Goal: Task Accomplishment & Management: Manage account settings

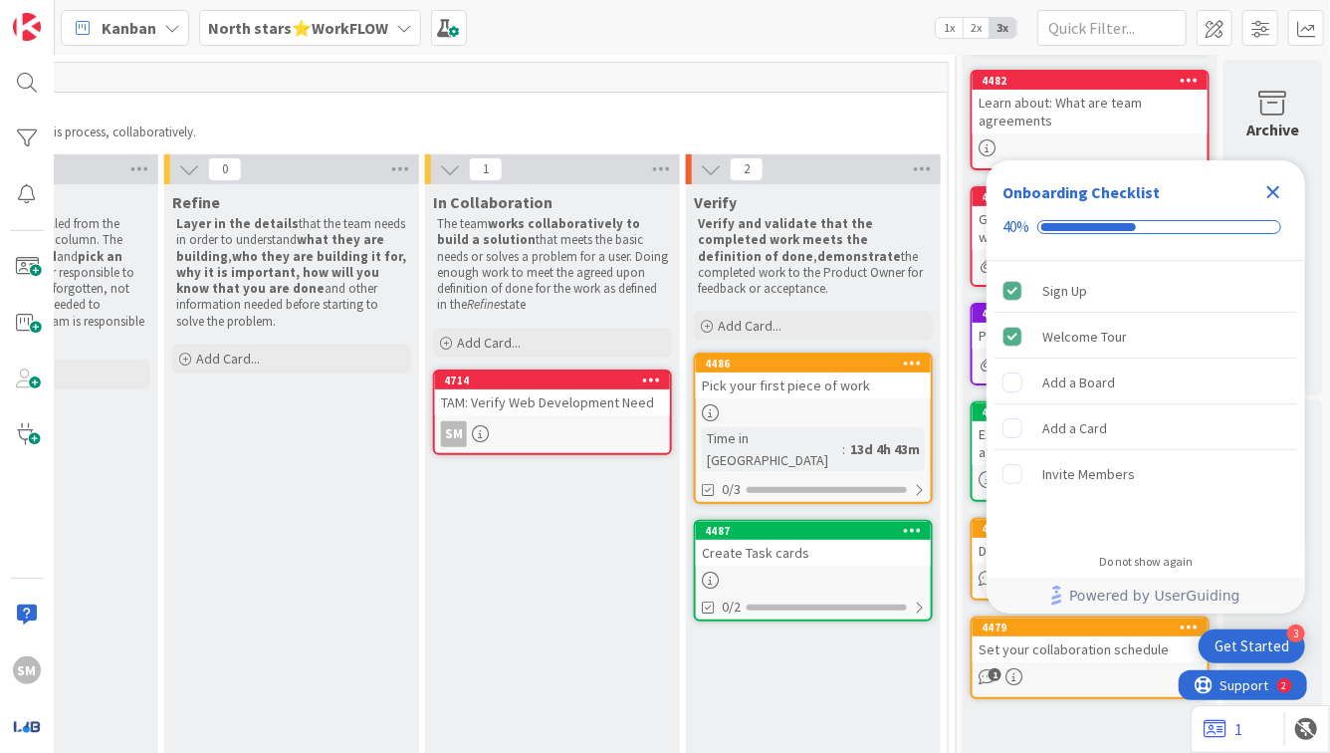
click at [1275, 193] on icon "Close Checklist" at bounding box center [1274, 192] width 13 height 13
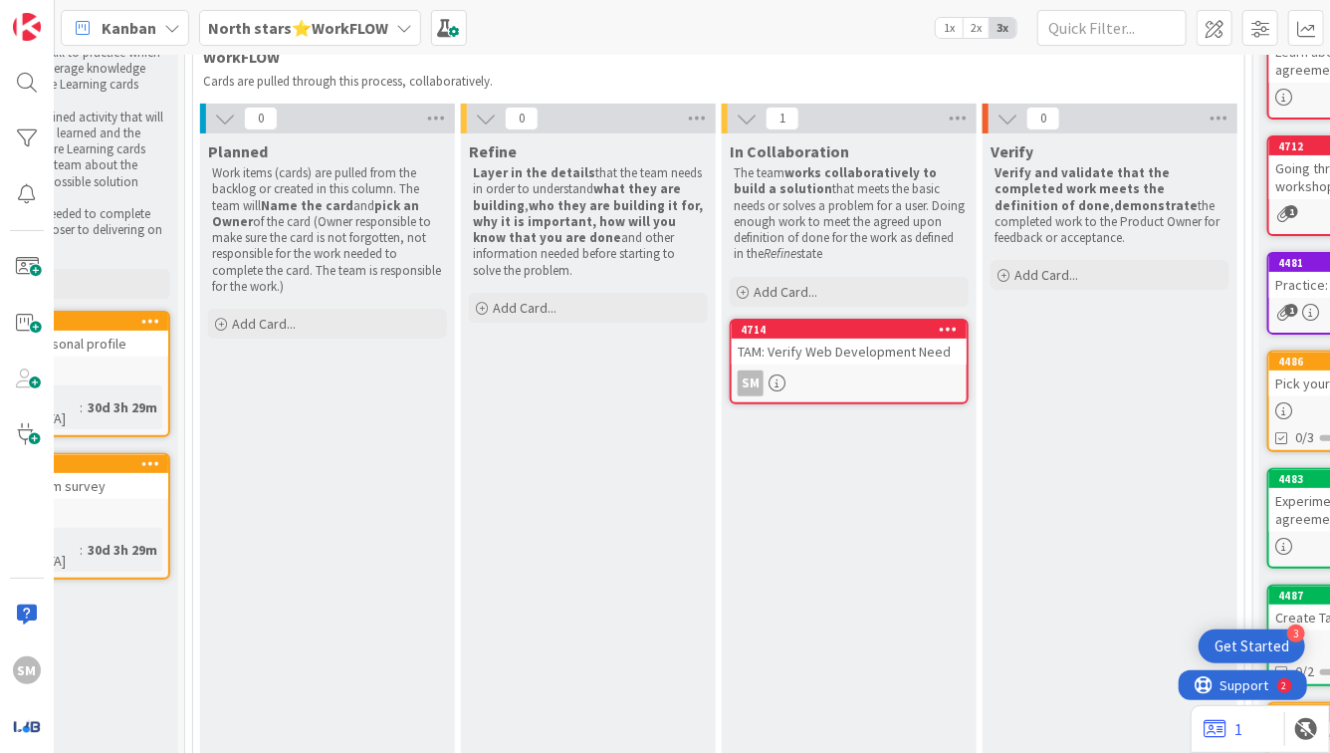
scroll to position [174, 357]
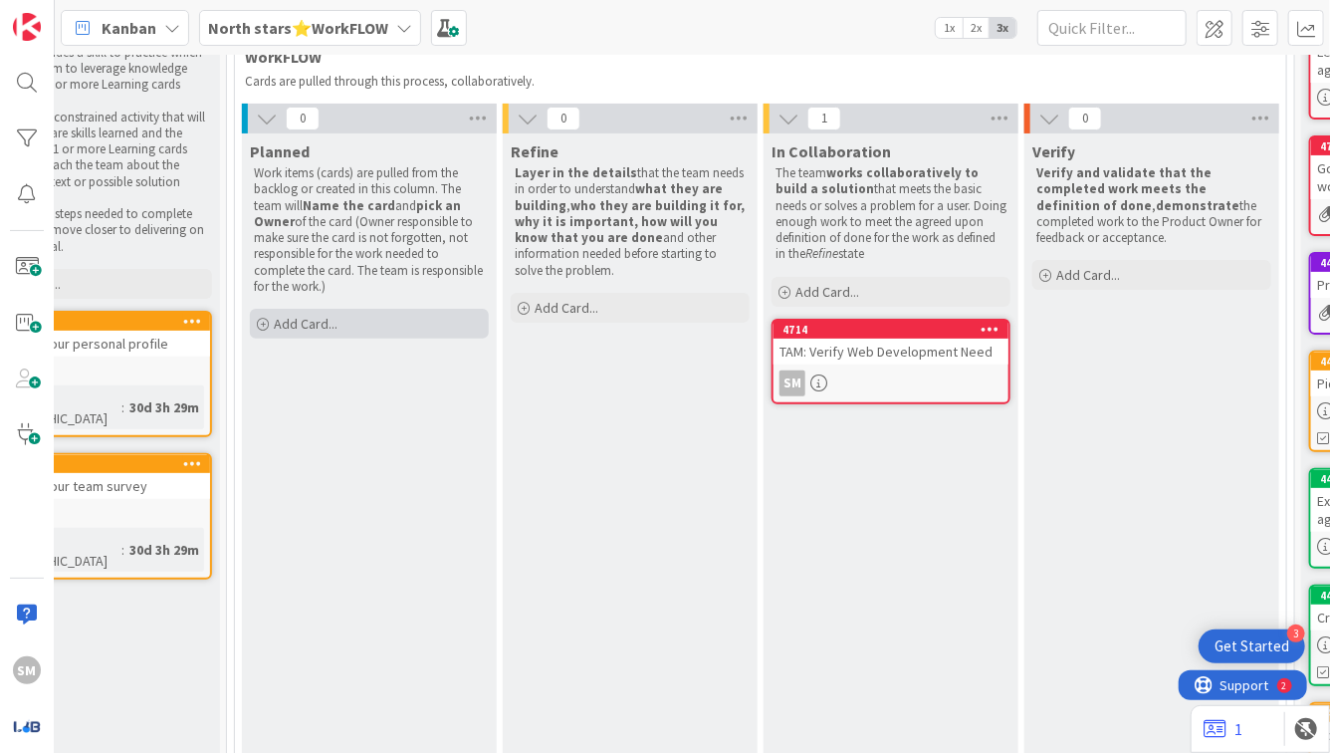
click at [380, 315] on div "Add Card..." at bounding box center [369, 324] width 239 height 30
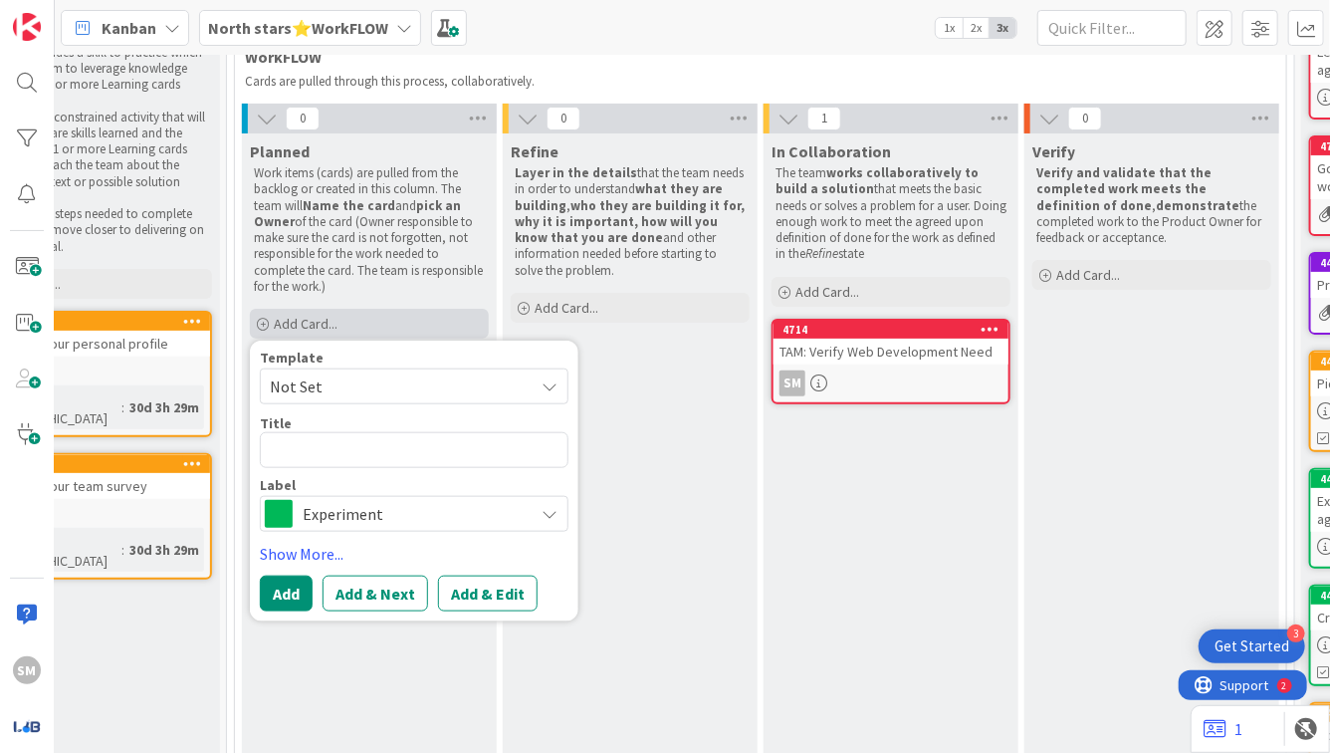
type textarea "x"
type textarea "T"
type textarea "x"
type textarea "TA"
type textarea "x"
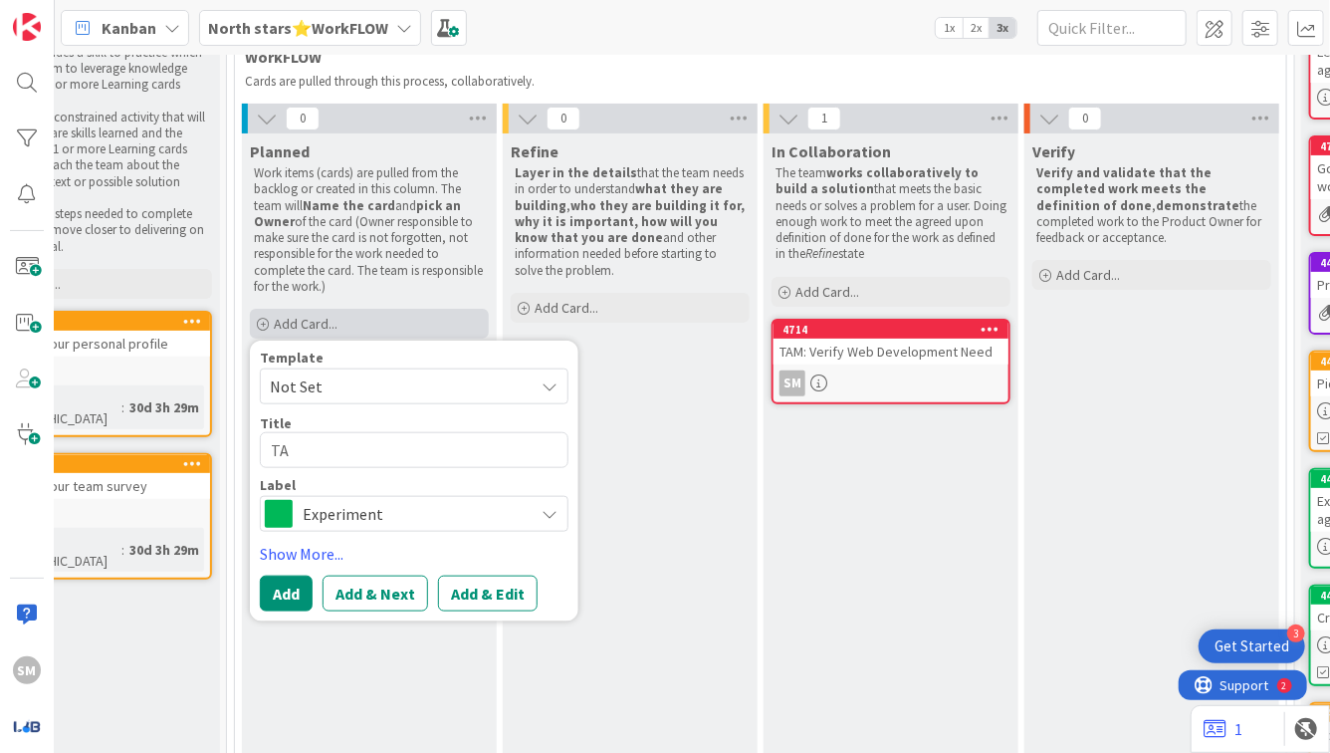
type textarea "TAM"
type textarea "x"
type textarea "TAM:"
type textarea "x"
type textarea "TAM: W"
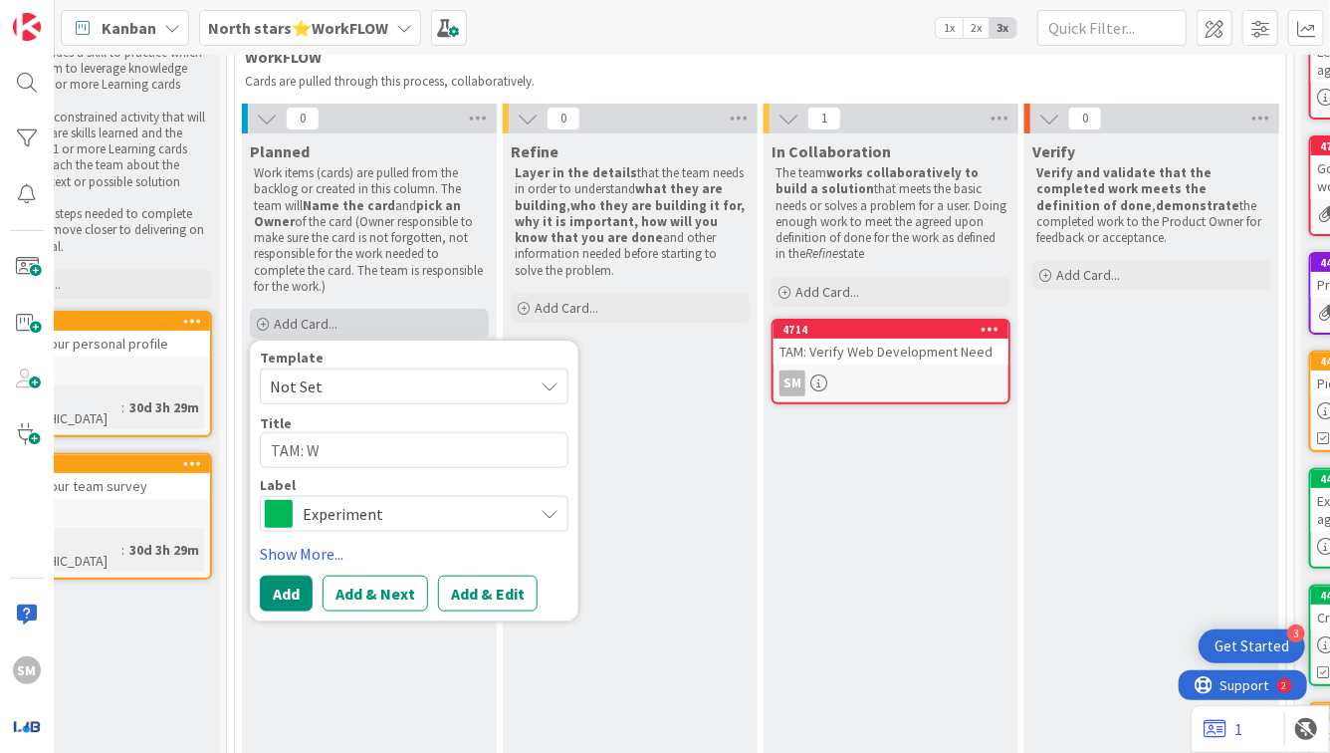
type textarea "x"
type textarea "TAM: We"
type textarea "x"
type textarea "TAM: Web"
type textarea "x"
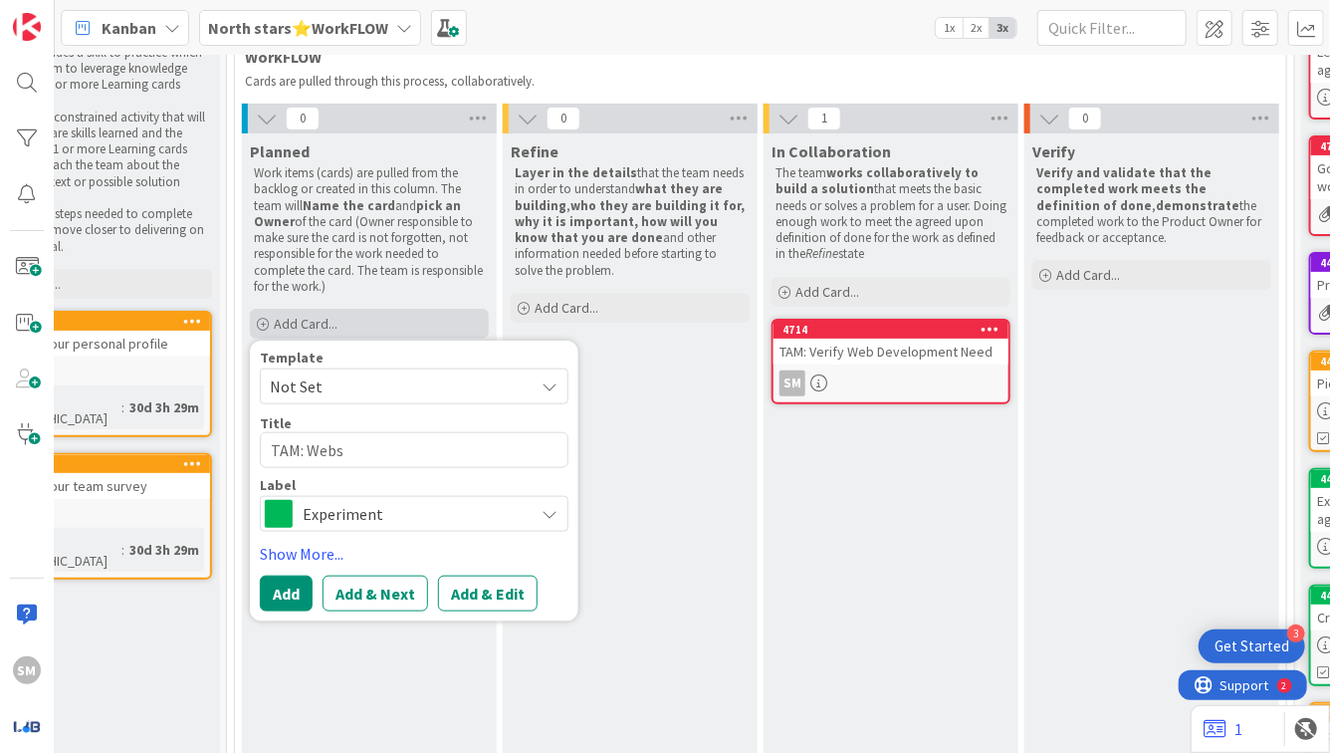
type textarea "TAM: Websi"
type textarea "x"
type textarea "TAM: Website"
type textarea "x"
type textarea "TAM: Website"
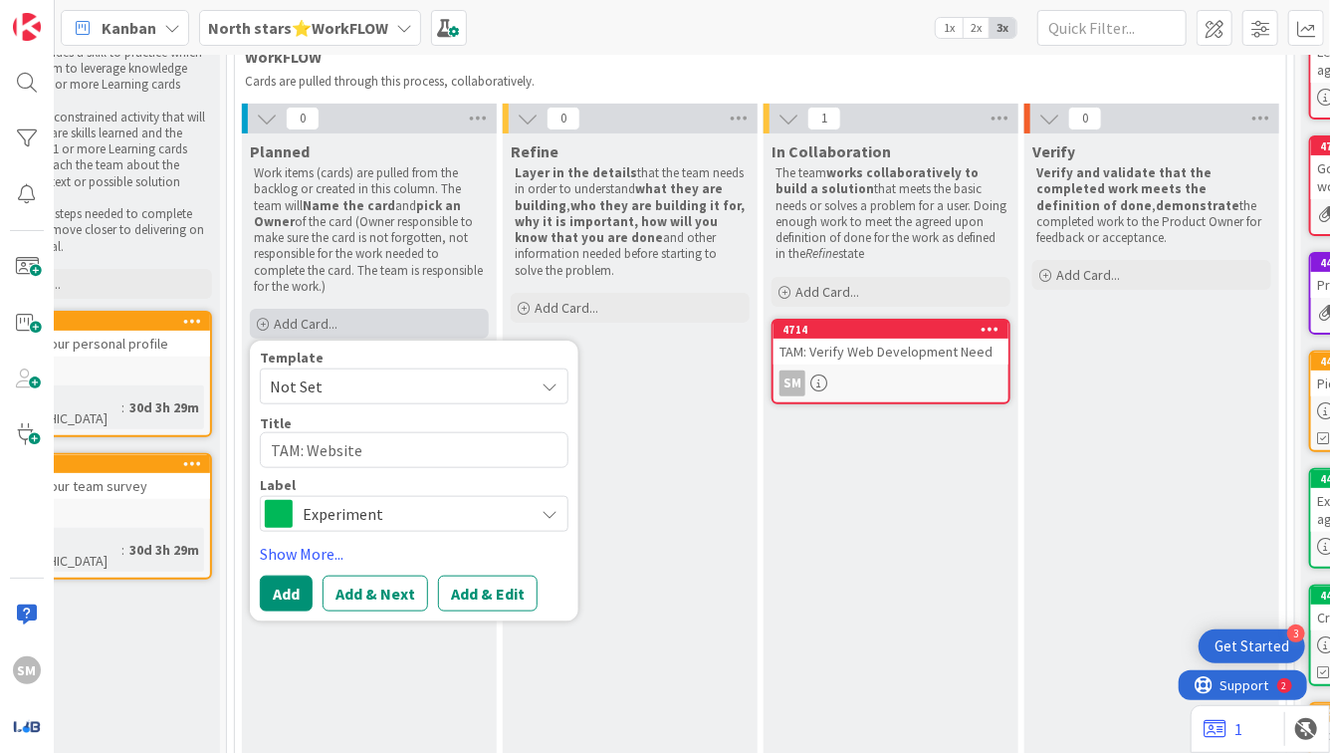
type textarea "x"
type textarea "TAM: Website S"
type textarea "x"
type textarea "TAM: Website St"
type textarea "x"
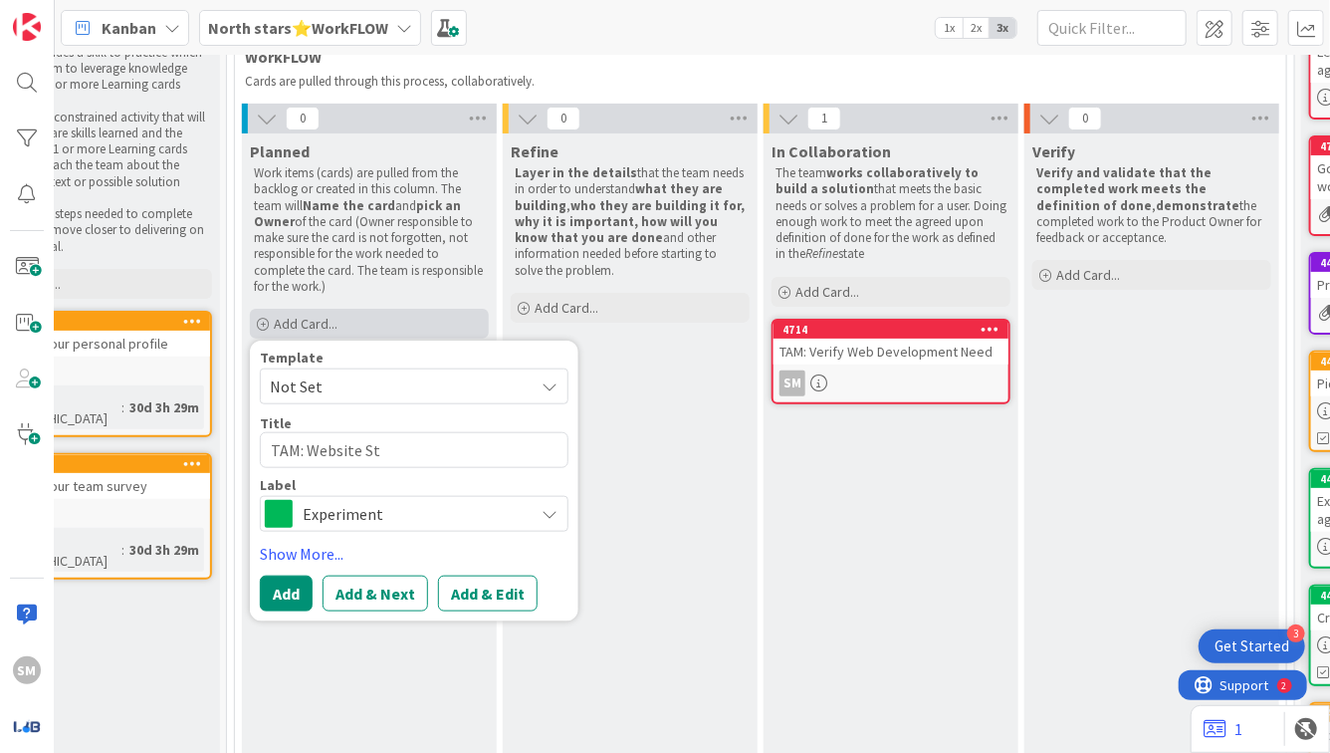
type textarea "TAM: Website Str"
type textarea "x"
type textarea "TAM: Website Strat"
type textarea "x"
type textarea "TAM: Website Strate"
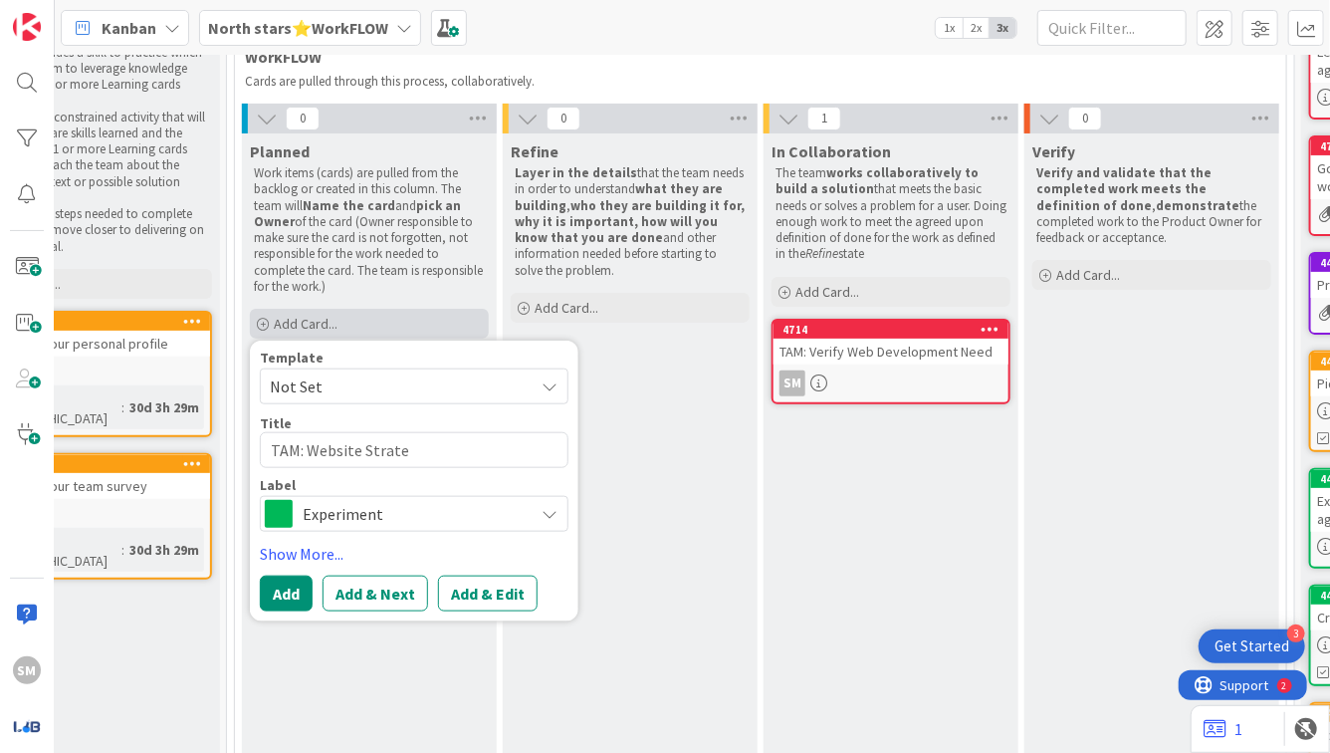
type textarea "x"
type textarea "TAM: Website Strateg"
type textarea "x"
type textarea "TAM: Website Strategy"
type textarea "x"
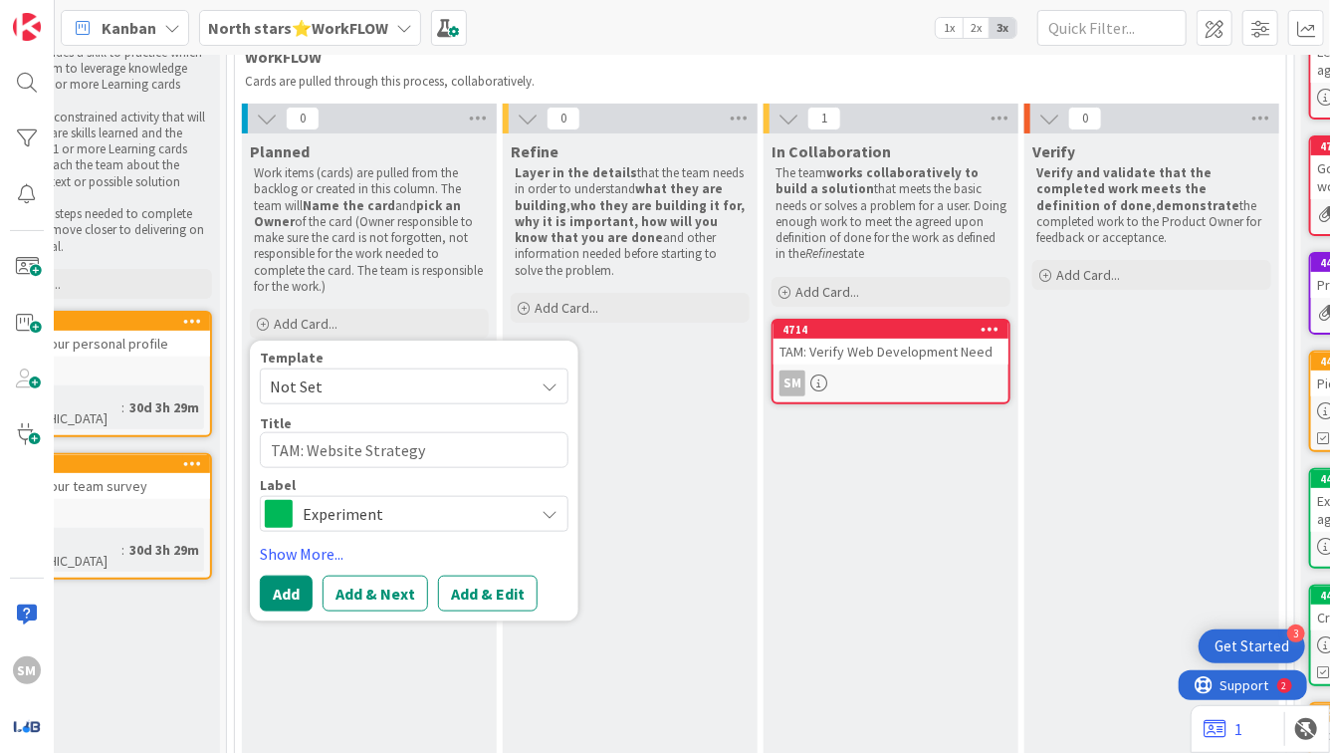
type textarea "TAM: Website Strategy"
type textarea "x"
type textarea "TAM: Website Strategy V"
type textarea "x"
type textarea "TAM: Website Strategy Vi"
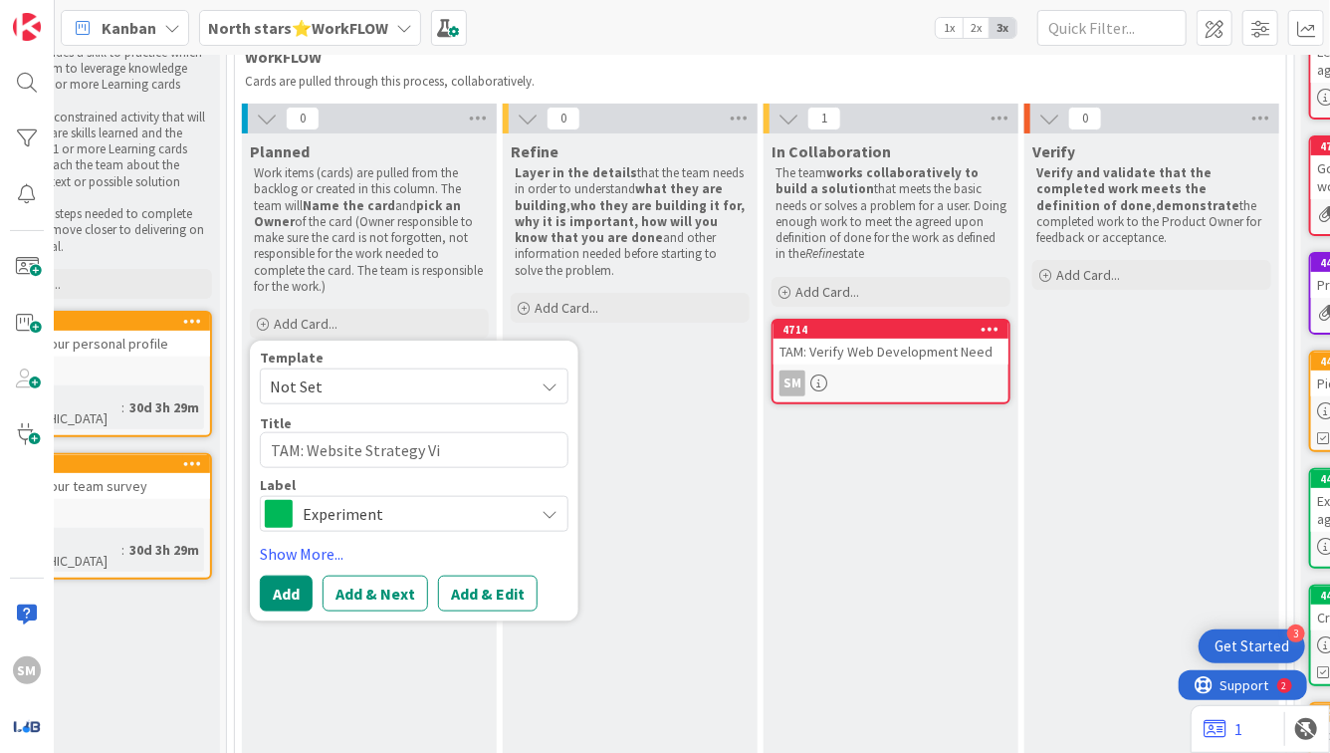
type textarea "x"
type textarea "TAM: Website Strategy Vis"
type textarea "x"
type textarea "TAM: Website Strategy Visi"
type textarea "x"
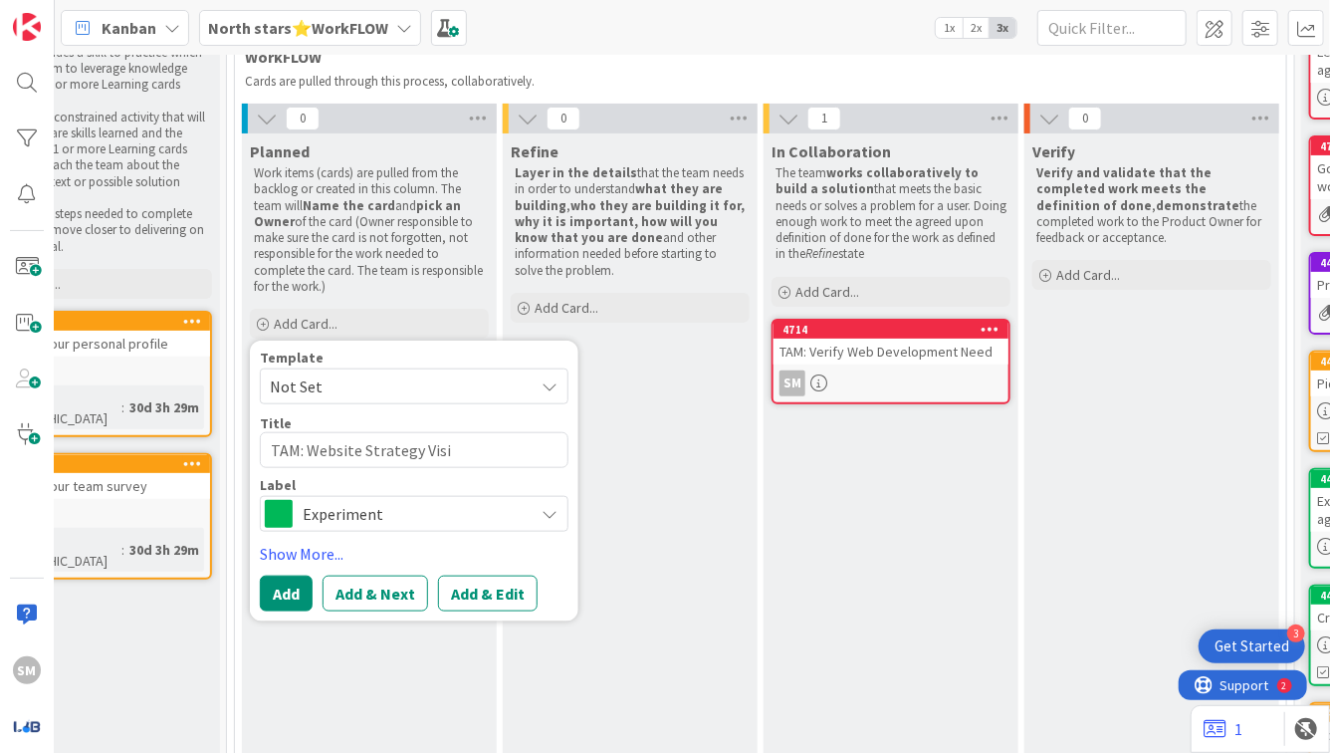
type textarea "TAM: Website Strategy Visio"
type textarea "x"
type textarea "TAM: Website Strategy Vision"
click at [376, 514] on span "Experiment" at bounding box center [413, 514] width 221 height 28
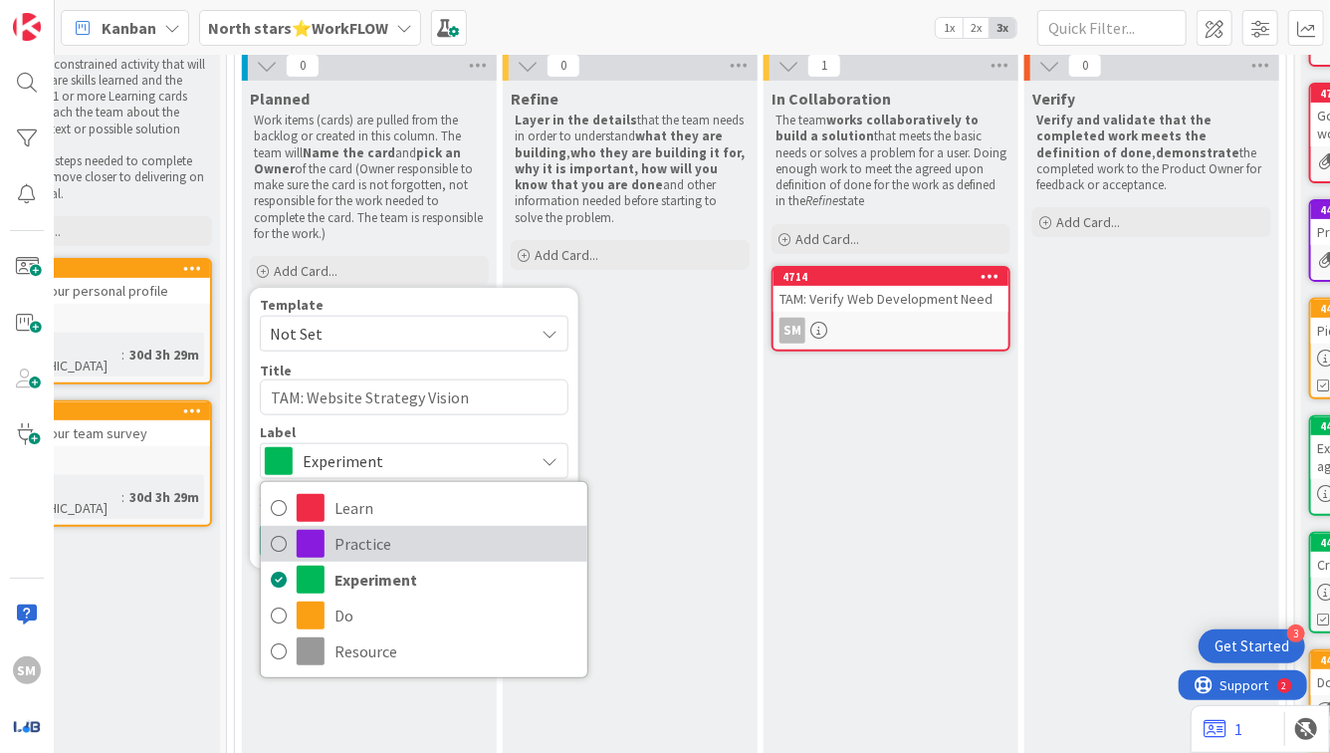
scroll to position [228, 357]
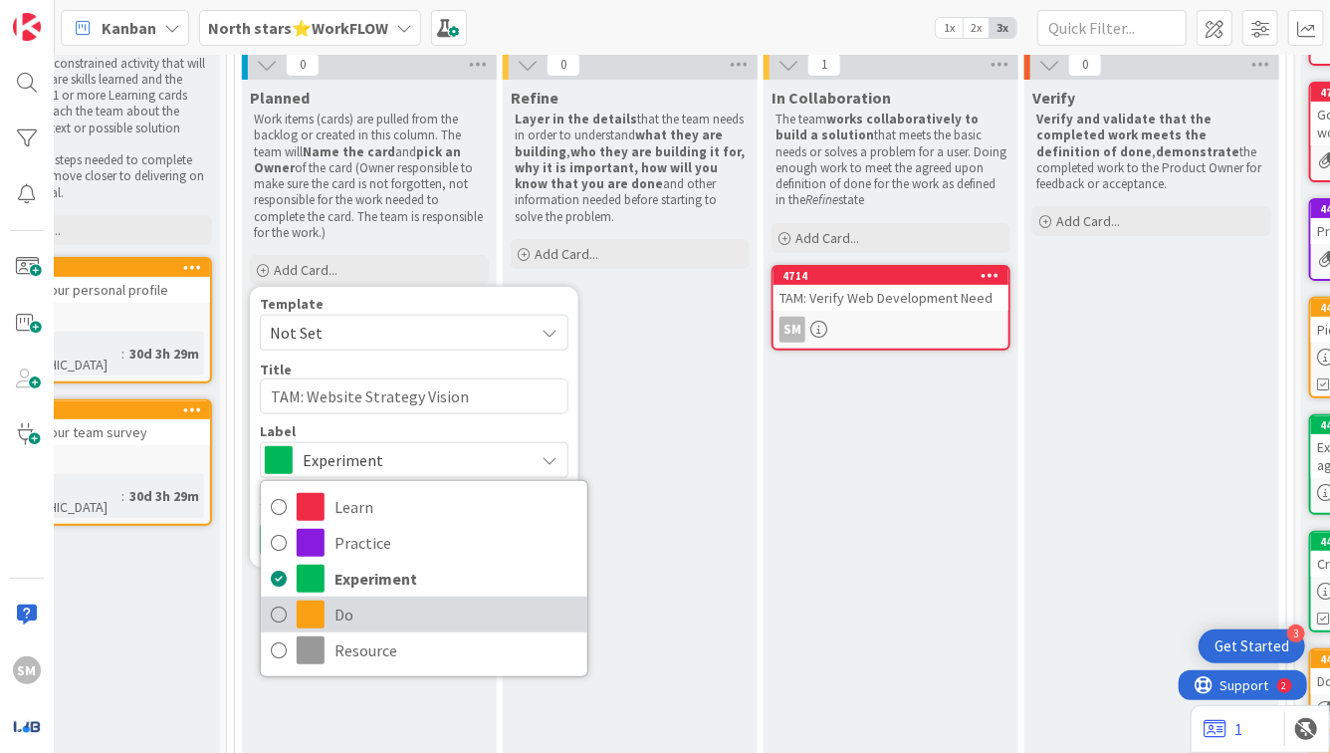
click at [368, 599] on span "Do" at bounding box center [456, 614] width 243 height 30
type textarea "x"
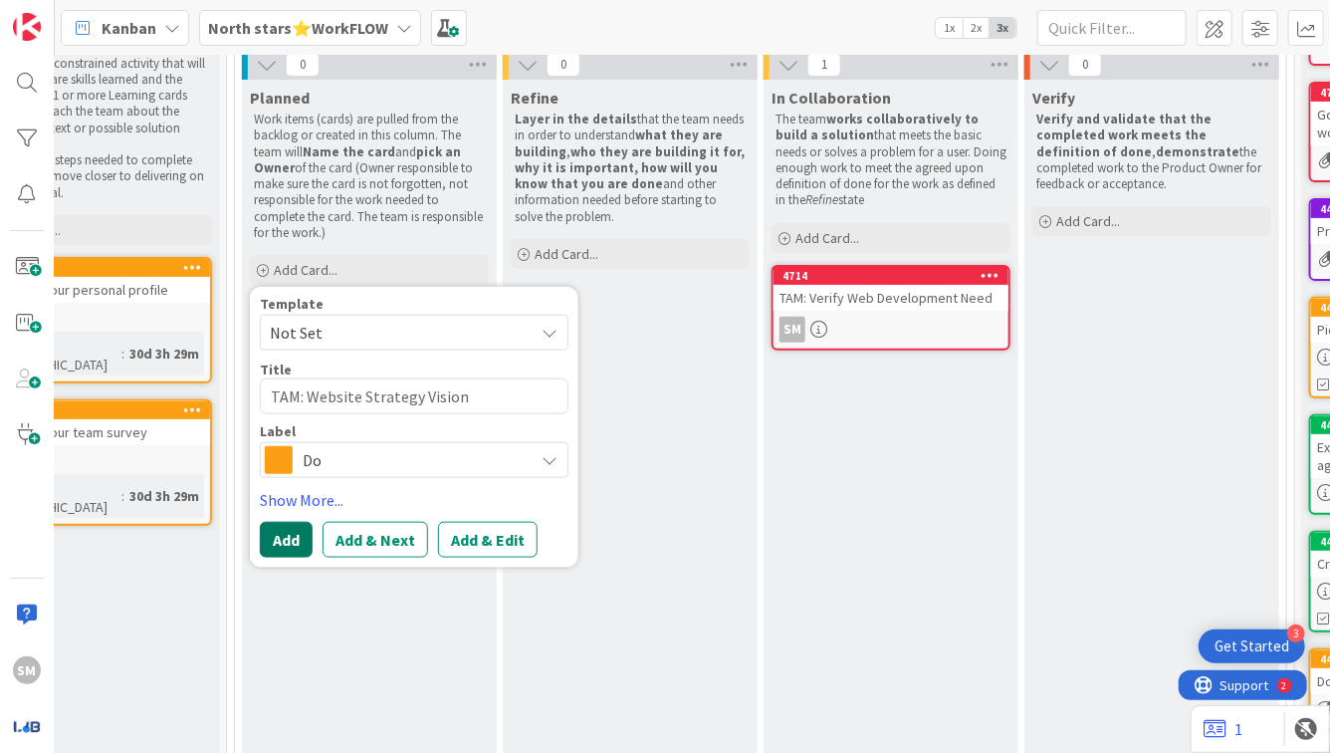
click at [291, 531] on button "Add" at bounding box center [286, 540] width 53 height 36
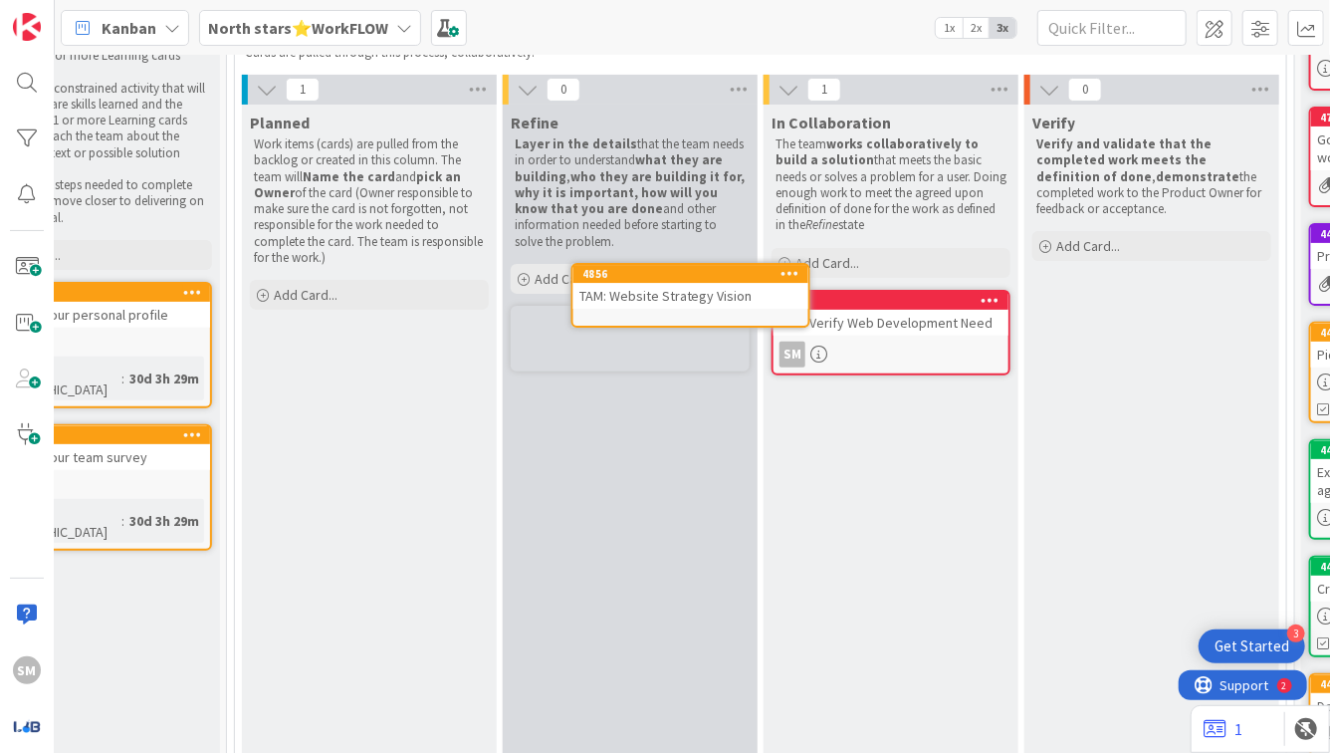
scroll to position [202, 357]
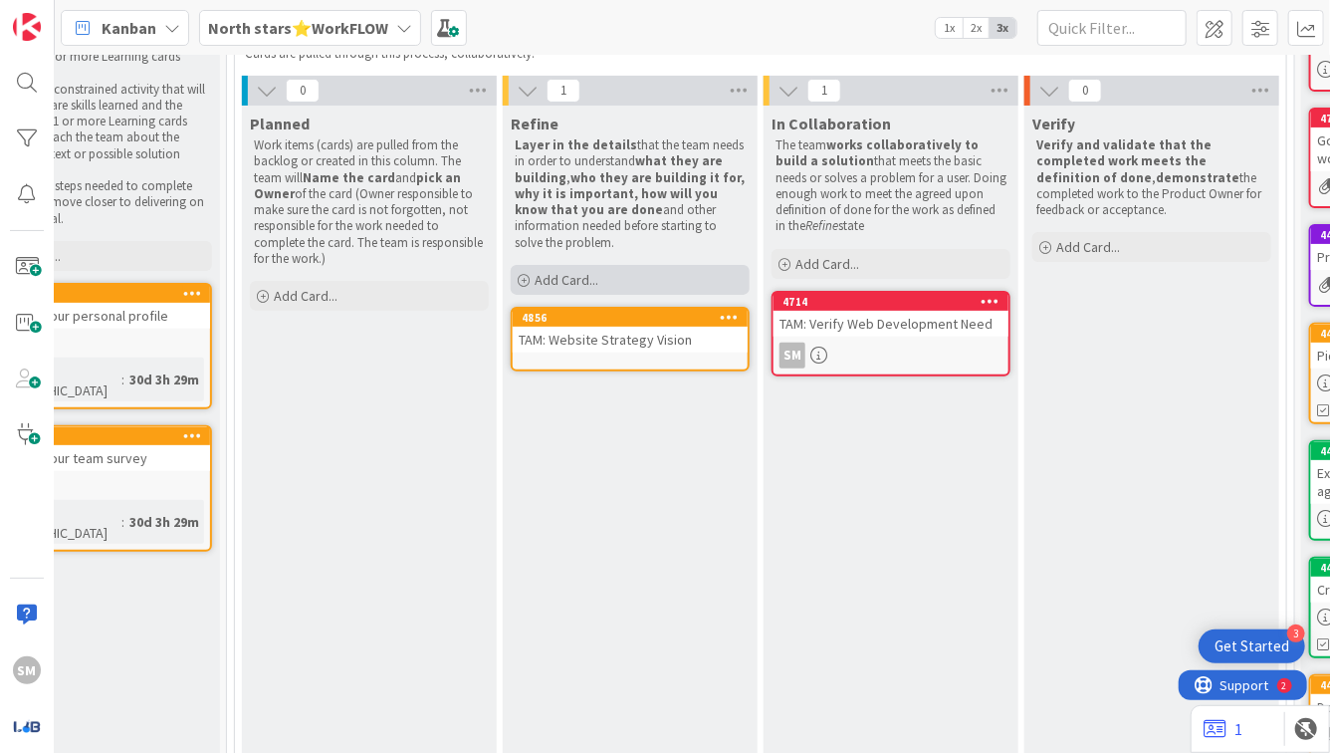
click at [575, 271] on span "Add Card..." at bounding box center [567, 280] width 64 height 18
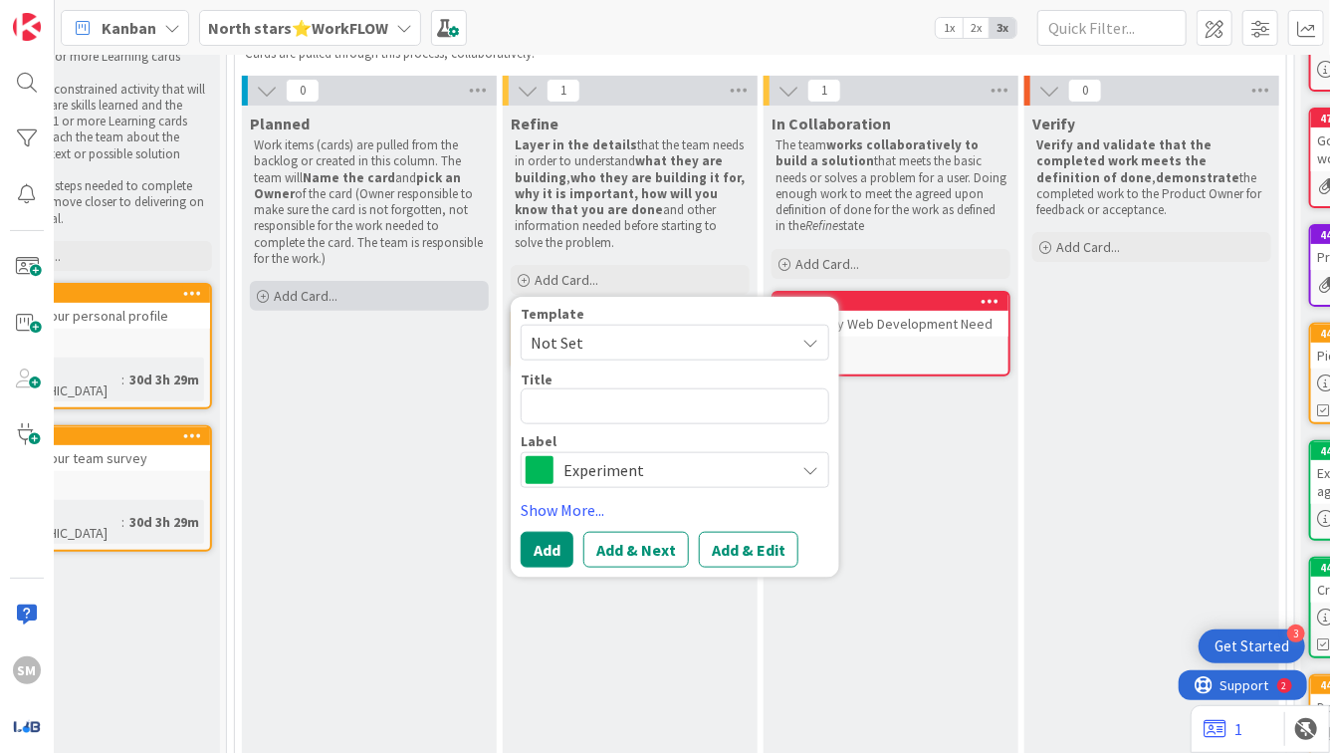
click at [356, 295] on div "Add Card..." at bounding box center [369, 296] width 239 height 30
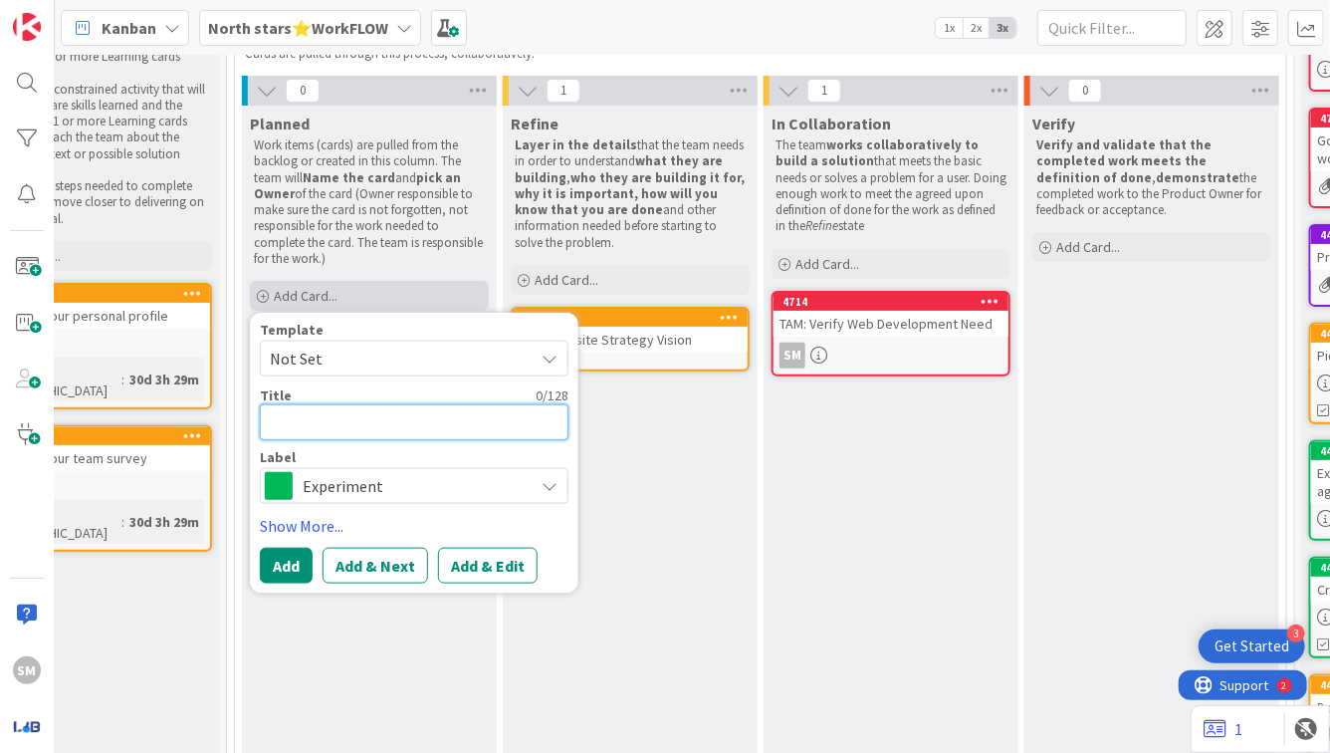
type textarea "x"
type textarea "A"
type textarea "x"
type textarea "AT"
type textarea "x"
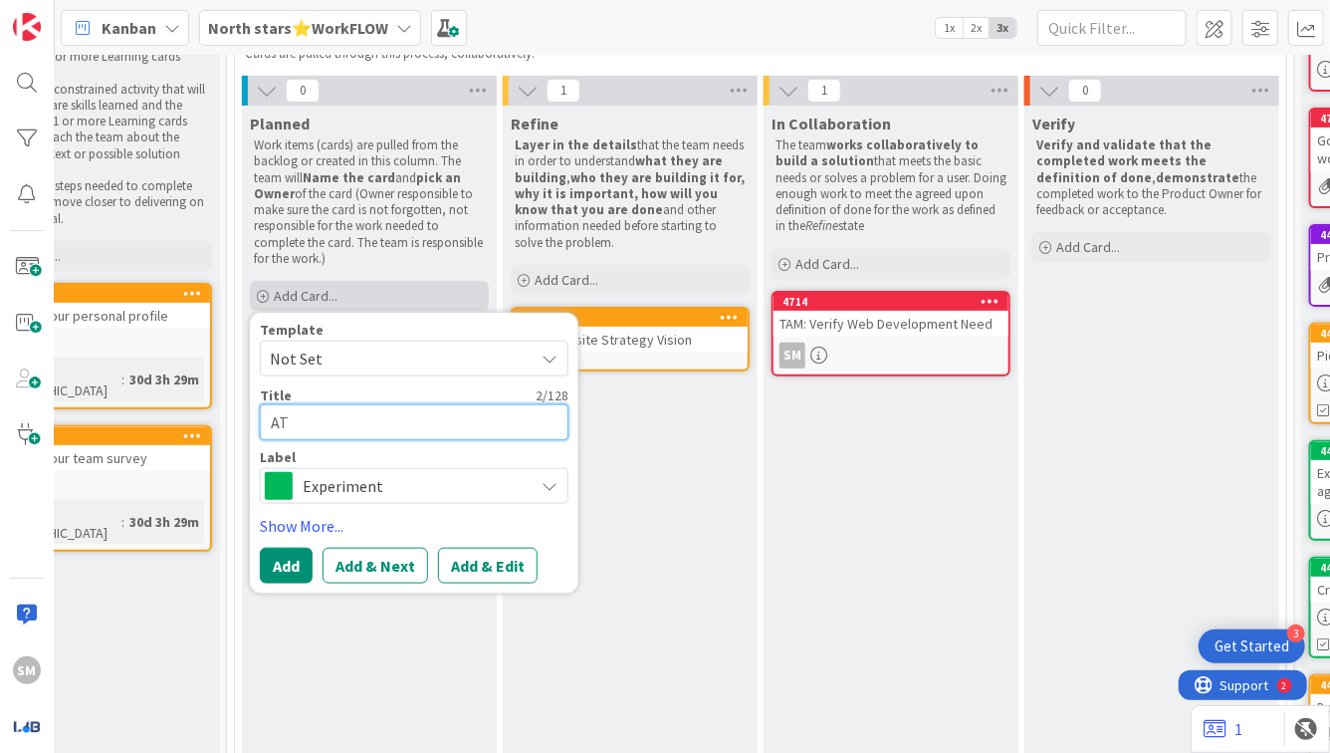
type textarea "A"
type textarea "x"
type textarea "T"
type textarea "x"
type textarea "TA"
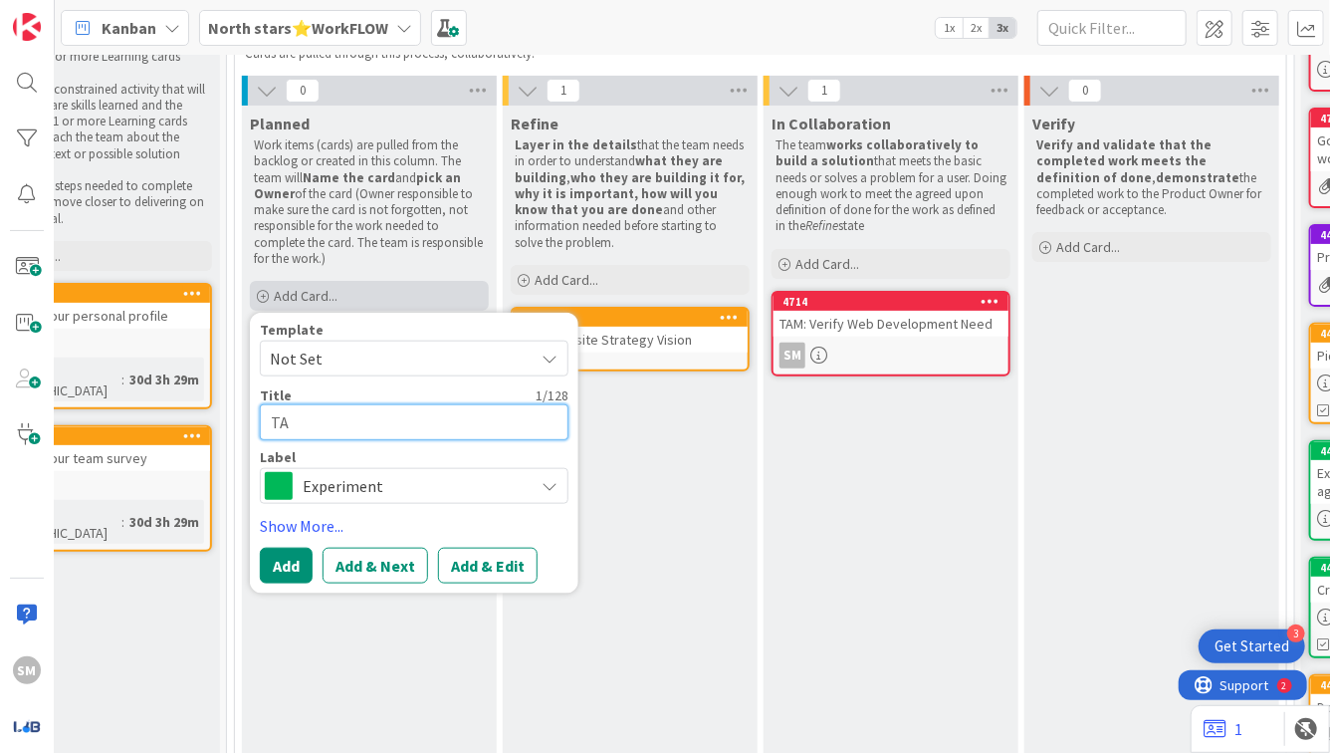
type textarea "x"
type textarea "TAM"
type textarea "x"
type textarea "TAM:"
type textarea "x"
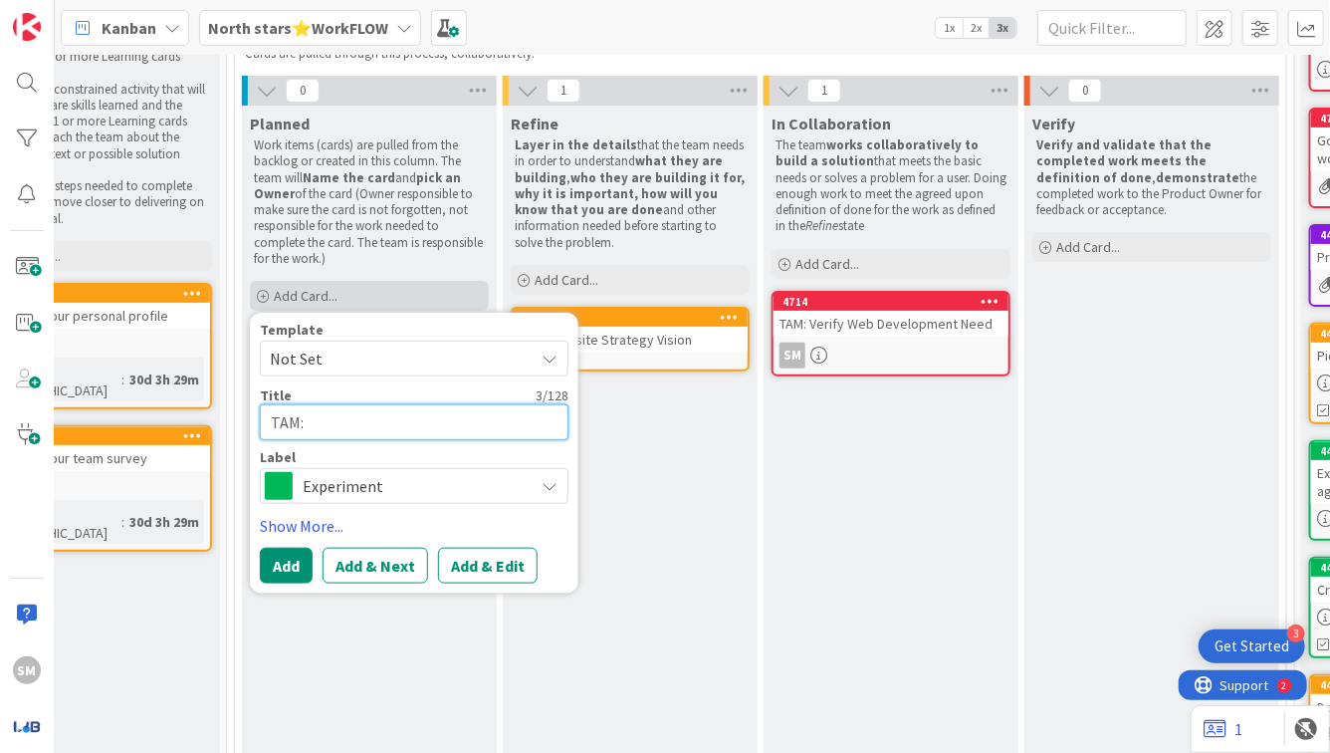
type textarea "TAM:"
type textarea "x"
type textarea "TAM: A"
type textarea "x"
type textarea "TAM: Ap"
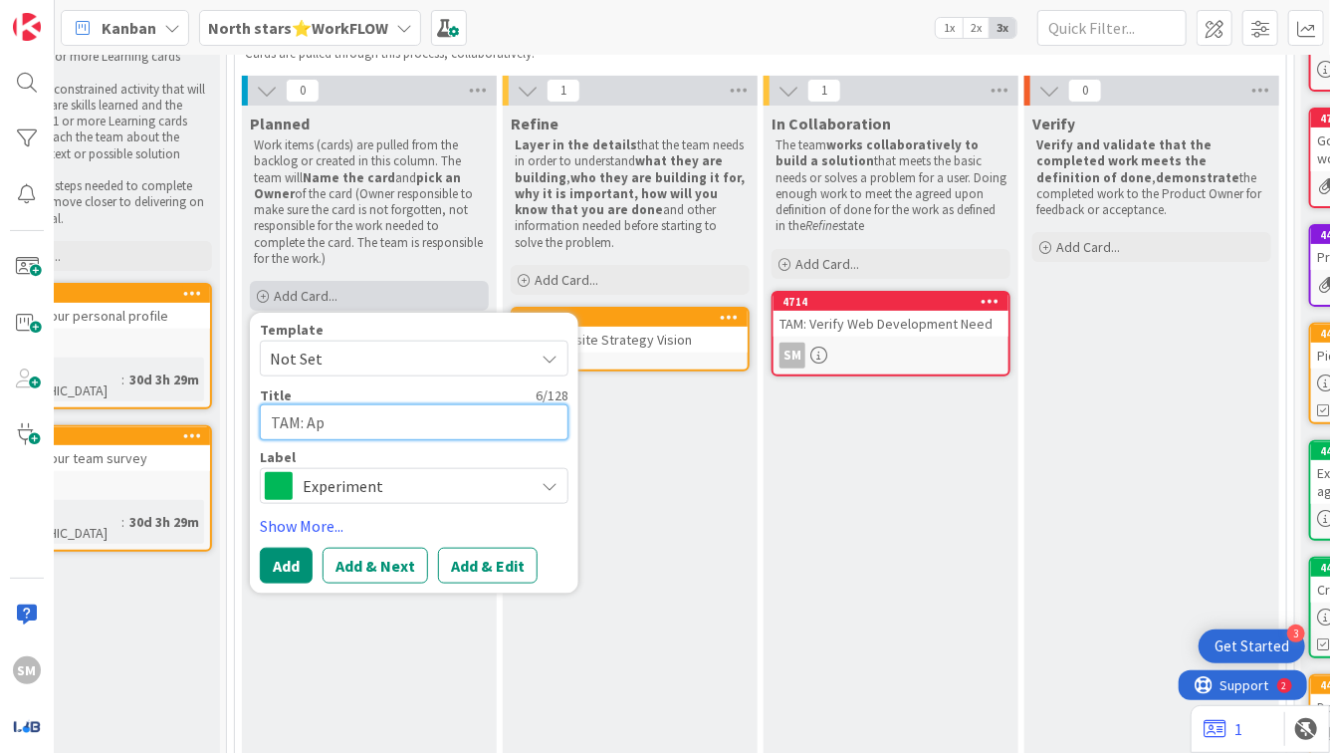
type textarea "x"
type textarea "TAM: App"
type textarea "x"
type textarea "TAM: App"
type textarea "x"
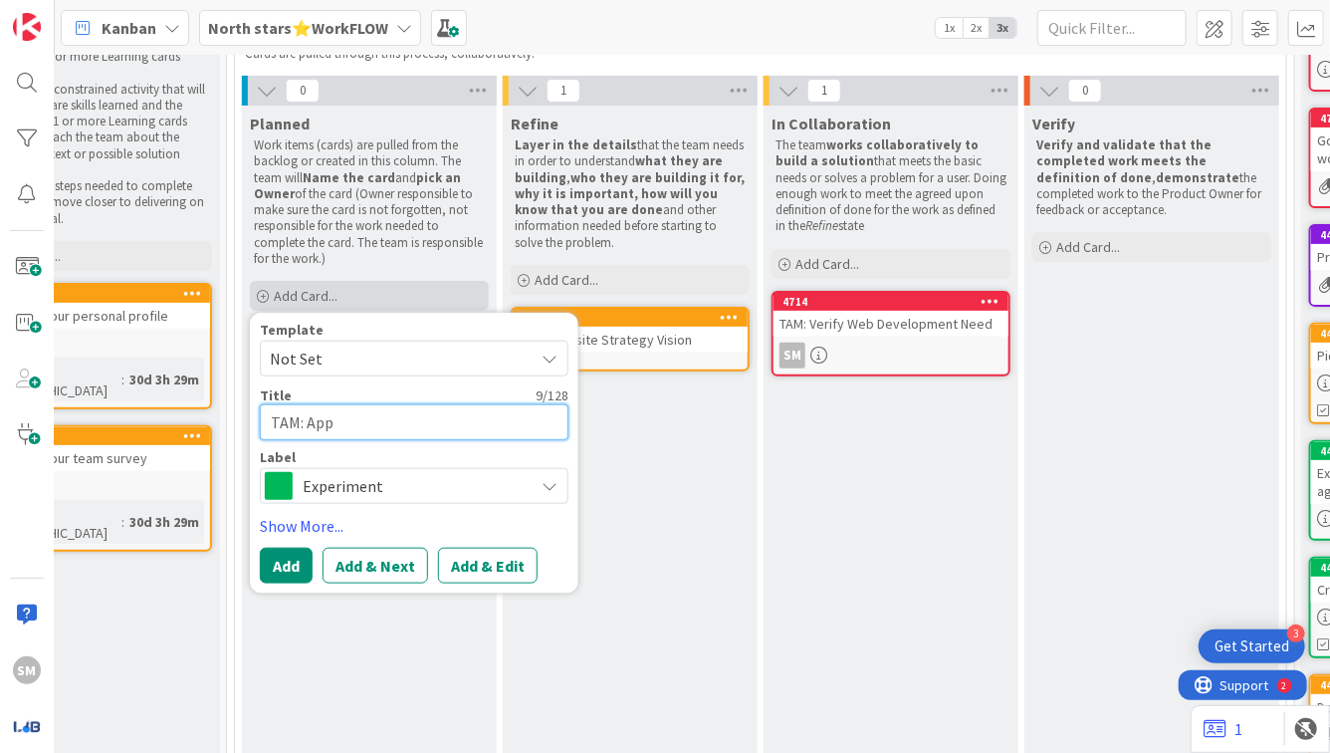
type textarea "TAM: App V"
type textarea "x"
type textarea "TAM: App Vi"
type textarea "x"
type textarea "TAM: App Vis"
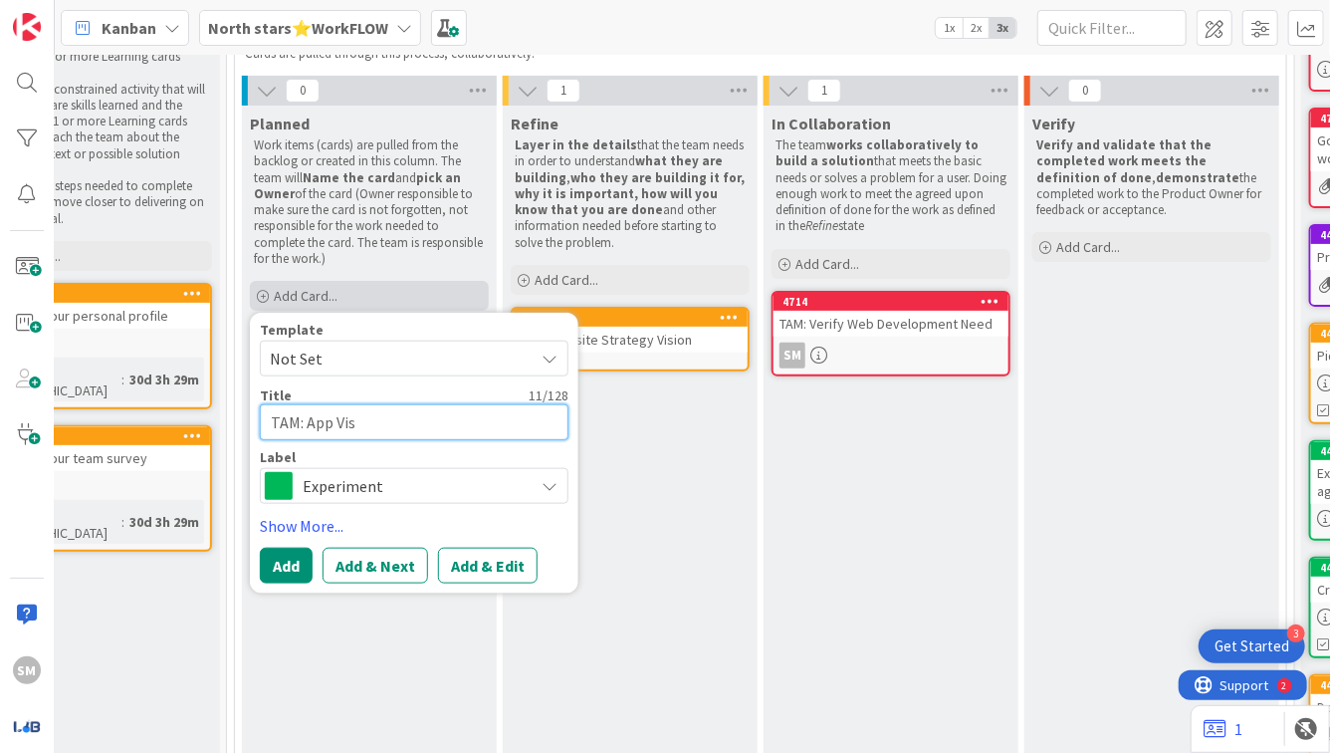
type textarea "x"
type textarea "TAM: App Visi"
type textarea "x"
type textarea "TAM: App Visio"
type textarea "x"
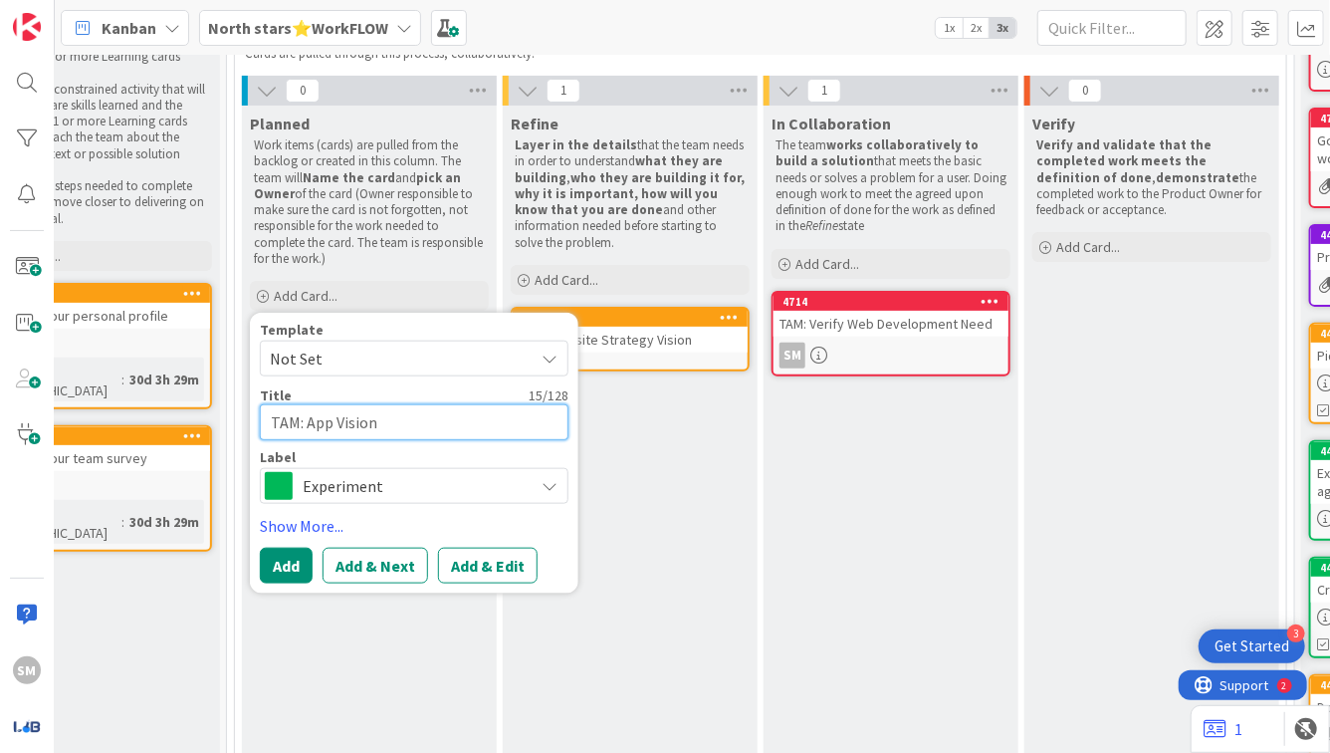
type textarea "TAM: App Vision"
click at [310, 493] on span "Experiment" at bounding box center [413, 486] width 221 height 28
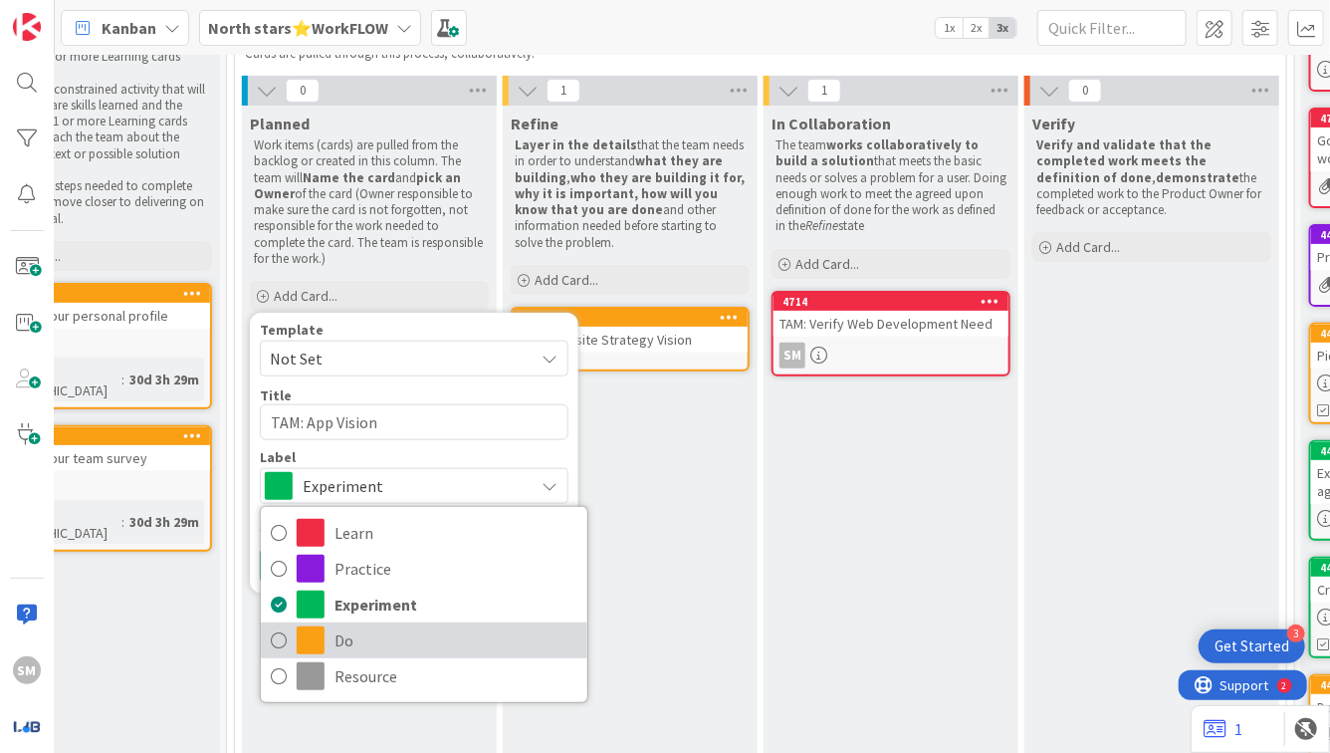
click at [335, 646] on span "Do" at bounding box center [456, 640] width 243 height 30
type textarea "x"
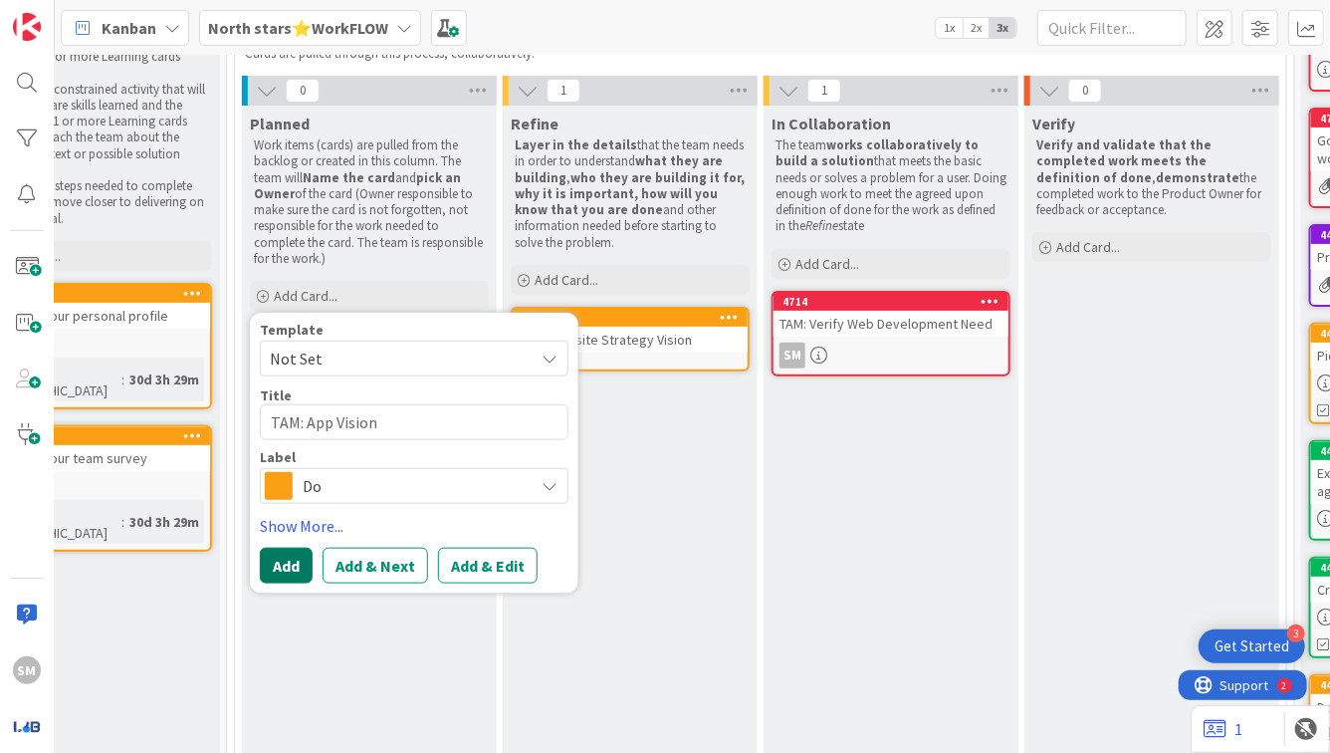
click at [290, 557] on button "Add" at bounding box center [286, 566] width 53 height 36
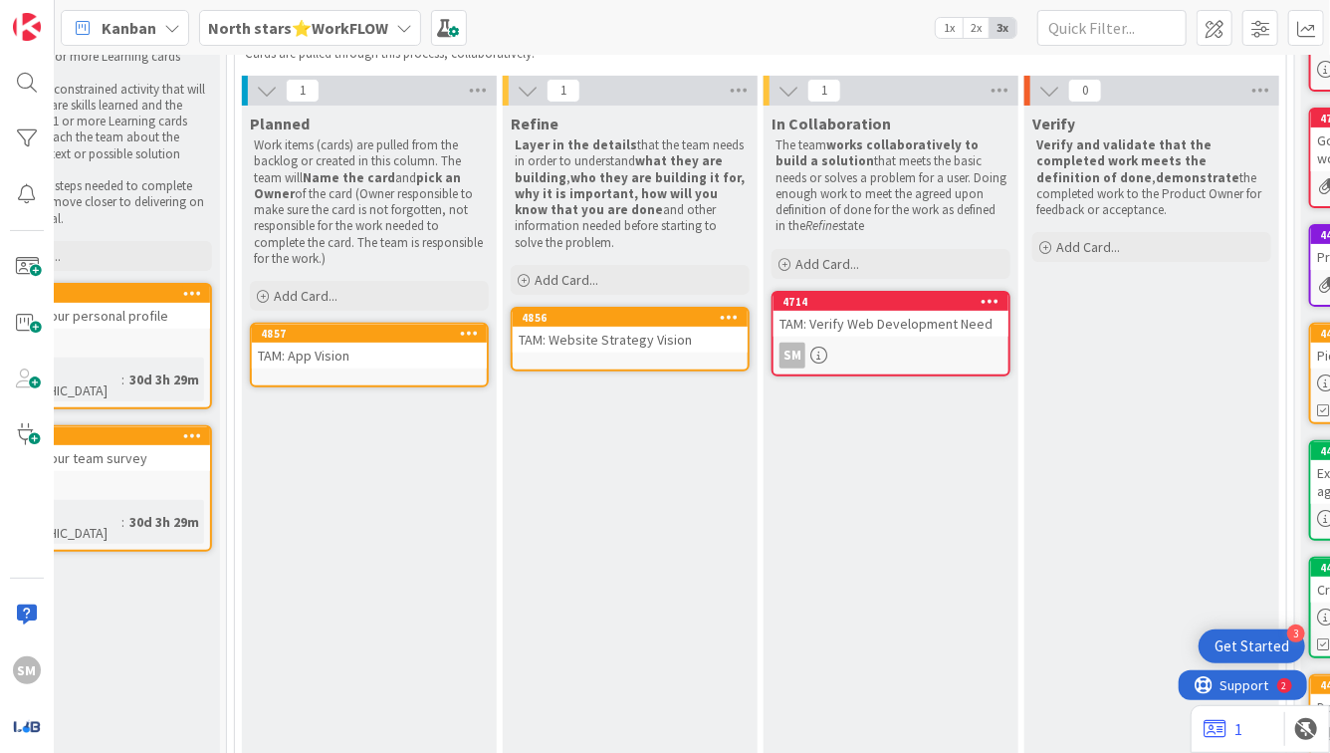
click at [321, 29] on b "North stars⭐WorkFLOW" at bounding box center [298, 28] width 180 height 20
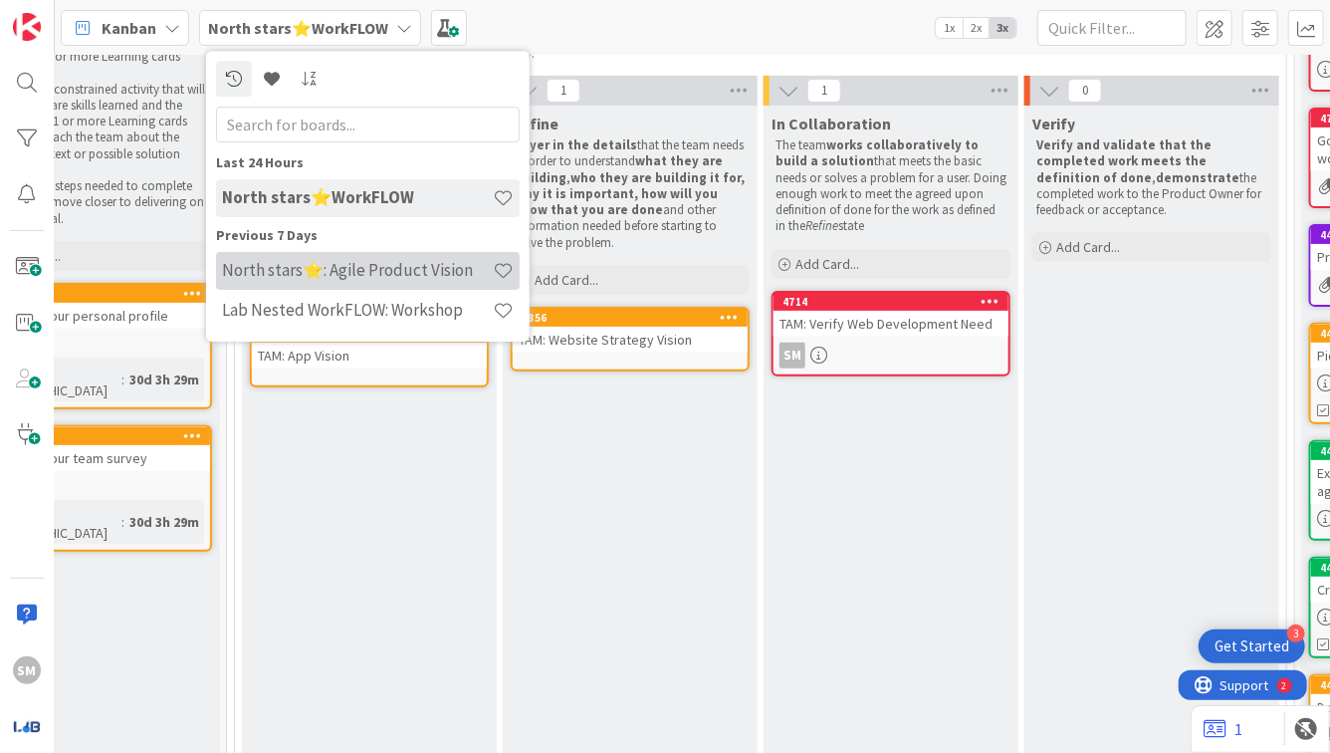
click at [350, 271] on h4 "North stars⭐: Agile Product Vision" at bounding box center [357, 270] width 271 height 20
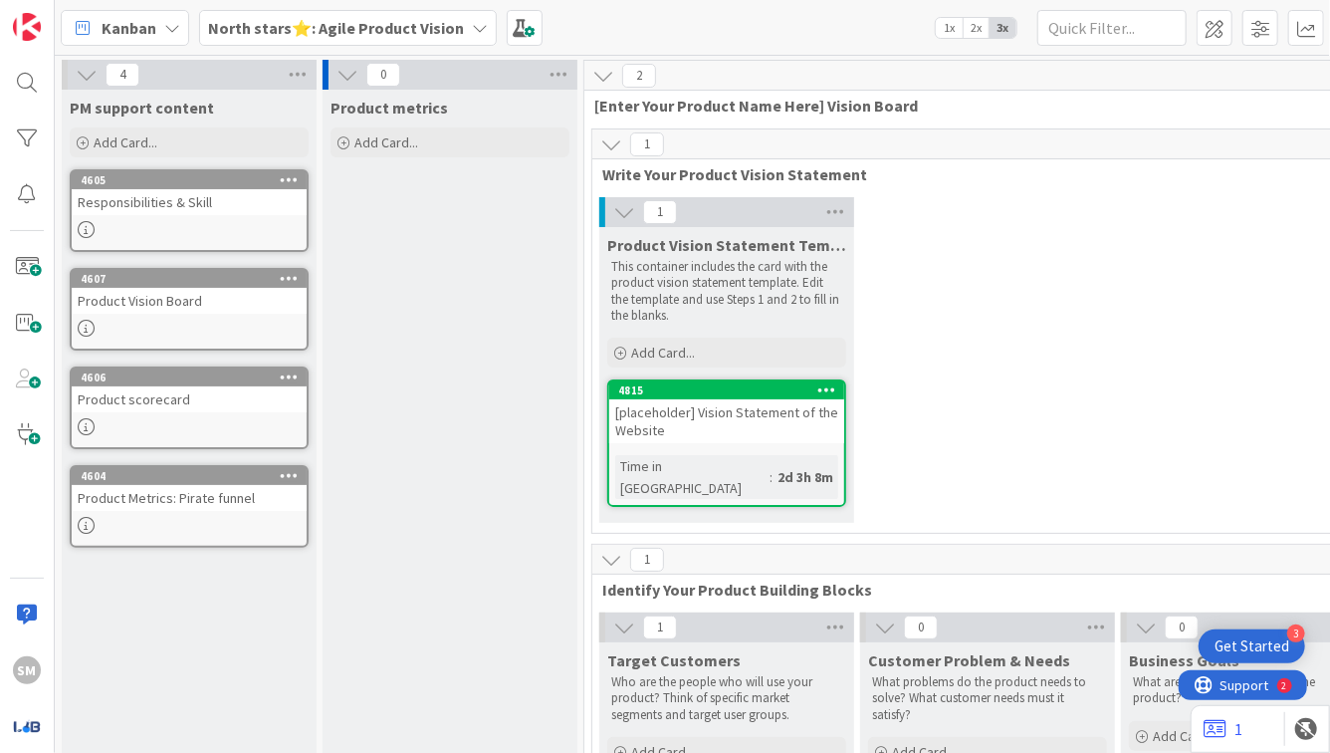
click at [335, 30] on b "North stars⭐: Agile Product Vision" at bounding box center [336, 28] width 256 height 20
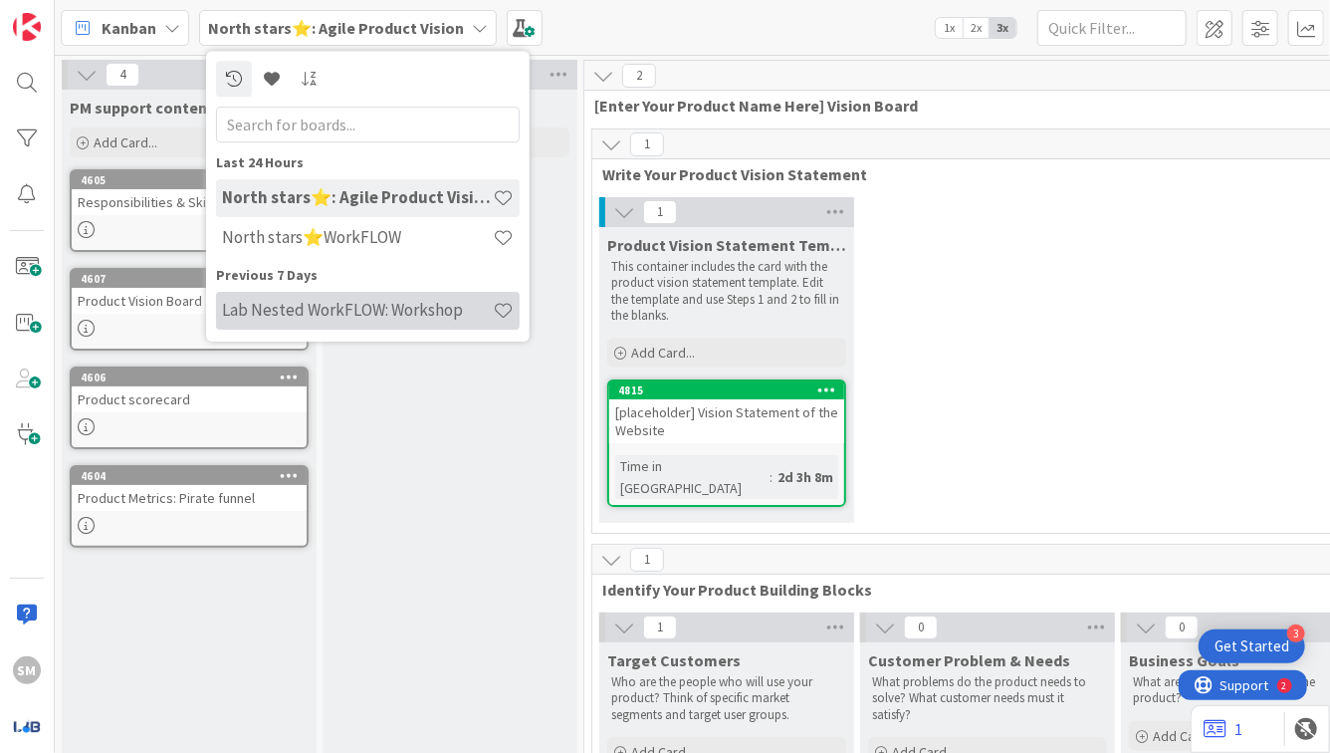
click at [355, 293] on div "Lab Nested WorkFLOW: Workshop" at bounding box center [368, 311] width 304 height 38
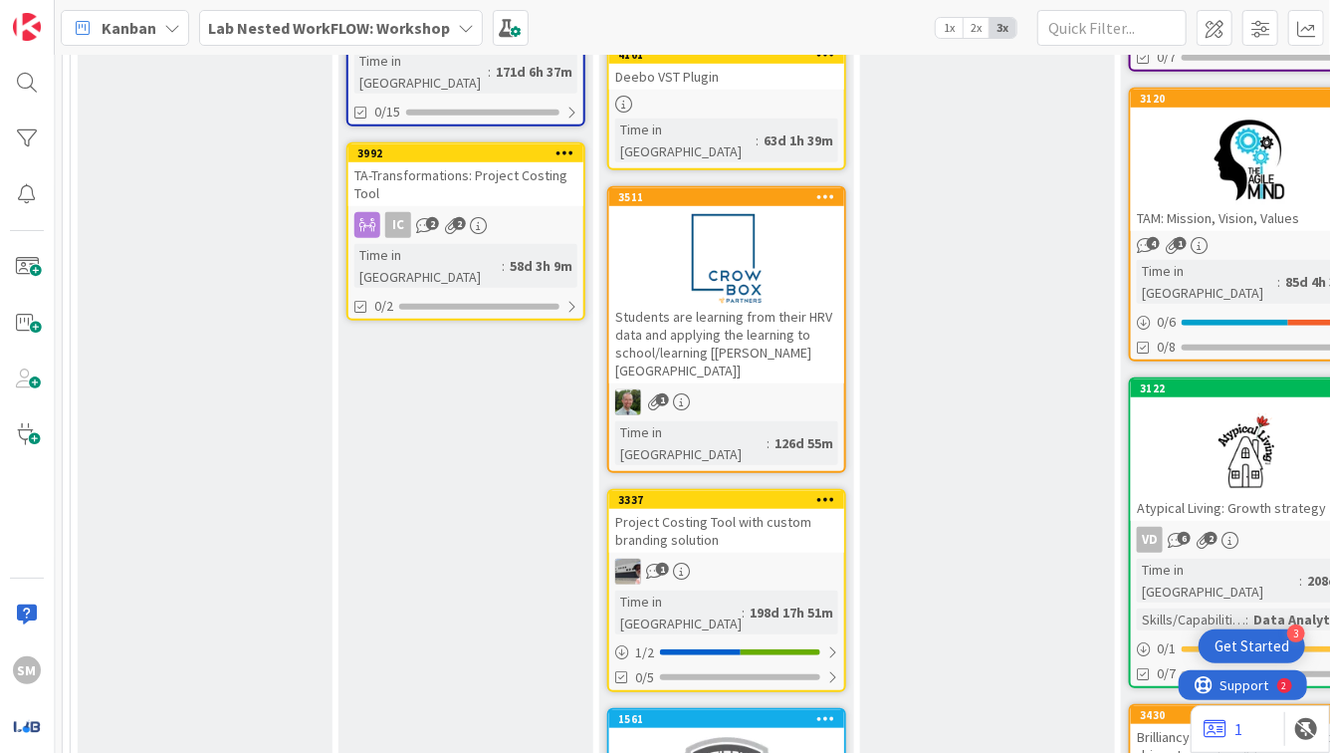
scroll to position [616, 1123]
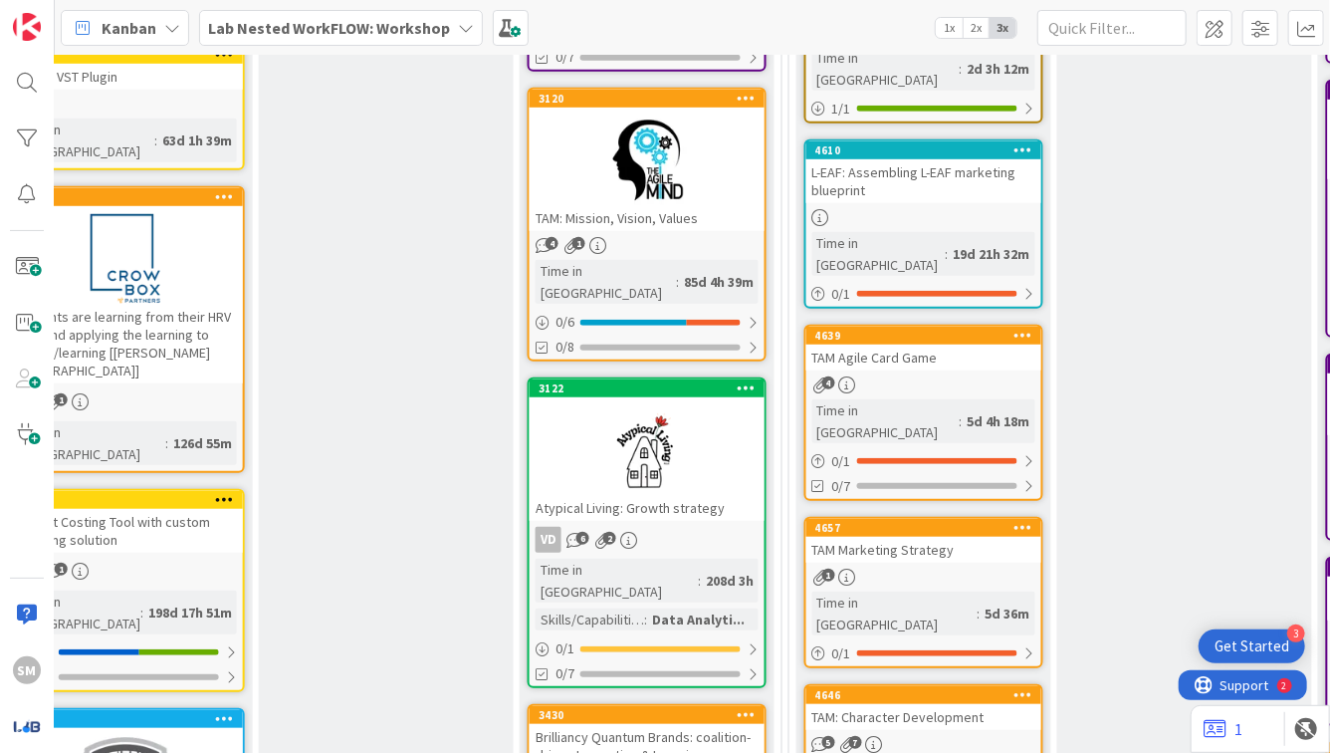
click at [658, 149] on div at bounding box center [647, 161] width 235 height 90
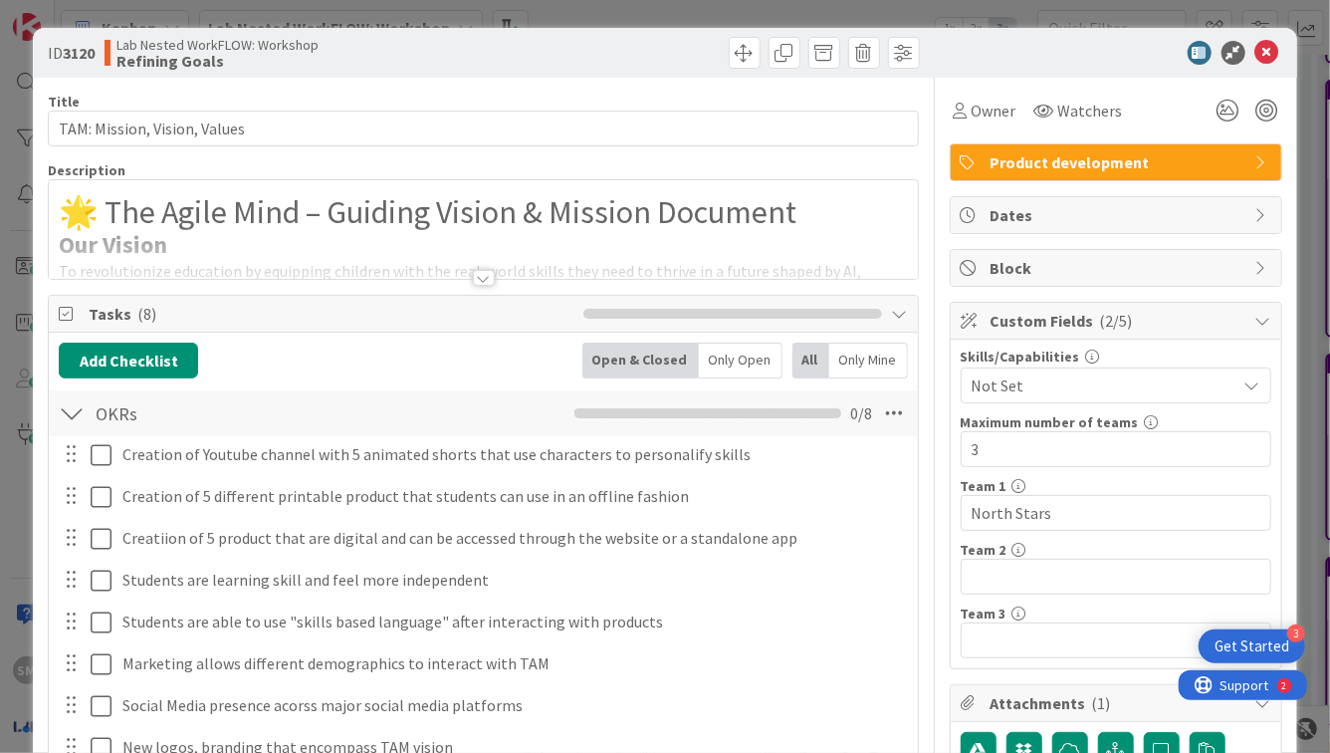
click at [495, 316] on span "Tasks ( 8 )" at bounding box center [331, 314] width 484 height 24
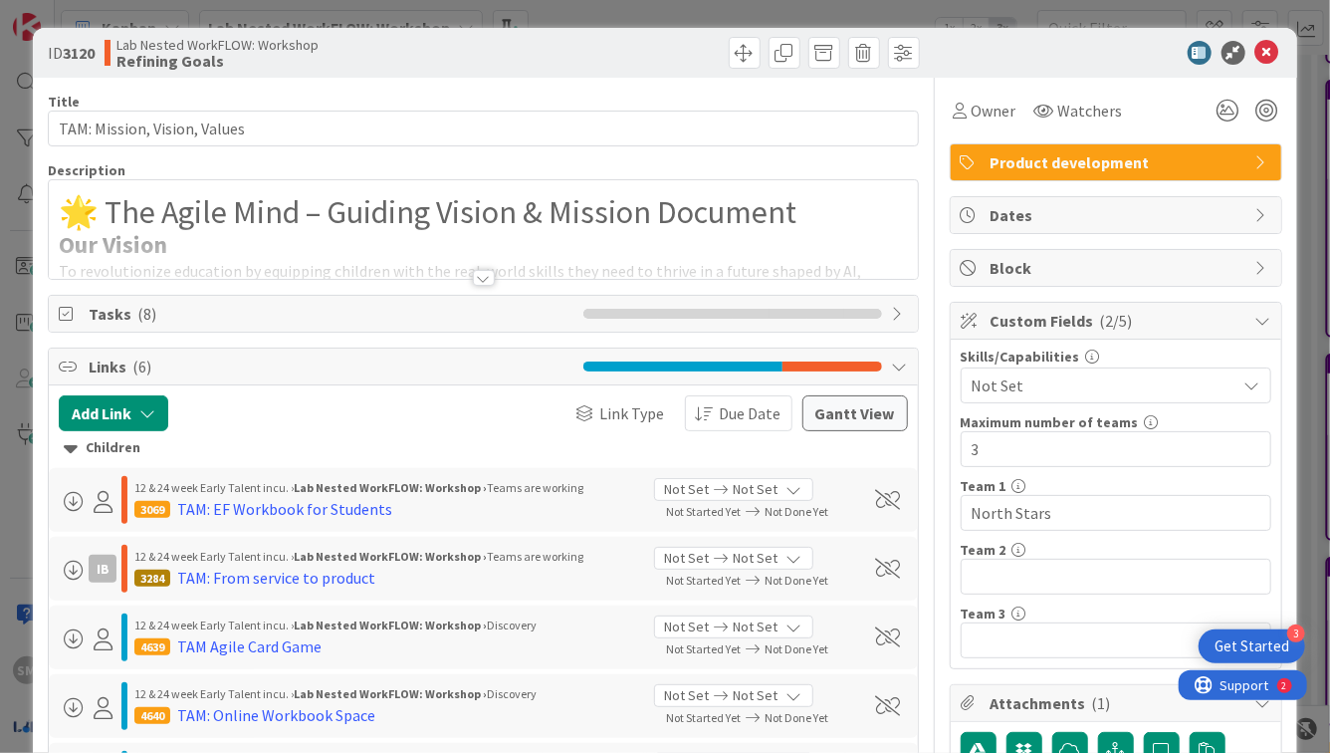
click at [485, 277] on div at bounding box center [484, 278] width 22 height 16
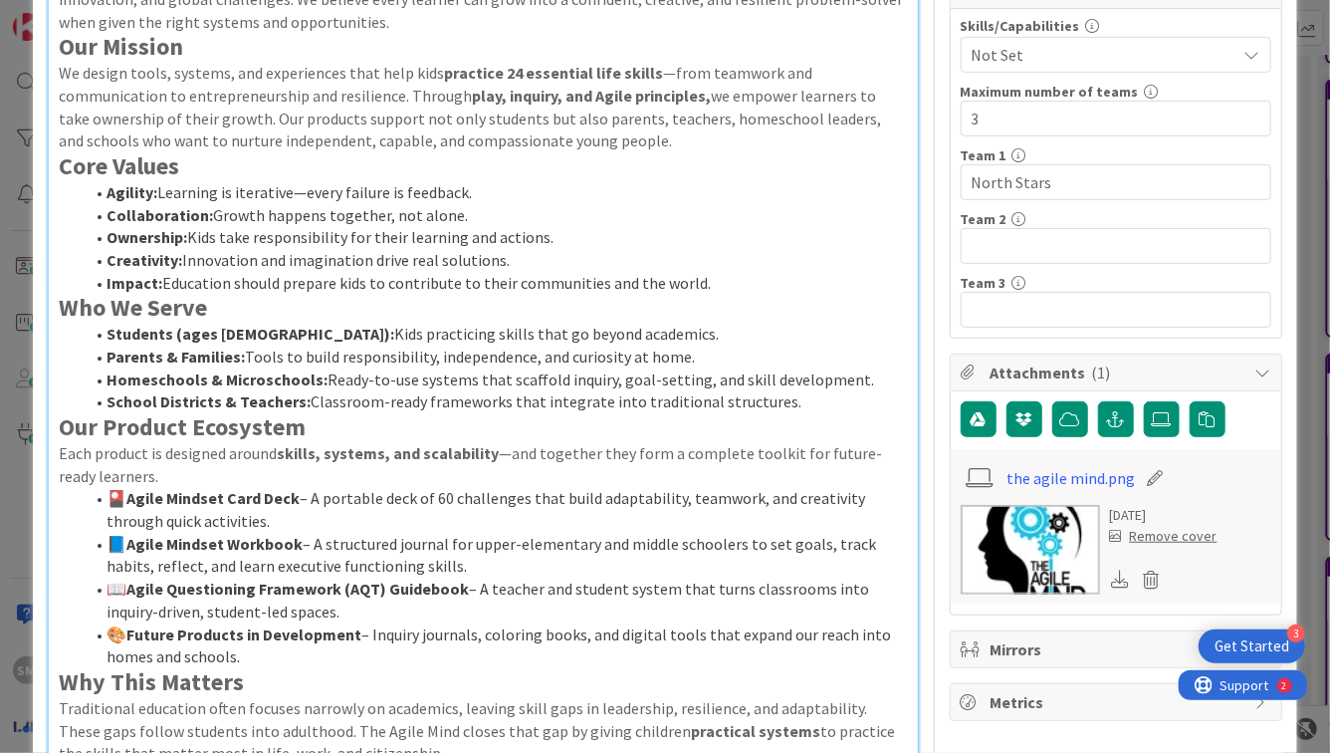
scroll to position [477, 0]
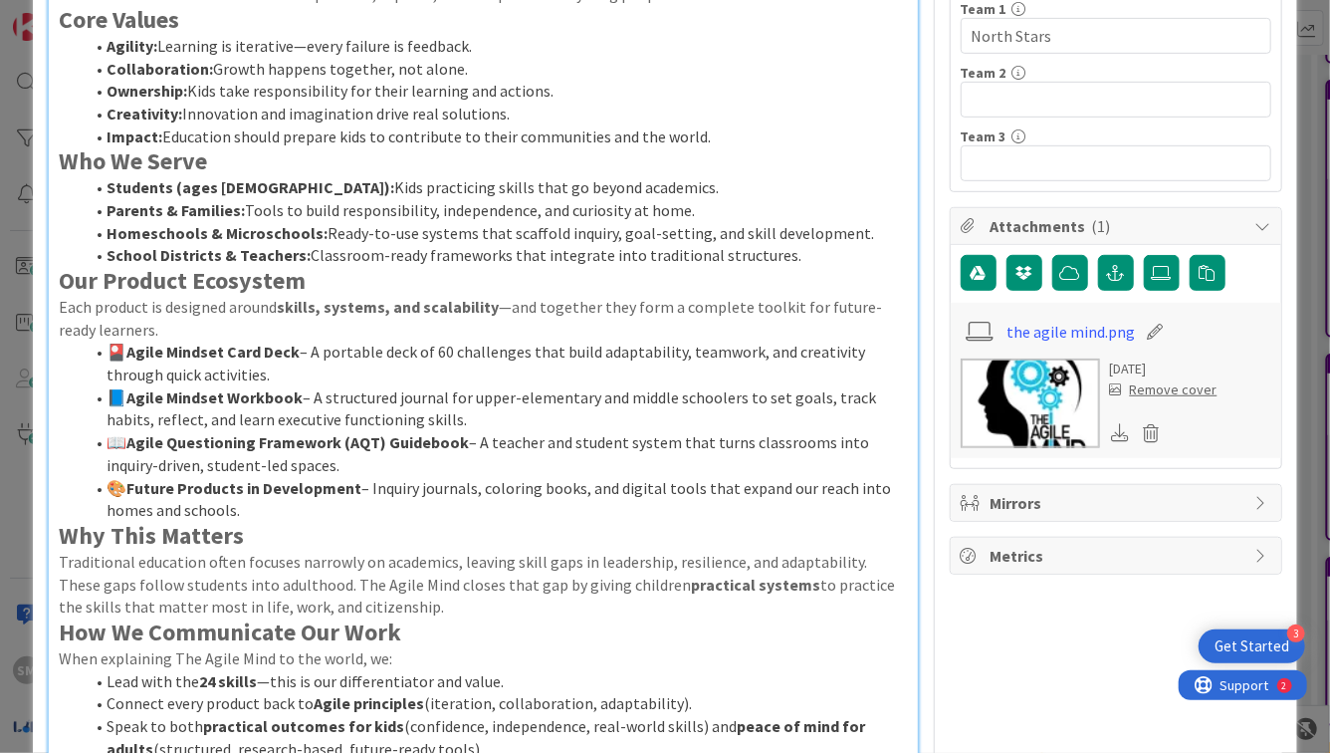
click at [484, 455] on li "📖 Agile Questioning Framework (AQT) Guidebook – A teacher and student system th…" at bounding box center [495, 453] width 824 height 45
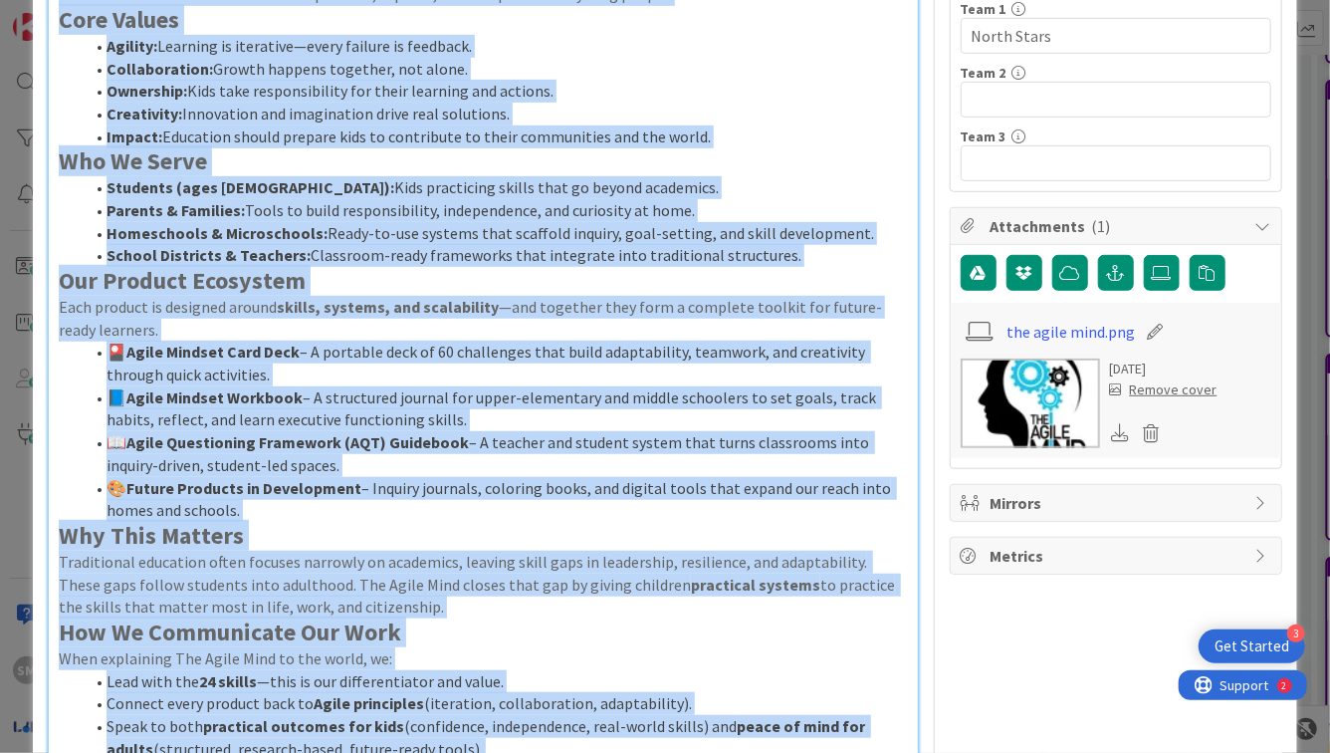
copy div "🌟 Lor Ipsum Dolo – Sitamet Consec & Adipisc Elitsedd Eiu Tempor In utlaboreetdo…"
click at [706, 292] on h2 "Our Product Ecosystem" at bounding box center [483, 281] width 848 height 29
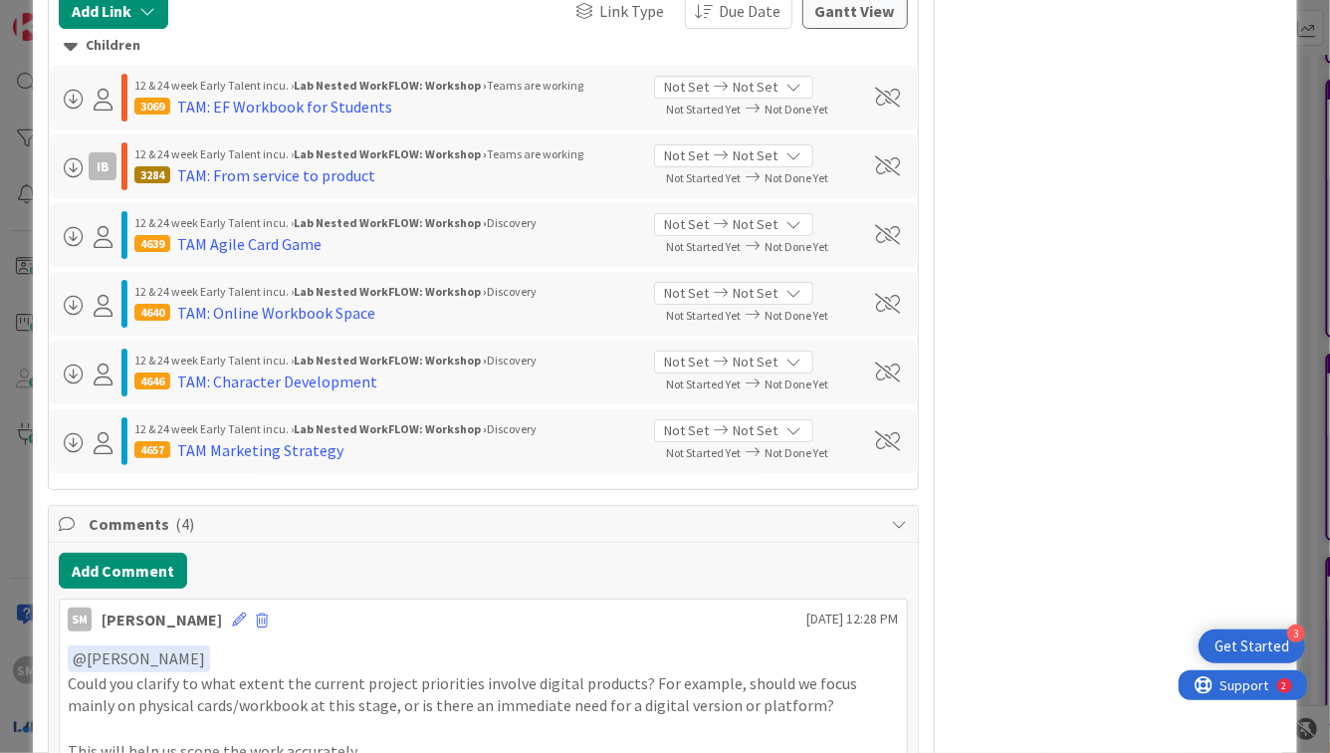
scroll to position [3540, 0]
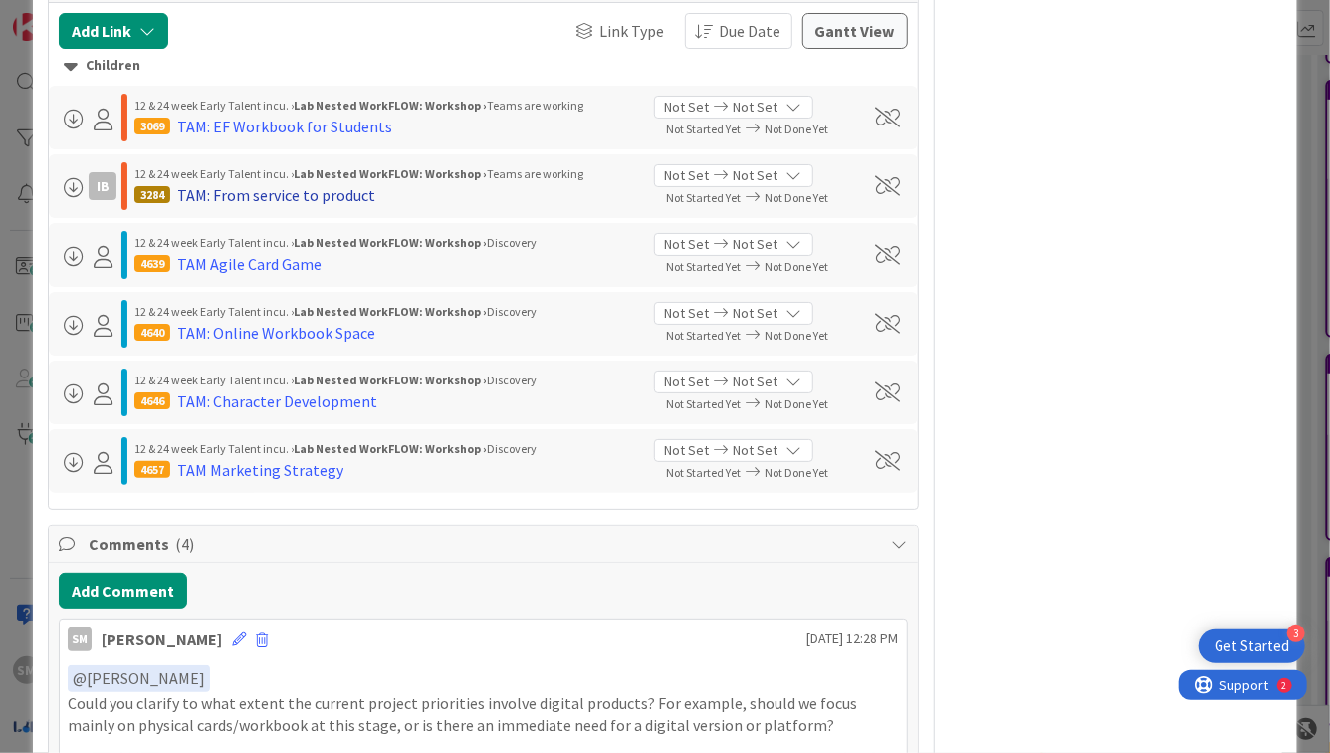
click at [275, 191] on div "TAM: From service to product" at bounding box center [276, 195] width 198 height 24
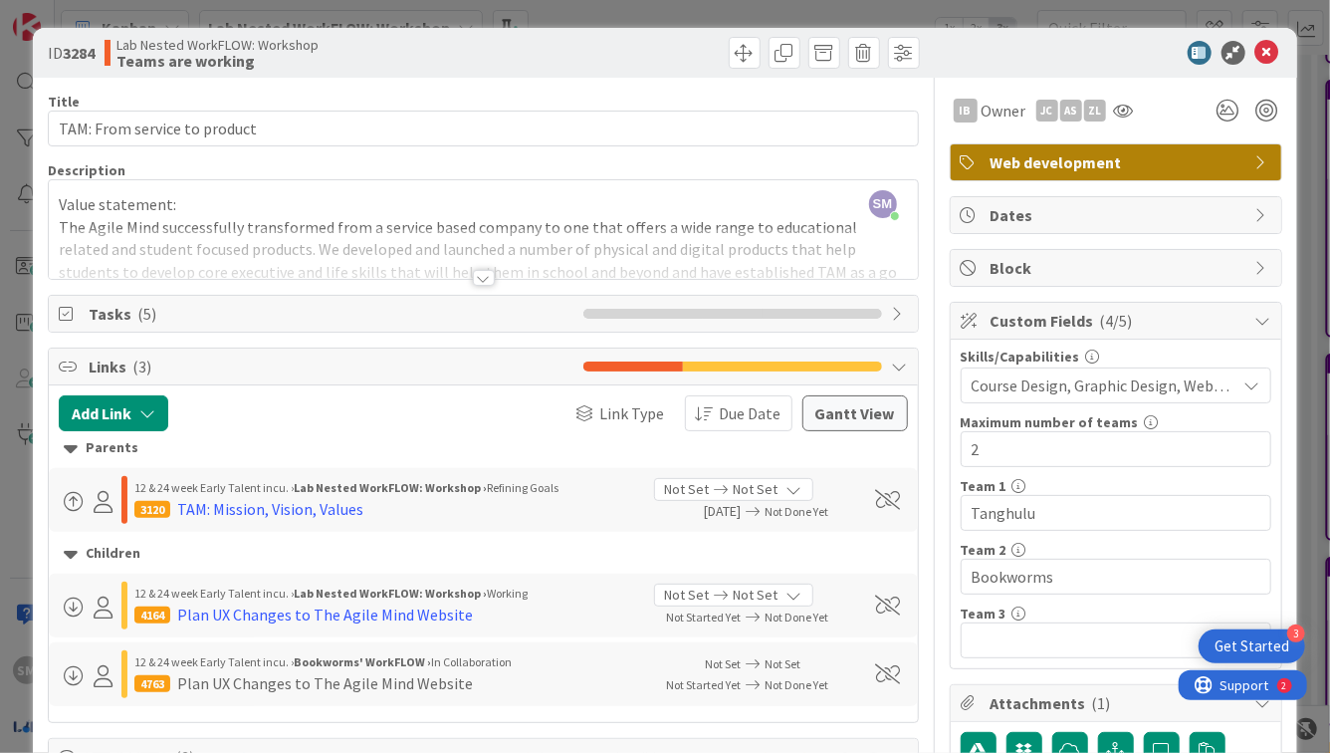
click at [475, 300] on div "Tasks ( 5 )" at bounding box center [483, 314] width 868 height 36
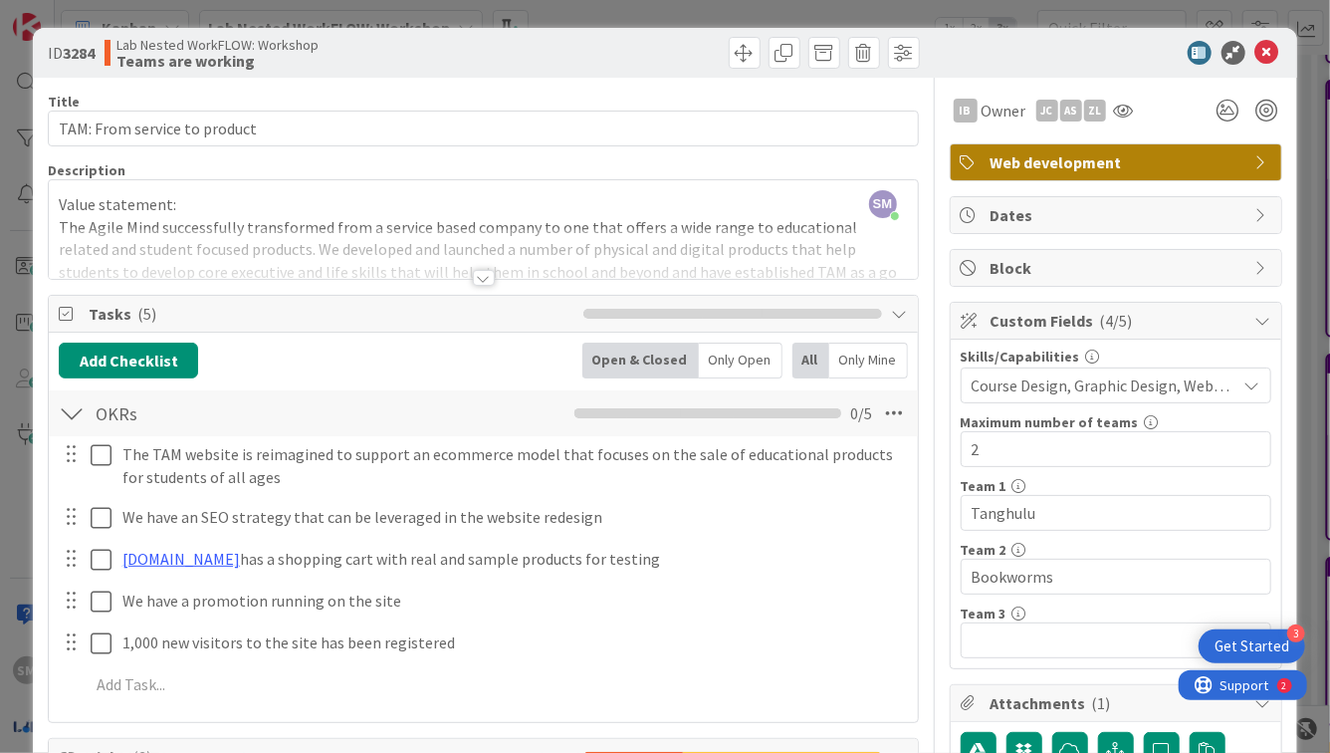
click at [473, 274] on div at bounding box center [484, 278] width 22 height 16
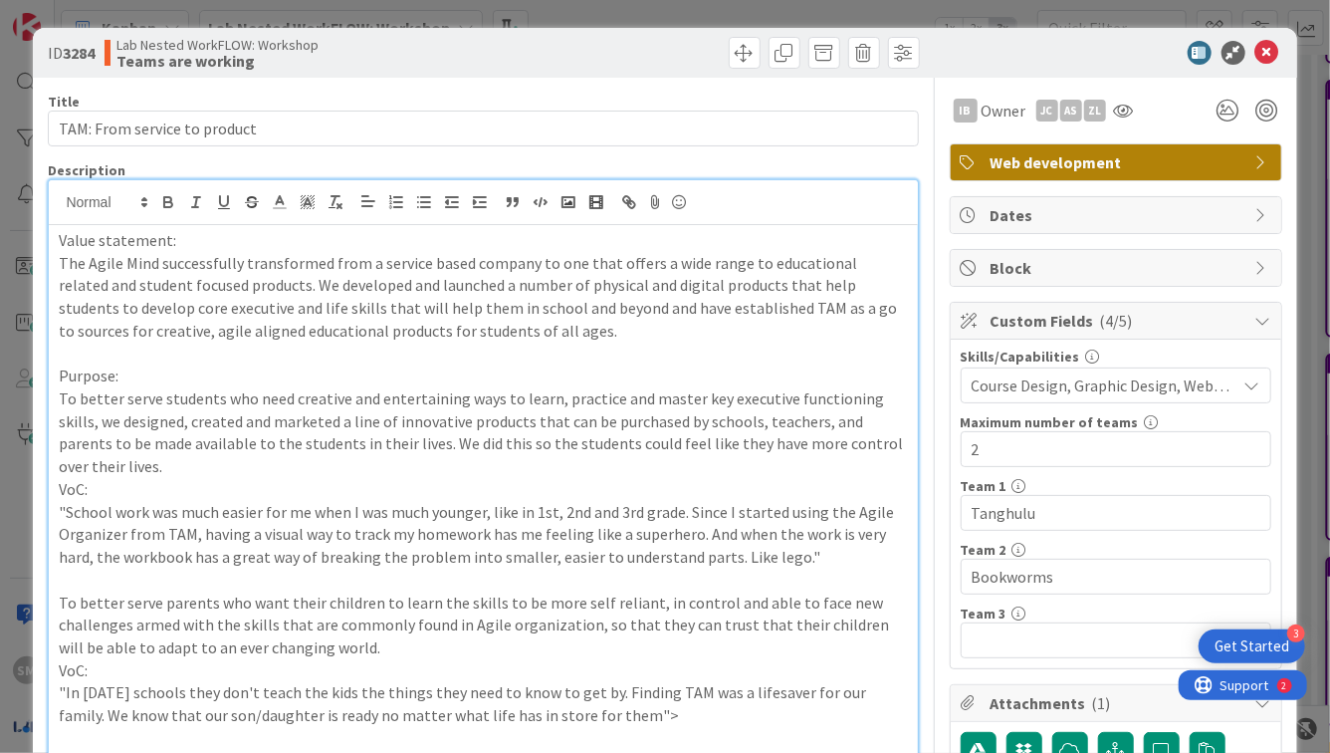
click at [446, 392] on p "To better serve students who need creative and entertaining ways to learn, prac…" at bounding box center [483, 432] width 848 height 91
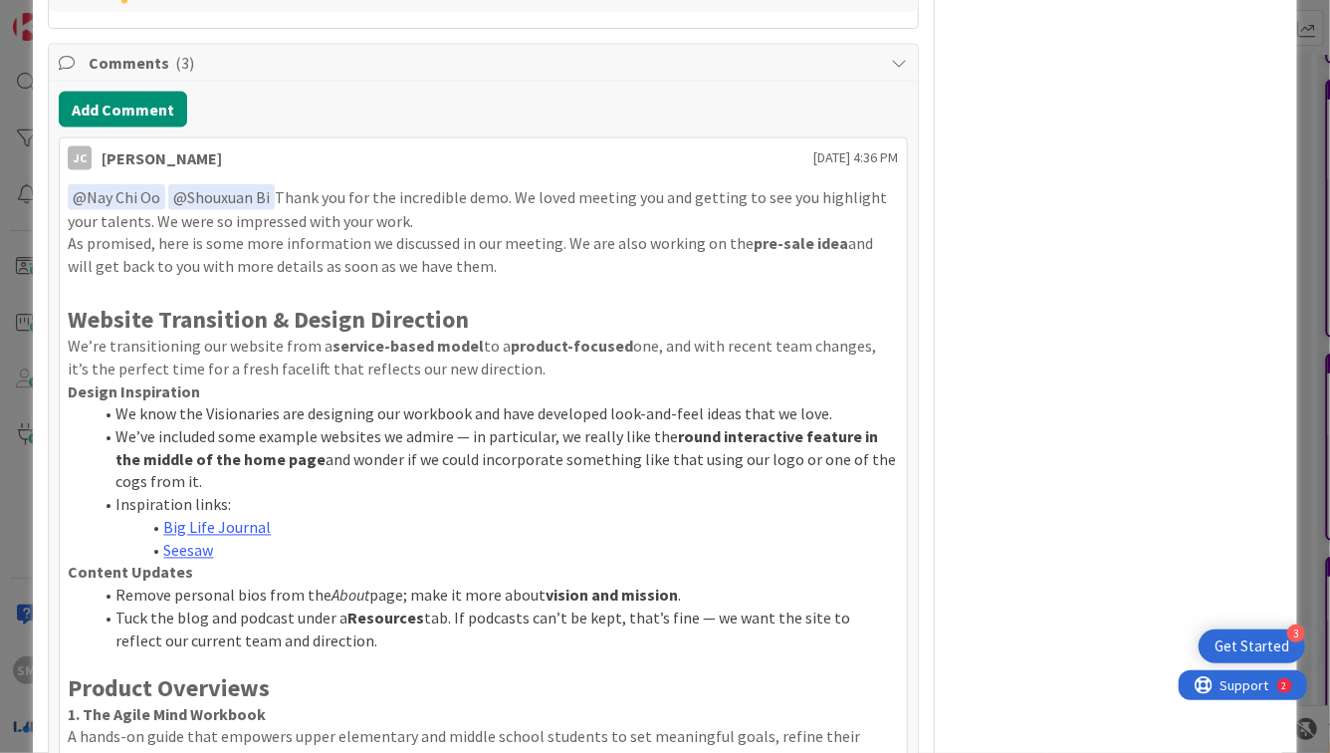
scroll to position [1600, 0]
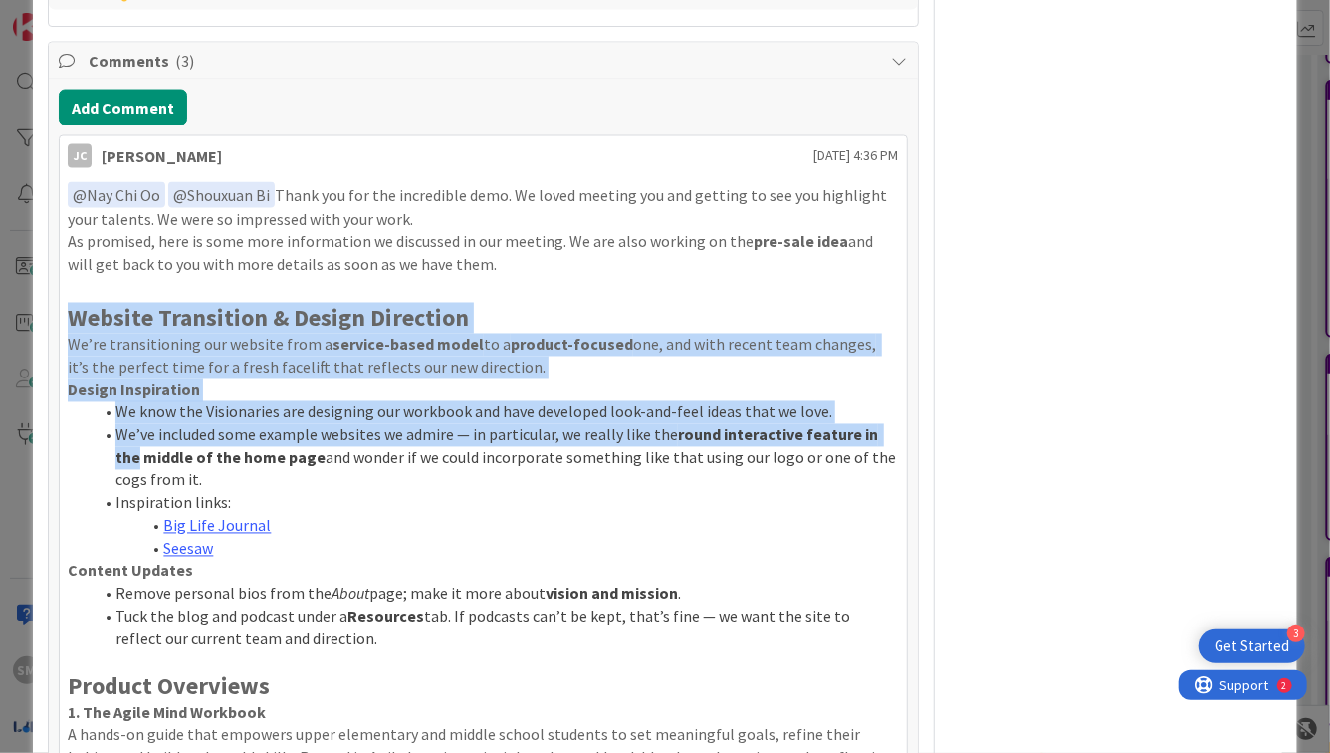
drag, startPoint x: 67, startPoint y: 322, endPoint x: 131, endPoint y: 464, distance: 156.4
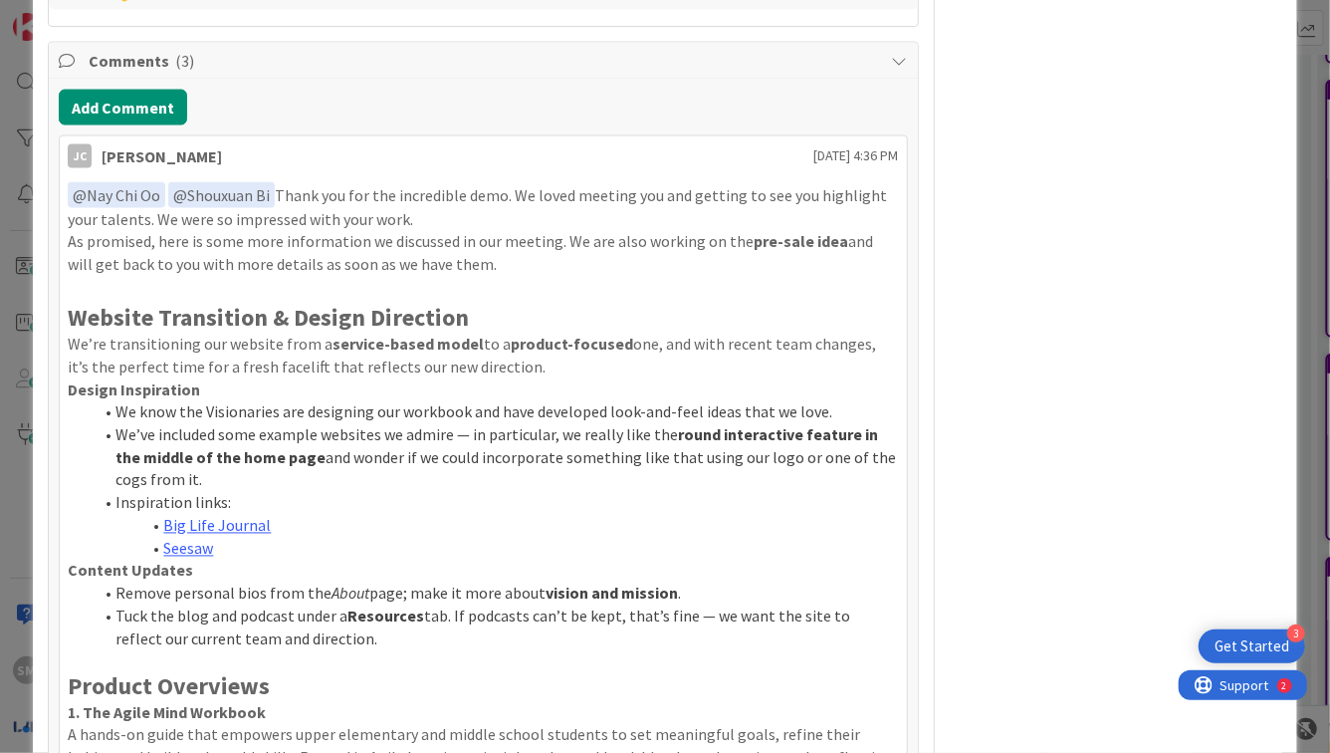
click at [205, 241] on p "As promised, here is some more information we discussed in our meeting. We are …" at bounding box center [483, 253] width 830 height 45
drag, startPoint x: 68, startPoint y: 302, endPoint x: 177, endPoint y: 525, distance: 248.5
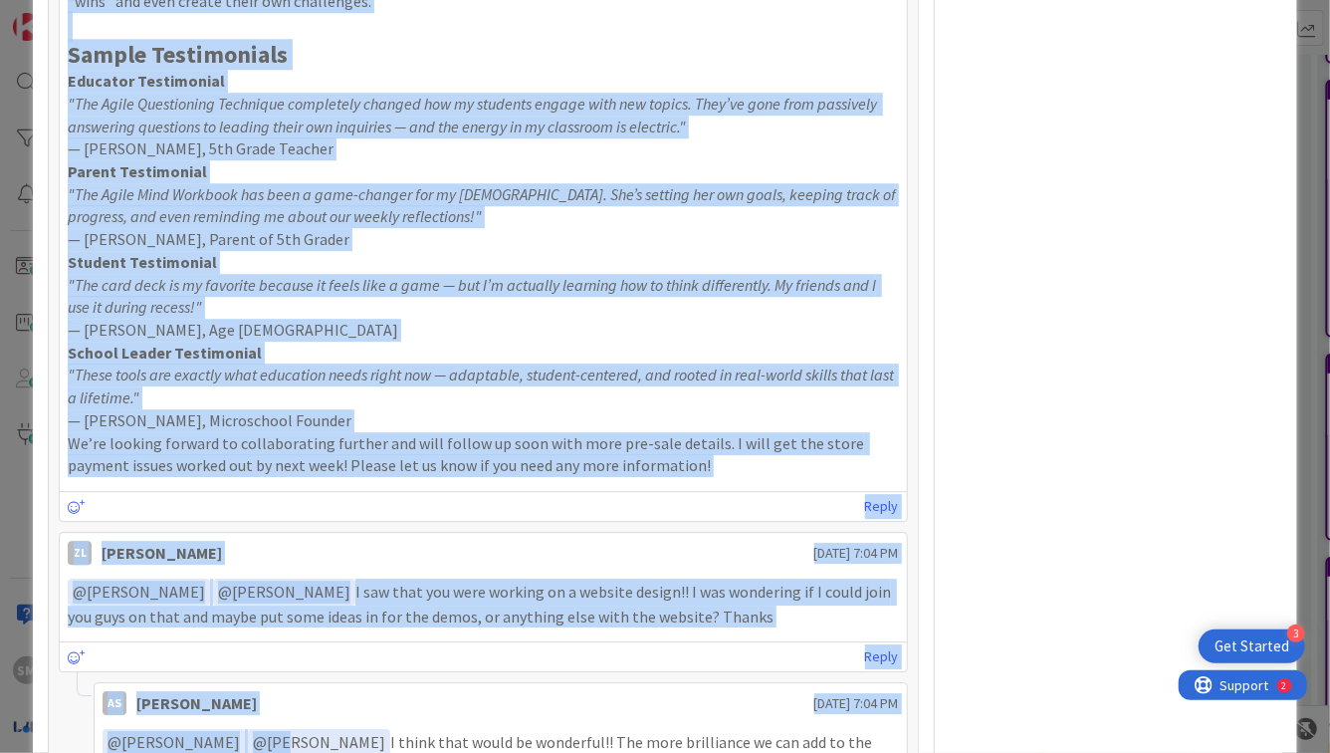
scroll to position [2641, 0]
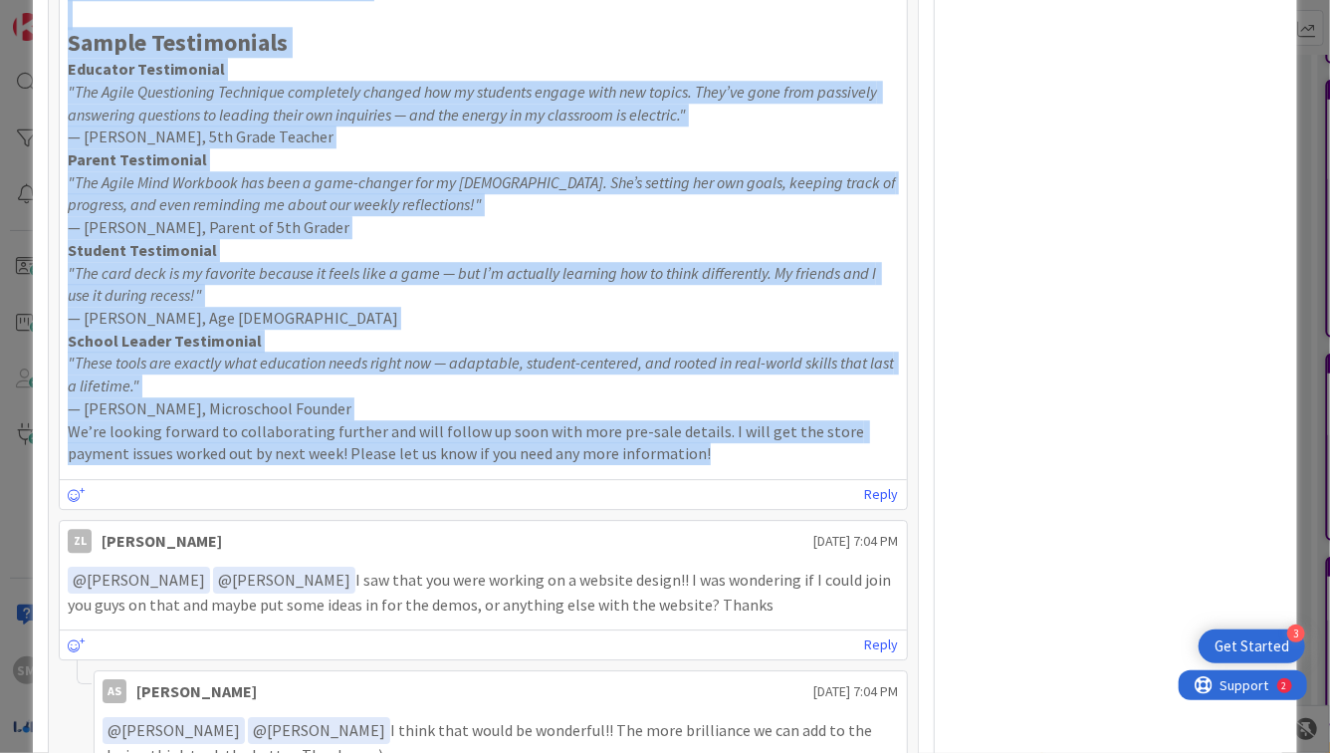
copy div "Loremip Dolorsitam & Consec Adipiscin El’se doeiusmodtemp inc utlabor etdo m al…"
drag, startPoint x: 73, startPoint y: 320, endPoint x: 862, endPoint y: 462, distance: 802.3
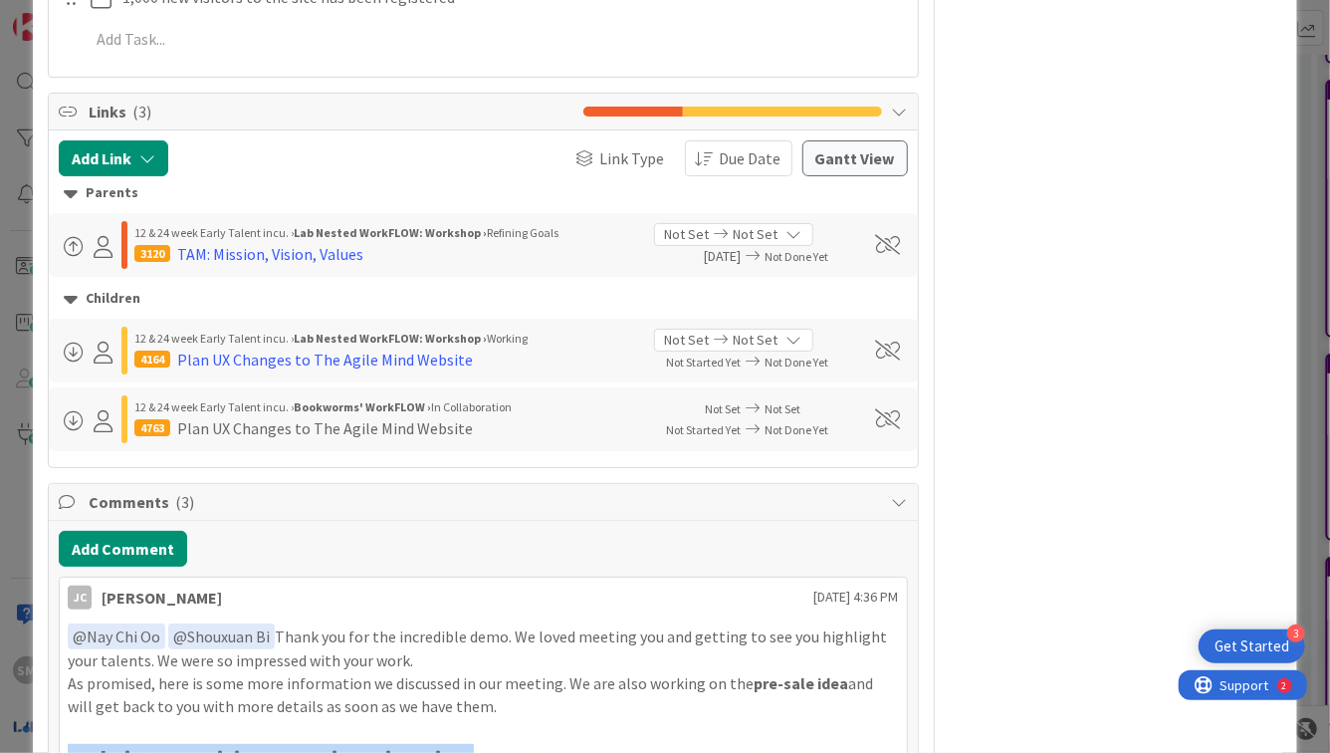
scroll to position [0, 0]
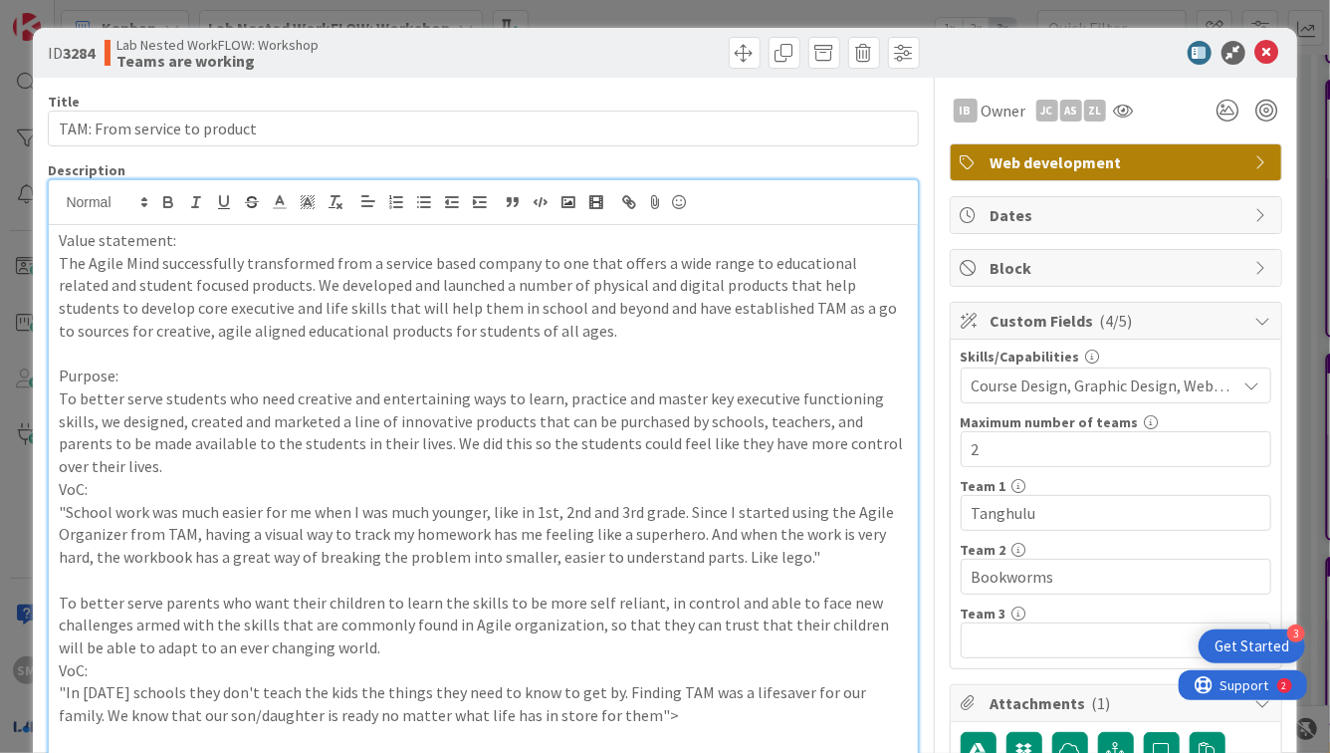
click at [18, 300] on div "ID 3284 Lab Nested WorkFLOW: Workshop Teams are working Title 28 / 128 TAM: Fro…" at bounding box center [665, 376] width 1330 height 753
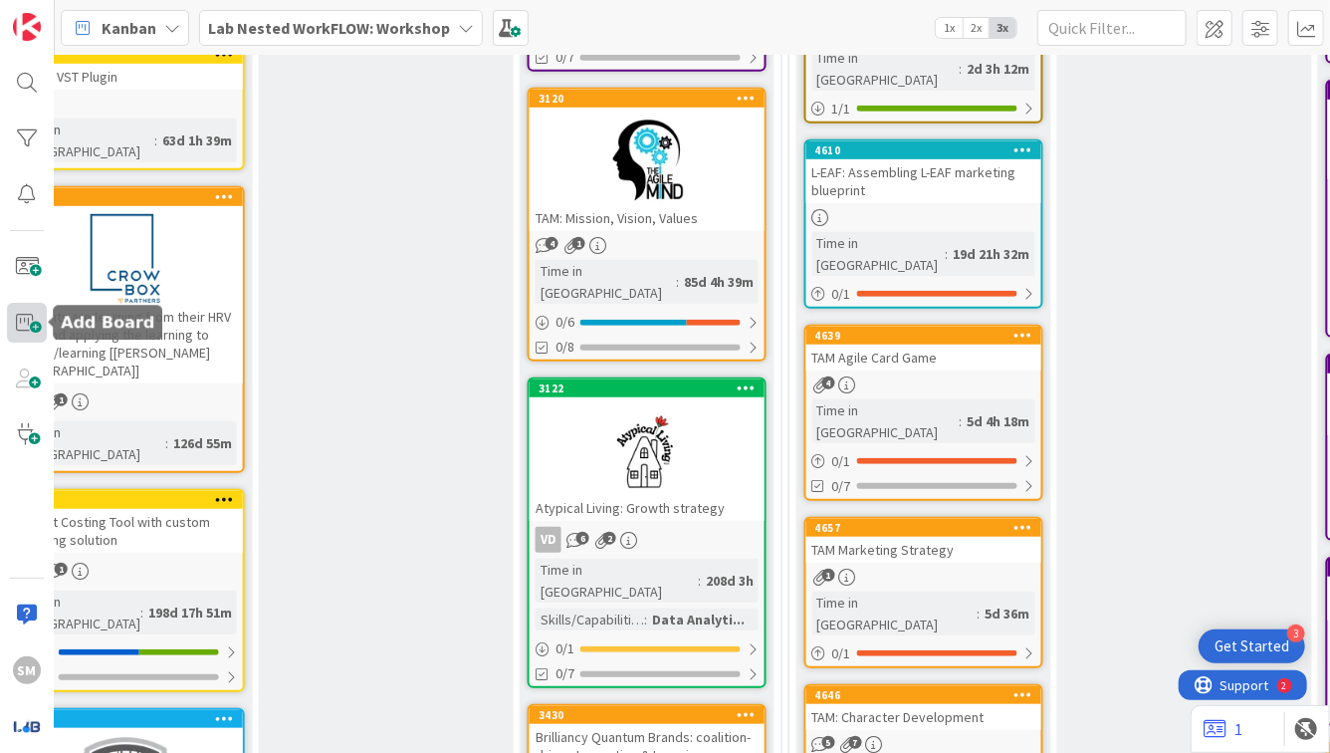
click at [18, 337] on span at bounding box center [27, 323] width 40 height 40
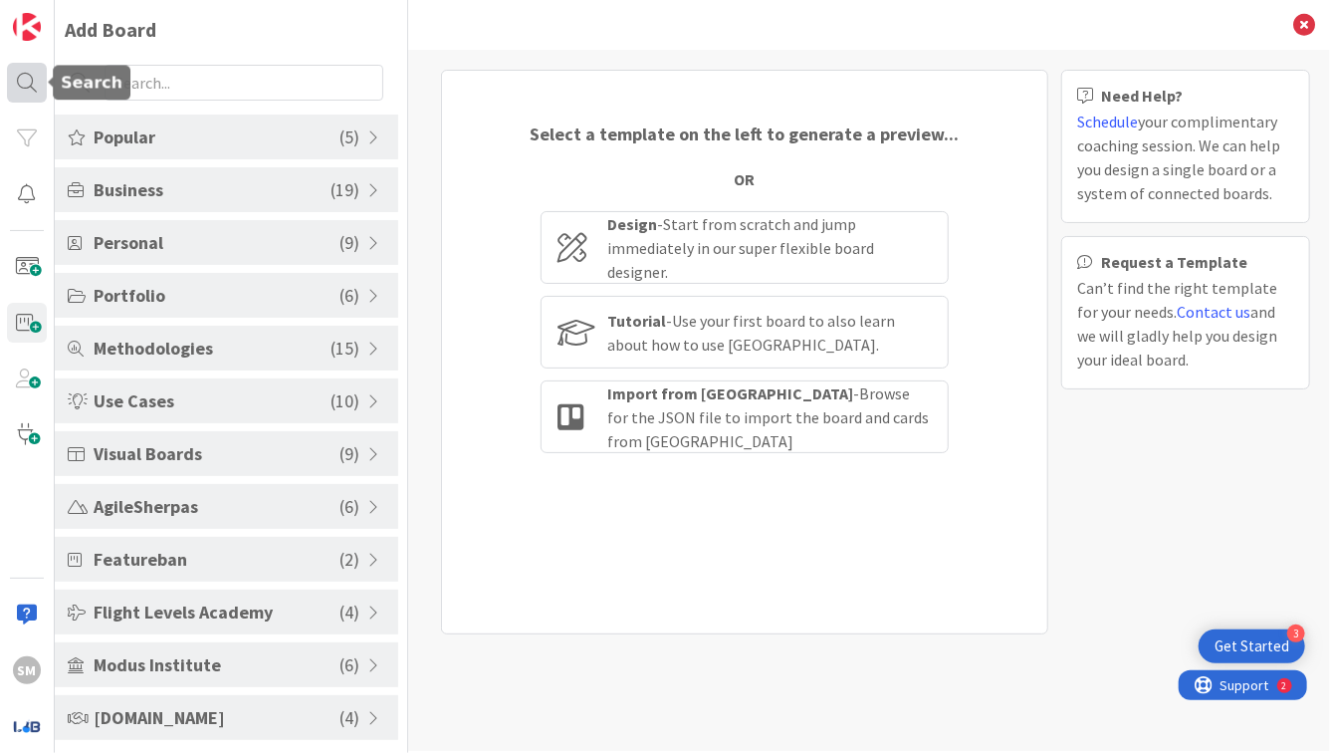
click at [35, 83] on div at bounding box center [27, 83] width 40 height 40
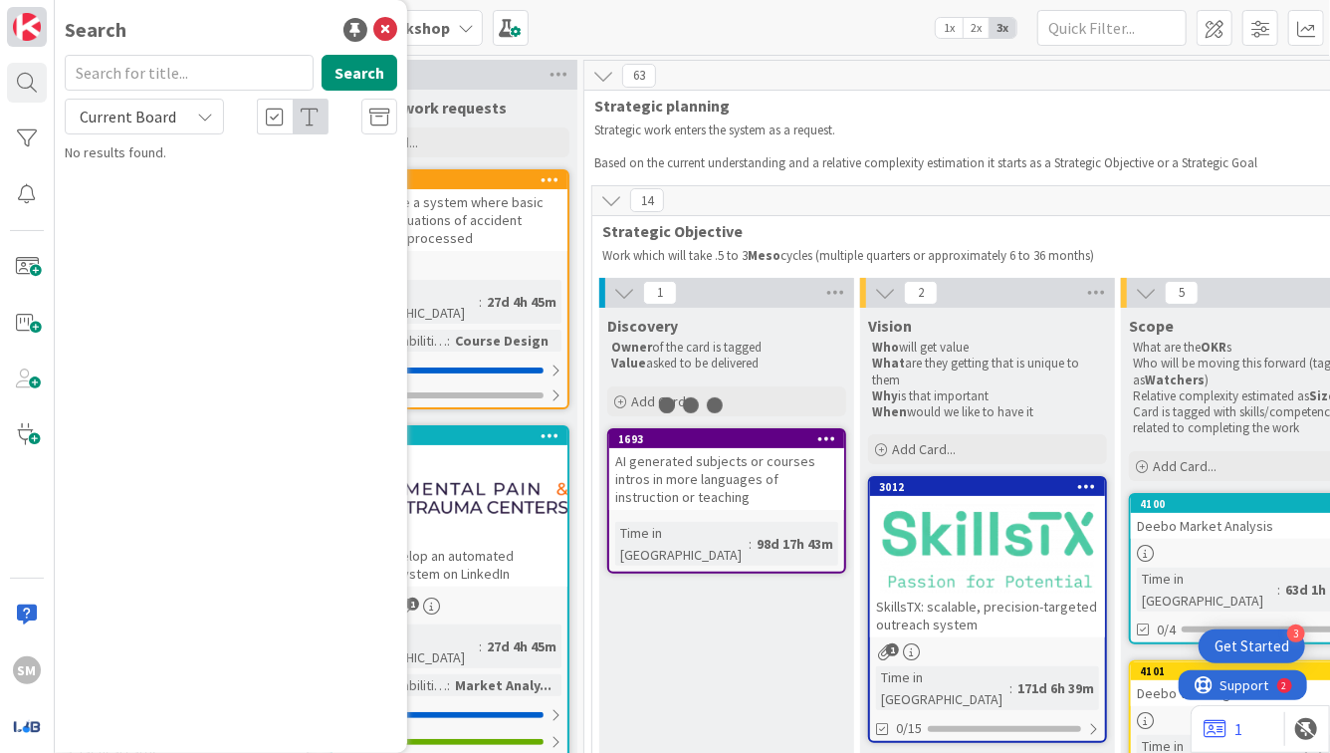
click at [34, 21] on img at bounding box center [27, 27] width 28 height 28
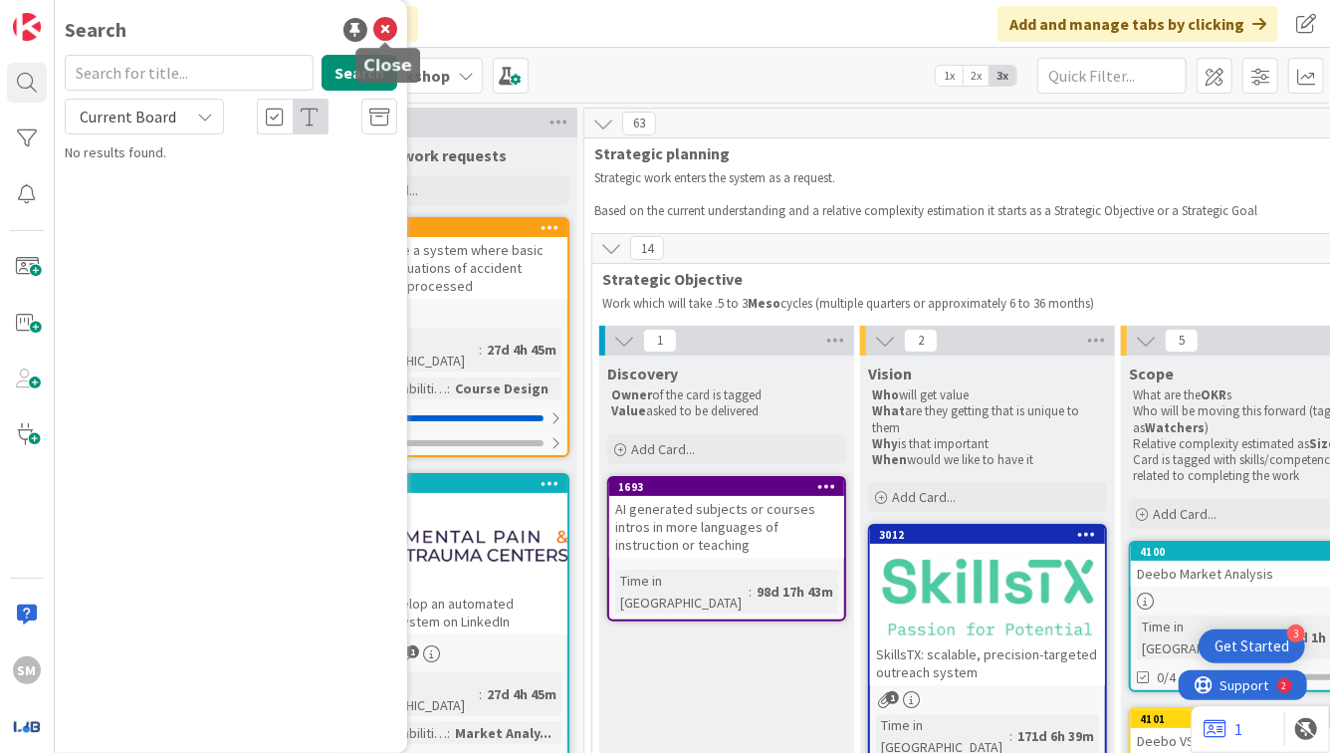
click at [381, 28] on icon at bounding box center [385, 30] width 24 height 24
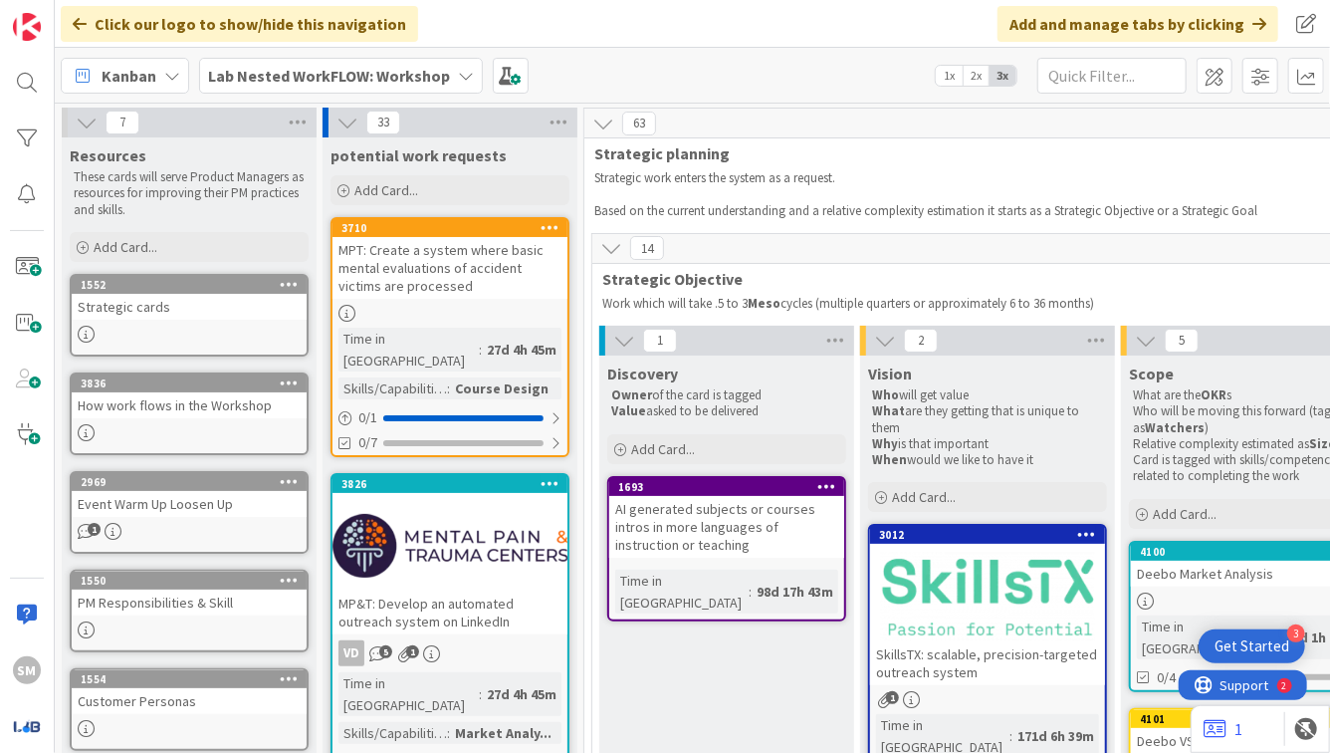
click at [359, 82] on b "Lab Nested WorkFLOW: Workshop" at bounding box center [329, 76] width 242 height 20
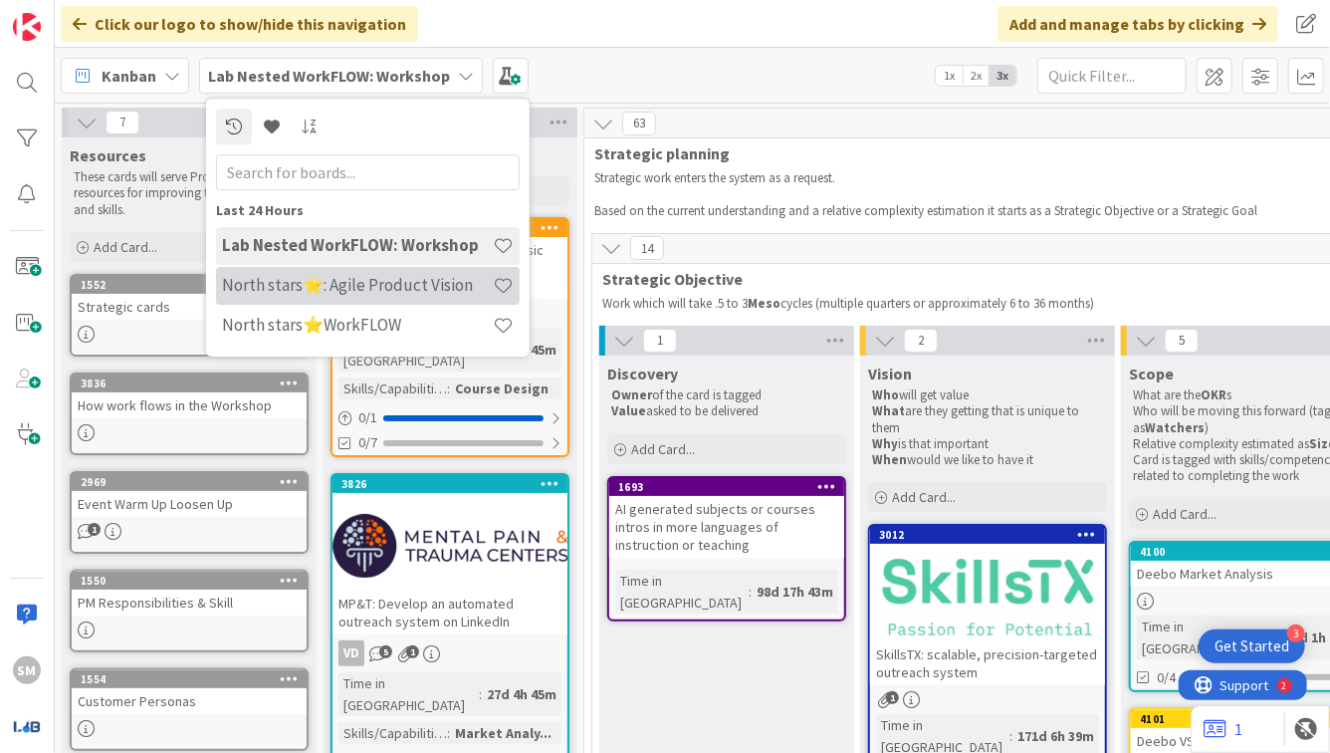
click at [337, 293] on h4 "North stars⭐: Agile Product Vision" at bounding box center [357, 285] width 271 height 20
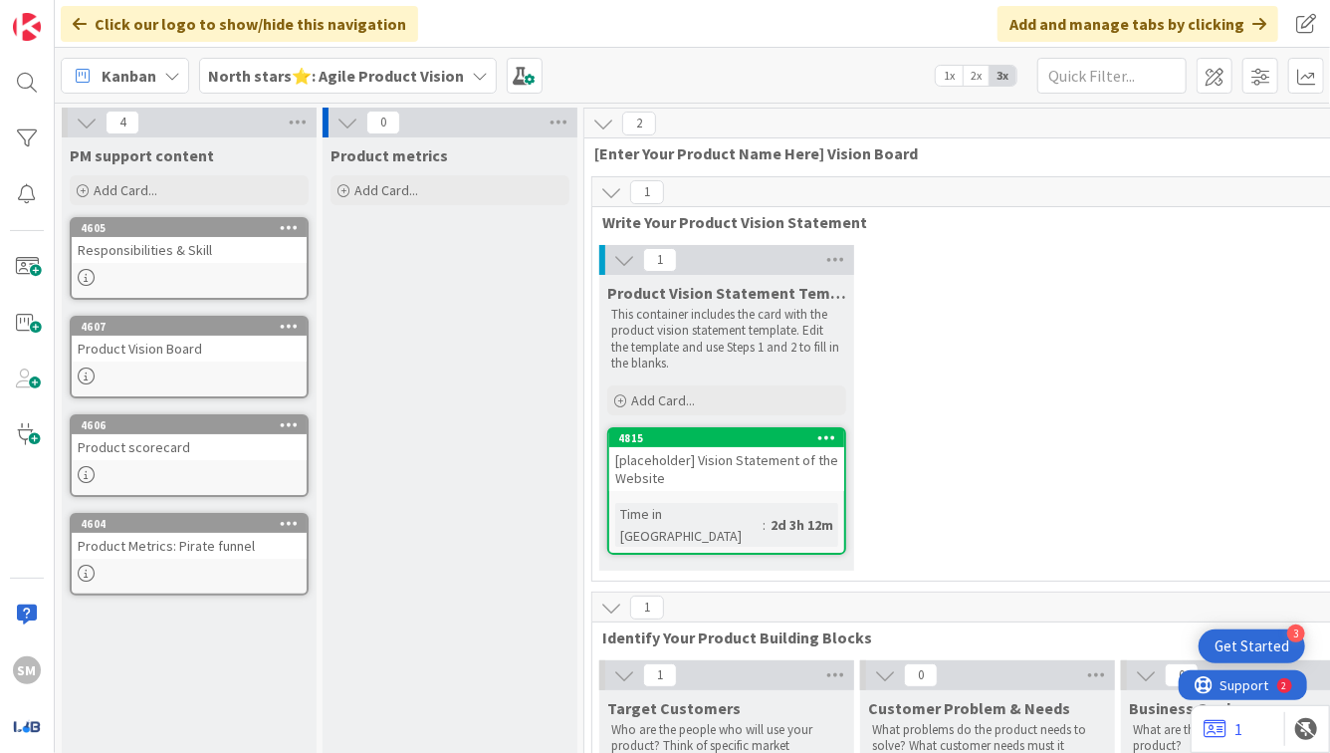
click at [714, 453] on div "[placeholder] Vision Statement of the Website" at bounding box center [726, 469] width 235 height 44
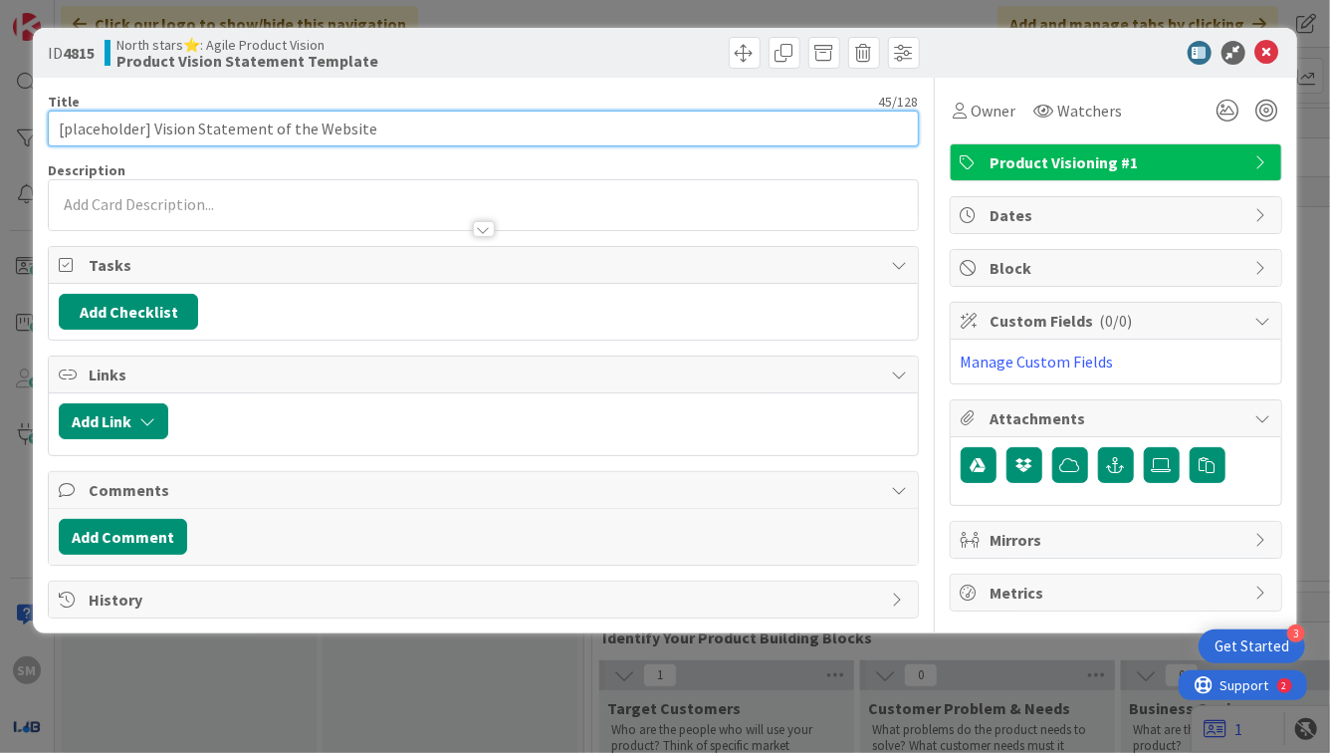
click at [380, 134] on input "[placeholder] Vision Statement of the Website" at bounding box center [483, 129] width 870 height 36
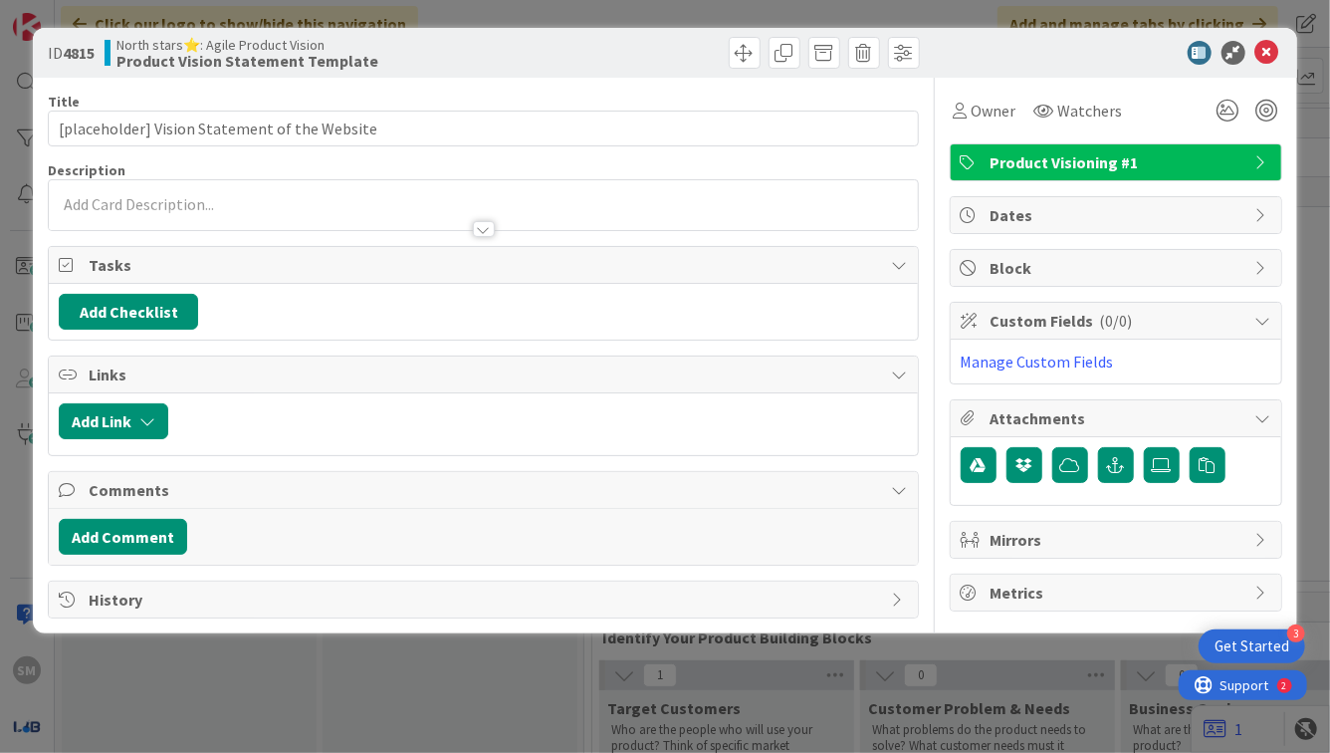
click at [404, 211] on div at bounding box center [483, 219] width 868 height 21
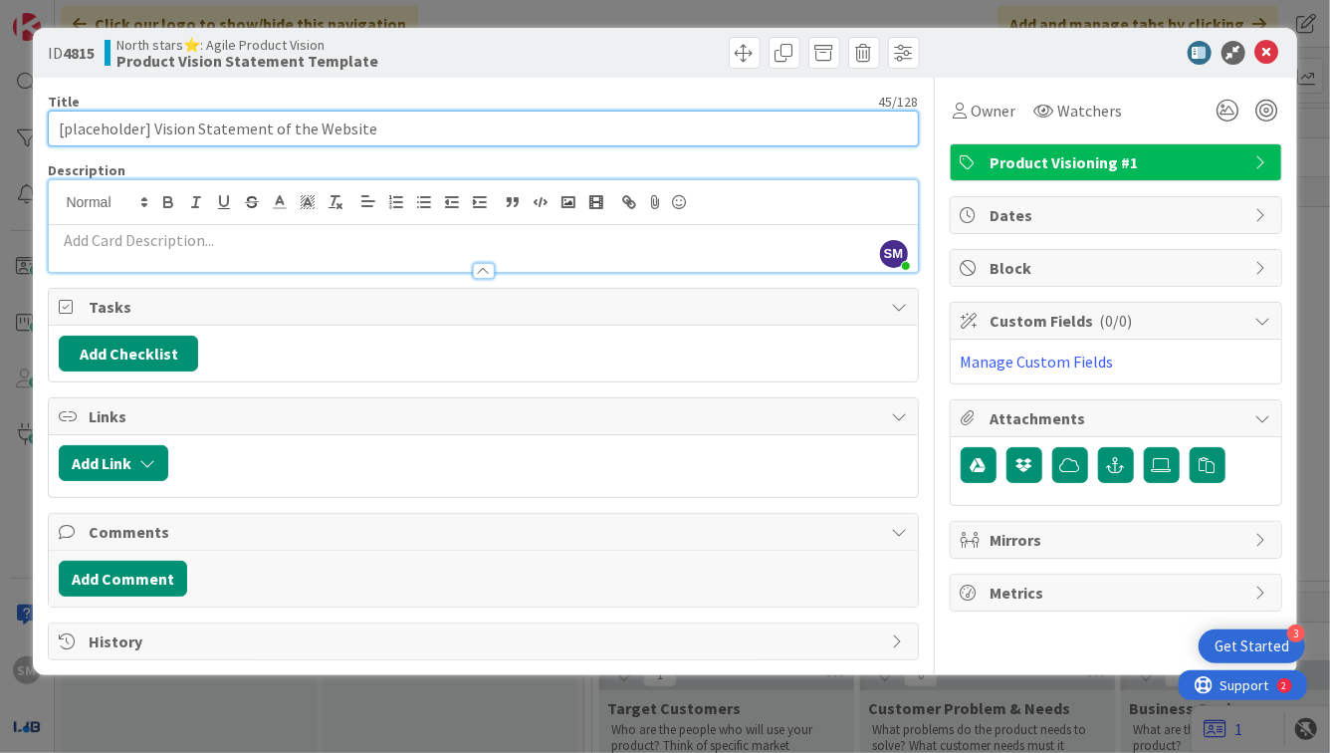
click at [401, 140] on input "[placeholder] Vision Statement of the Website" at bounding box center [483, 129] width 870 height 36
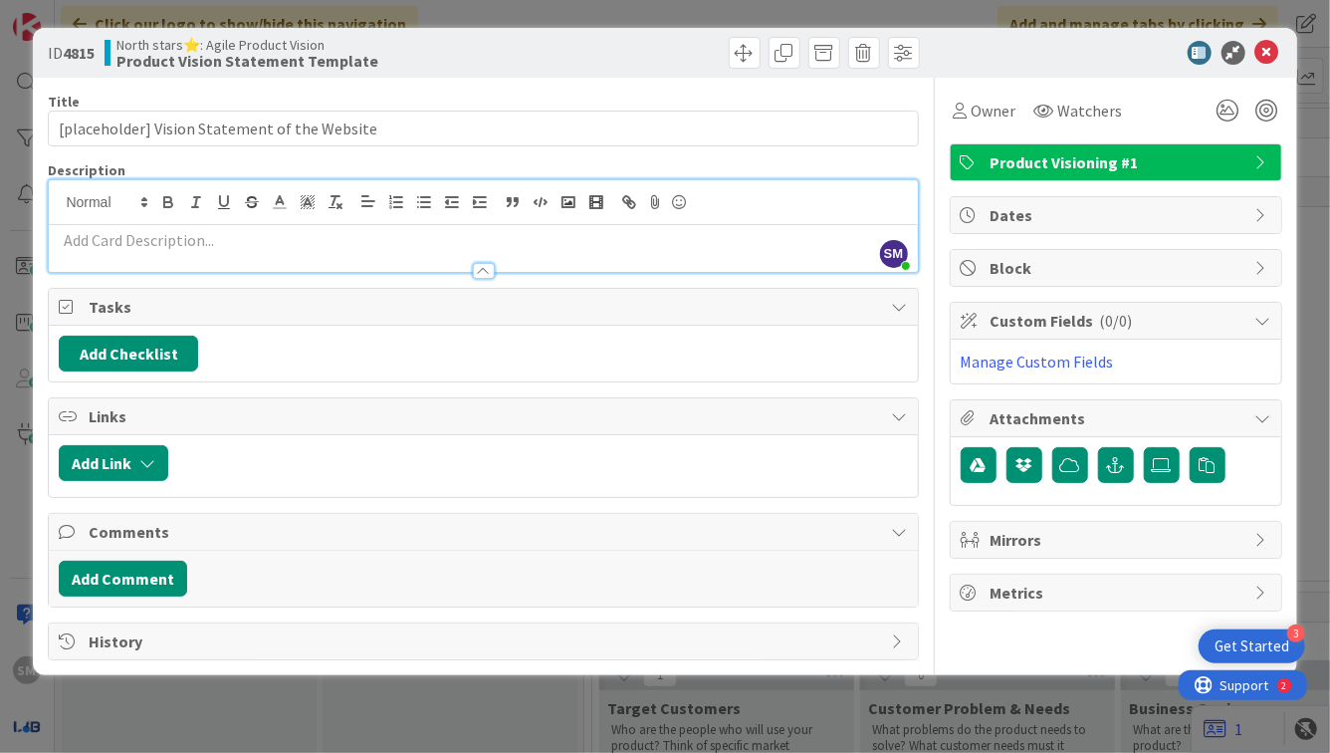
click at [183, 256] on div at bounding box center [483, 261] width 868 height 21
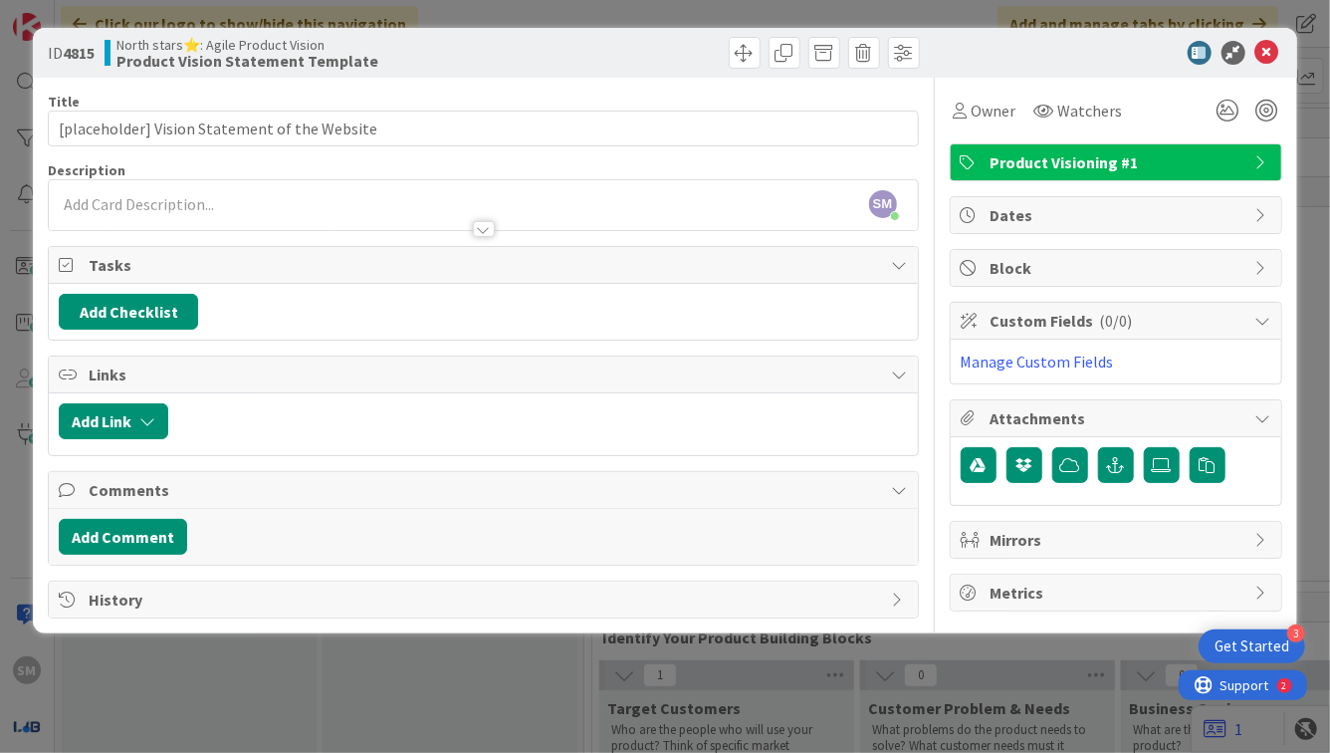
click at [171, 218] on div at bounding box center [483, 219] width 868 height 21
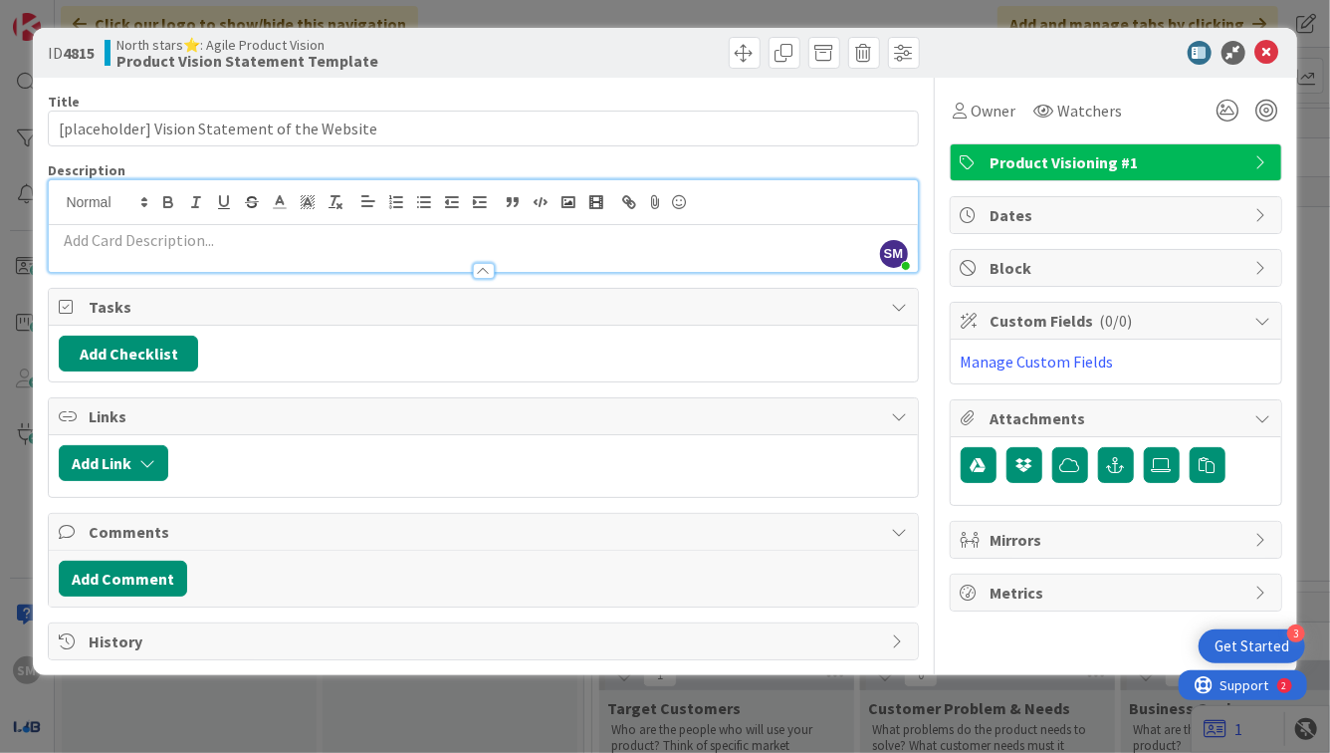
click at [148, 235] on p at bounding box center [483, 240] width 848 height 23
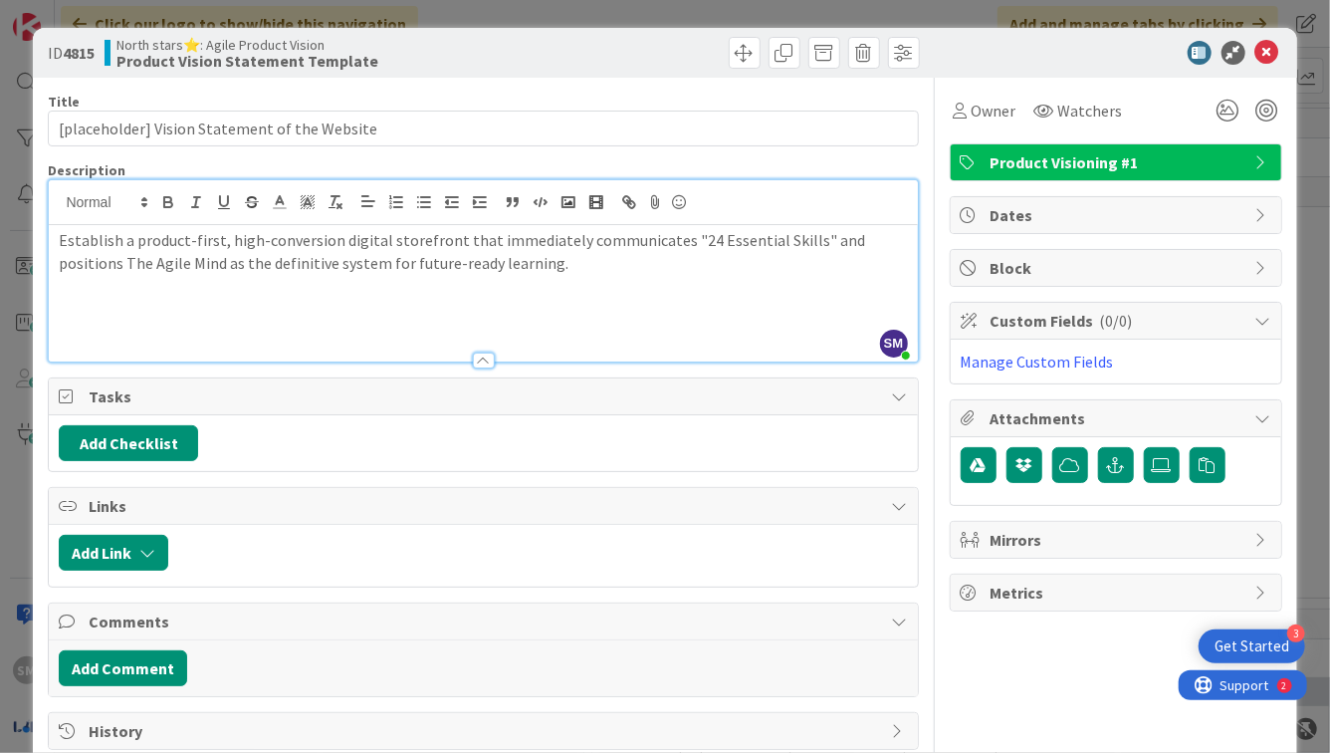
click at [185, 292] on p at bounding box center [483, 285] width 848 height 23
click at [180, 286] on p at bounding box center [483, 285] width 848 height 23
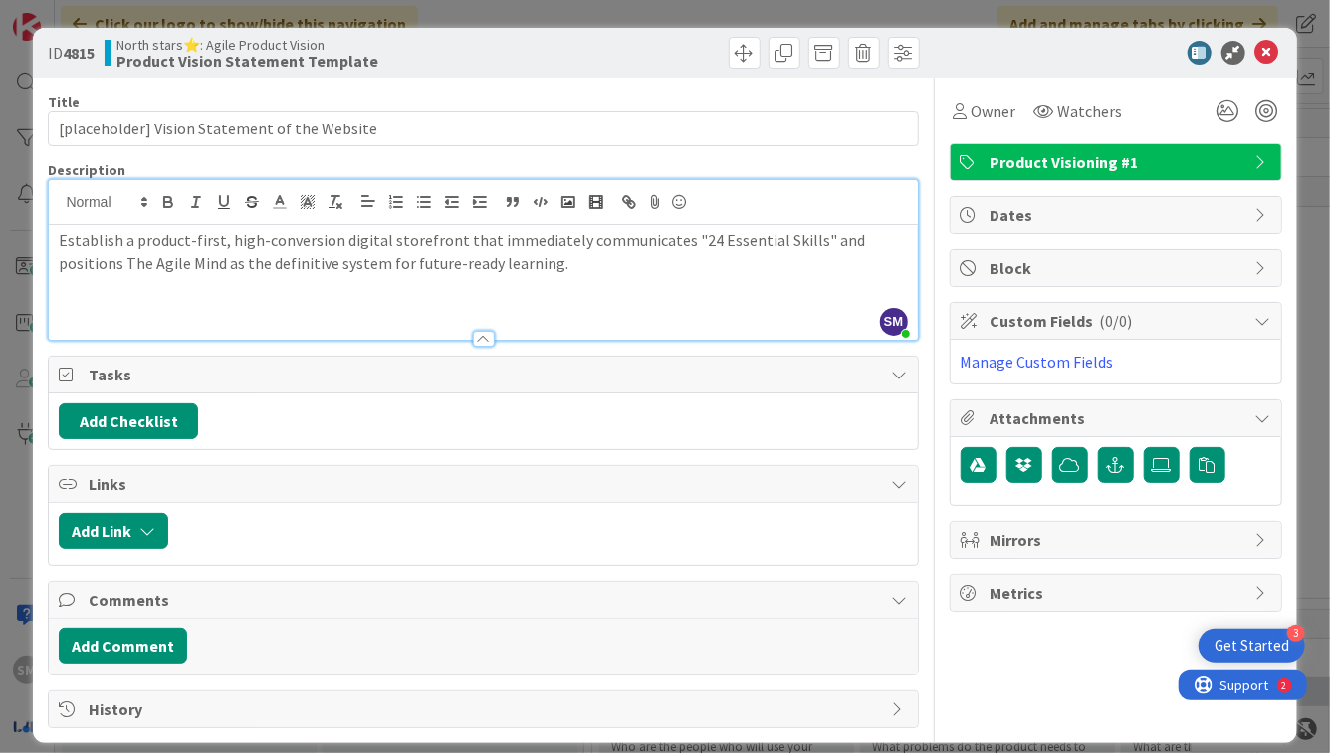
click at [179, 289] on h3 at bounding box center [483, 285] width 848 height 22
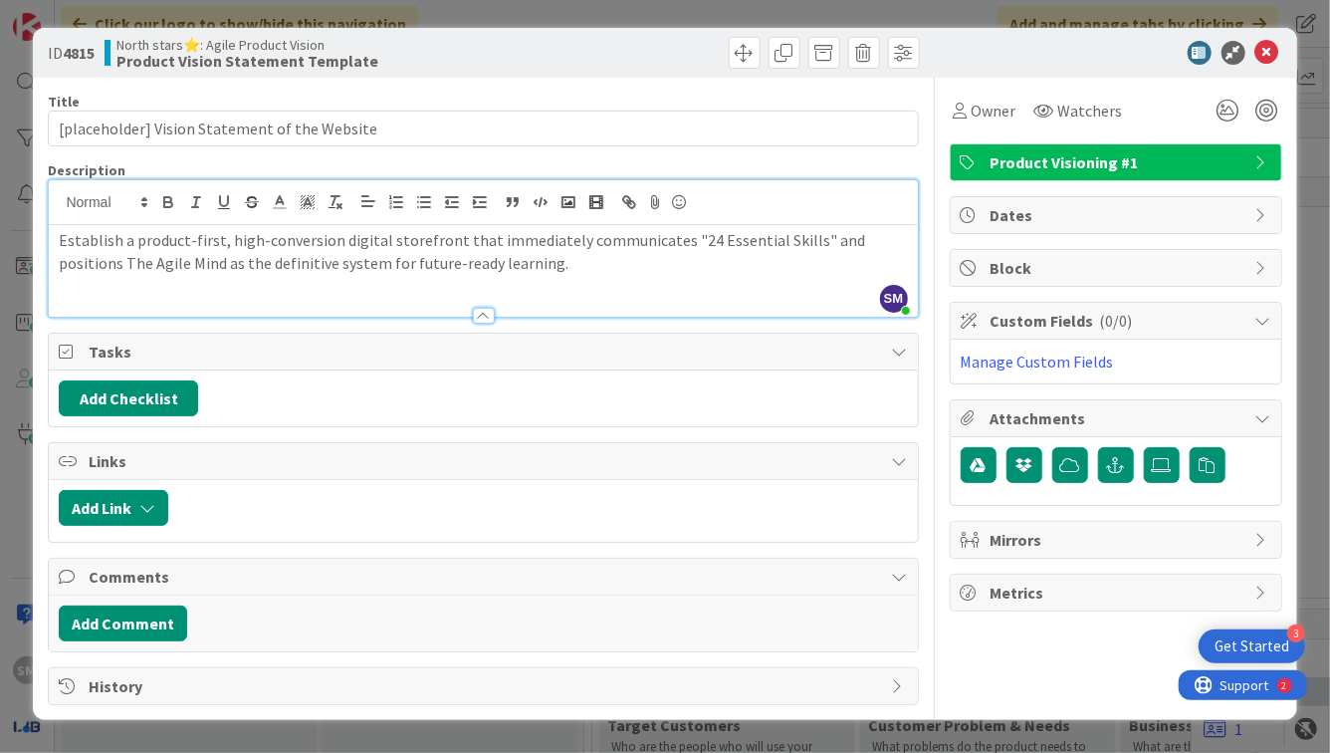
click at [177, 291] on p at bounding box center [483, 285] width 848 height 23
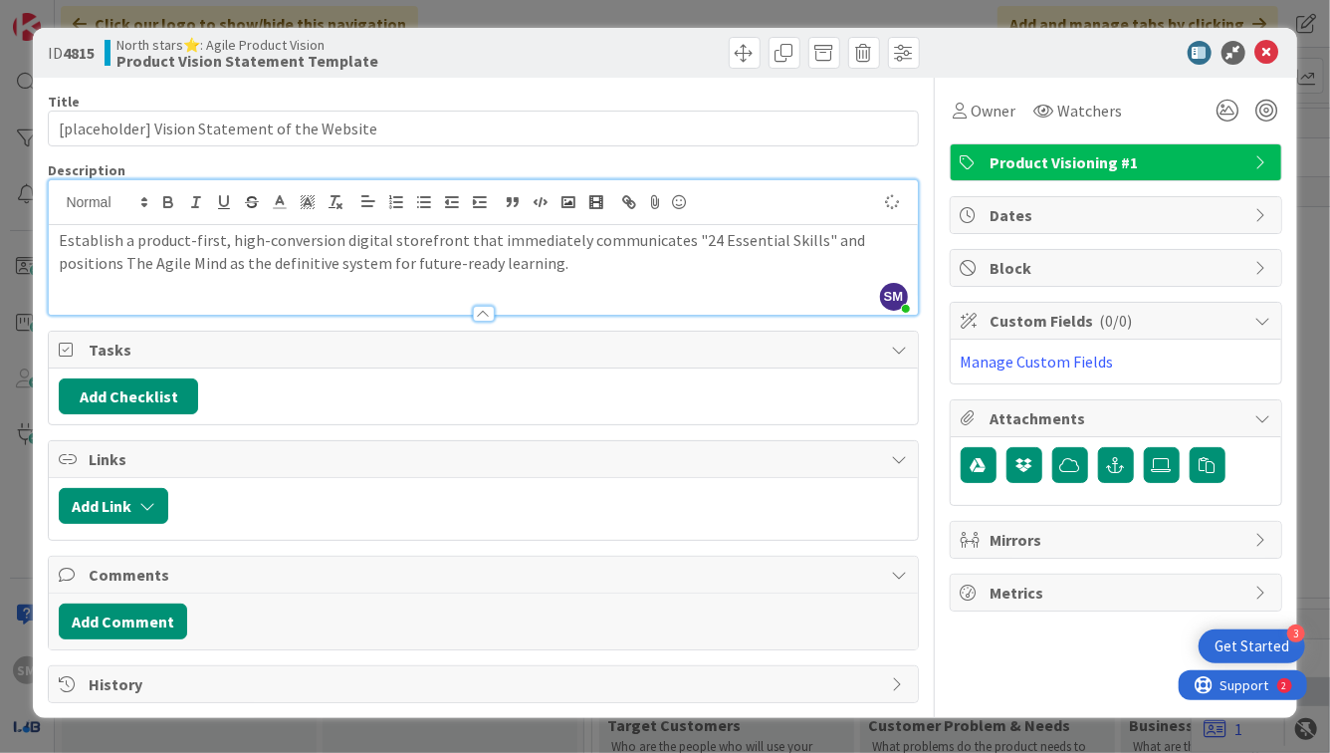
click at [177, 291] on div "Establish a product-first, high-conversion digital storefront that immediately …" at bounding box center [483, 270] width 868 height 90
click at [286, 262] on p "Establish a product-first, high-conversion digital storefront that immediately …" at bounding box center [483, 251] width 848 height 45
click at [200, 268] on p "Establish a product-first, high-conversion digital storefront that immediately …" at bounding box center [483, 251] width 848 height 45
click at [133, 163] on div "Description" at bounding box center [483, 170] width 870 height 18
click at [594, 280] on div "Establish a product-first, high-conversion digital storefront that immediately …" at bounding box center [483, 270] width 868 height 90
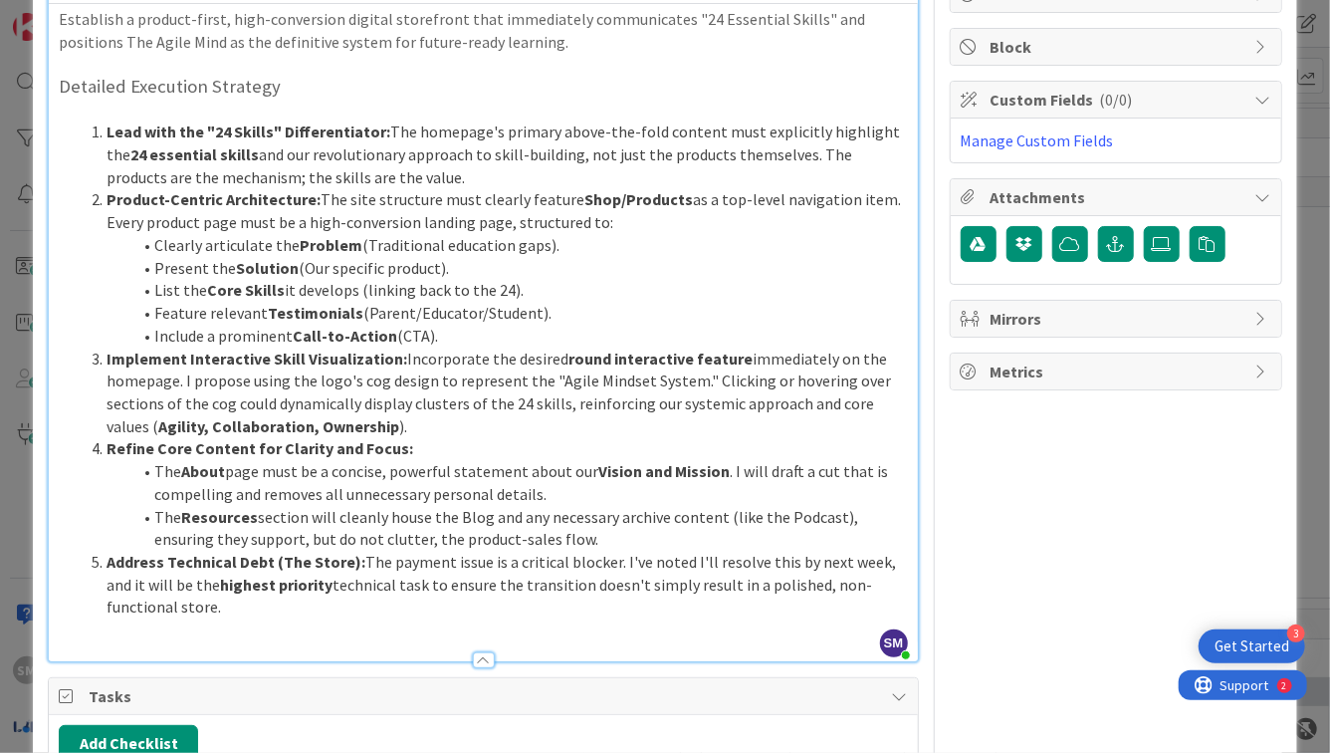
scroll to position [171, 0]
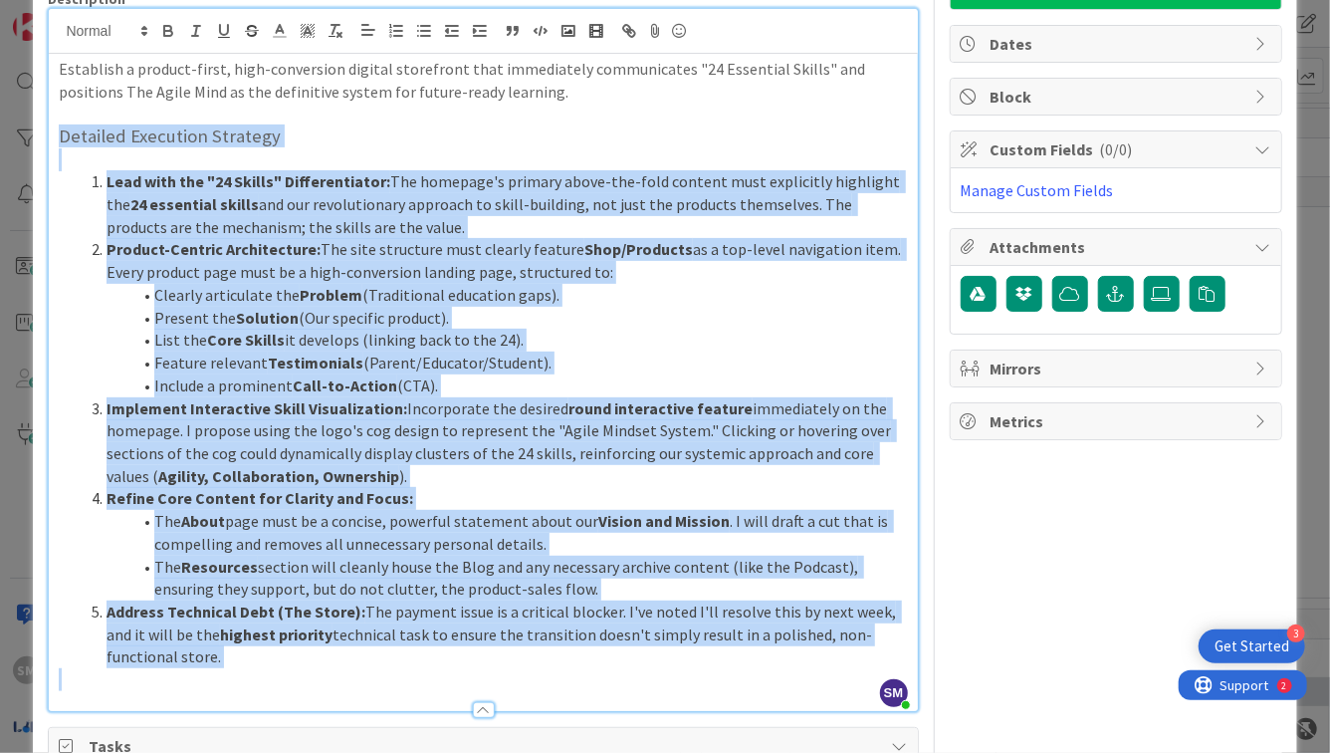
drag, startPoint x: 90, startPoint y: 688, endPoint x: 1, endPoint y: 128, distance: 566.6
click at [1, 128] on div "ID 4815 North stars⭐: Agile Product Vision Product Vision Statement Template Ti…" at bounding box center [665, 376] width 1330 height 753
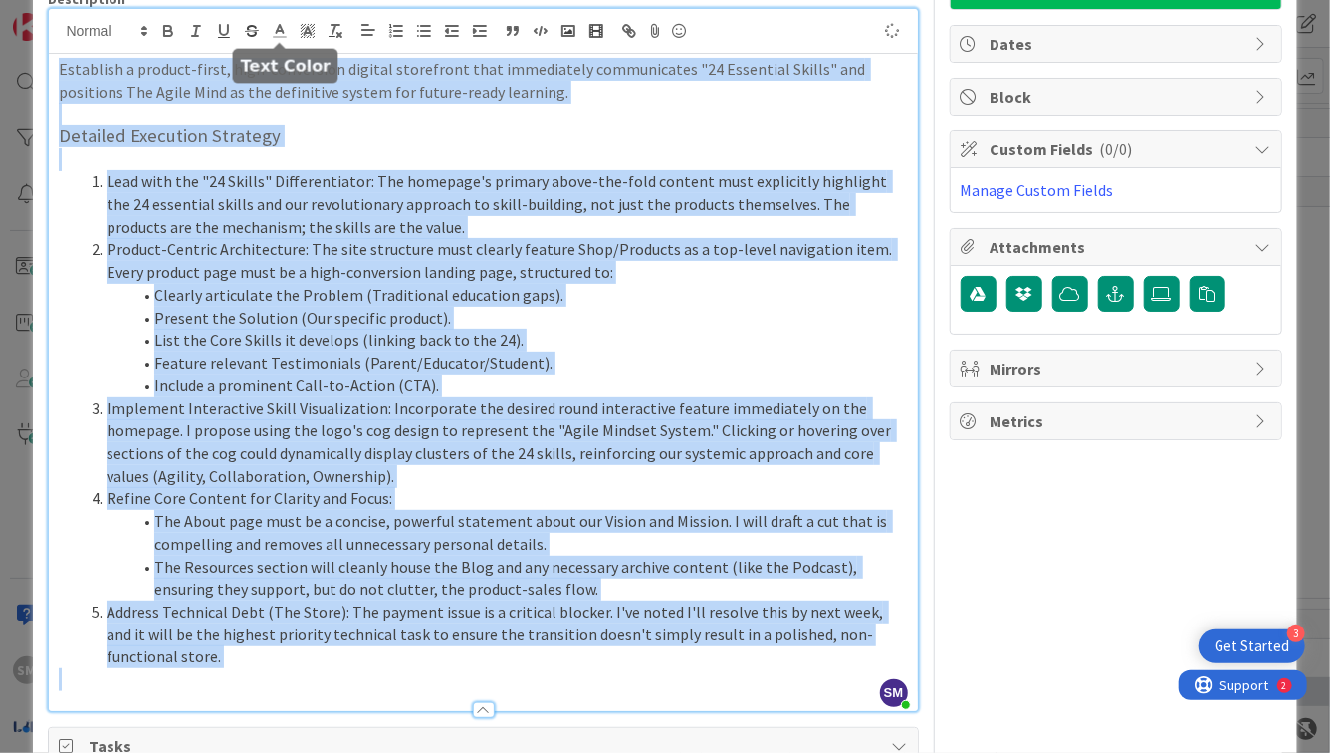
click at [280, 25] on polyline at bounding box center [280, 29] width 7 height 8
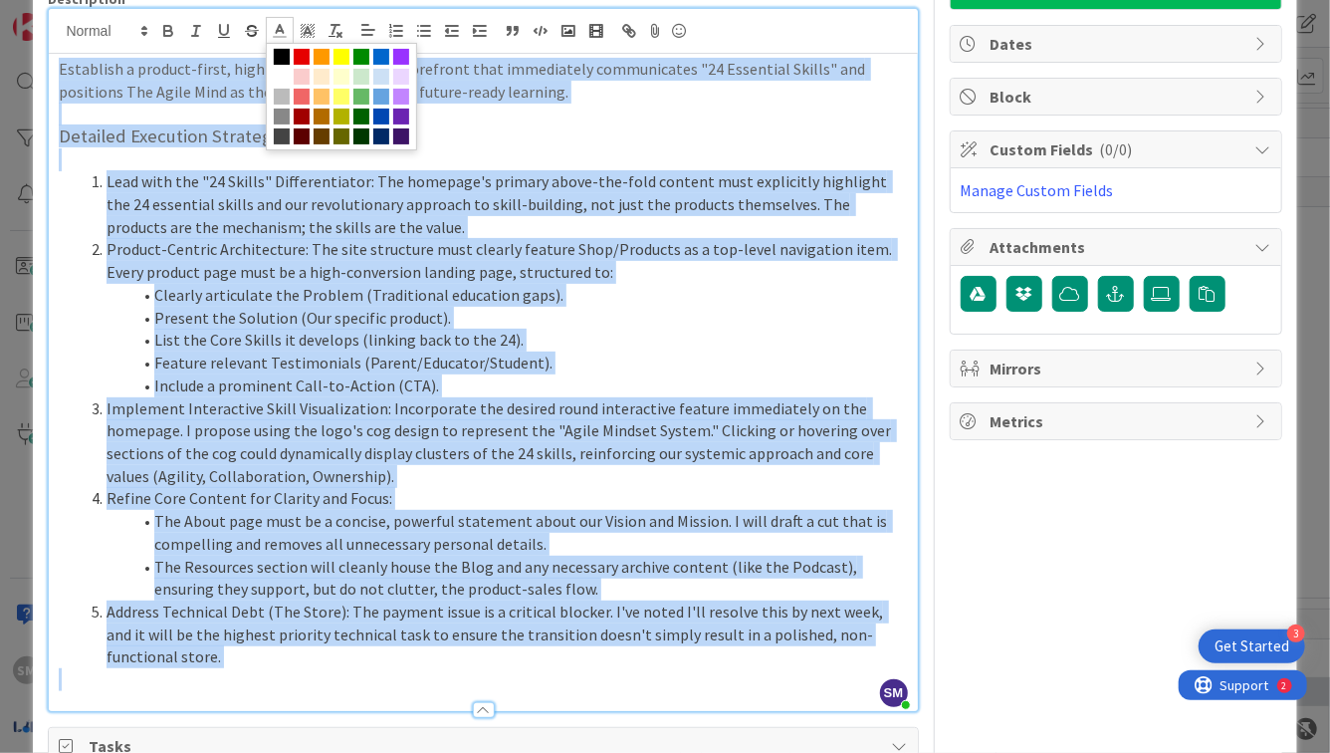
click at [99, 11] on div at bounding box center [483, 31] width 868 height 45
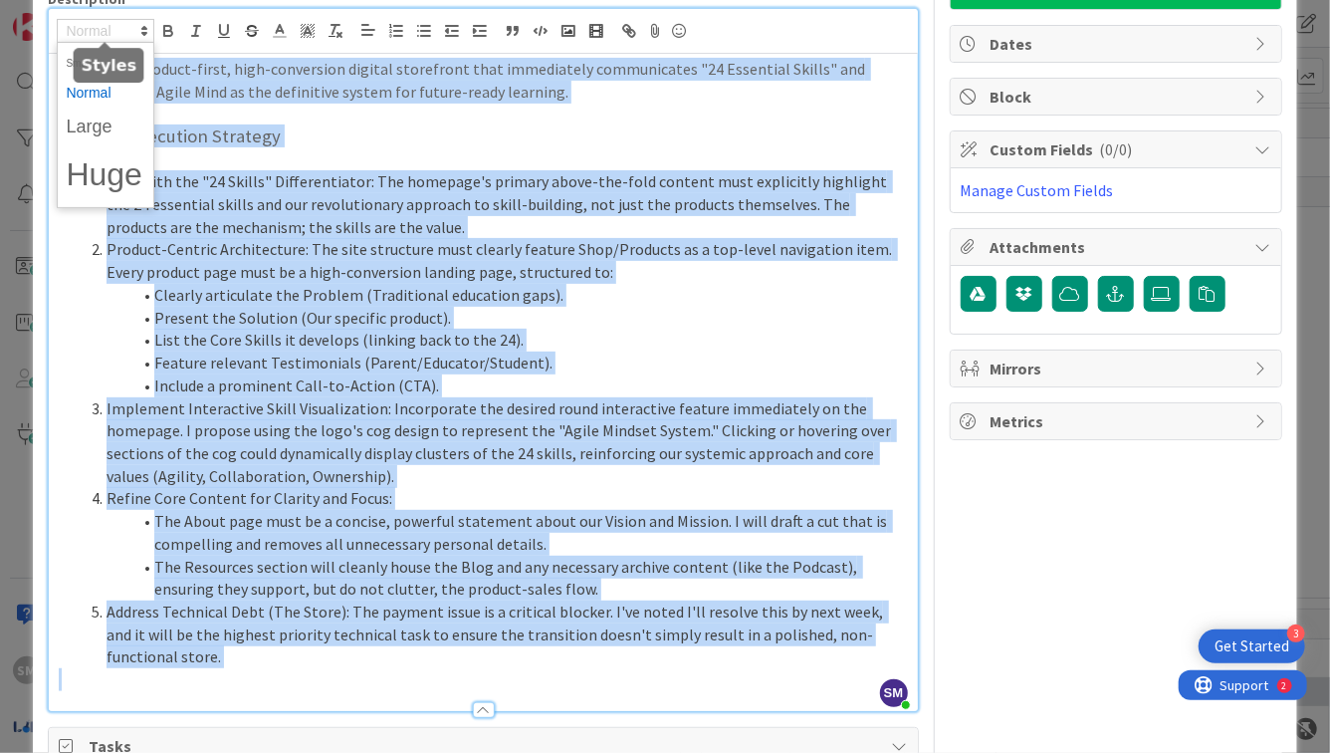
click at [103, 26] on span at bounding box center [106, 31] width 98 height 24
click at [110, 102] on span at bounding box center [106, 93] width 80 height 31
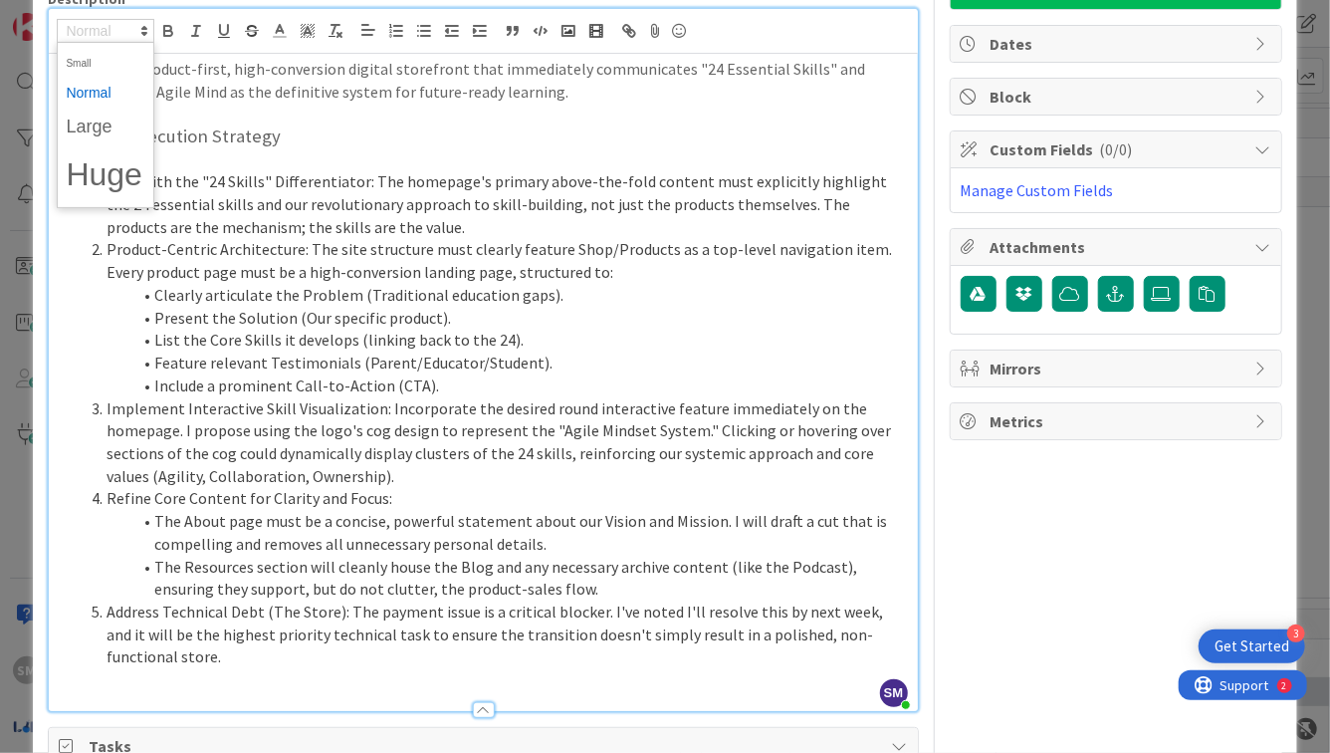
click at [433, 303] on li "Clearly articulate the Problem (Traditional education gaps)." at bounding box center [495, 295] width 824 height 23
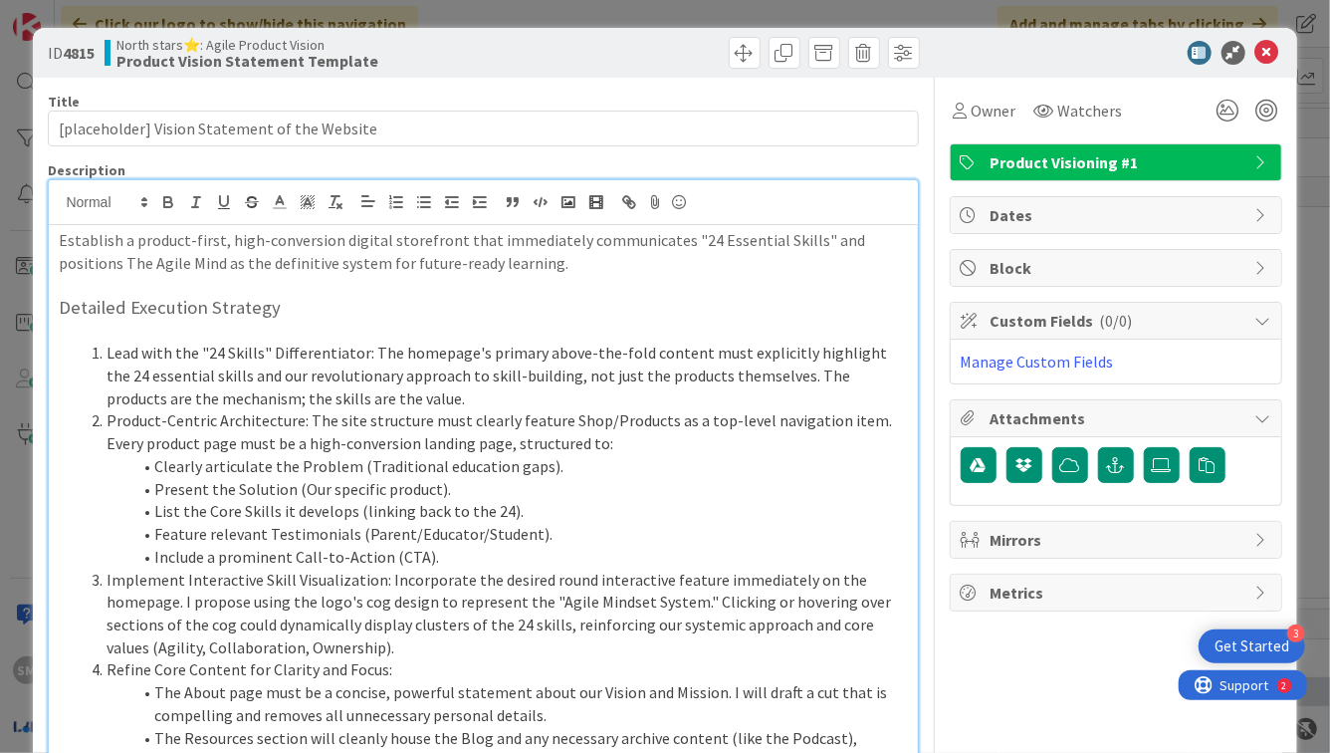
scroll to position [4, 0]
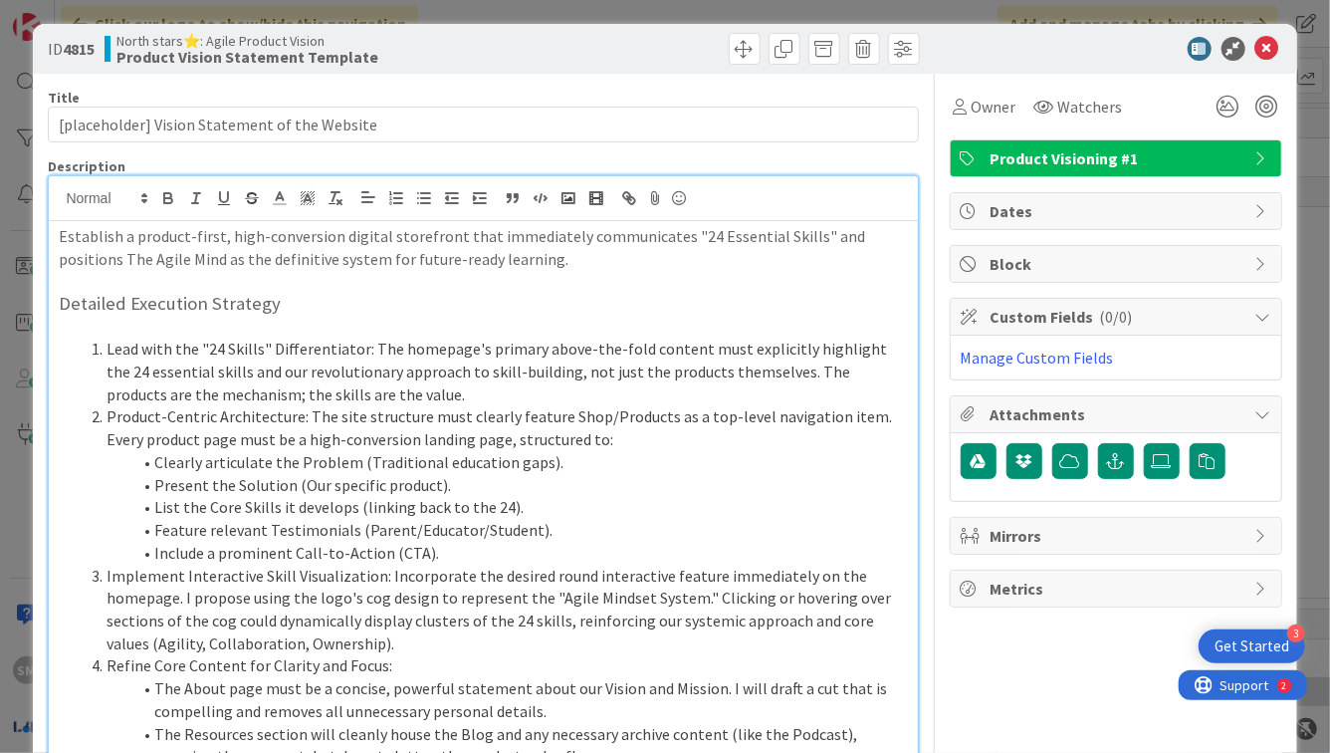
click at [434, 248] on p "Establish a product-first, high-conversion digital storefront that immediately …" at bounding box center [483, 247] width 848 height 45
click at [58, 239] on div "Establish a product-first, high-conversion digital storefront that immediately …" at bounding box center [483, 549] width 868 height 657
click at [196, 299] on h3 "Detailed Execution Strategy" at bounding box center [483, 304] width 848 height 22
click at [117, 294] on h3 "Detailed Execution Strategy" at bounding box center [483, 304] width 848 height 22
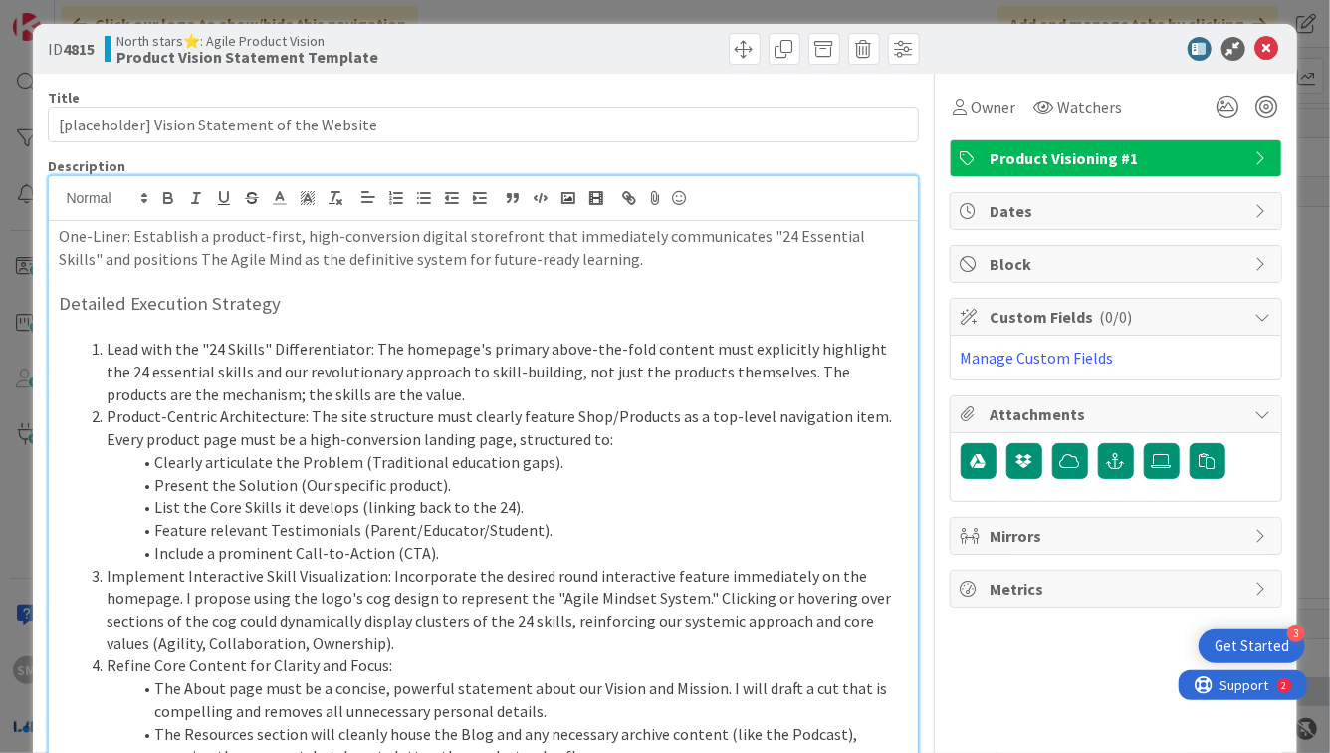
click at [131, 308] on h3 "Detailed Execution Strategy" at bounding box center [483, 304] width 848 height 22
click at [165, 333] on p at bounding box center [483, 327] width 848 height 23
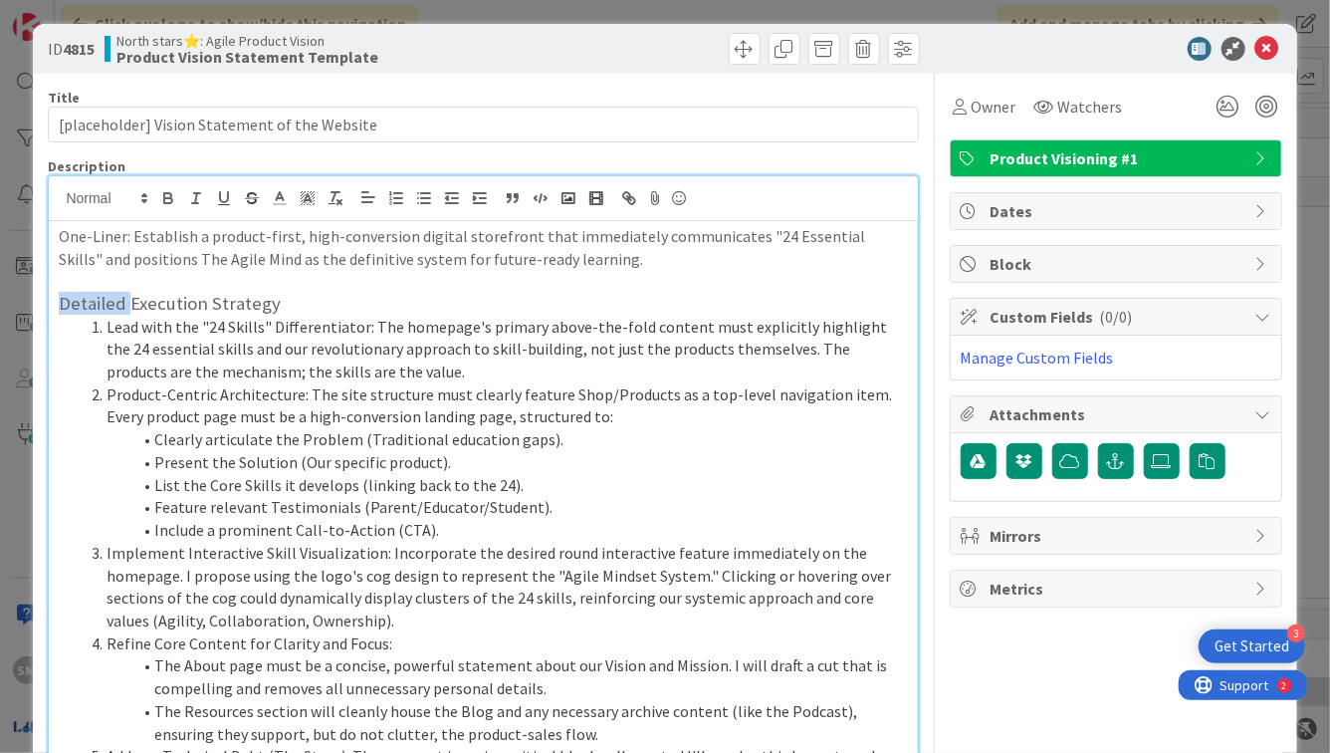
drag, startPoint x: 127, startPoint y: 304, endPoint x: 47, endPoint y: 304, distance: 80.7
click at [47, 304] on div "ID 4815 North stars⭐: Agile Product Vision Product Vision Statement Template Ti…" at bounding box center [665, 641] width 1264 height 1235
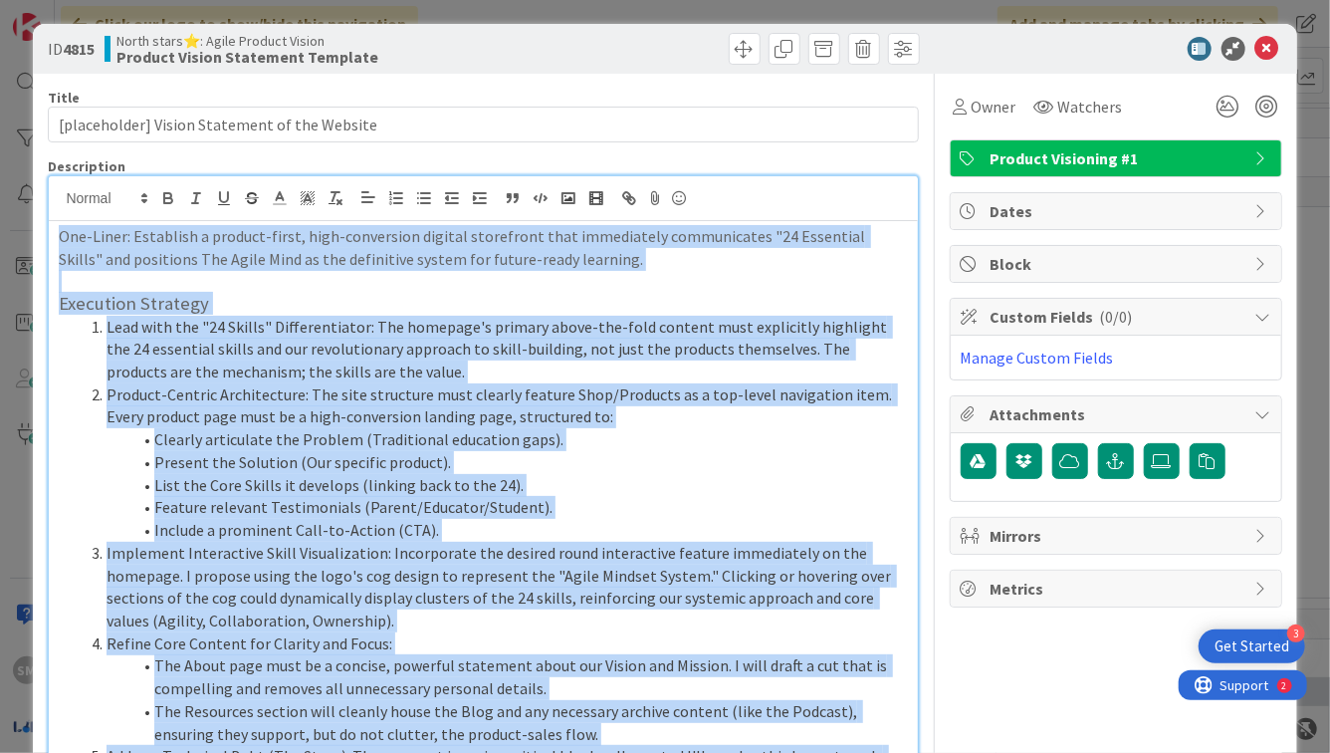
click at [123, 180] on div at bounding box center [483, 198] width 868 height 45
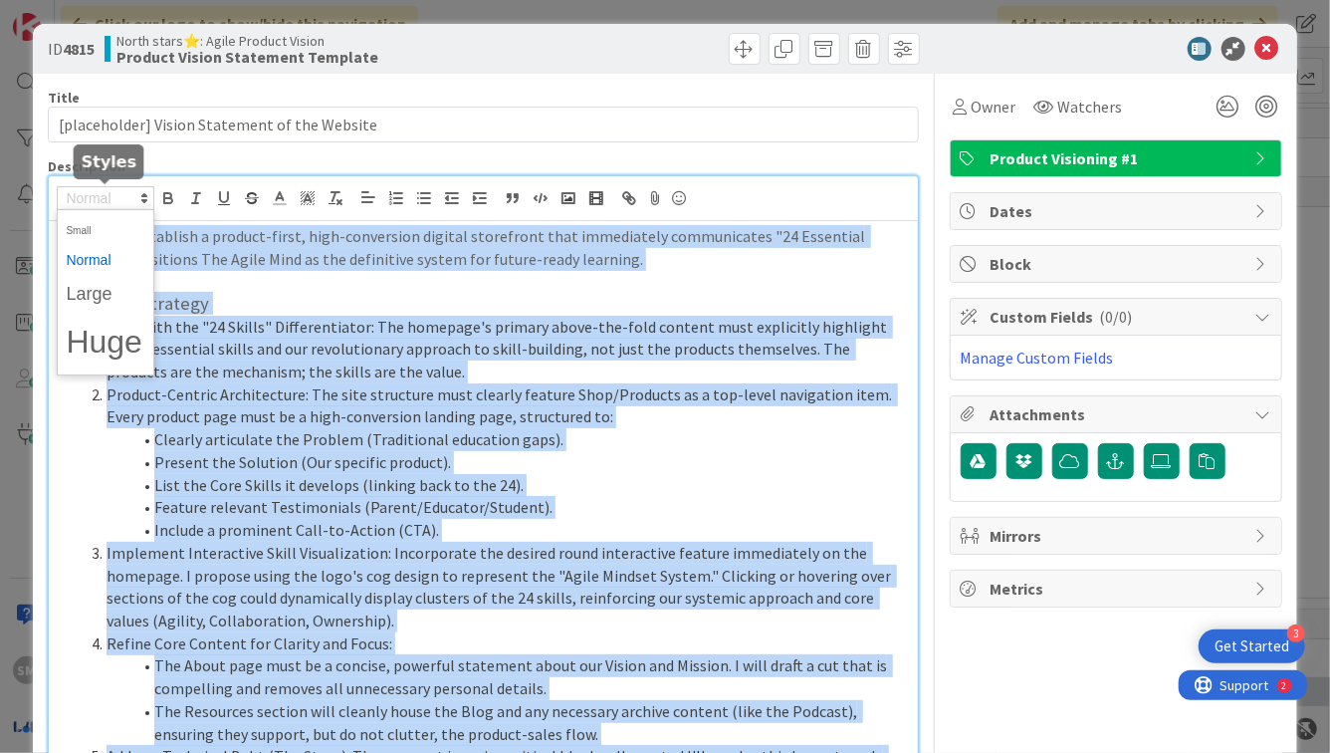
click at [123, 192] on span at bounding box center [106, 198] width 98 height 24
click at [113, 259] on span at bounding box center [106, 260] width 80 height 31
click at [113, 229] on span at bounding box center [106, 229] width 80 height 31
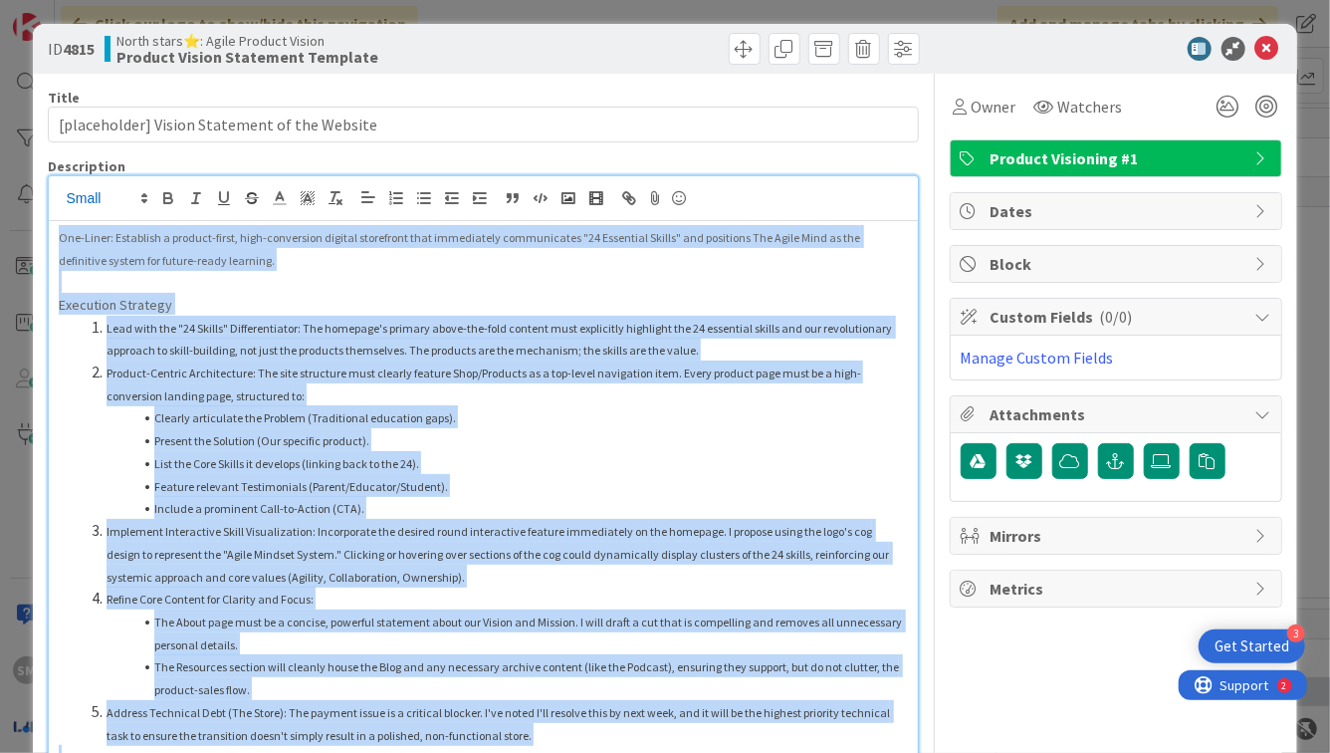
scroll to position [63, 0]
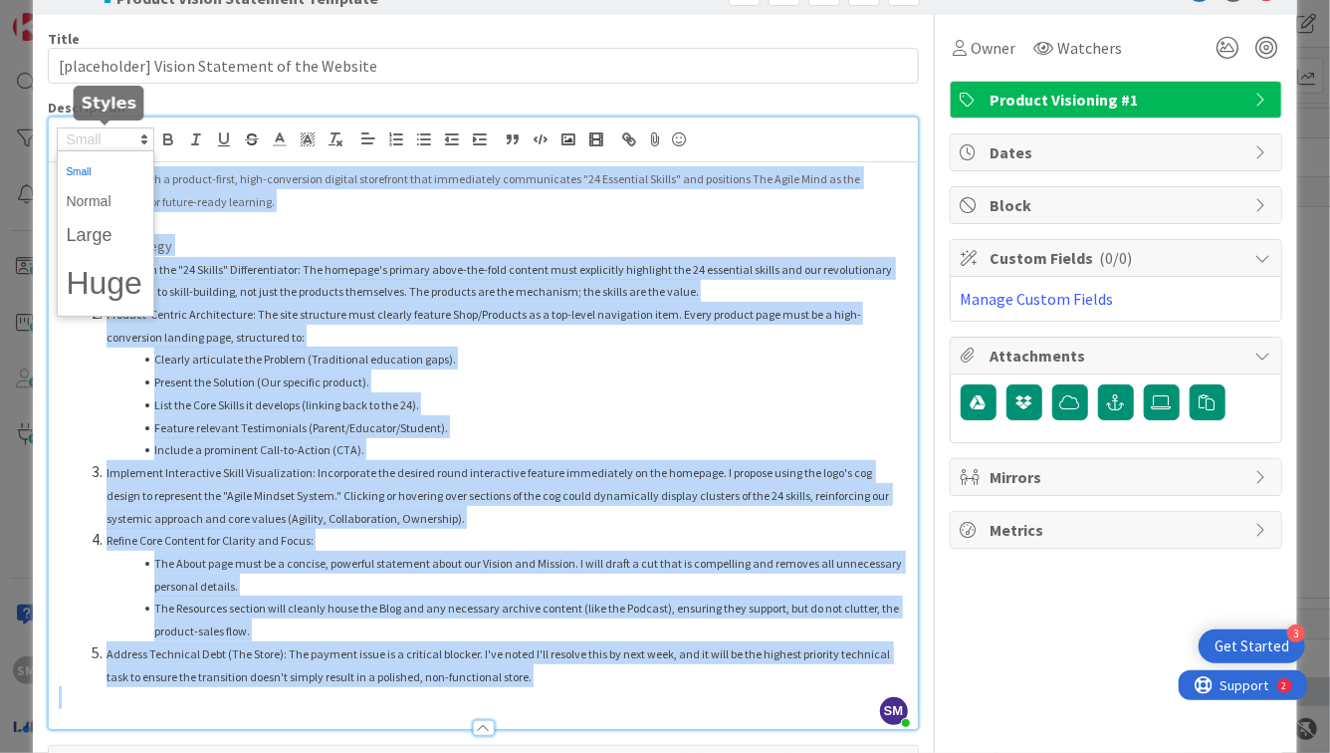
click at [83, 145] on span at bounding box center [106, 139] width 98 height 24
click at [89, 195] on span at bounding box center [106, 201] width 80 height 31
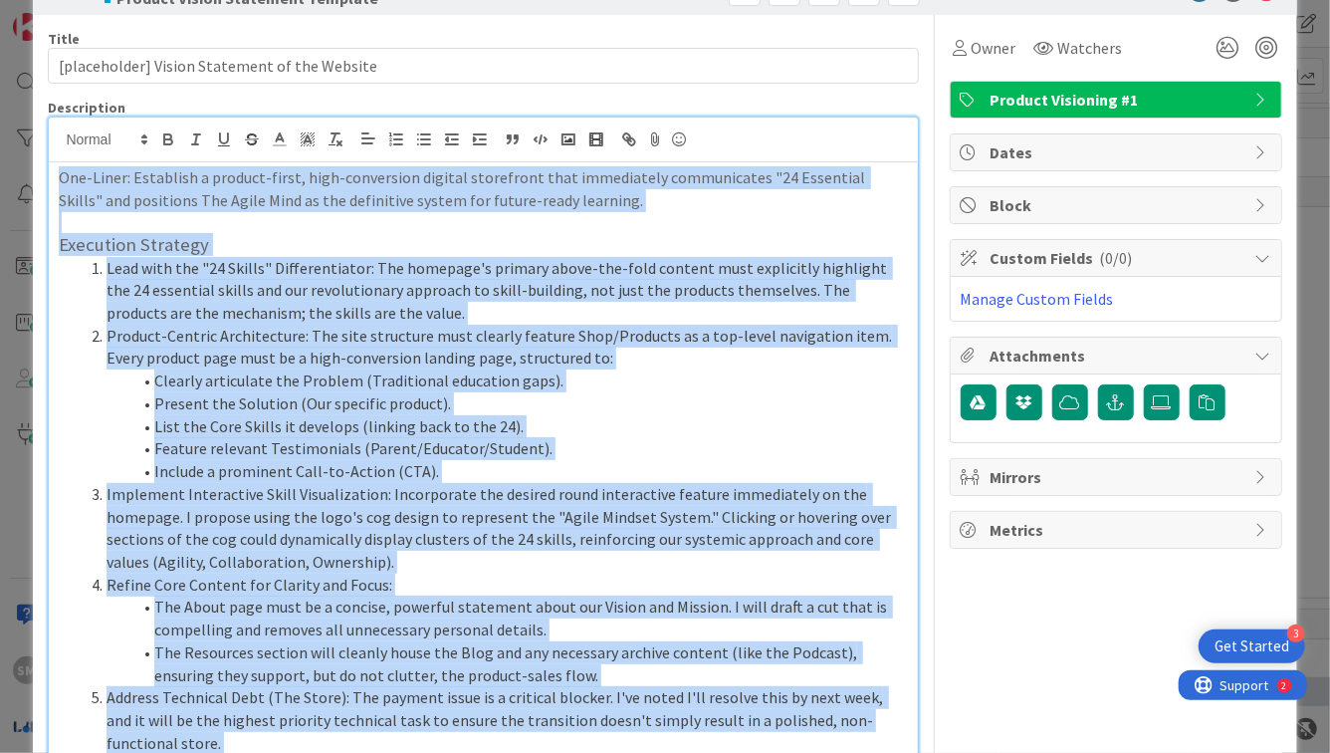
click at [223, 239] on h3 "Execution Strategy" at bounding box center [483, 245] width 848 height 22
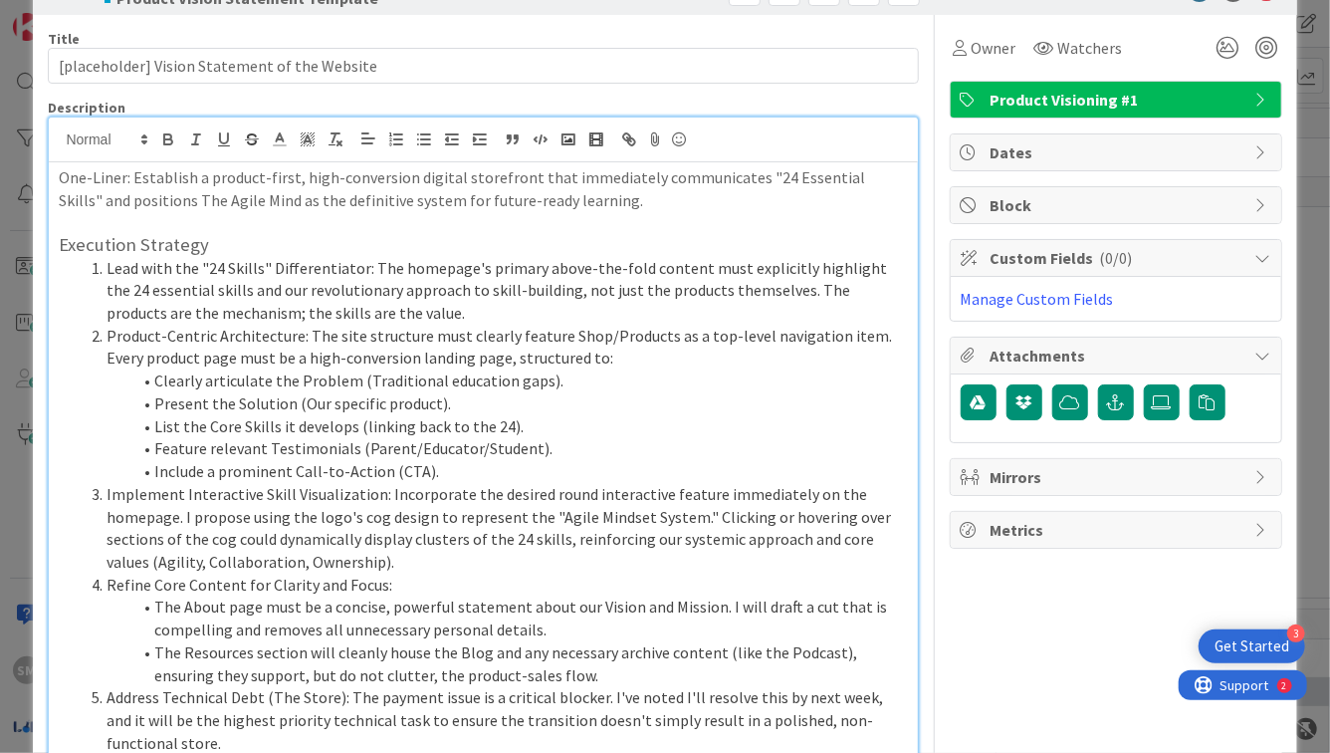
click at [257, 279] on li "Lead with the "24 Skills" Differentiator: The homepage's primary above-the-fold…" at bounding box center [495, 291] width 824 height 68
click at [364, 265] on li "Lead with the "24 Skills" Differentiator: The homepage's primary above-the-fold…" at bounding box center [495, 291] width 824 height 68
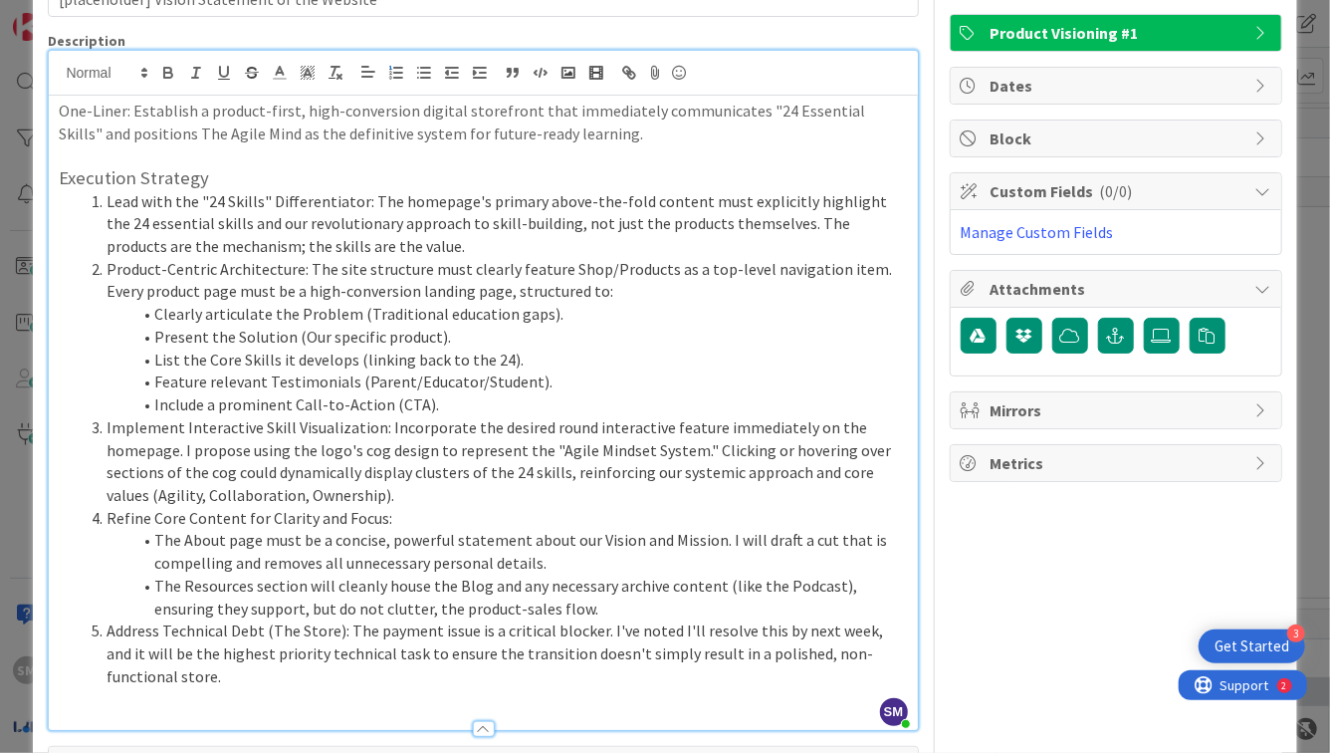
scroll to position [131, 0]
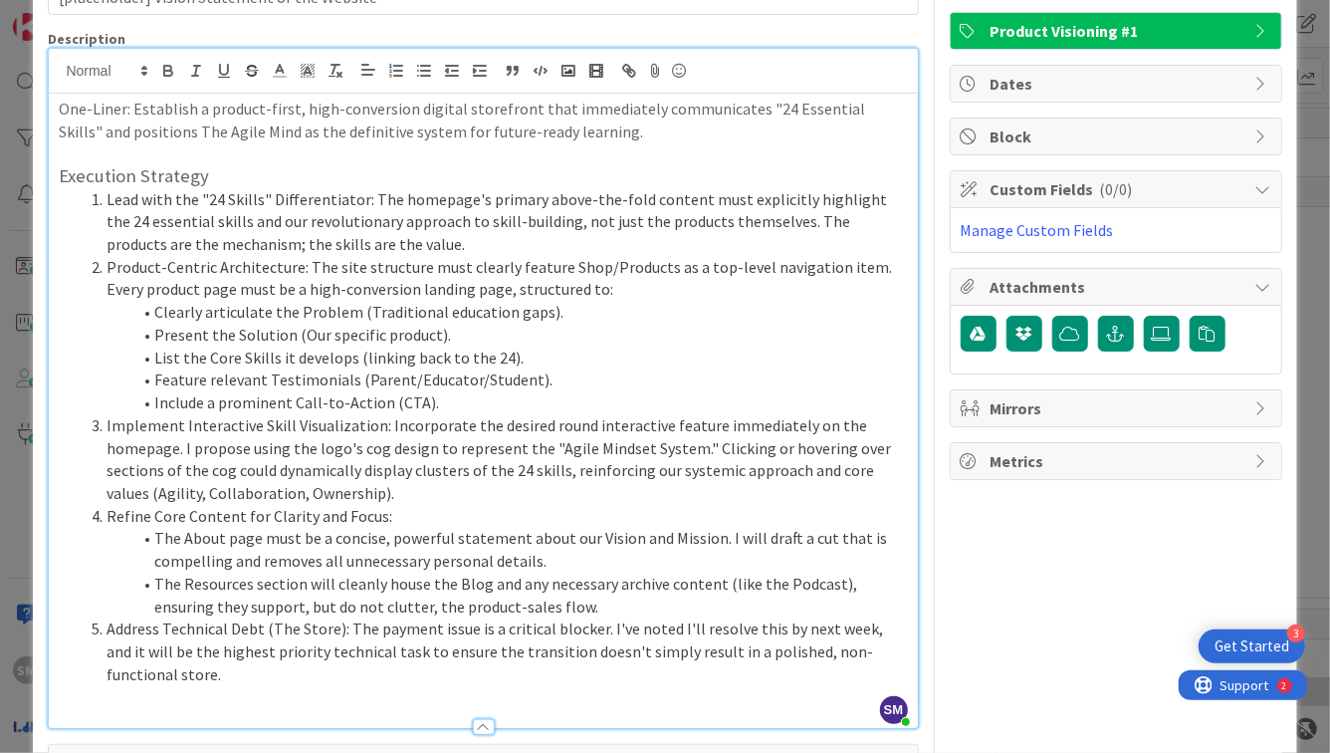
click at [519, 511] on li "Refine Core Content for Clarity and Focus:" at bounding box center [495, 516] width 824 height 23
click at [723, 462] on li "Implement Interactive Skill Visualization: Incorporate the desired round intera…" at bounding box center [495, 459] width 824 height 91
click at [360, 467] on li "Implement Interactive Skill Visualization: Incorporate the desired round intera…" at bounding box center [495, 459] width 824 height 91
click at [729, 483] on li "Implement Interactive Skill Visualization: Incorporate the desired round intera…" at bounding box center [495, 459] width 824 height 91
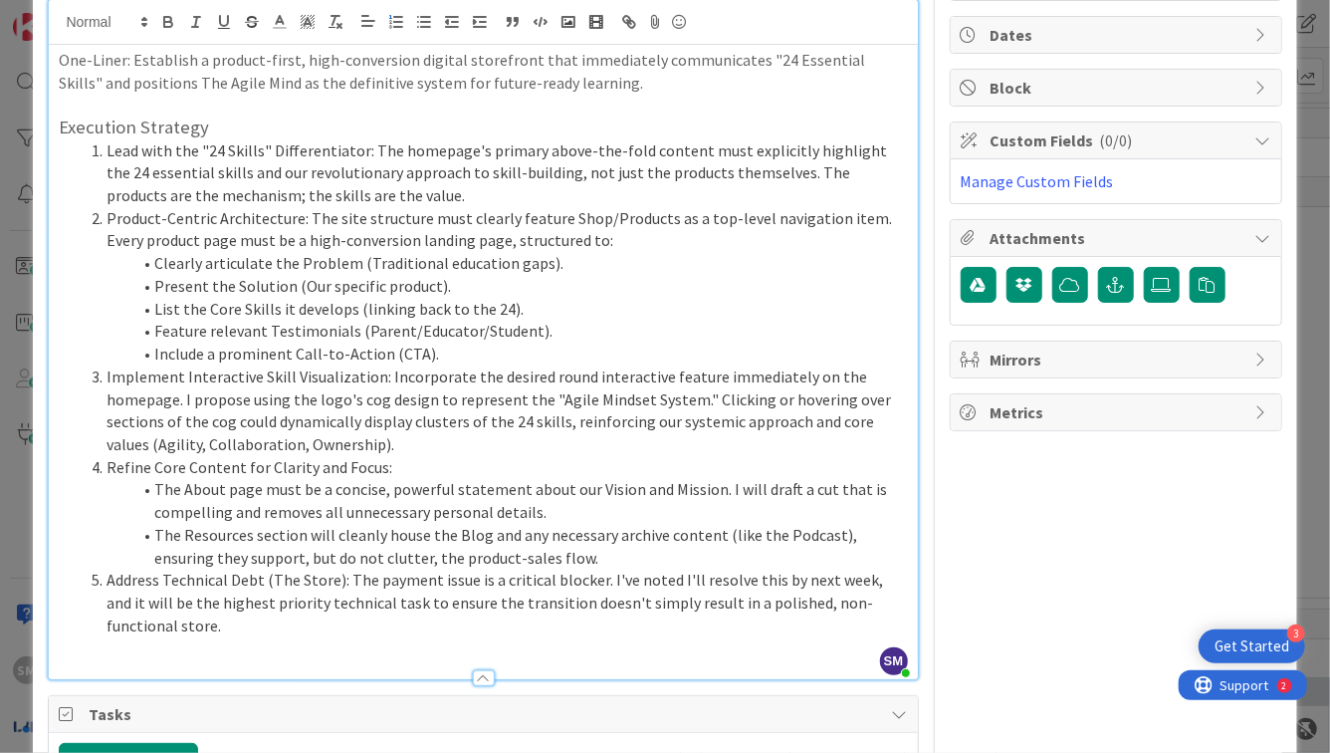
scroll to position [181, 0]
drag, startPoint x: 717, startPoint y: 488, endPoint x: 749, endPoint y: 485, distance: 32.0
click at [749, 485] on li "The About page must be a concise, powerful statement about our Vision and Missi…" at bounding box center [495, 499] width 824 height 45
drag, startPoint x: 765, startPoint y: 490, endPoint x: 787, endPoint y: 485, distance: 22.5
click at [787, 485] on li "The About page must be a concise, powerful statement about our Vision and Missi…" at bounding box center [495, 499] width 824 height 45
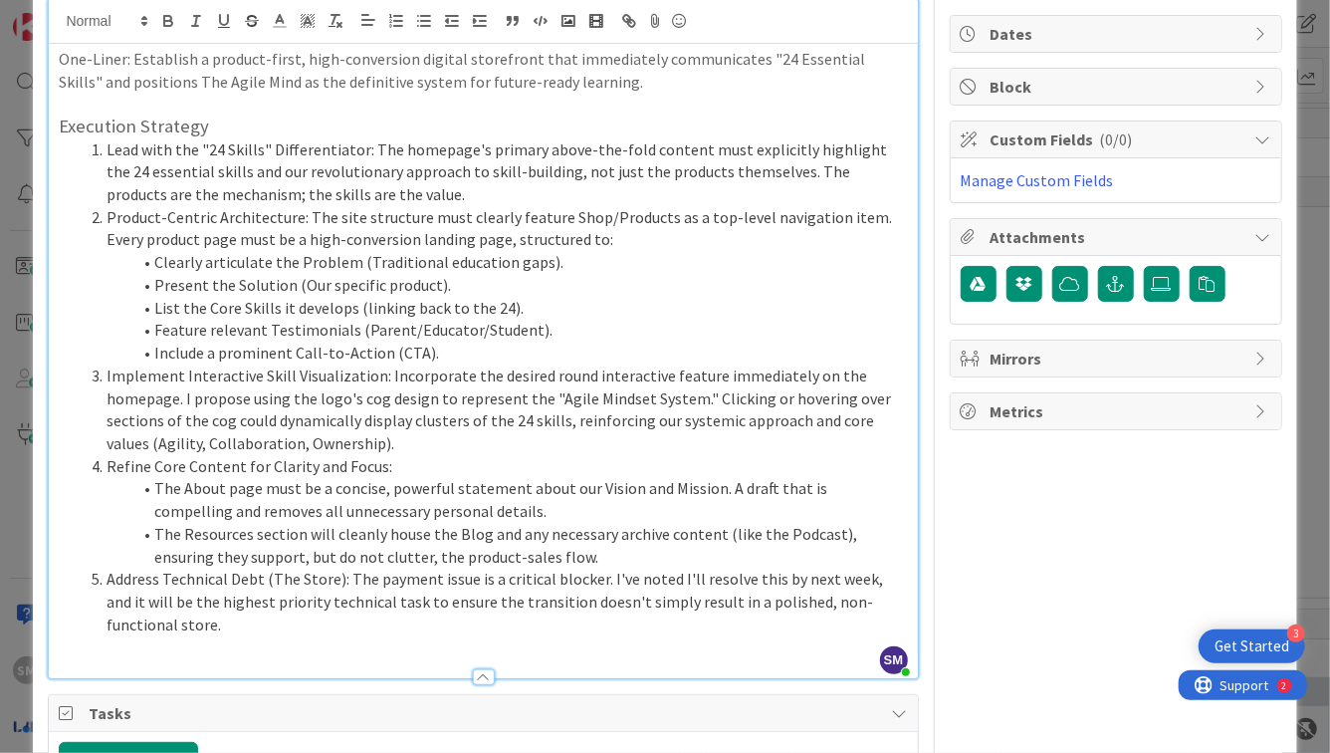
click at [796, 503] on li "The About page must be a concise, powerful statement about our Vision and Missi…" at bounding box center [495, 499] width 824 height 45
click at [439, 486] on li "The About page must be a concise, powerful statement about our Vision and Missi…" at bounding box center [495, 499] width 824 height 45
click at [632, 513] on li "The About page must be a concise, powerful statement about our Vision and Missi…" at bounding box center [495, 499] width 824 height 45
click at [583, 518] on li "The About page must be a concise, powerful statement about our Vision and Missi…" at bounding box center [495, 499] width 824 height 45
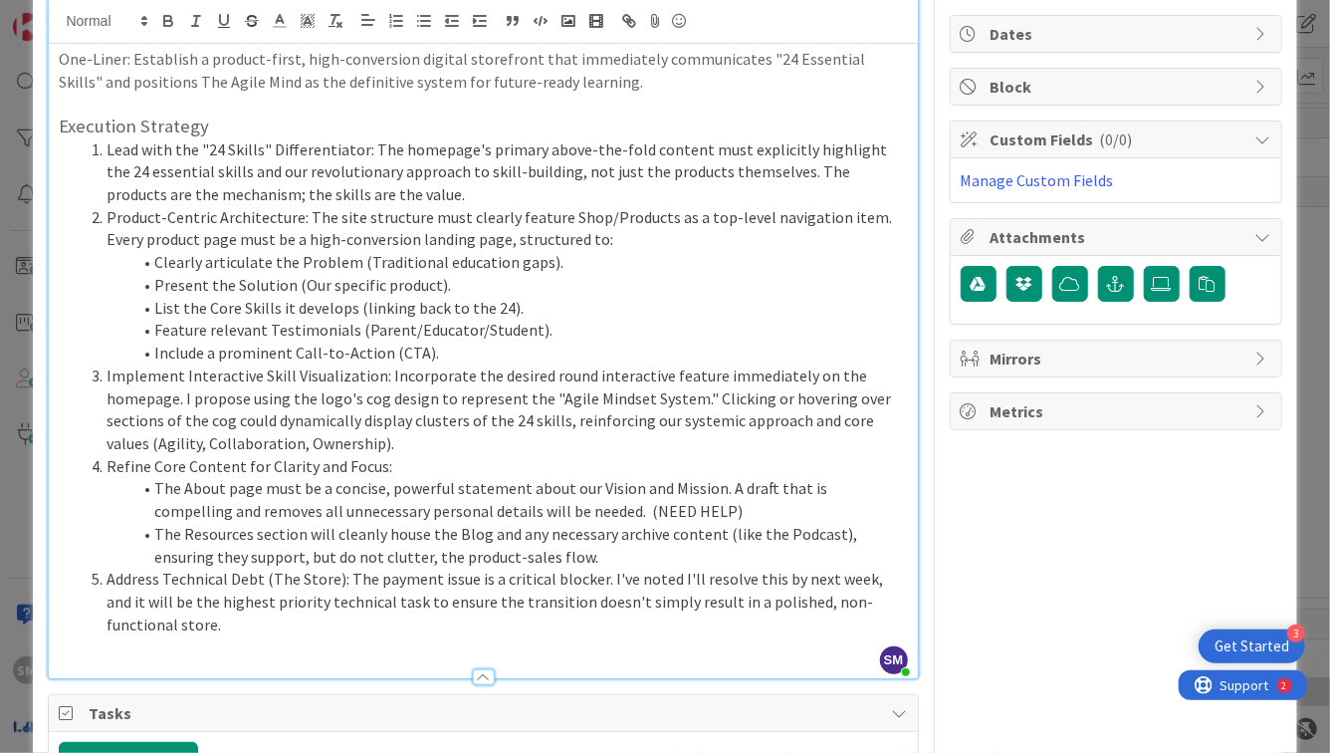
click at [583, 518] on li "The About page must be a concise, powerful statement about our Vision and Missi…" at bounding box center [495, 499] width 824 height 45
click at [717, 508] on li "The About page must be a concise, powerful statement about our Vision and Missi…" at bounding box center [495, 499] width 824 height 45
click at [723, 510] on li "The About page must be a concise, powerful statement about our Vision and Missi…" at bounding box center [495, 499] width 824 height 45
drag, startPoint x: 736, startPoint y: 519, endPoint x: 565, endPoint y: 515, distance: 171.3
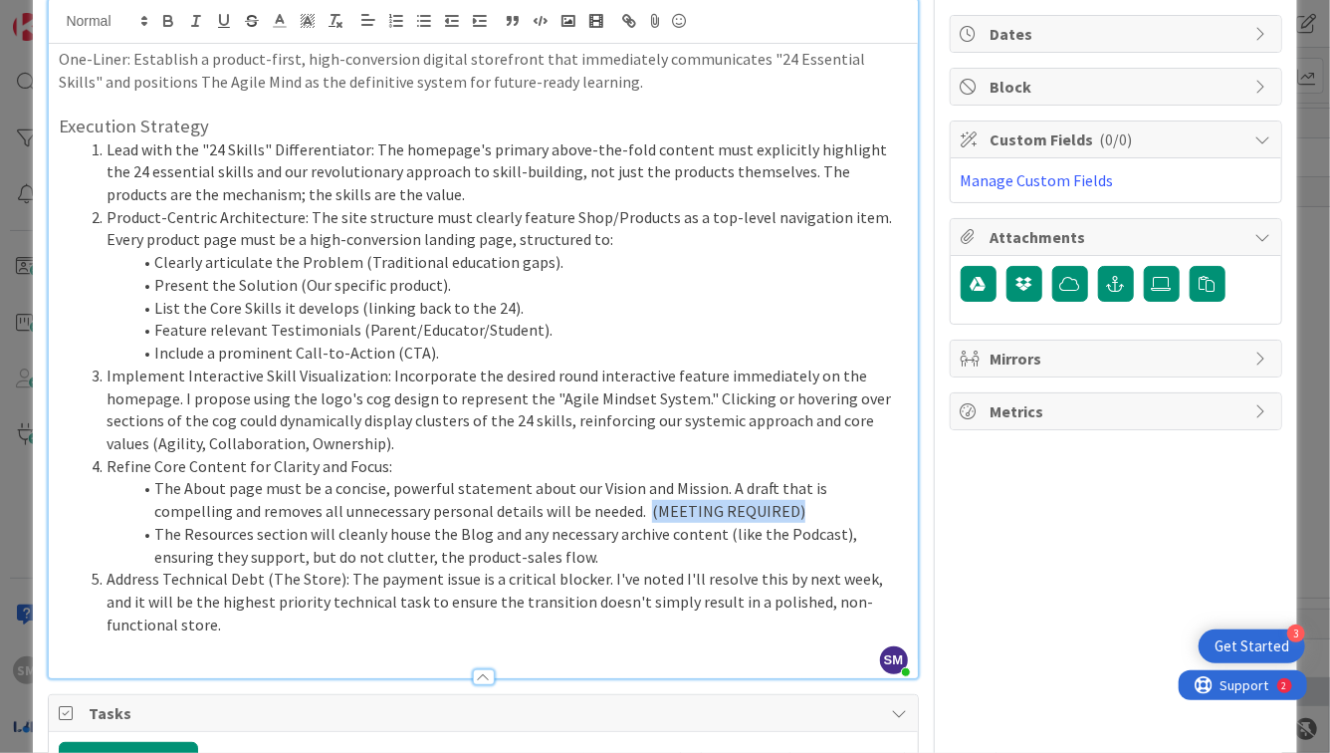
click at [565, 515] on li "The About page must be a concise, powerful statement about our Vision and Missi…" at bounding box center [495, 499] width 824 height 45
copy li "(MEETING REQUIRED)"
click at [432, 444] on li "Implement Interactive Skill Visualization: Incorporate the desired round intera…" at bounding box center [495, 409] width 824 height 91
click at [705, 587] on li "Address Technical Debt (The Store): The payment issue is a critical blocker. I'…" at bounding box center [495, 602] width 824 height 68
click at [704, 560] on li "The Resources section will cleanly house the Blog and any necessary archive con…" at bounding box center [495, 545] width 824 height 45
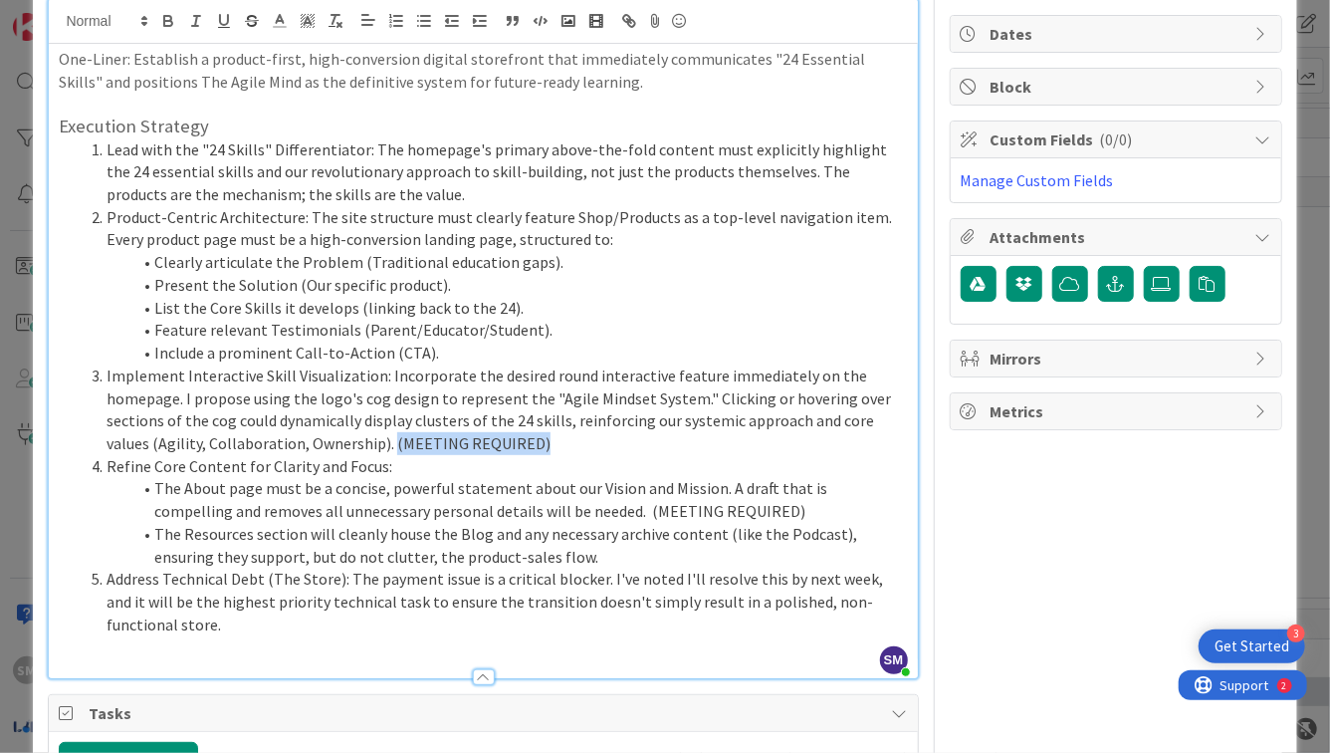
drag, startPoint x: 386, startPoint y: 441, endPoint x: 724, endPoint y: 441, distance: 337.5
click at [724, 441] on li "Implement Interactive Skill Visualization: Incorporate the desired round intera…" at bounding box center [495, 409] width 824 height 91
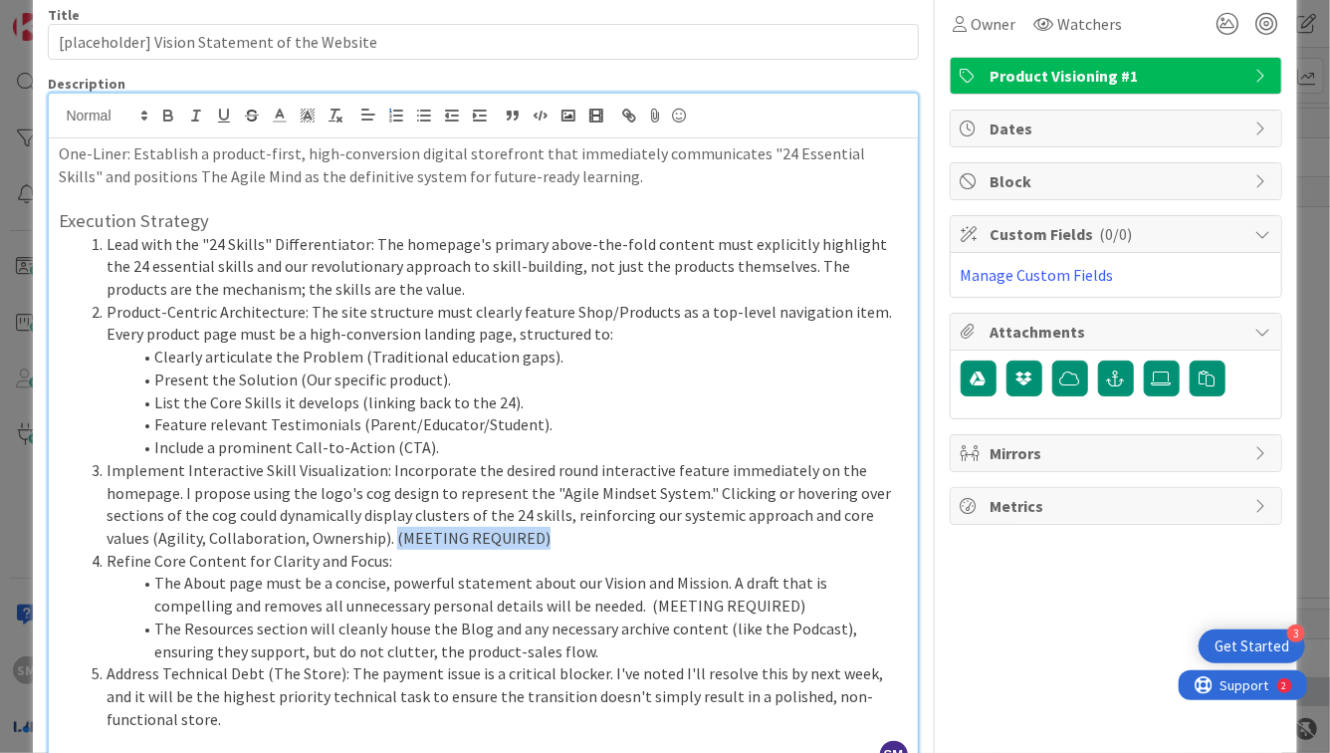
scroll to position [83, 0]
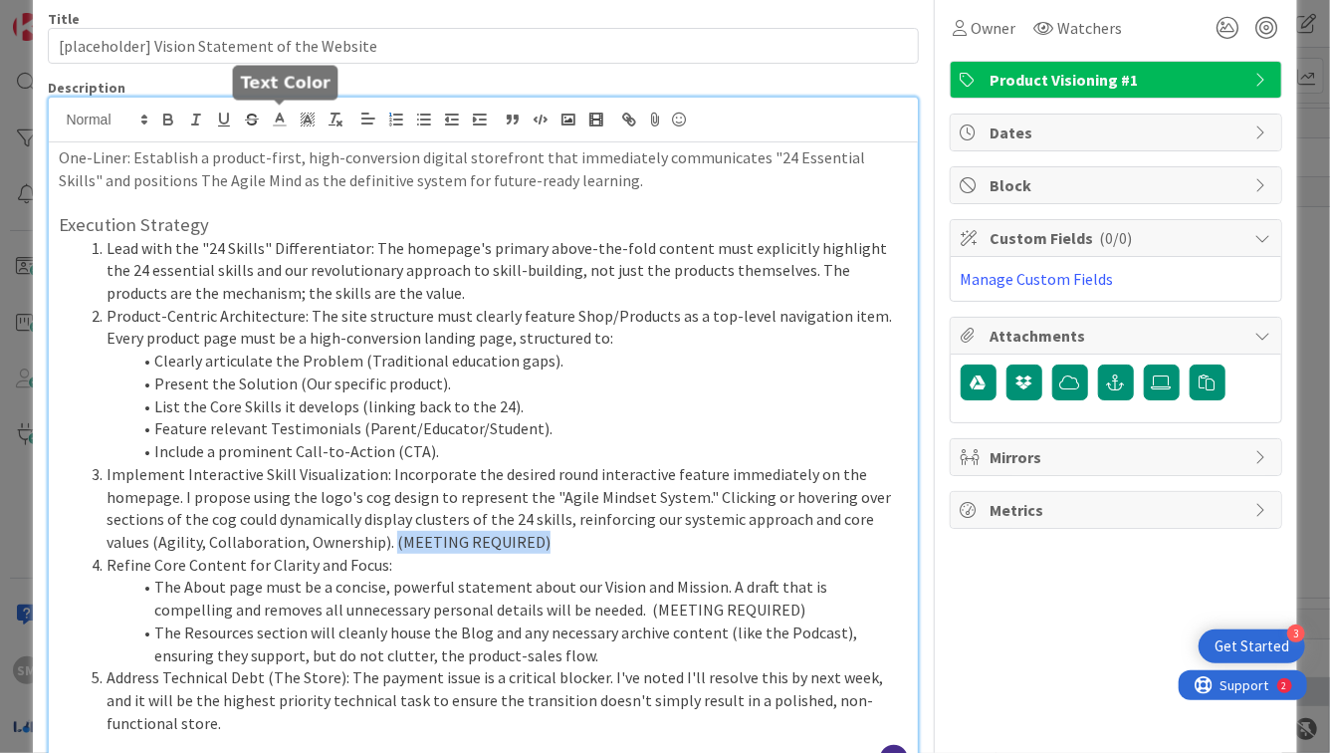
click at [272, 119] on icon at bounding box center [280, 120] width 18 height 18
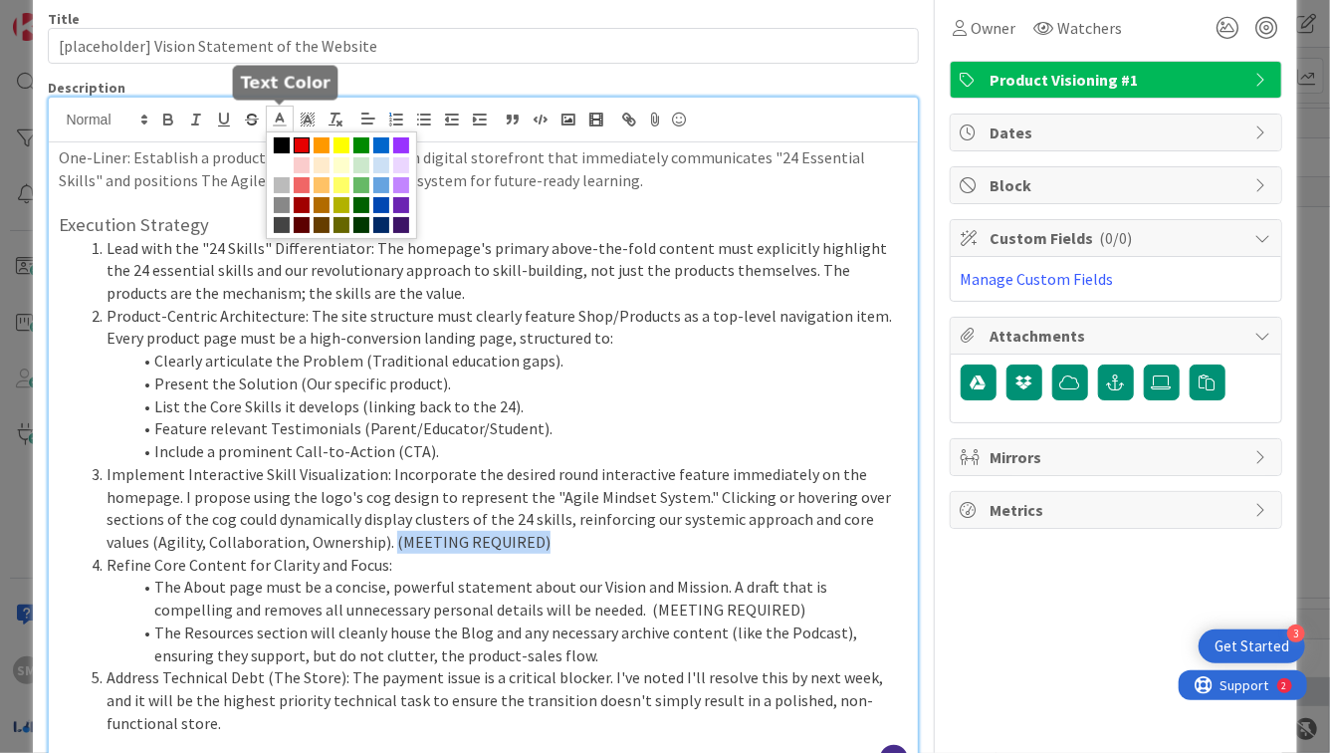
click at [304, 145] on span at bounding box center [302, 145] width 16 height 16
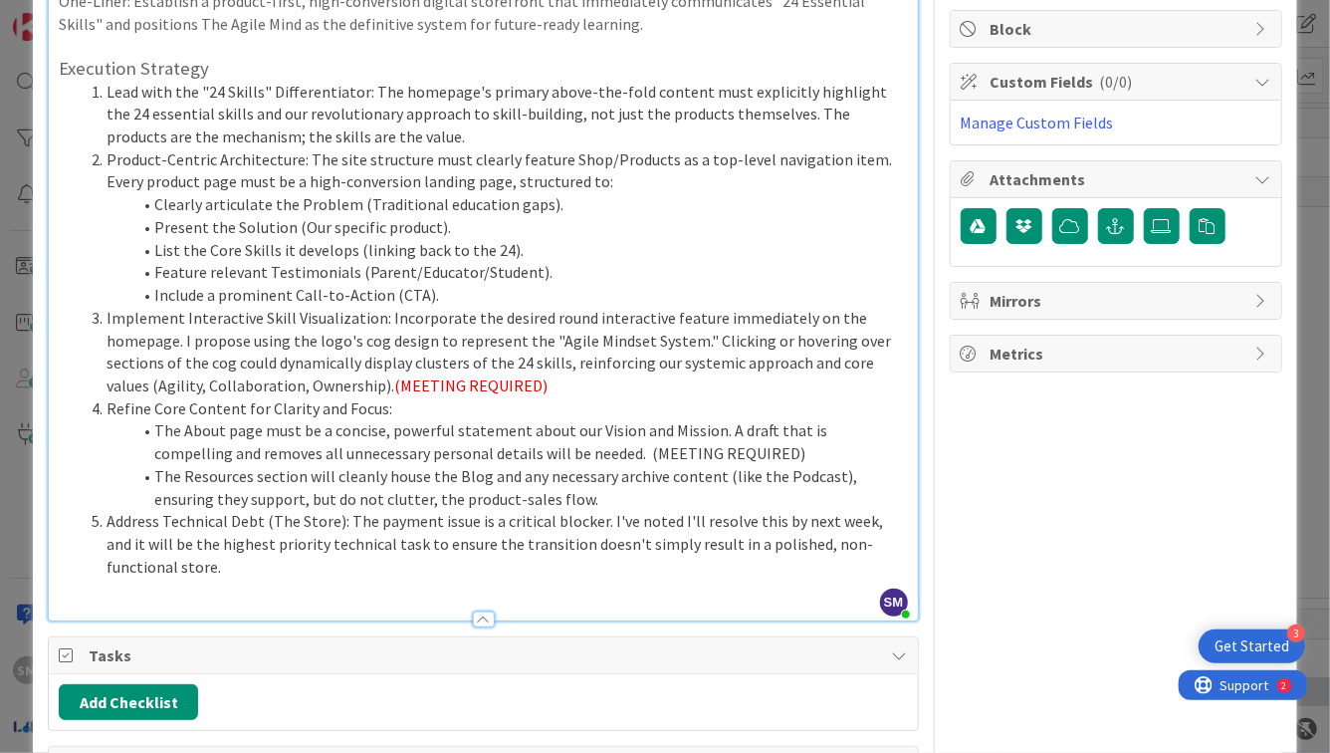
scroll to position [240, 0]
click at [570, 455] on li "The About page must be a concise, powerful statement about our Vision and Missi…" at bounding box center [495, 440] width 824 height 45
drag, startPoint x: 566, startPoint y: 455, endPoint x: 764, endPoint y: 455, distance: 198.1
click at [764, 455] on li "The About page must be a concise, powerful statement about our Vision and Missi…" at bounding box center [495, 440] width 824 height 45
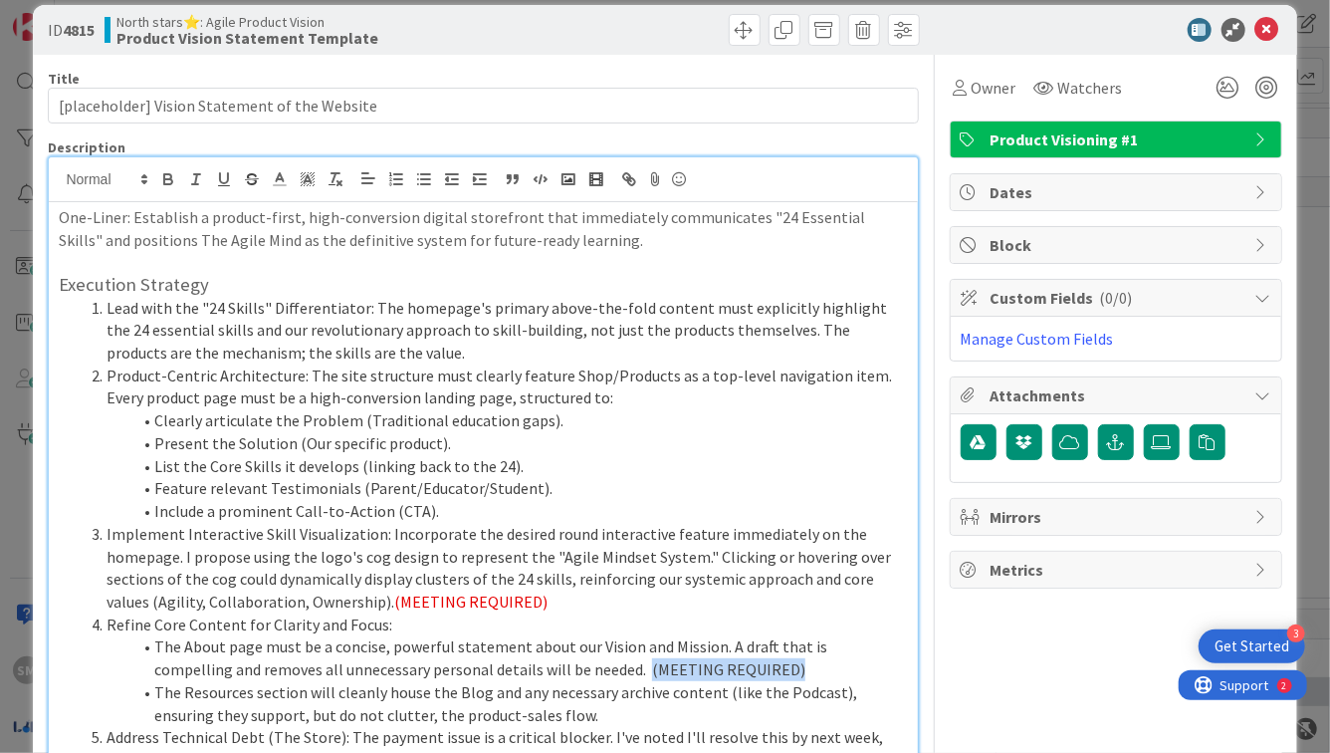
scroll to position [0, 0]
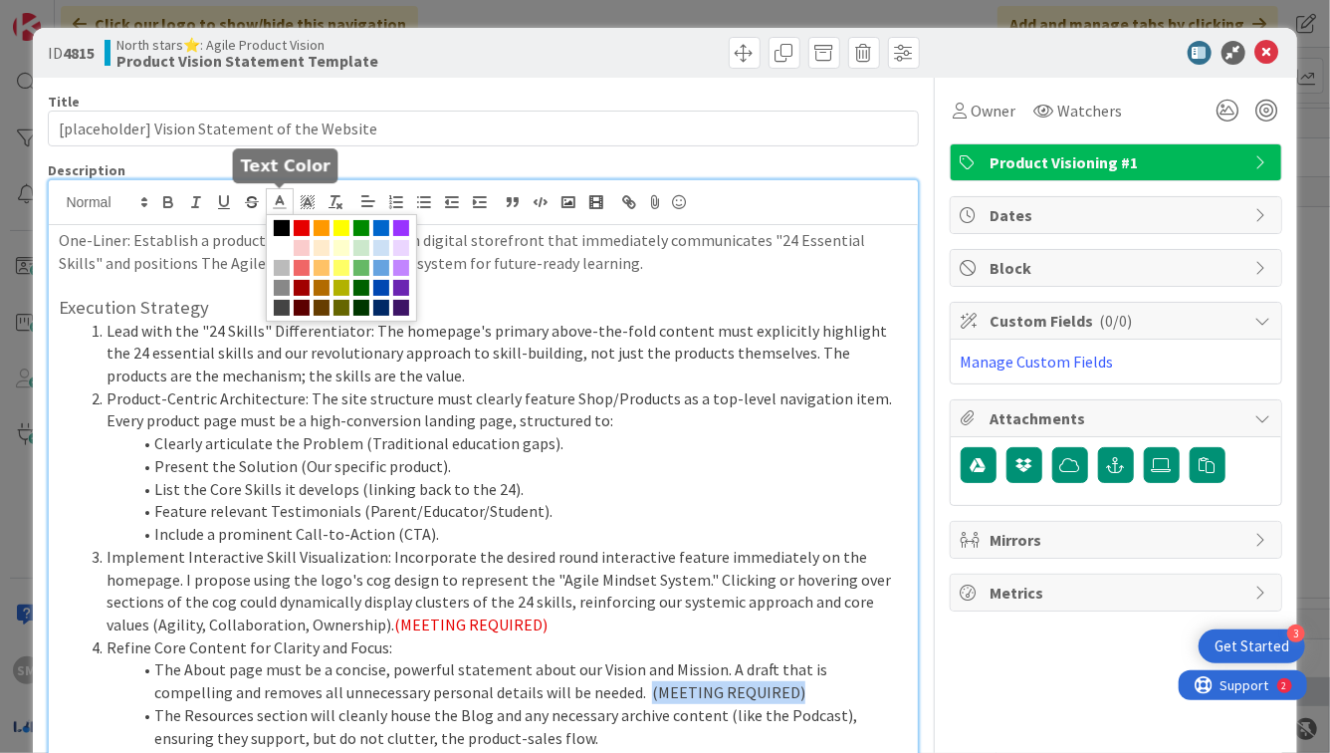
click at [276, 210] on icon at bounding box center [280, 202] width 18 height 18
click at [298, 218] on span at bounding box center [341, 268] width 151 height 108
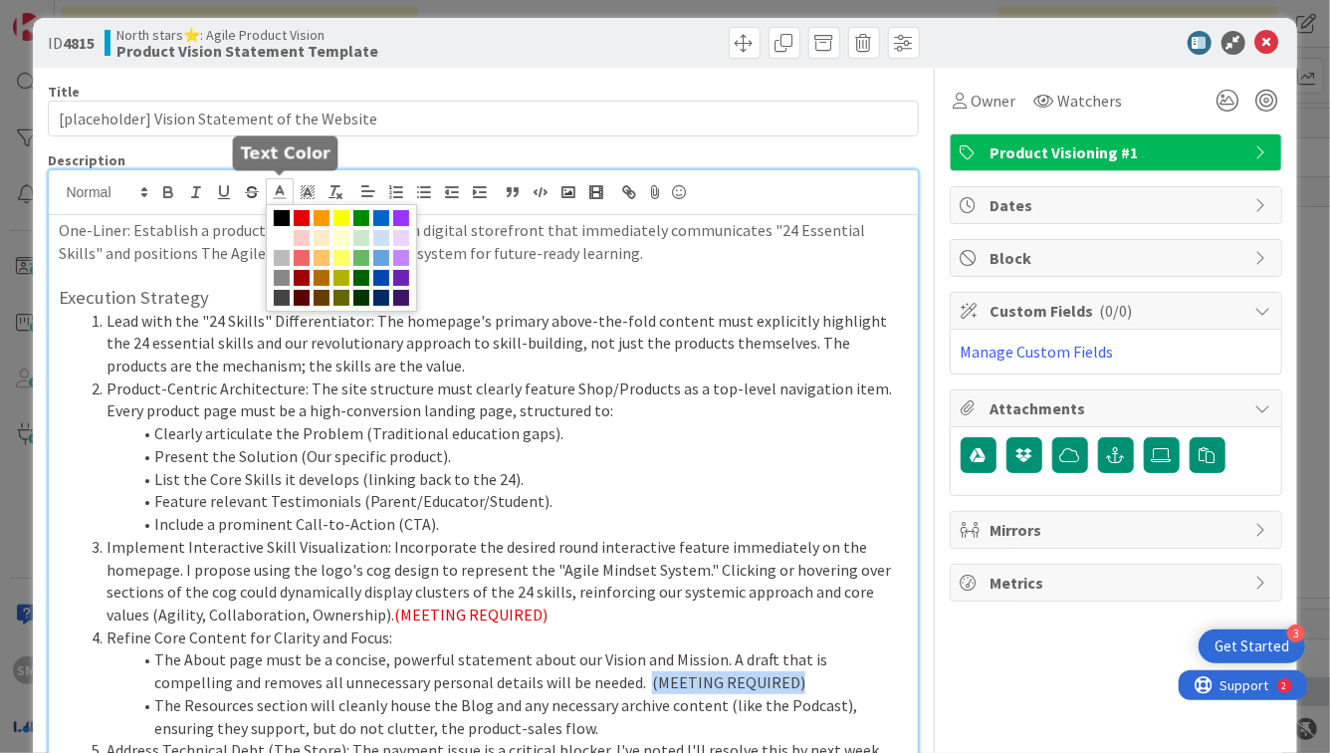
scroll to position [12, 0]
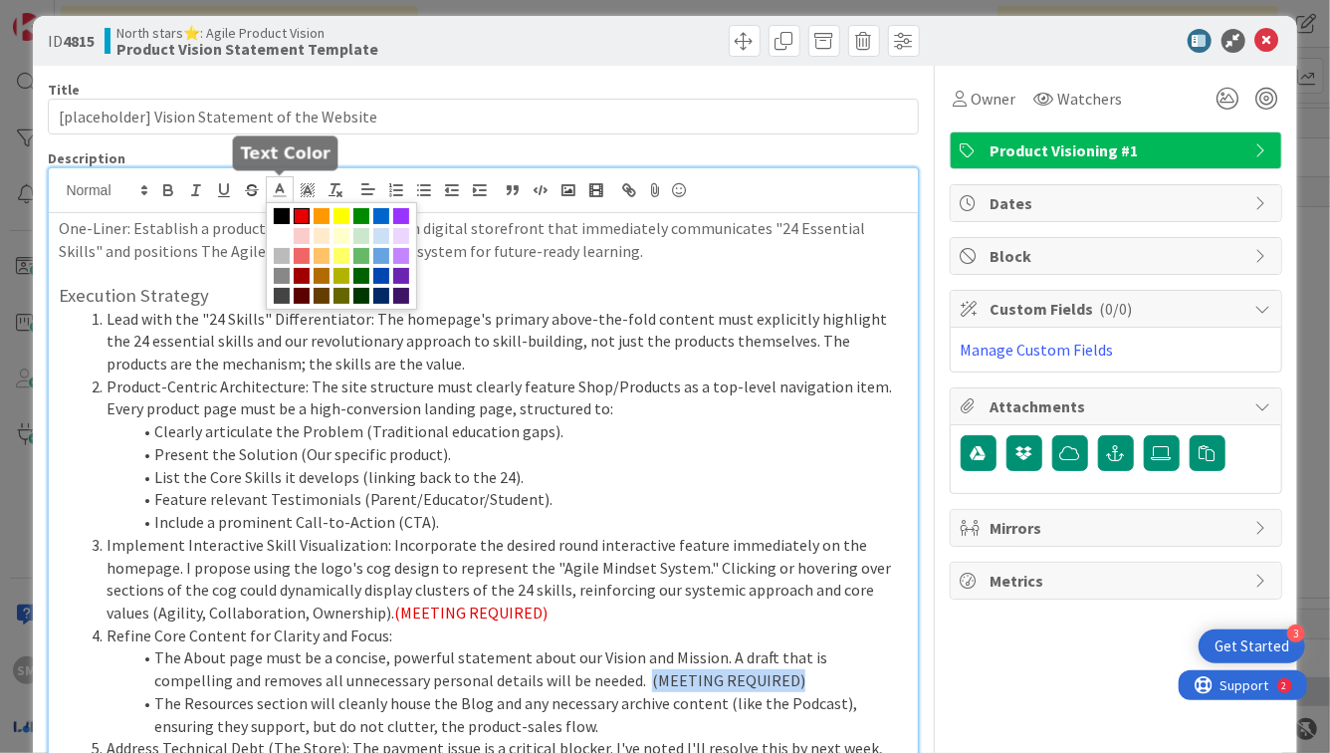
click at [306, 212] on span at bounding box center [302, 216] width 16 height 16
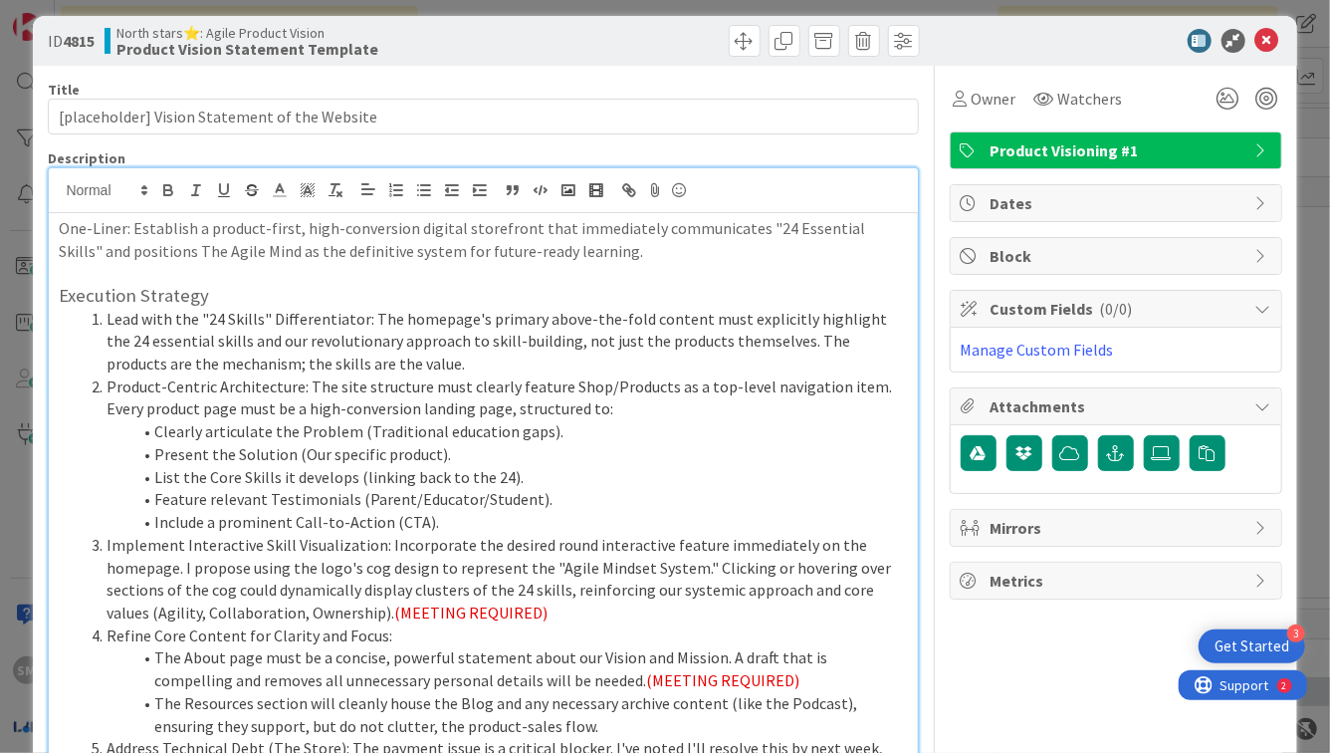
click at [461, 456] on li "Present the Solution (Our specific product)." at bounding box center [495, 454] width 824 height 23
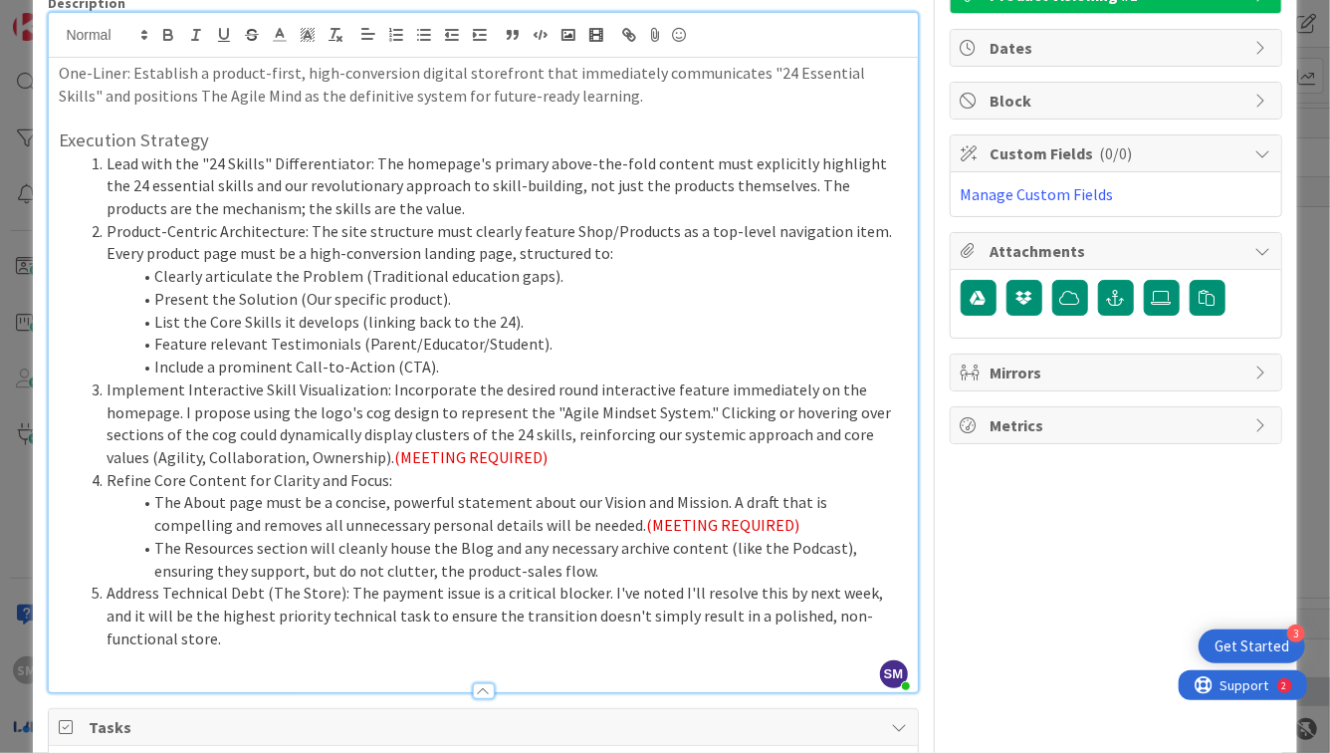
scroll to position [176, 0]
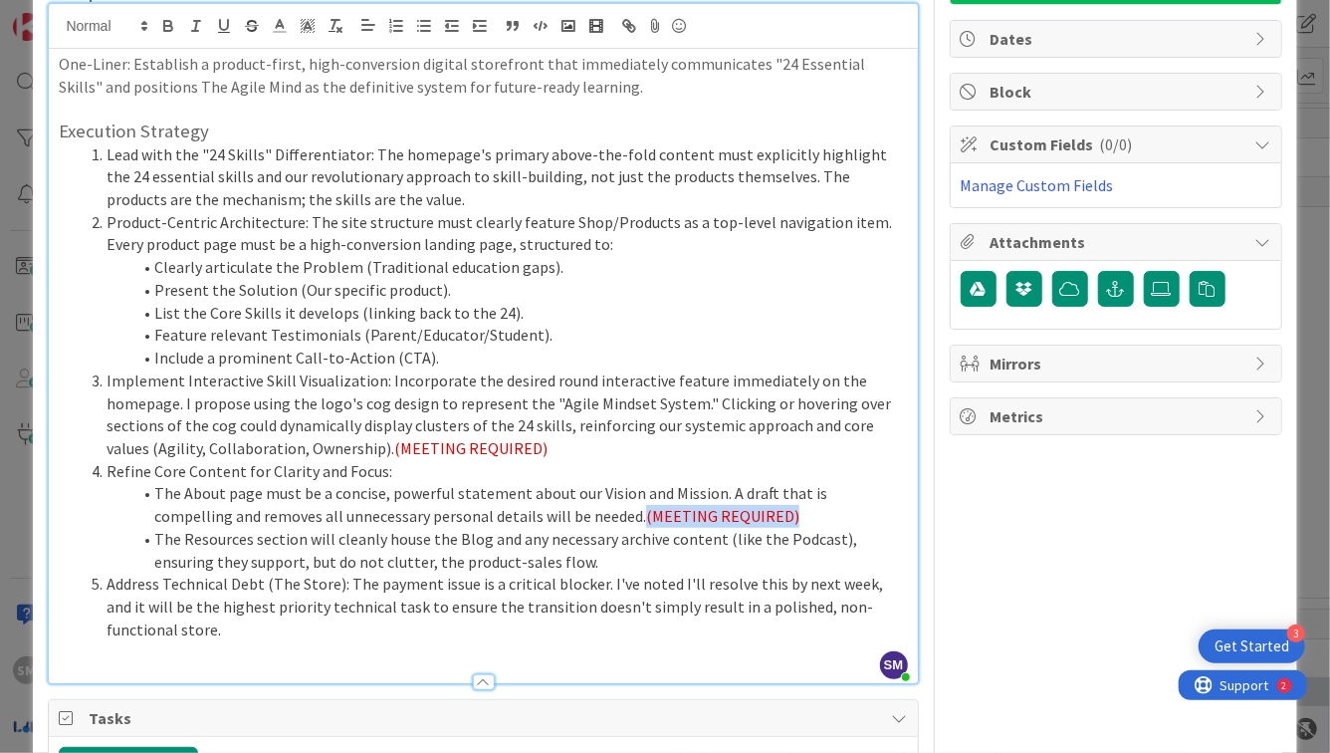
copy span "(MEETING REQUIRED)"
drag, startPoint x: 734, startPoint y: 515, endPoint x: 564, endPoint y: 522, distance: 170.4
click at [564, 522] on li "The About page must be a concise, powerful statement about our Vision and Missi…" at bounding box center [495, 504] width 824 height 45
click at [649, 575] on li "Address Technical Debt (The Store): The payment issue is a critical blocker. I'…" at bounding box center [495, 607] width 824 height 68
click at [646, 558] on li "The Resources section will cleanly house the Blog and any necessary archive con…" at bounding box center [495, 550] width 824 height 45
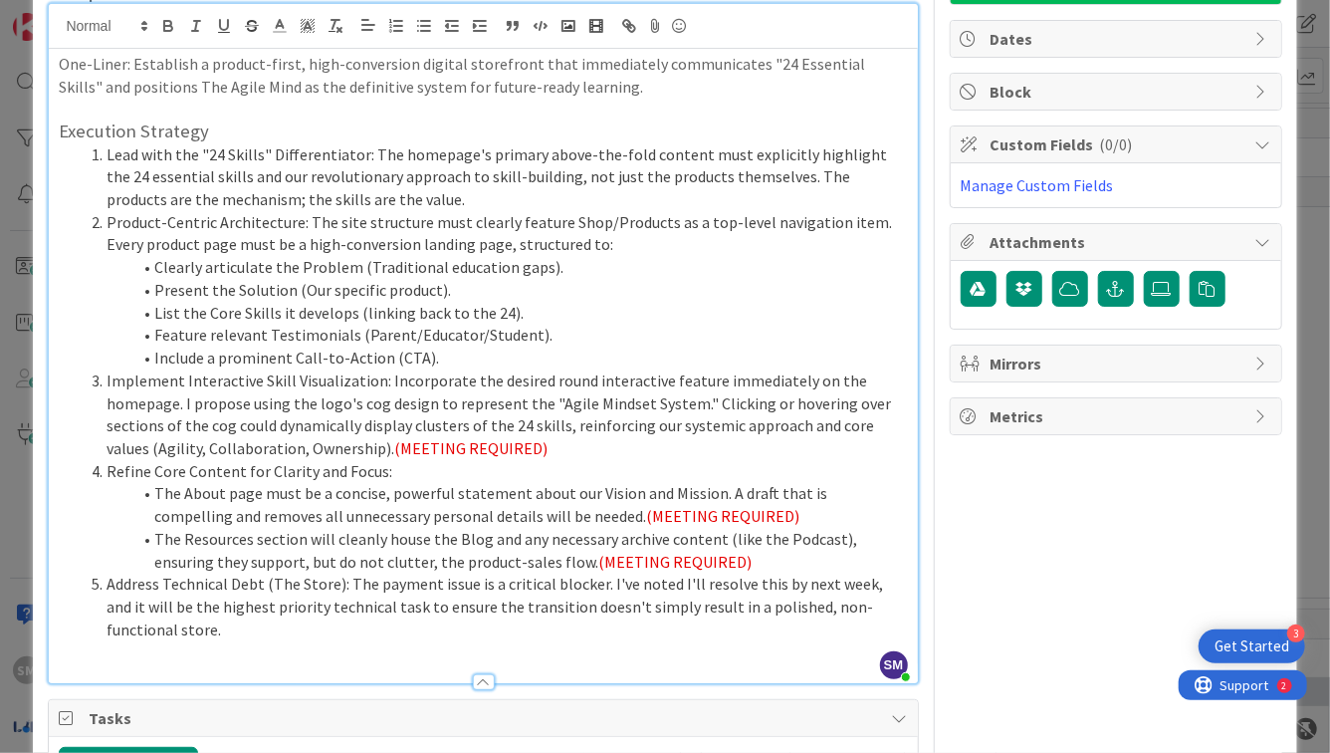
click at [418, 590] on li "Address Technical Debt (The Store): The payment issue is a critical blocker. I'…" at bounding box center [495, 607] width 824 height 68
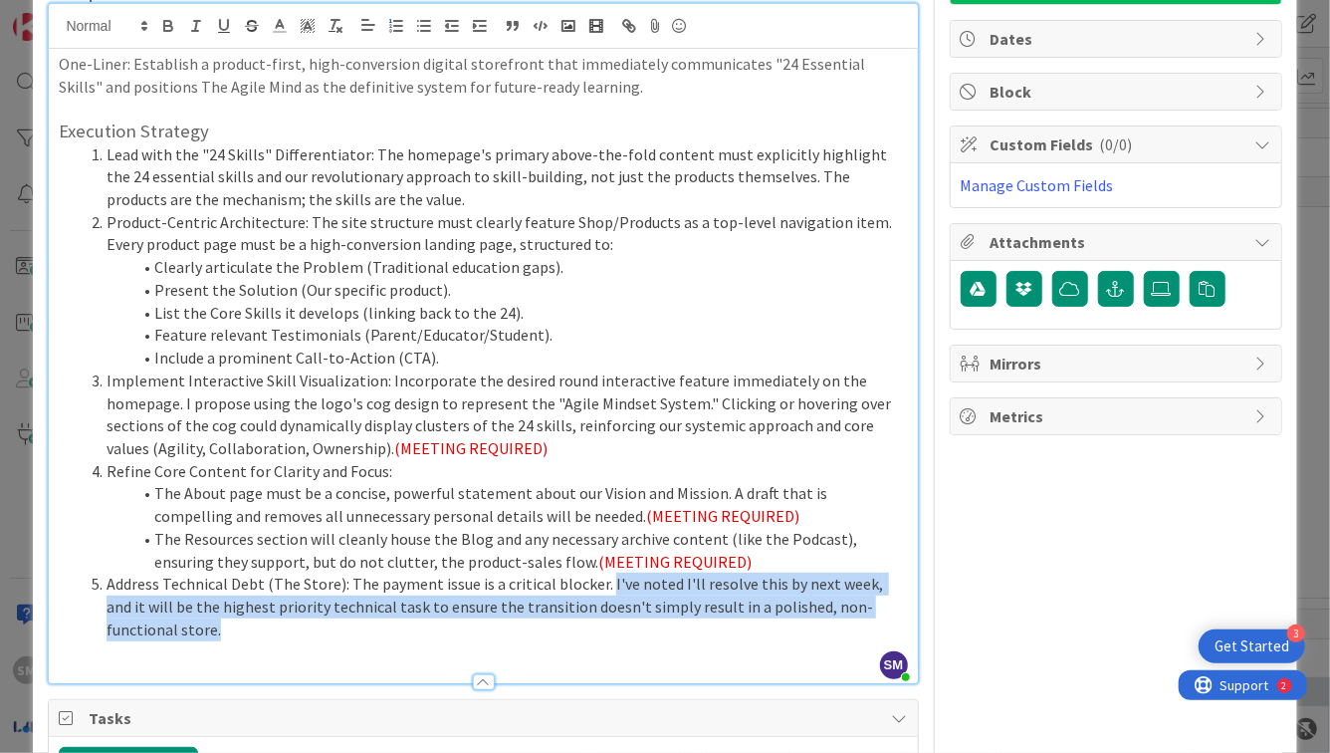
drag, startPoint x: 601, startPoint y: 587, endPoint x: 638, endPoint y: 618, distance: 48.1
click at [638, 618] on li "Address Technical Debt (The Store): The payment issue is a critical blocker. I'…" at bounding box center [495, 607] width 824 height 68
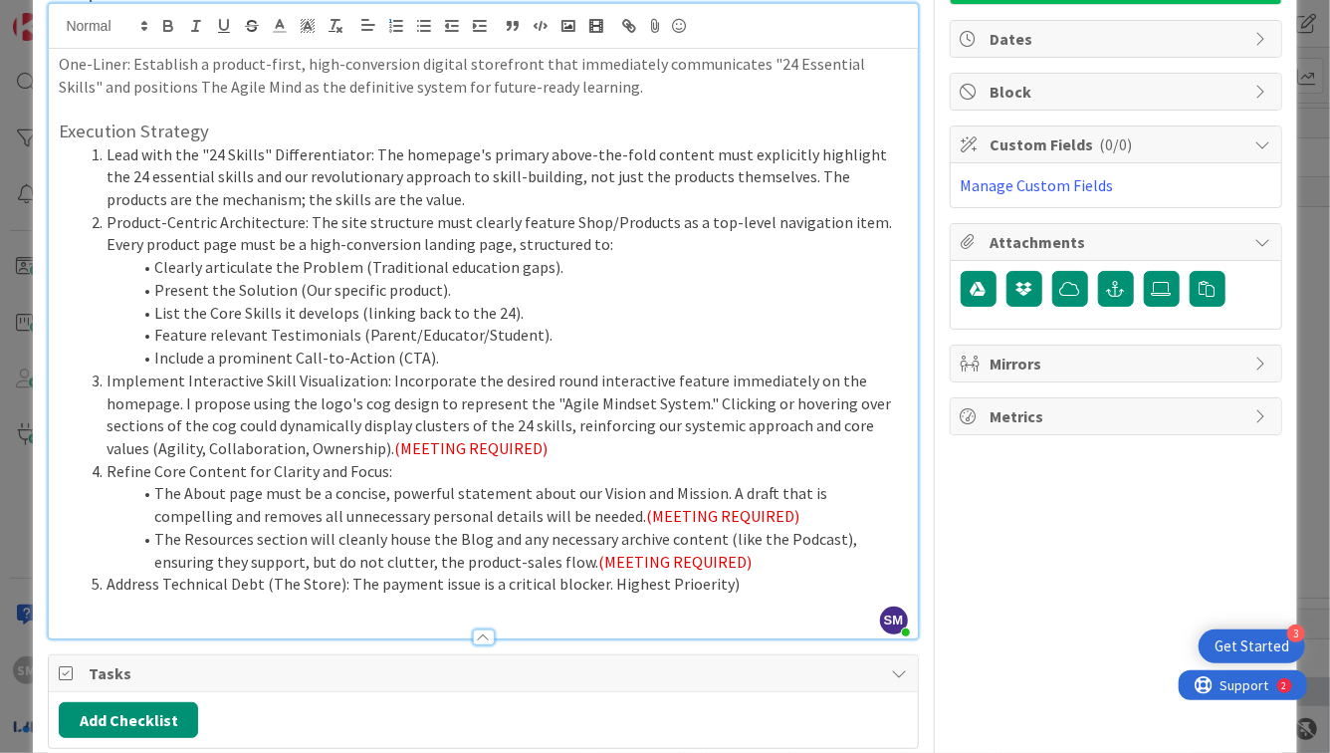
click at [672, 584] on li "Address Technical Debt (The Store): The payment issue is a critical blocker. Hi…" at bounding box center [495, 584] width 824 height 23
click at [604, 585] on li "Address Technical Debt (The Store): The payment issue is a critical blocker. Hi…" at bounding box center [495, 584] width 824 height 23
click at [749, 586] on li "Address Technical Debt (The Store): The payment issue is a critical blocker. (H…" at bounding box center [495, 584] width 824 height 23
click at [655, 605] on p at bounding box center [483, 606] width 848 height 23
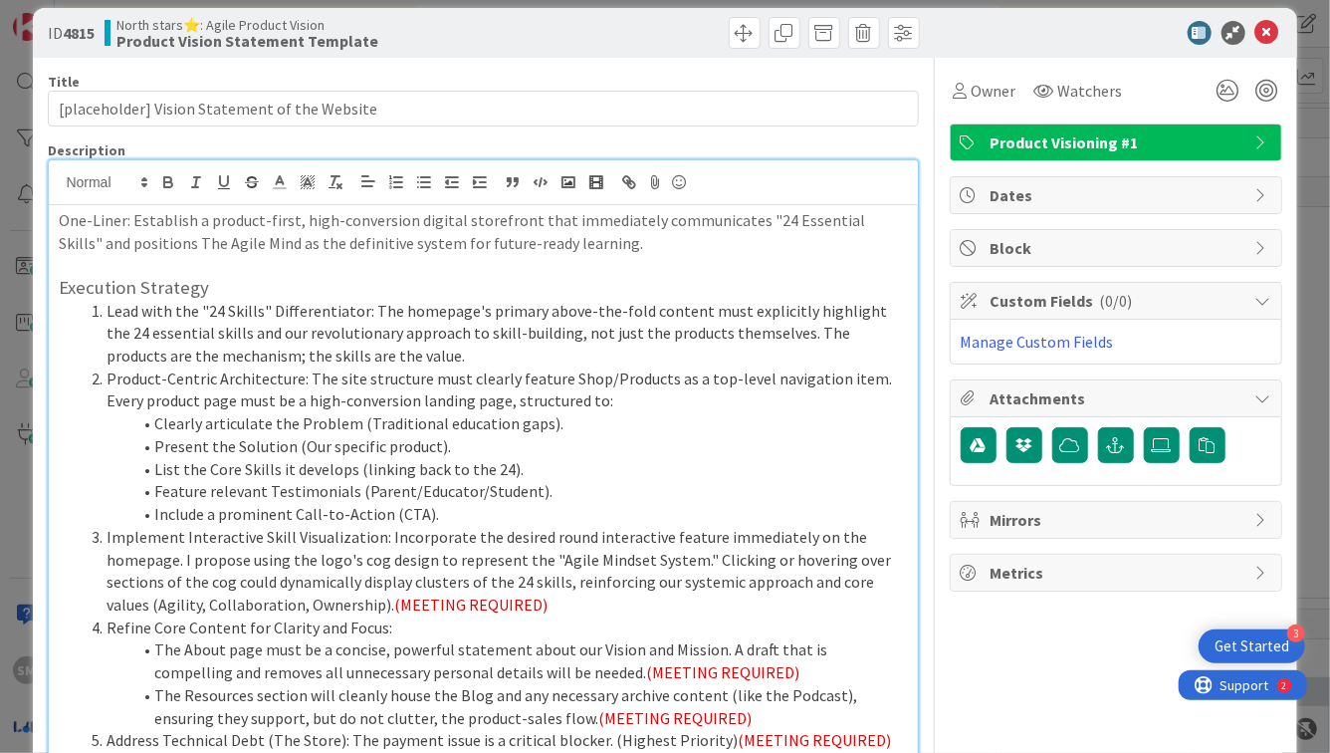
scroll to position [0, 0]
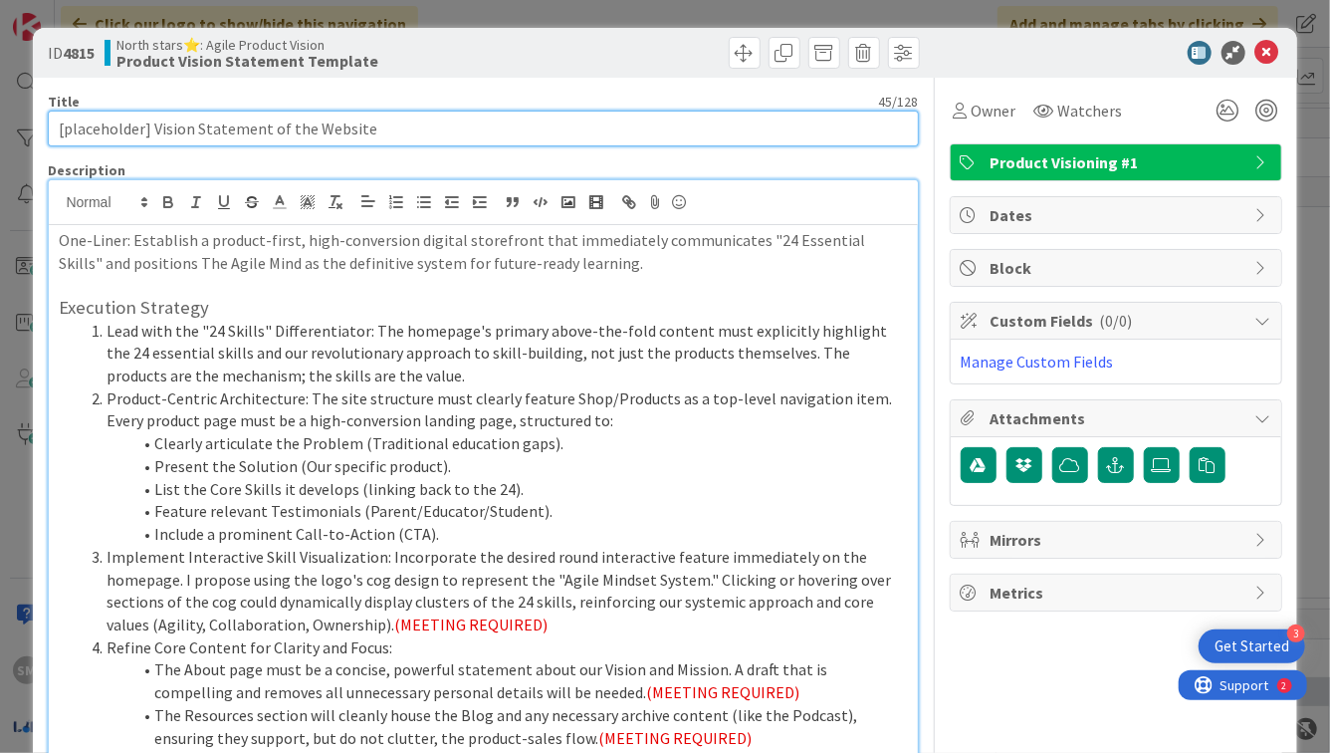
click at [129, 129] on input "[placeholder] Vision Statement of the Website" at bounding box center [483, 129] width 870 height 36
click at [264, 131] on input "[TAM: ] Vision Statement of the Website" at bounding box center [483, 129] width 870 height 36
click at [98, 132] on input "[TAM: ] Vision Statement of the" at bounding box center [483, 129] width 870 height 36
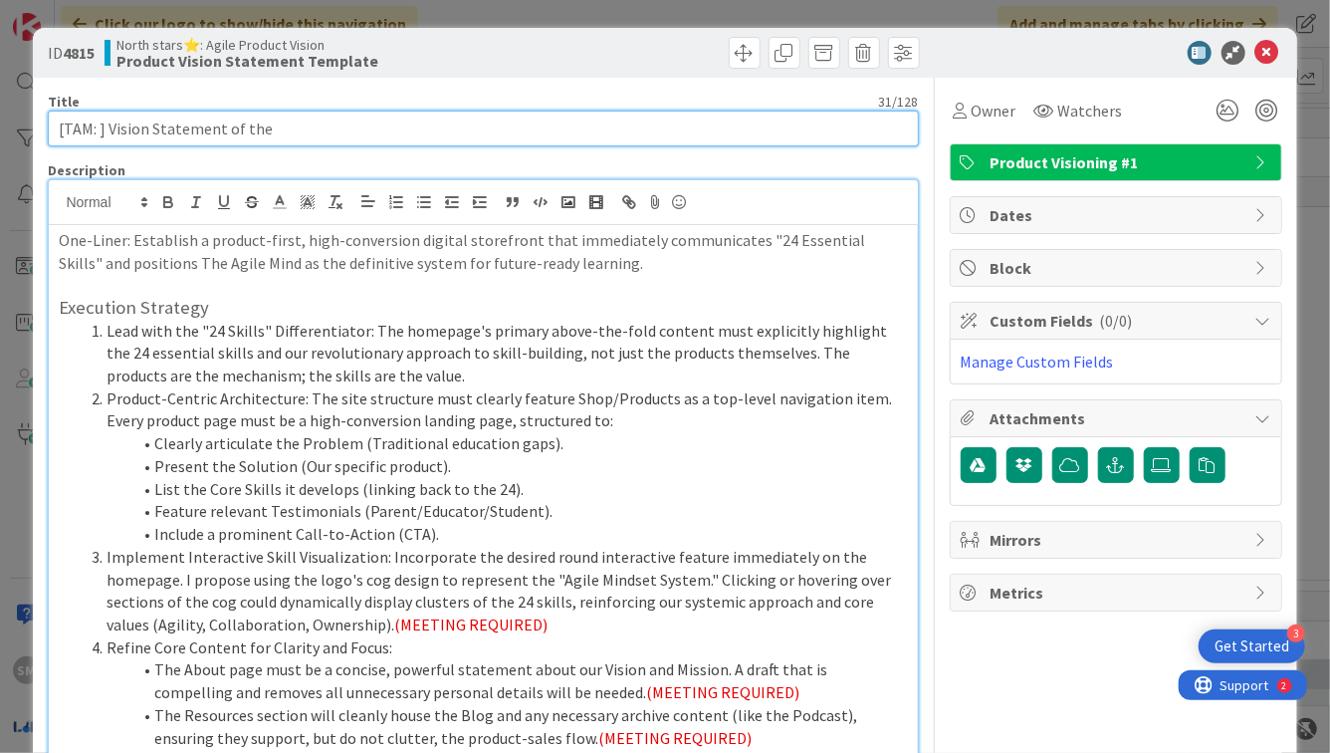
paste input "Website"
click at [266, 134] on input "[TAM: Website] Vision Statement of the" at bounding box center [483, 129] width 870 height 36
click at [373, 134] on input "[TAM: Website] Vision Statement of the" at bounding box center [483, 129] width 870 height 36
type input "[TAM: Website] Vision Statement"
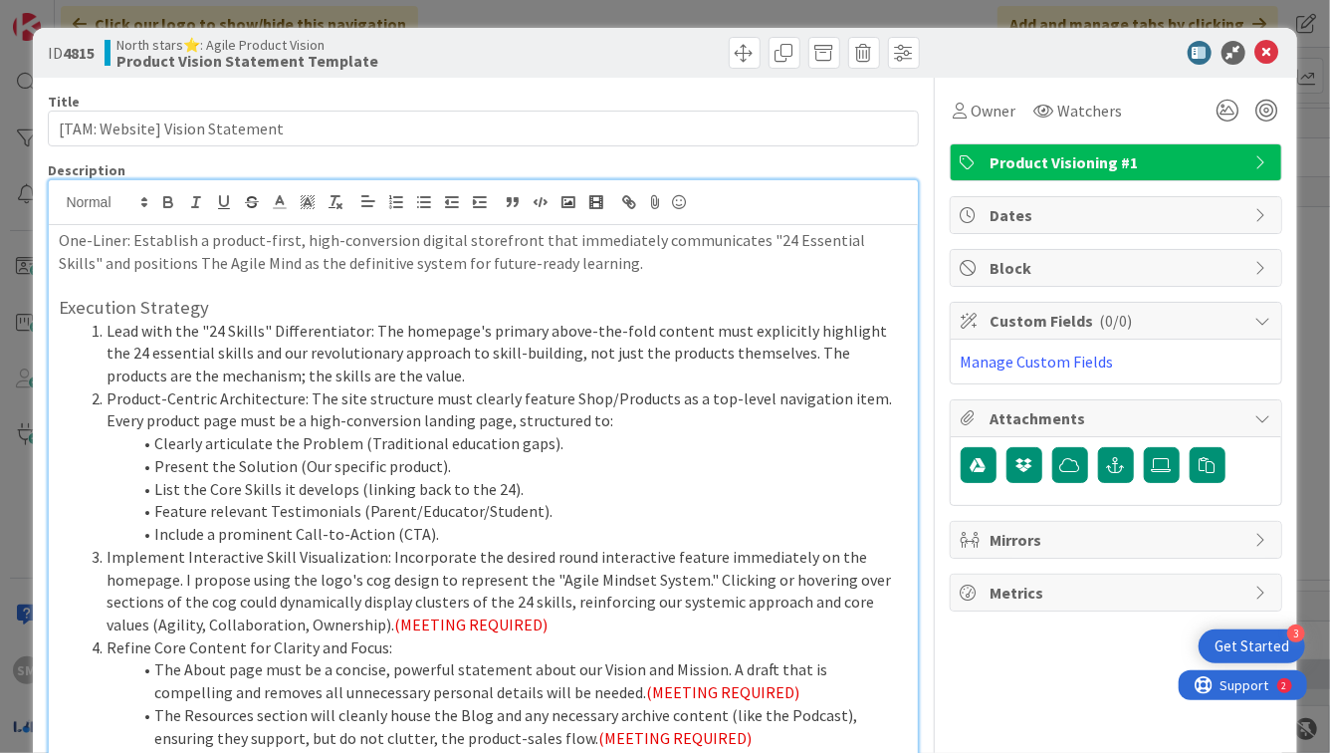
click at [356, 516] on li "Feature relevant Testimonials (Parent/Educator/Student)." at bounding box center [495, 511] width 824 height 23
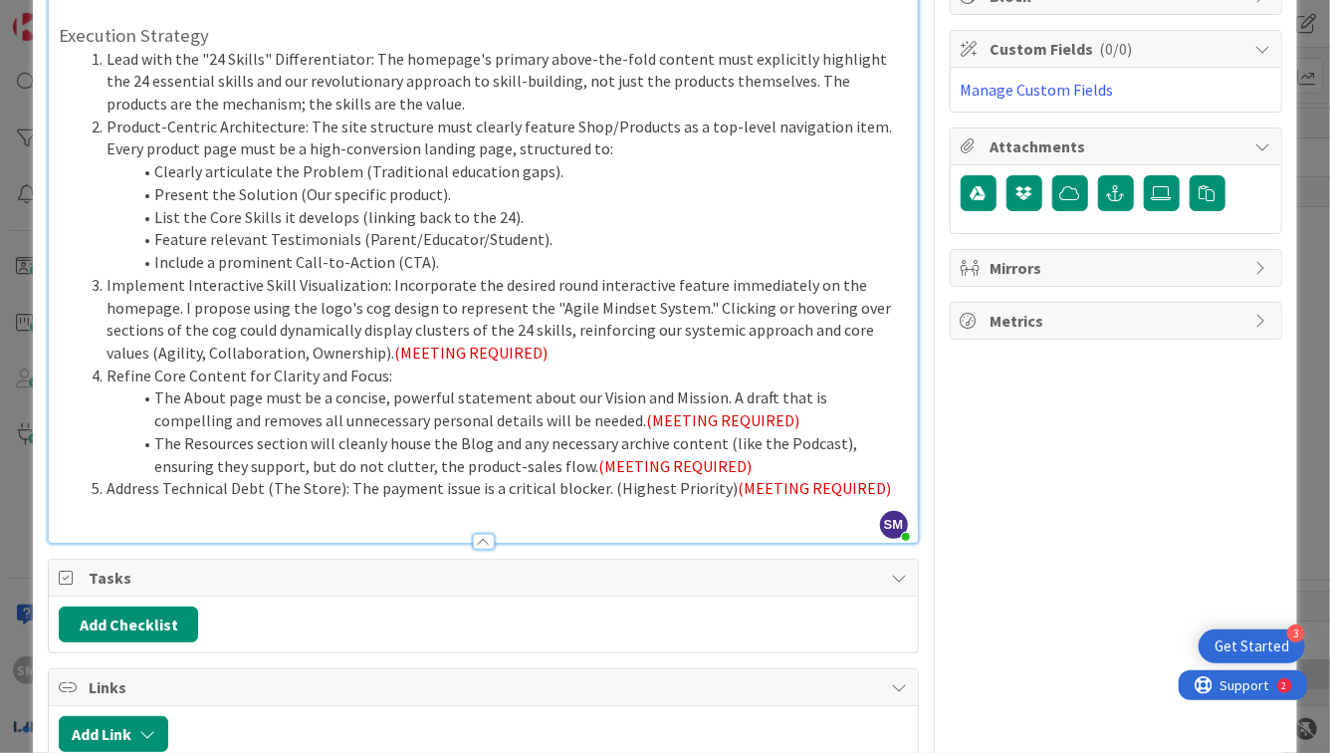
scroll to position [490, 0]
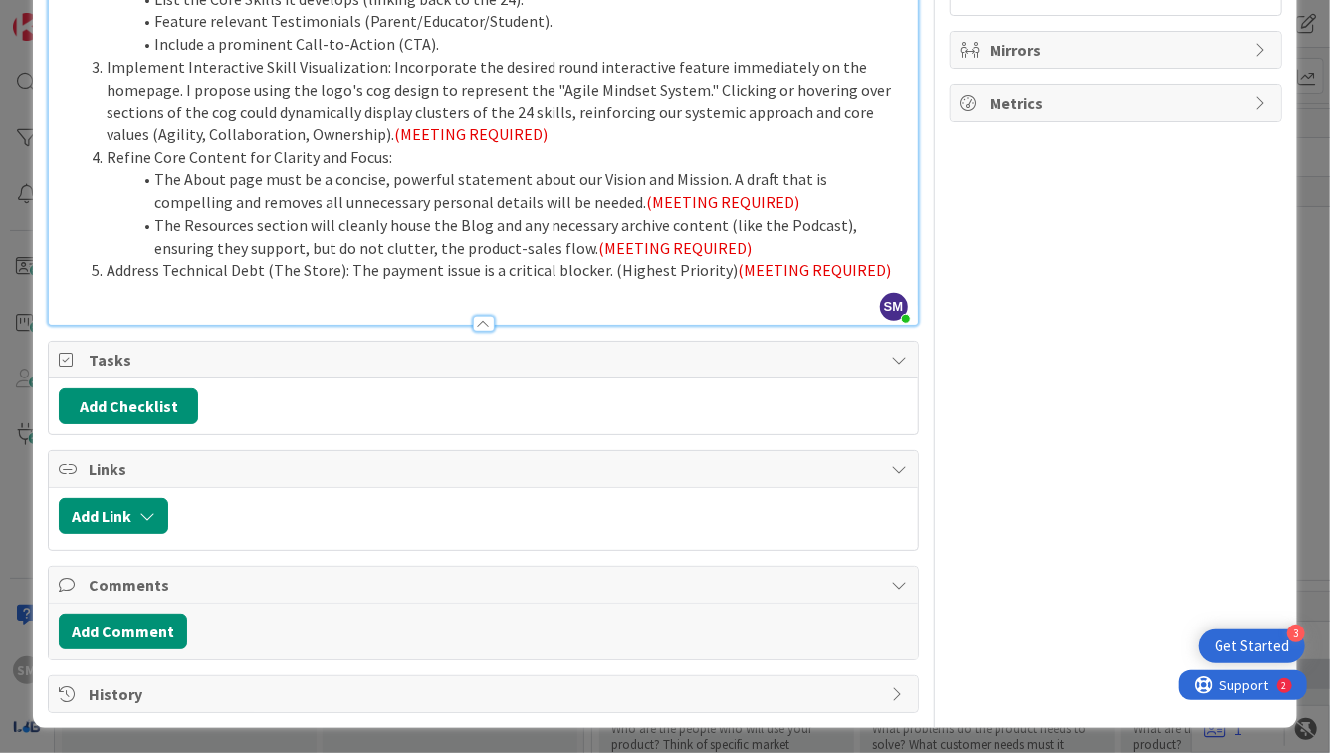
click at [230, 293] on p at bounding box center [483, 293] width 848 height 23
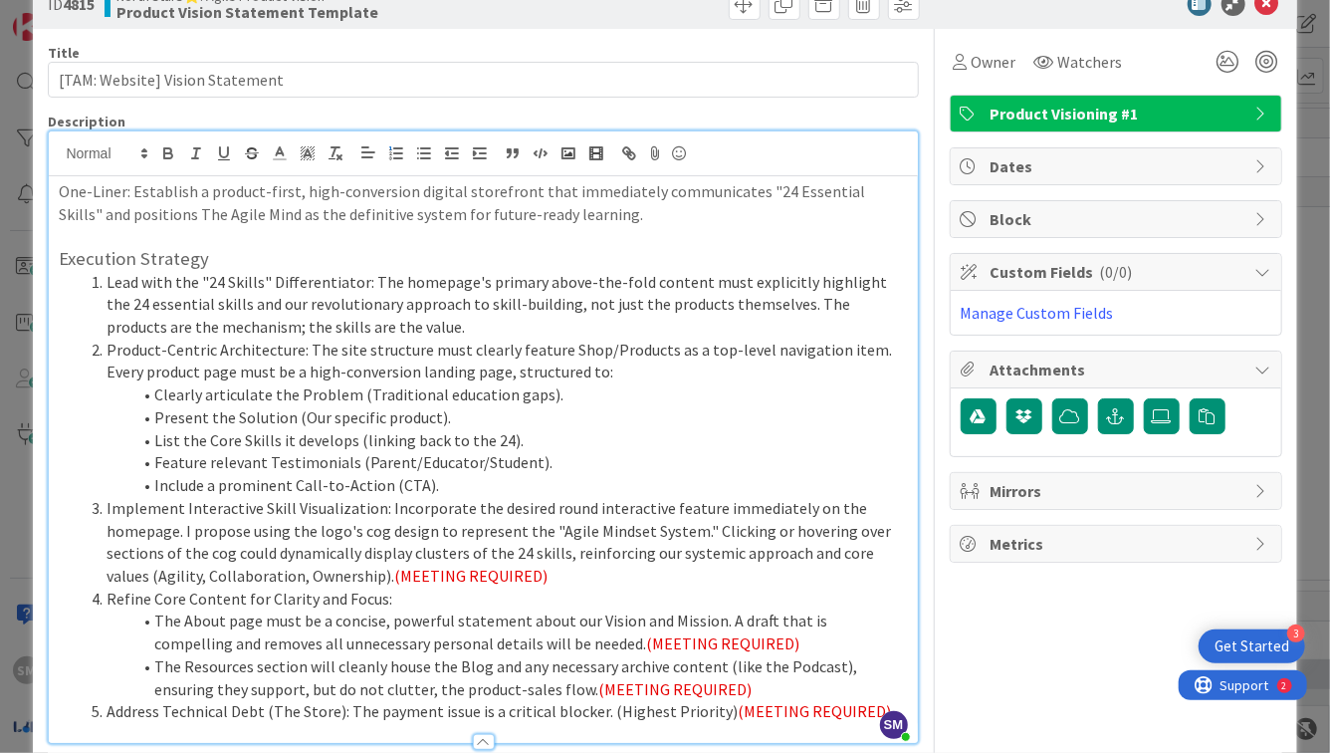
scroll to position [0, 0]
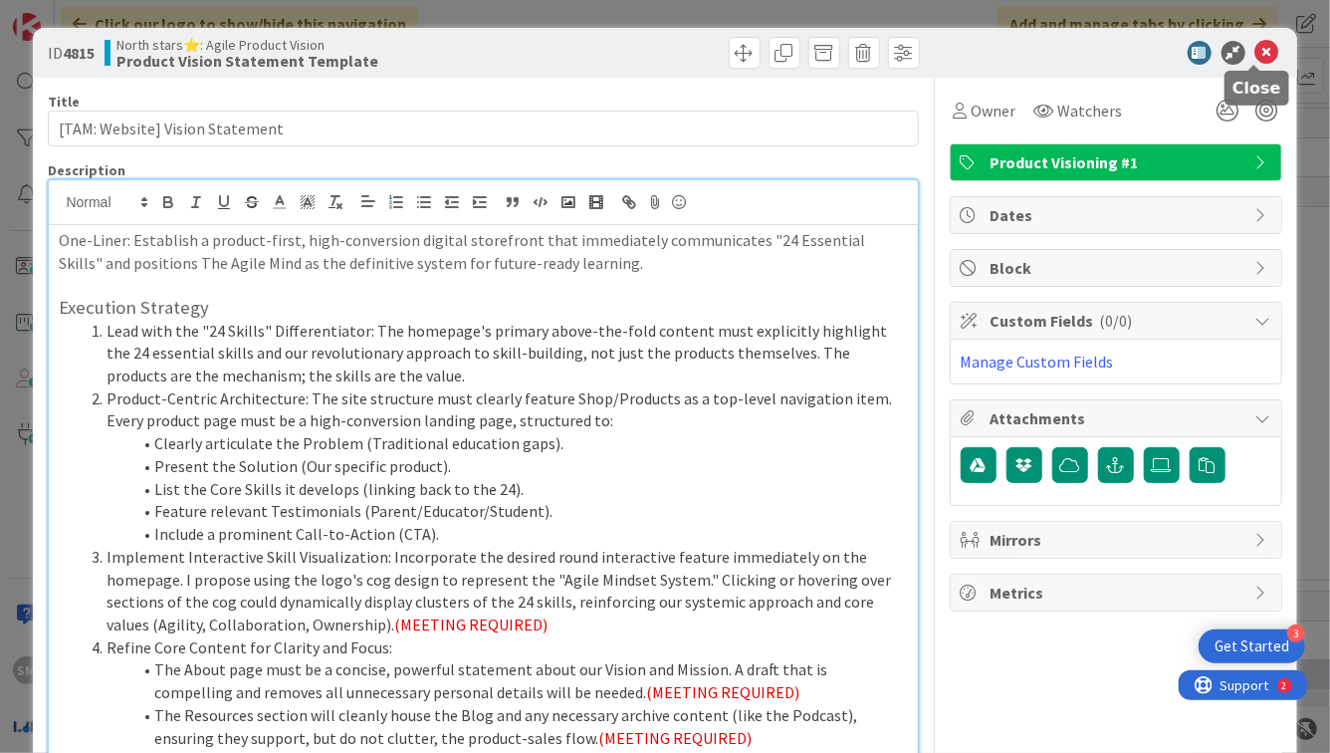
click at [1256, 47] on icon at bounding box center [1268, 53] width 24 height 24
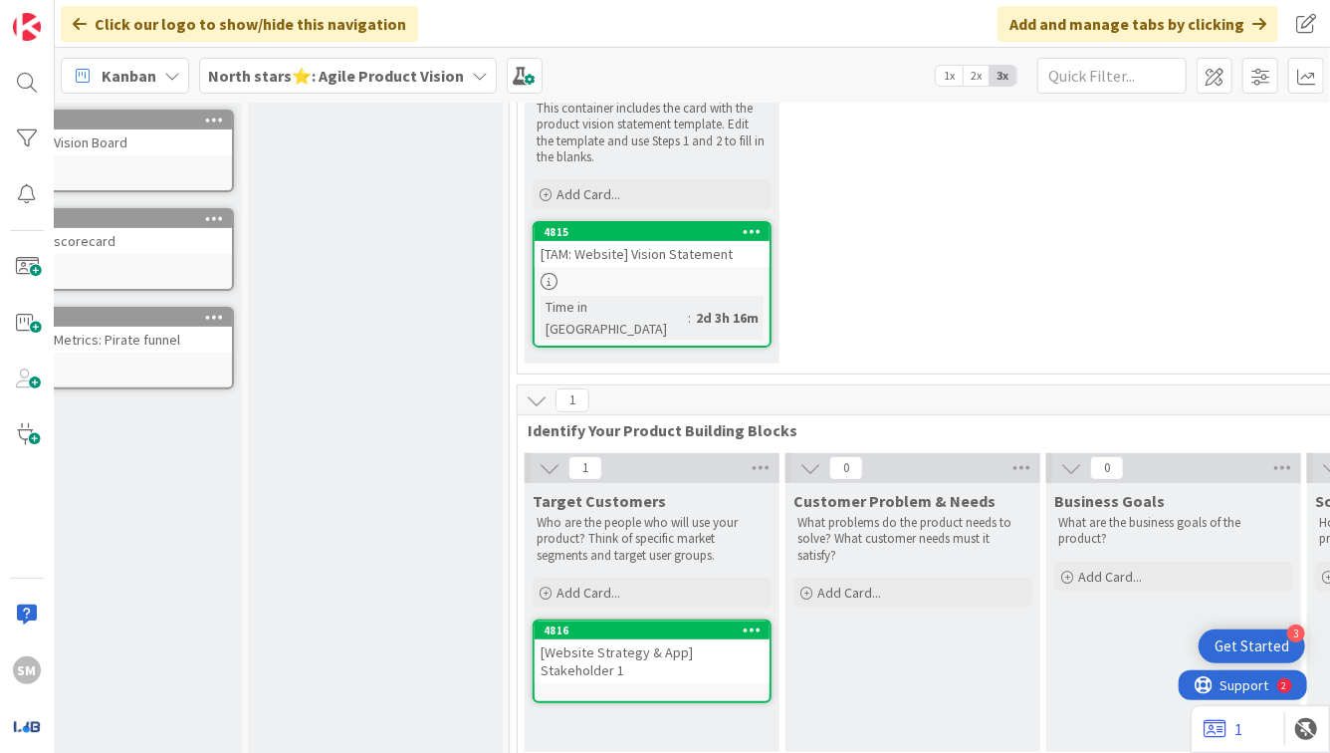
scroll to position [206, 105]
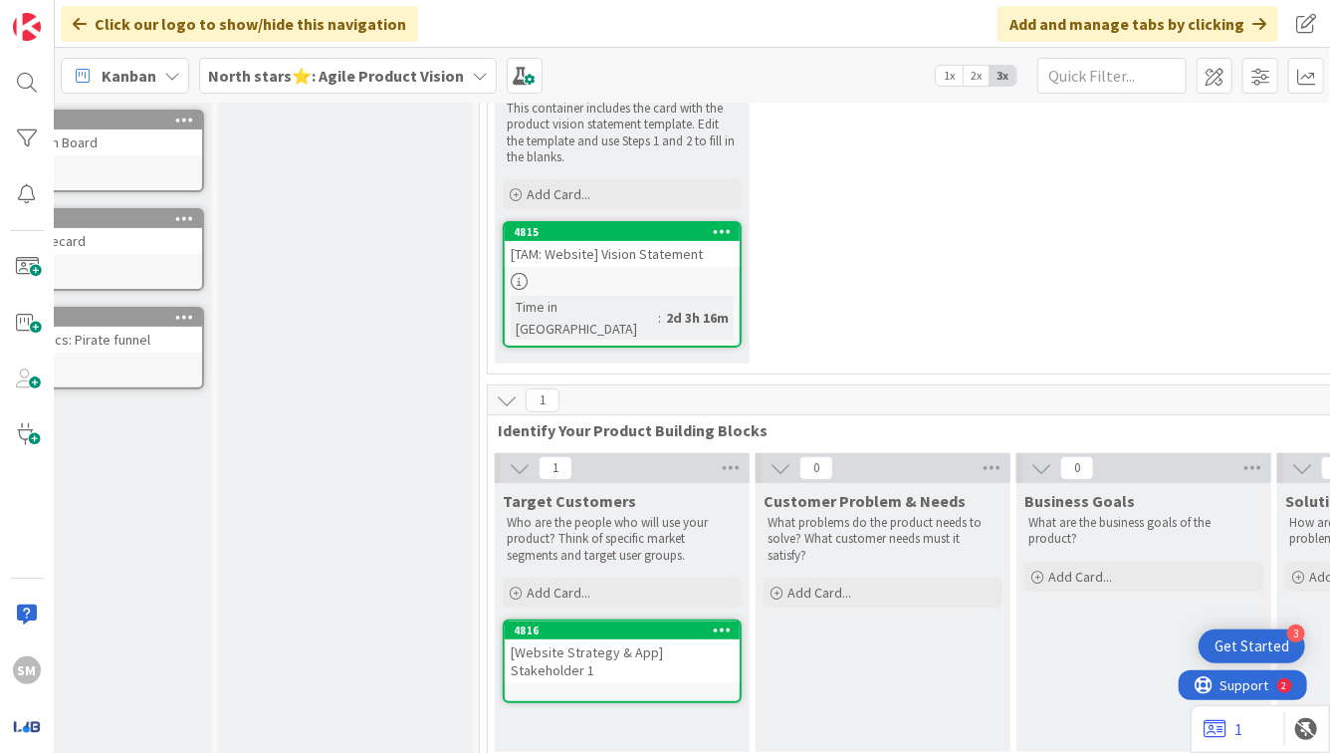
click at [560, 268] on link "4815 [TAM: Website] Vision Statement Time in [GEOGRAPHIC_DATA] : 2d 3h 16m" at bounding box center [622, 284] width 239 height 126
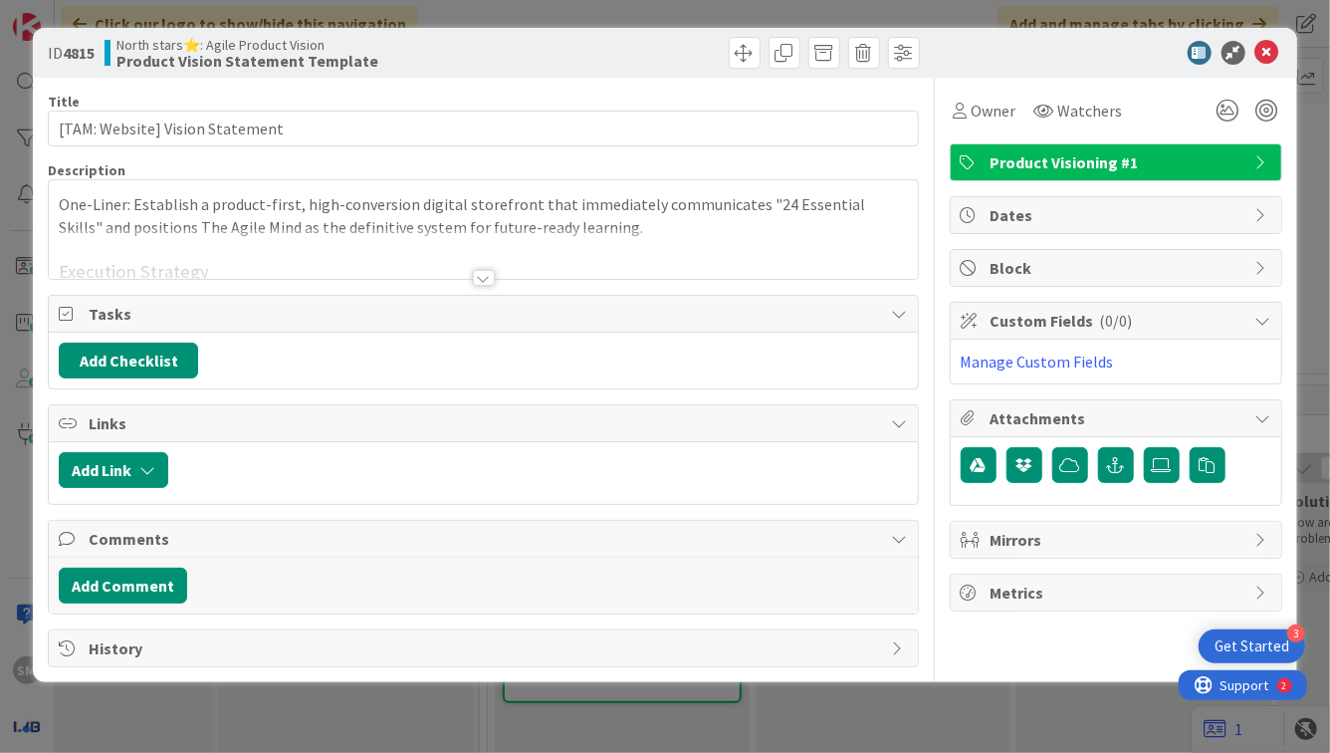
click at [490, 265] on div at bounding box center [483, 253] width 868 height 51
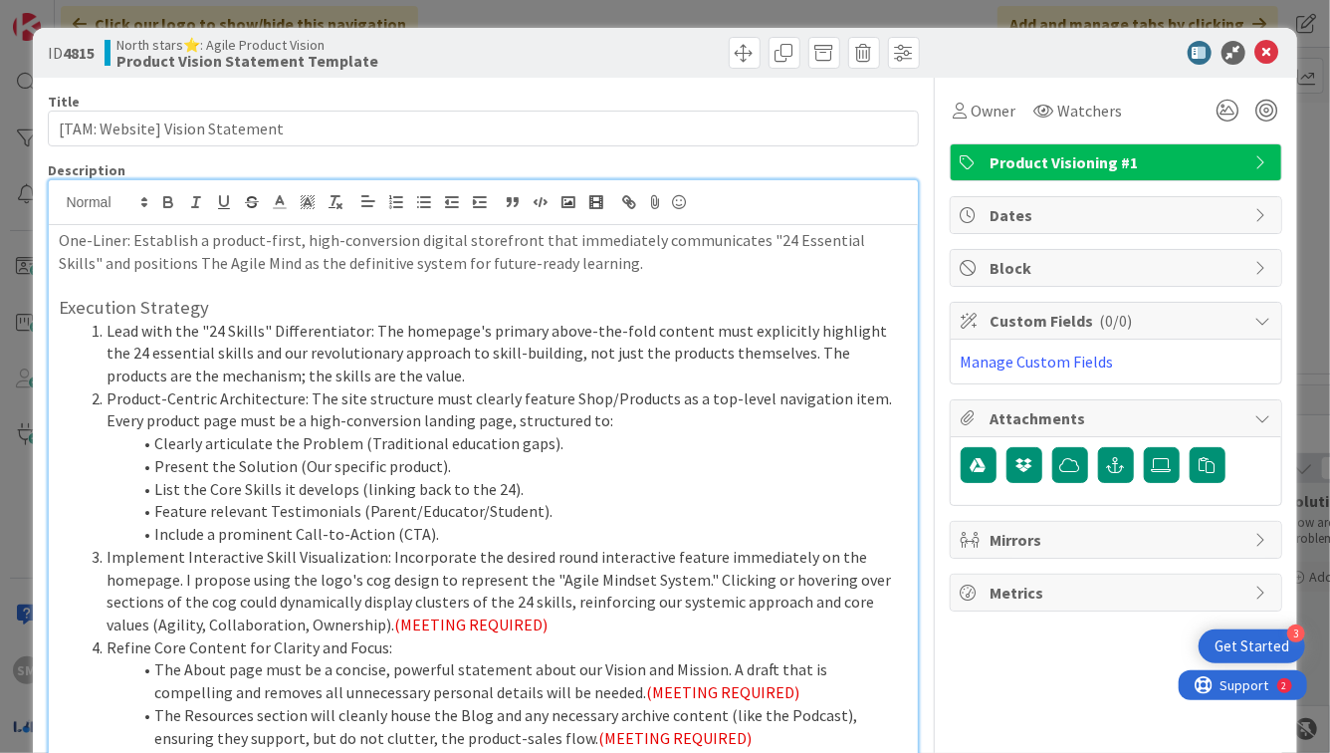
click at [362, 307] on h3 "Execution Strategy" at bounding box center [483, 308] width 848 height 22
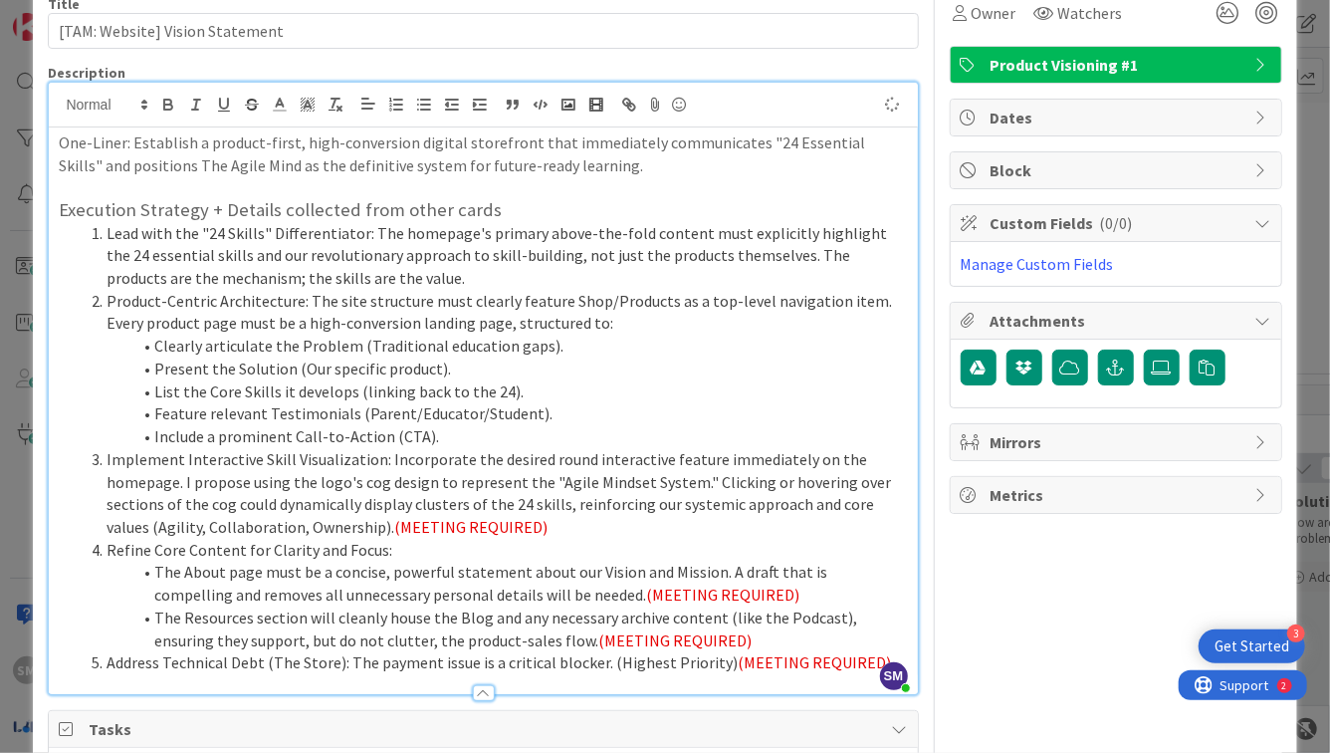
click at [463, 369] on li "Present the Solution (Our specific product)." at bounding box center [495, 368] width 824 height 23
click at [486, 488] on li "Implement Interactive Skill Visualization: Incorporate the desired round intera…" at bounding box center [495, 493] width 824 height 91
click at [480, 486] on li "Implement Interactive Skill Visualization: Incorporate the desired round intera…" at bounding box center [495, 493] width 824 height 91
drag, startPoint x: 182, startPoint y: 481, endPoint x: 261, endPoint y: 479, distance: 78.7
click at [259, 479] on li "Implement Interactive Skill Visualization: Incorporate the desired round intera…" at bounding box center [495, 493] width 824 height 91
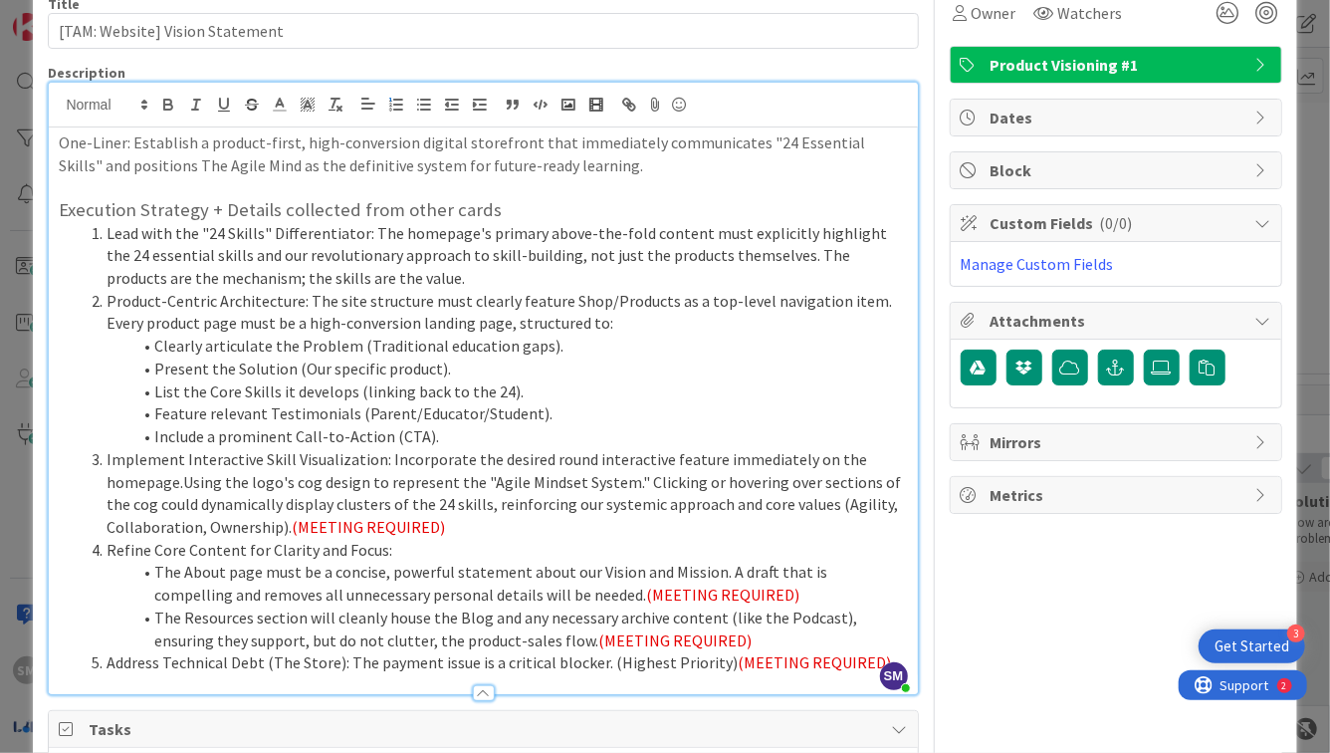
click at [183, 478] on li "Implement Interactive Skill Visualization: Incorporate the desired round intera…" at bounding box center [495, 493] width 824 height 91
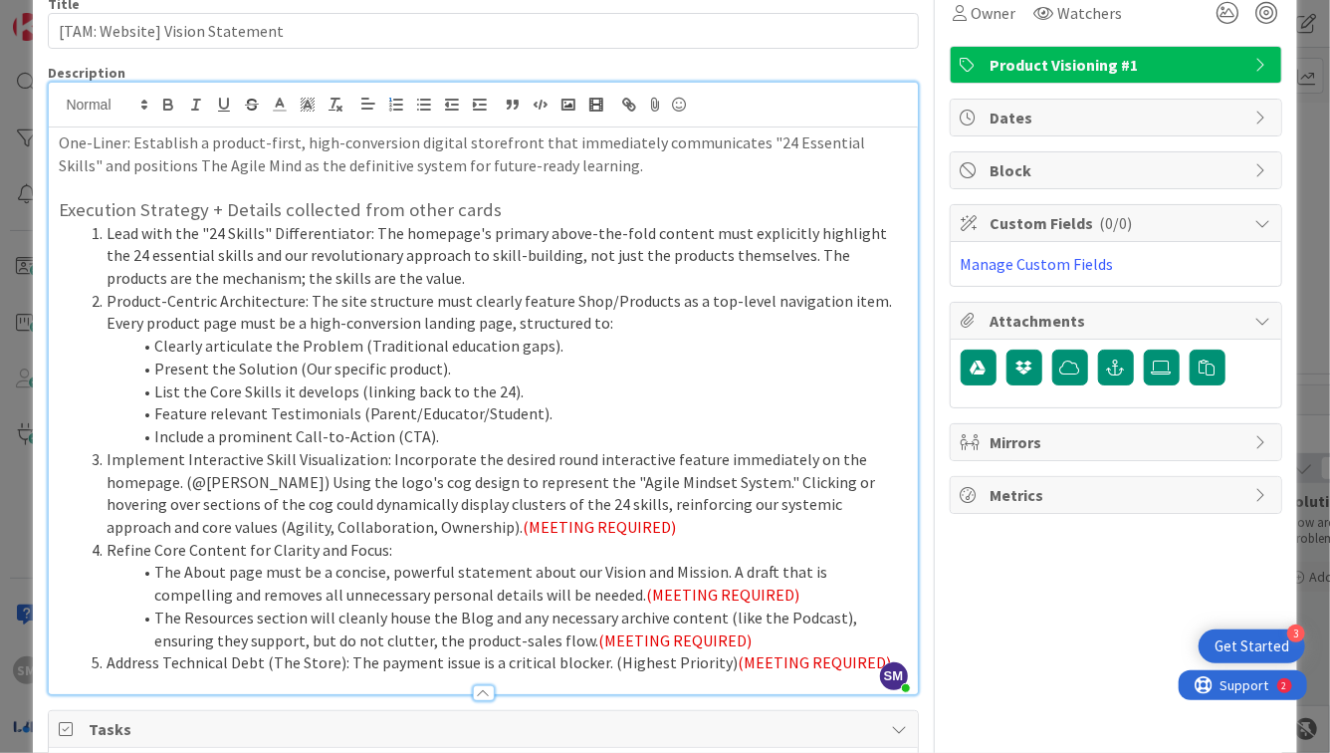
click at [360, 485] on li "Implement Interactive Skill Visualization: Incorporate the desired round intera…" at bounding box center [495, 493] width 824 height 91
click at [421, 496] on li "Implement Interactive Skill Visualization: Incorporate the desired round intera…" at bounding box center [495, 493] width 824 height 91
click at [184, 485] on li "Implement Interactive Skill Visualization: Incorporate the desired round intera…" at bounding box center [495, 493] width 824 height 91
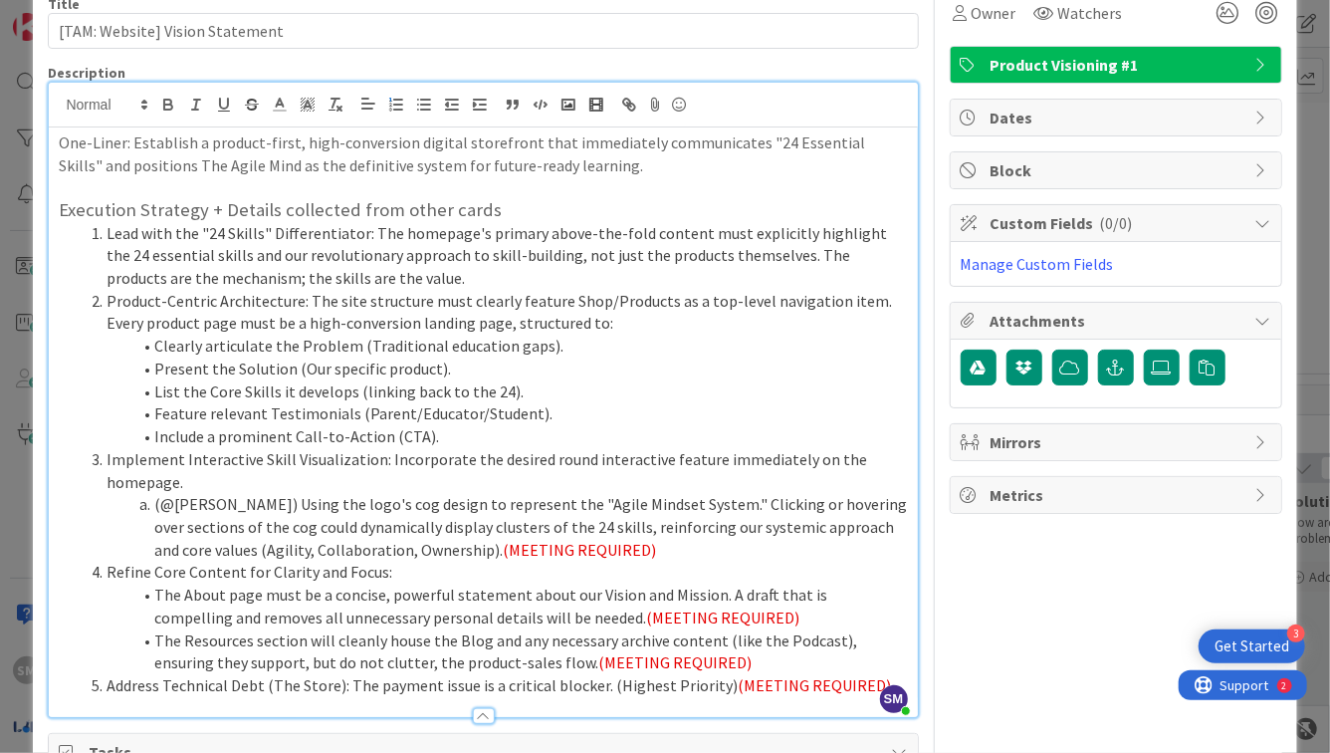
click at [685, 506] on li "(@[PERSON_NAME]) Using the logo's cog design to represent the "Agile Mindset Sy…" at bounding box center [495, 527] width 824 height 68
click at [677, 506] on li "(@[PERSON_NAME]) Using the logo's cog design to represent the "Agile Mindset Sy…" at bounding box center [495, 527] width 824 height 68
drag, startPoint x: 790, startPoint y: 550, endPoint x: 625, endPoint y: 552, distance: 164.3
click at [625, 552] on li "Clicking or hovering over sections of the cog could dynamically display cluster…" at bounding box center [495, 538] width 824 height 45
click at [377, 485] on li "Implement Interactive Skill Visualization: Incorporate the desired round intera…" at bounding box center [495, 470] width 824 height 45
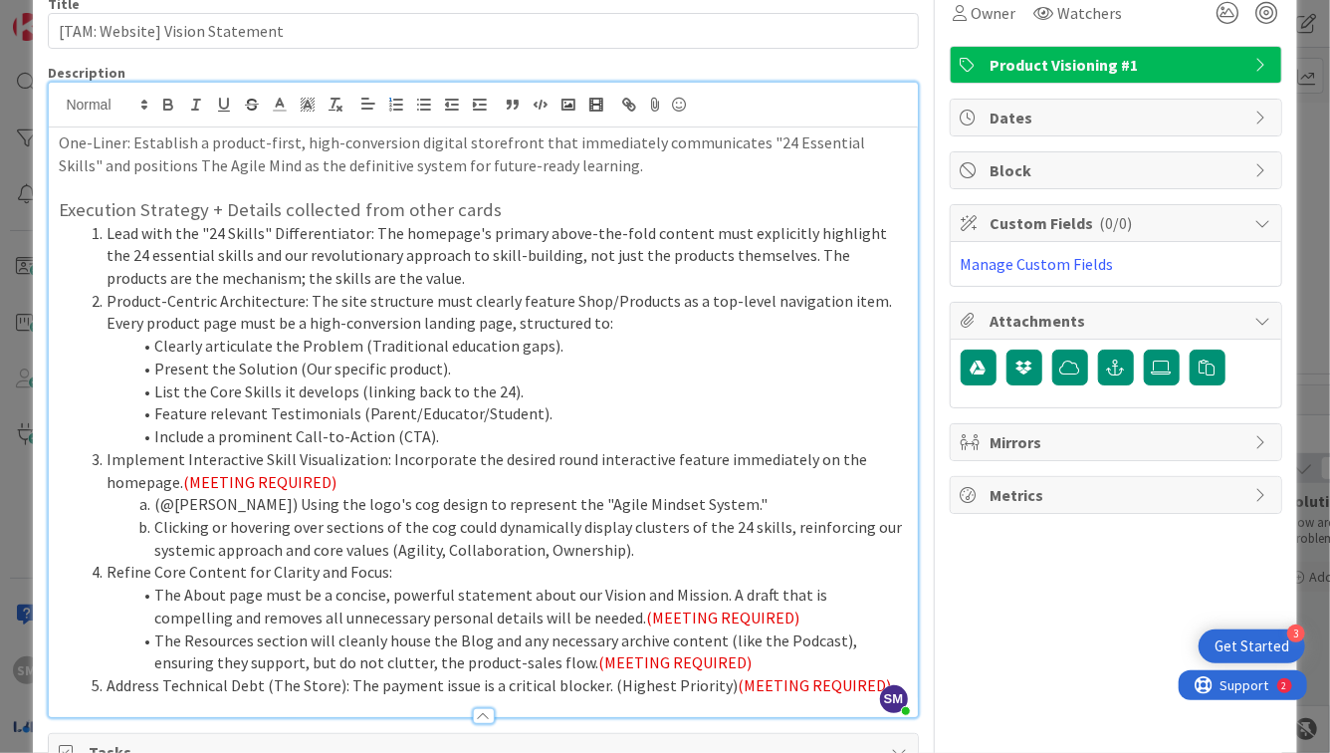
click at [491, 591] on li "The About page must be a concise, powerful statement about our Vision and Missi…" at bounding box center [495, 605] width 824 height 45
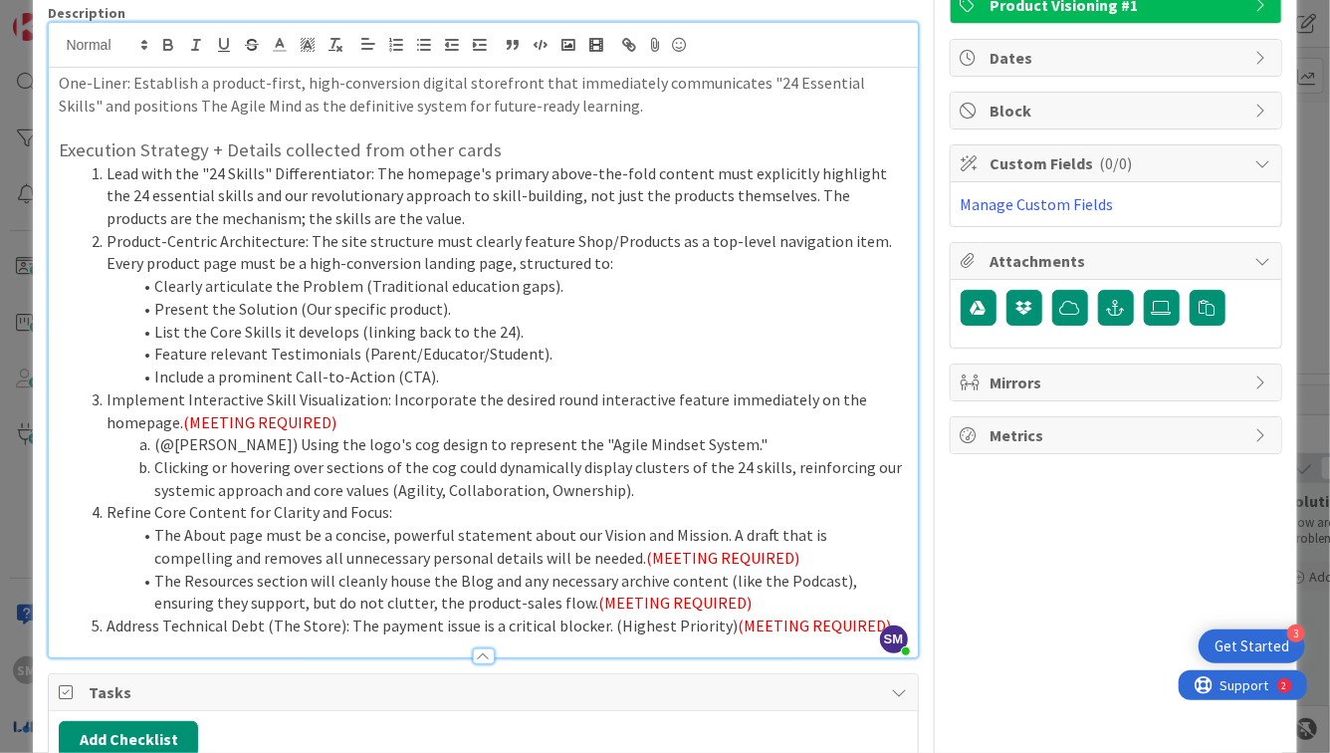
scroll to position [158, 0]
click at [434, 225] on li "Lead with the "24 Skills" Differentiator: The homepage's primary above-the-fold…" at bounding box center [495, 195] width 824 height 68
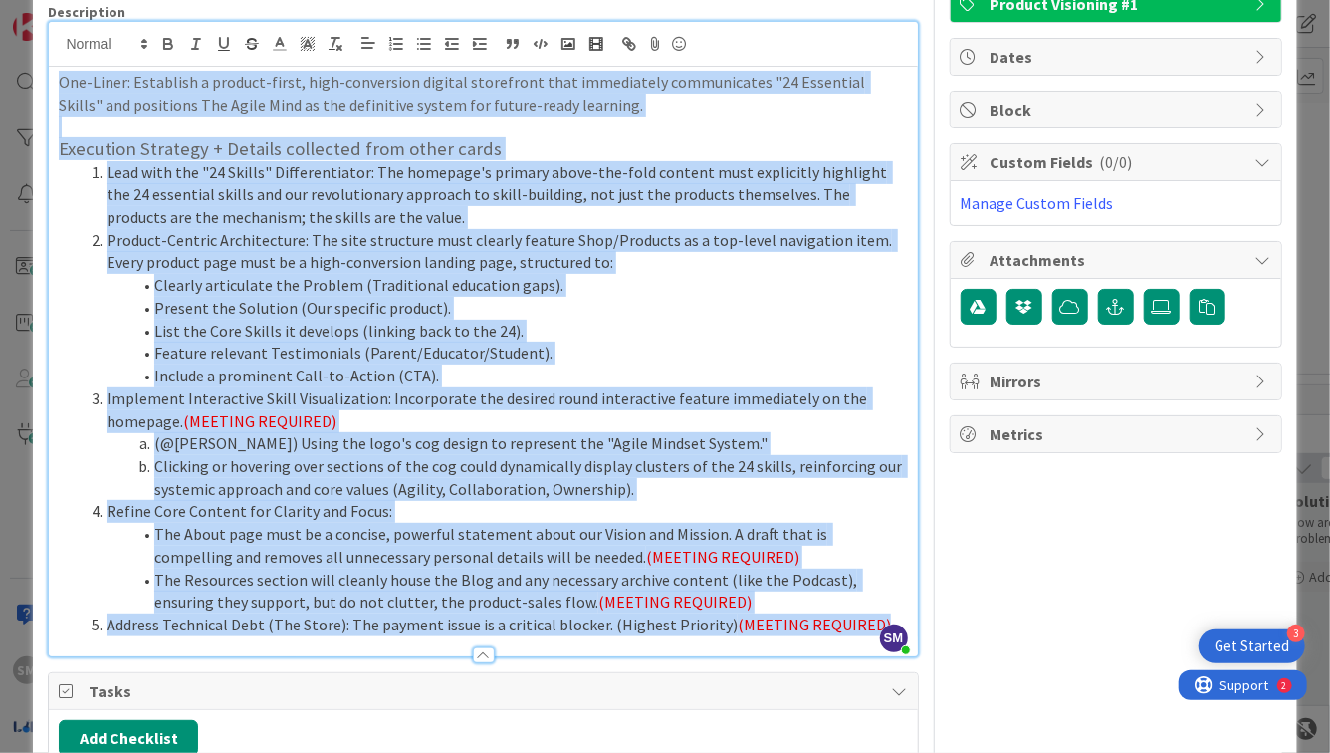
copy div "One-Liner: Establish a product-first, high-conversion digital storefront that i…"
click at [345, 317] on li "Present the Solution (Our specific product)." at bounding box center [495, 308] width 824 height 23
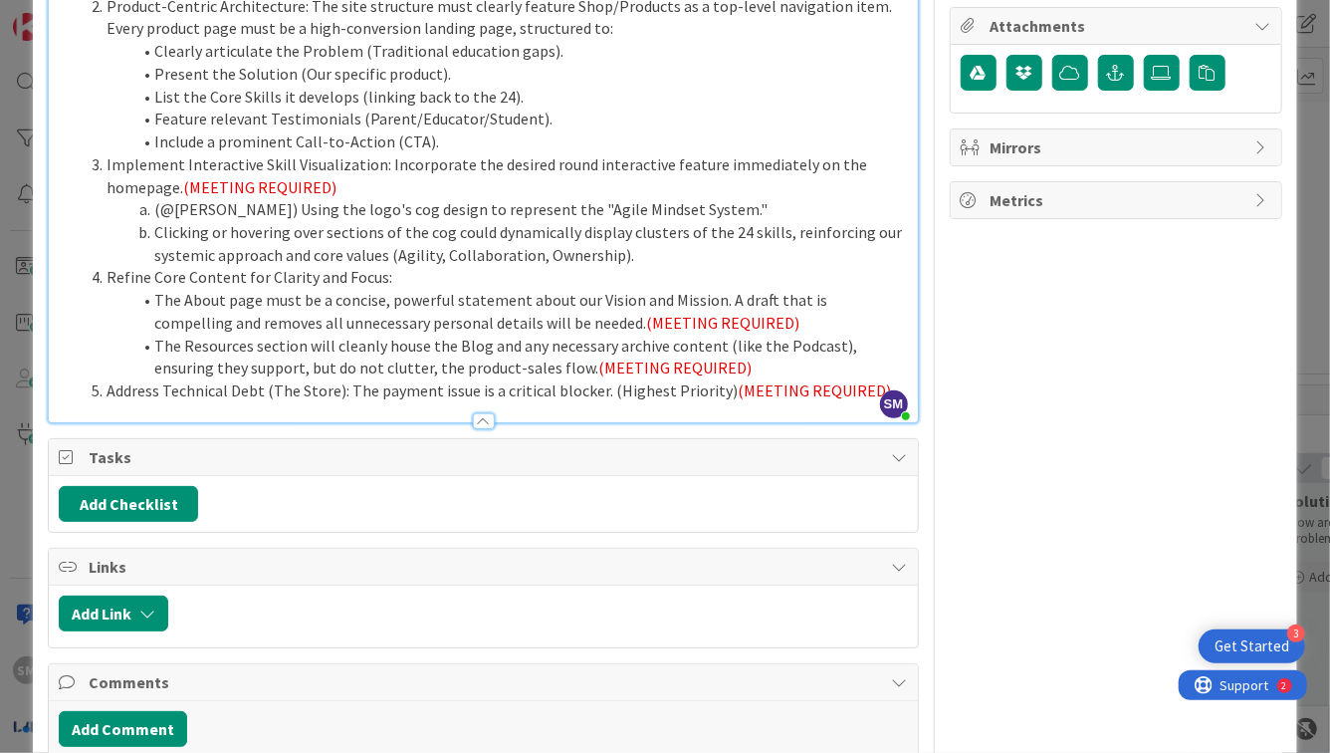
scroll to position [0, 0]
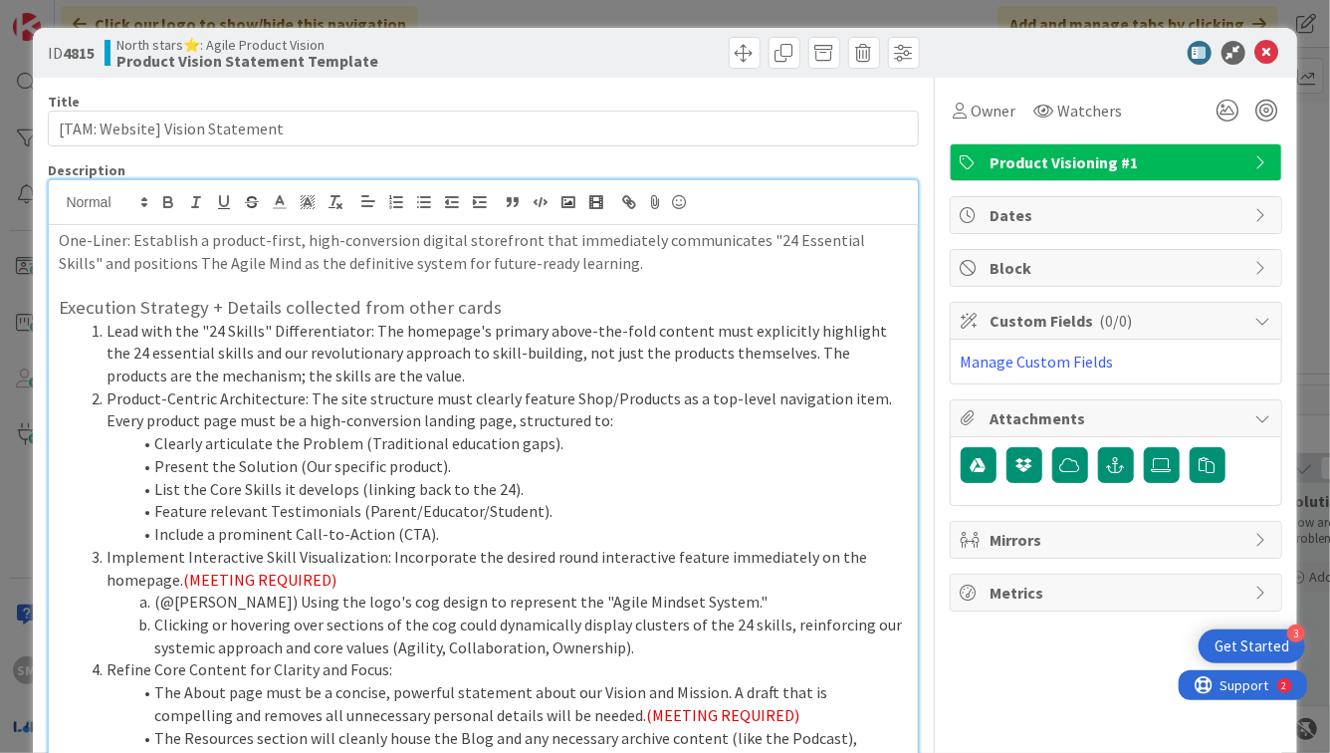
click at [1270, 48] on div "ID 4815 North stars⭐: Agile Product Vision Product Vision Statement Template" at bounding box center [665, 53] width 1264 height 50
click at [1260, 53] on icon at bounding box center [1268, 53] width 24 height 24
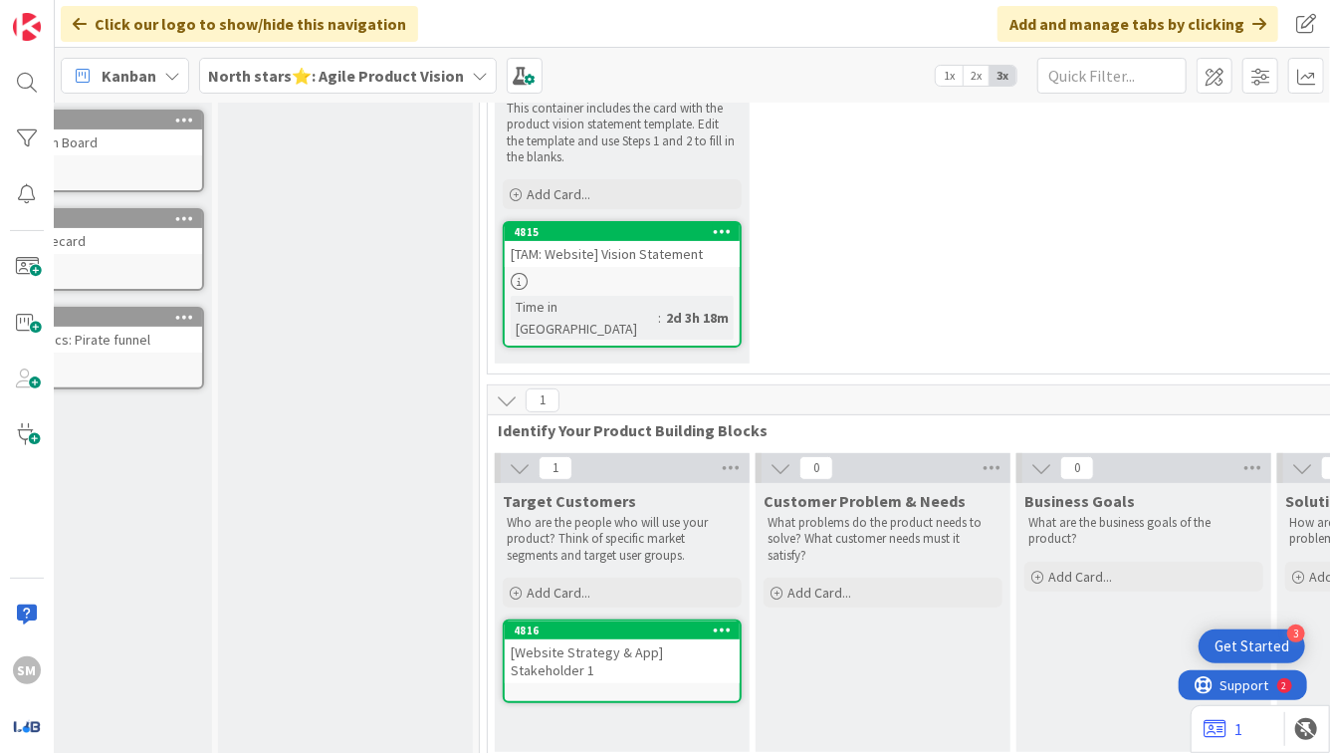
click at [1014, 198] on div "1 Product Vision Statement Template This container includes the card with the p…" at bounding box center [1013, 206] width 1043 height 335
click at [590, 658] on div "[Website Strategy & App] Stakeholder 1" at bounding box center [622, 661] width 235 height 44
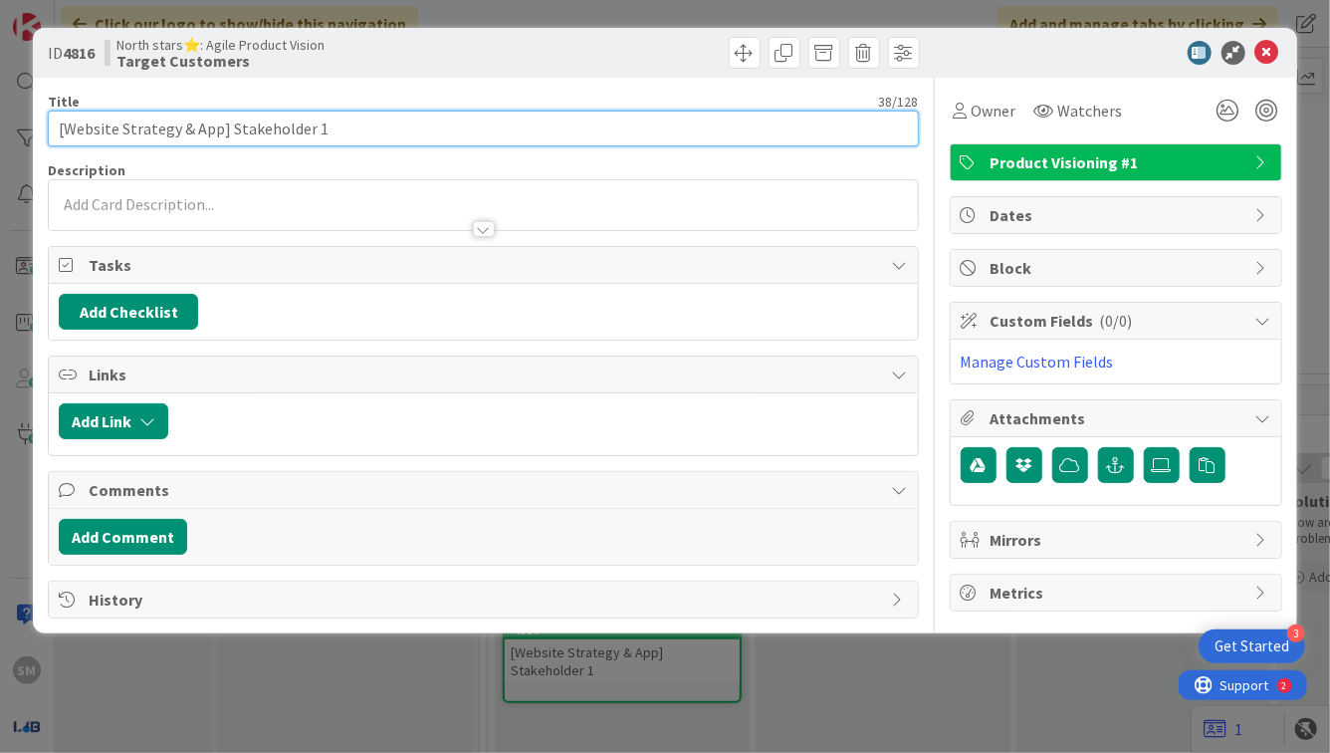
click at [195, 133] on input "[Website Strategy & App] Stakeholder 1" at bounding box center [483, 129] width 870 height 36
drag, startPoint x: 185, startPoint y: 130, endPoint x: 472, endPoint y: 130, distance: 286.8
click at [476, 130] on input "[Website Strategy] Stakeholder 1" at bounding box center [483, 129] width 870 height 36
paste input "Product Manager (Self)"
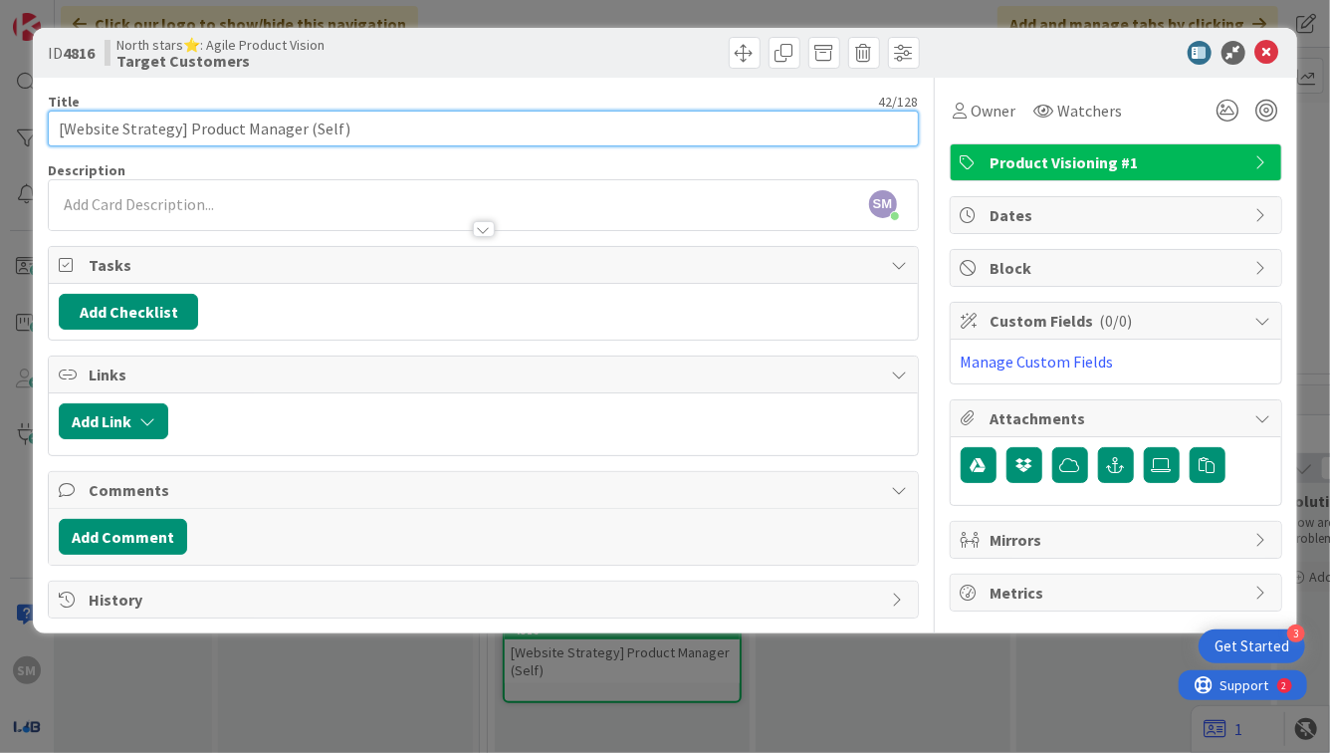
drag, startPoint x: 298, startPoint y: 129, endPoint x: 432, endPoint y: 129, distance: 134.4
click at [432, 129] on input "[Website Strategy] Product Manager (Self)" at bounding box center [483, 129] width 870 height 36
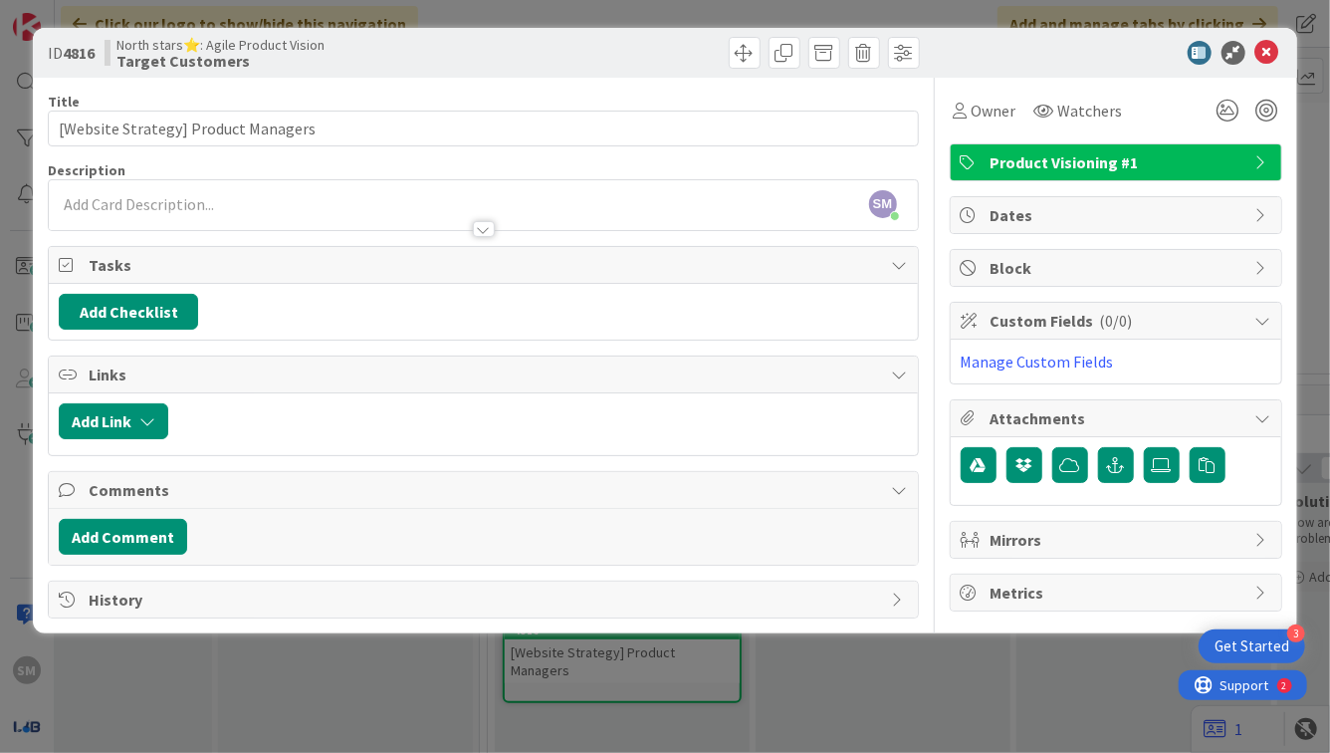
click at [368, 209] on div at bounding box center [483, 219] width 868 height 21
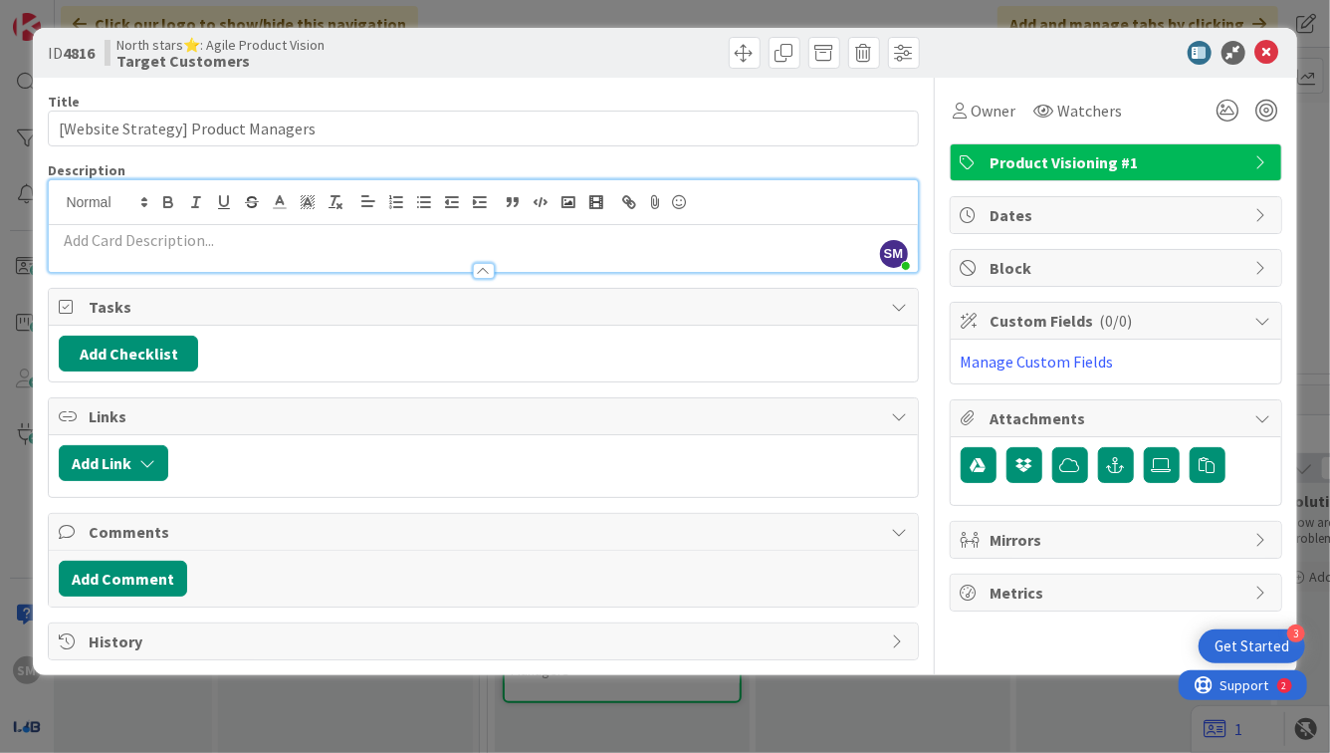
click at [467, 241] on p at bounding box center [483, 240] width 848 height 23
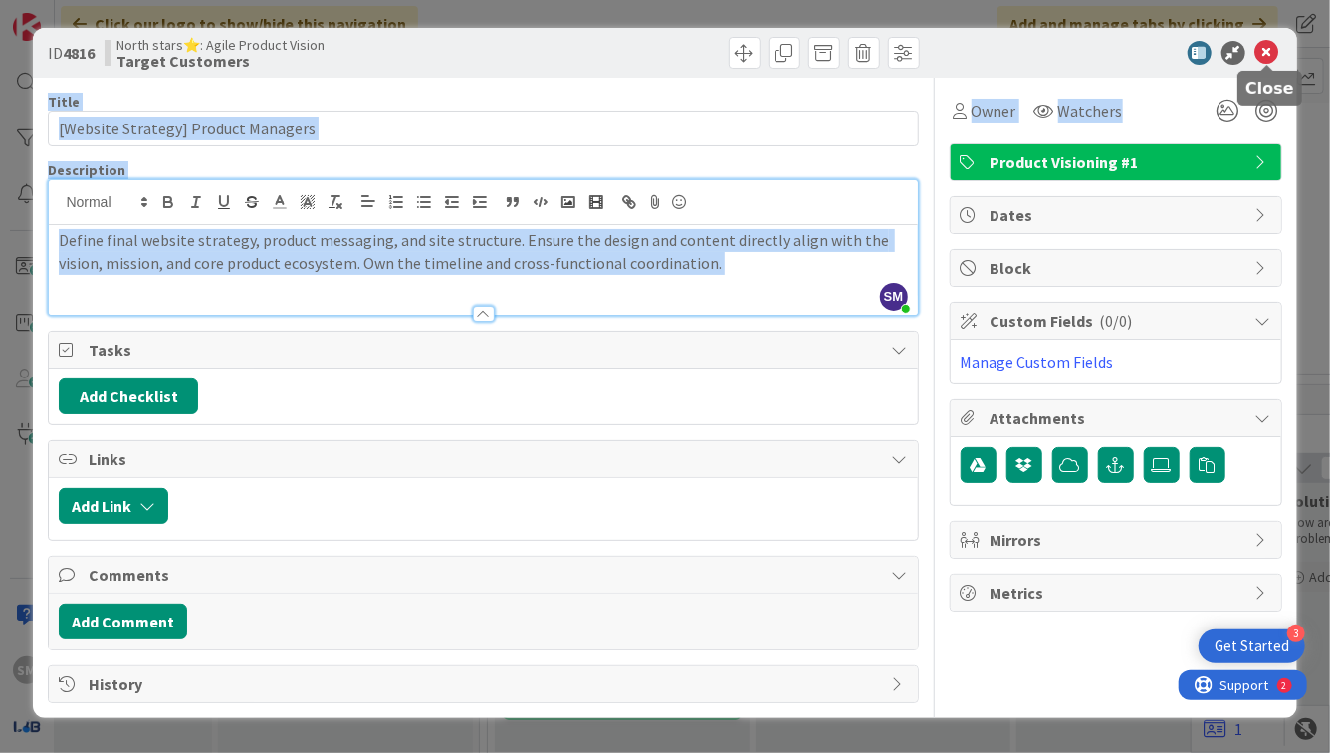
drag, startPoint x: 1266, startPoint y: 44, endPoint x: 416, endPoint y: 165, distance: 858.0
click at [411, 168] on div "ID 4816 North stars⭐: Agile Product Vision Target Customers Title 35 / 128 [Web…" at bounding box center [665, 373] width 1264 height 690
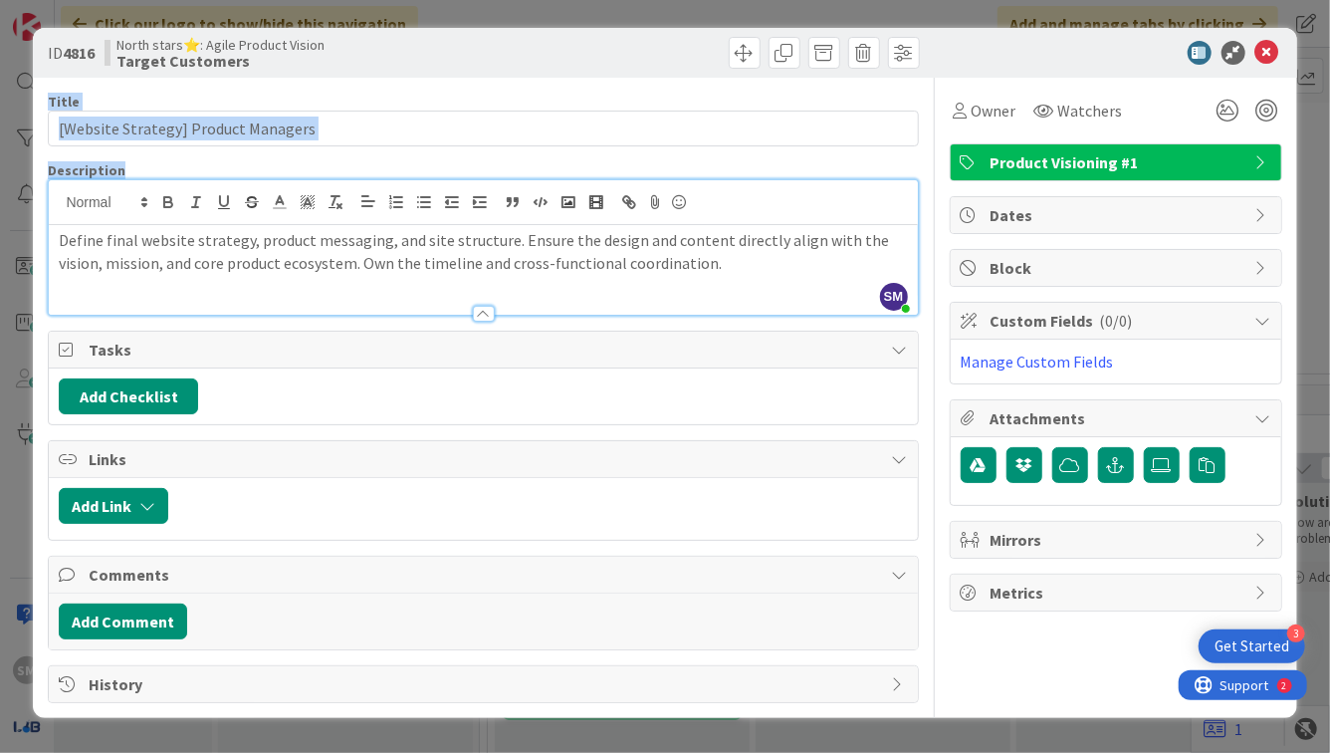
click at [352, 133] on input "[Website Strategy] Product Managers" at bounding box center [483, 129] width 870 height 36
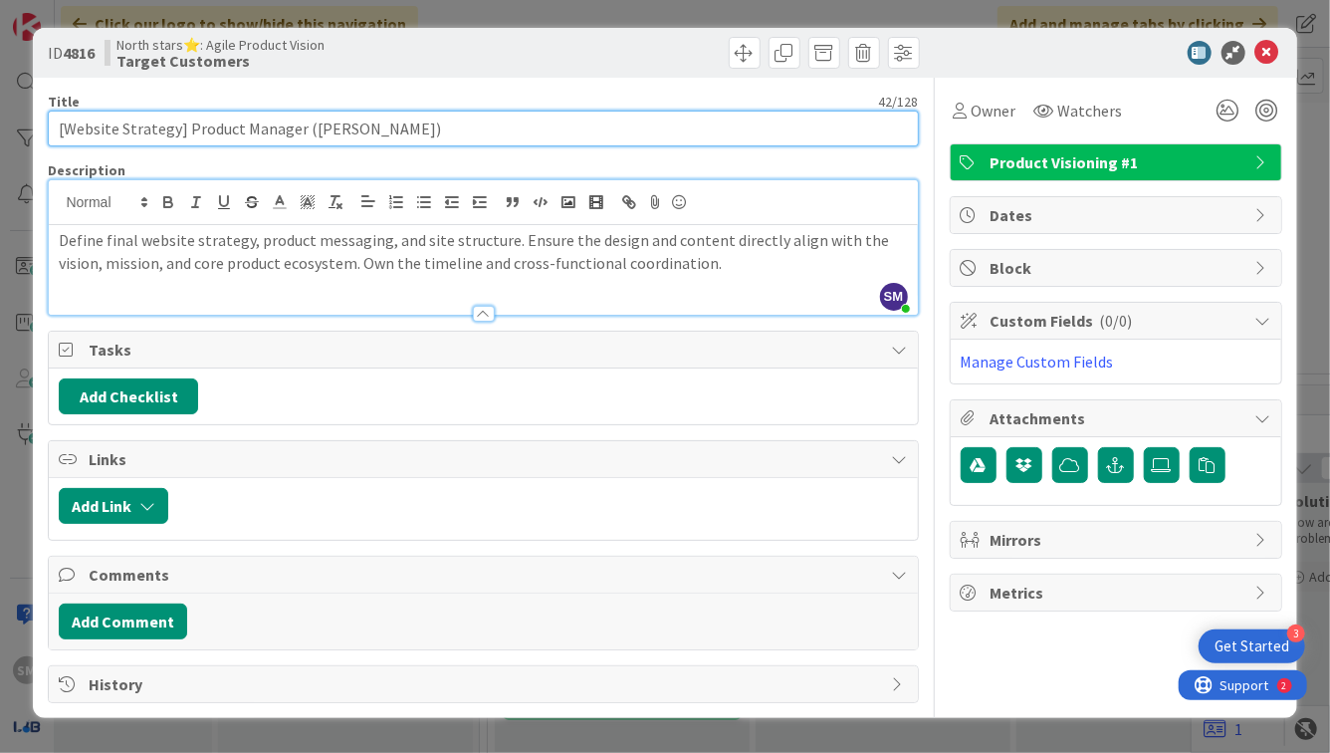
type input "[Website Strategy] Product Manager ([PERSON_NAME])"
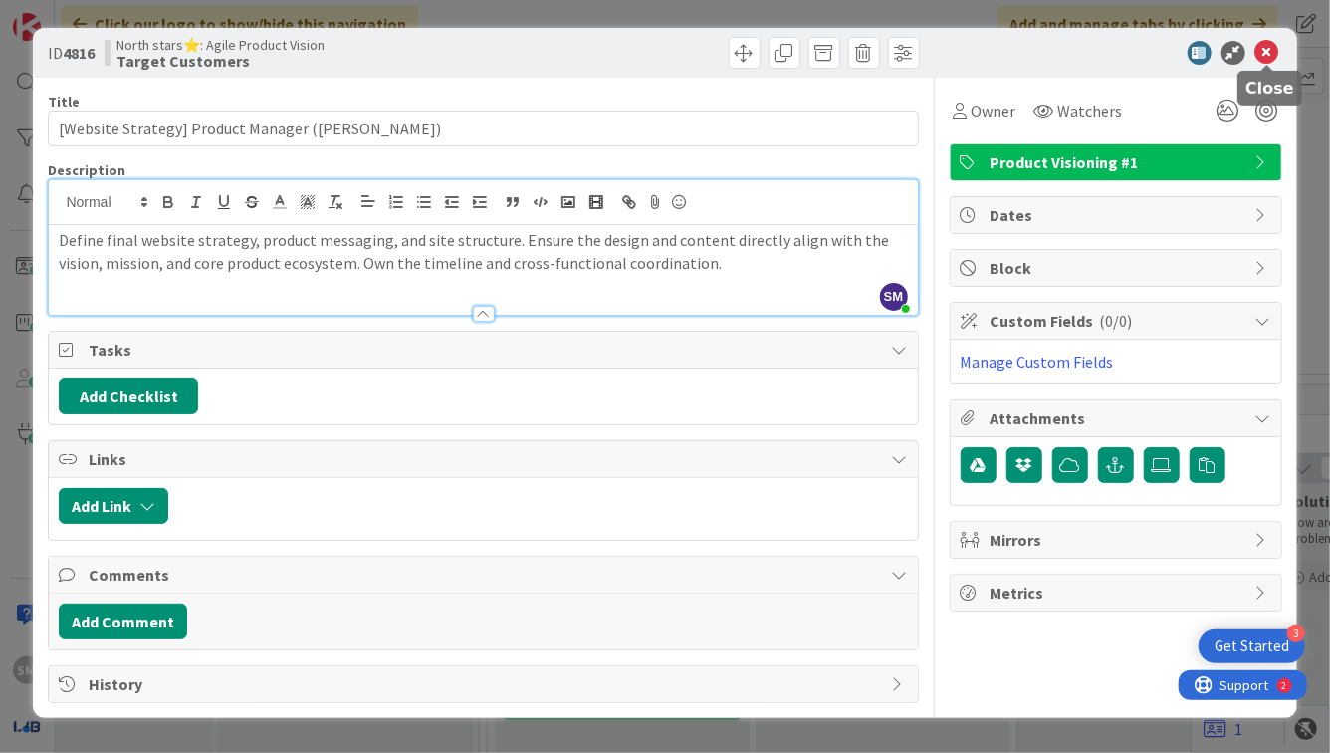
click at [1274, 43] on icon at bounding box center [1268, 53] width 24 height 24
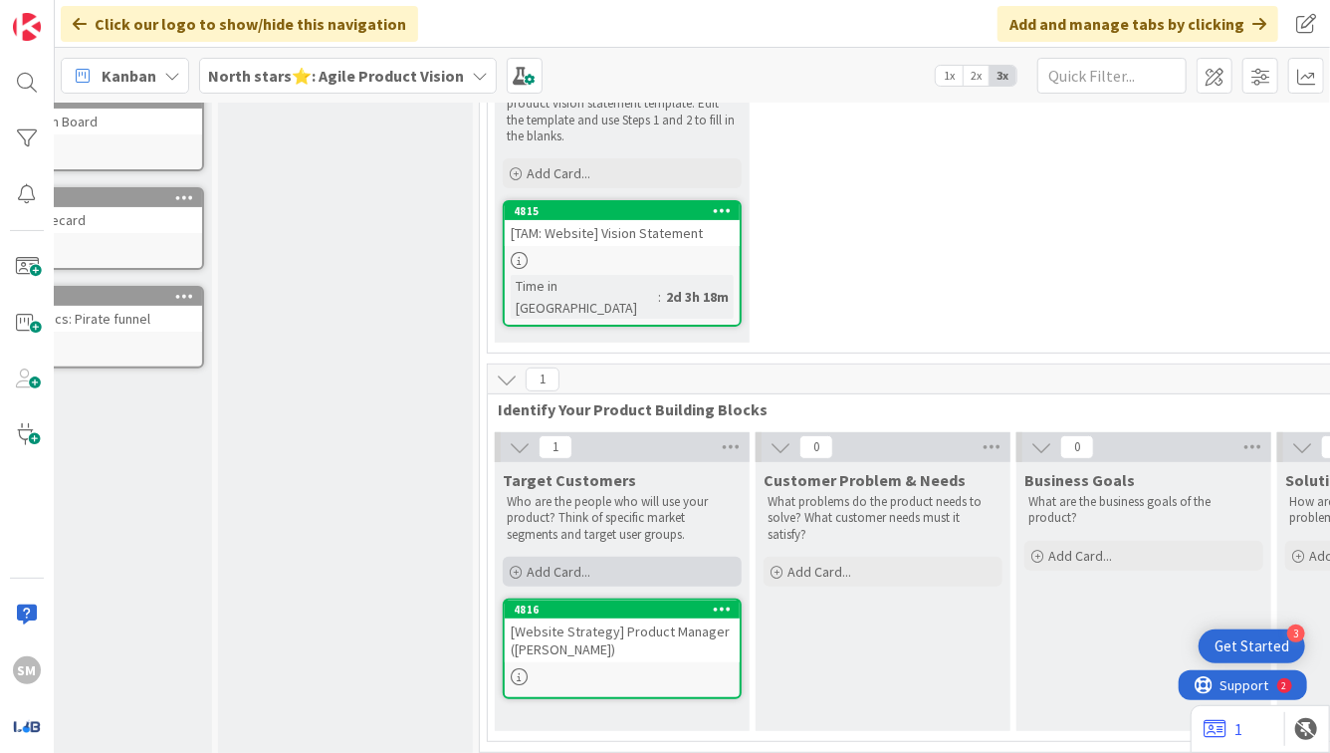
click at [559, 563] on span "Add Card..." at bounding box center [559, 572] width 64 height 18
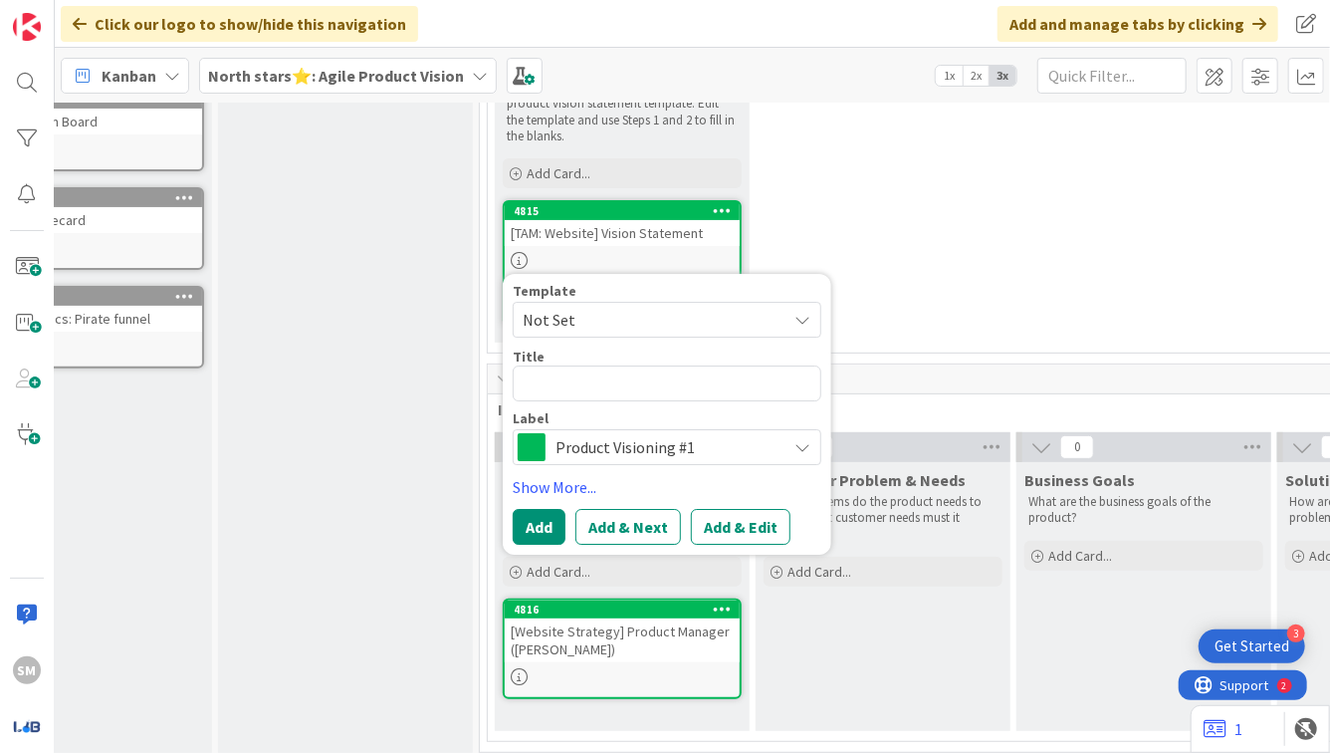
type textarea "x"
type textarea "[W"
type textarea "x"
type textarea "[We"
type textarea "x"
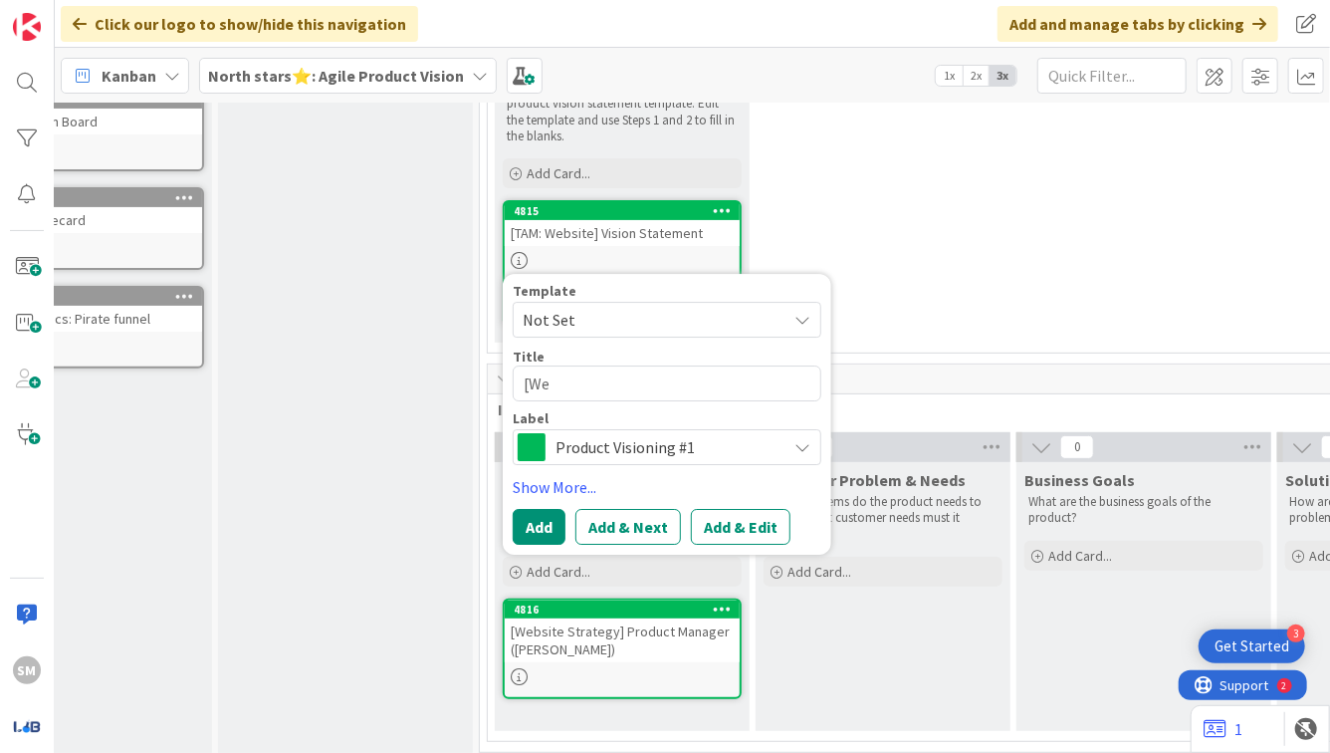
type textarea "[Web"
type textarea "x"
type textarea "[Websi"
type textarea "x"
type textarea "[Websit"
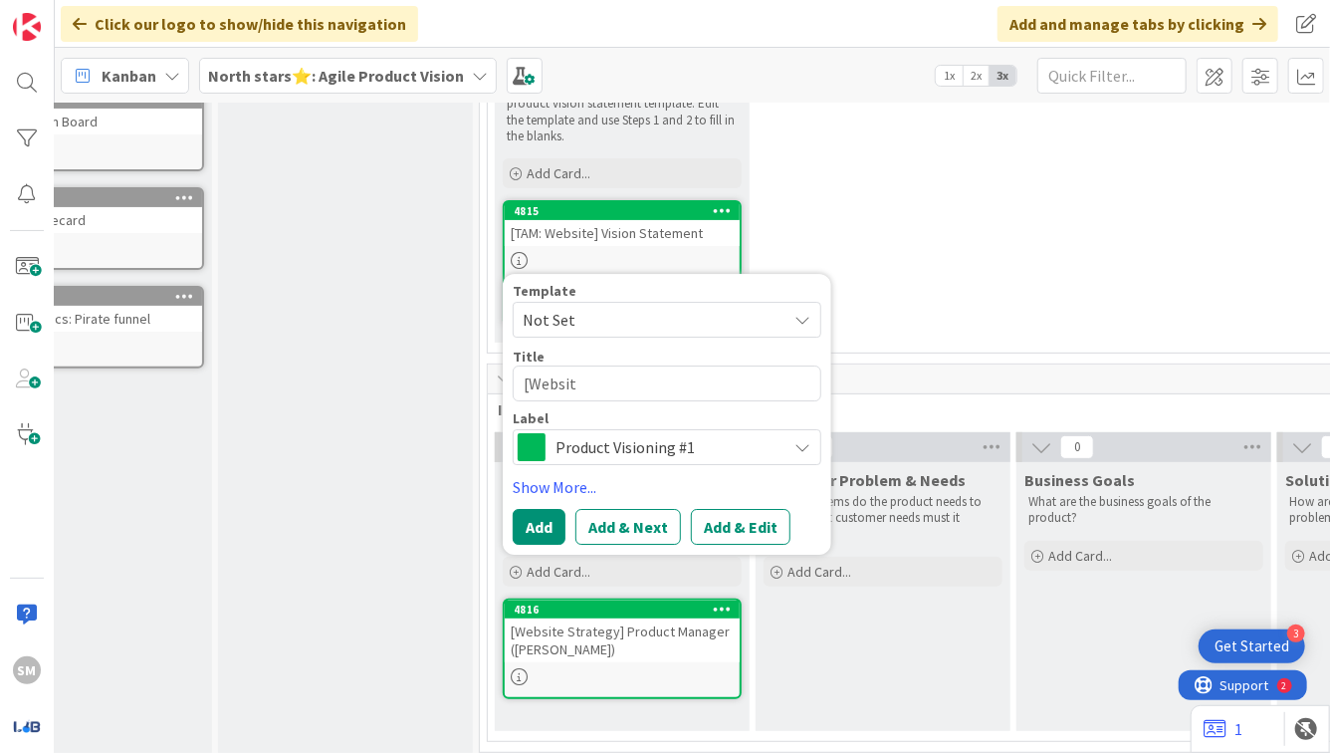
type textarea "x"
type textarea "[Website"
type textarea "x"
type textarea "[Website"
type textarea "x"
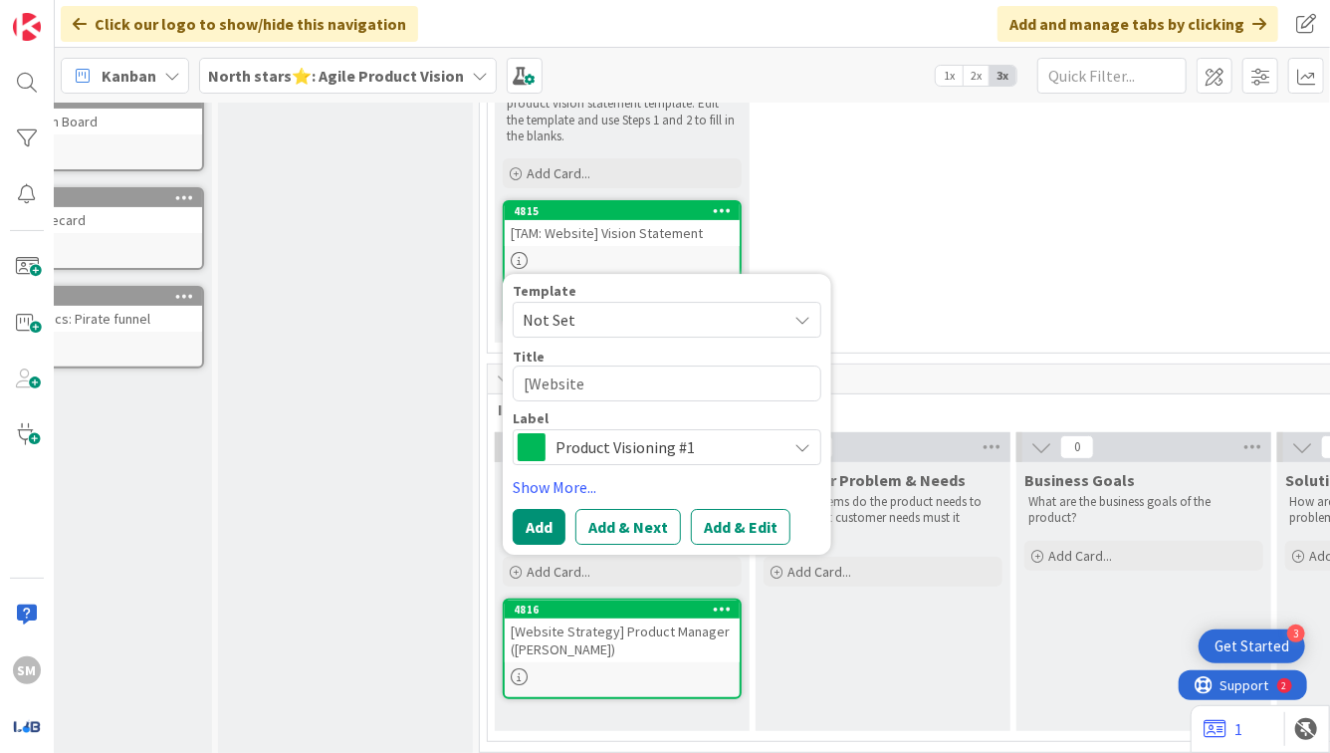
type textarea "[Website S"
type textarea "x"
type textarea "[Website St"
type textarea "x"
type textarea "[Website Str"
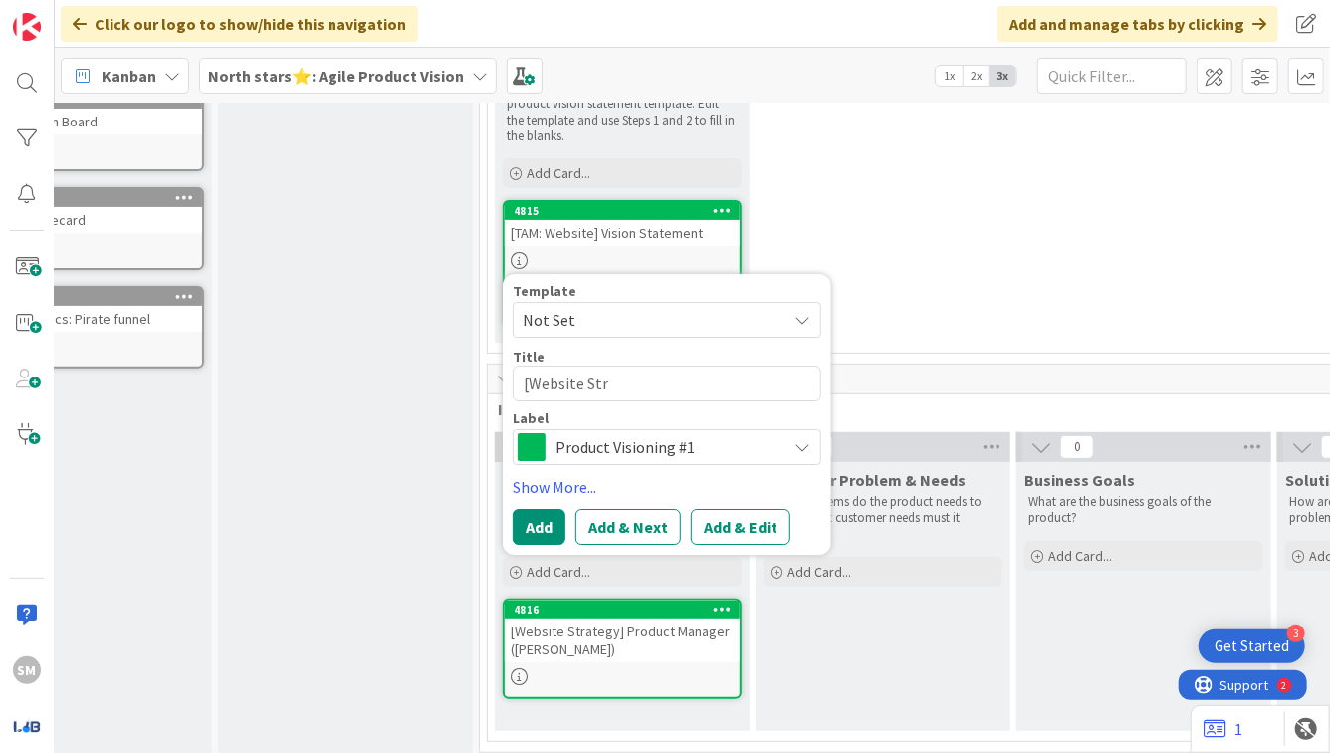
type textarea "x"
type textarea "[Website Stra"
type textarea "x"
type textarea "[Website Strat"
type textarea "x"
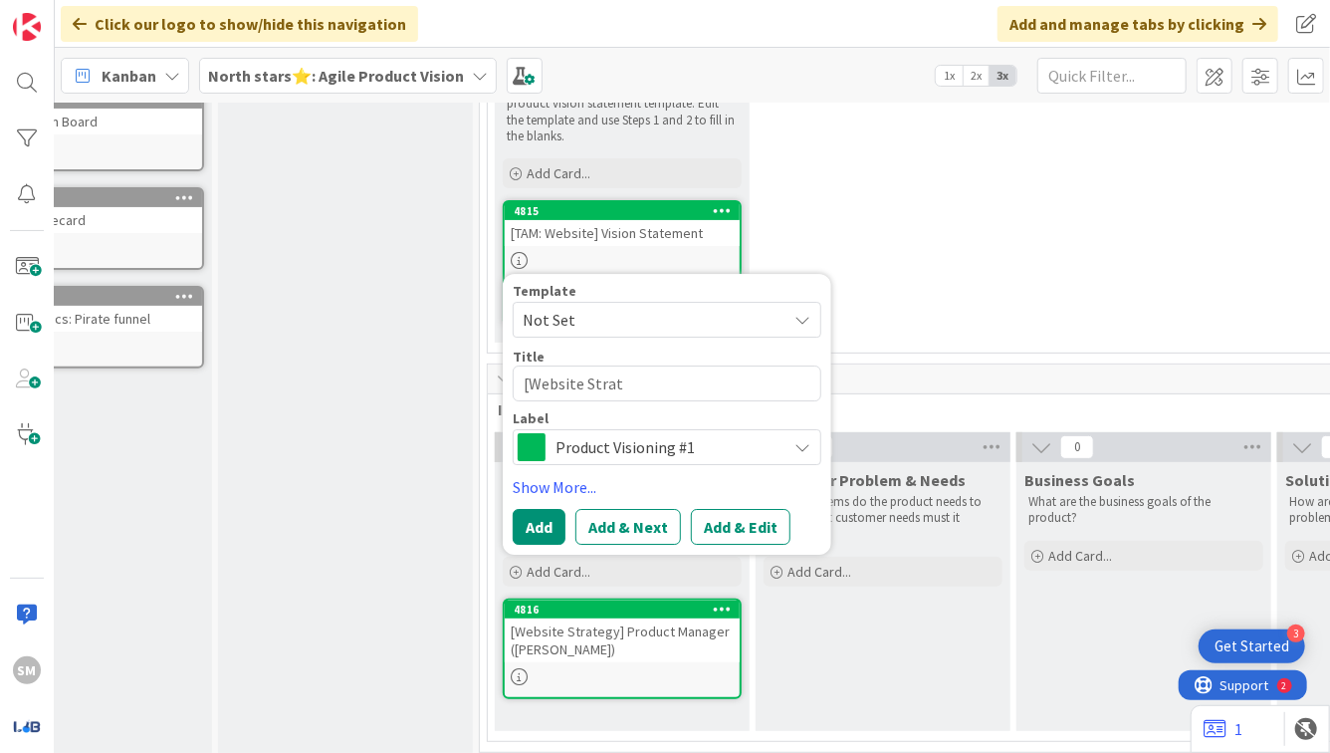
type textarea "[Website Strate"
type textarea "x"
type textarea "[Website Strategy"
type textarea "x"
type textarea "[Website Strategy["
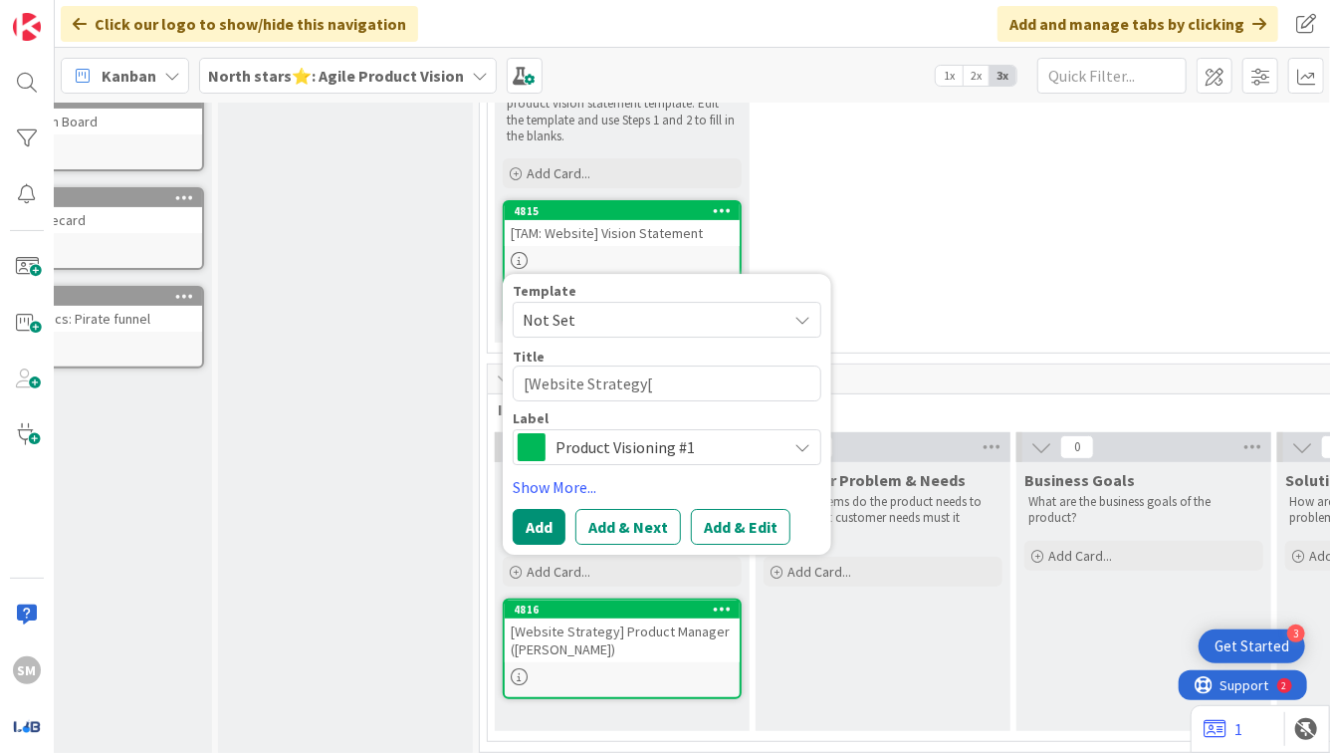
type textarea "x"
type textarea "[Website Strategy"
type textarea "x"
type textarea "[Website Strategy]"
click at [531, 365] on textarea "[Website Strategy]" at bounding box center [667, 383] width 309 height 36
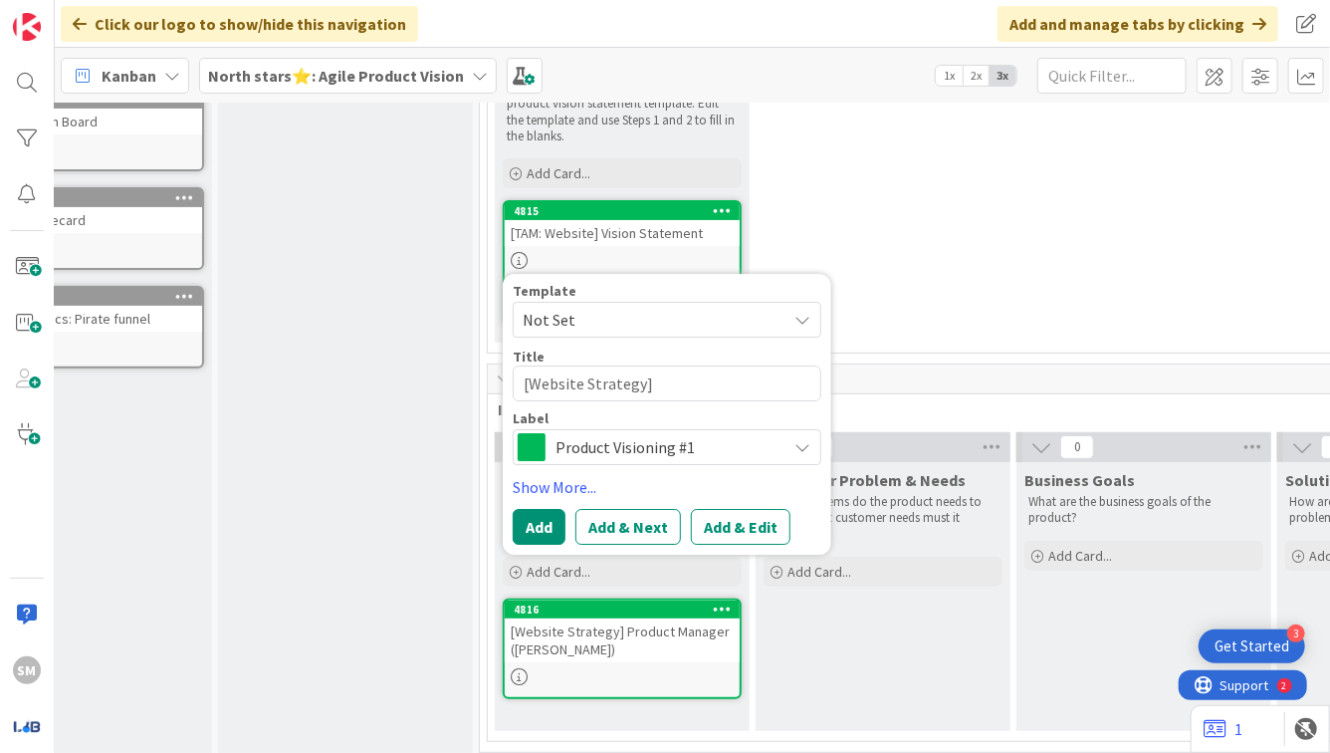
click at [669, 373] on textarea "[Website Strategy]" at bounding box center [667, 383] width 309 height 36
type textarea "x"
type textarea "[Website Strategy]"
click at [529, 367] on textarea "[Website Strategy]" at bounding box center [667, 383] width 309 height 36
type textarea "x"
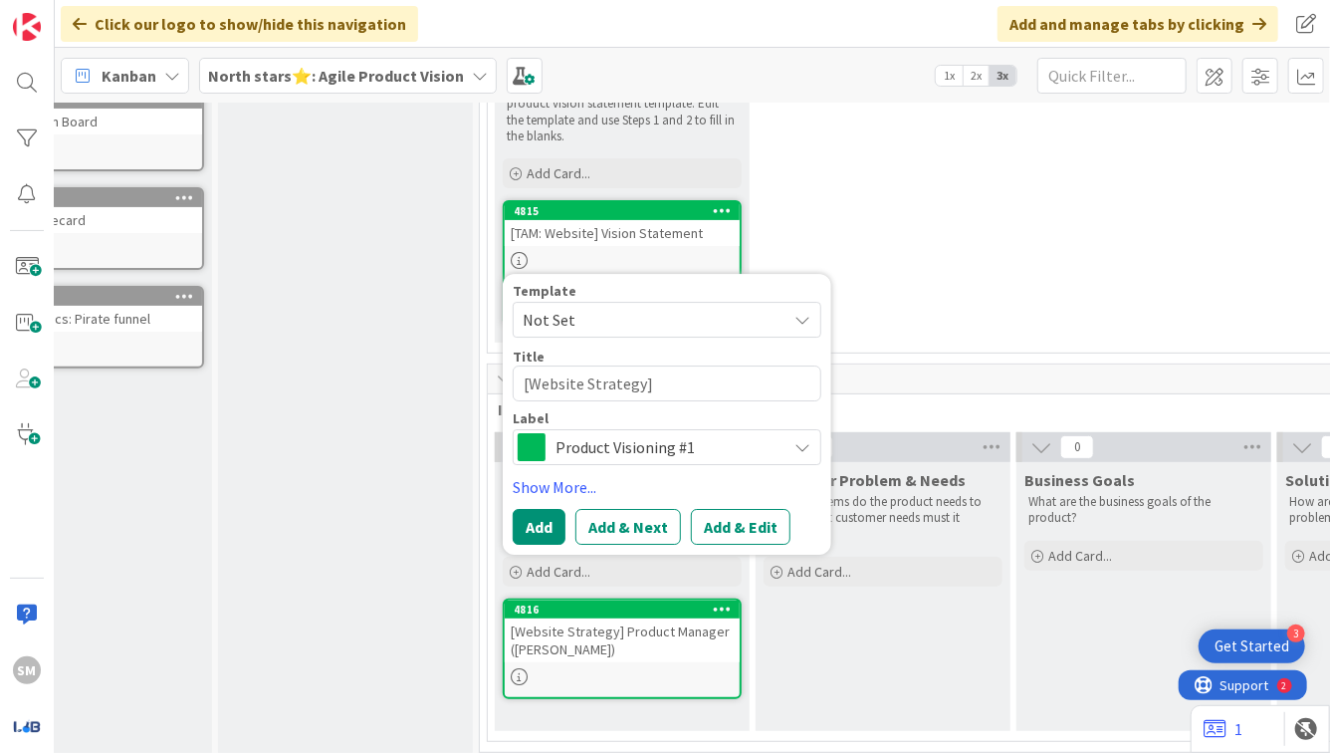
type textarea "[TWebsite Strategy]"
type textarea "x"
type textarea "[TAWebsite Strategy]"
type textarea "x"
type textarea "[TAMWebsite Strategy]"
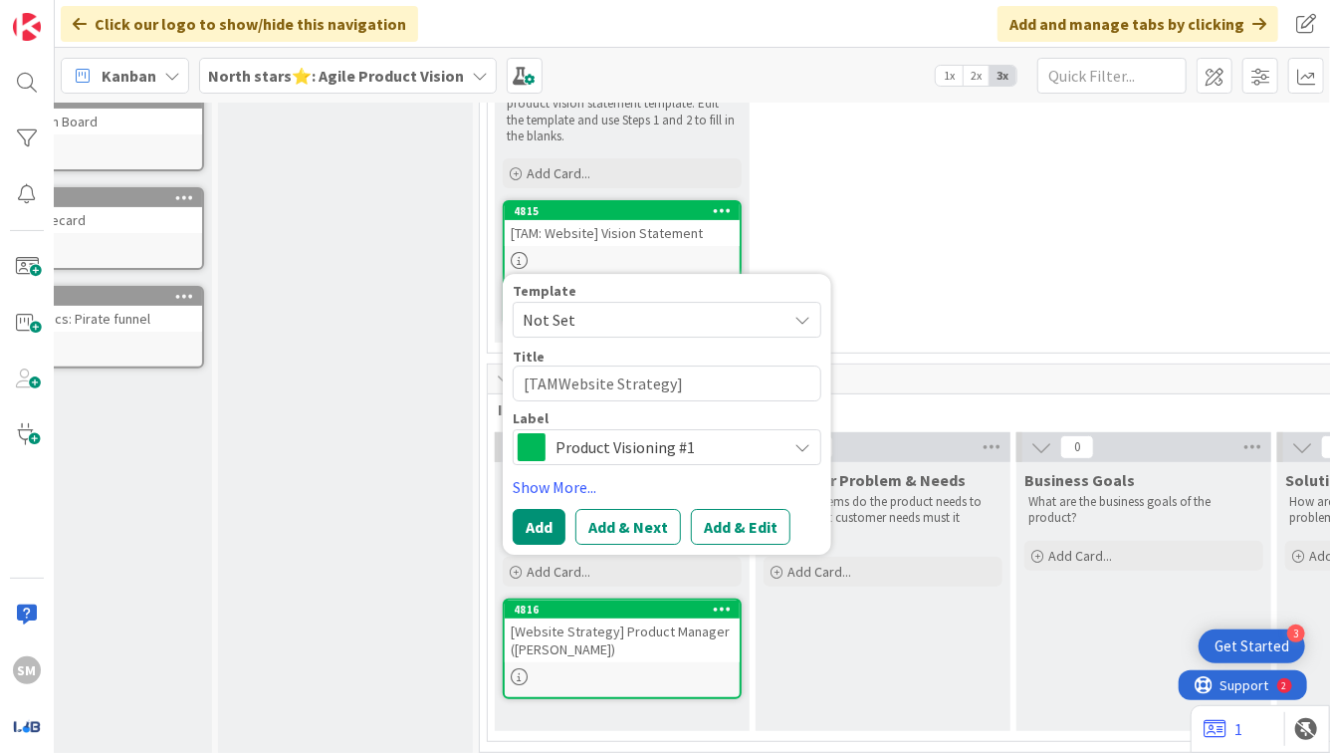
type textarea "x"
type textarea "[TAM:Website Strategy]"
type textarea "x"
type textarea "[TAM: Website Strategy]"
click at [635, 365] on textarea "[TAM: Website Strategy]" at bounding box center [667, 383] width 309 height 36
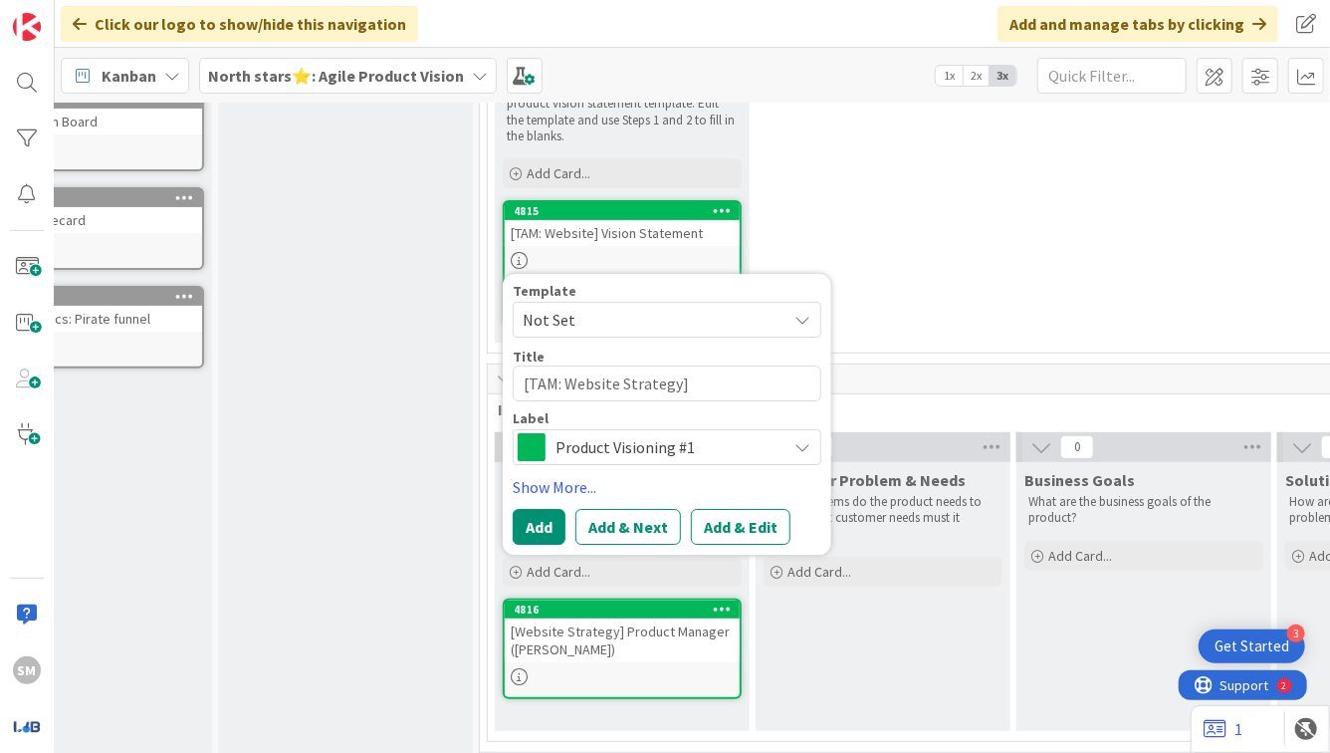
click at [635, 365] on textarea "[TAM: Website Strategy]" at bounding box center [667, 383] width 309 height 36
type textarea "x"
type textarea "[TAM: Website]"
click at [634, 367] on textarea "[TAM: Website]" at bounding box center [667, 383] width 309 height 36
click at [634, 668] on div at bounding box center [622, 676] width 235 height 17
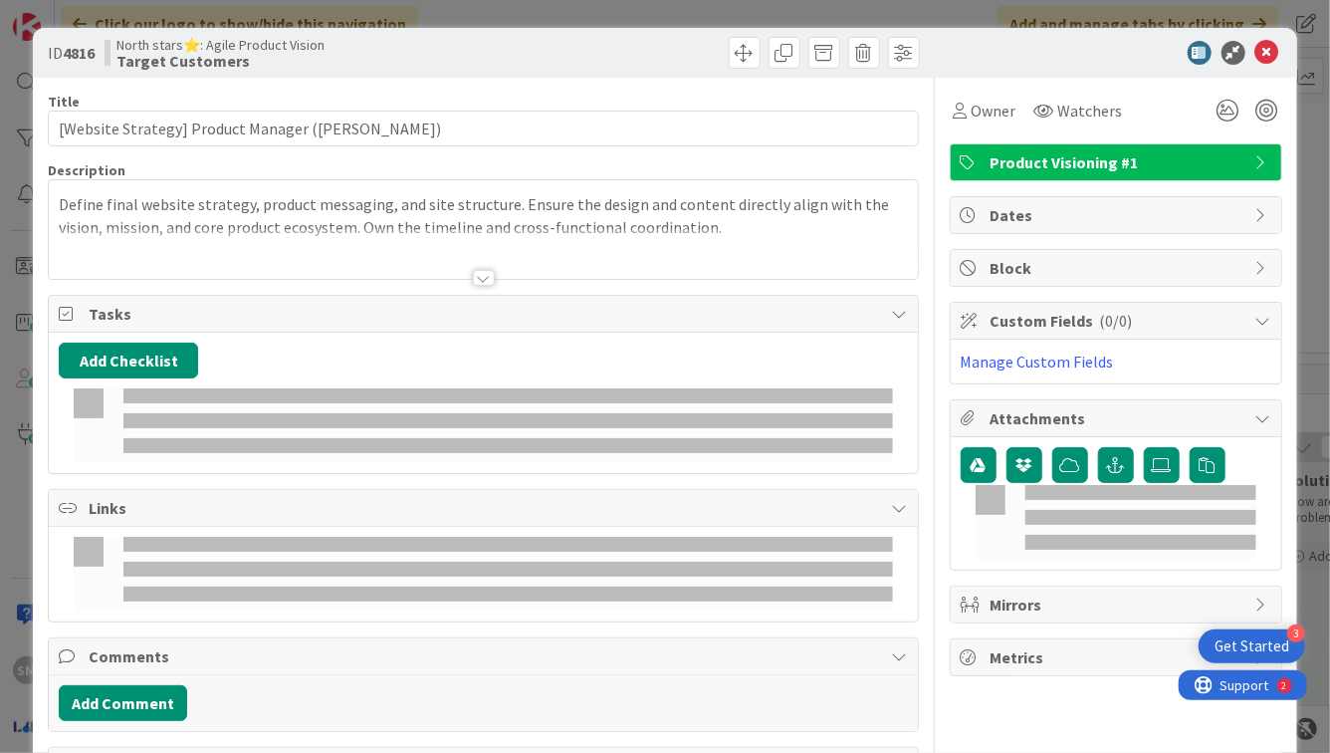
type textarea "x"
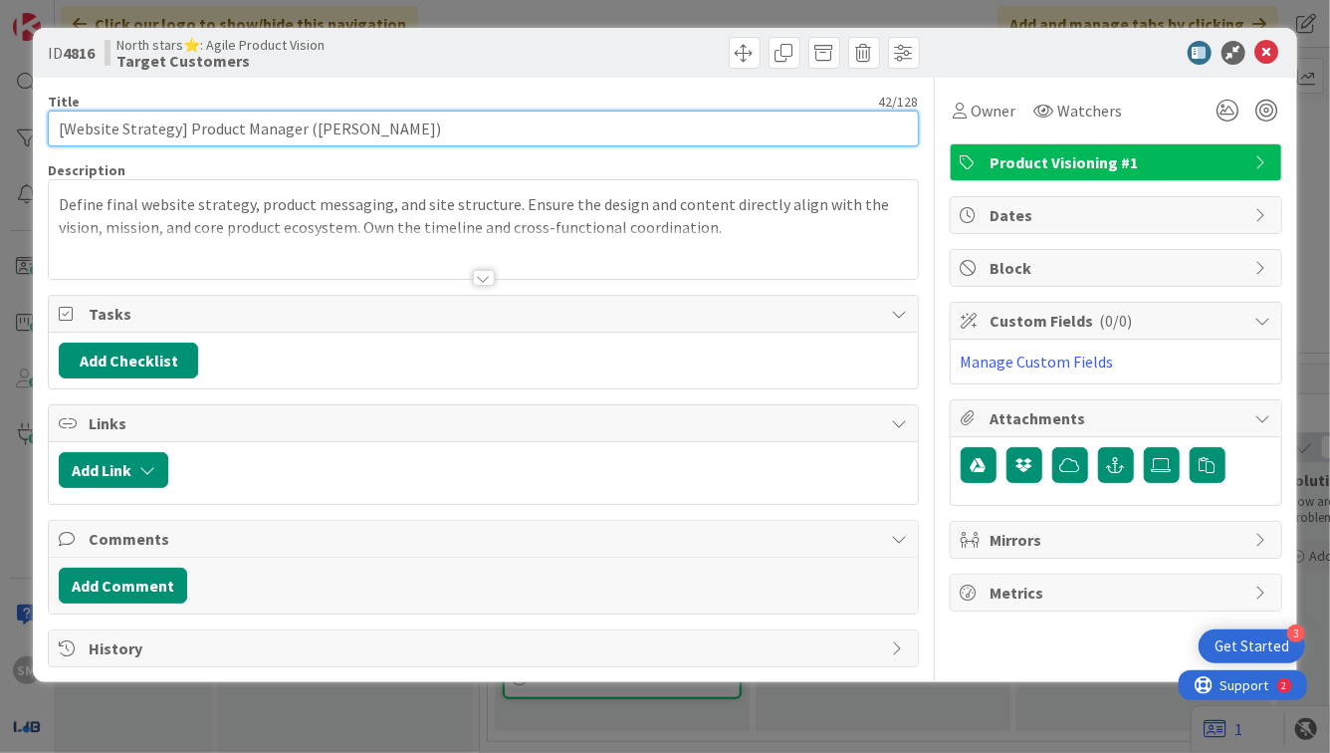
click at [155, 125] on input "[Website Strategy] Product Manager ([PERSON_NAME])" at bounding box center [483, 129] width 870 height 36
type input "[Website] Product Manager ([PERSON_NAME])"
type textarea "x"
click at [62, 125] on input "[Website] Product Manager ([PERSON_NAME])" at bounding box center [483, 129] width 870 height 36
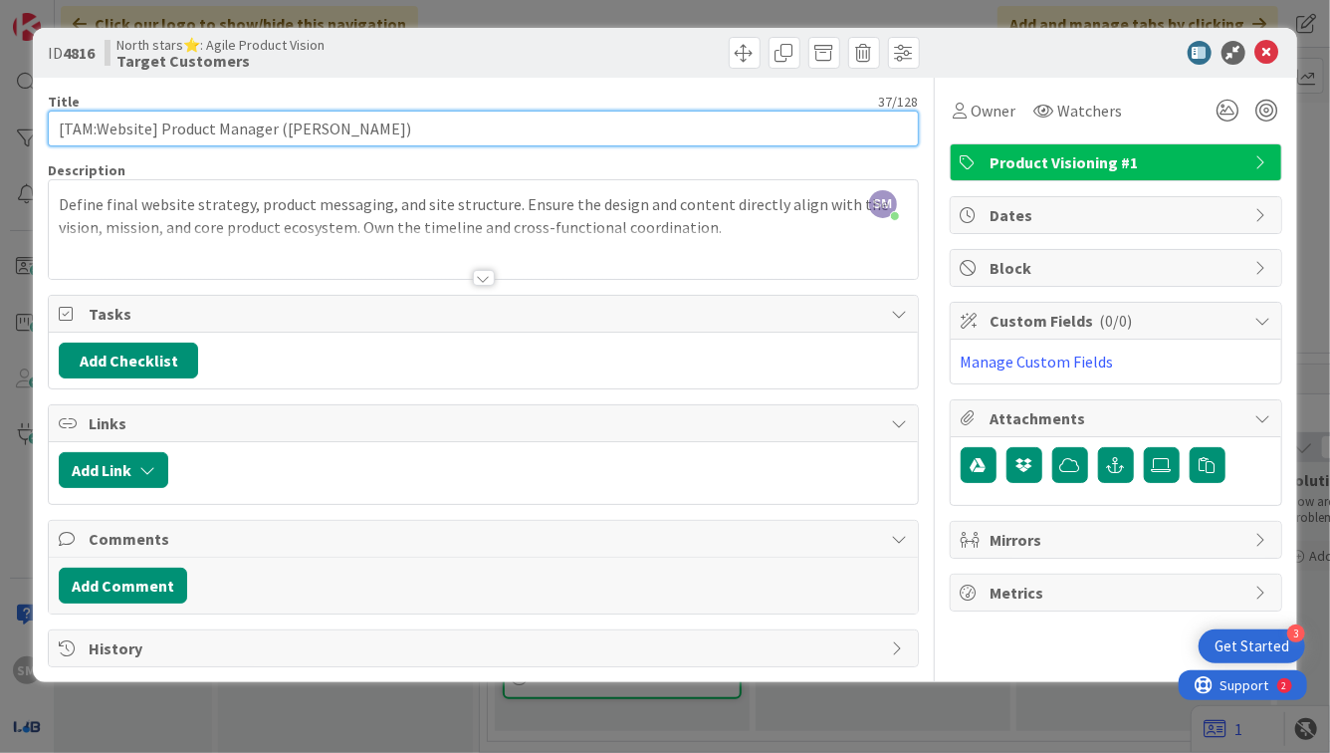
type input "[TAM: Website] Product Manager ([PERSON_NAME])"
type textarea "x"
type input "[TAM: Website] Product Manager ([PERSON_NAME])"
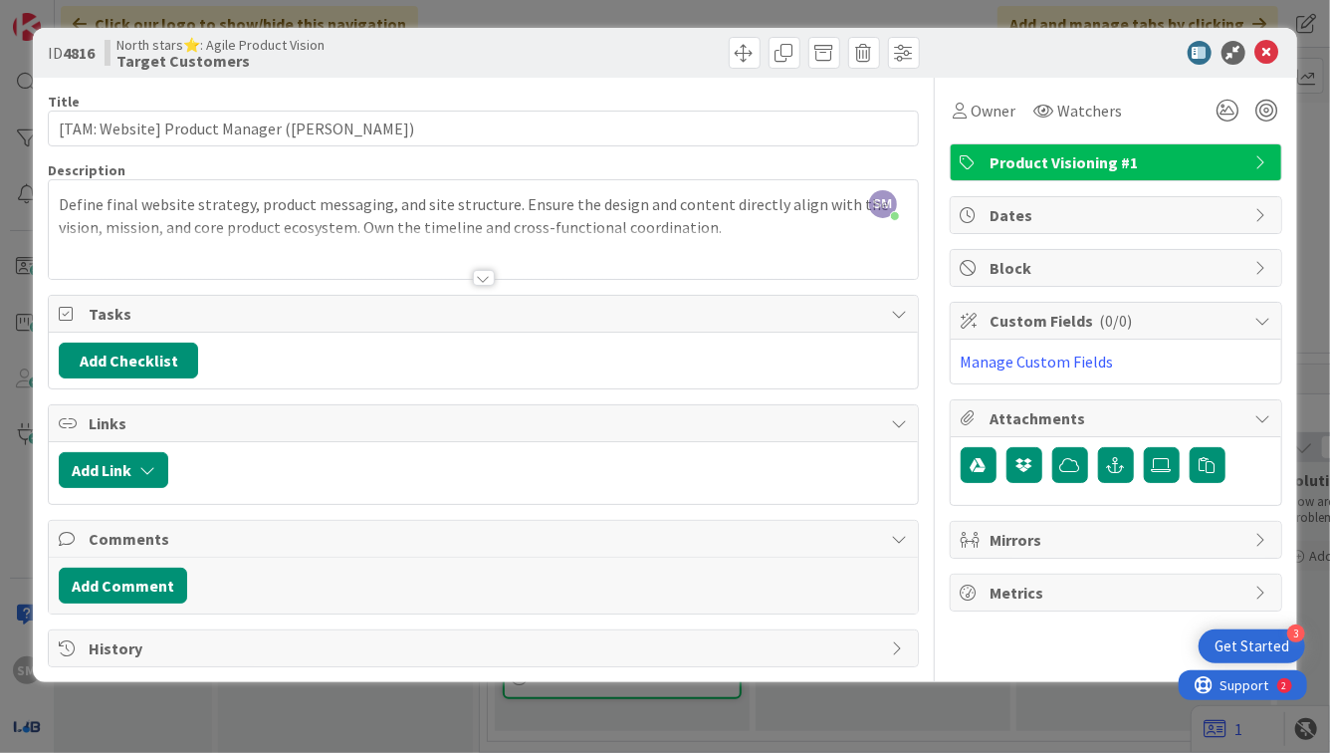
click at [1277, 44] on icon at bounding box center [1268, 53] width 24 height 24
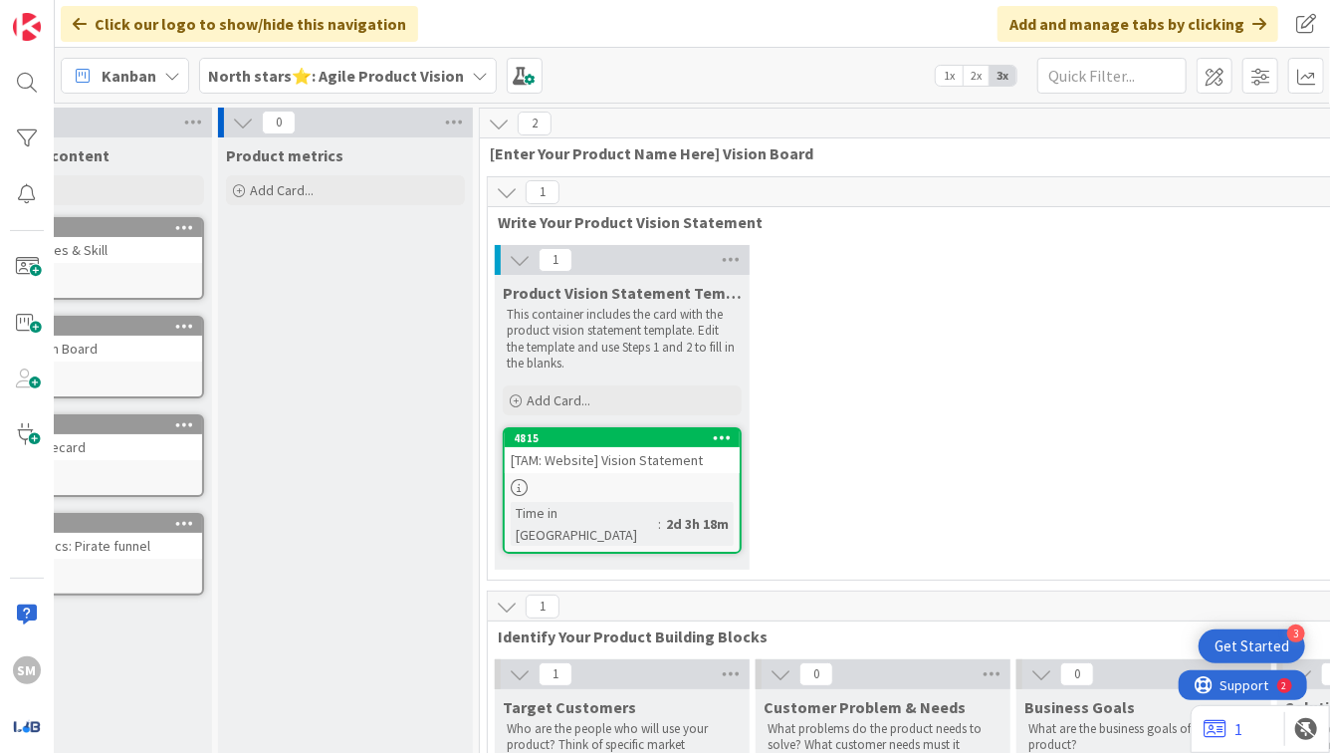
scroll to position [227, 105]
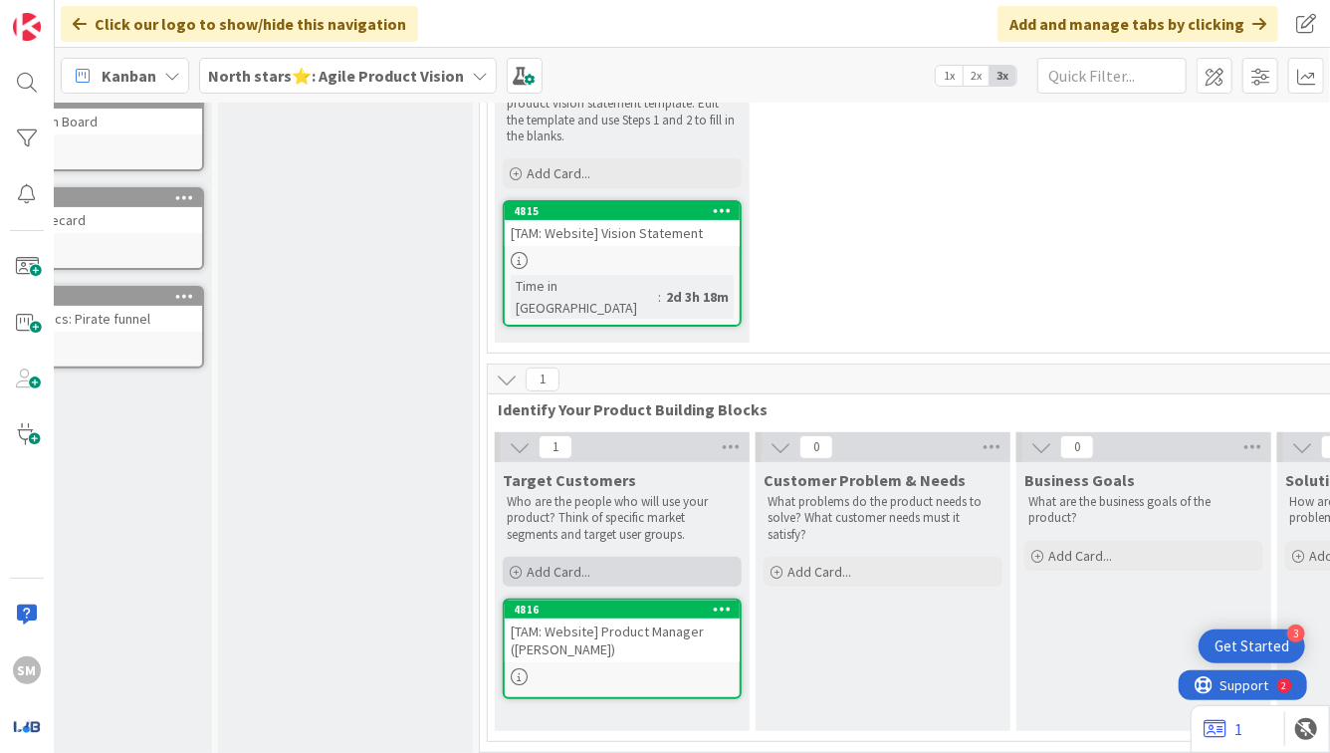
click at [600, 561] on div "Add Card..." at bounding box center [622, 572] width 239 height 30
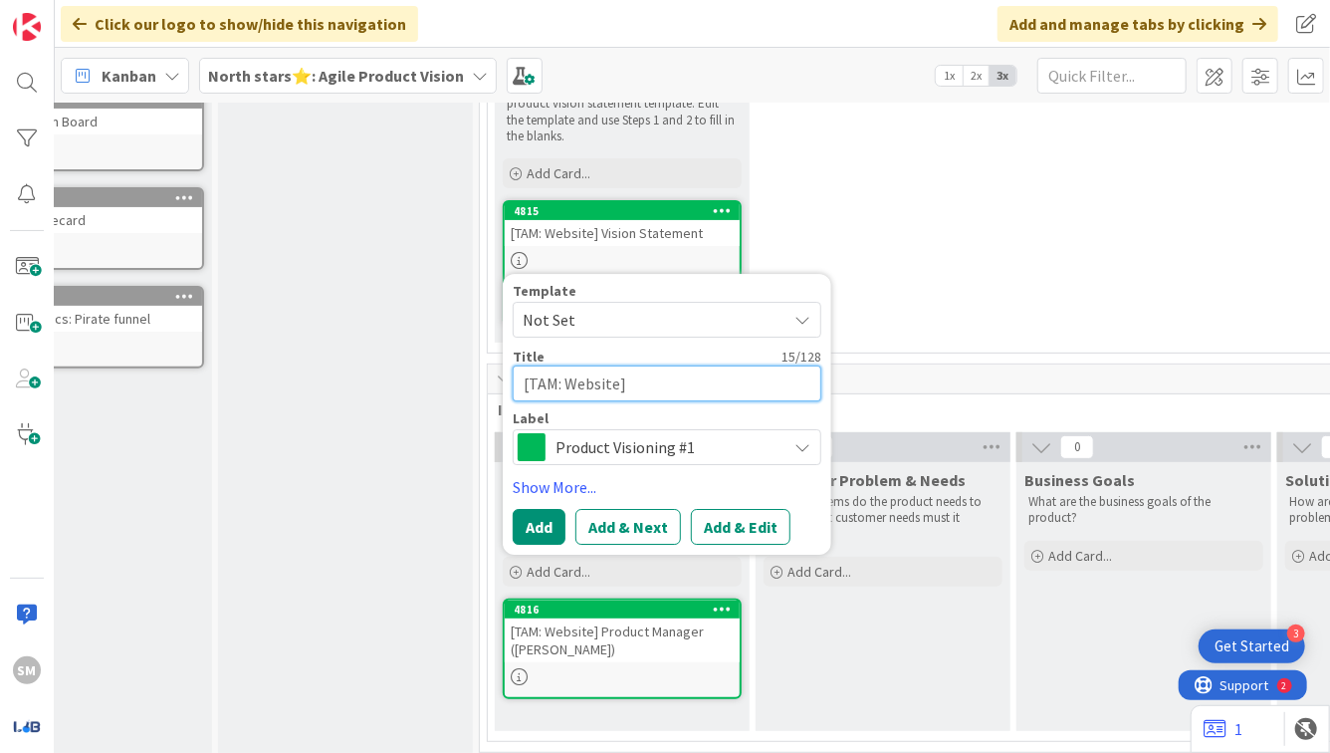
click at [644, 365] on textarea "[TAM: Website]" at bounding box center [667, 383] width 309 height 36
paste textarea "Technology/Dev Lead"
type textarea "x"
type textarea "[TAM: Website] Technology/Dev Lead"
type textarea "x"
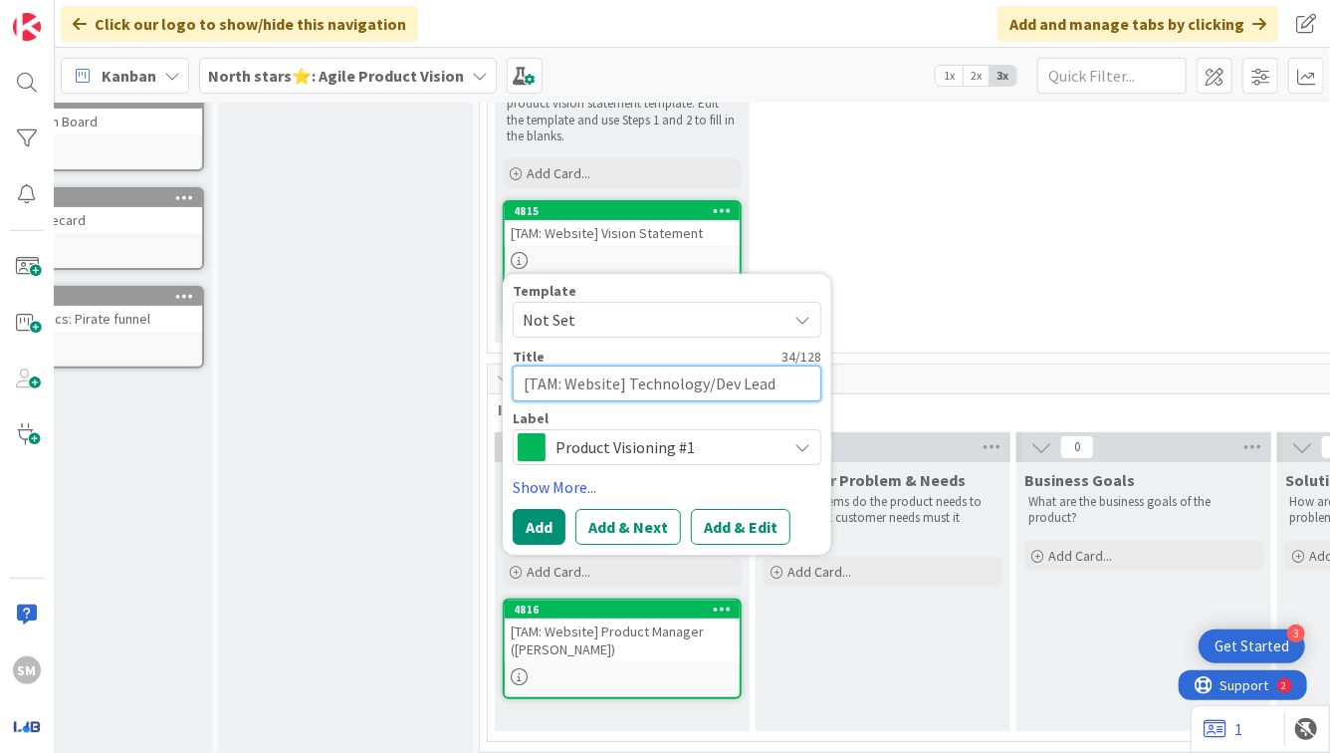
type textarea "[TAM: Website] Technology/Dev Lead"
type textarea "x"
type textarea "[TAM: Website] Technology/Dev Lead ("
type textarea "x"
type textarea "[TAM: Website] Technology/Dev Lead (T"
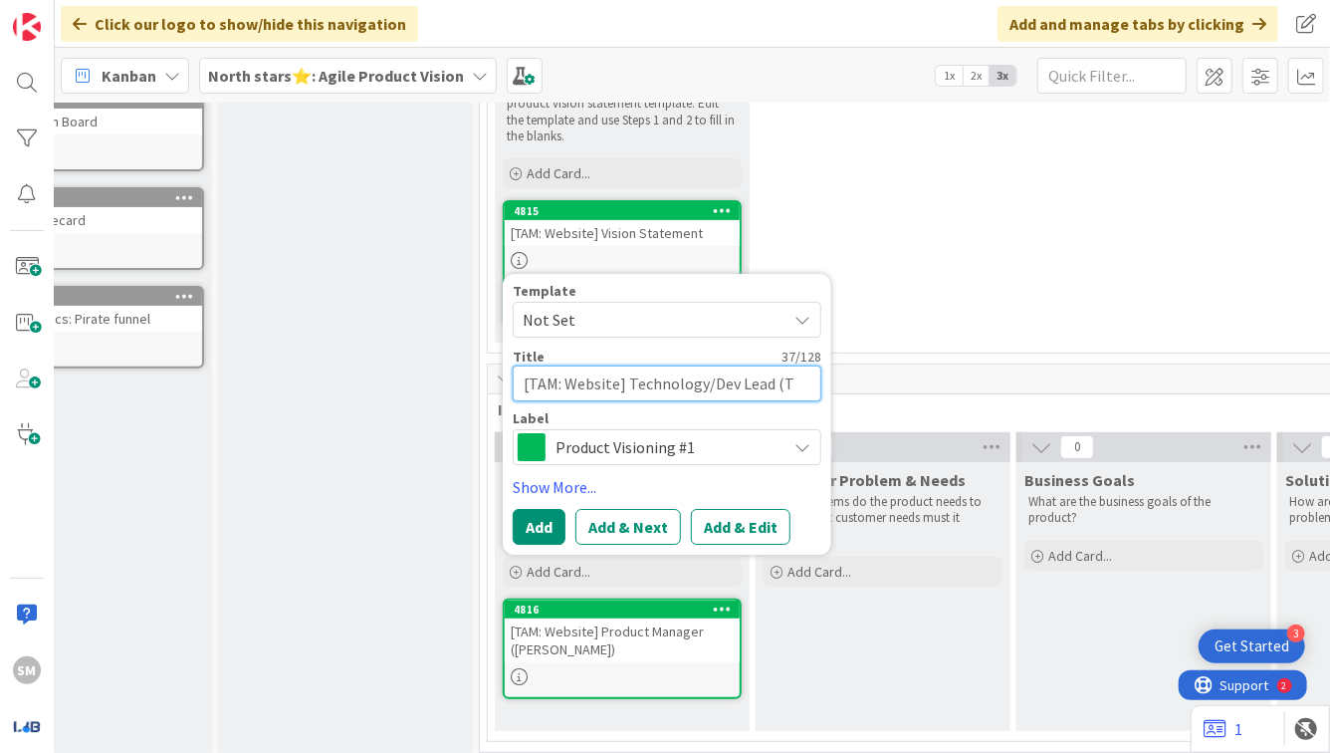
type textarea "x"
type textarea "[TAM: Website] Technology/Dev Lead (TB"
type textarea "x"
type textarea "[TAM: Website] Technology/Dev Lead (TBD"
type textarea "x"
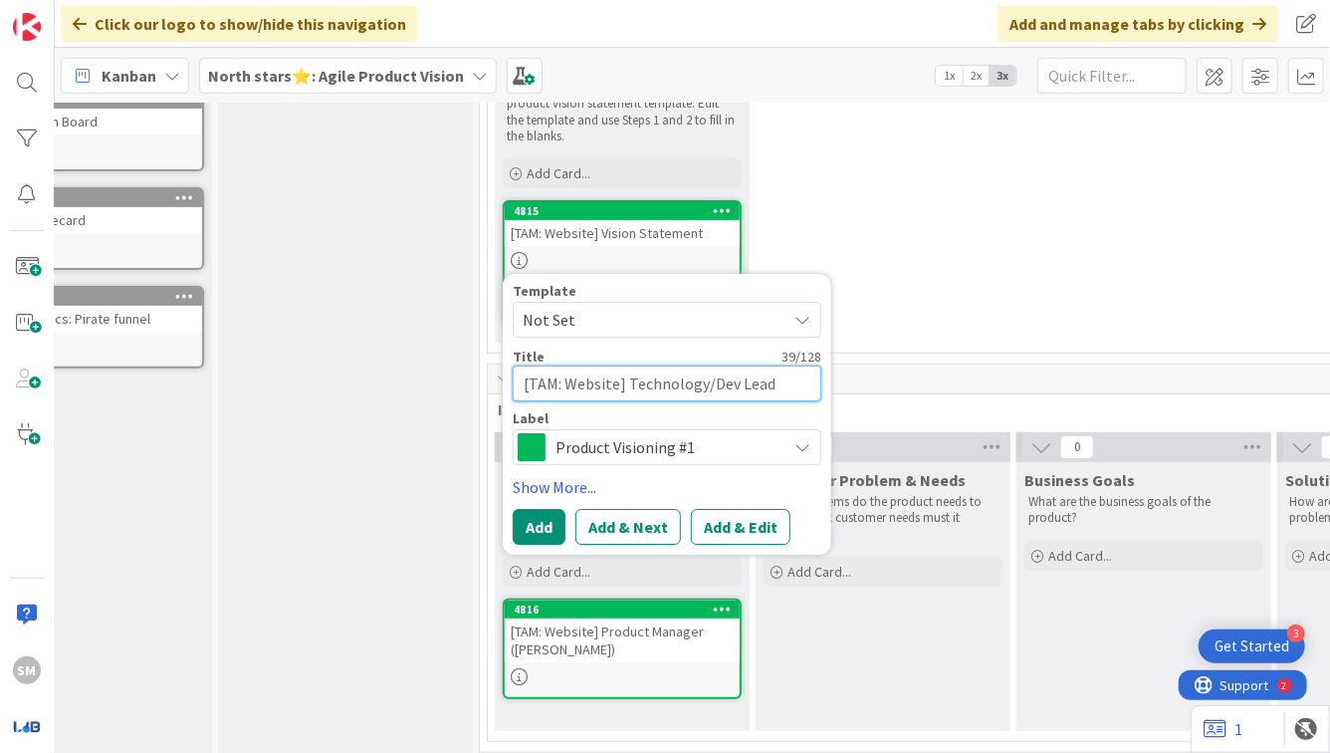
type textarea "[TAM: Website] Technology/Dev Lead (TBD)"
type textarea "x"
type textarea "[TAM: Website] Technology/Dev Lead (TBD"
type textarea "x"
type textarea "[TAM: Website] Technology/Dev Lead (TB"
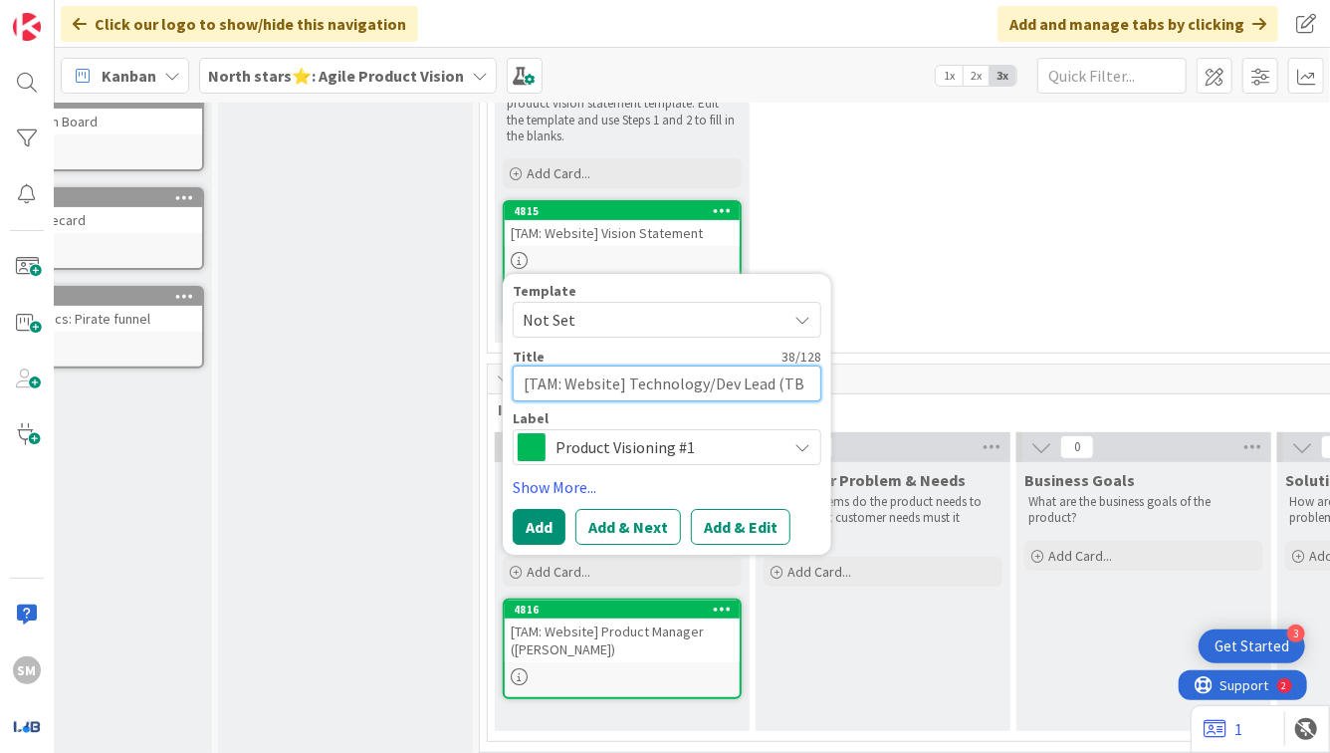
type textarea "x"
type textarea "[TAM: Website] Technology/Dev Lead (TBA"
type textarea "x"
type textarea "[TAM: Website] Technology/Dev Lead (TBA)"
click at [536, 509] on button "Add" at bounding box center [539, 527] width 53 height 36
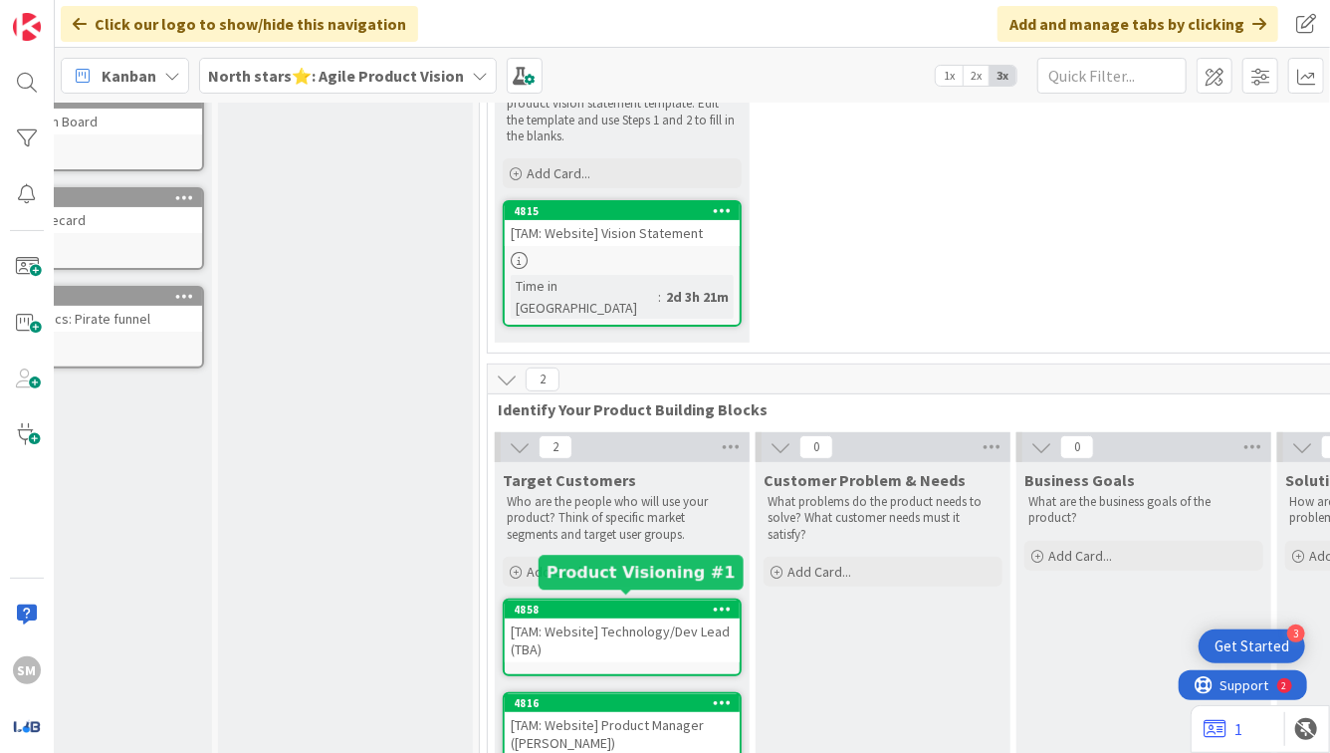
scroll to position [304, 105]
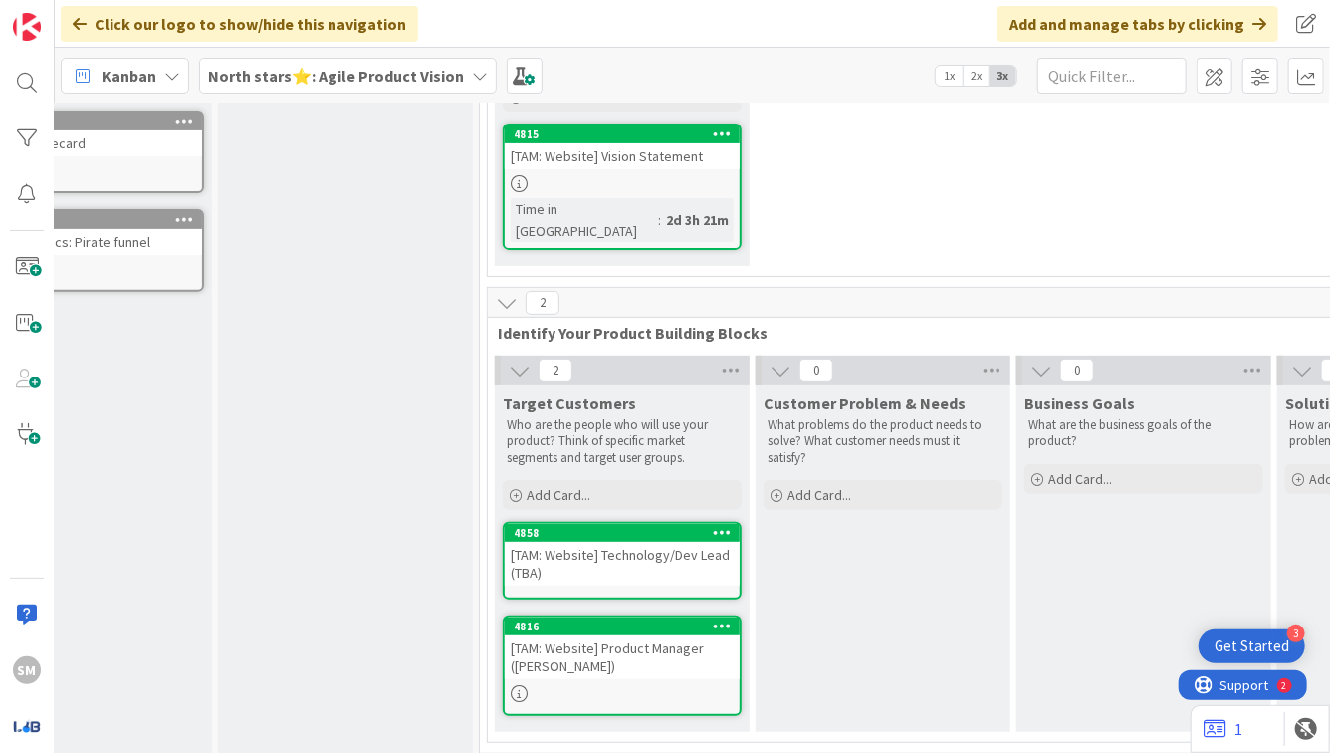
click at [620, 542] on div "[TAM: Website] Technology/Dev Lead (TBA)" at bounding box center [622, 564] width 235 height 44
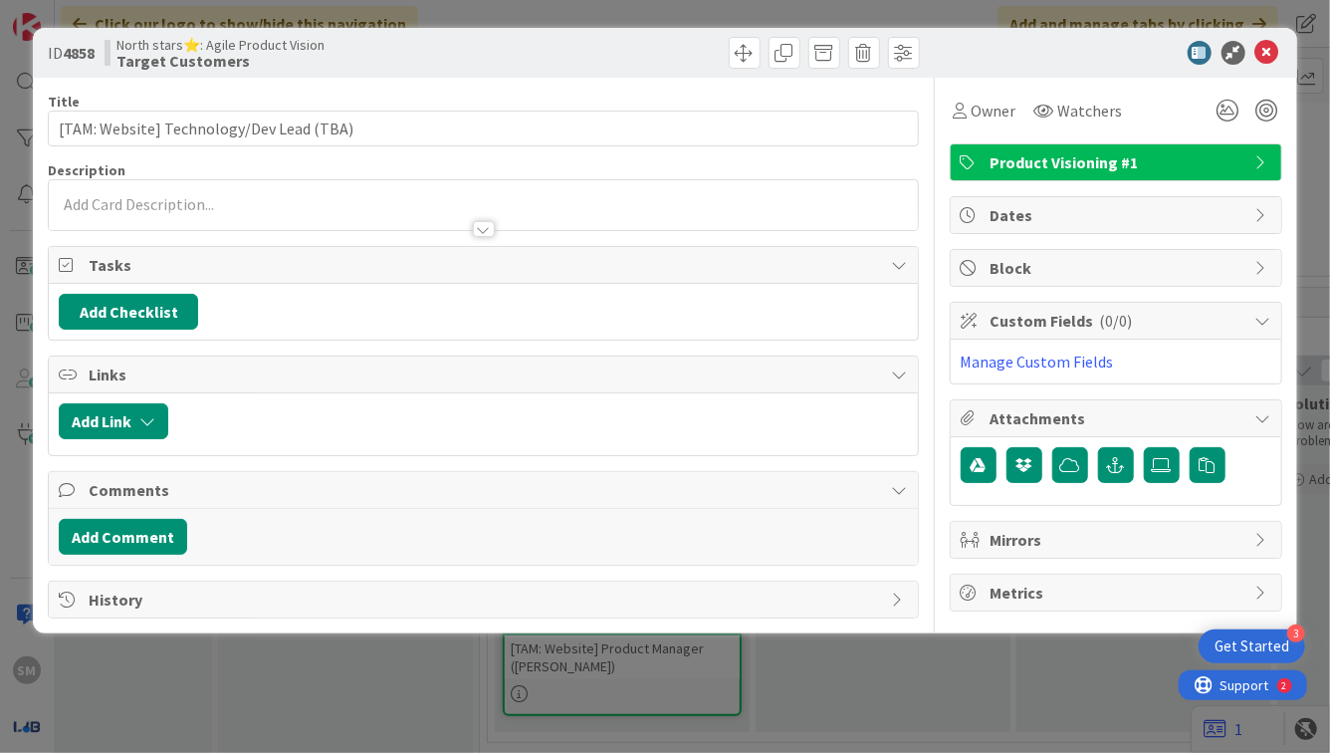
click at [489, 203] on p at bounding box center [483, 204] width 848 height 23
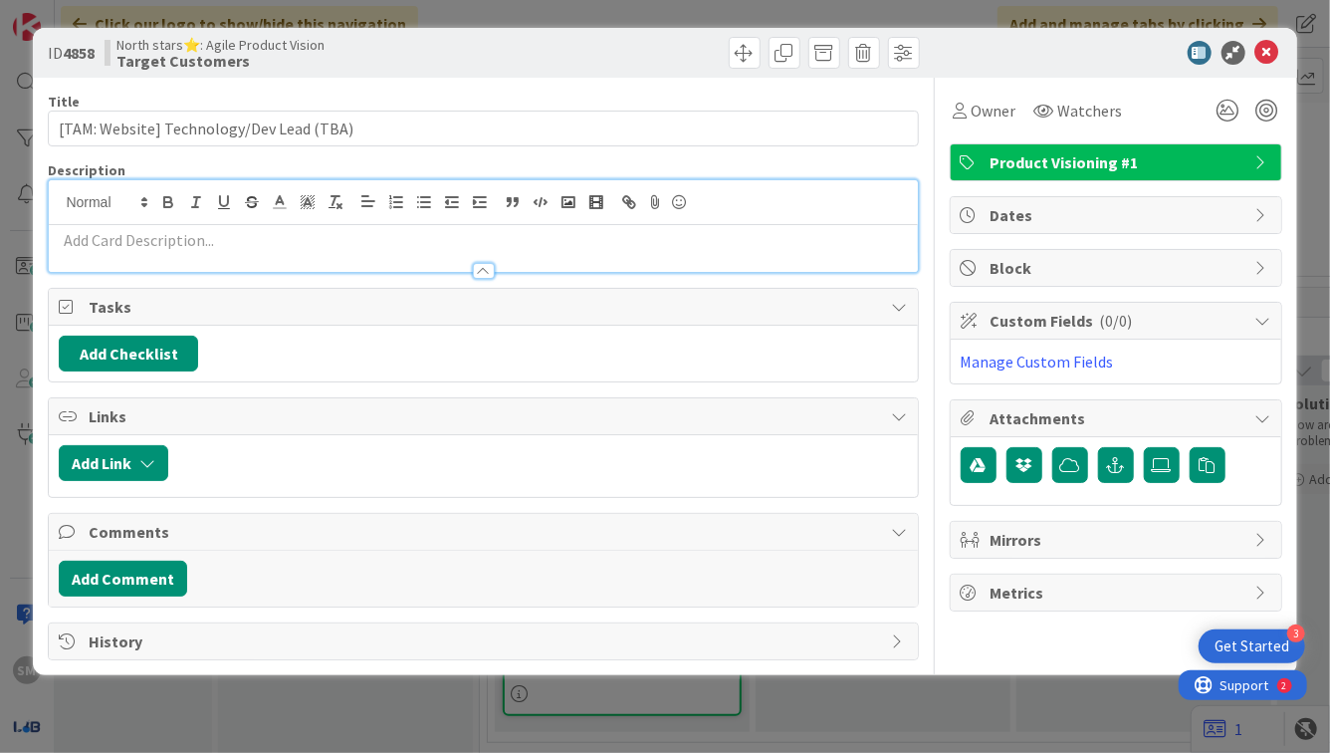
click at [476, 221] on div at bounding box center [483, 202] width 868 height 45
click at [488, 239] on p at bounding box center [483, 240] width 848 height 23
click at [1275, 46] on icon at bounding box center [1268, 53] width 24 height 24
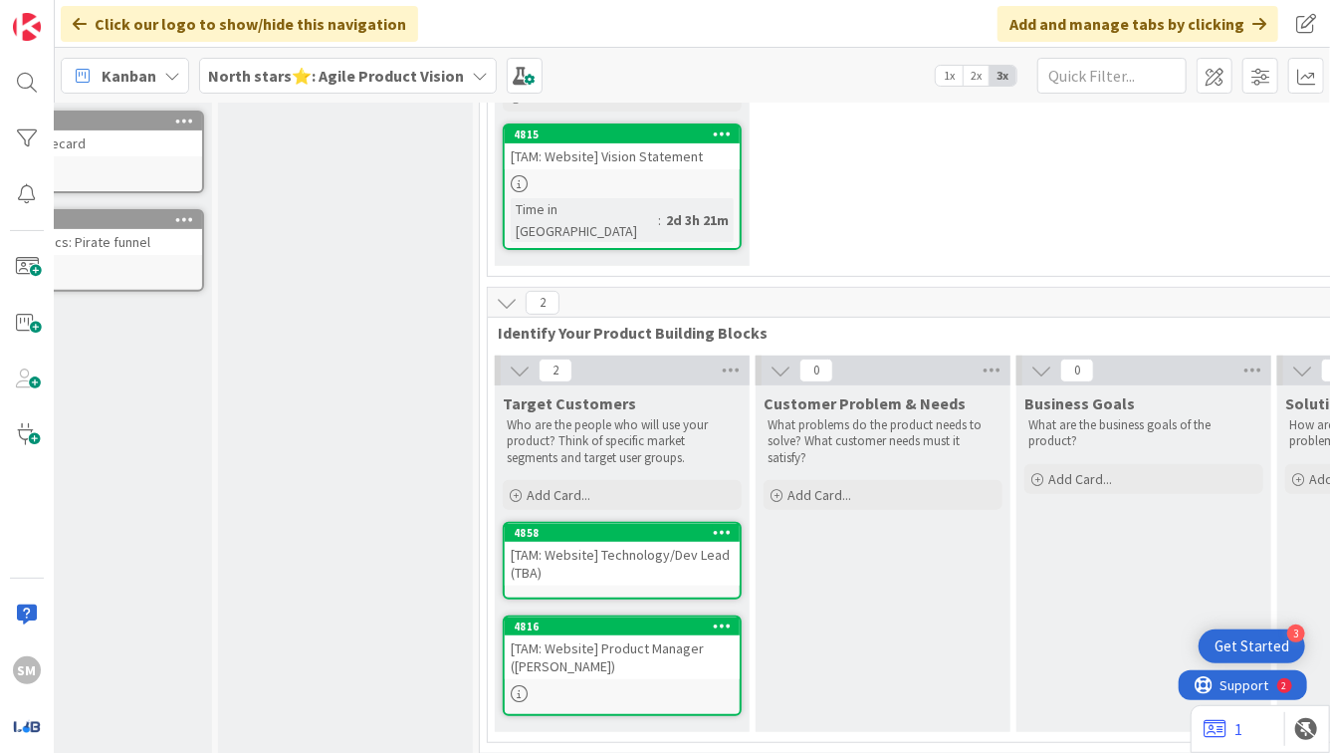
click at [623, 424] on p "Who are the people who will use your product? Think of specific market segments…" at bounding box center [622, 441] width 231 height 49
copy p "Who are the people who will use your product? Think of specific market segments…"
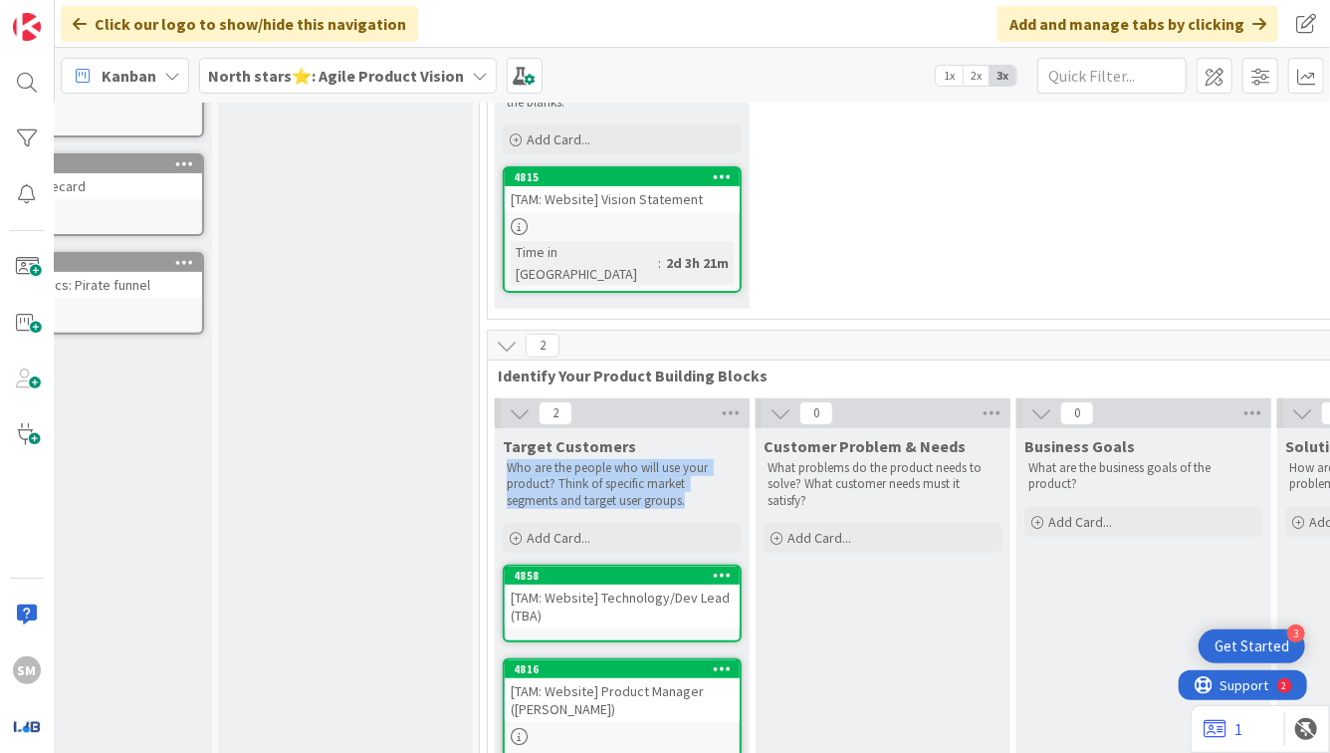
scroll to position [304, 105]
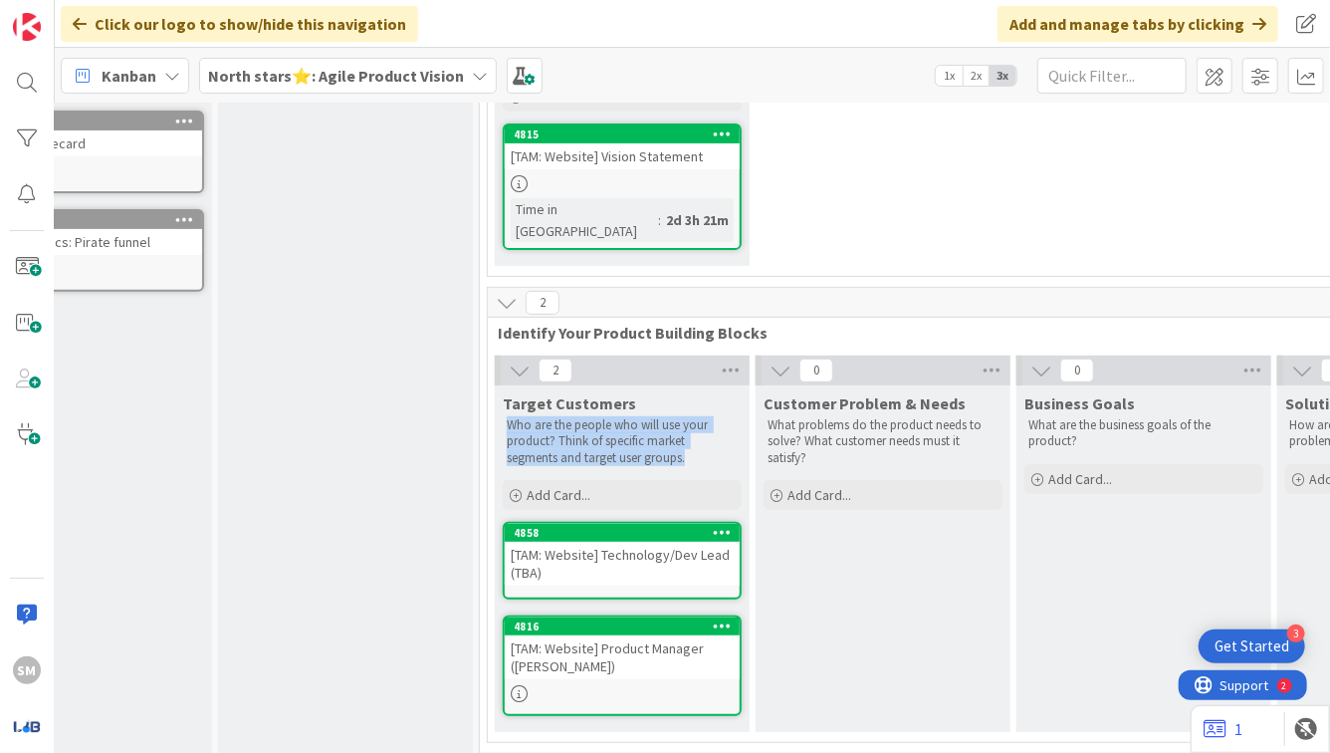
click at [536, 417] on p "Who are the people who will use your product? Think of specific market segments…" at bounding box center [622, 441] width 231 height 49
drag, startPoint x: 501, startPoint y: 384, endPoint x: 699, endPoint y: 434, distance: 204.3
click at [699, 434] on div "Target Customers Who are the people who will use your product? Think of specifi…" at bounding box center [622, 427] width 255 height 85
copy div "Target Customers Who are the people who will use your product? Think of specifi…"
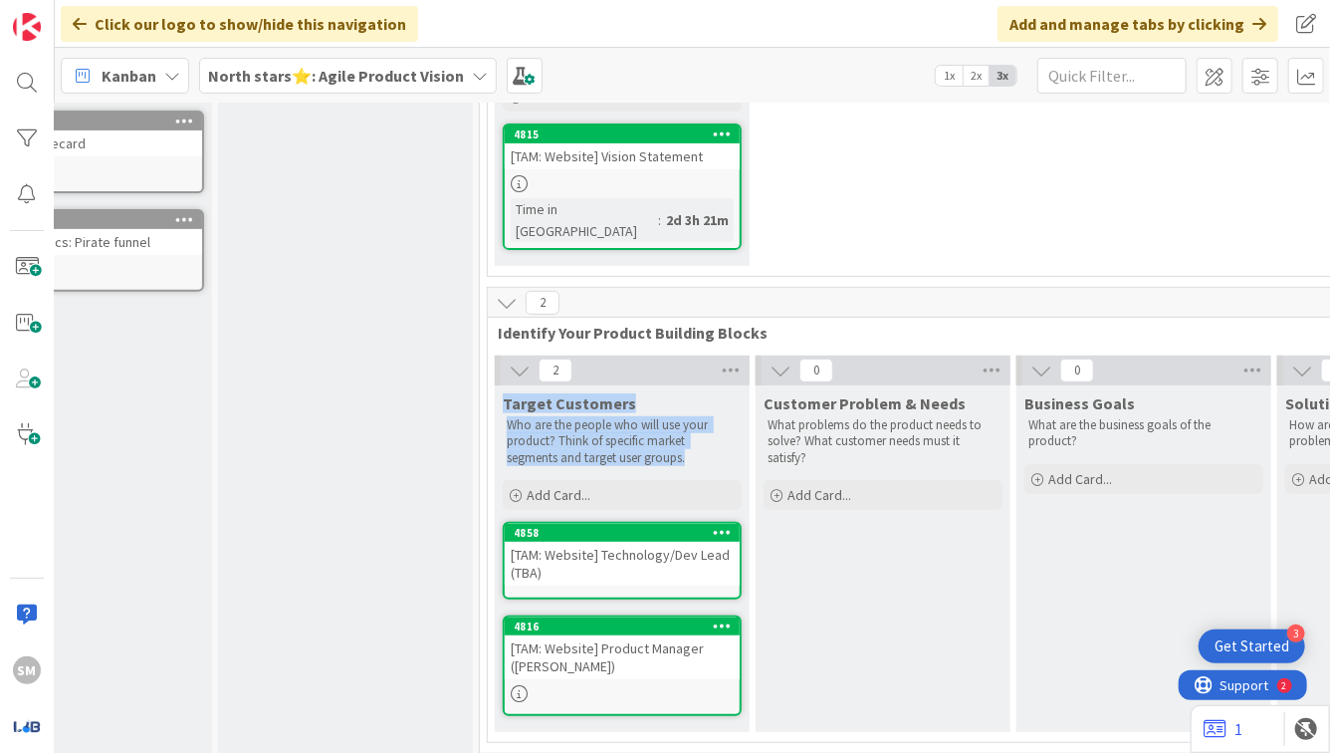
click at [608, 635] on div "[TAM: Website] Product Manager ([PERSON_NAME])" at bounding box center [622, 657] width 235 height 44
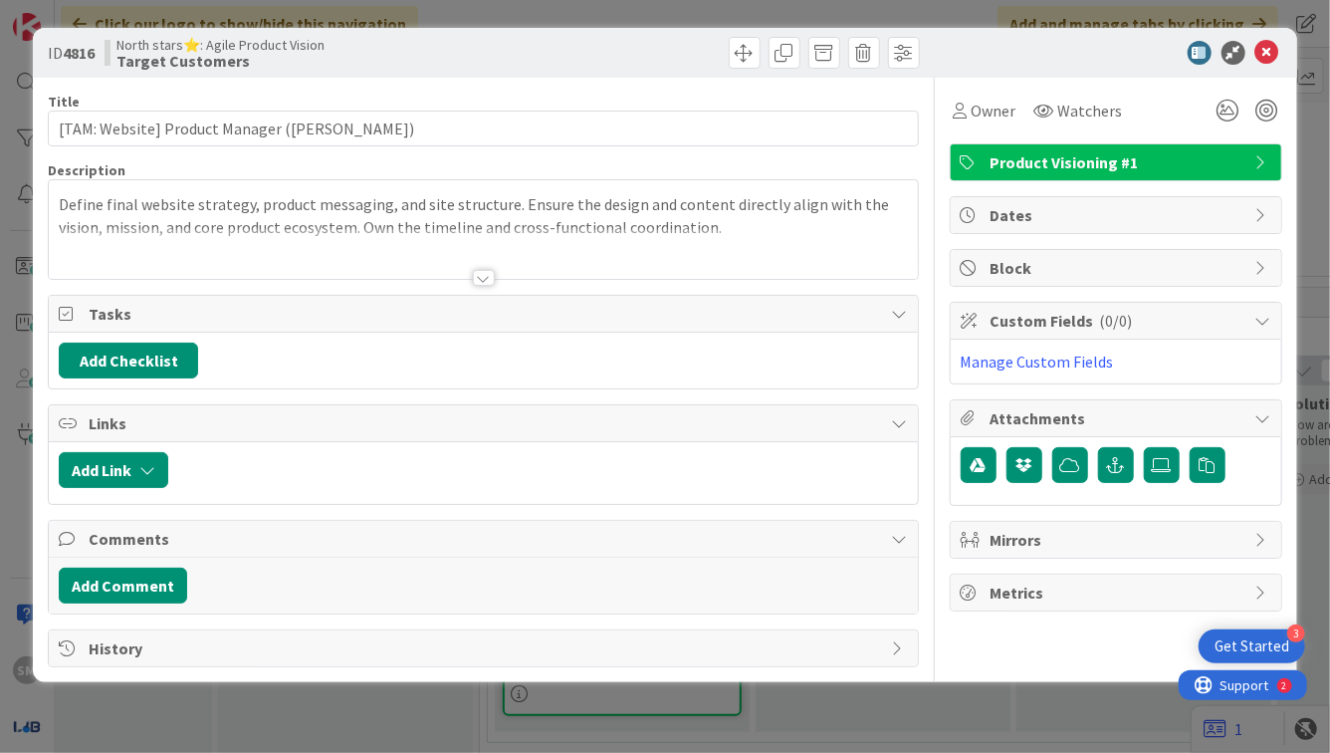
click at [402, 219] on p "Define final website strategy, product messaging, and site structure. Ensure th…" at bounding box center [483, 215] width 848 height 45
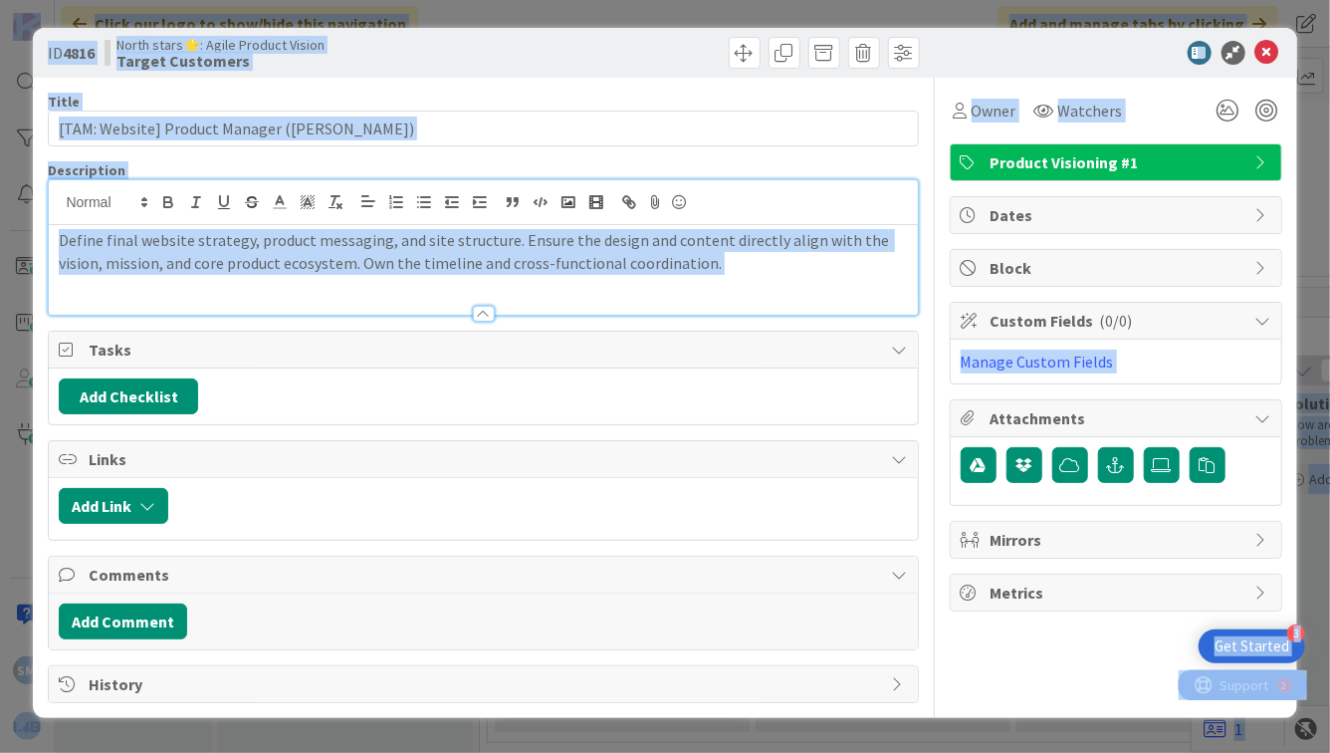
click at [402, 219] on div at bounding box center [483, 202] width 868 height 45
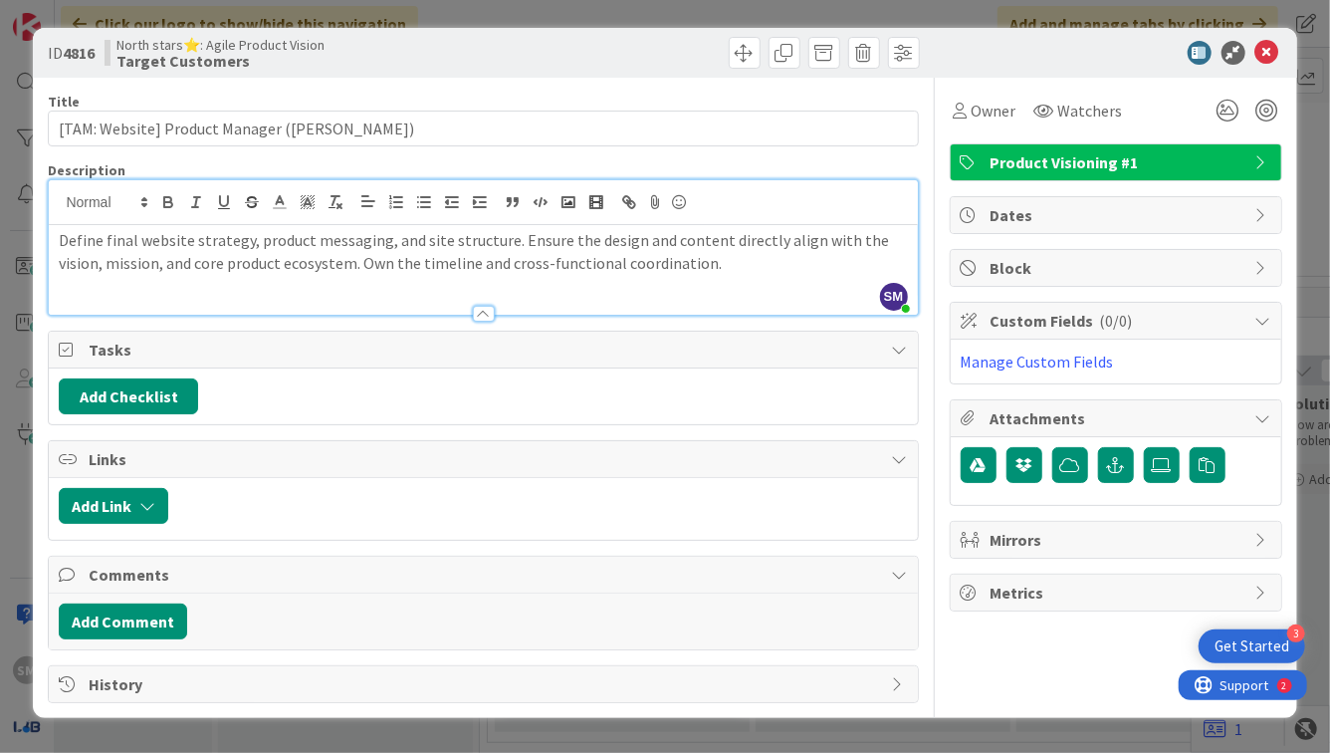
click at [402, 248] on p "Define final website strategy, product messaging, and site structure. Ensure th…" at bounding box center [483, 251] width 848 height 45
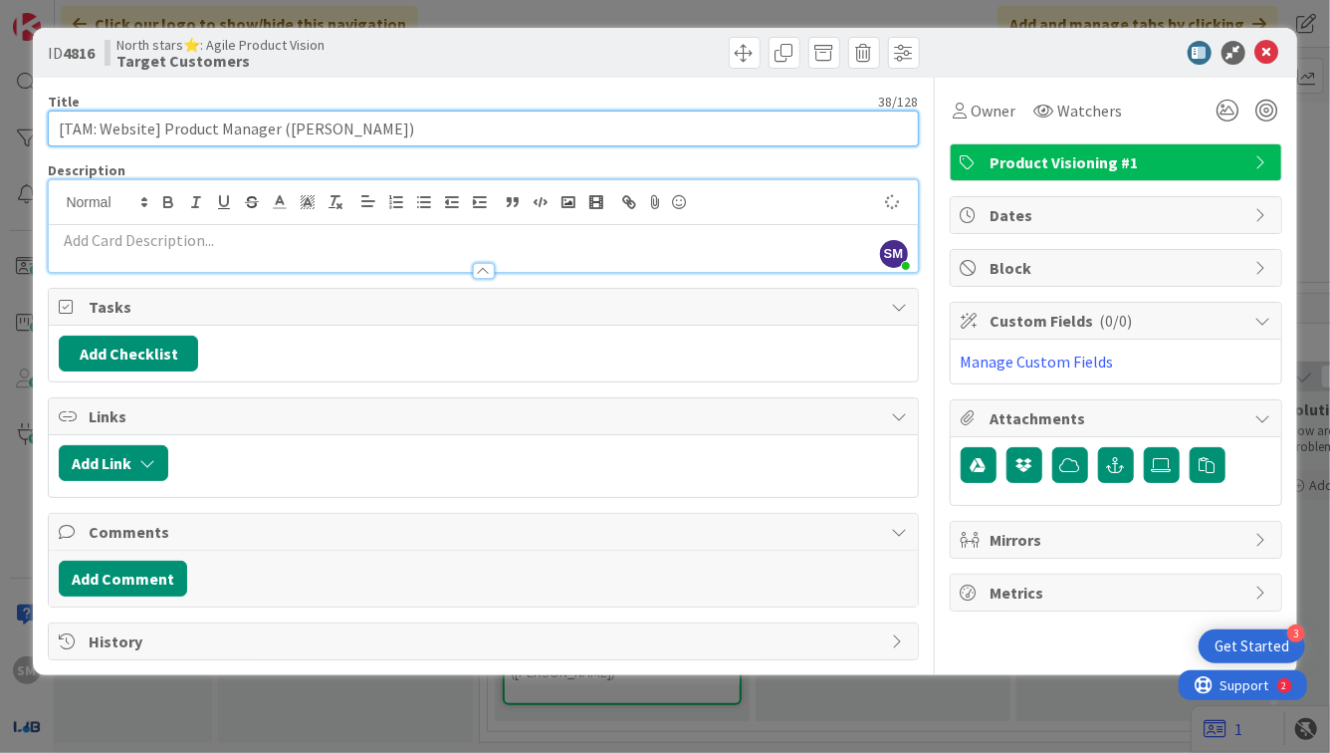
scroll to position [287, 105]
drag, startPoint x: 164, startPoint y: 130, endPoint x: 415, endPoint y: 130, distance: 250.9
click at [415, 130] on input "[TAM: Website] Product Manager ([PERSON_NAME])" at bounding box center [483, 129] width 870 height 36
paste input "Students (Ages [DEMOGRAPHIC_DATA])"
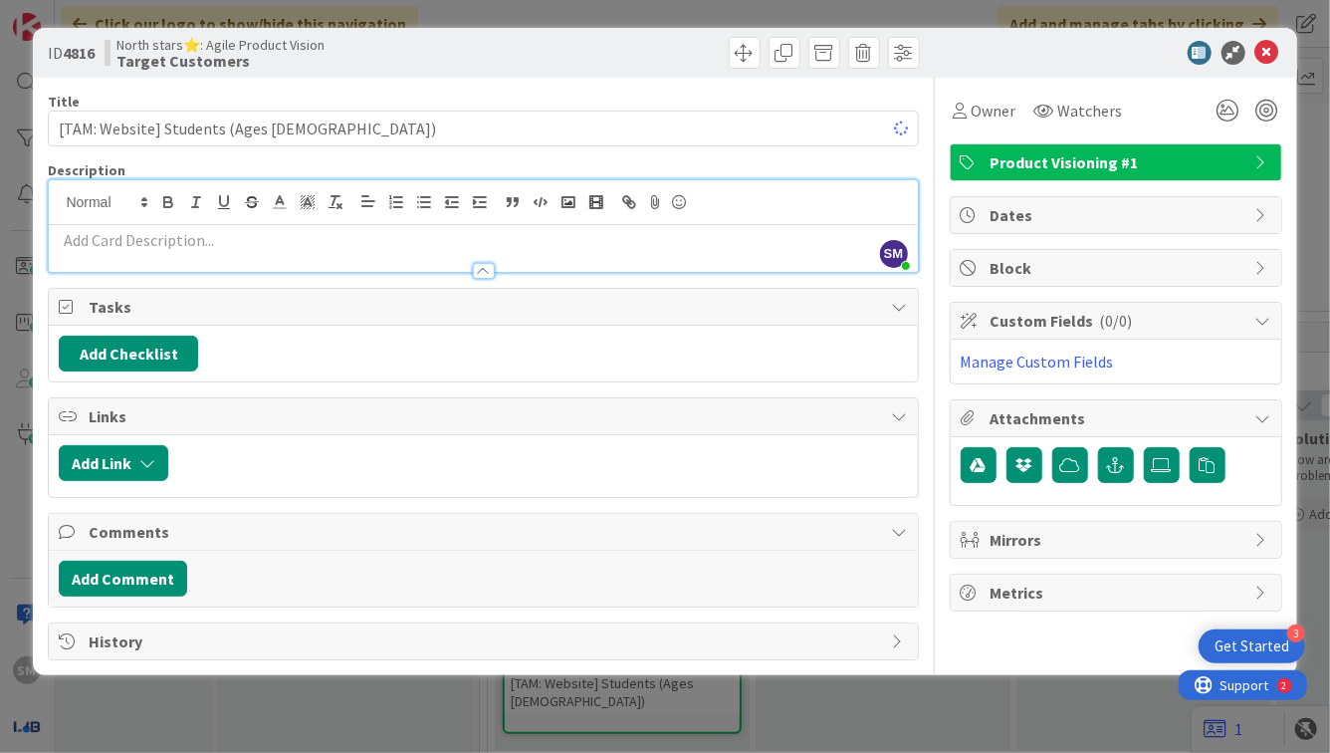
click at [201, 238] on p at bounding box center [483, 240] width 848 height 23
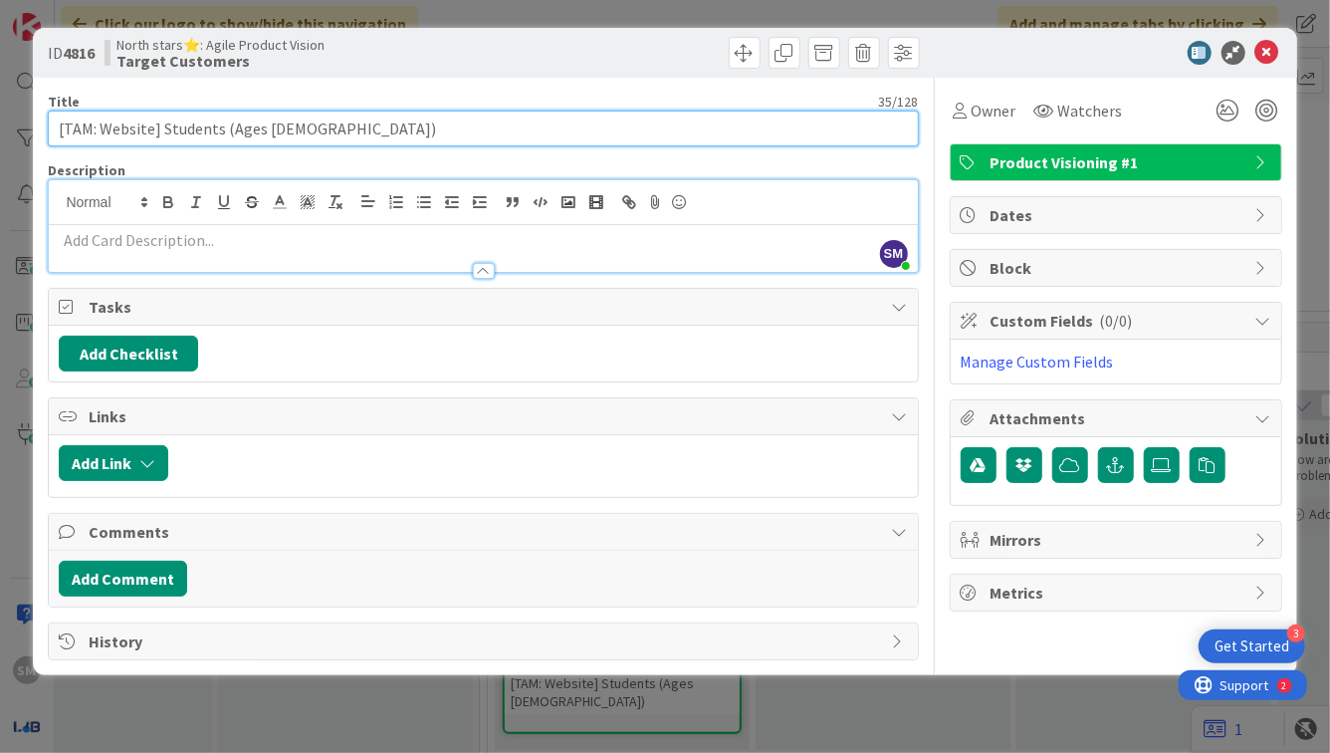
drag, startPoint x: 160, startPoint y: 130, endPoint x: 422, endPoint y: 130, distance: 261.9
click at [423, 130] on input "[TAM: Website] Students (Ages [DEMOGRAPHIC_DATA])" at bounding box center [483, 129] width 870 height 36
paste input "[GEOGRAPHIC_DATA] (Ages [DEMOGRAPHIC_DATA])"
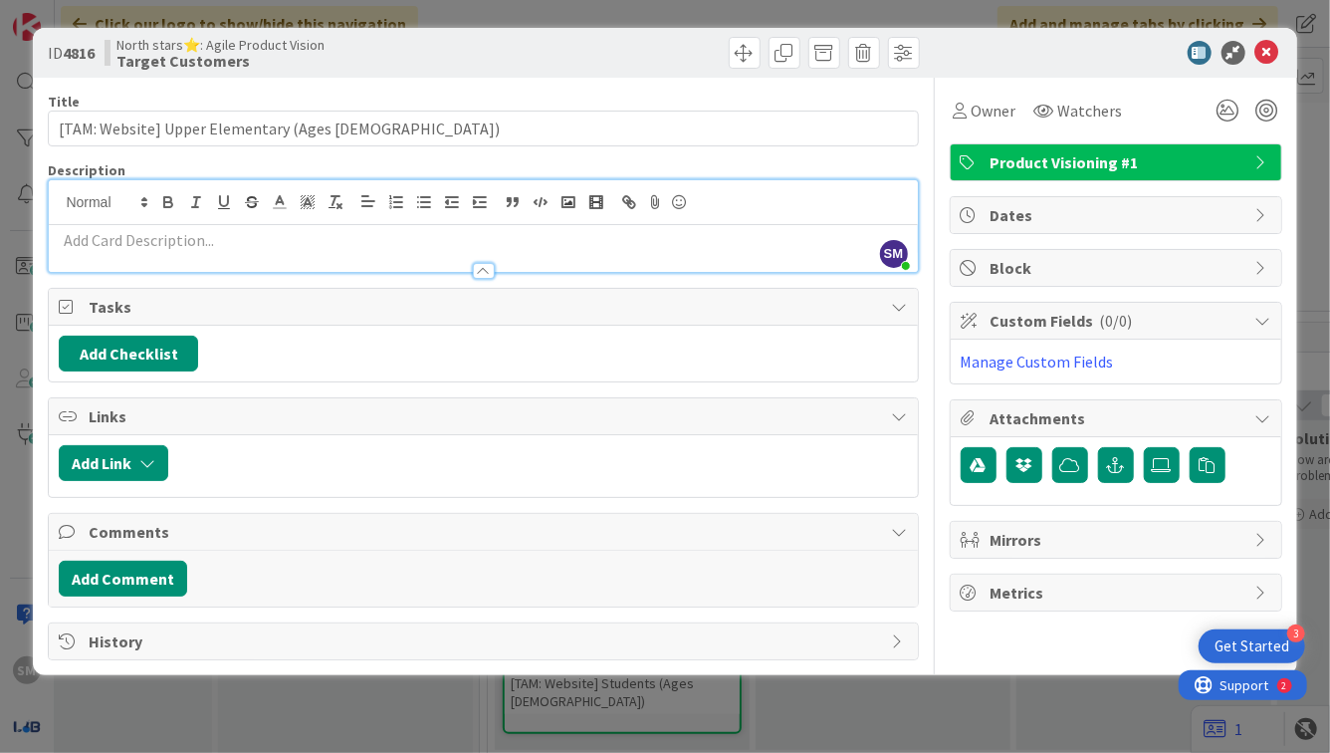
scroll to position [287, 105]
click at [286, 239] on p at bounding box center [483, 240] width 848 height 23
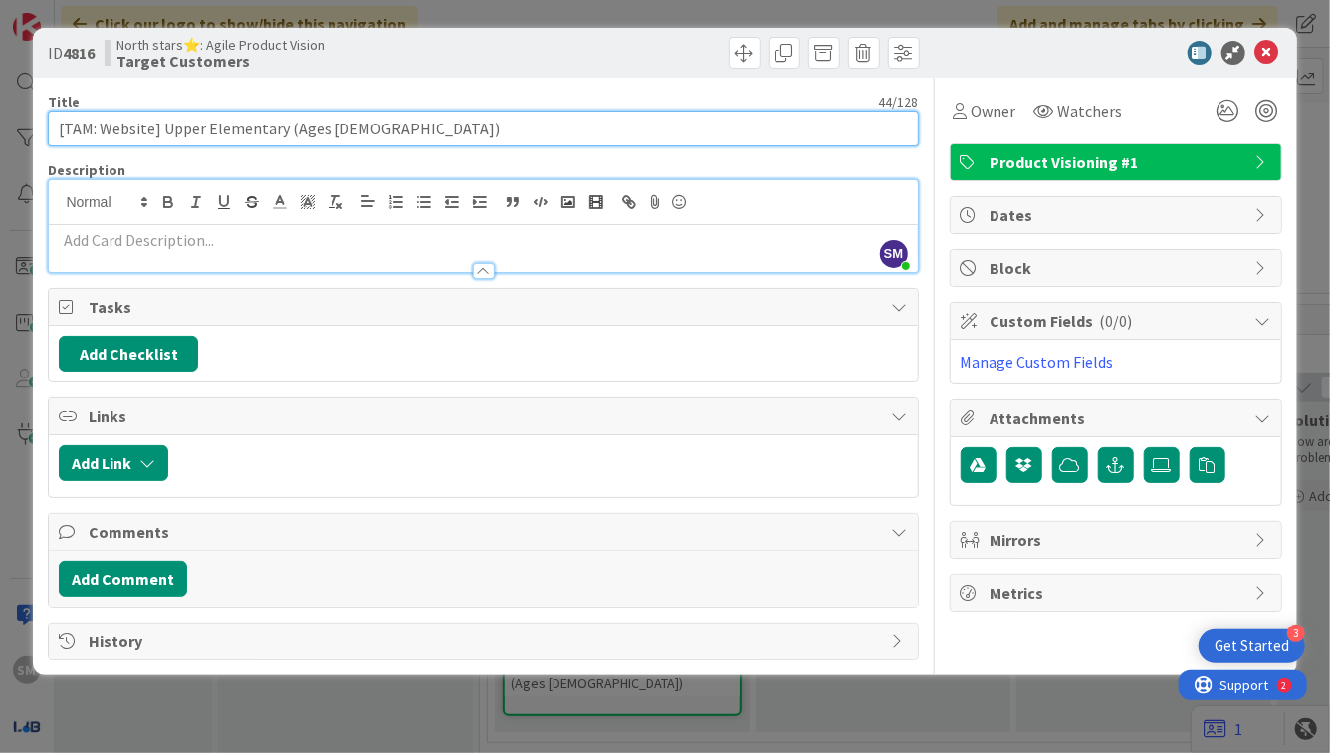
click at [284, 132] on input "[TAM: Website] Upper Elementary (Ages [DEMOGRAPHIC_DATA])" at bounding box center [483, 129] width 870 height 36
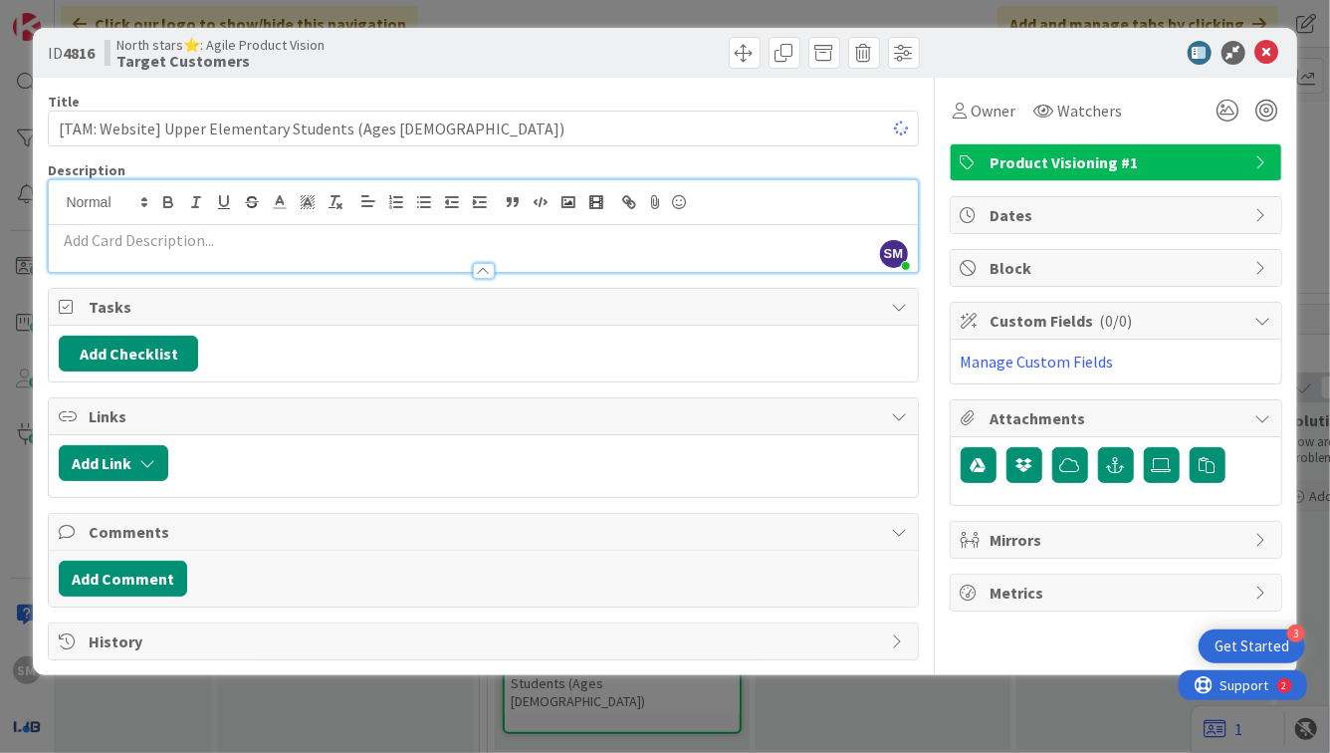
click at [271, 244] on p at bounding box center [483, 240] width 848 height 23
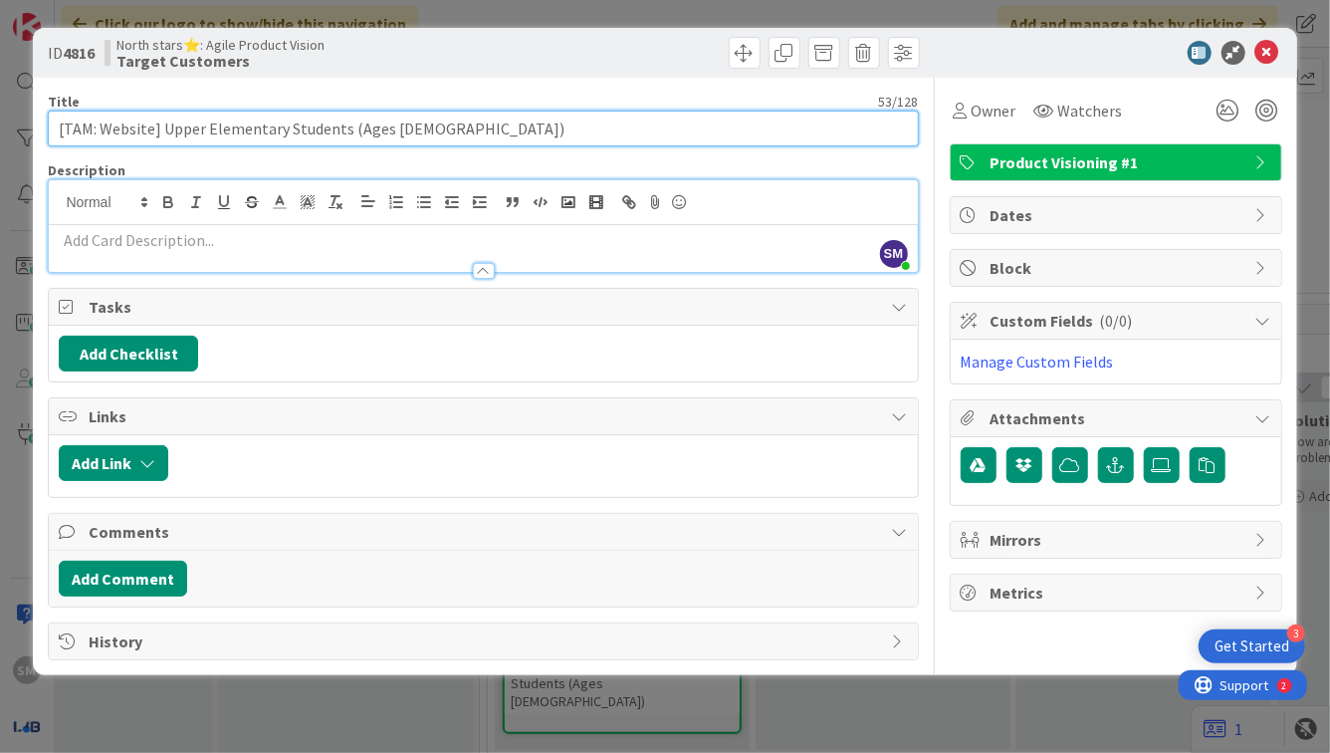
click at [358, 127] on input "[TAM: Website] Upper Elementary Students (Ages [DEMOGRAPHIC_DATA])" at bounding box center [483, 129] width 870 height 36
click at [375, 133] on input "[TAM: Website] Upper Elementary Students (Ages [DEMOGRAPHIC_DATA])" at bounding box center [483, 129] width 870 height 36
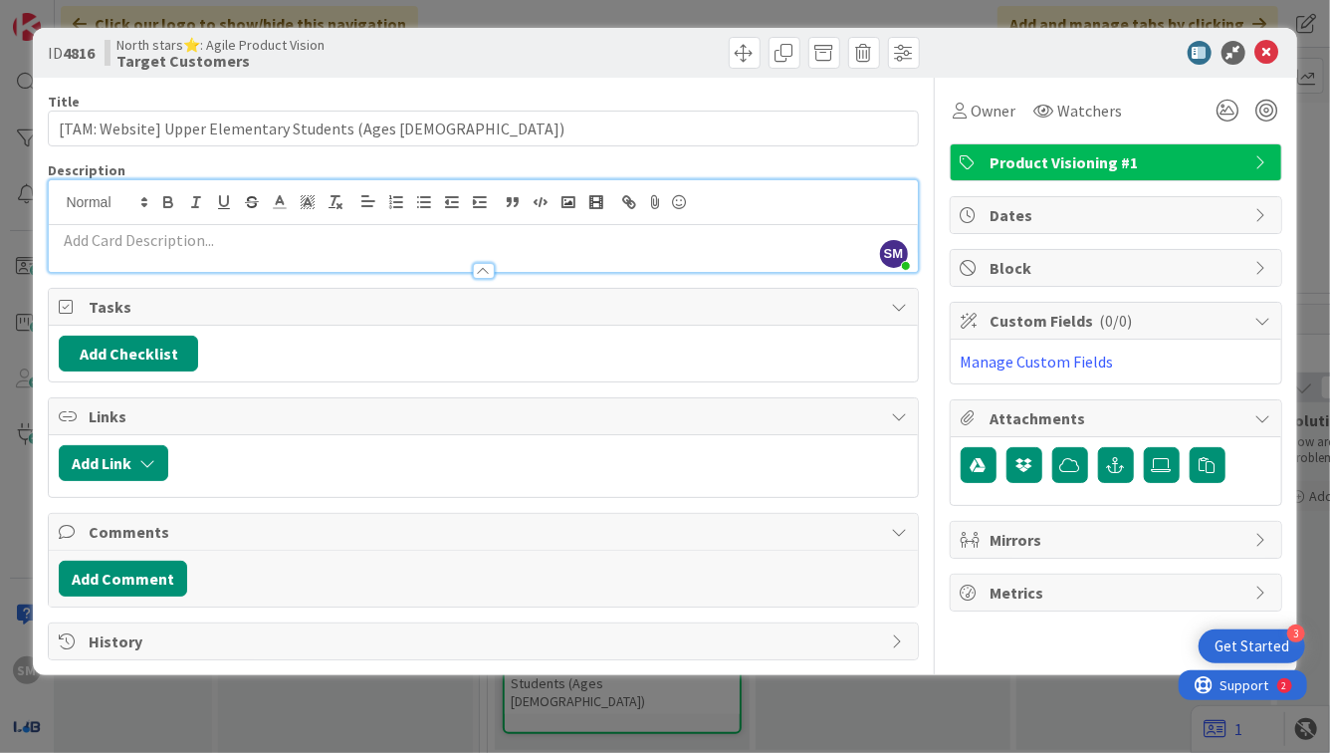
click at [489, 241] on p at bounding box center [483, 240] width 848 height 23
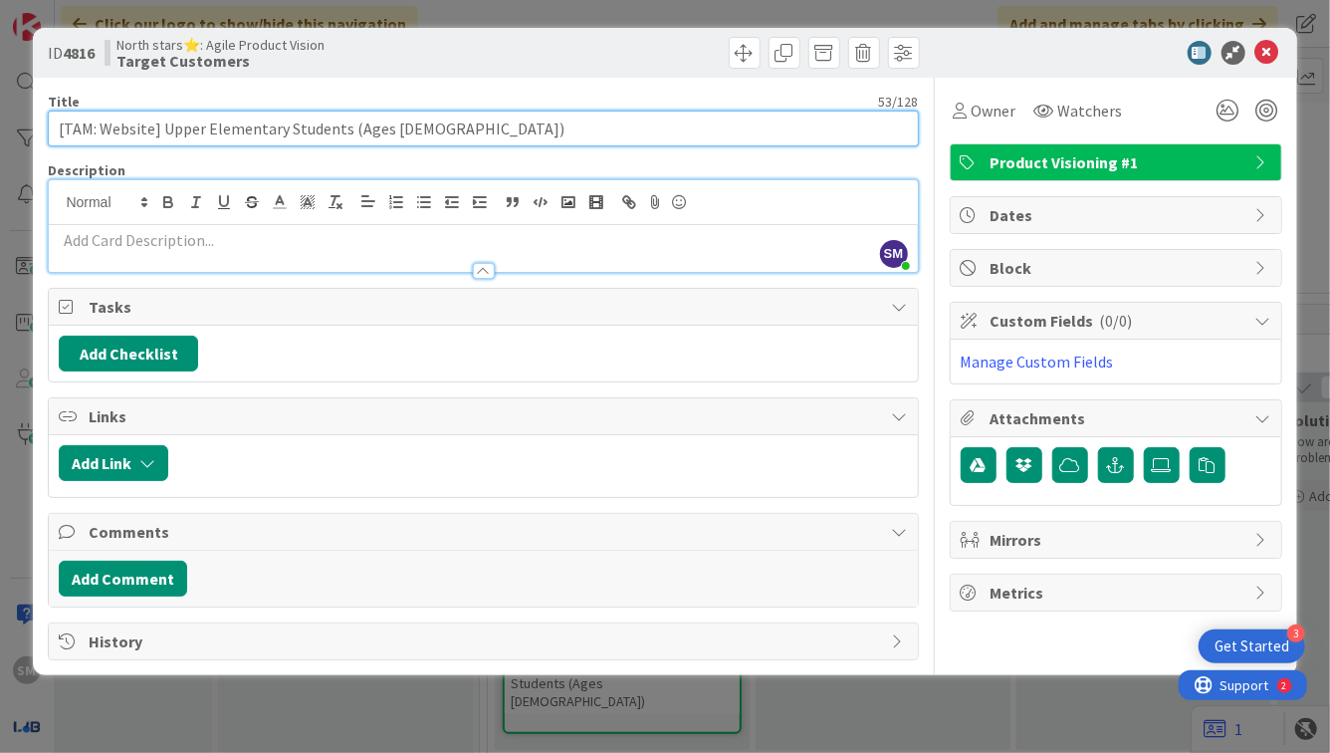
paste input "Core User: Students (Ages [DEMOGRAPHIC_DATA])"
drag, startPoint x: 160, startPoint y: 125, endPoint x: 572, endPoint y: 143, distance: 411.6
click at [574, 144] on input "[TAM: Website] Core User: Students (Ages [DEMOGRAPHIC_DATA])" at bounding box center [483, 129] width 870 height 36
paste input "Primary Purchaser & Enabler: Parents & Families"
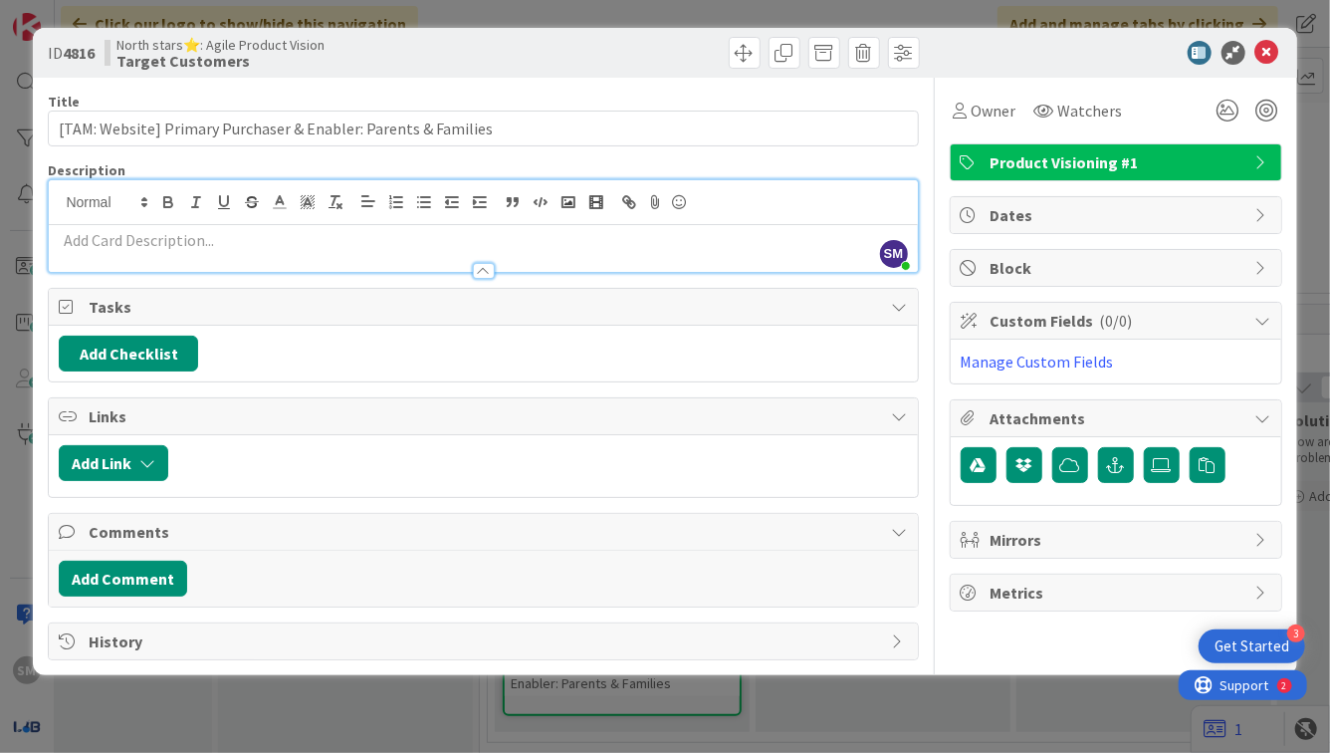
click at [298, 251] on div at bounding box center [483, 261] width 868 height 21
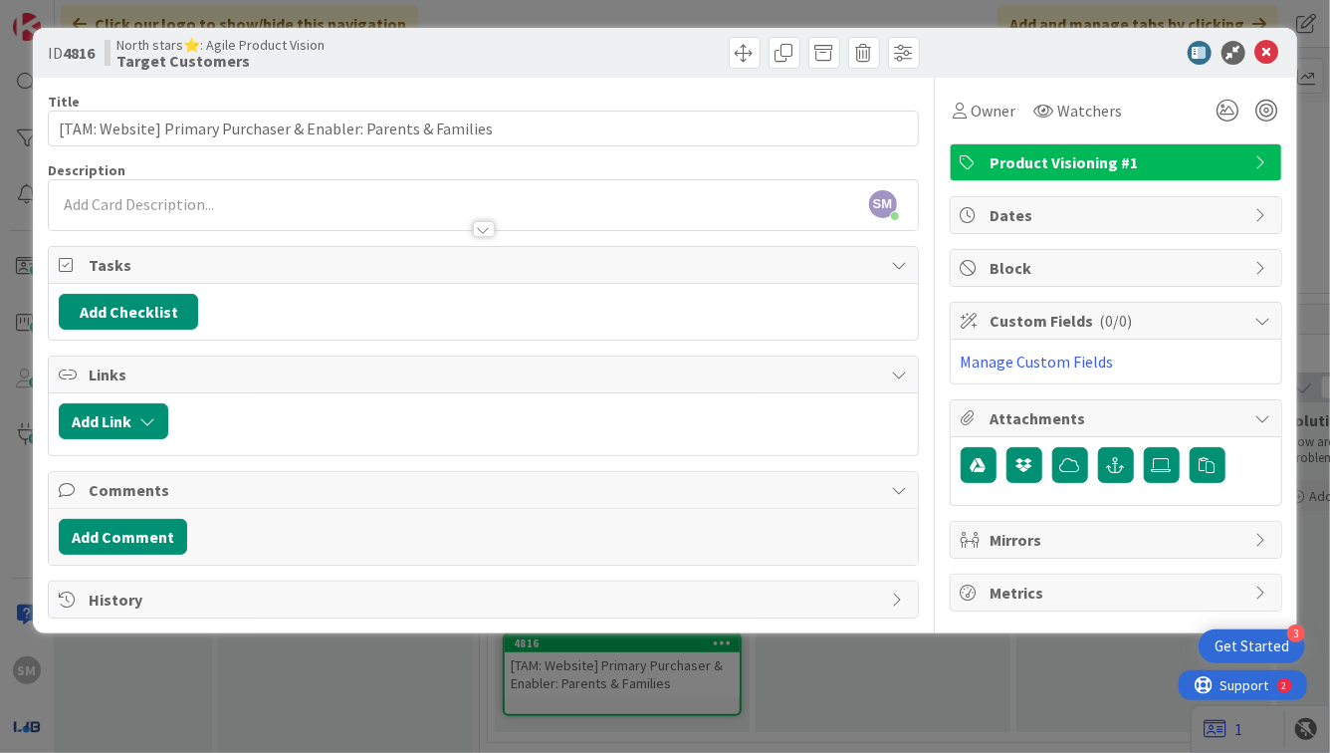
click at [425, 220] on div at bounding box center [483, 219] width 868 height 21
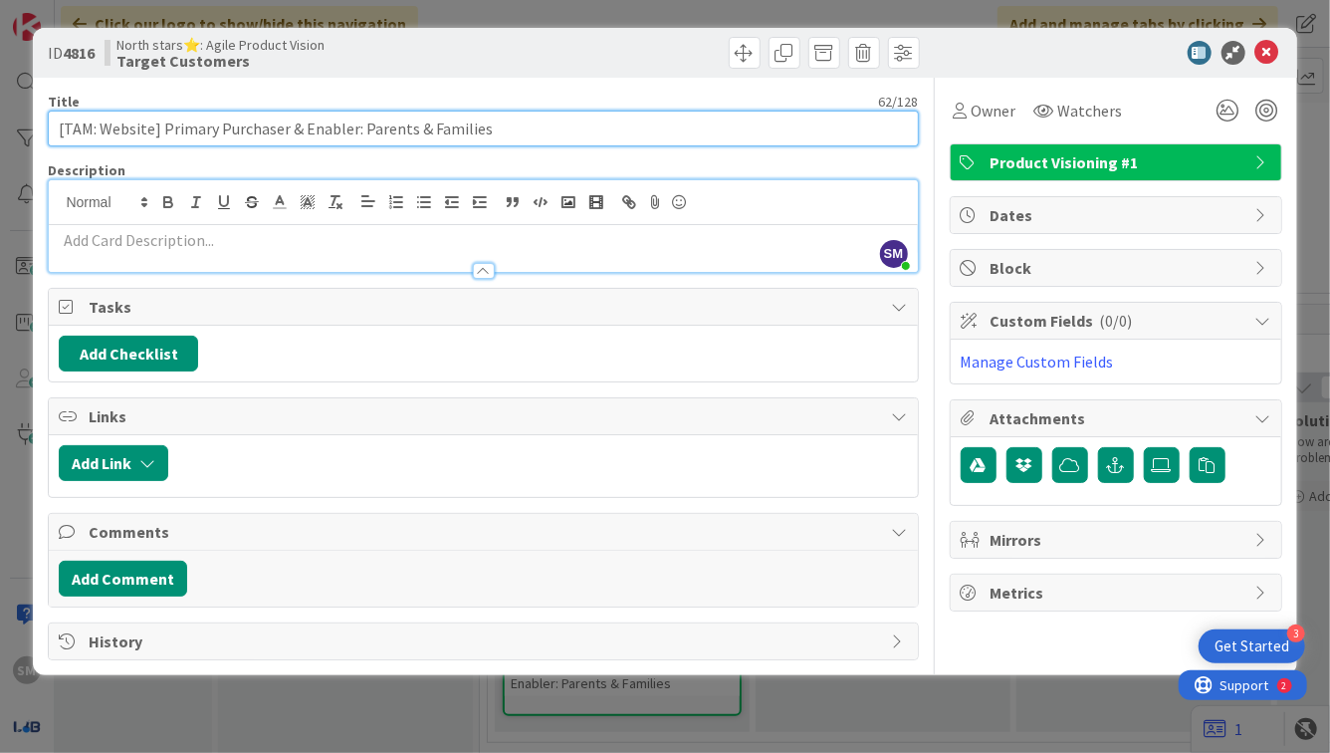
click at [163, 126] on input "[TAM: Website] Primary Purchaser & Enabler: Parents & Families" at bounding box center [483, 129] width 870 height 36
drag, startPoint x: 445, startPoint y: 129, endPoint x: 243, endPoint y: 131, distance: 202.1
click at [243, 131] on input "[TAM: Website] CORE USER: Parents & Families" at bounding box center [483, 129] width 870 height 36
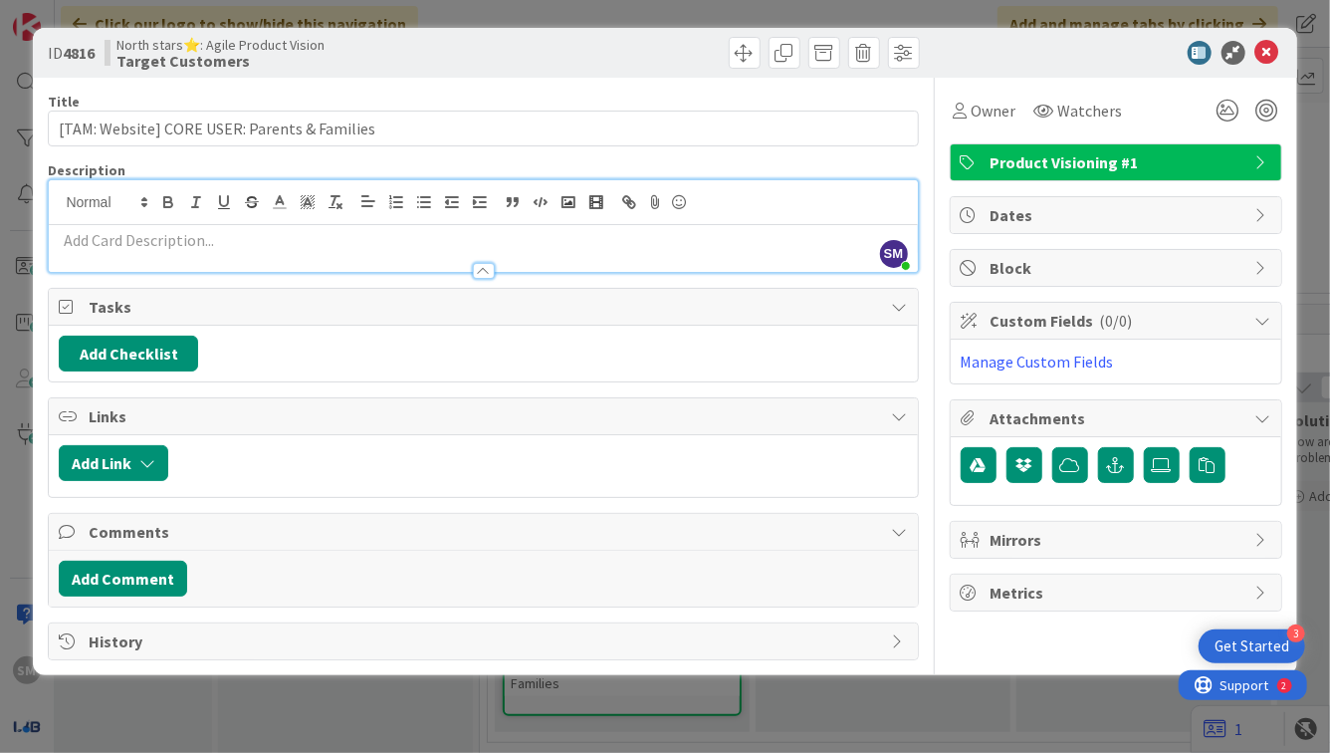
click at [153, 256] on div at bounding box center [483, 261] width 868 height 21
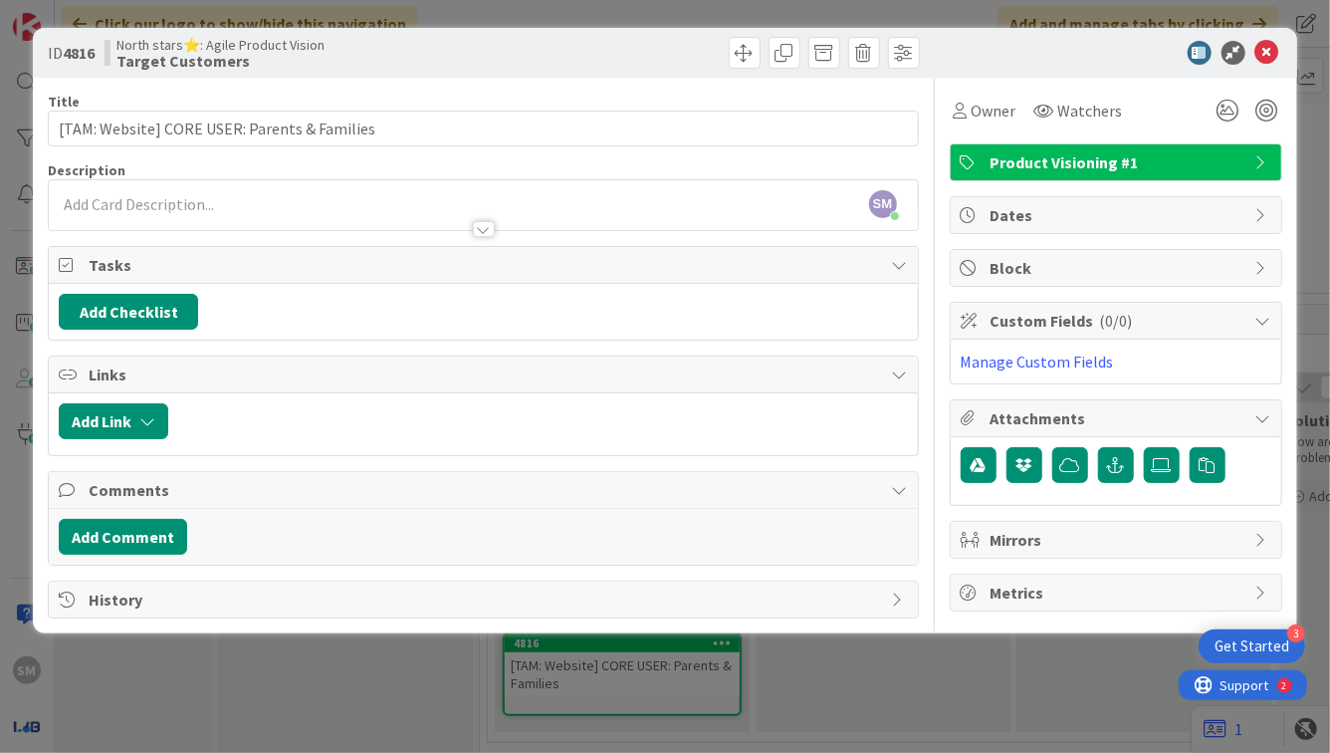
click at [498, 225] on div at bounding box center [483, 219] width 868 height 21
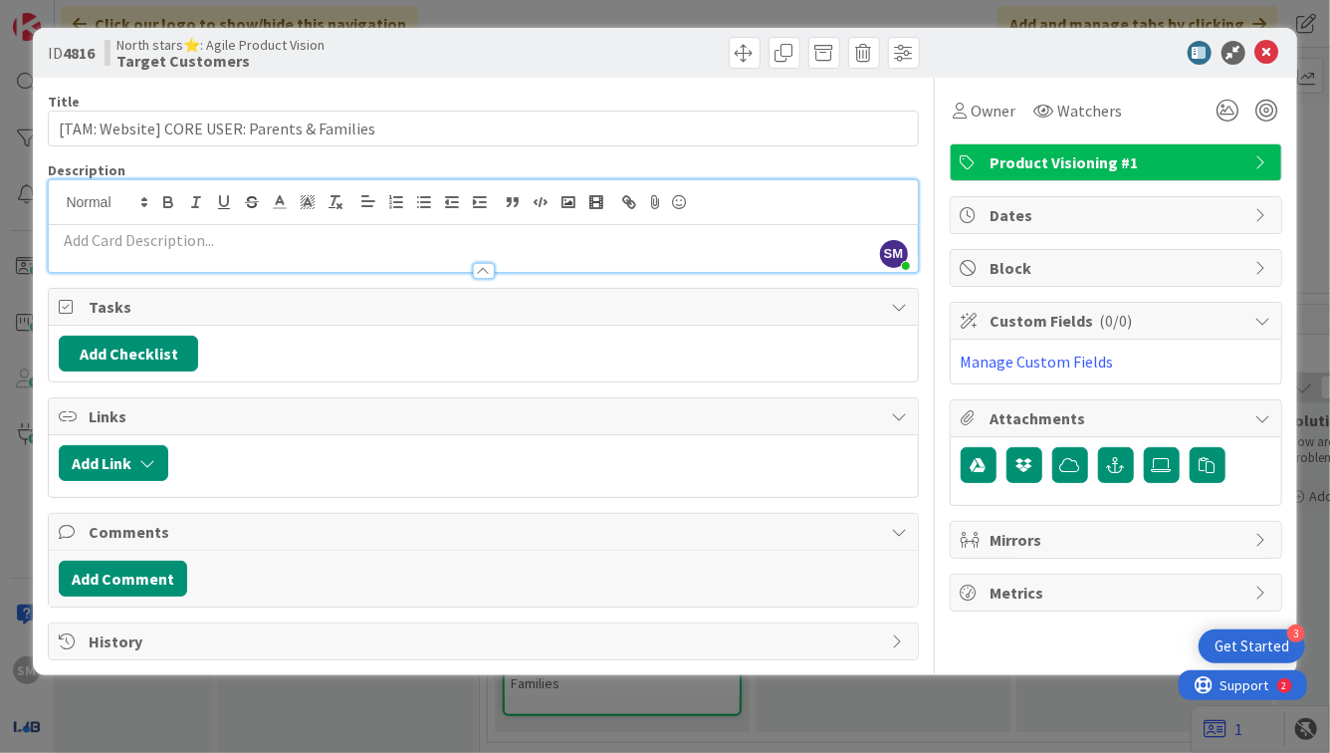
click at [344, 229] on p at bounding box center [483, 240] width 848 height 23
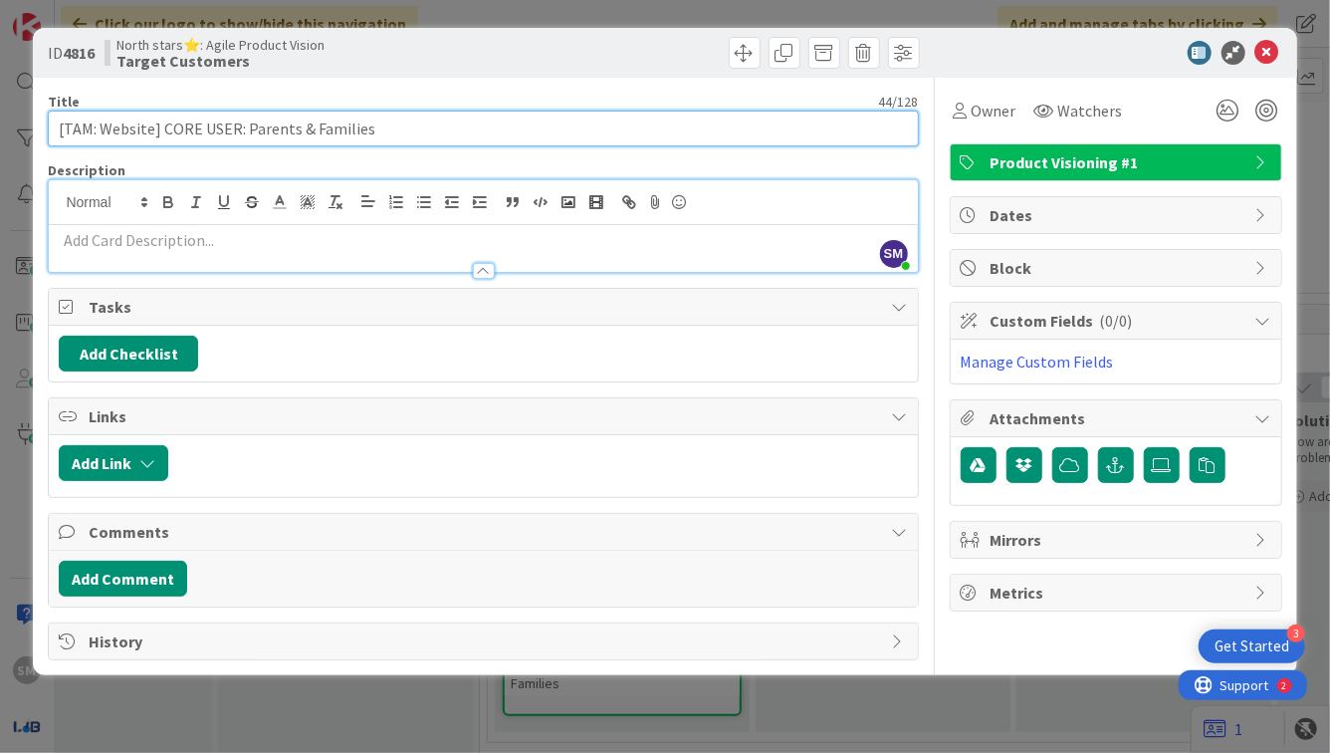
click at [246, 129] on input "[TAM: Website] CORE USER: Parents & Families" at bounding box center [483, 129] width 870 height 36
paste input "rimary Purchaser & Enabler: P"
type input "[TAM: Website] CORE USER: Primary Purchaser & Enabler: Parents & Families"
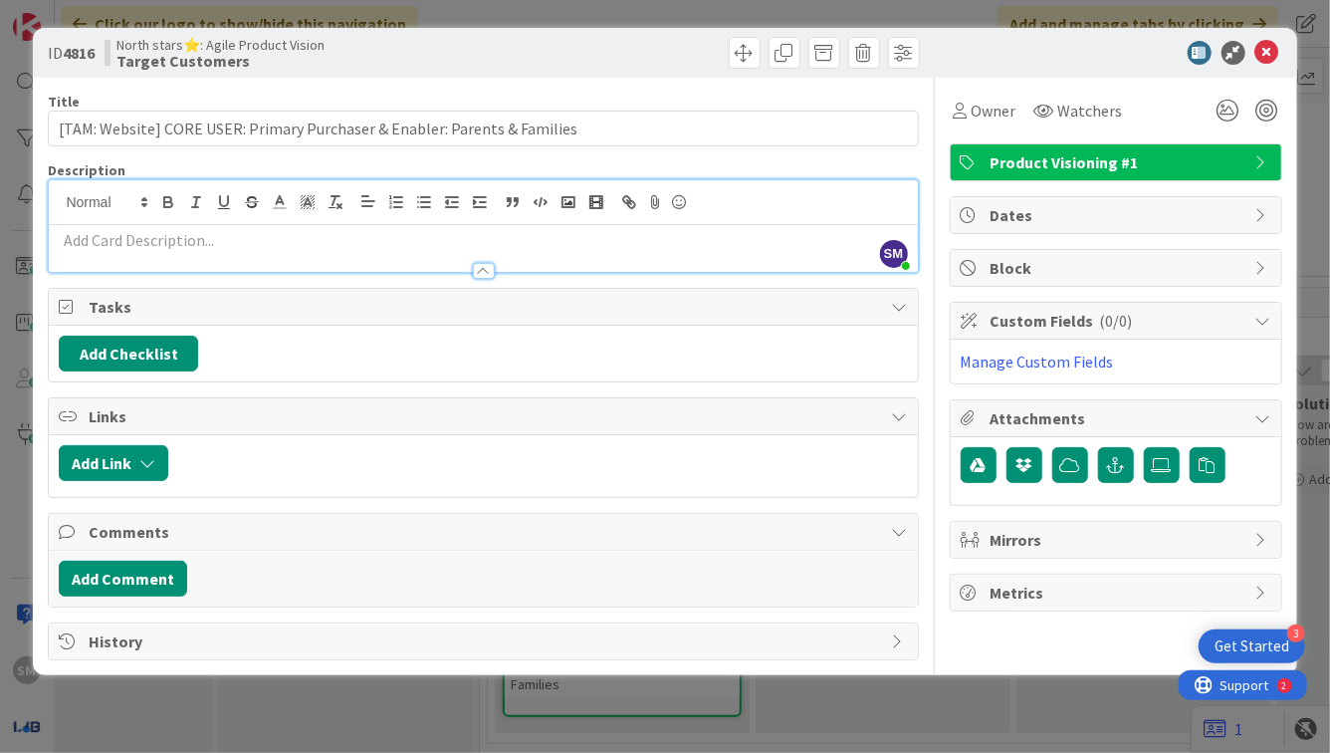
click at [221, 255] on div at bounding box center [483, 261] width 868 height 21
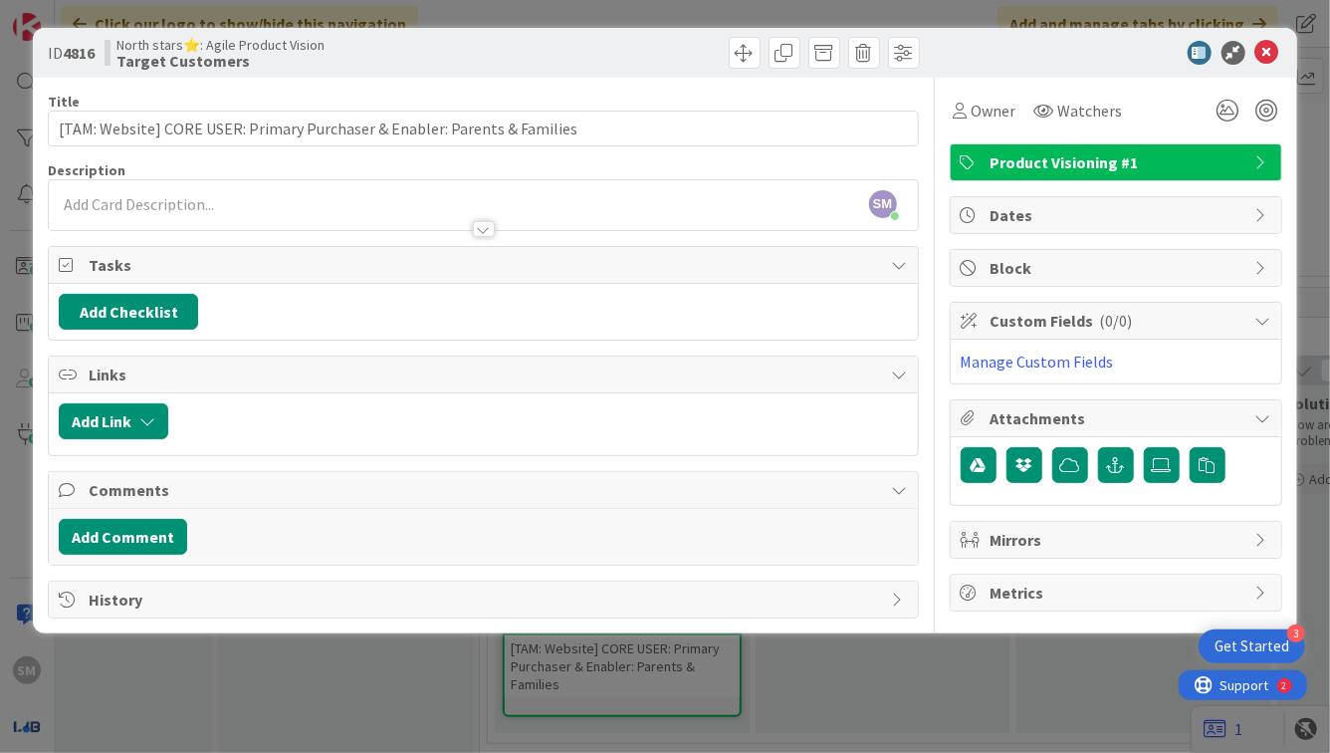
click at [473, 222] on div at bounding box center [484, 229] width 22 height 16
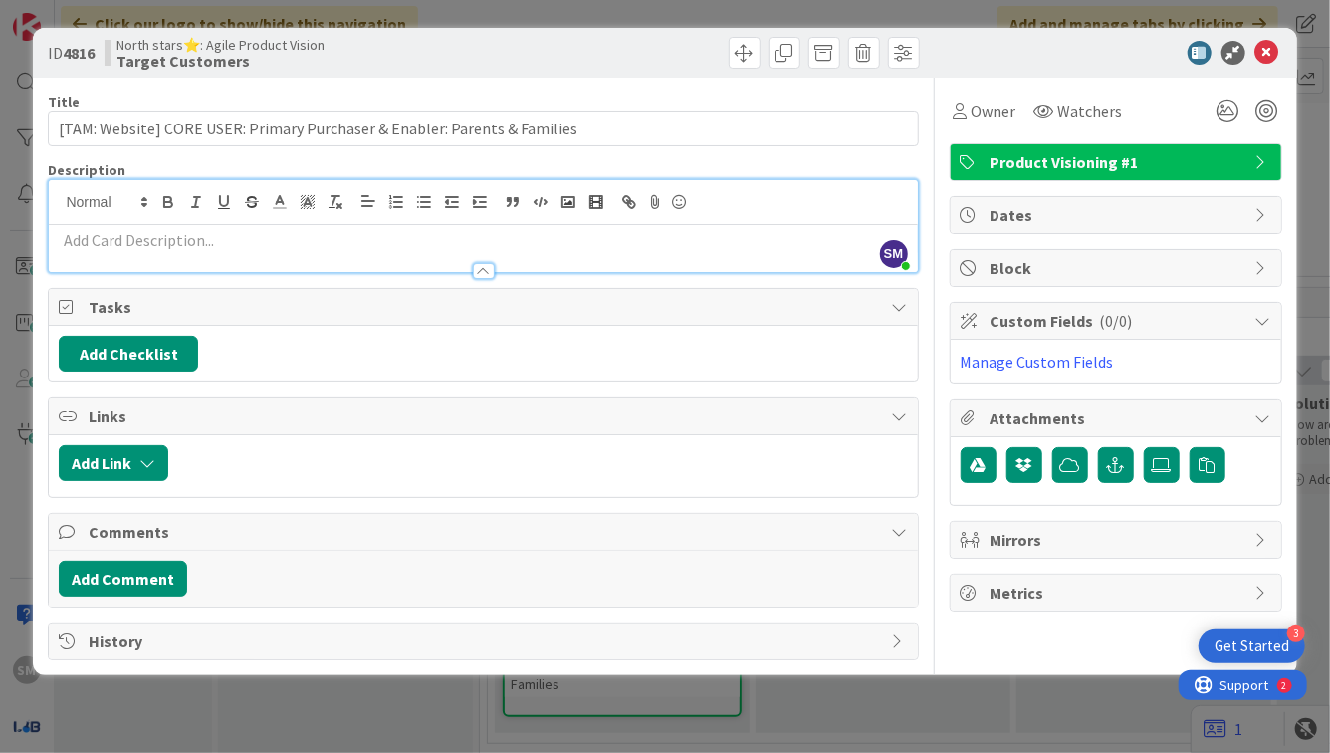
click at [402, 218] on div at bounding box center [483, 202] width 868 height 45
click at [402, 230] on p at bounding box center [483, 240] width 848 height 23
click at [1271, 60] on icon at bounding box center [1268, 53] width 24 height 24
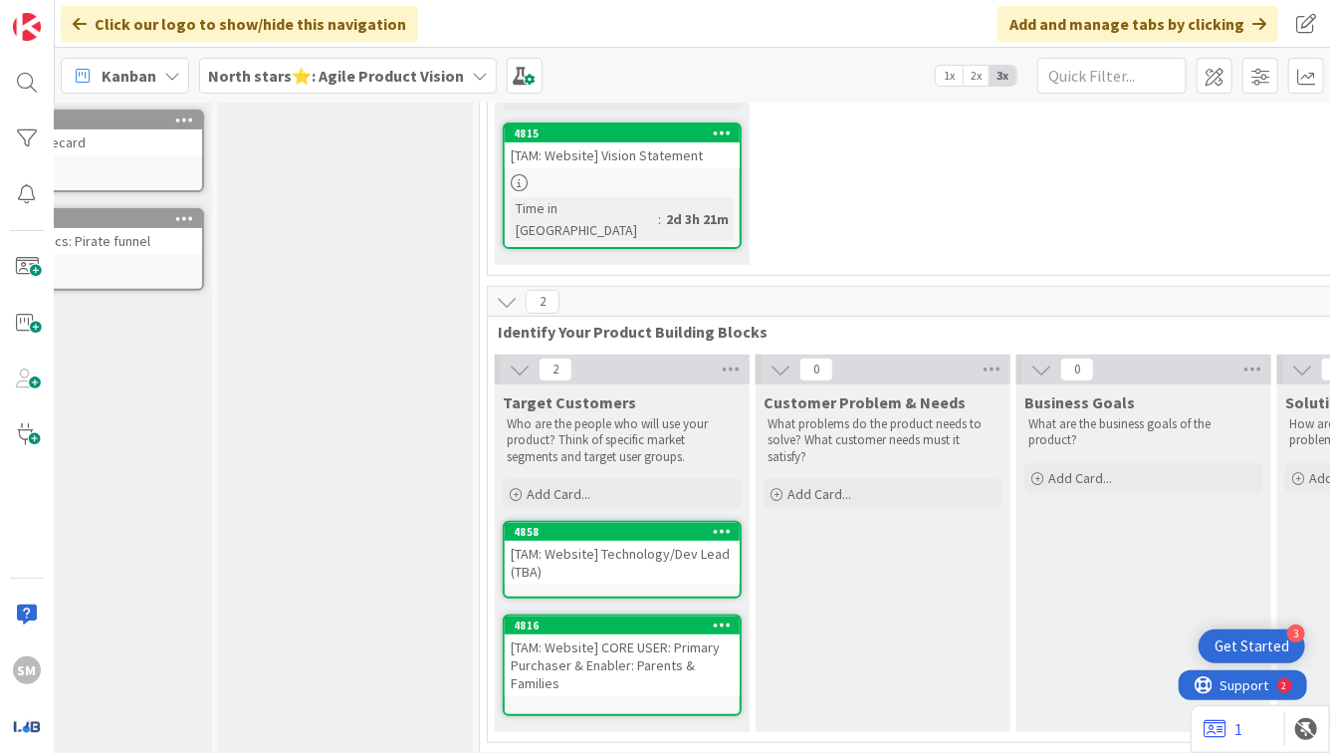
click at [724, 524] on icon at bounding box center [722, 531] width 19 height 14
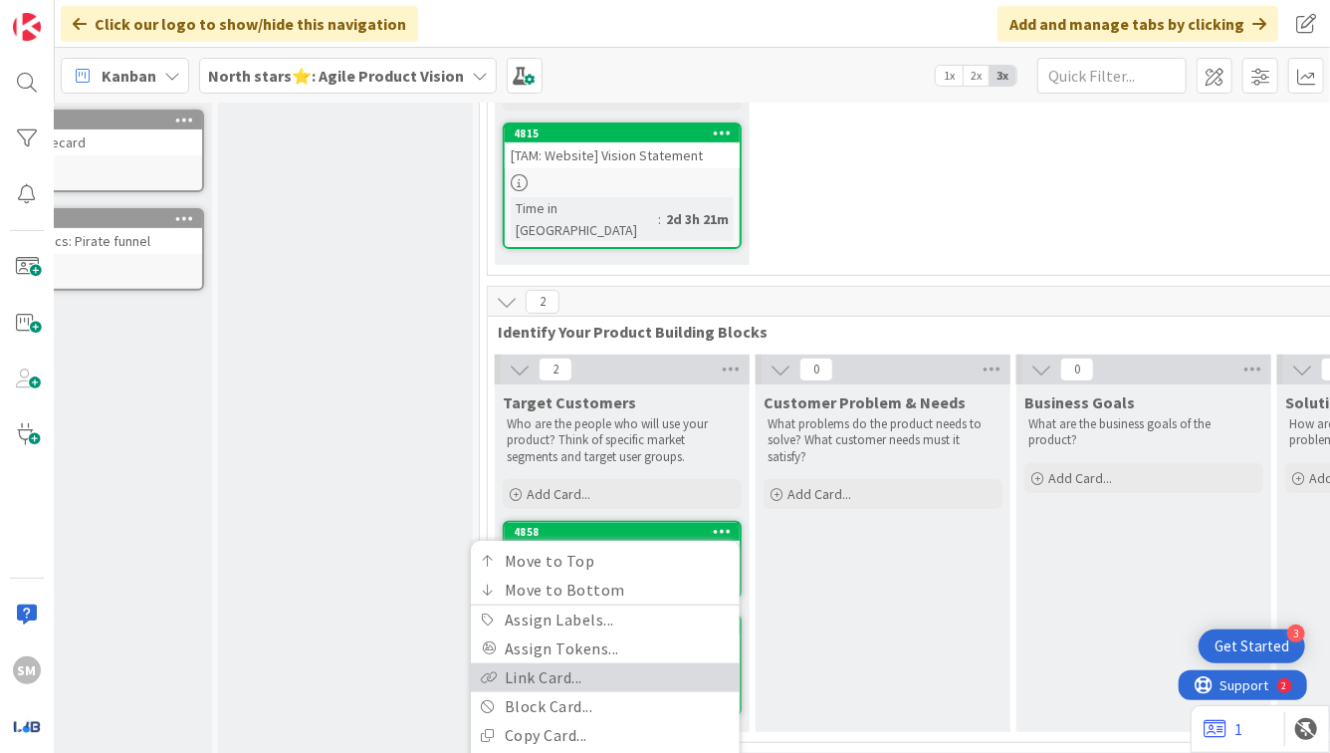
scroll to position [501, 105]
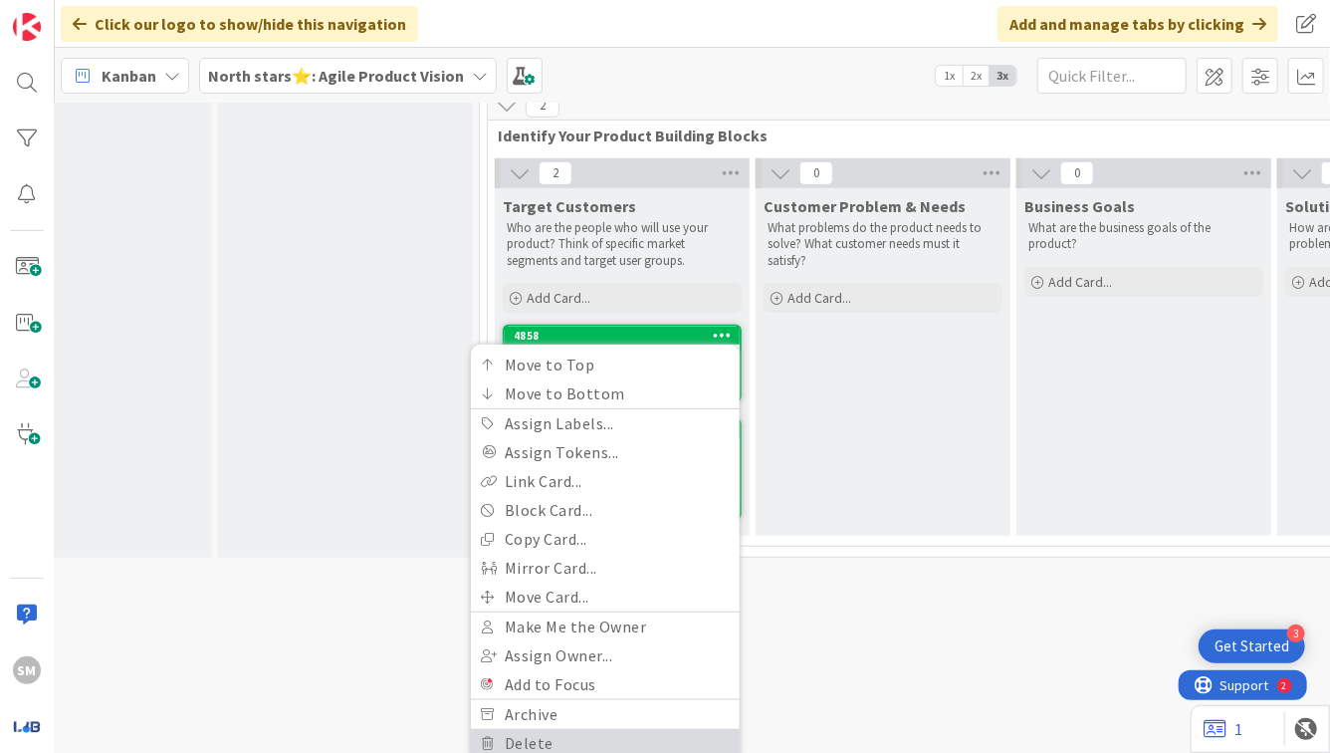
click at [589, 729] on link "Delete" at bounding box center [605, 743] width 269 height 29
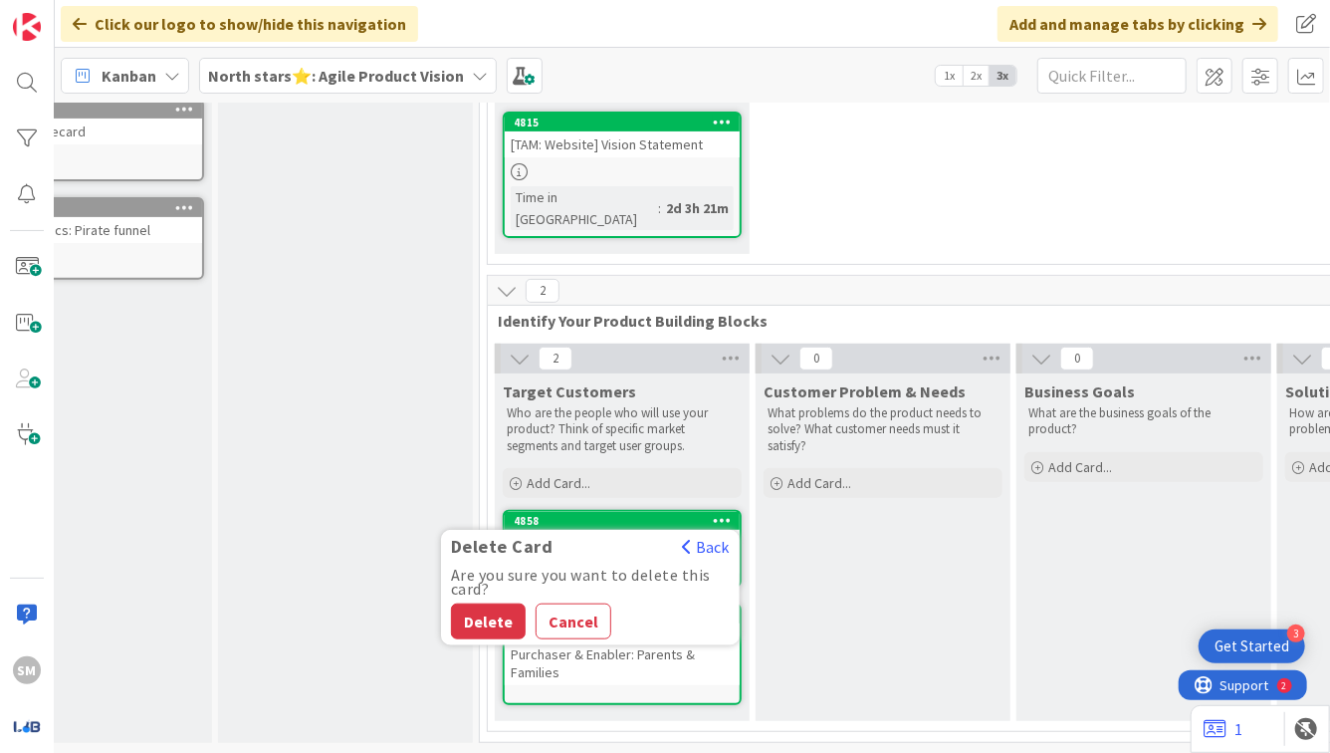
scroll to position [305, 105]
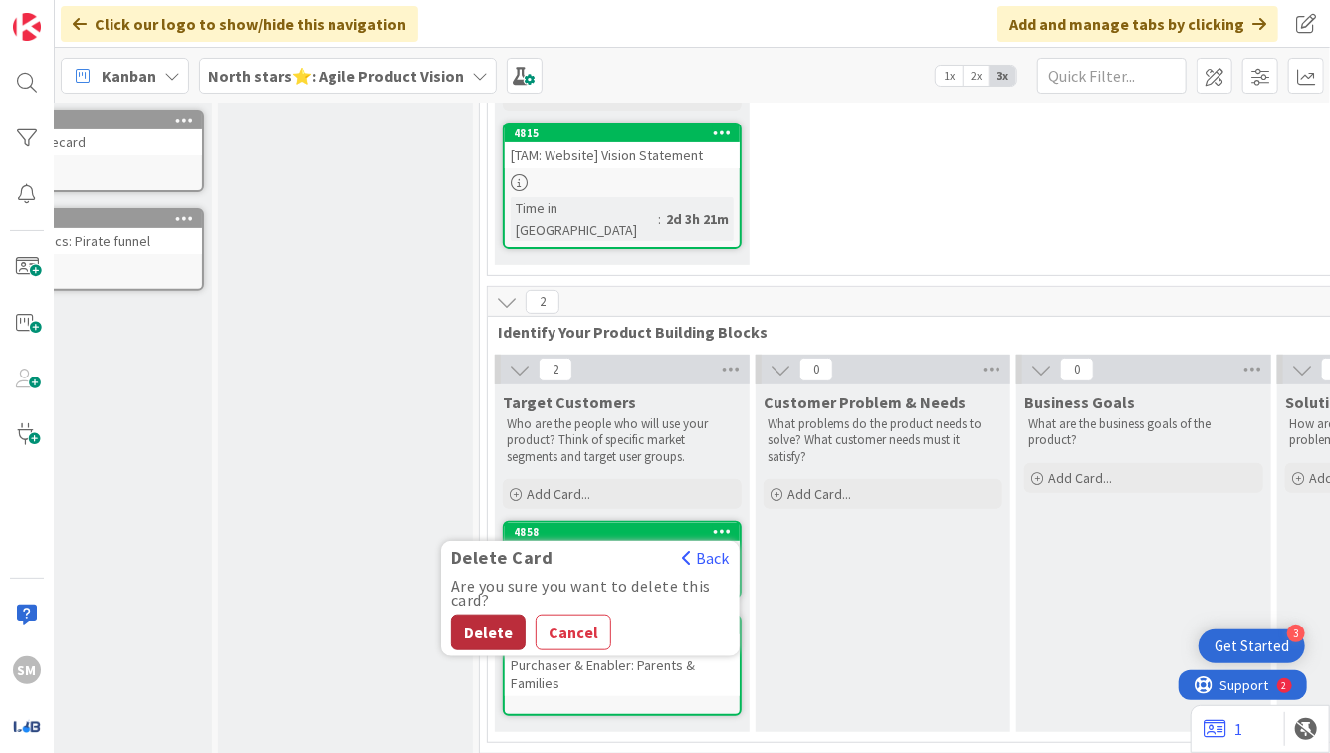
click at [501, 614] on button "Delete" at bounding box center [488, 632] width 75 height 36
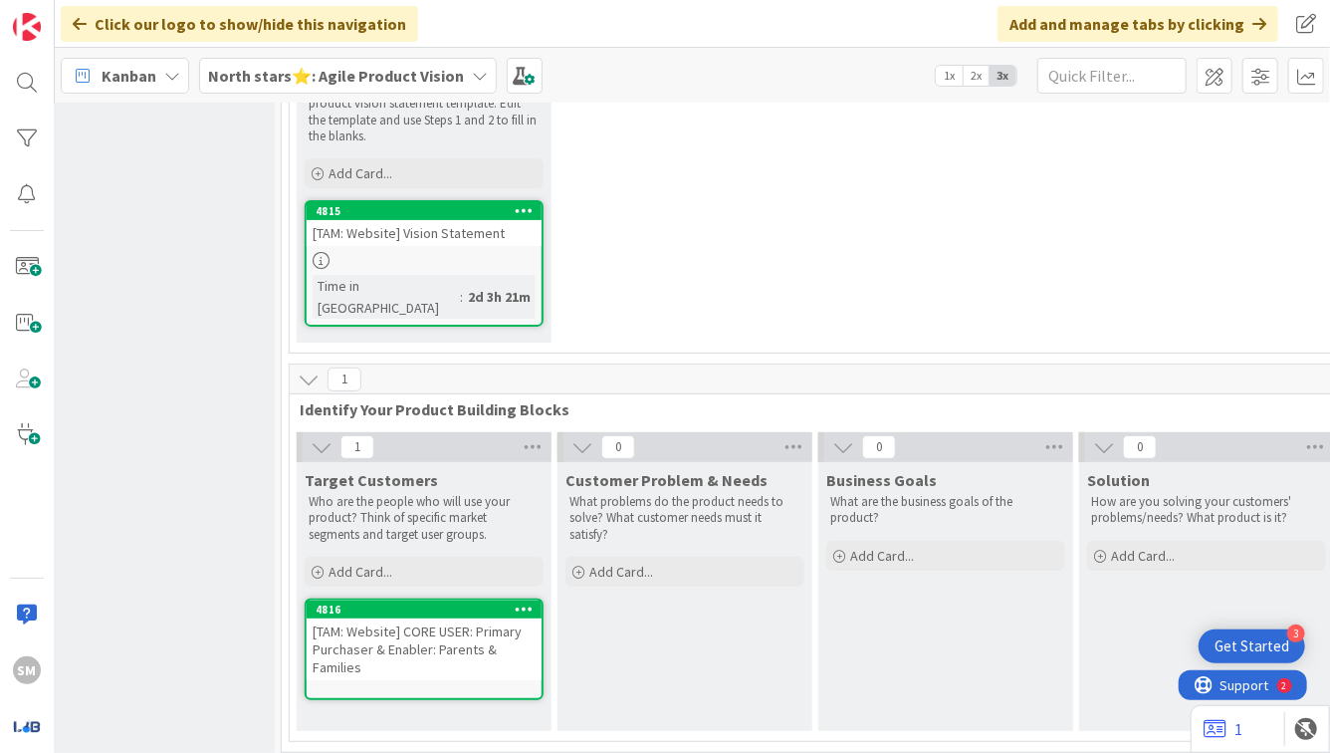
scroll to position [227, 220]
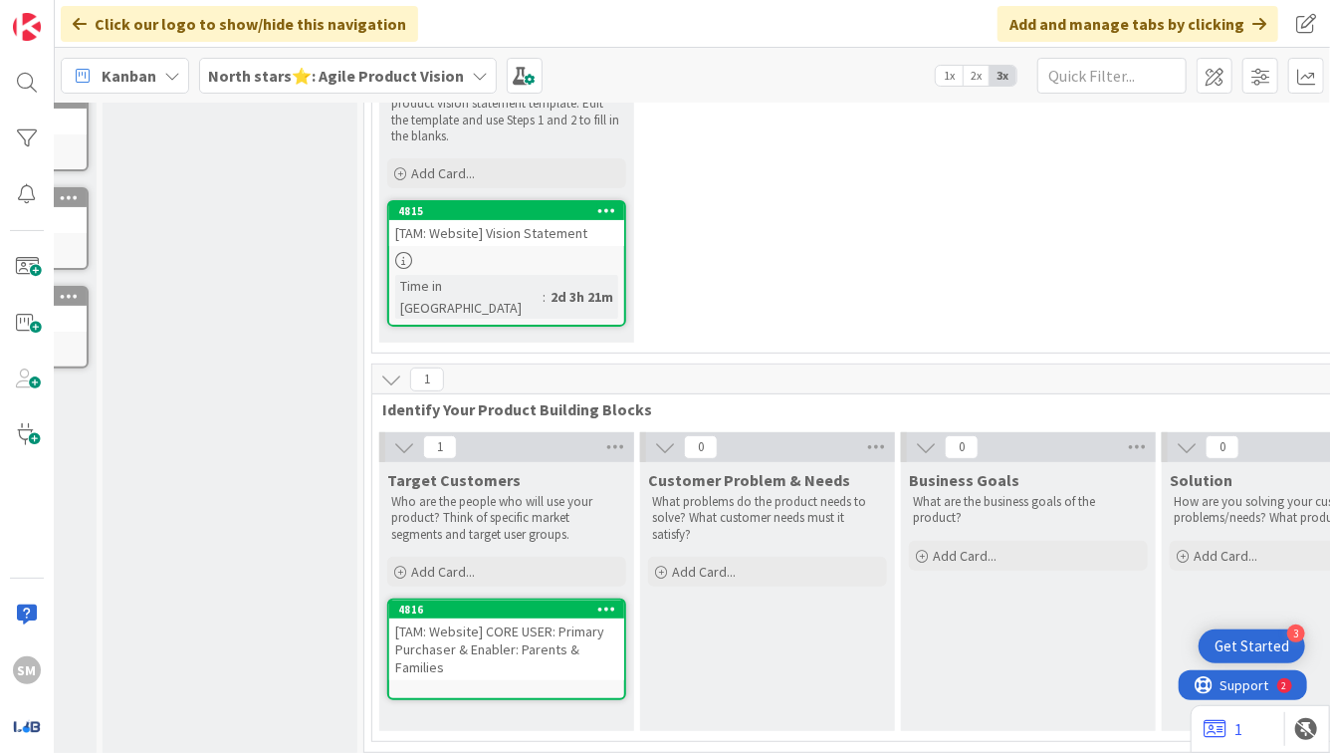
click at [552, 494] on p "Who are the people who will use your product? Think of specific market segments…" at bounding box center [506, 518] width 231 height 49
click at [562, 495] on p "Who are the people who will use your product? Think of specific market segments…" at bounding box center [506, 518] width 231 height 49
click at [550, 628] on div "[TAM: Website] CORE USER: Primary Purchaser & Enabler: Parents & Families" at bounding box center [506, 649] width 235 height 62
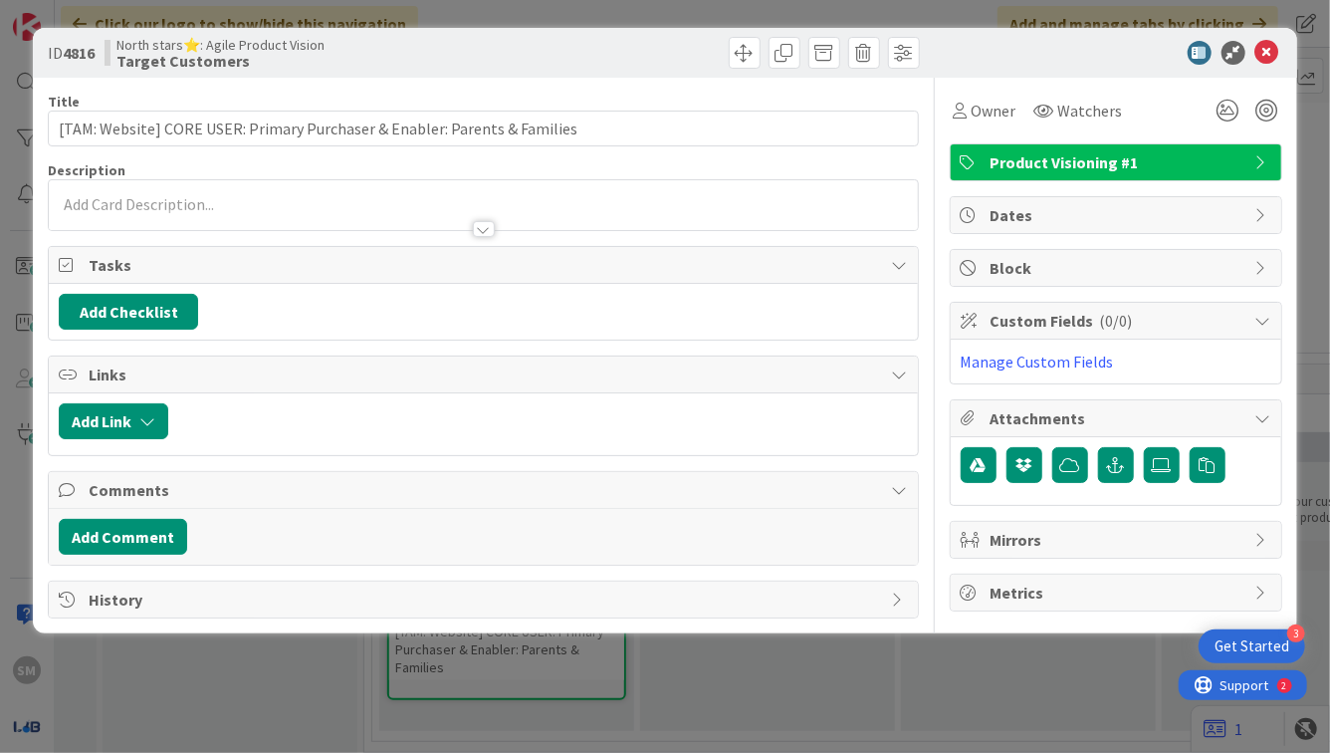
click at [254, 213] on div at bounding box center [483, 219] width 868 height 21
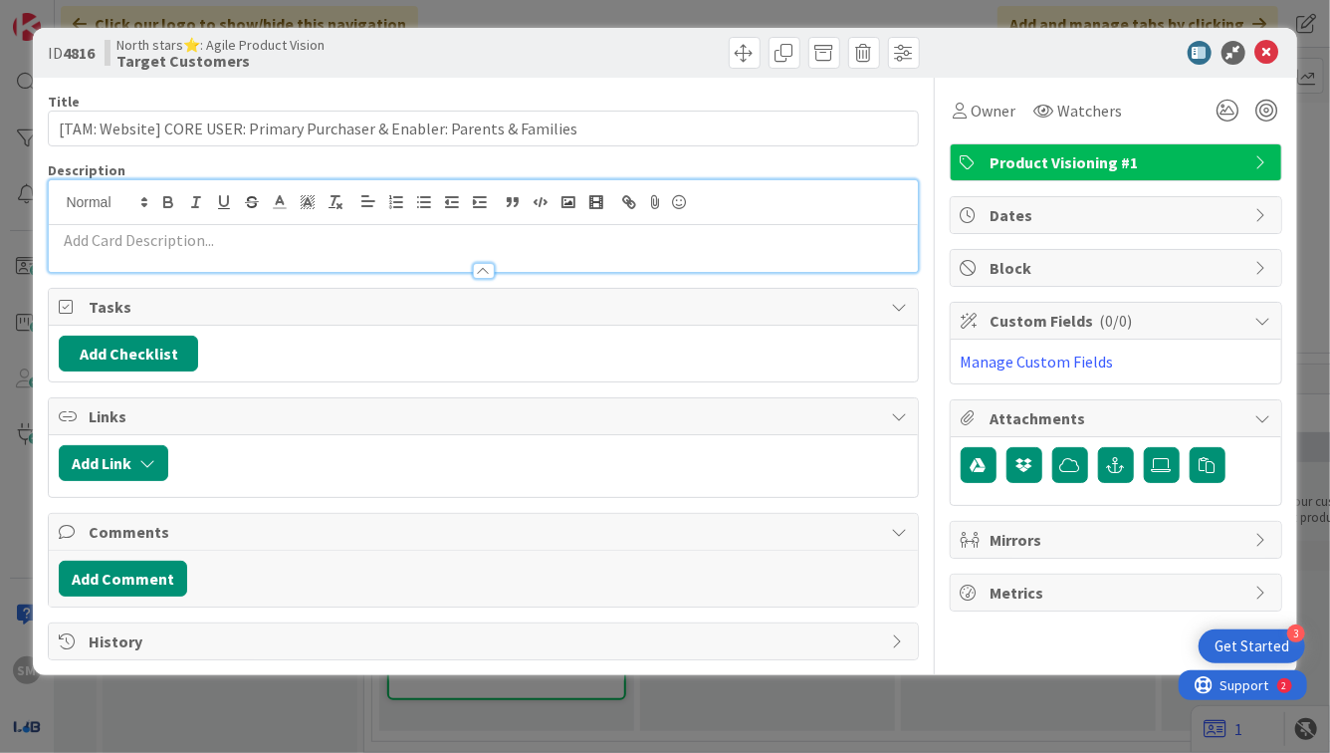
click at [244, 240] on p at bounding box center [483, 240] width 848 height 23
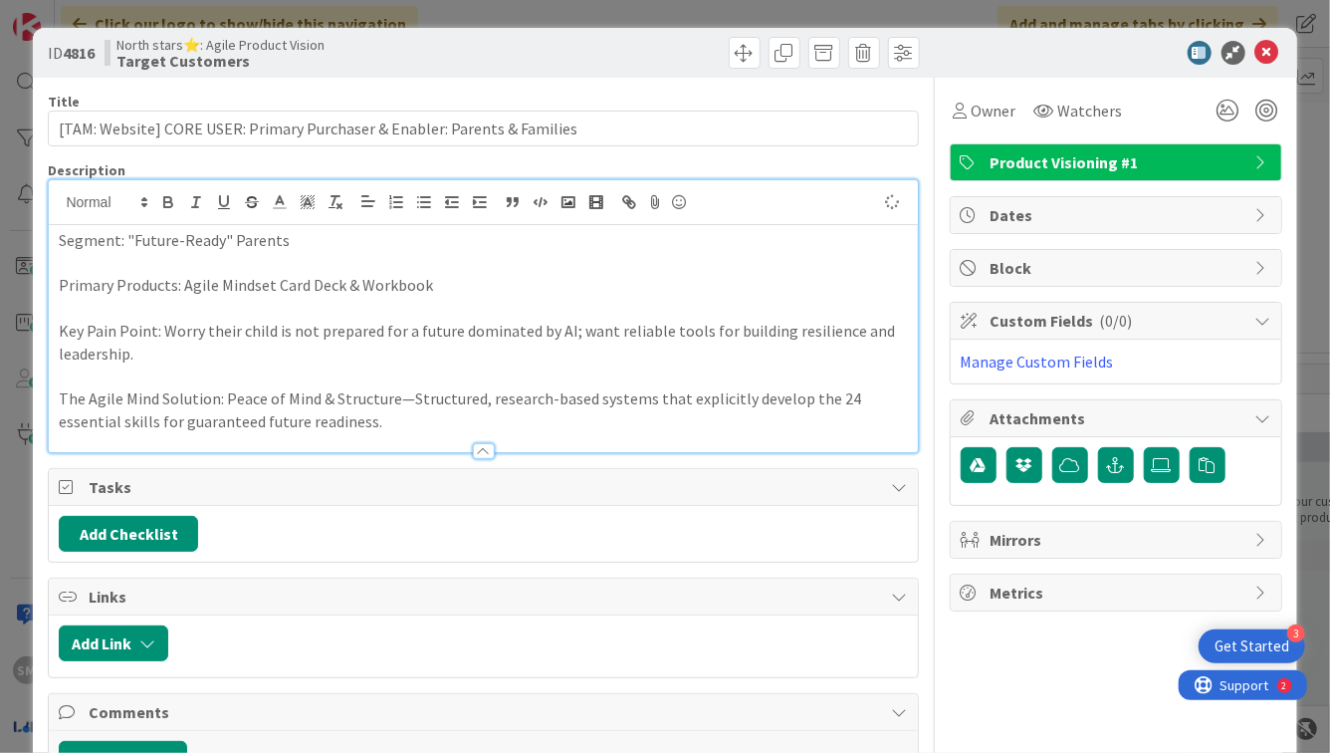
click at [146, 283] on p "Primary Products: Agile Mindset Card Deck & Workbook" at bounding box center [483, 285] width 848 height 23
click at [71, 254] on p at bounding box center [483, 263] width 848 height 23
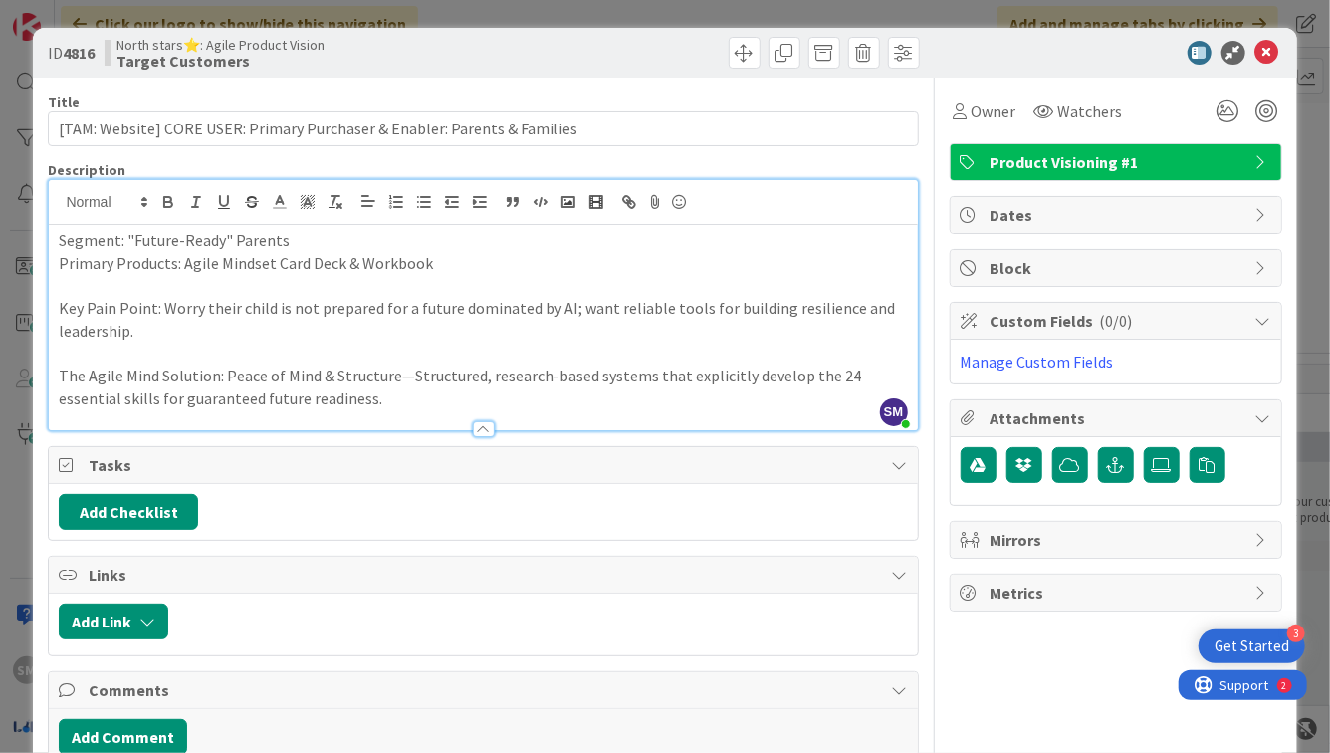
click at [75, 288] on p at bounding box center [483, 285] width 848 height 23
click at [61, 305] on p "Key Pain Point: Worry their child is not prepared for a future dominated by AI;…" at bounding box center [483, 319] width 848 height 45
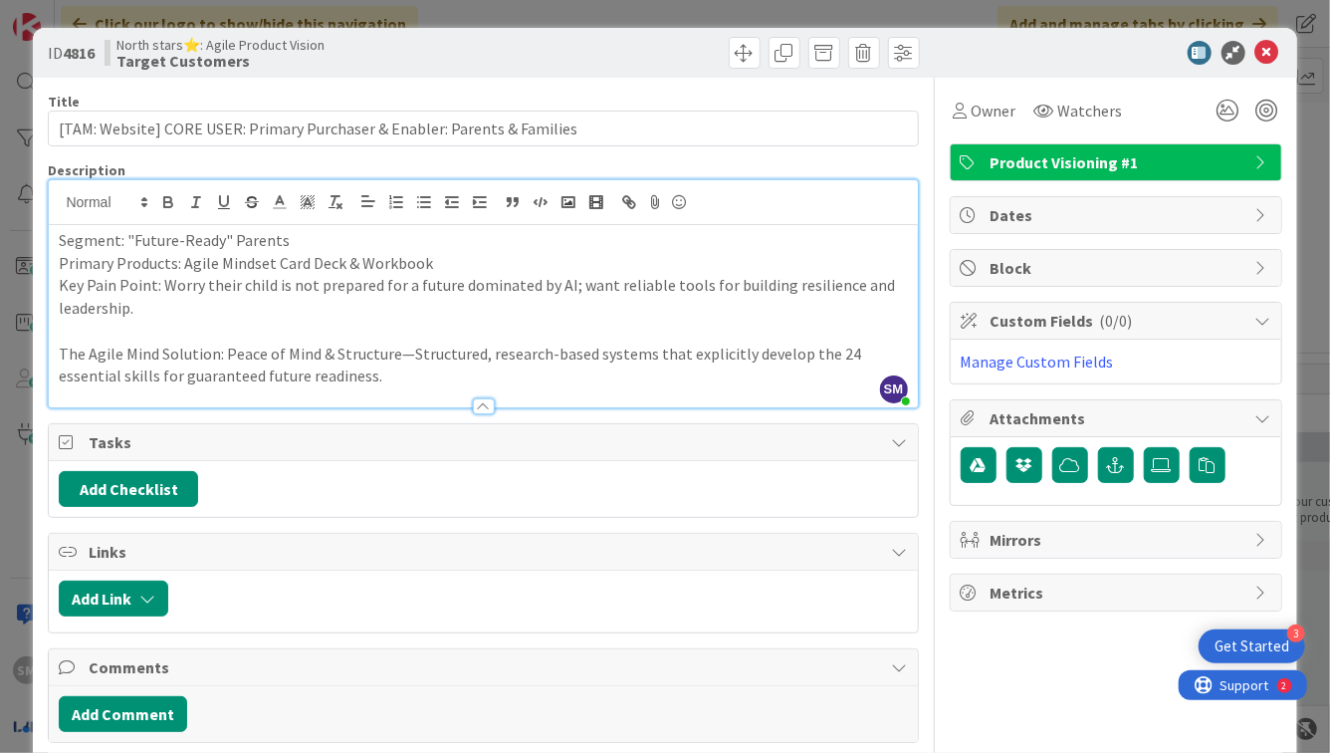
click at [61, 305] on p "Key Pain Point: Worry their child is not prepared for a future dominated by AI;…" at bounding box center [483, 296] width 848 height 45
click at [64, 317] on p "Key Pain Point: Worry their child is not prepared for a future dominated by AI;…" at bounding box center [483, 296] width 848 height 45
click at [64, 345] on p "The Agile Mind Solution: Peace of Mind & Structure—Structured, research-based s…" at bounding box center [483, 365] width 848 height 45
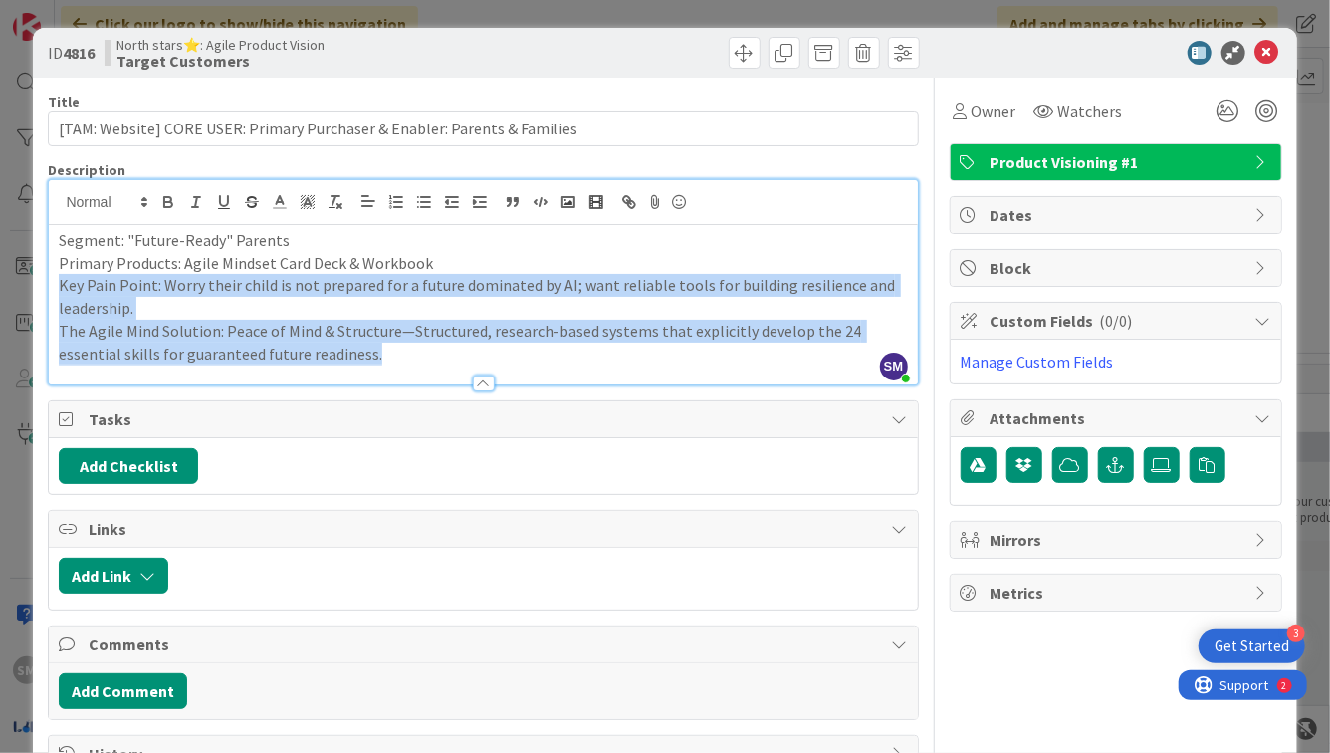
drag, startPoint x: 59, startPoint y: 287, endPoint x: 633, endPoint y: 371, distance: 580.7
click at [634, 371] on div "Description SM [PERSON_NAME] just joined Segment: "Future-Ready" Parents Primar…" at bounding box center [483, 273] width 870 height 224
click at [596, 344] on p "The Agile Mind Solution: Peace of Mind & Structure—Structured, research-based s…" at bounding box center [483, 342] width 848 height 45
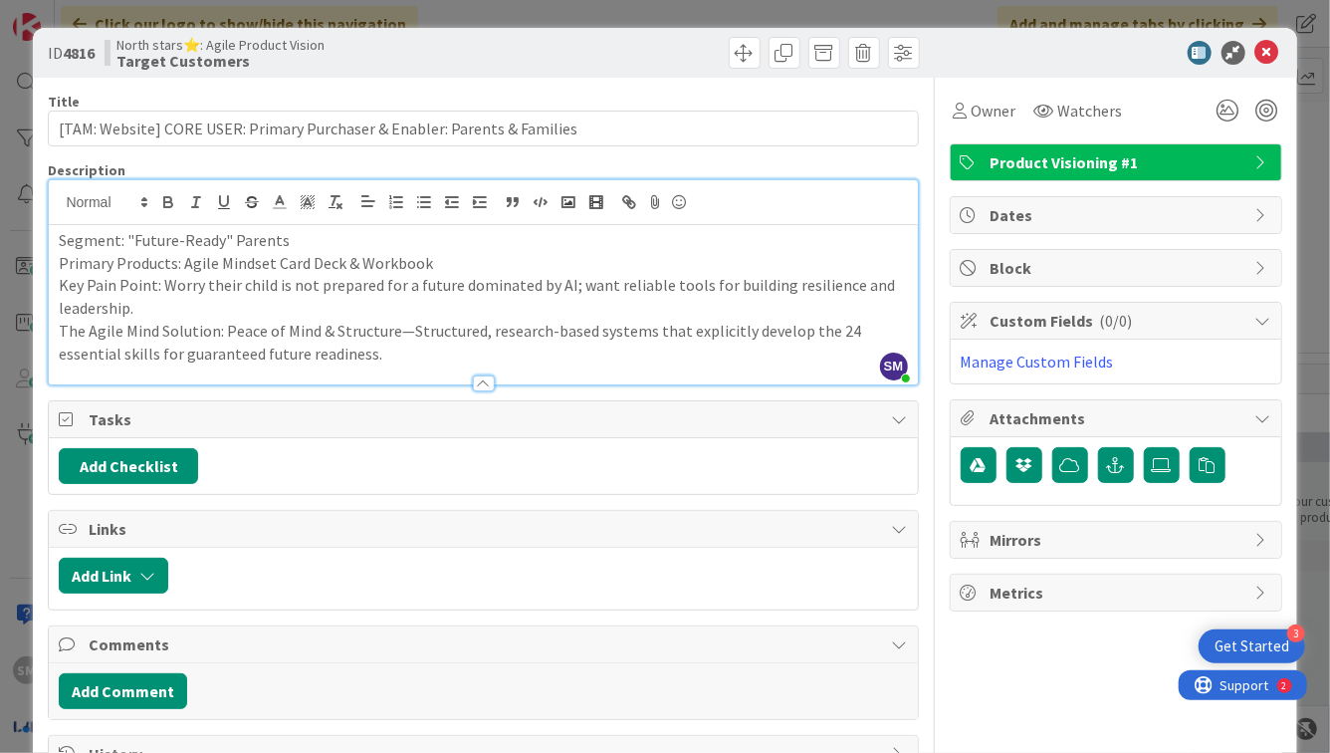
click at [597, 348] on p "The Agile Mind Solution: Peace of Mind & Structure—Structured, research-based s…" at bounding box center [483, 342] width 848 height 45
click at [60, 291] on p "Key Pain Point: Worry their child is not prepared for a future dominated by AI;…" at bounding box center [483, 296] width 848 height 45
click at [285, 322] on p "The Agile Mind Solution: Peace of Mind & Structure—Structured, research-based s…" at bounding box center [483, 342] width 848 height 45
click at [284, 315] on p "Key Pain Point: Worry their child is not prepared for a future dominated by AI;…" at bounding box center [483, 296] width 848 height 45
click at [417, 354] on p "The Agile Mind Solution: Peace of Mind & Structure—Structured, research-based s…" at bounding box center [483, 342] width 848 height 45
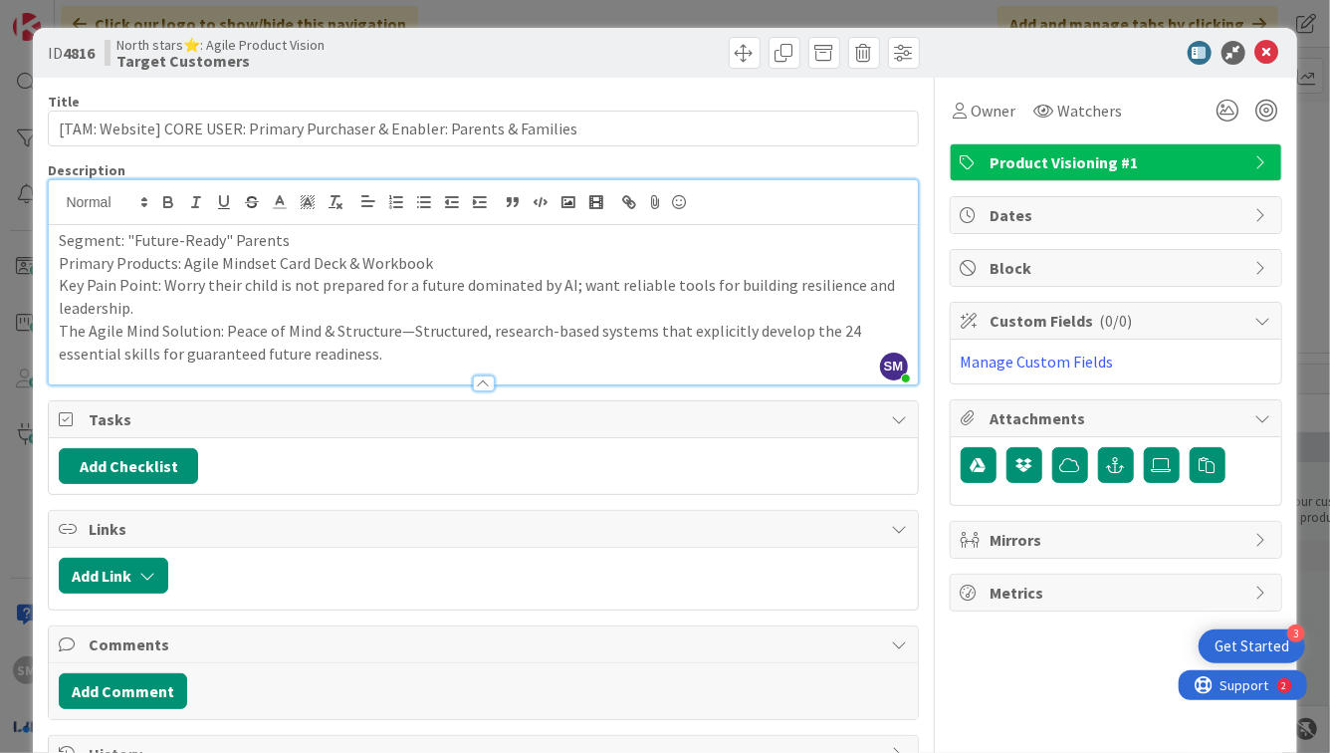
click at [398, 324] on p "The Agile Mind Solution: Peace of Mind & Structure—Structured, research-based s…" at bounding box center [483, 342] width 848 height 45
click at [413, 337] on p "The Agile Mind Solution: Peace of Mind & Structure—Structured, research-based s…" at bounding box center [483, 342] width 848 height 45
click at [408, 332] on p "The Agile Mind Solution: Peace of Mind & Structure—Structured, research-based s…" at bounding box center [483, 342] width 848 height 45
click at [222, 331] on p "The Agile Mind Solution: Peace of Mind & Structure: Structured, research-based …" at bounding box center [483, 342] width 848 height 45
drag, startPoint x: 215, startPoint y: 330, endPoint x: 133, endPoint y: 330, distance: 81.6
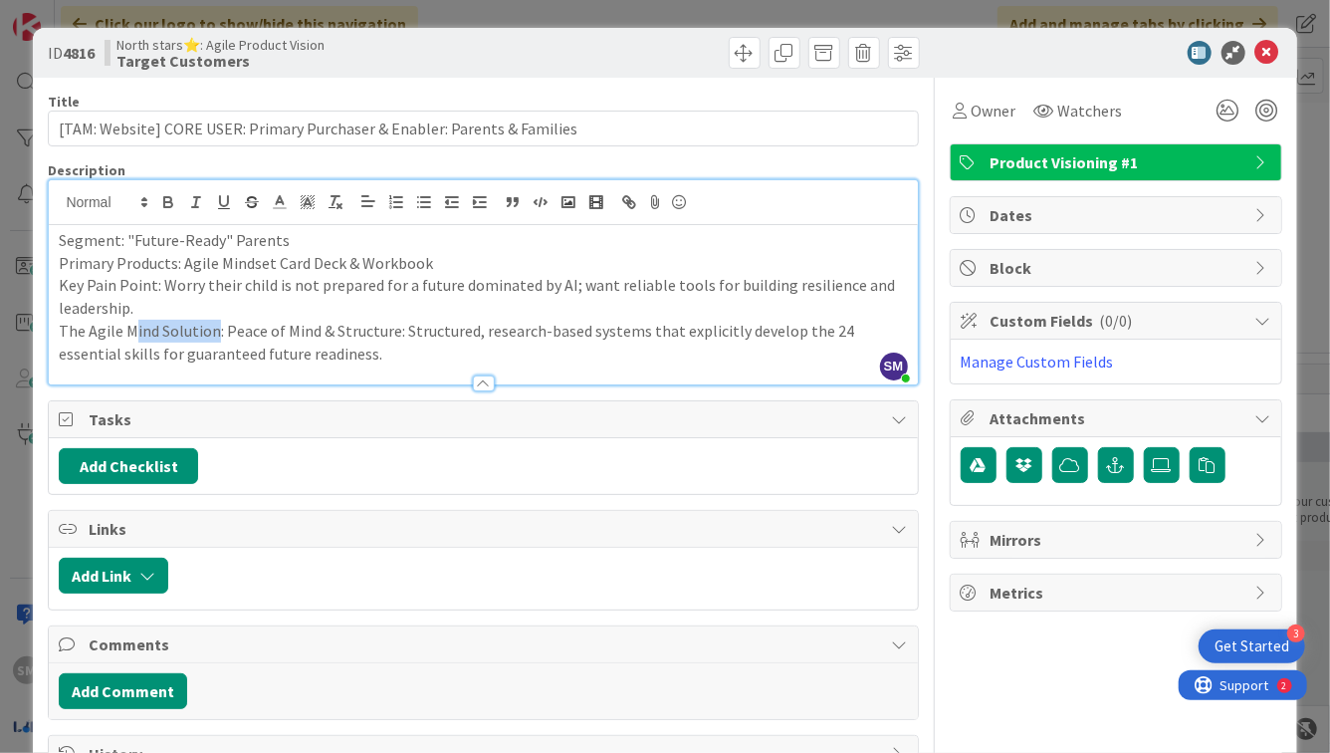
click at [133, 330] on p "The Agile Mind Solution: Peace of Mind & Structure: Structured, research-based …" at bounding box center [483, 342] width 848 height 45
click at [157, 330] on p "The Agile Mind Solution: Peace of Mind & Structure: Structured, research-based …" at bounding box center [483, 342] width 848 height 45
drag, startPoint x: 159, startPoint y: 330, endPoint x: 68, endPoint y: 330, distance: 91.6
click at [68, 330] on p "The Agile Mind Solution: Peace of Mind & Structure: Structured, research-based …" at bounding box center [483, 342] width 848 height 45
click at [635, 318] on p "Key Pain Point: Worry their child is not prepared for a future dominated by AI;…" at bounding box center [483, 296] width 848 height 45
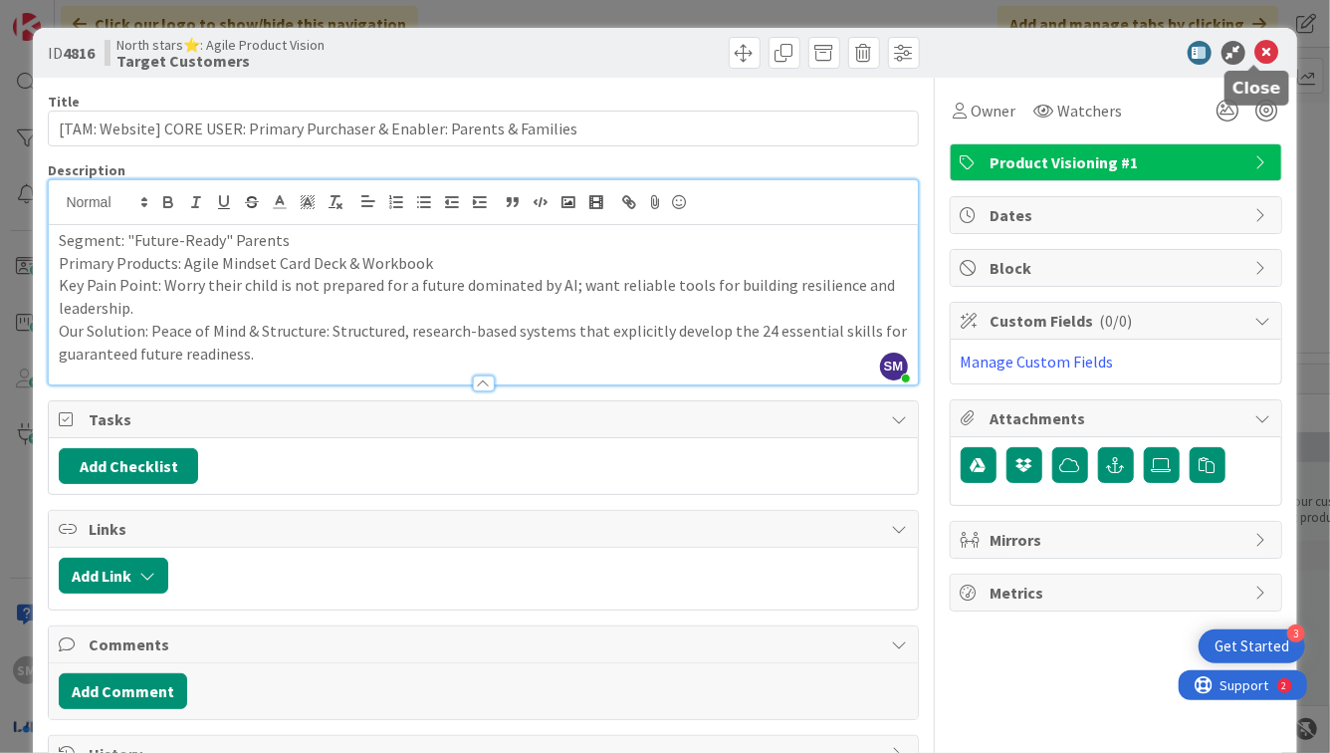
click at [1256, 47] on icon at bounding box center [1268, 53] width 24 height 24
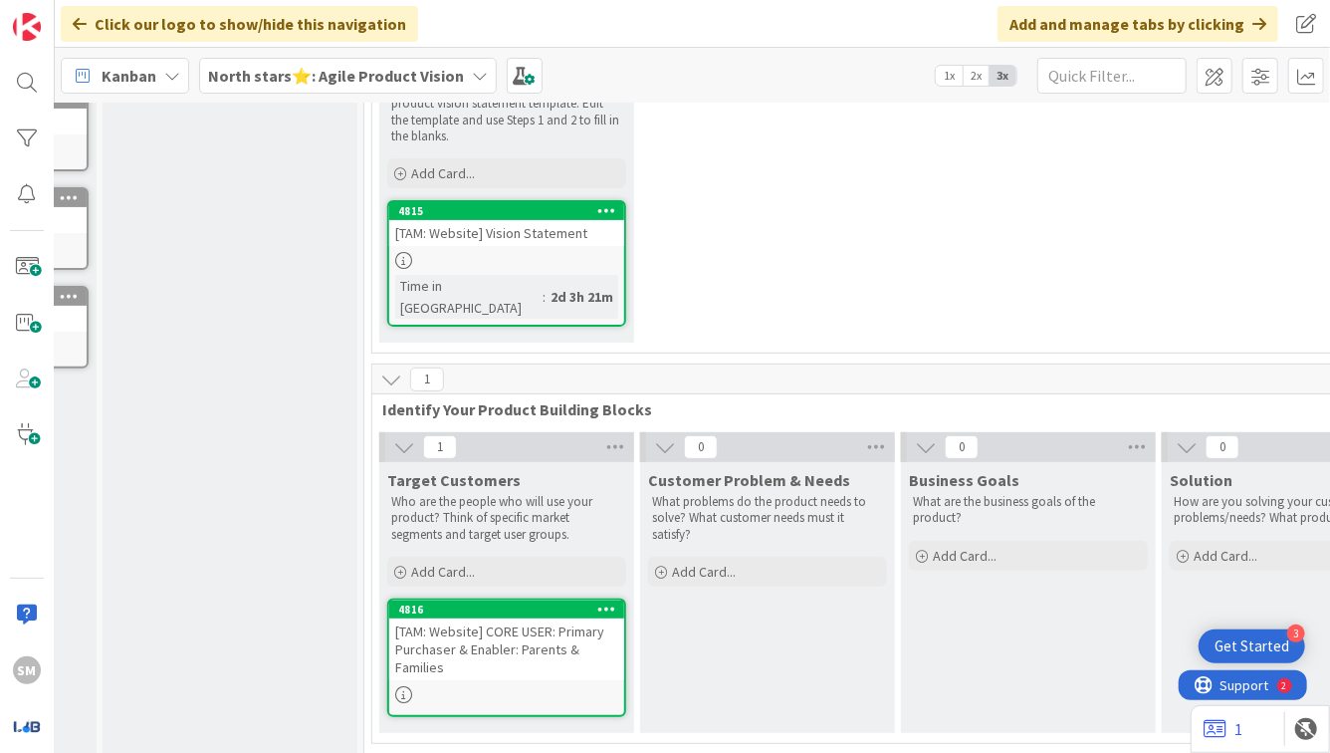
click at [608, 601] on icon at bounding box center [606, 608] width 19 height 14
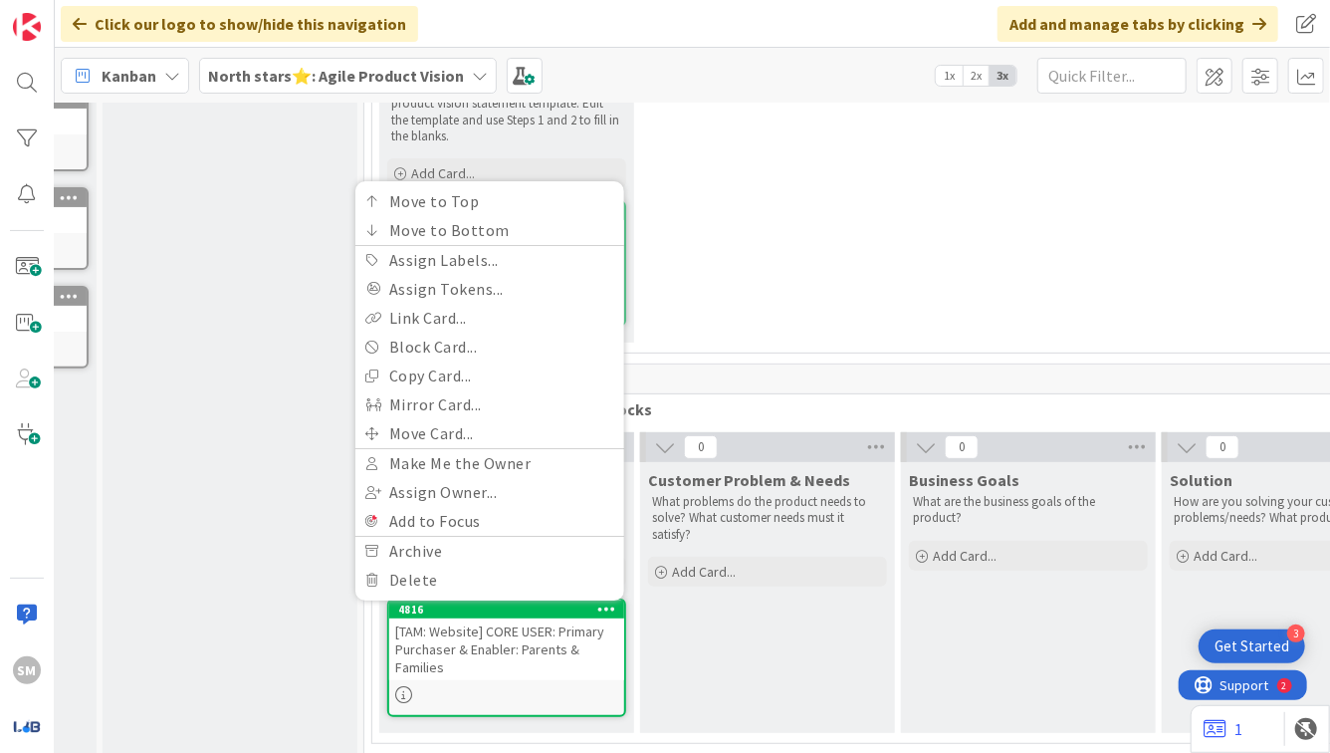
click at [671, 308] on div "1 Product Vision Statement Template This container includes the card with the p…" at bounding box center [897, 185] width 1043 height 335
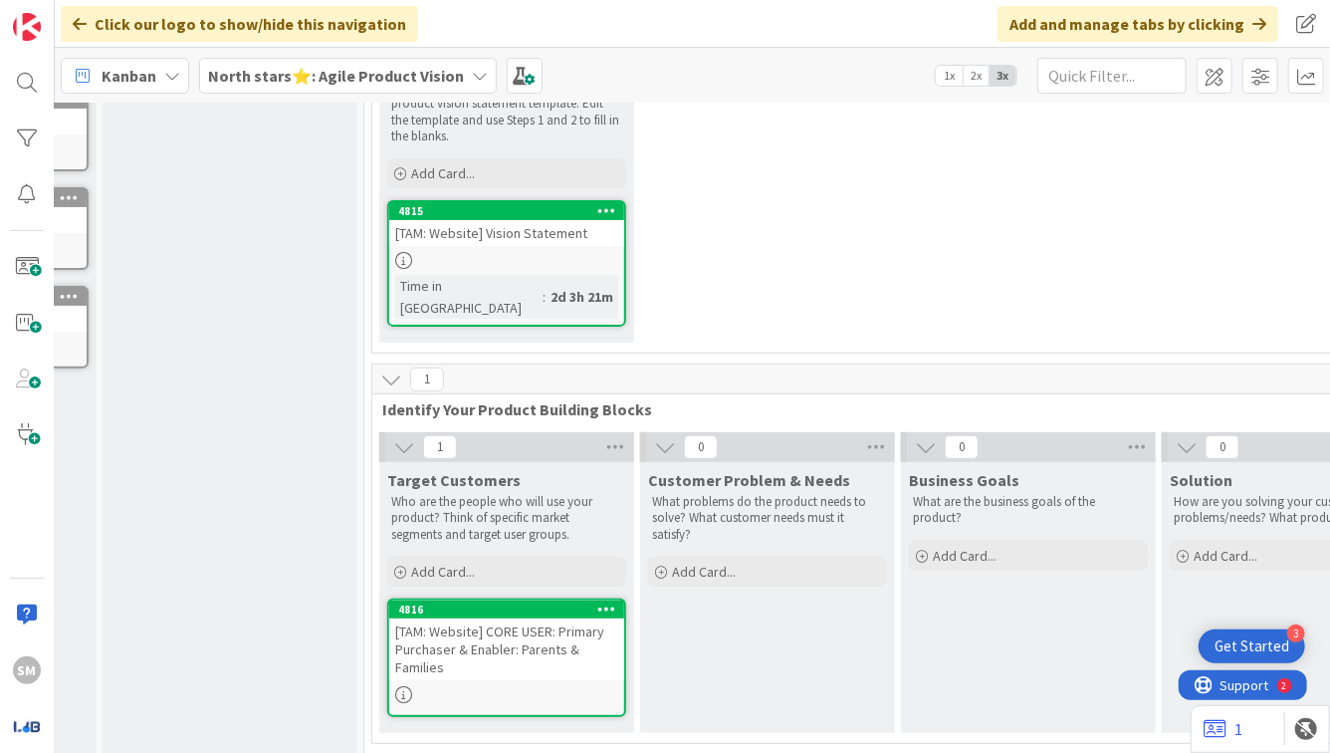
click at [484, 618] on div "[TAM: Website] CORE USER: Primary Purchaser & Enabler: Parents & Families" at bounding box center [506, 649] width 235 height 62
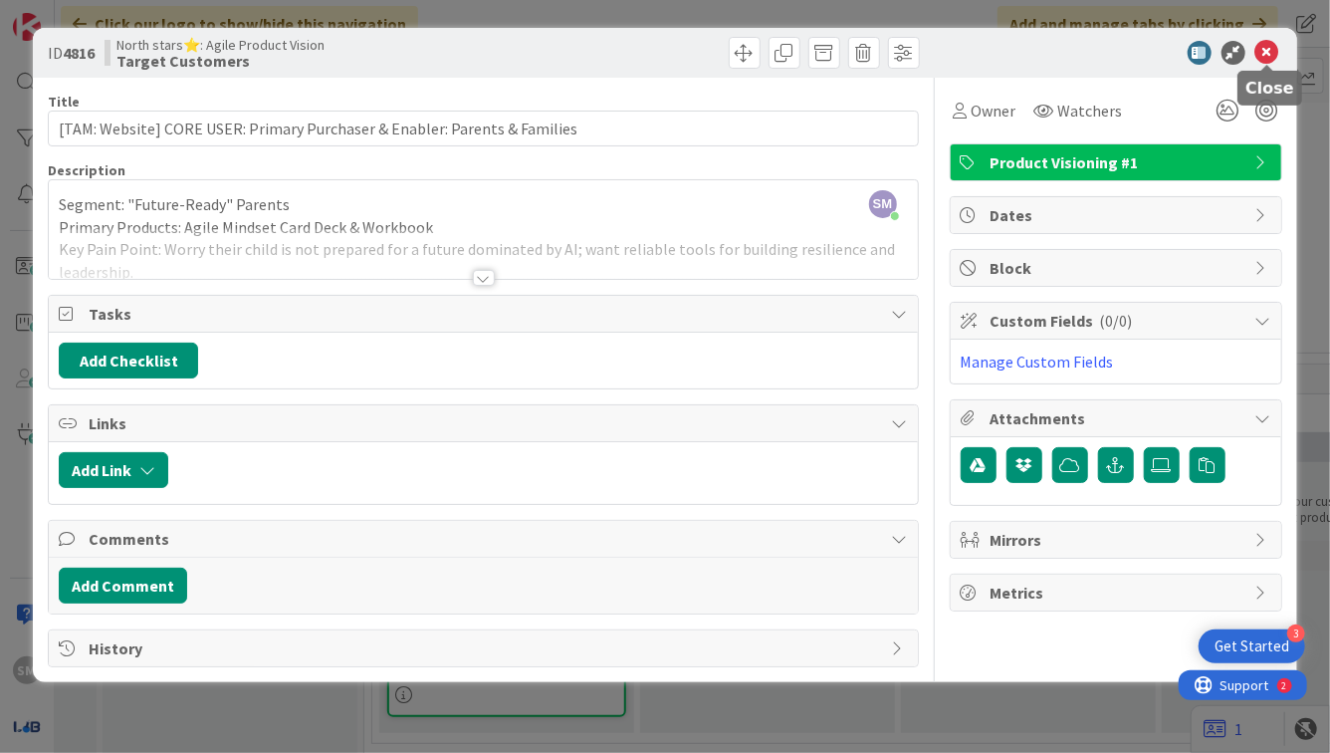
click at [1266, 53] on icon at bounding box center [1268, 53] width 24 height 24
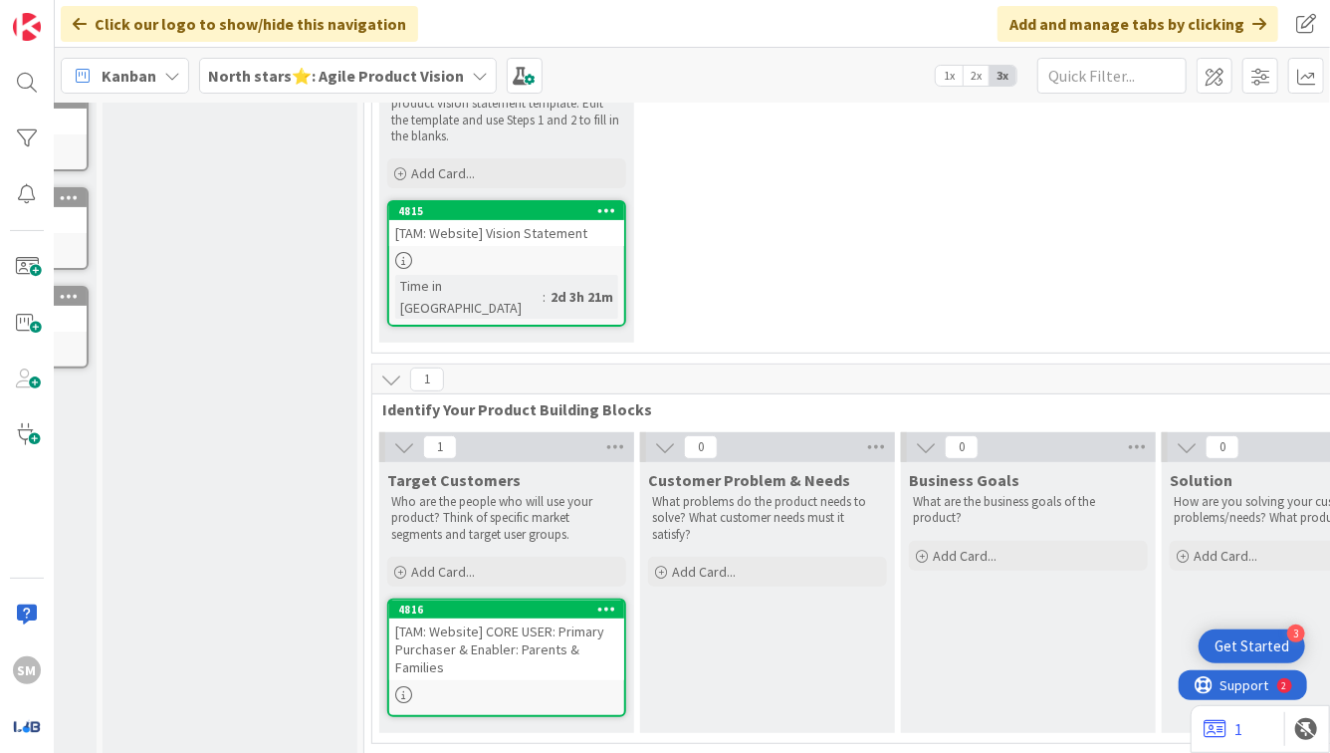
click at [609, 601] on icon at bounding box center [606, 608] width 19 height 14
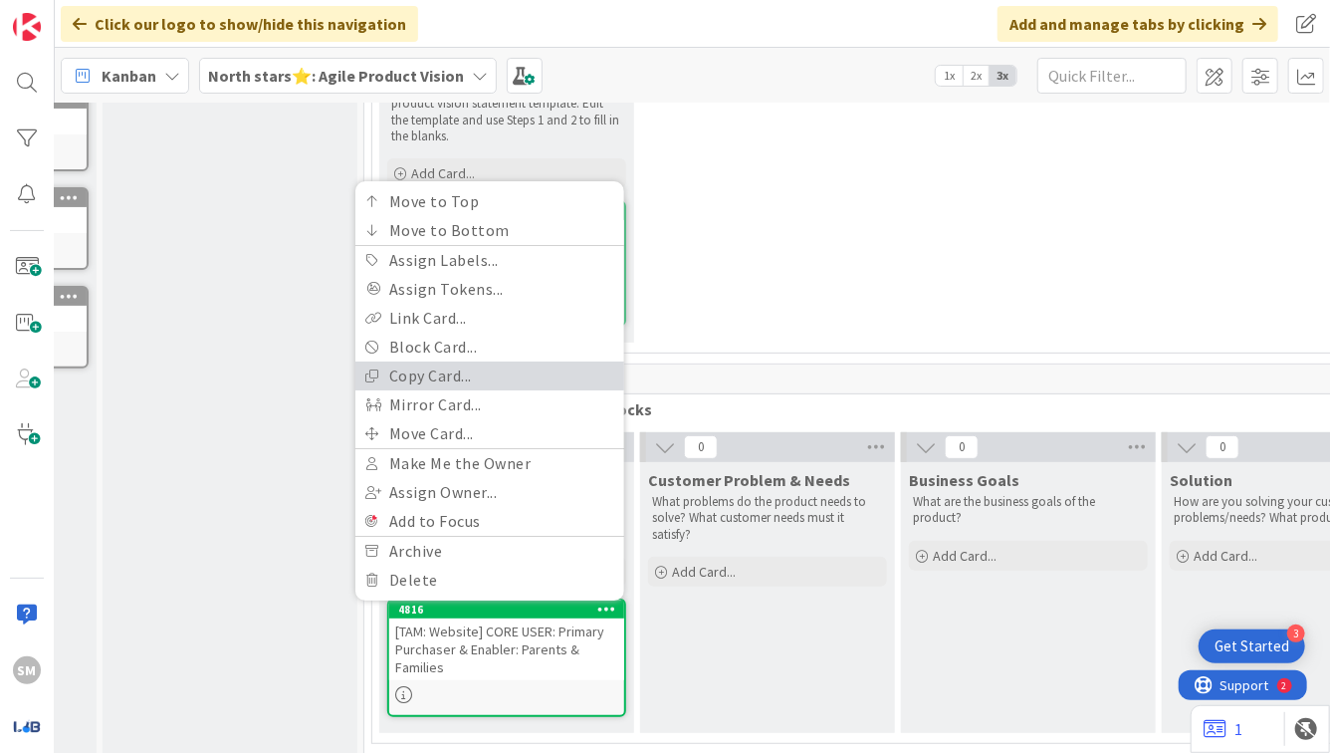
click at [474, 361] on link "Copy Card..." at bounding box center [489, 375] width 269 height 29
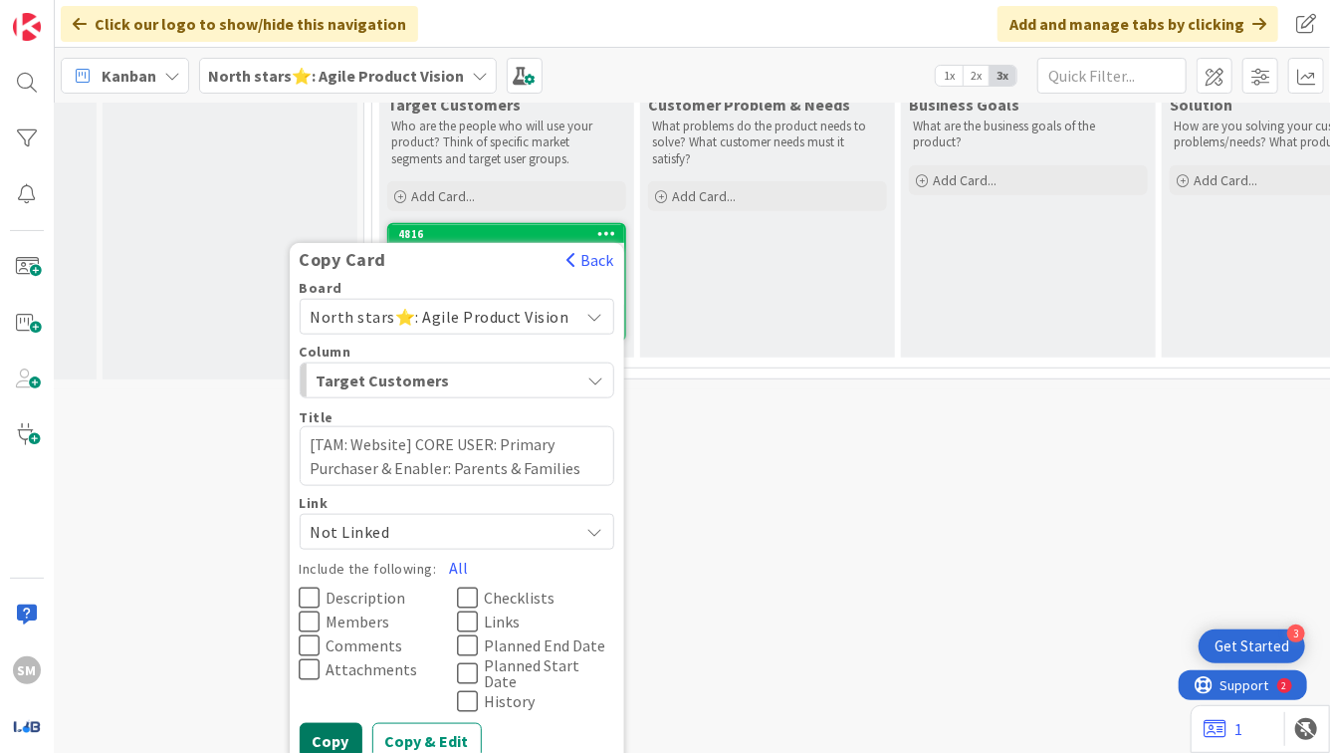
click at [342, 722] on button "Copy" at bounding box center [331, 740] width 63 height 36
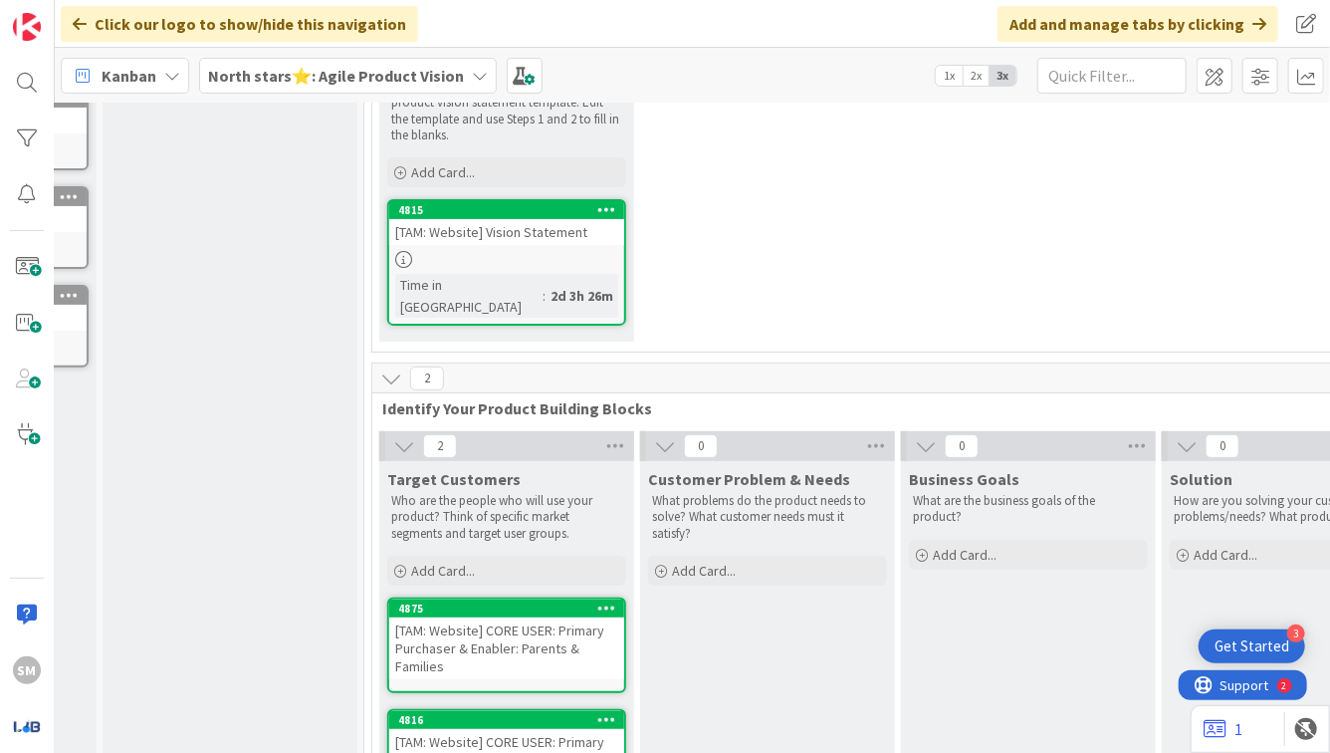
scroll to position [340, 220]
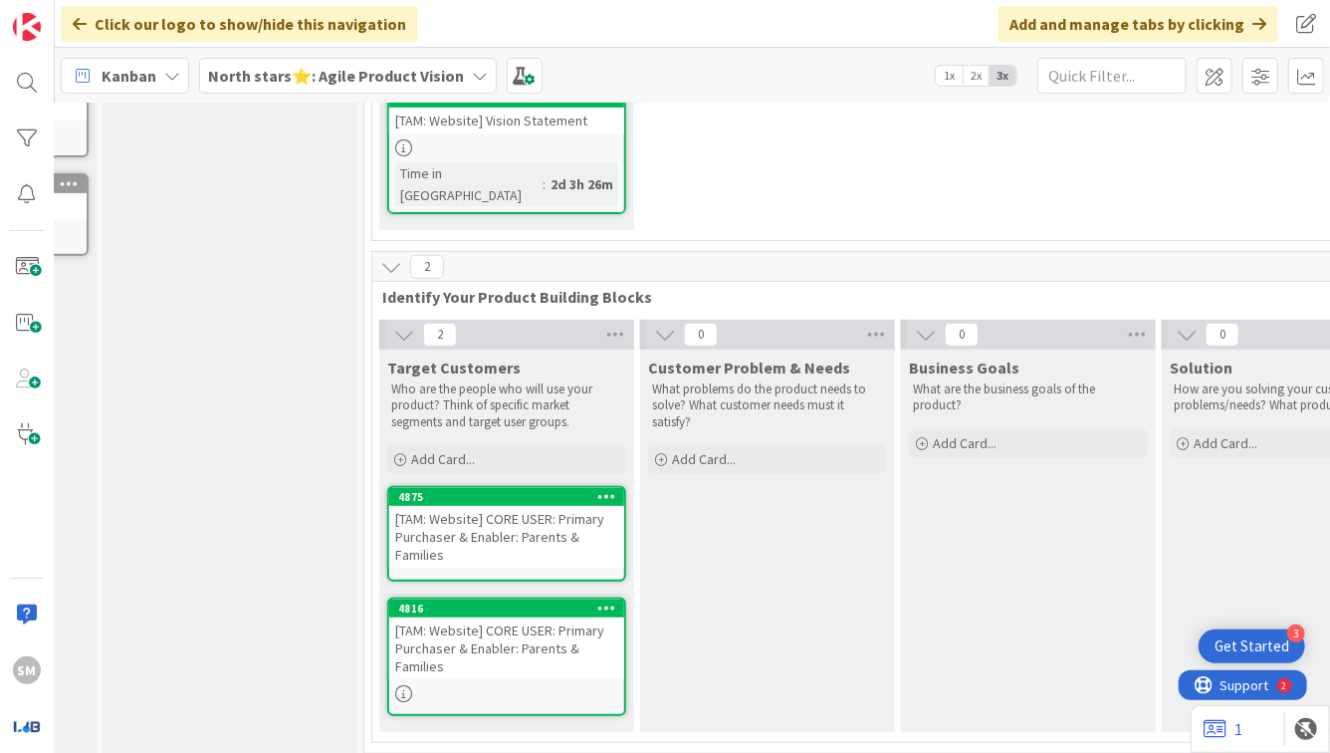
click at [511, 506] on div "[TAM: Website] CORE USER: Primary Purchaser & Enabler: Parents & Families" at bounding box center [506, 537] width 235 height 62
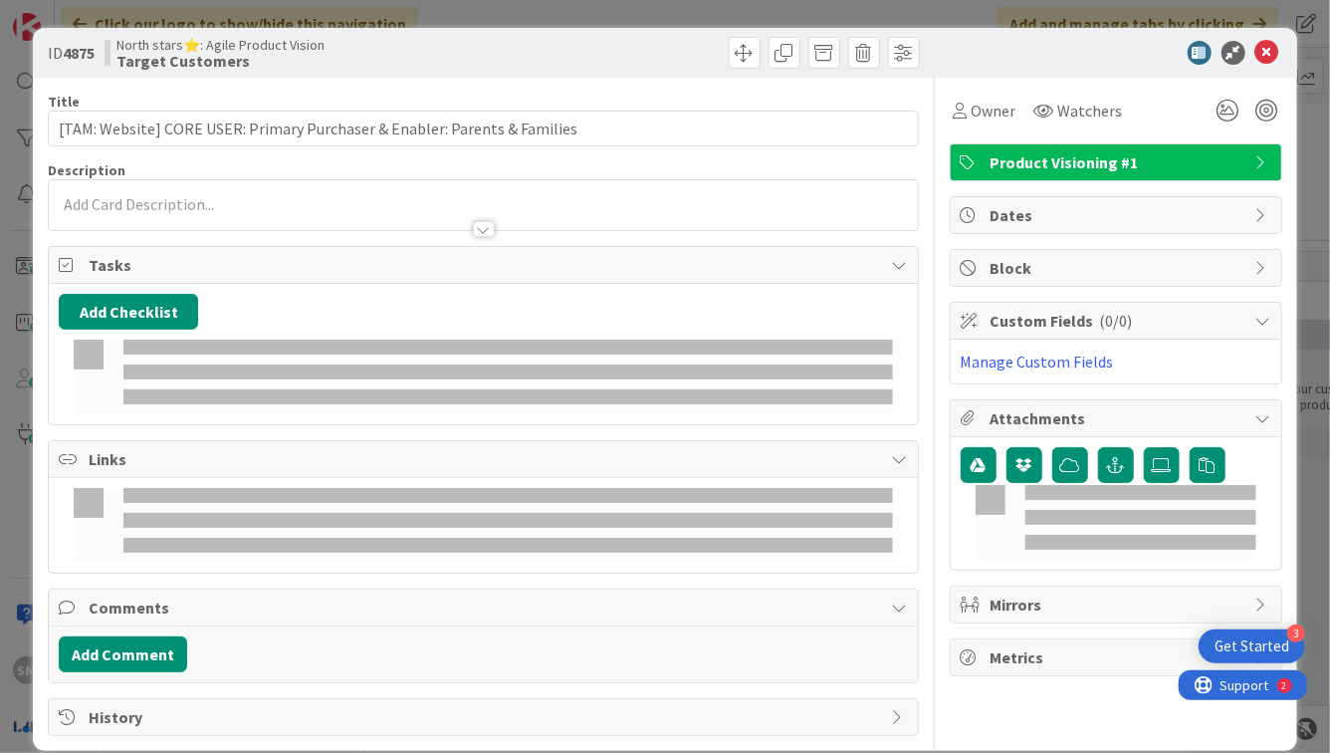
type textarea "x"
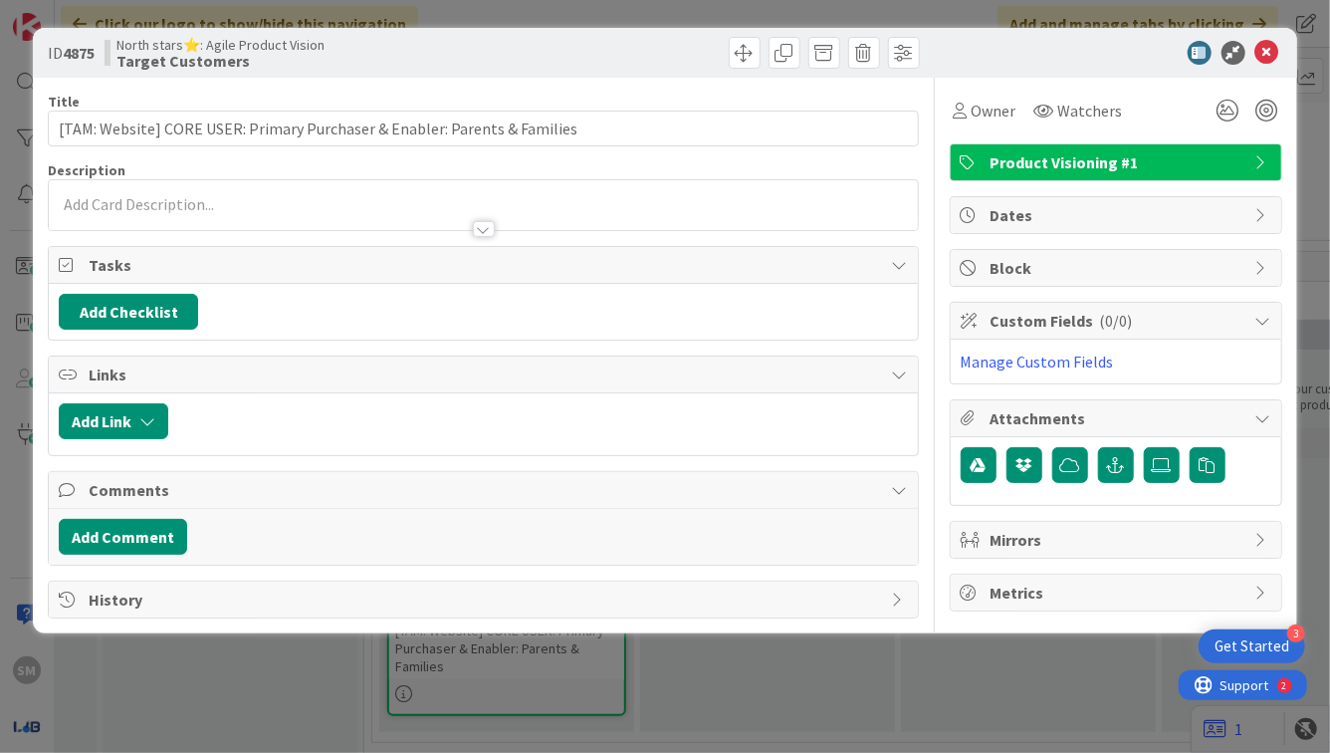
click at [398, 227] on div at bounding box center [483, 219] width 868 height 21
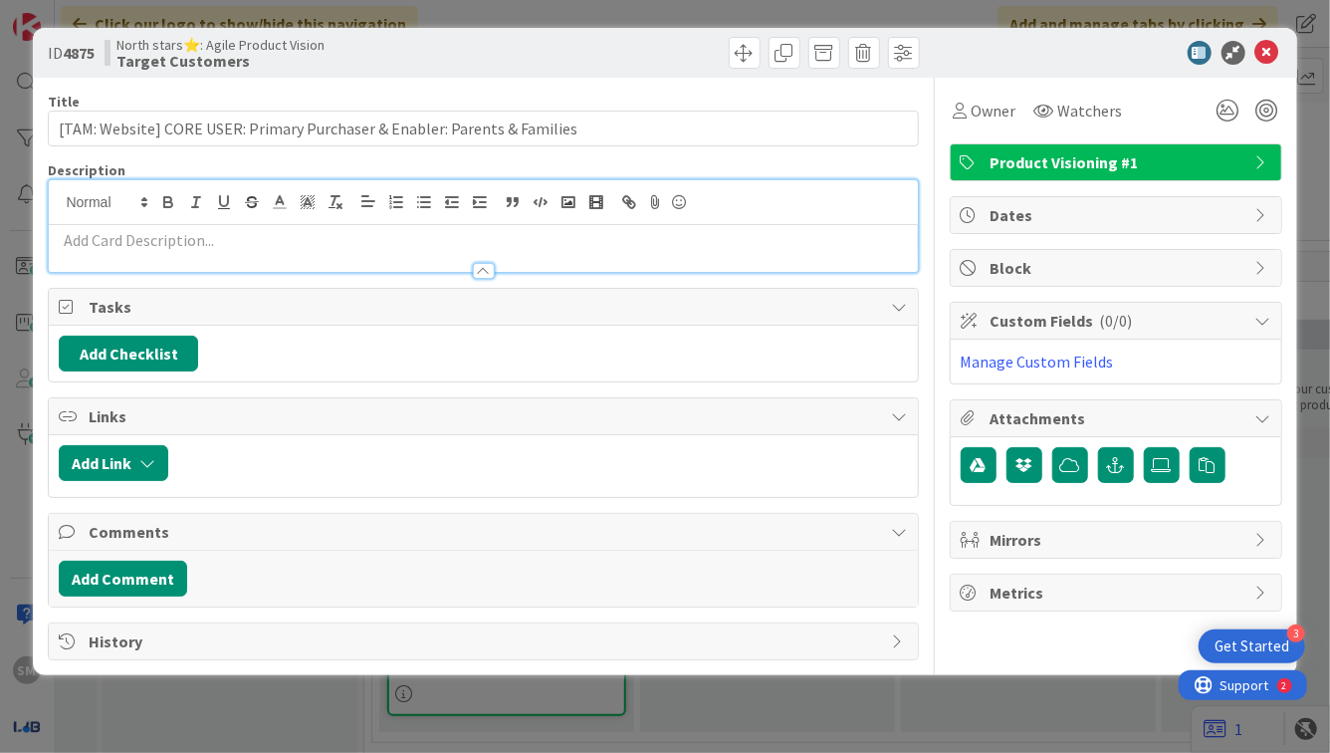
click at [472, 106] on div "Title 73 / 128" at bounding box center [483, 102] width 870 height 18
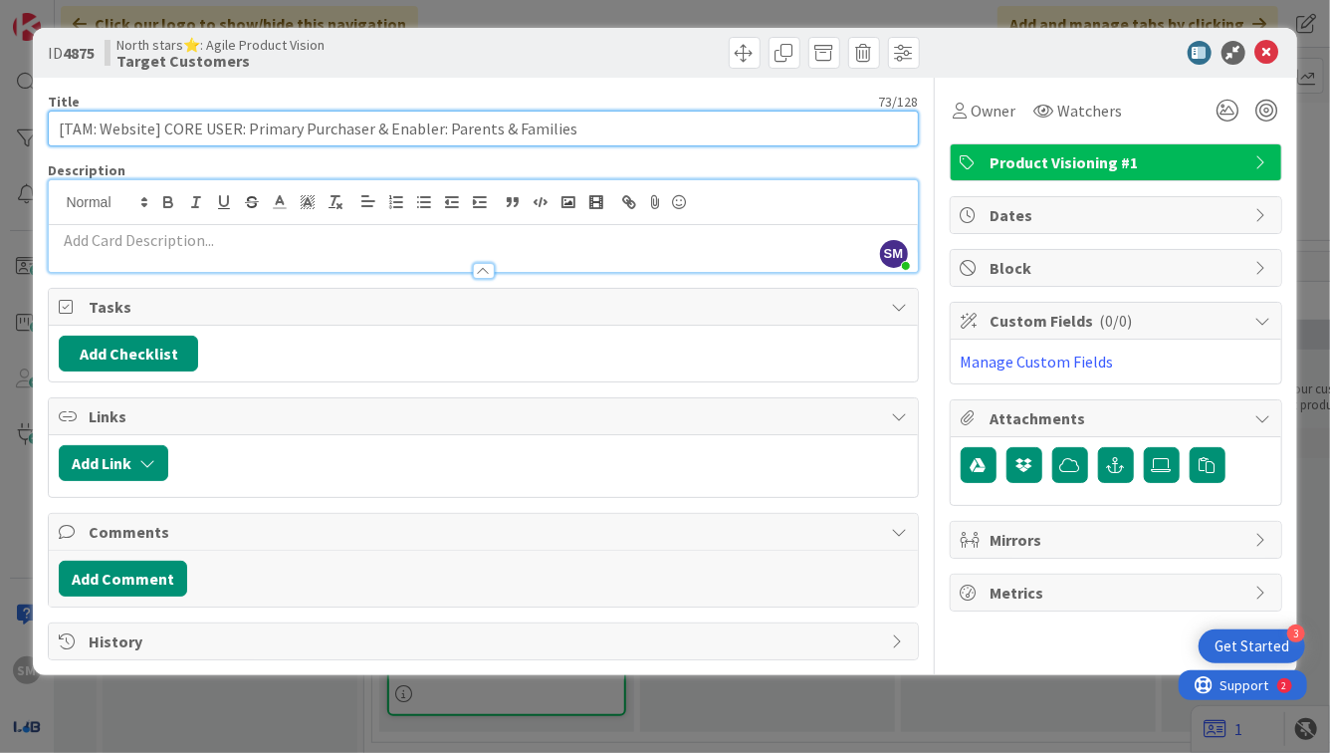
click at [472, 122] on input "[TAM: Website] CORE USER: Primary Purchaser & Enabler: Parents & Families" at bounding box center [483, 129] width 870 height 36
click at [238, 123] on input "[TAM: Website] CORE USER: Primary Purchaser & Enabler: Parents & Families" at bounding box center [483, 129] width 870 height 36
drag, startPoint x: 245, startPoint y: 129, endPoint x: 678, endPoint y: 136, distance: 433.2
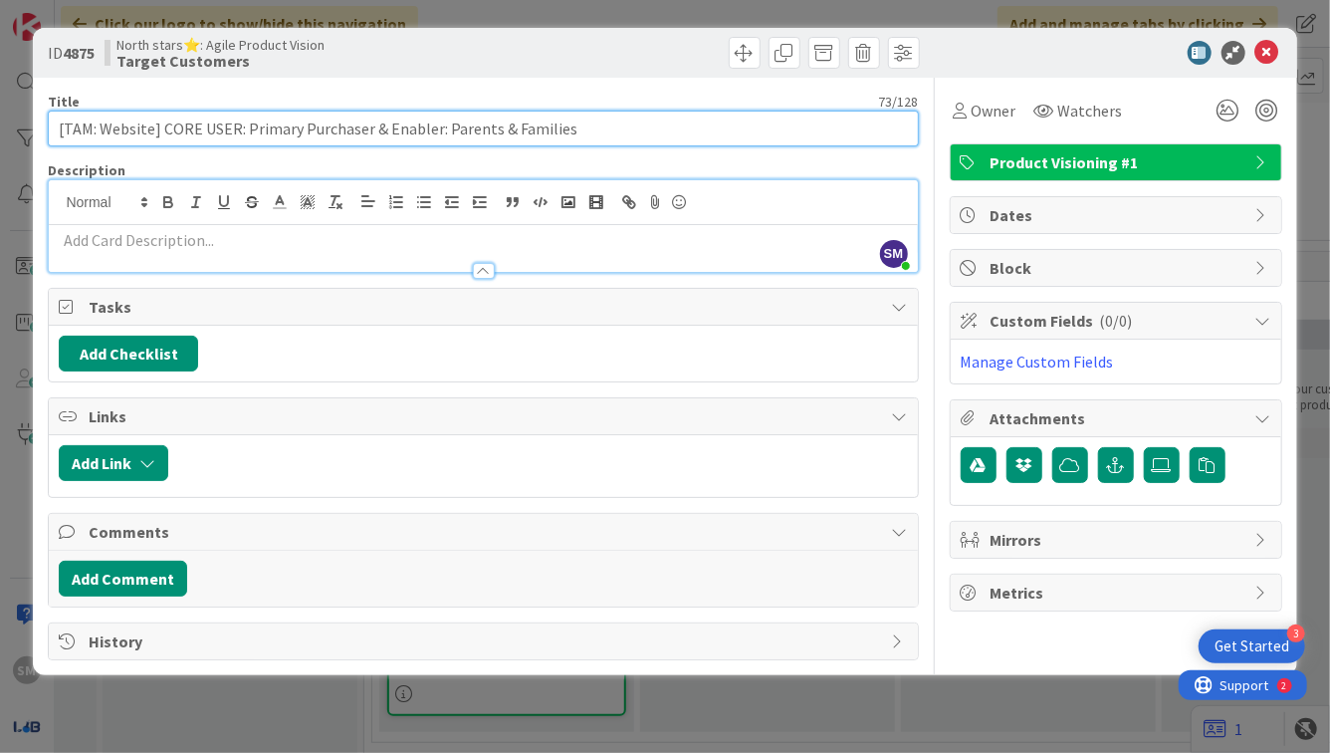
click at [678, 136] on input "[TAM: Website] CORE USER: Primary Purchaser & Enabler: Parents & Families" at bounding box center [483, 129] width 870 height 36
paste input "Homeschool & Microschool Leader"
type input "[TAM: Website] CORE USER: Homeschool & Microschool Leaders"
type textarea "x"
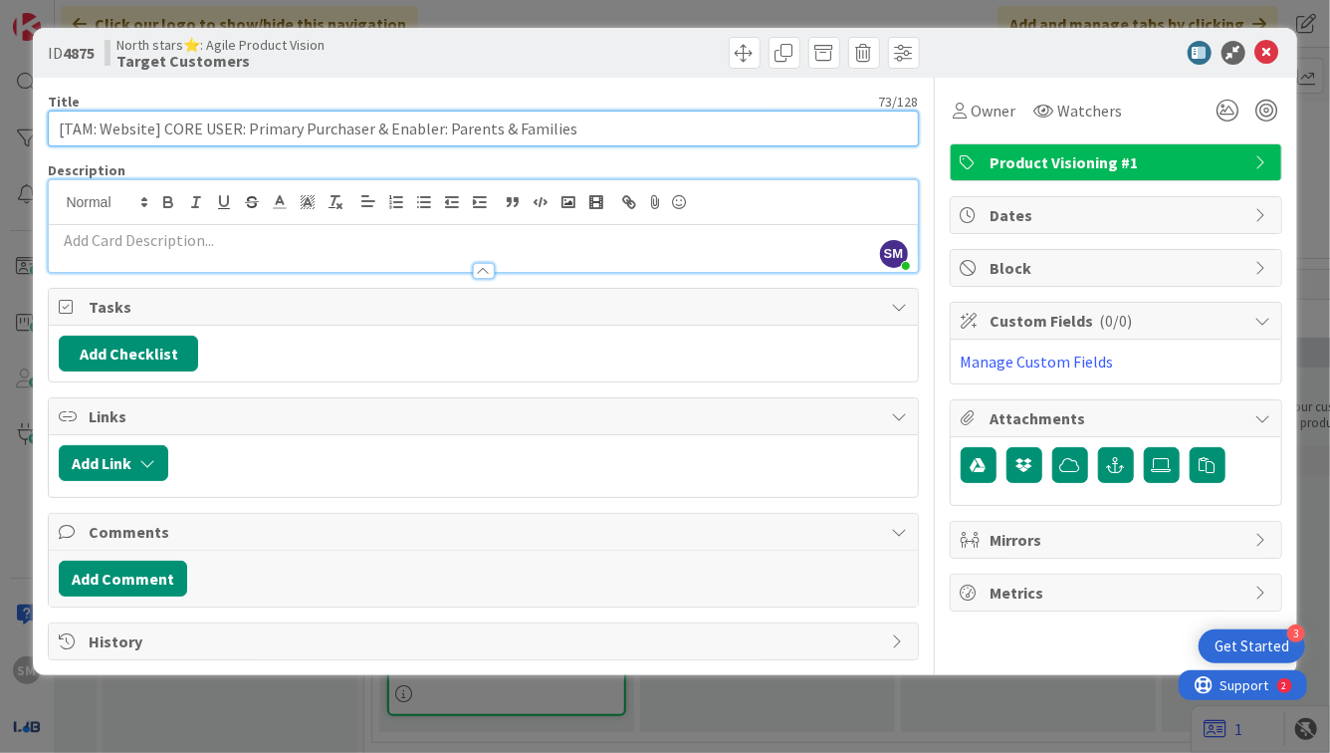
click at [249, 130] on input "[TAM: Website] CORE USER: Primary Purchaser & Enabler: Parents & Families" at bounding box center [483, 129] width 870 height 36
drag, startPoint x: 160, startPoint y: 132, endPoint x: 675, endPoint y: 127, distance: 514.8
click at [676, 127] on input "[TAM: Website] CORE USER: Primary Purchaser & Enabler: Parents & Families" at bounding box center [483, 129] width 870 height 36
type input "[TAM: Website] Secondary User"
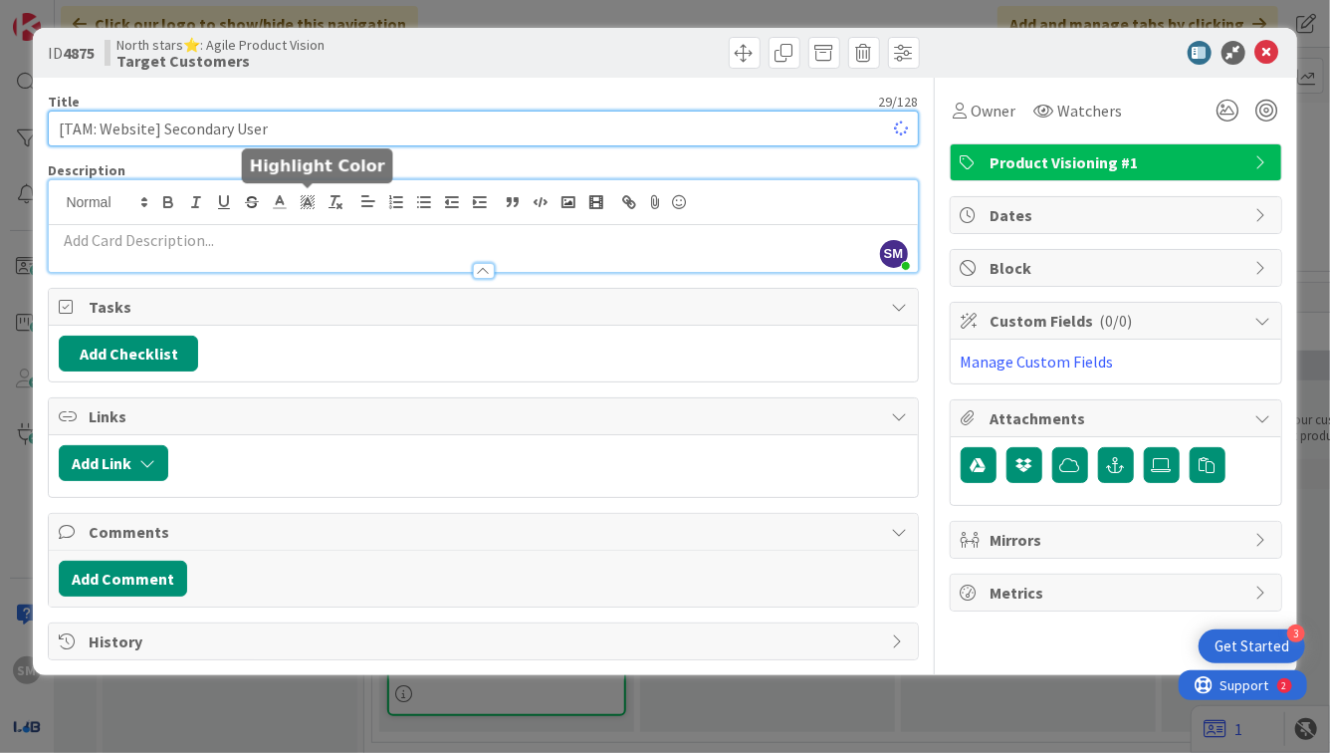
type textarea "x"
click at [193, 133] on input "[TAM: Website] Secondary User" at bounding box center [483, 129] width 870 height 36
click at [249, 133] on input "[TAM: Website] Secondary User" at bounding box center [483, 129] width 870 height 36
type input "[TAM: Website] Secondary U"
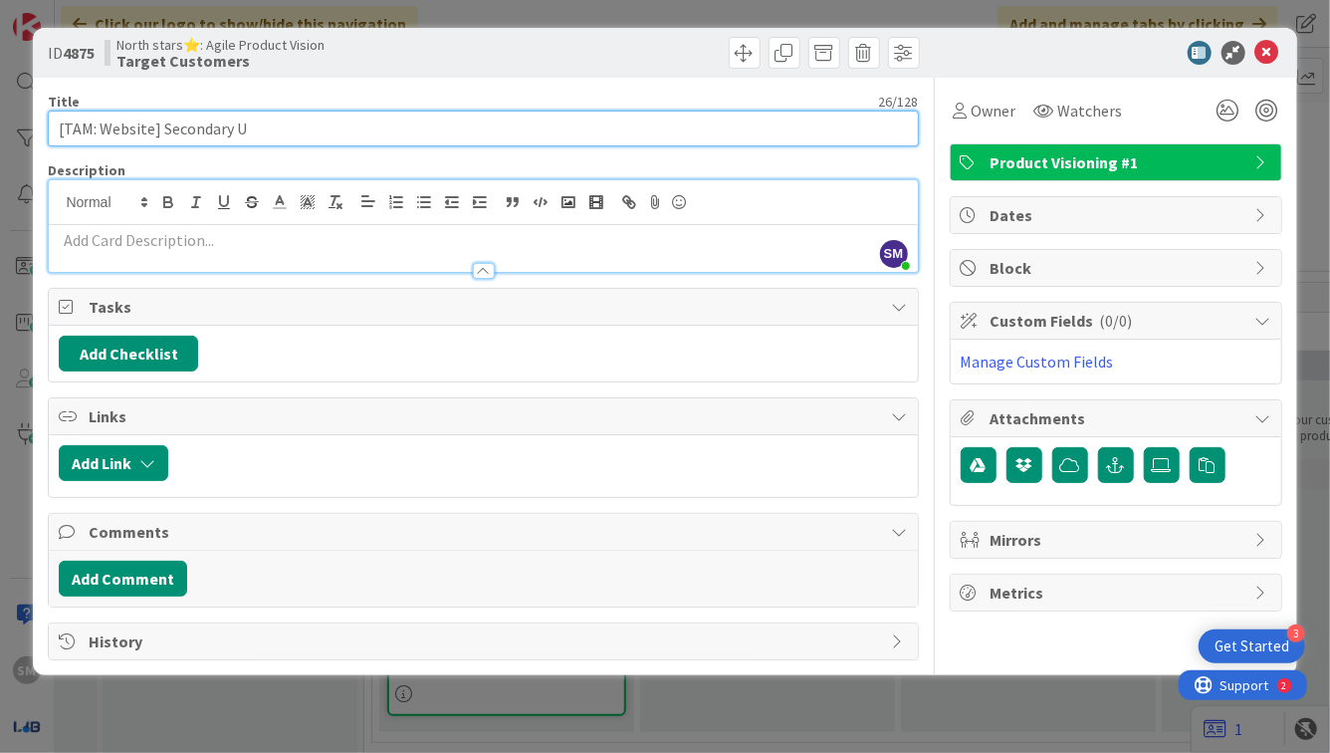
type textarea "x"
type input "[TAM: Website] Secondary"
type textarea "x"
type input "[TAM: Website] Secondary U"
type textarea "x"
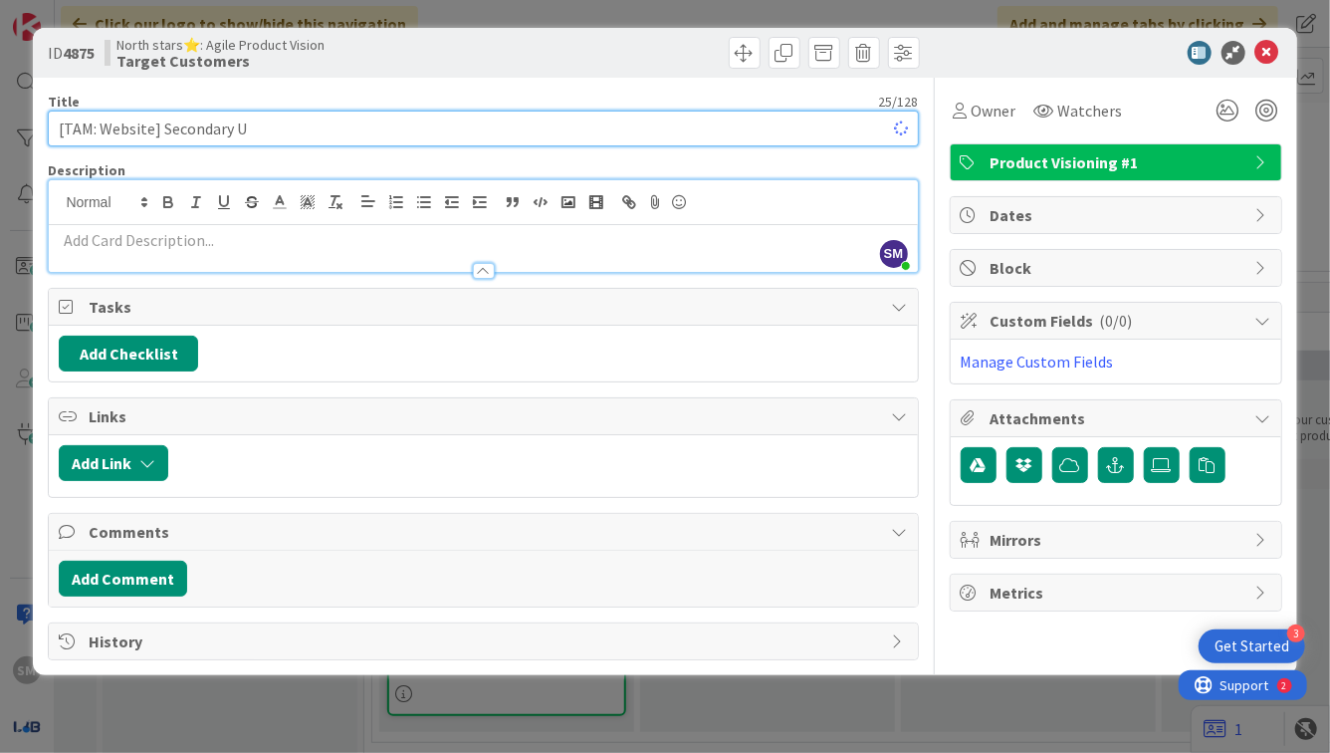
type input "[TAM: Website] Secondary US"
type textarea "x"
type input "[TAM: Website] Secondary USER"
click at [185, 138] on input "[TAM: Website] Secondary USER" at bounding box center [483, 129] width 870 height 36
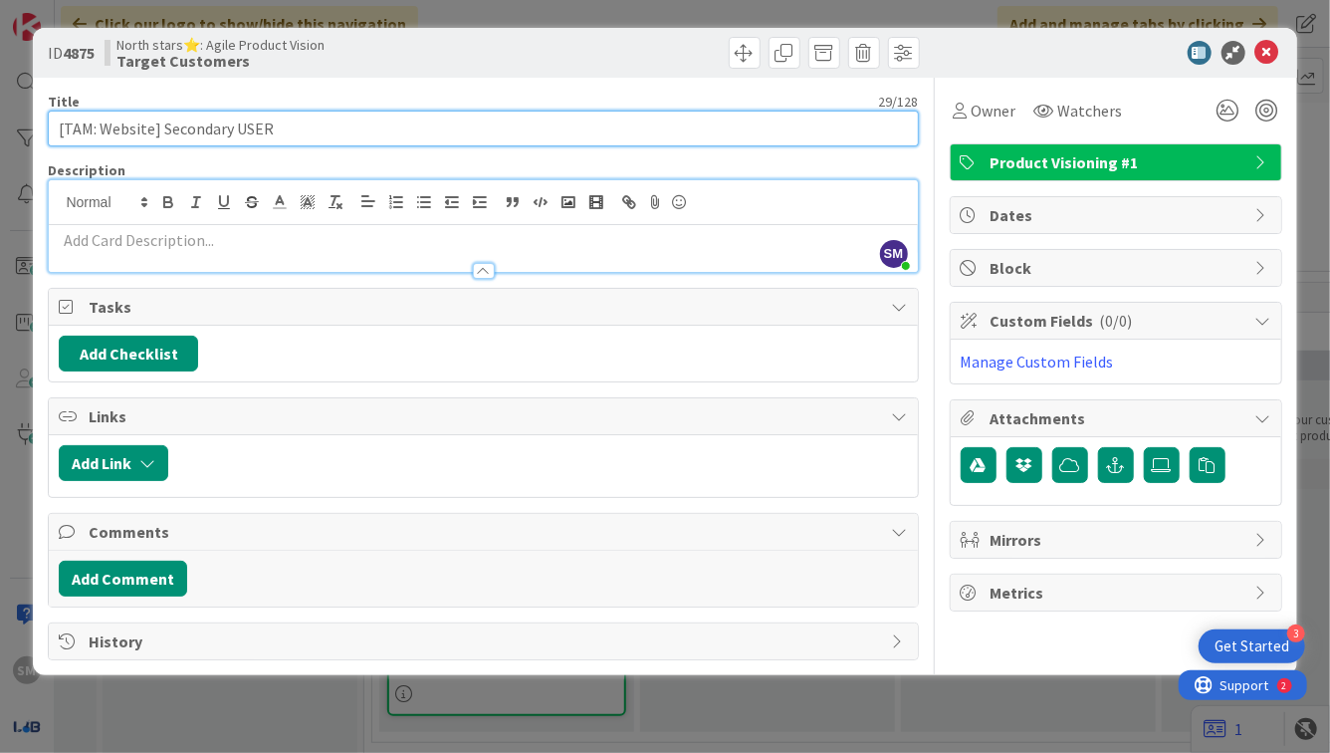
type textarea "x"
type input "[TAM: Website] SECONDAN USER"
type textarea "x"
type input "[TAM: Website] Secondary USER"
type textarea "x"
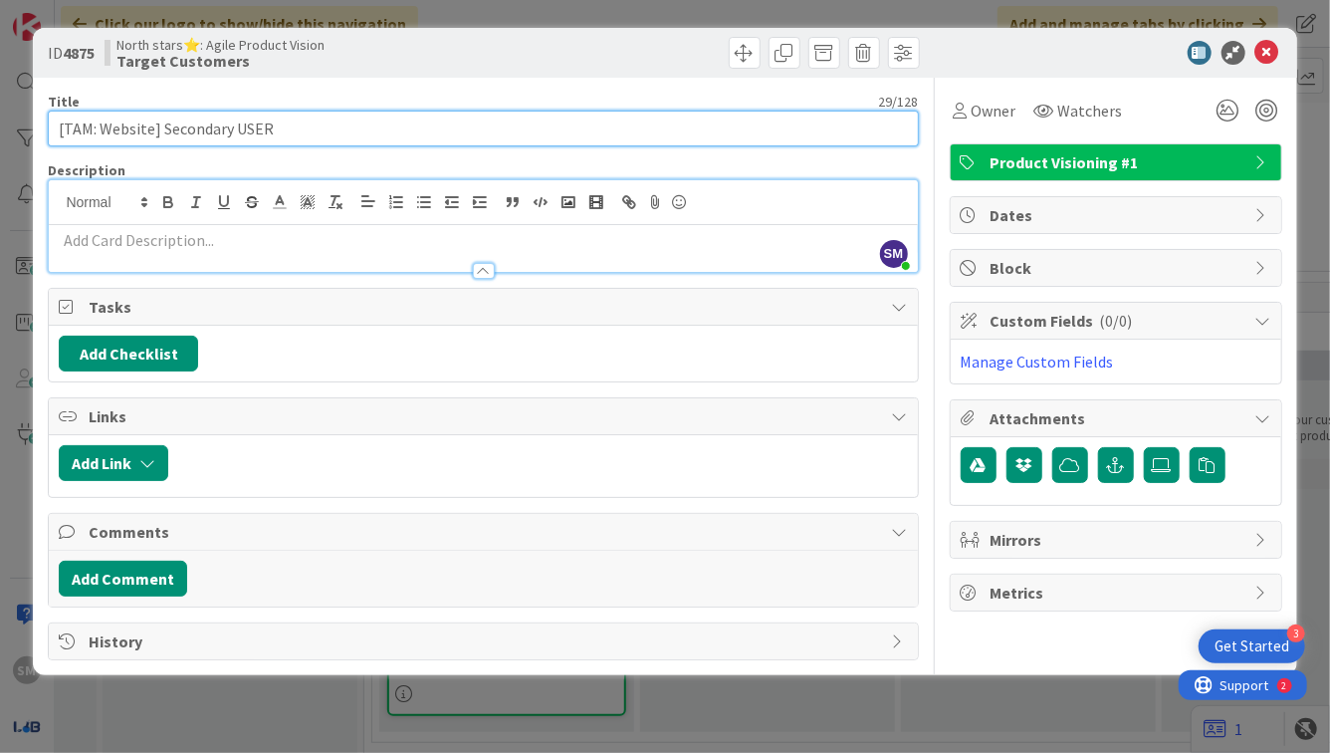
click at [277, 127] on input "[TAM: Website] Secondary USER" at bounding box center [483, 129] width 870 height 36
click at [255, 127] on input "[TAM: Website] Secondary USER" at bounding box center [483, 129] width 870 height 36
type input "[TAM: Website] Secondary"
type textarea "x"
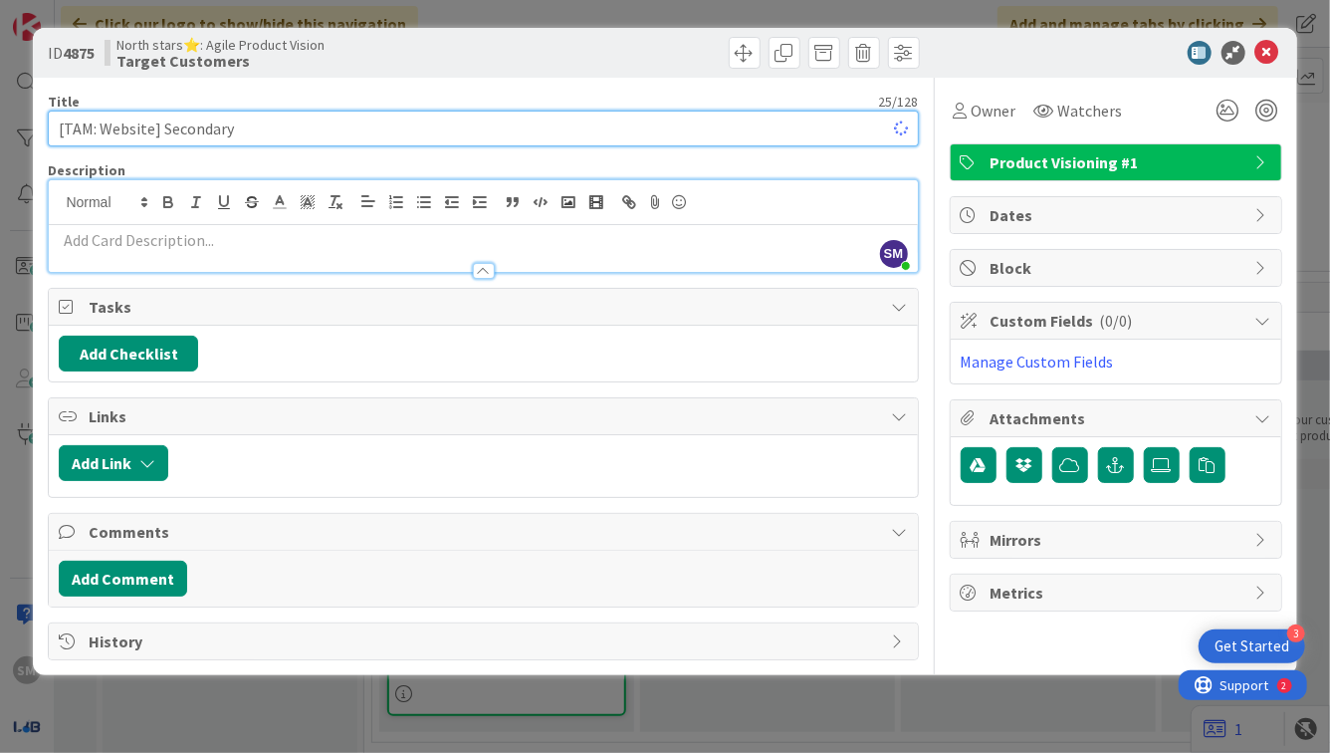
type input "[TAM: Website] Secondary"
type textarea "x"
paste input "Homeschool & Microschool Leaders"
type input "[TAM: Website] Secondary User: Homeschool & Microschool Leaders"
type textarea "x"
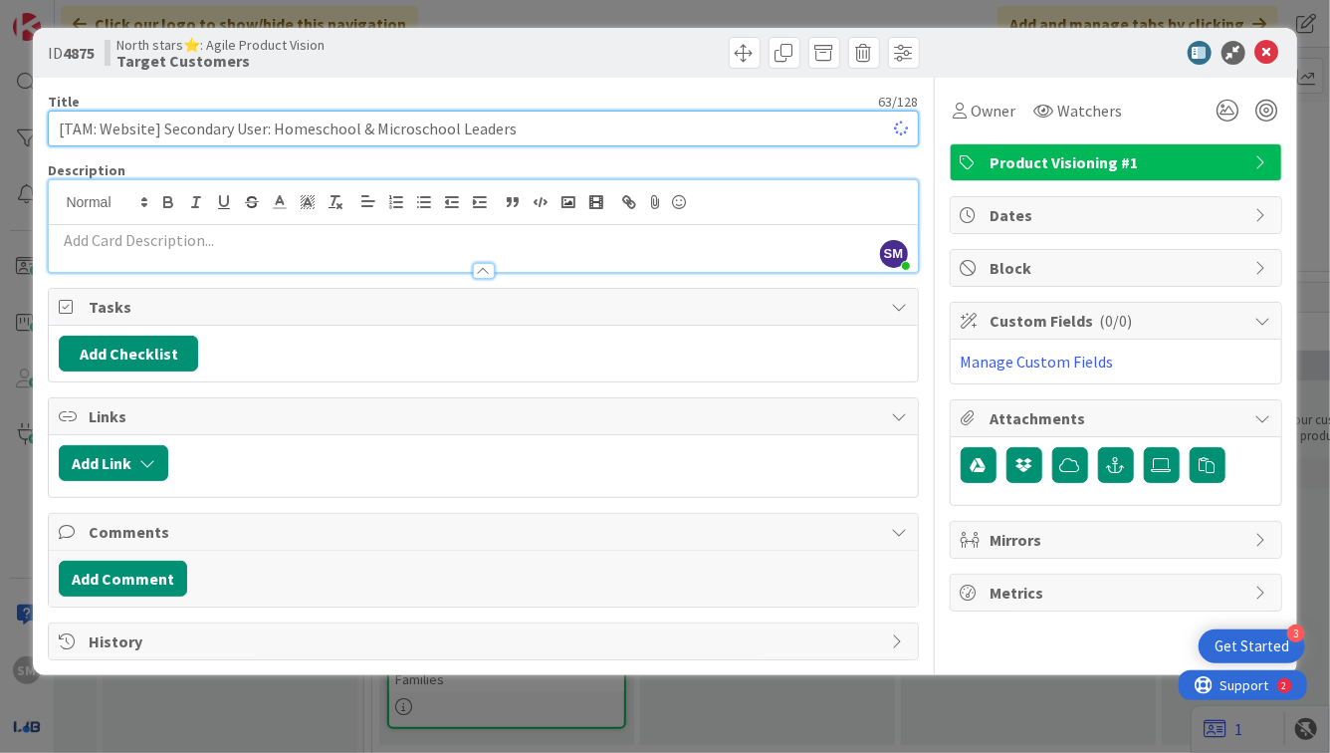
scroll to position [322, 220]
type input "[TAM: Website] Secondary User: Homeschool & Microschool Leaders"
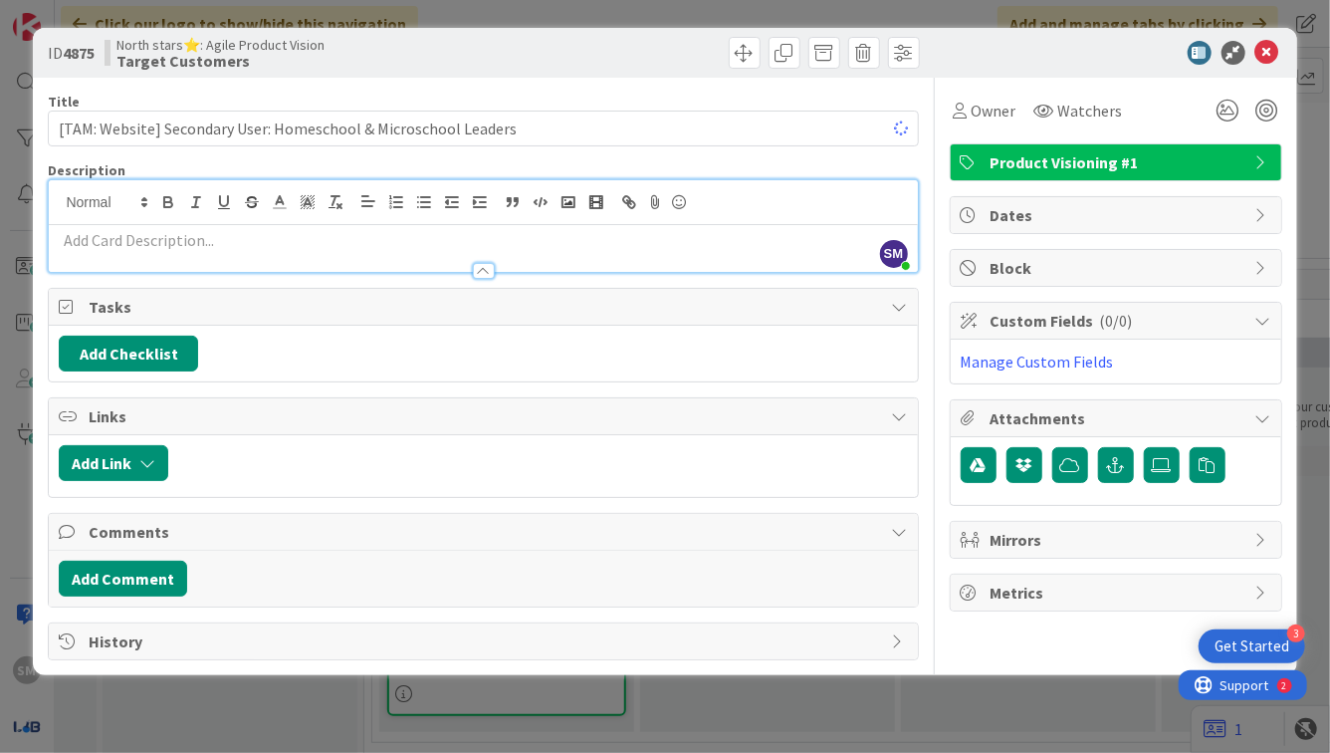
click at [331, 253] on div at bounding box center [483, 261] width 868 height 21
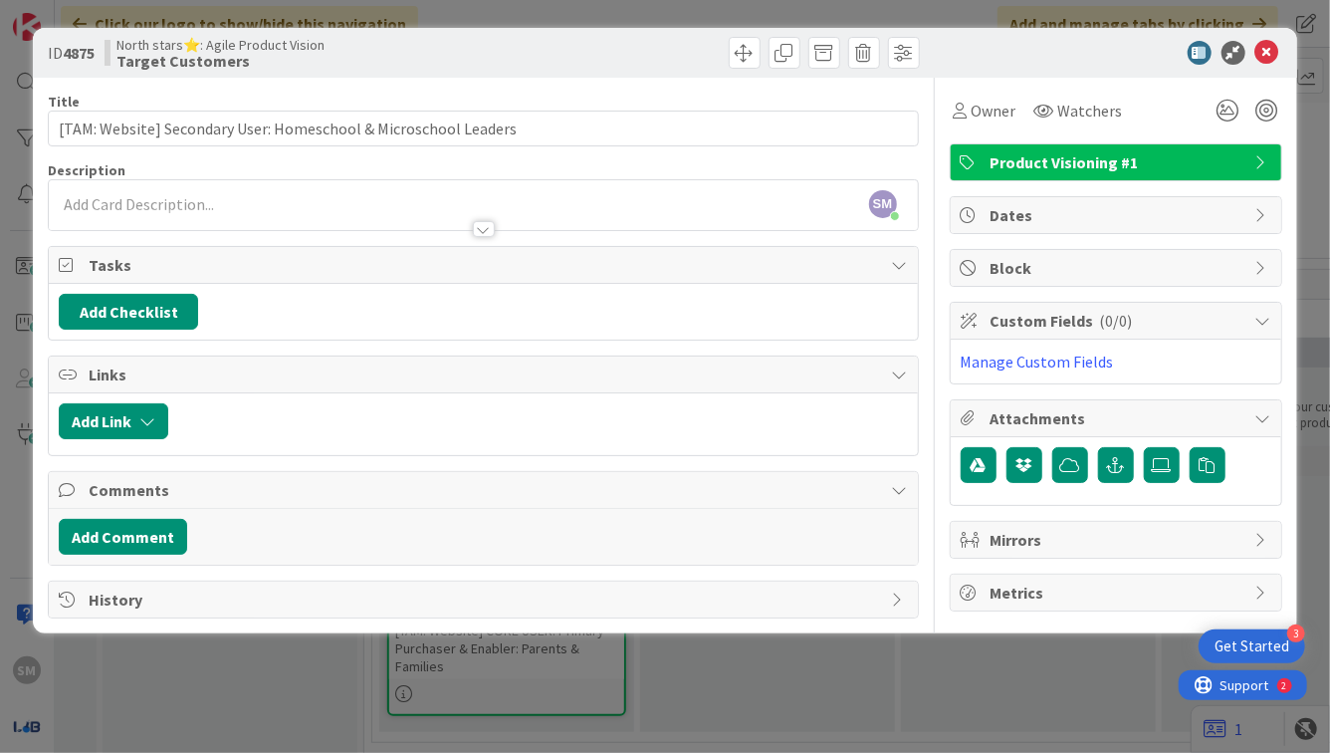
click at [435, 209] on div at bounding box center [483, 219] width 868 height 21
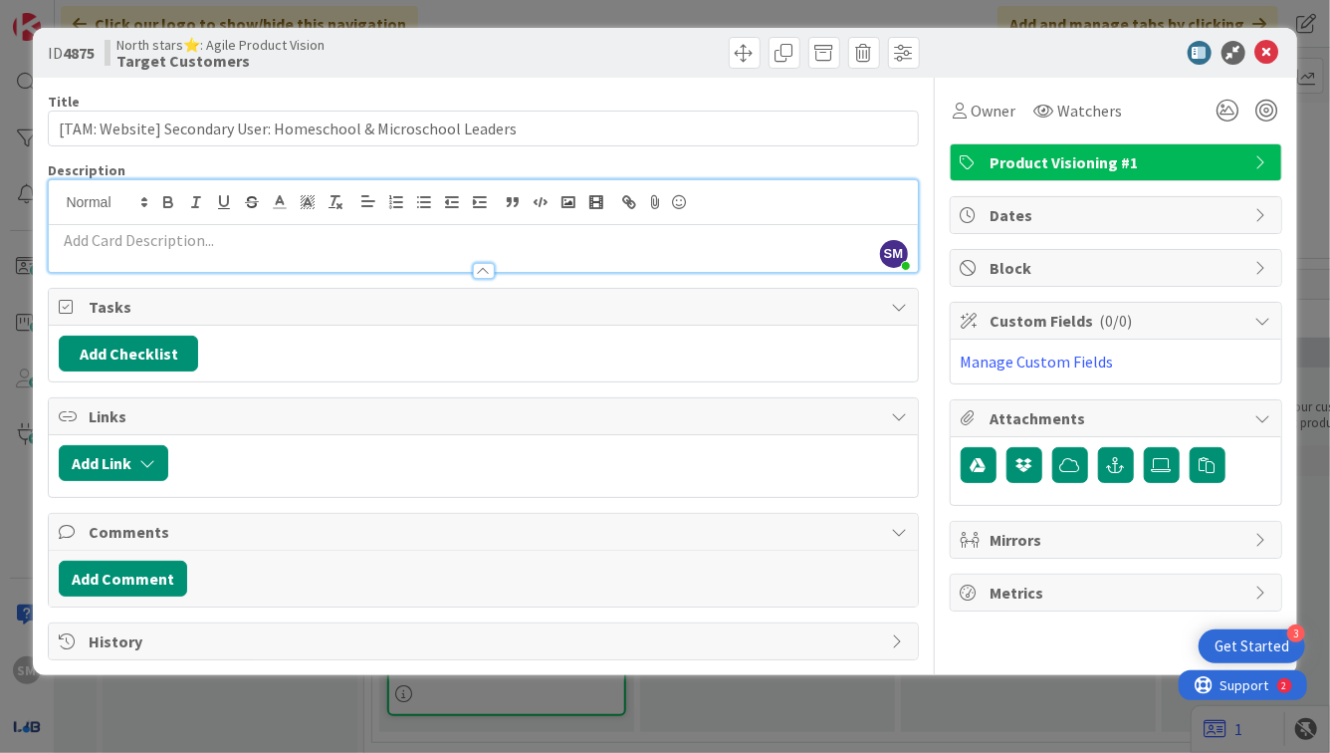
click at [452, 233] on p at bounding box center [483, 240] width 848 height 23
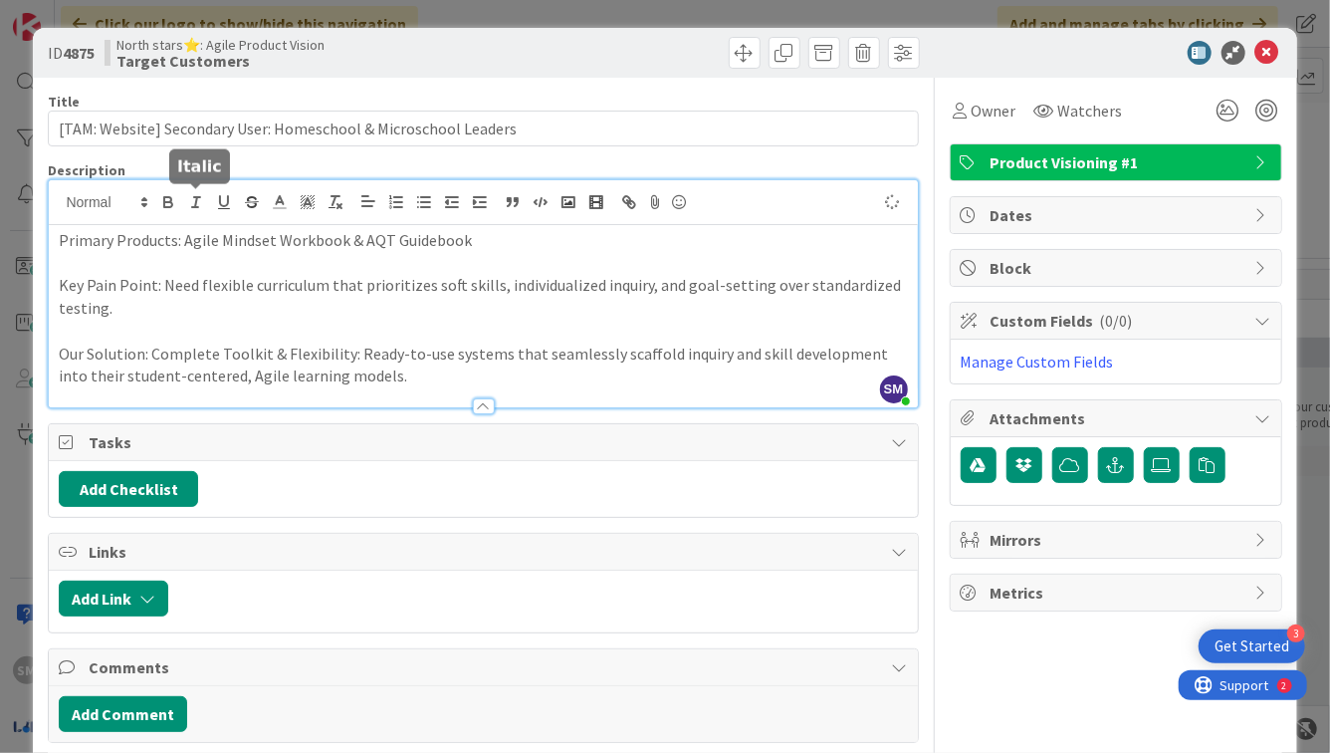
scroll to position [339, 220]
type textarea "x"
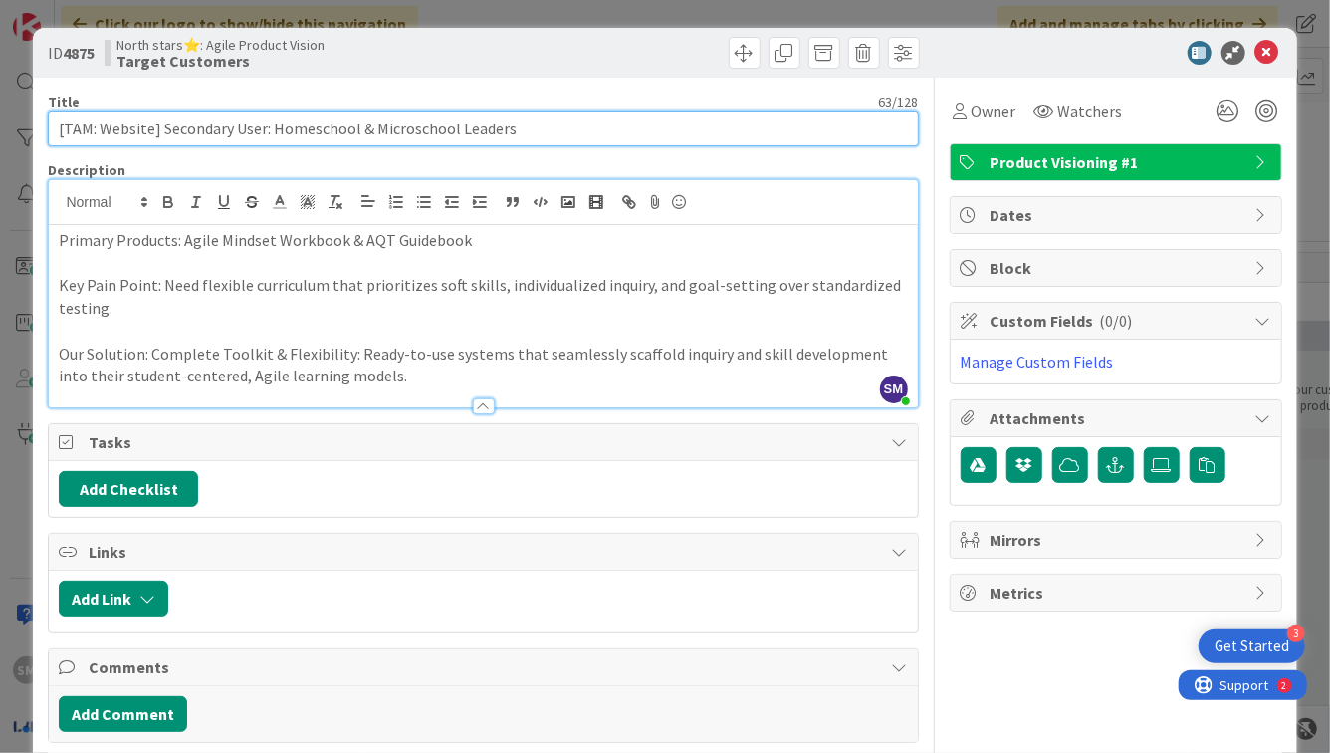
click at [198, 135] on input "[TAM: Website] Secondary User: Homeschool & Microschool Leaders" at bounding box center [483, 129] width 870 height 36
type input "[TAM: Website] Core User: Homeschool & Microschool Leaders"
type textarea "x"
click at [228, 130] on input "[TAM: Website] Core User: Homeschool & Microschool Leaders" at bounding box center [483, 129] width 870 height 36
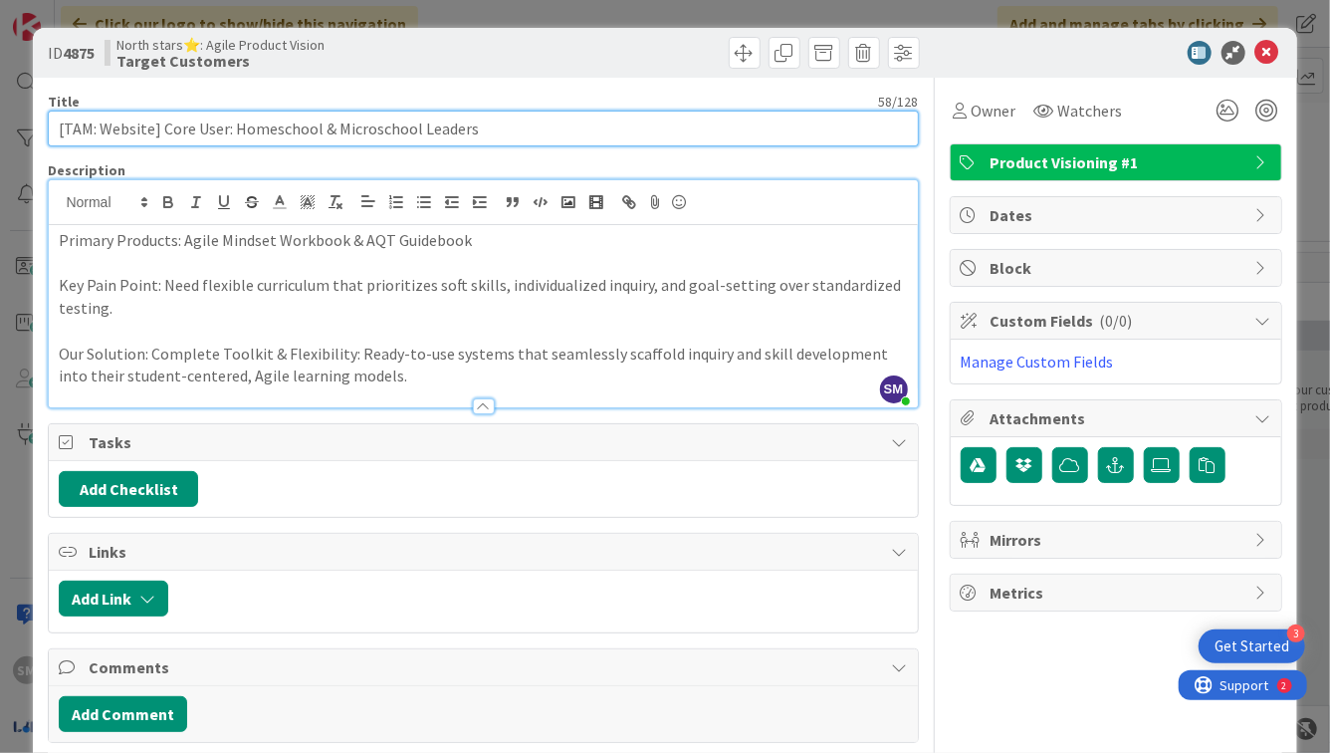
click at [224, 130] on input "[TAM: Website] Core User: Homeschool & Microschool Leaders" at bounding box center [483, 129] width 870 height 36
type input "[TAM: Website] Core User : Homeschool & Microschool Leaders"
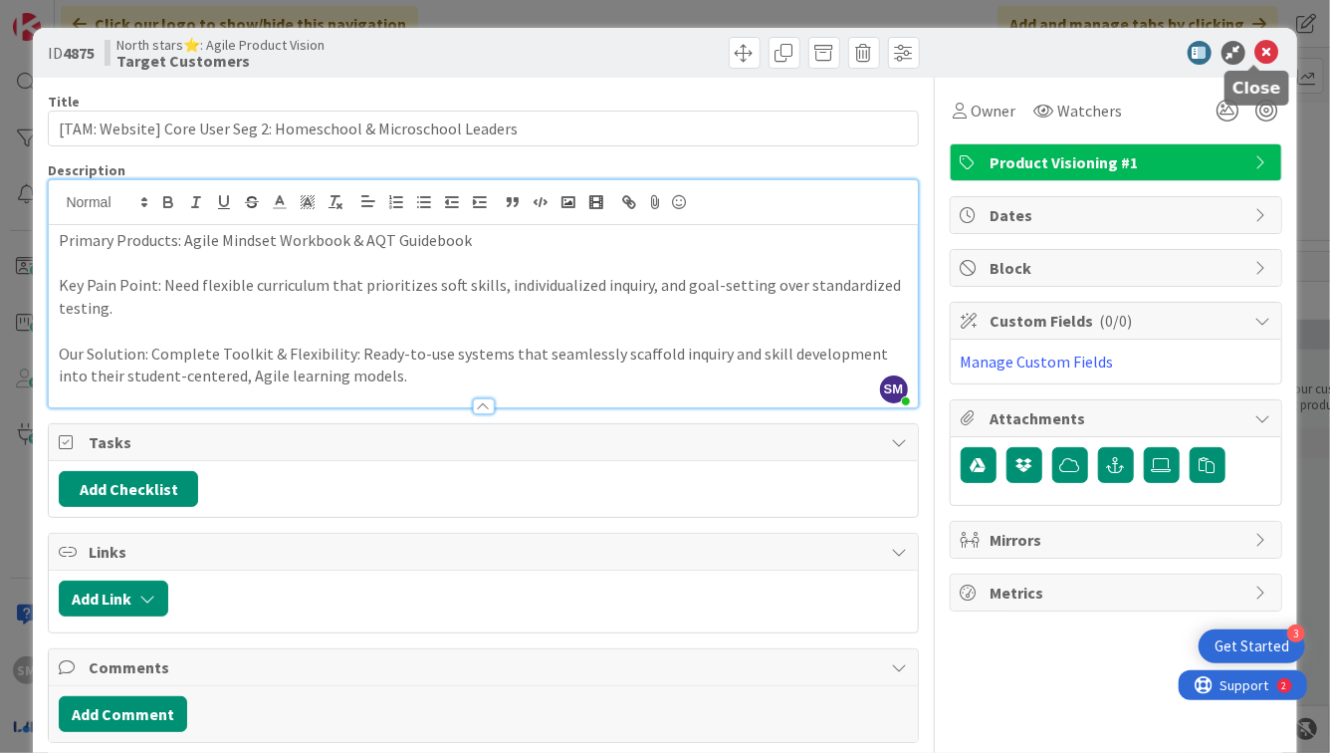
click at [1259, 51] on icon at bounding box center [1268, 53] width 24 height 24
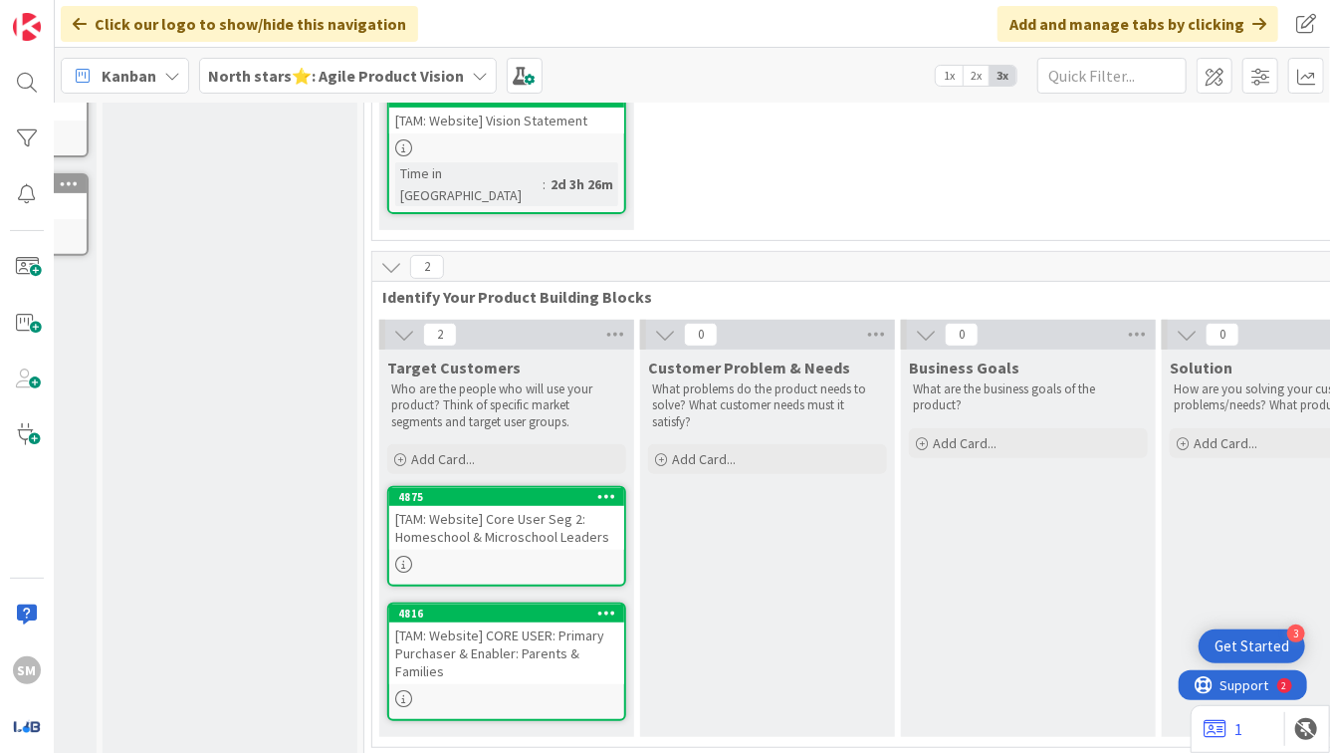
click at [535, 637] on div "[TAM: Website] CORE USER: Primary Purchaser & Enabler: Parents & Families" at bounding box center [506, 653] width 235 height 62
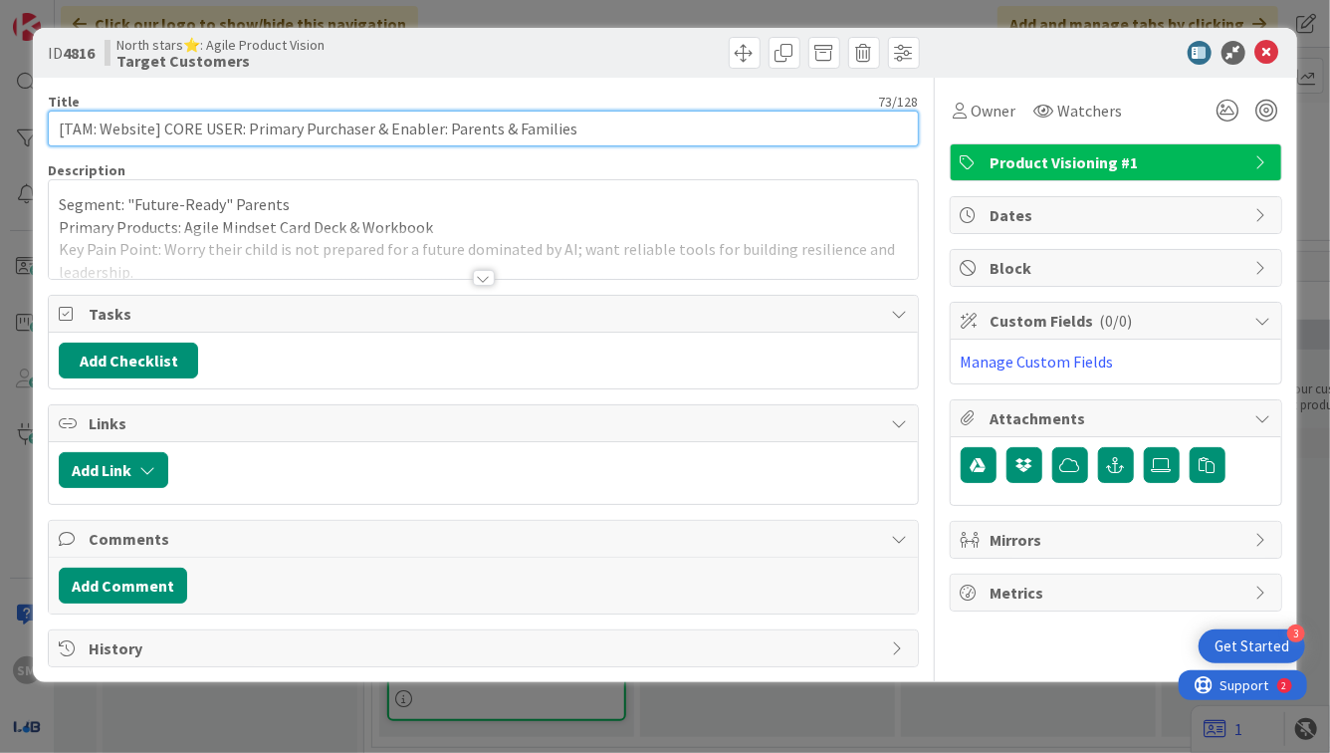
drag, startPoint x: 236, startPoint y: 130, endPoint x: 167, endPoint y: 130, distance: 68.7
click at [167, 130] on input "[TAM: Website] CORE USER: Primary Purchaser & Enabler: Parents & Families" at bounding box center [483, 129] width 870 height 36
drag, startPoint x: 245, startPoint y: 133, endPoint x: 434, endPoint y: 135, distance: 189.2
click at [434, 135] on input "[TAM: Website] Core User 1: Primary Purchaser & Enabler: Parents & Families" at bounding box center [483, 129] width 870 height 36
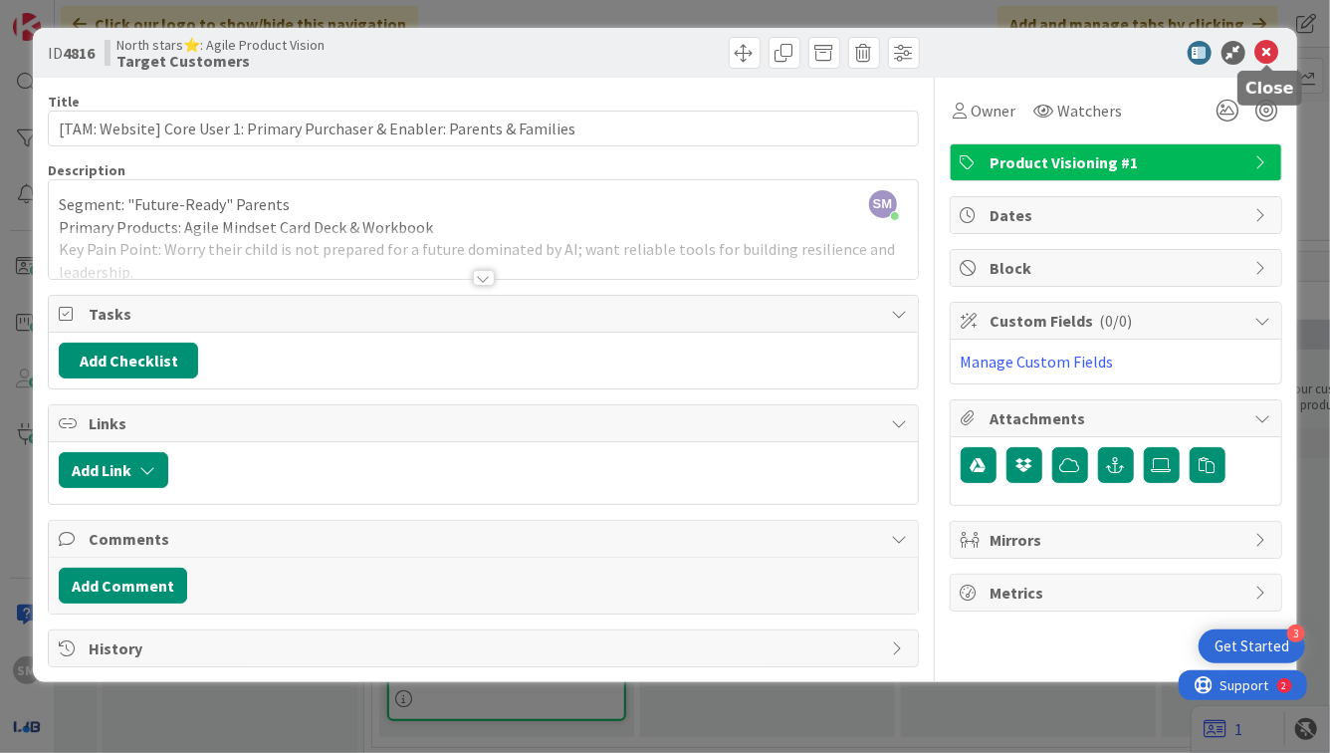
click at [1264, 54] on icon at bounding box center [1268, 53] width 24 height 24
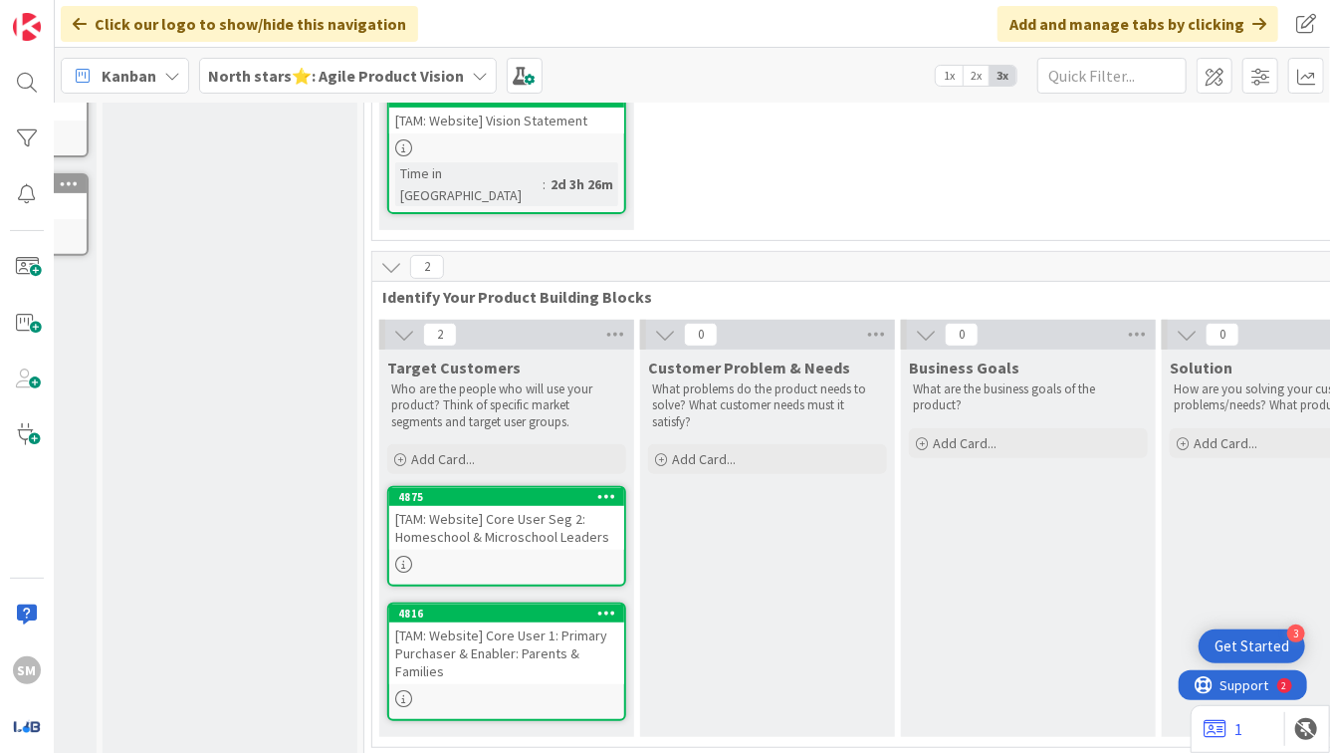
click at [453, 528] on link "4875 [TAM: Website] Core User Seg 2: Homeschool & Microschool Leaders" at bounding box center [506, 536] width 239 height 101
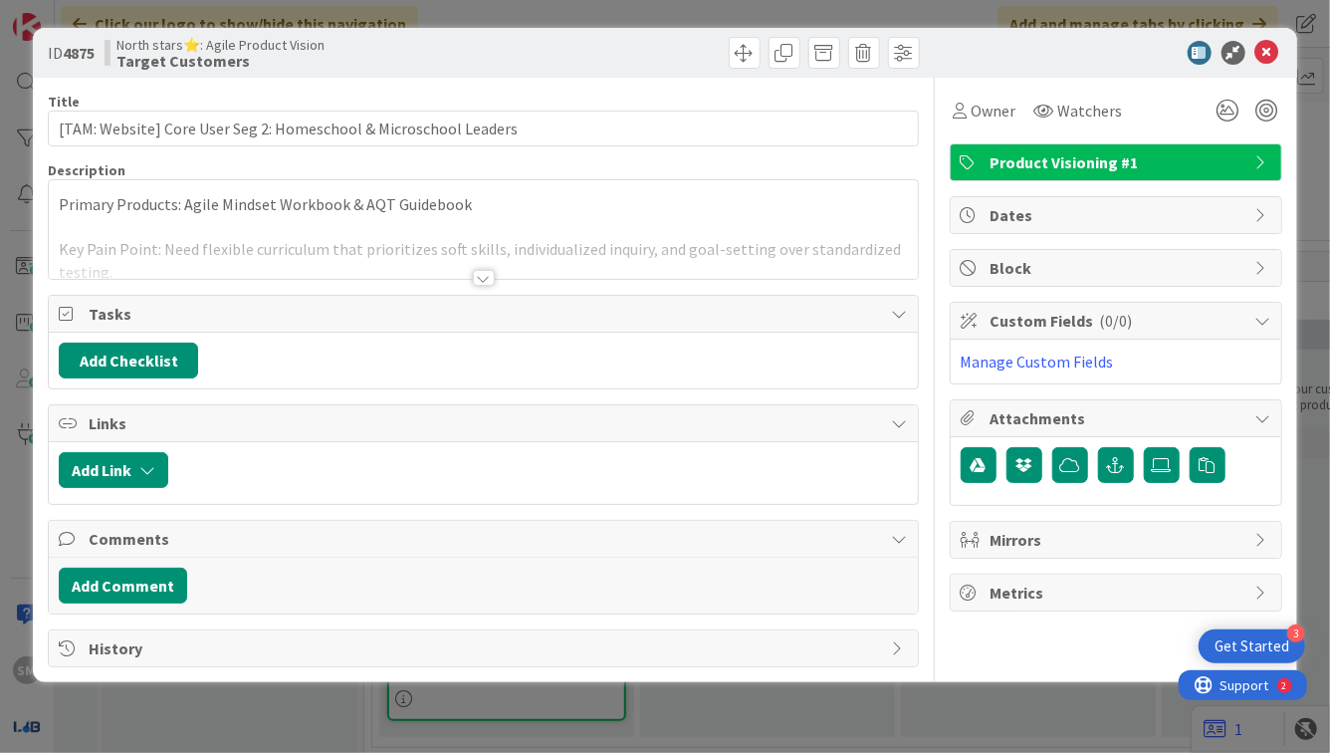
click at [463, 264] on div at bounding box center [483, 253] width 868 height 51
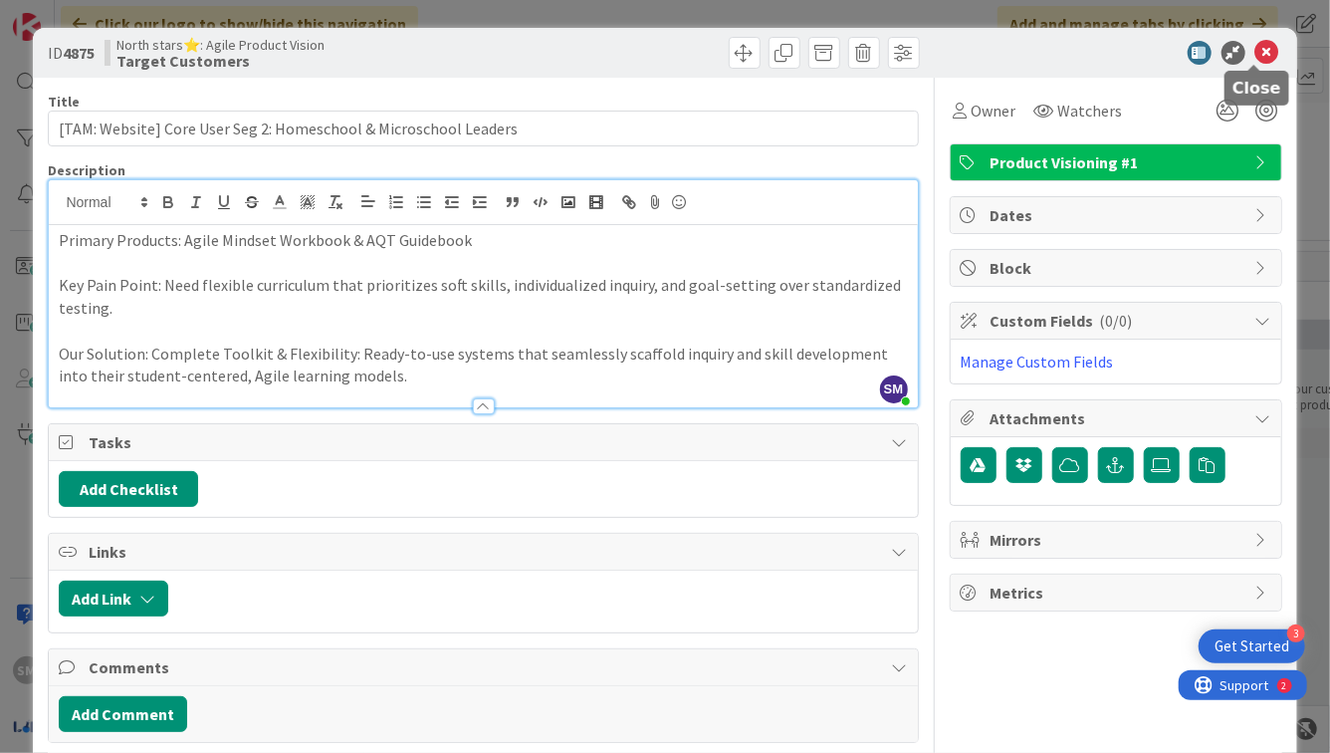
click at [1256, 51] on icon at bounding box center [1268, 53] width 24 height 24
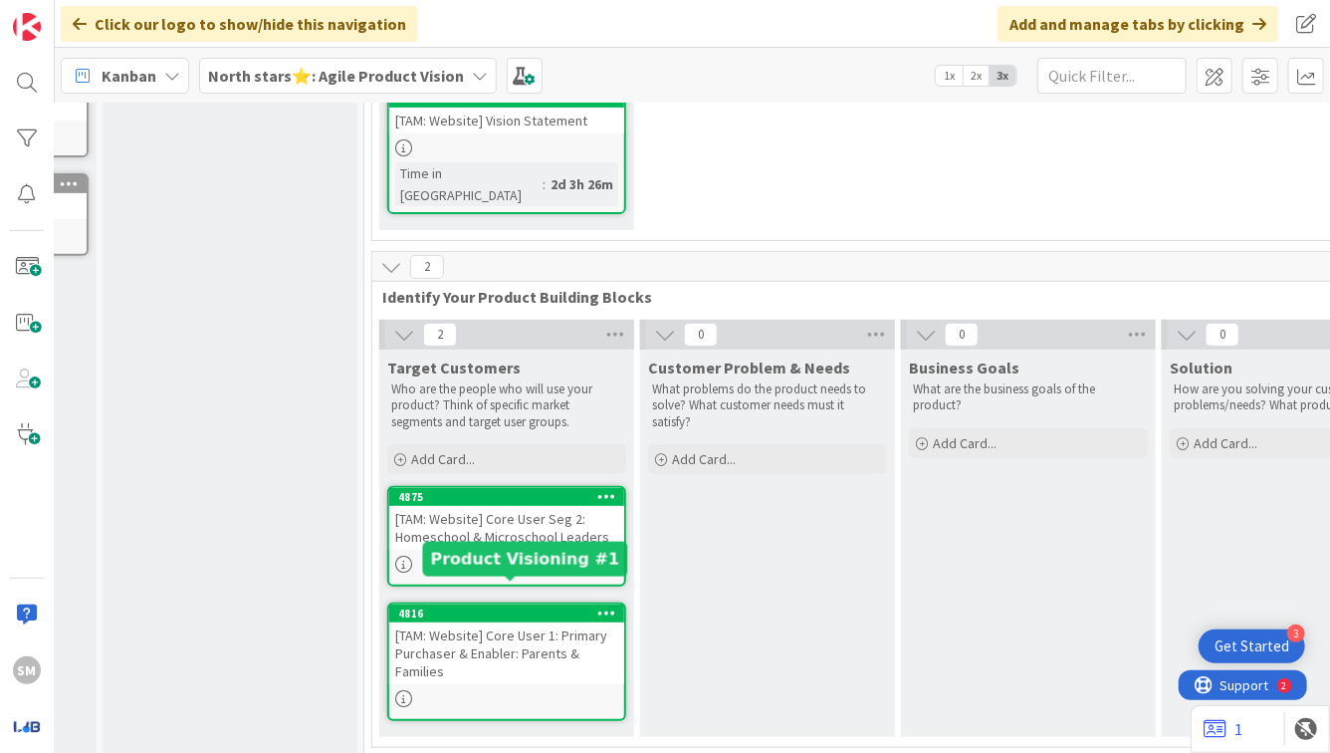
click at [521, 622] on div "[TAM: Website] Core User 1: Primary Purchaser & Enabler: Parents & Families" at bounding box center [506, 653] width 235 height 62
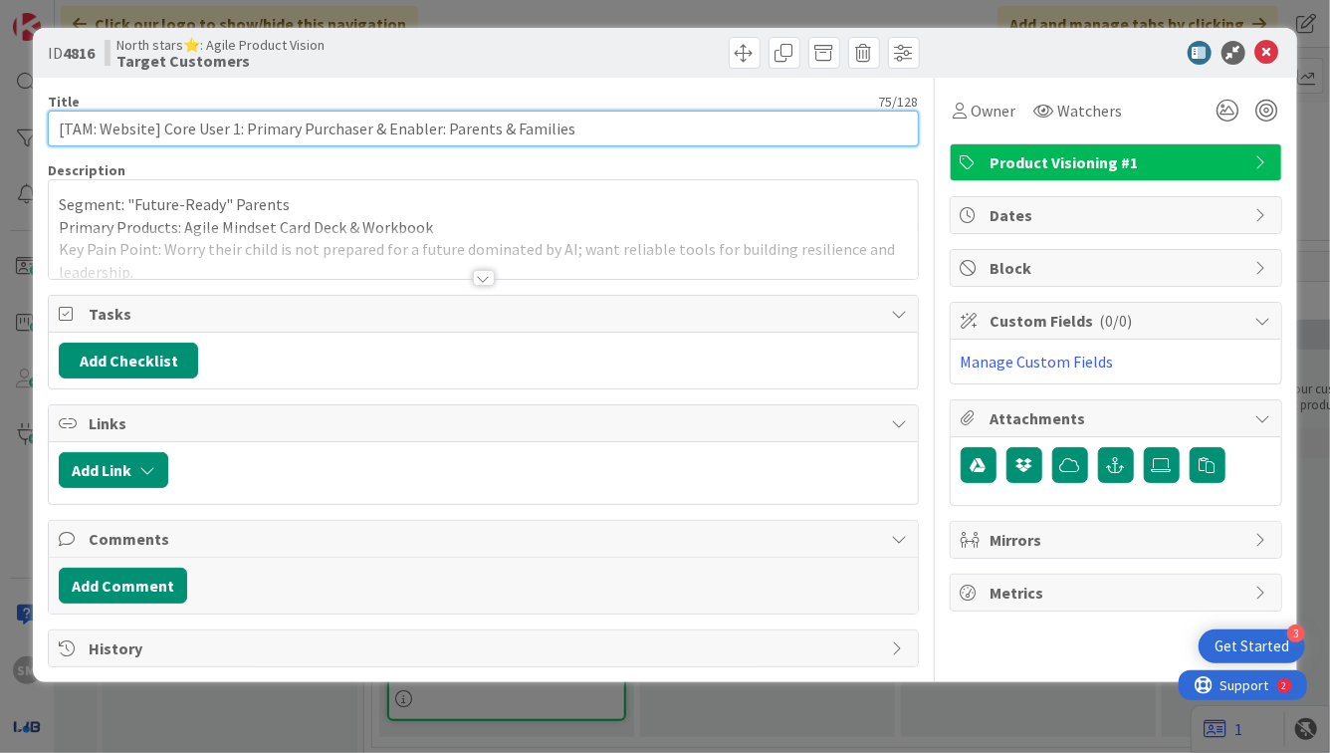
click at [415, 134] on input "[TAM: Website] Core User 1: Primary Purchaser & Enabler: Parents & Families" at bounding box center [483, 129] width 870 height 36
drag, startPoint x: 444, startPoint y: 129, endPoint x: 244, endPoint y: 131, distance: 200.1
click at [244, 131] on input "[TAM: Website] Core User 1: Primary Purchaser & Enabler: Parents & Families" at bounding box center [483, 129] width 870 height 36
drag, startPoint x: 496, startPoint y: 129, endPoint x: 584, endPoint y: 130, distance: 88.6
click at [584, 130] on input "[TAM: Website] Core User 1: Primary Purchaser & Enabler: Parents & Families" at bounding box center [483, 129] width 870 height 36
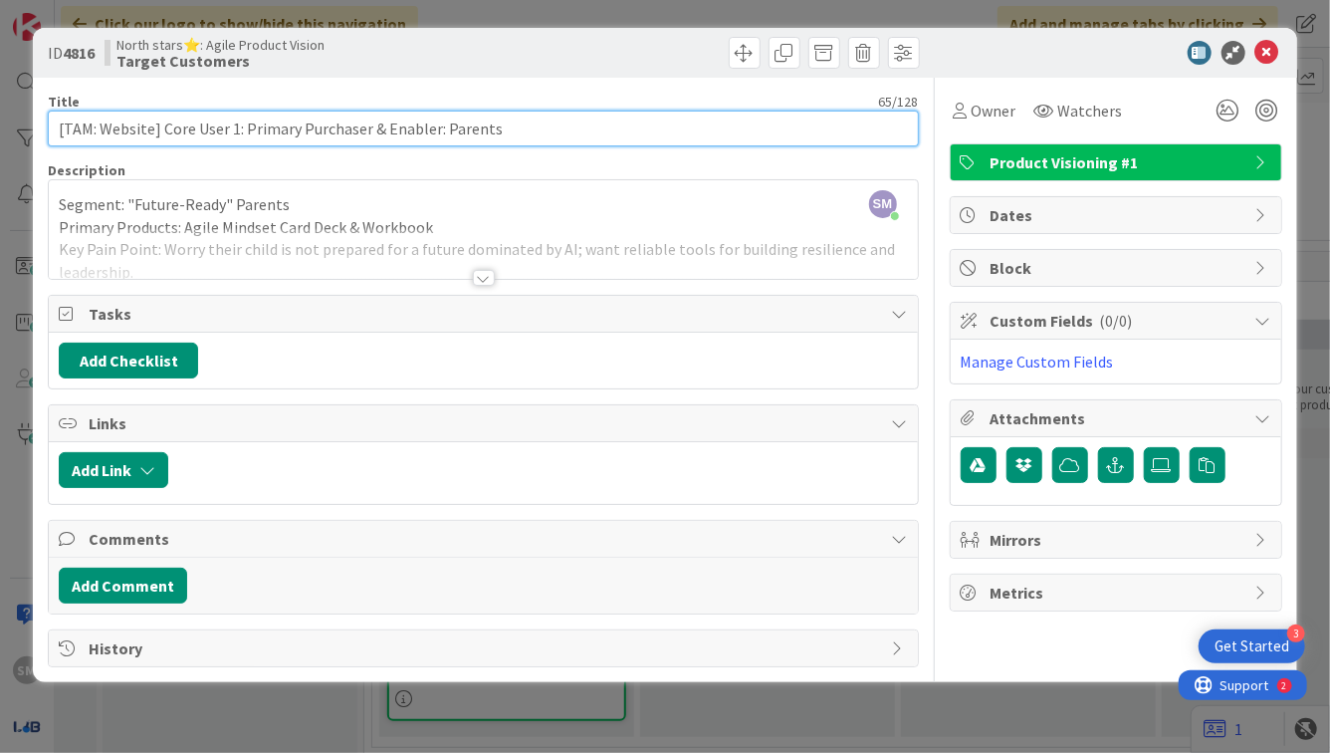
scroll to position [327, 220]
drag, startPoint x: 444, startPoint y: 130, endPoint x: 244, endPoint y: 134, distance: 200.2
click at [244, 134] on input "[TAM: Website] Core User 1: Primary Purchaser & Enabler: Parents" at bounding box center [483, 129] width 870 height 36
click at [321, 132] on input "[TAM: Website] Core User 1: Parents" at bounding box center [483, 129] width 870 height 36
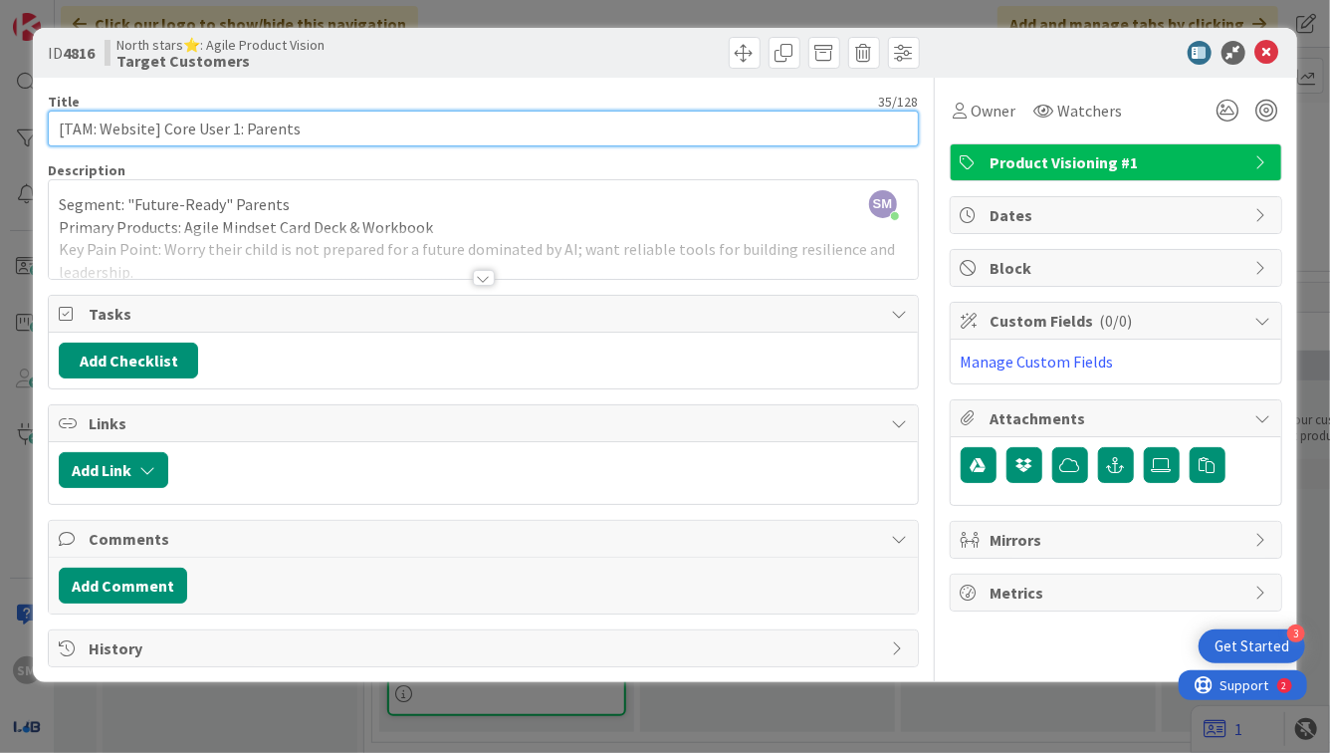
click at [247, 133] on input "[TAM: Website] Core User 1: Parents" at bounding box center [483, 129] width 870 height 36
click at [245, 133] on input "[TAM: Website] Core User 1: Parents" at bounding box center [483, 129] width 870 height 36
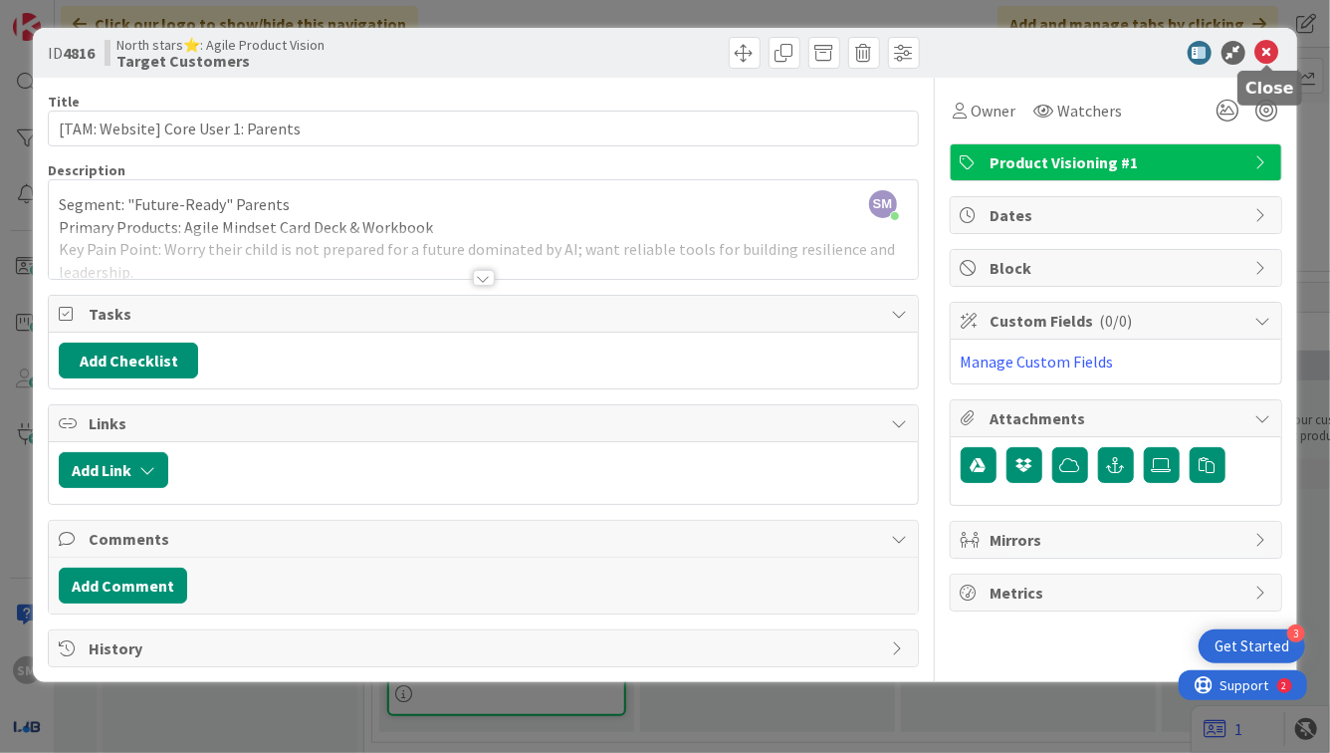
click at [1265, 58] on icon at bounding box center [1268, 53] width 24 height 24
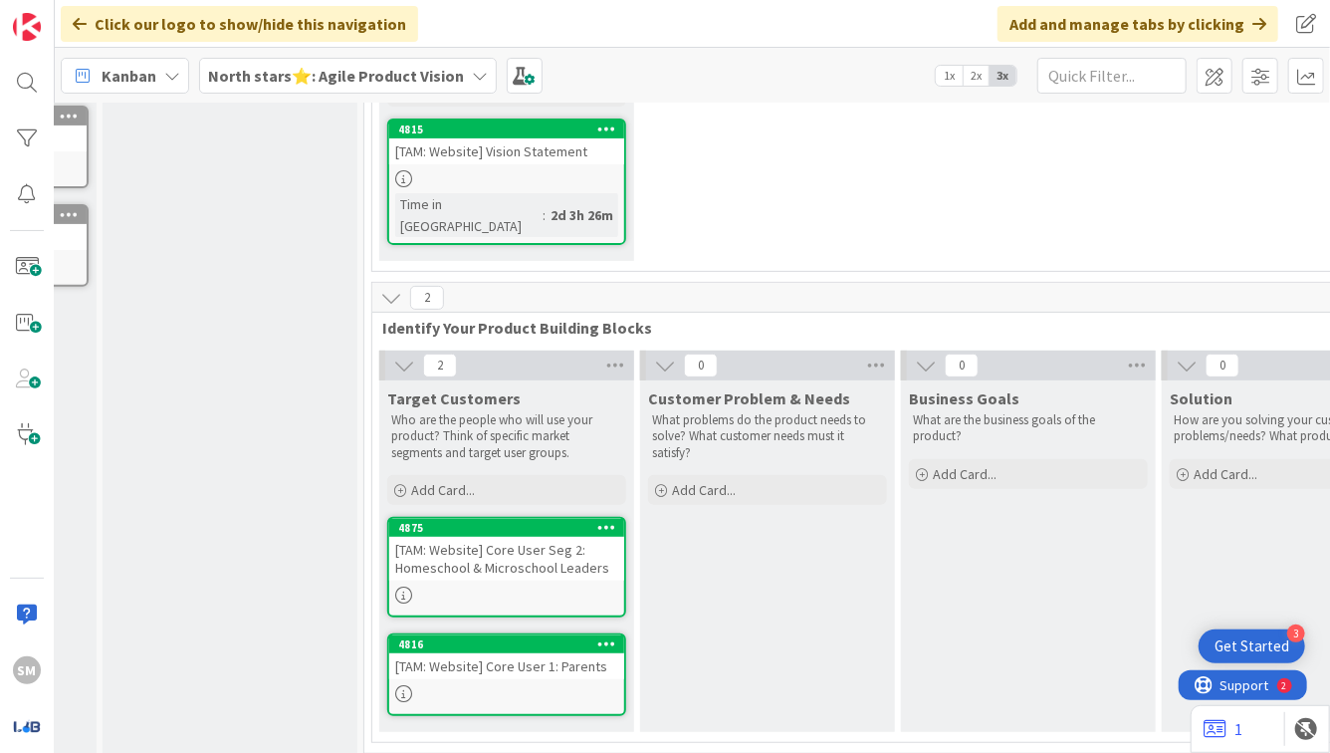
click at [564, 548] on div "[TAM: Website] Core User Seg 2: Homeschool & Microschool Leaders" at bounding box center [506, 559] width 235 height 44
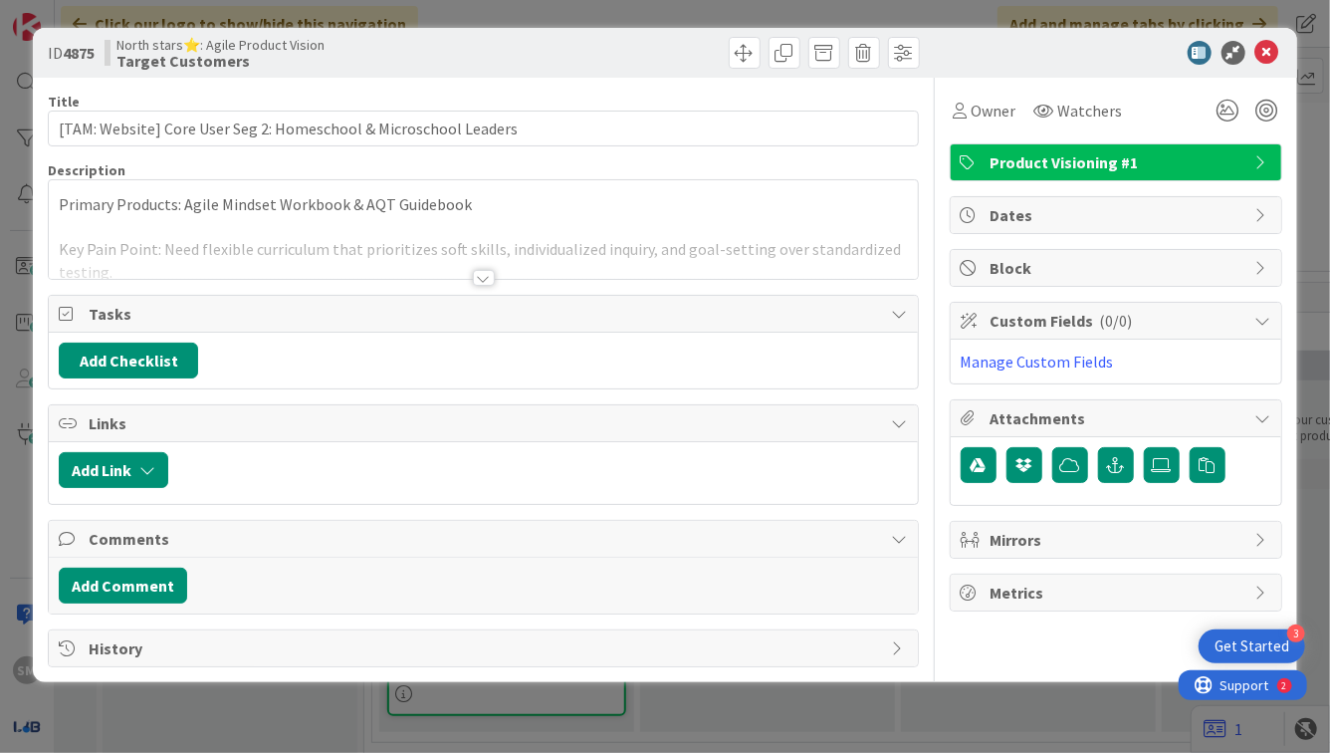
click at [452, 289] on div "Title 64 / 128 [TAM: Website] Core User Seg 2: Homeschool & Microschool Leaders…" at bounding box center [483, 372] width 870 height 589
click at [467, 281] on div "Title 64 / 128 [TAM: Website] Core User Seg 2: Homeschool & Microschool Leaders…" at bounding box center [483, 372] width 870 height 589
click at [491, 286] on div "Title 64 / 128 [TAM: Website] Core User Seg 2: Homeschool & Microschool Leaders…" at bounding box center [483, 372] width 870 height 589
click at [486, 272] on div at bounding box center [484, 278] width 22 height 16
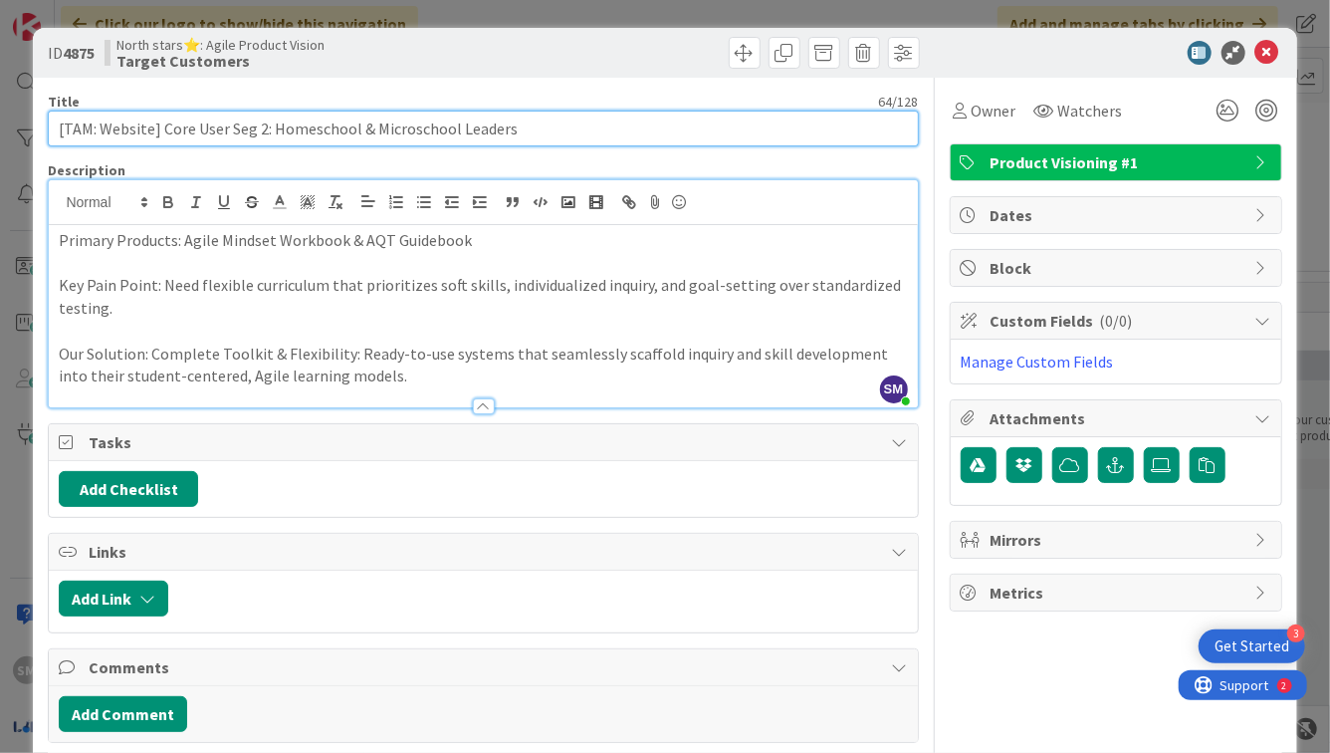
click at [354, 126] on input "[TAM: Website] Core User Seg 2: Homeschool & Microschool Leaders" at bounding box center [483, 129] width 870 height 36
click at [485, 130] on input "[TAM: Website] Core User Seg 2: Homeschool & Microschool Leaders" at bounding box center [483, 129] width 870 height 36
click at [484, 130] on input "[TAM: Website] Core User Seg 2: Homeschool & Microschool Leaders" at bounding box center [483, 129] width 870 height 36
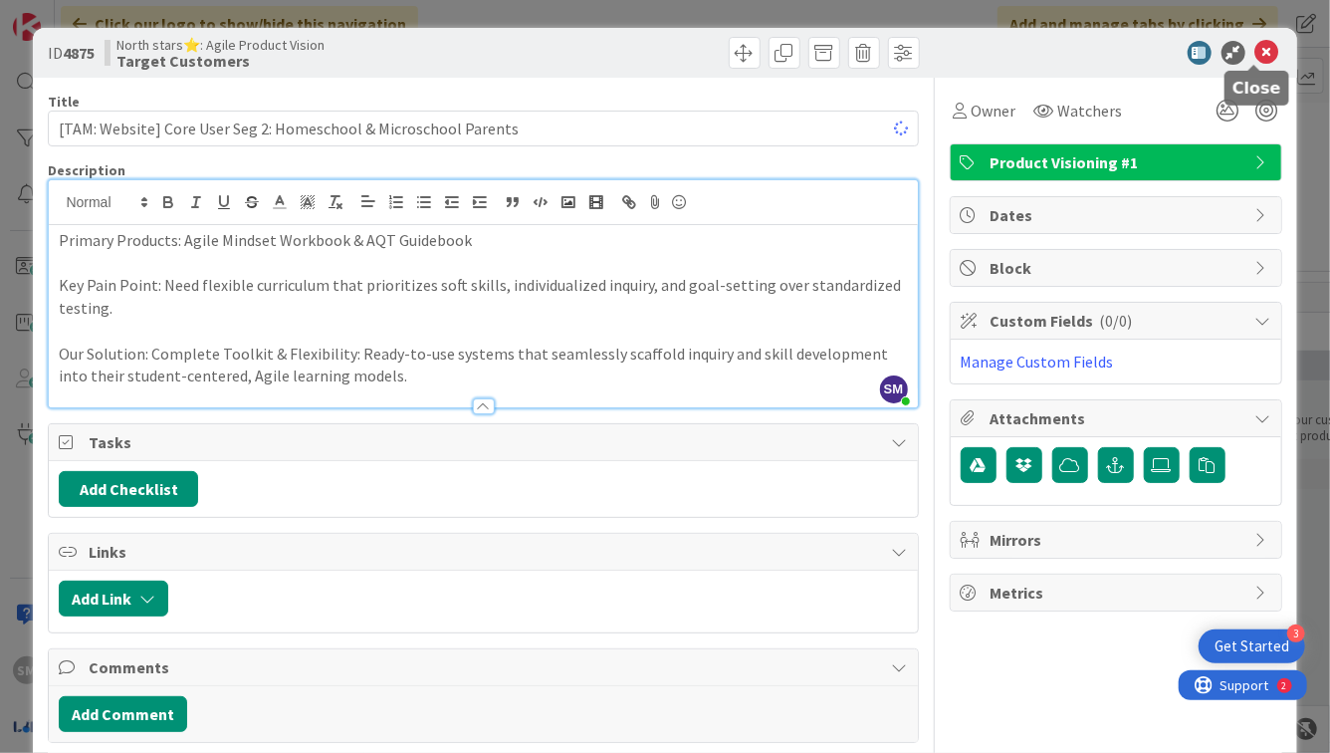
click at [1256, 57] on icon at bounding box center [1268, 53] width 24 height 24
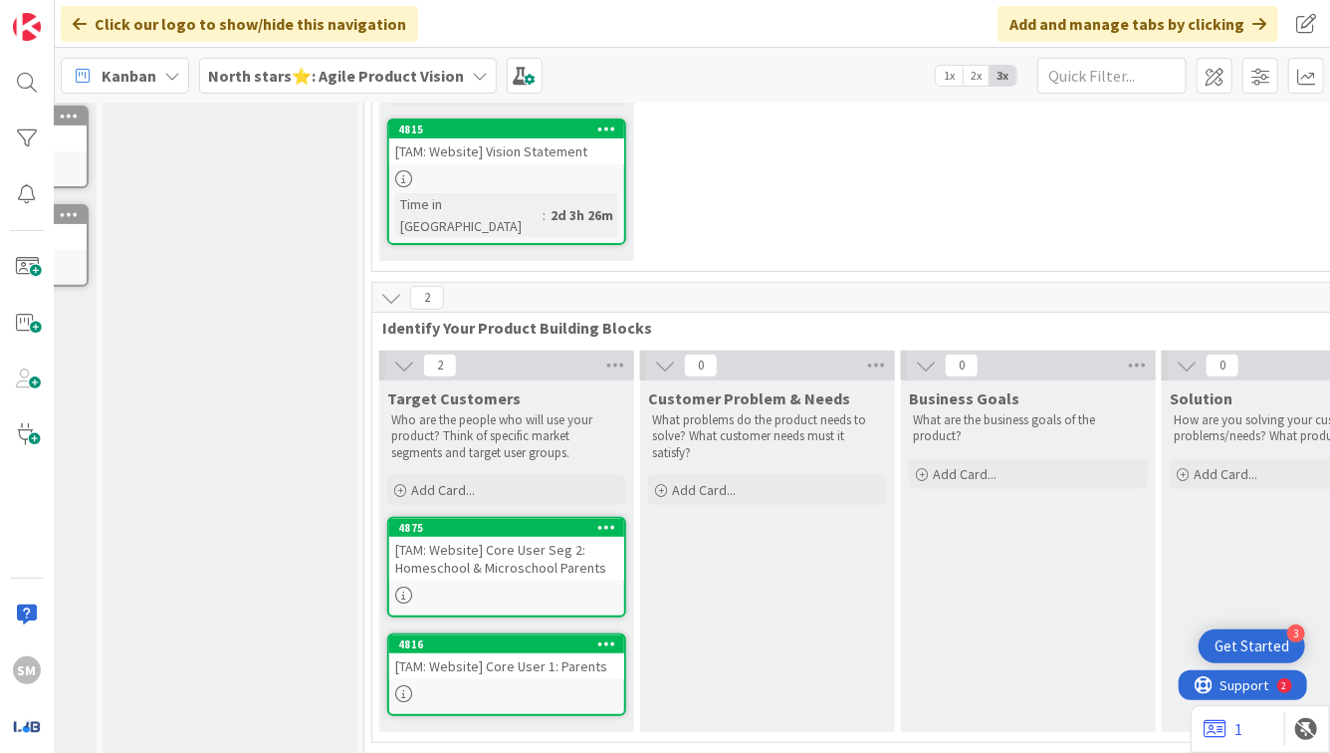
click at [555, 685] on div at bounding box center [506, 693] width 235 height 17
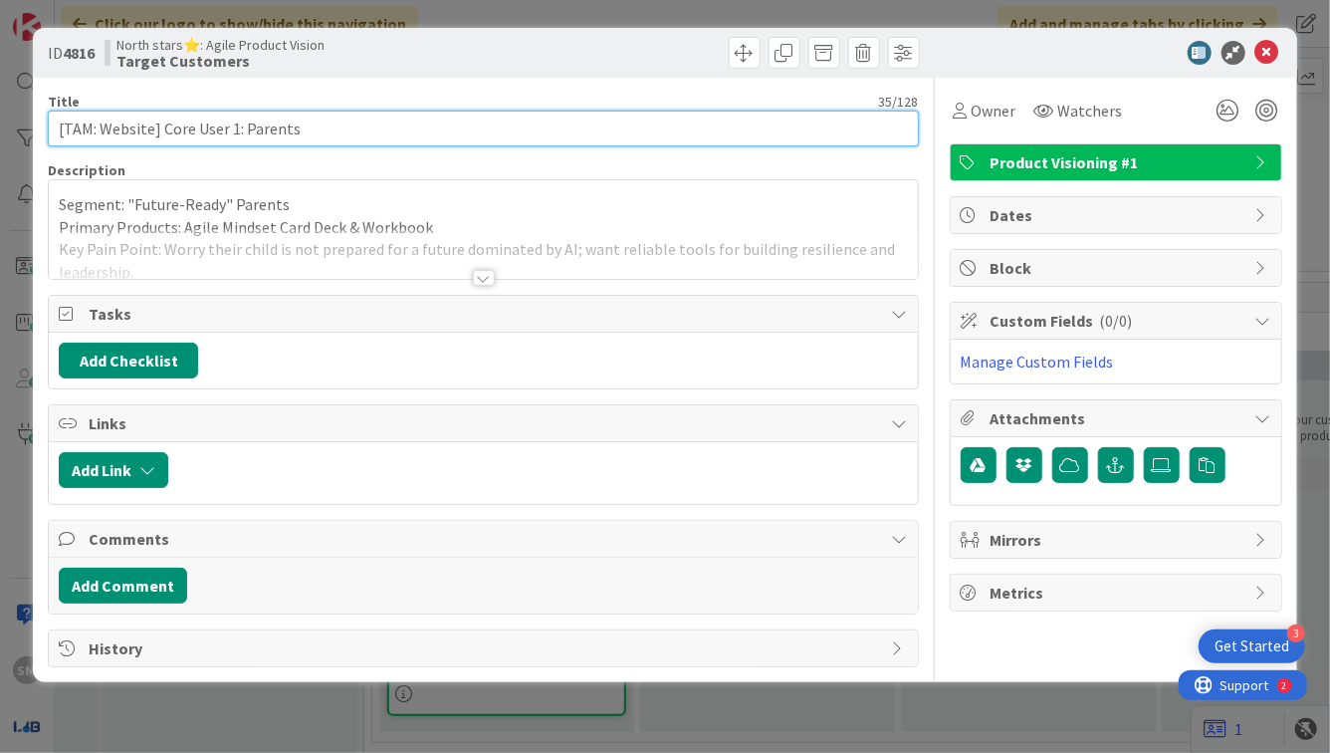
click at [363, 131] on input "[TAM: Website] Core User 1: Parents" at bounding box center [483, 129] width 870 height 36
click at [246, 131] on input "[TAM: Website] Core User 1: Parents & Families" at bounding box center [483, 129] width 870 height 36
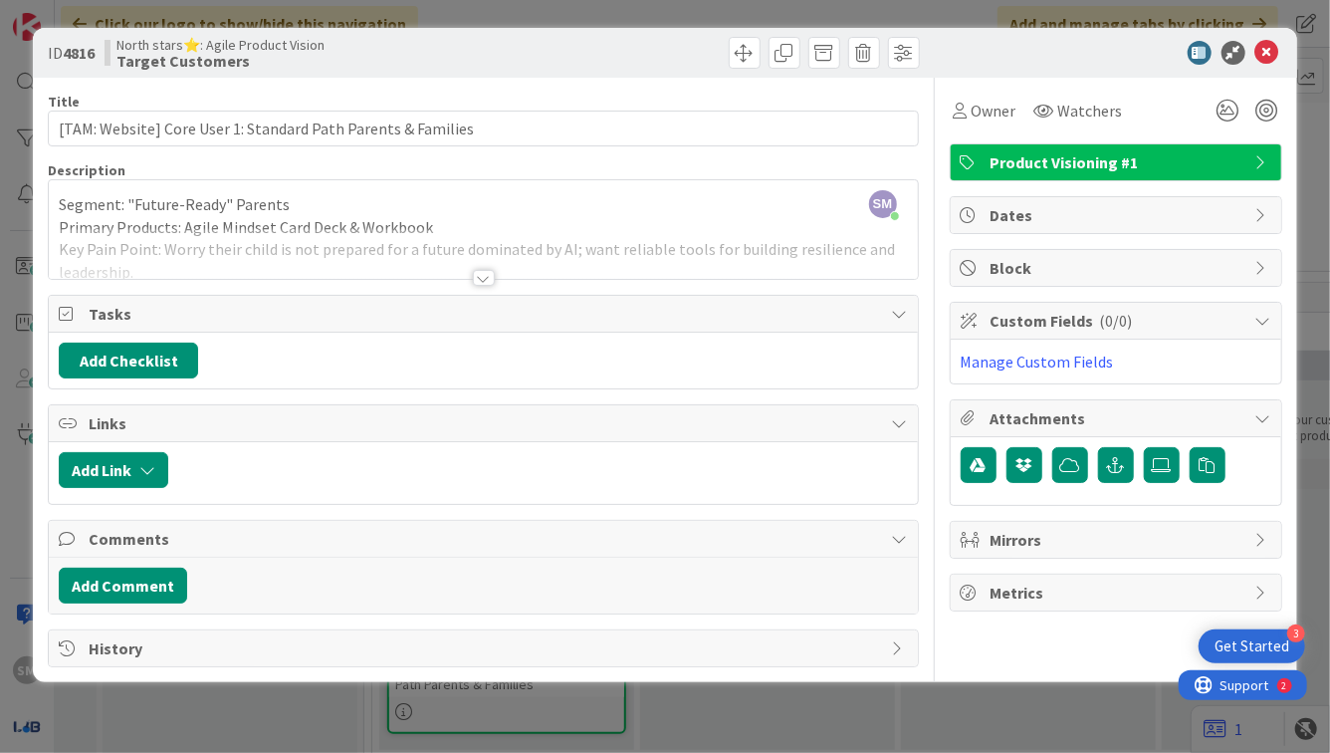
click at [1269, 57] on icon at bounding box center [1268, 53] width 24 height 24
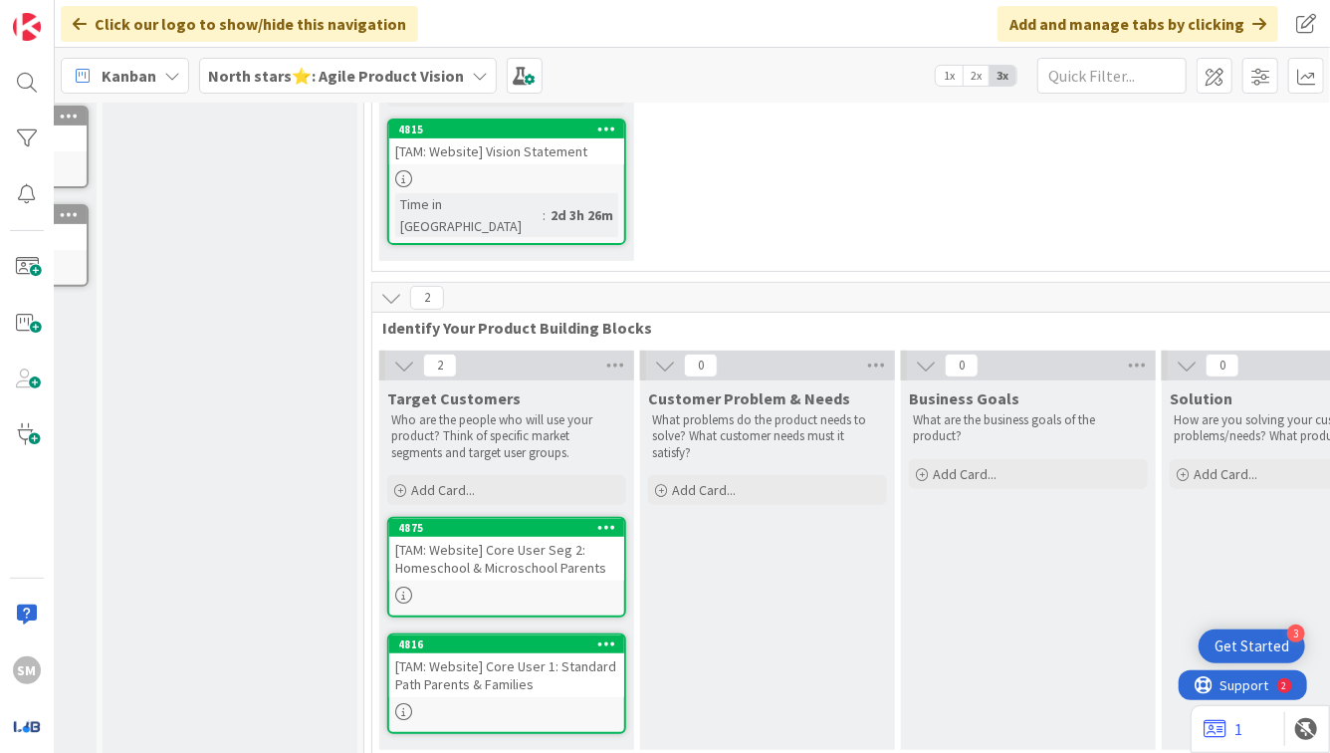
click at [526, 556] on div "[TAM: Website] Core User Seg 2: Homeschool & Microschool Parents" at bounding box center [506, 559] width 235 height 44
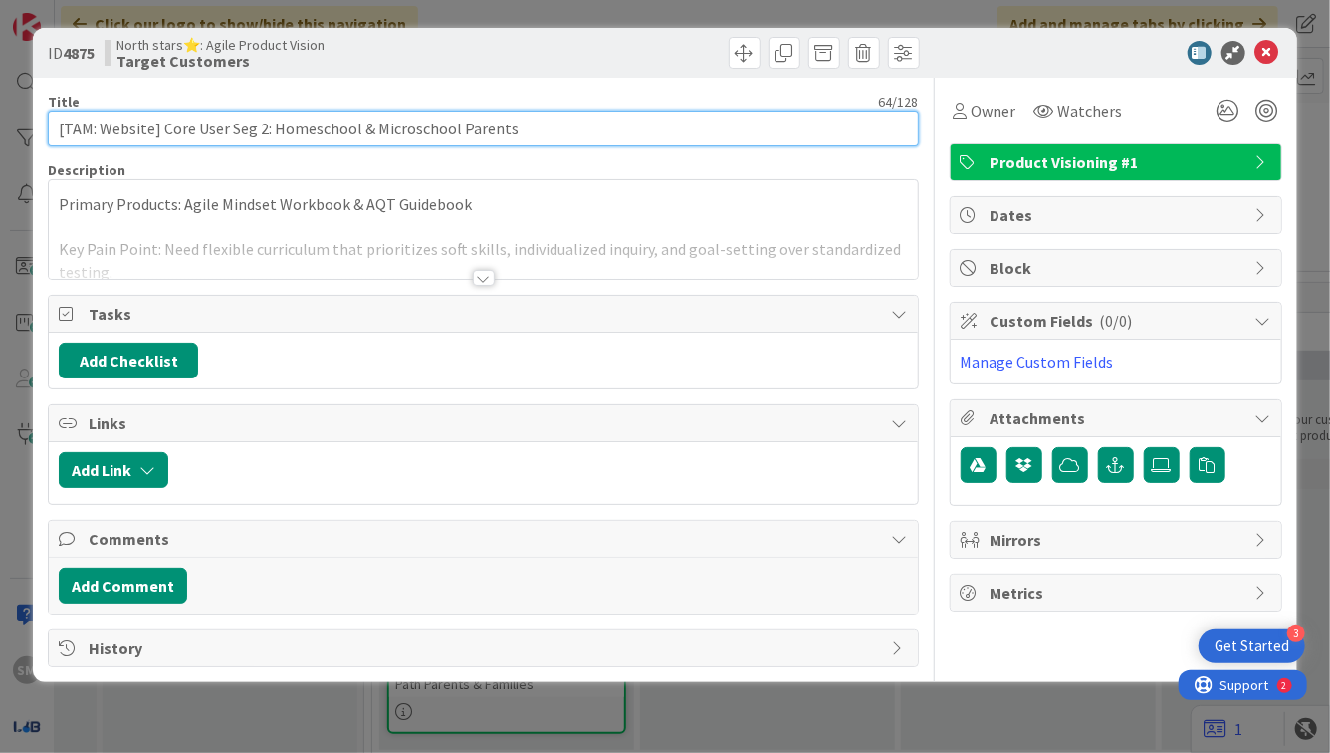
click at [524, 127] on input "[TAM: Website] Core User Seg 2: Homeschool & Microschool Parents" at bounding box center [483, 129] width 870 height 36
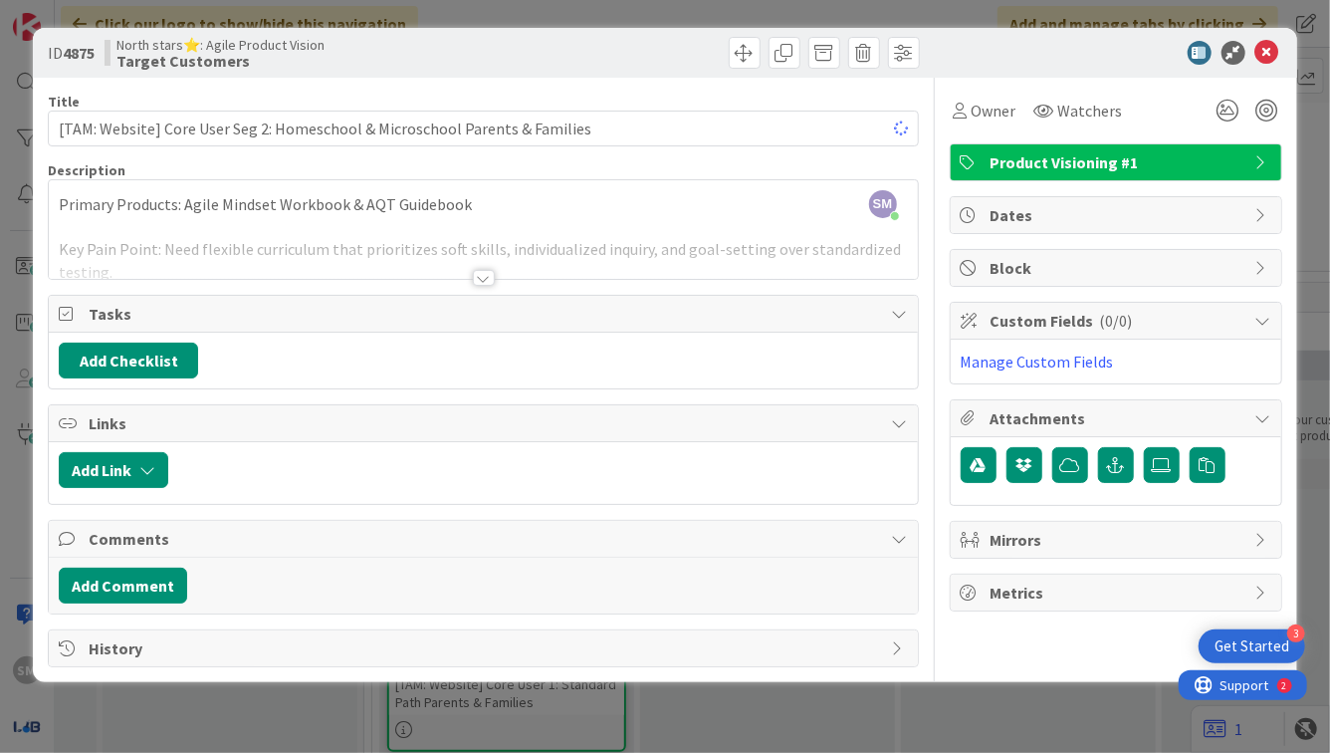
click at [466, 262] on div at bounding box center [483, 253] width 868 height 51
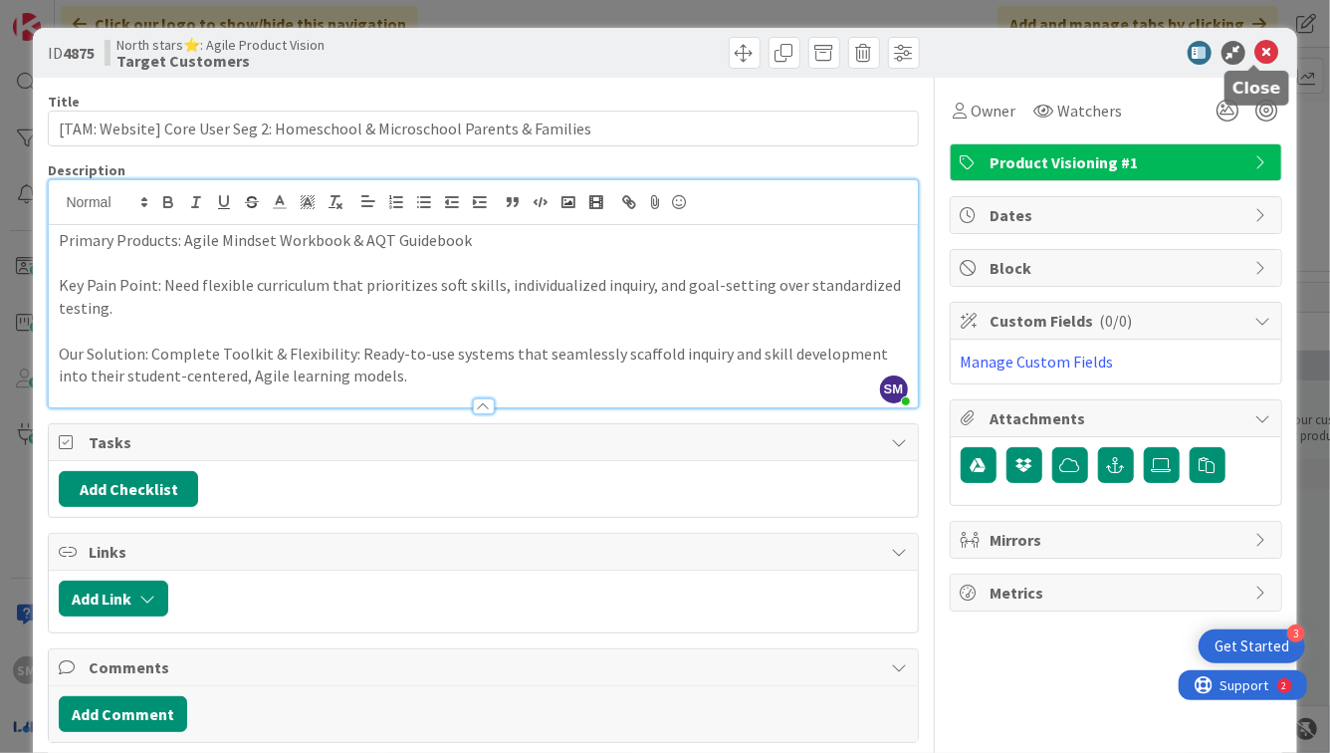
click at [1257, 43] on icon at bounding box center [1268, 53] width 24 height 24
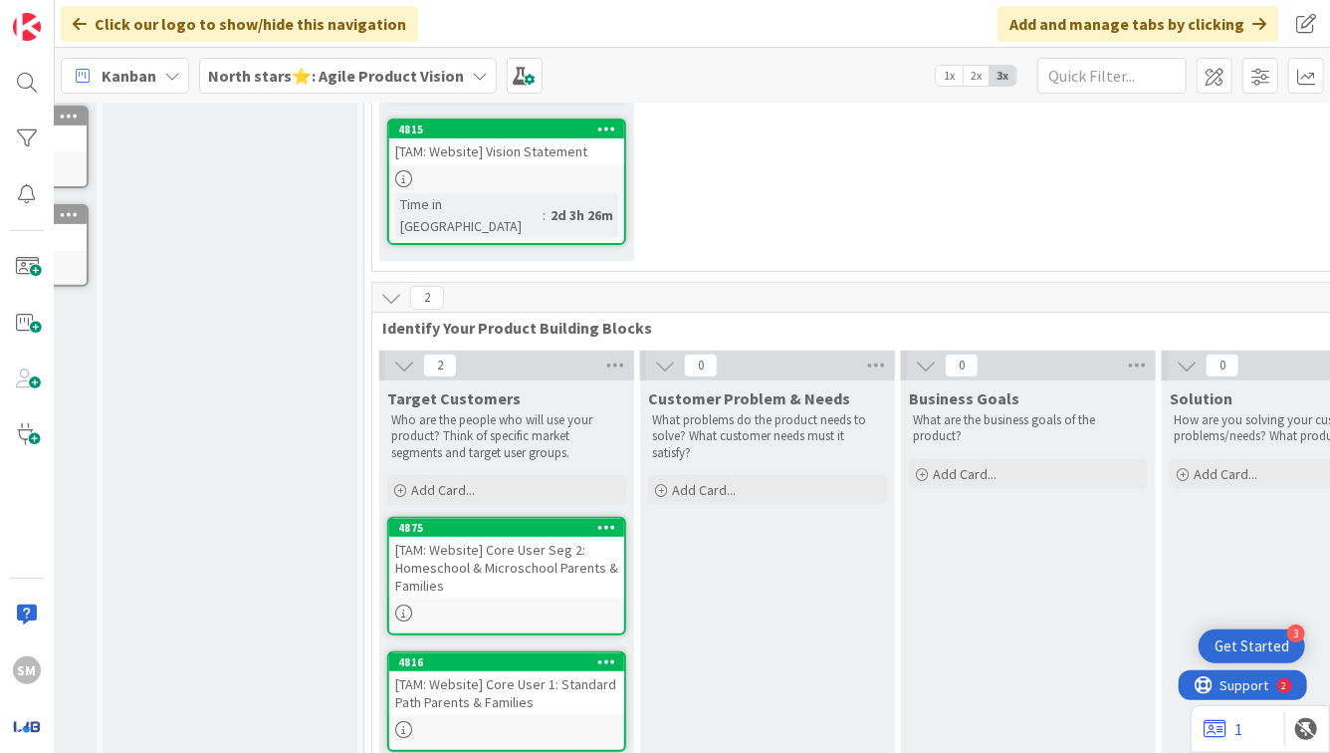
click at [506, 675] on div "[TAM: Website] Core User 1: Standard Path Parents & Families" at bounding box center [506, 693] width 235 height 44
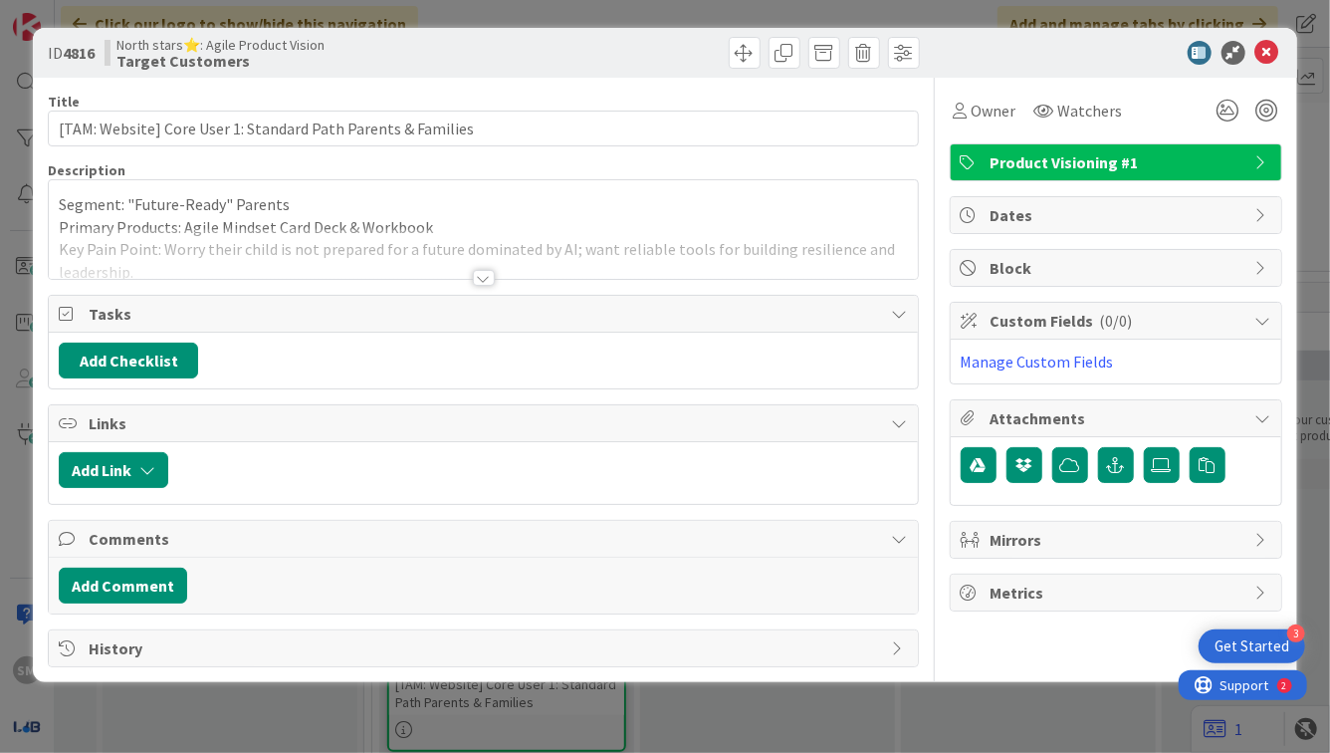
click at [1264, 47] on icon at bounding box center [1268, 53] width 24 height 24
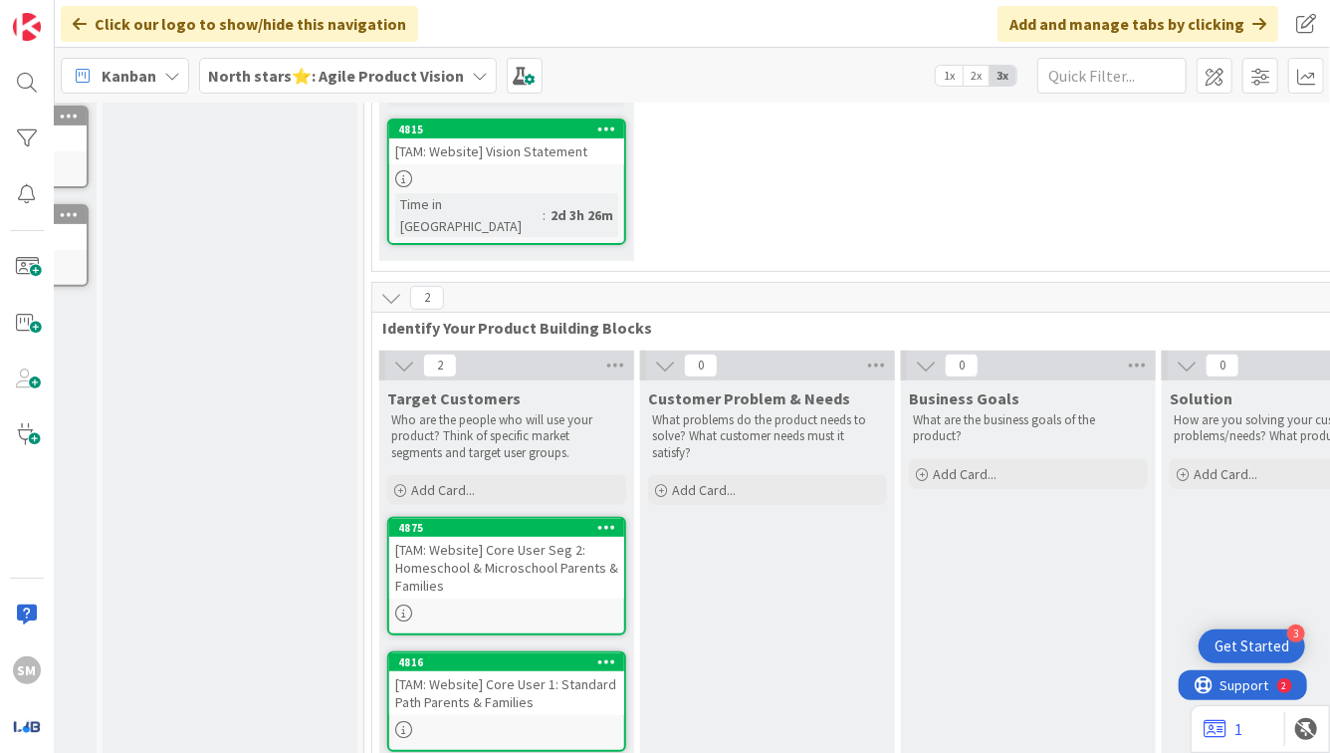
click at [496, 671] on div "[TAM: Website] Core User 1: Standard Path Parents & Families" at bounding box center [506, 693] width 235 height 44
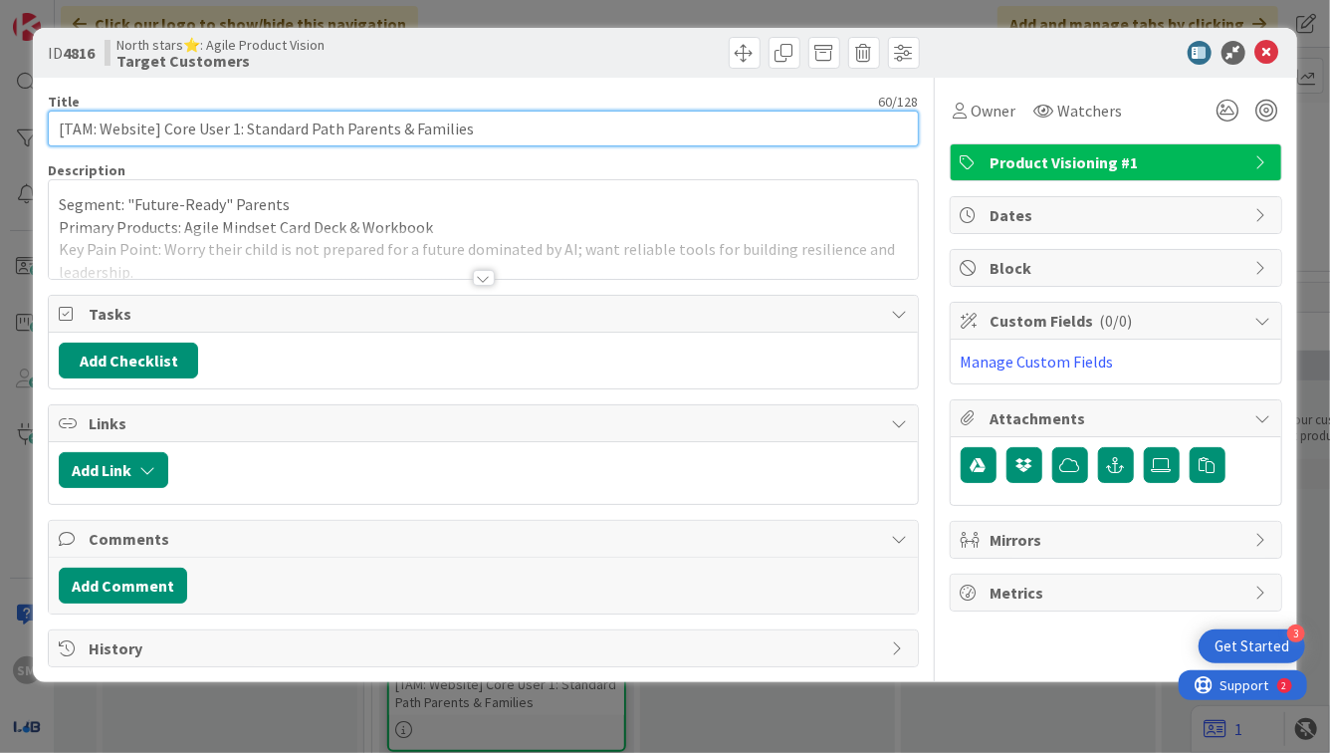
click at [229, 133] on input "[TAM: Website] Core User 1: Standard Path Parents & Families" at bounding box center [483, 129] width 870 height 36
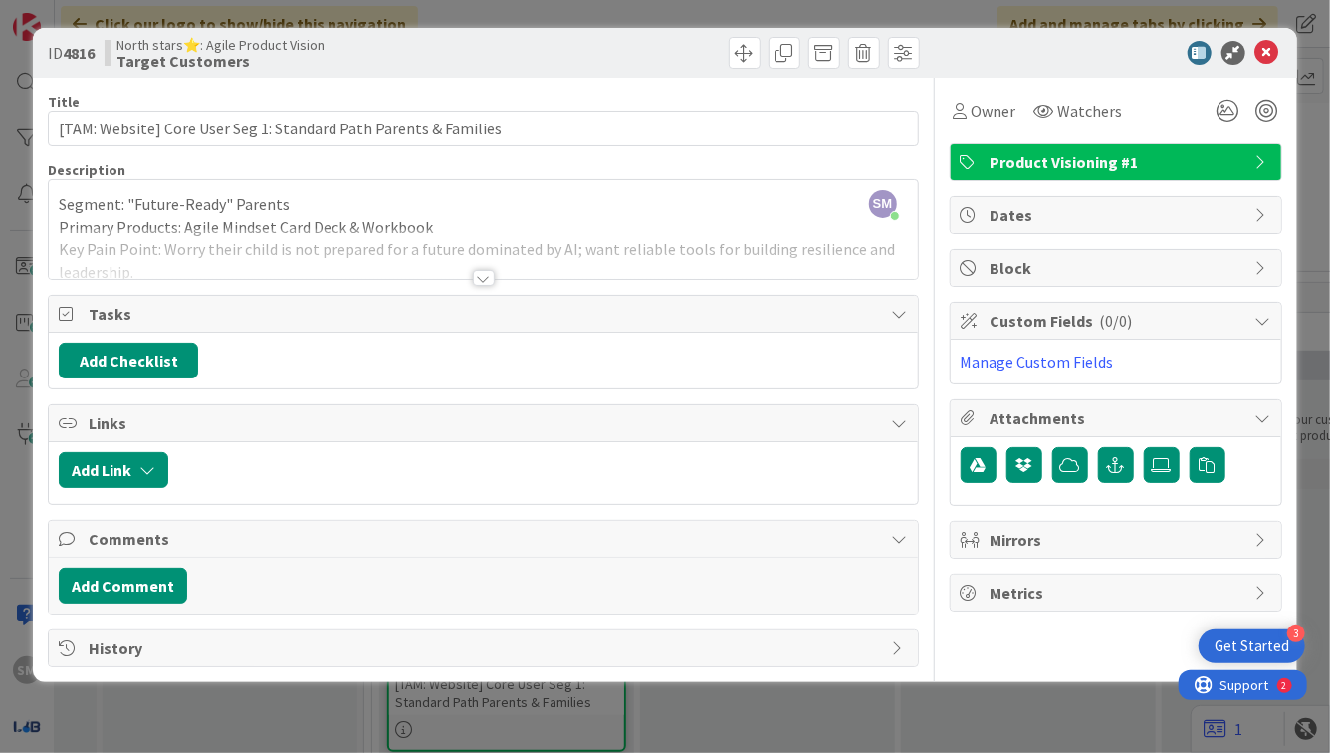
click at [499, 296] on div "Tasks" at bounding box center [483, 314] width 868 height 37
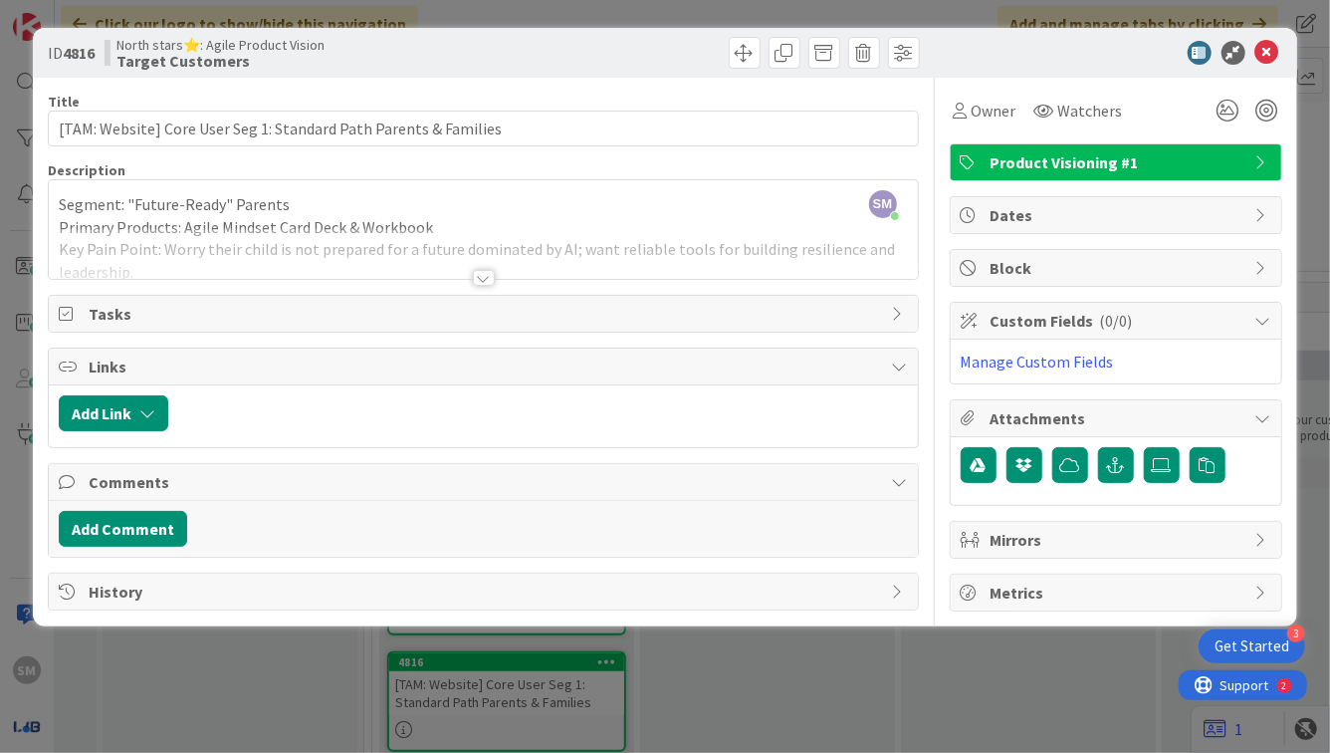
click at [474, 274] on div at bounding box center [484, 278] width 22 height 16
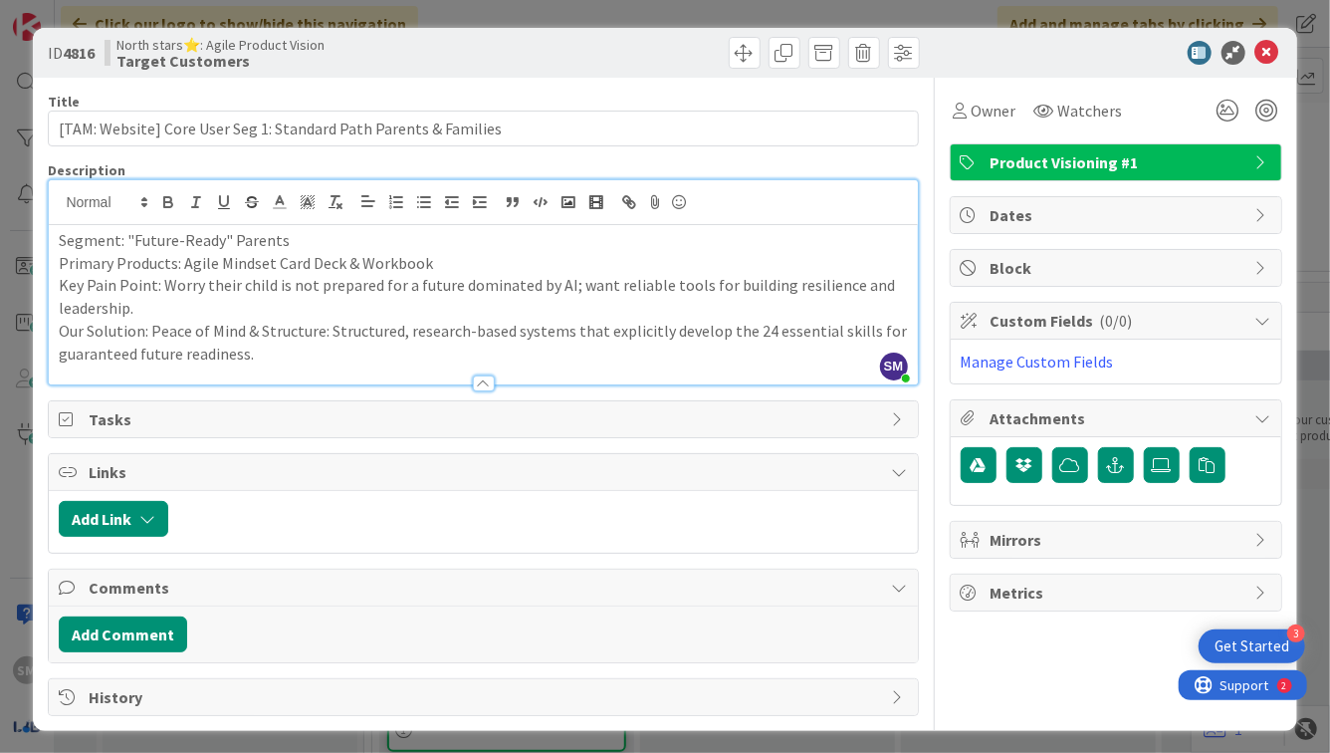
click at [147, 235] on p "Segment: "Future-Ready" Parents" at bounding box center [483, 240] width 848 height 23
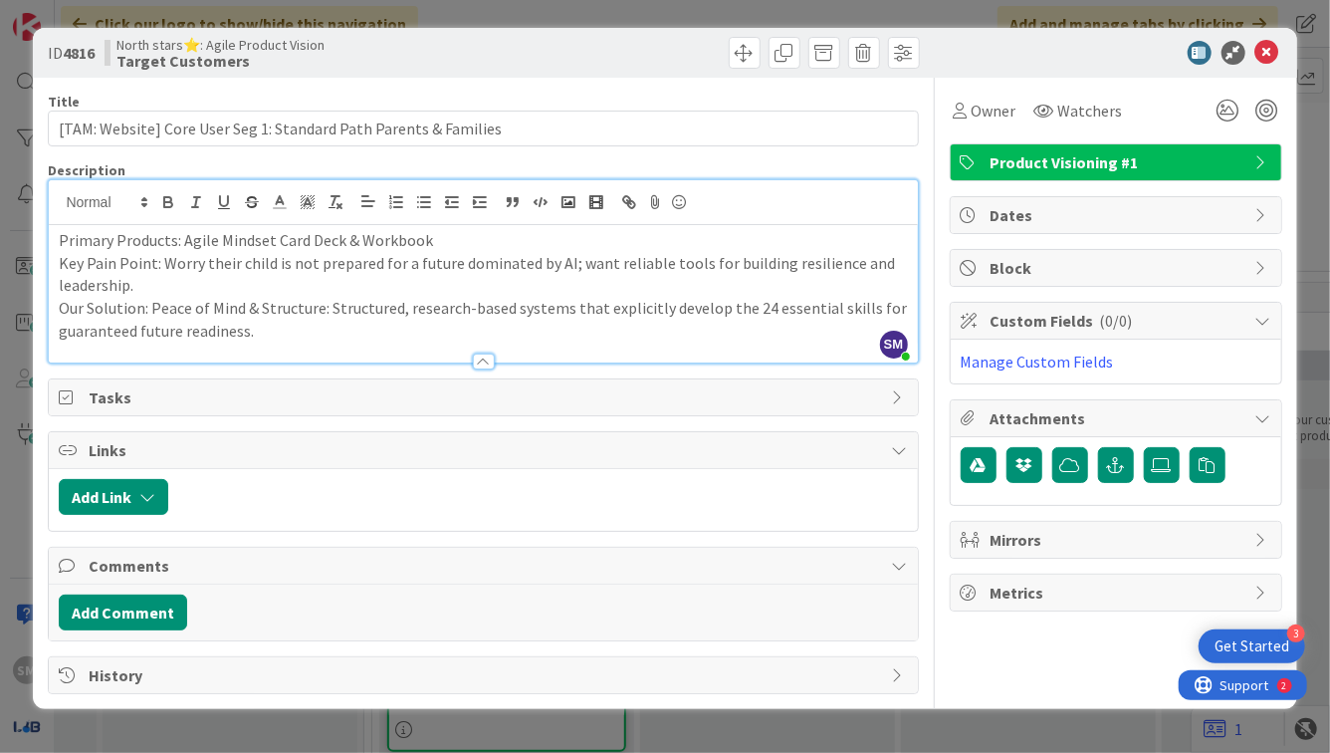
click at [451, 247] on p "Primary Products: Agile Mindset Card Deck & Workbook" at bounding box center [483, 240] width 848 height 23
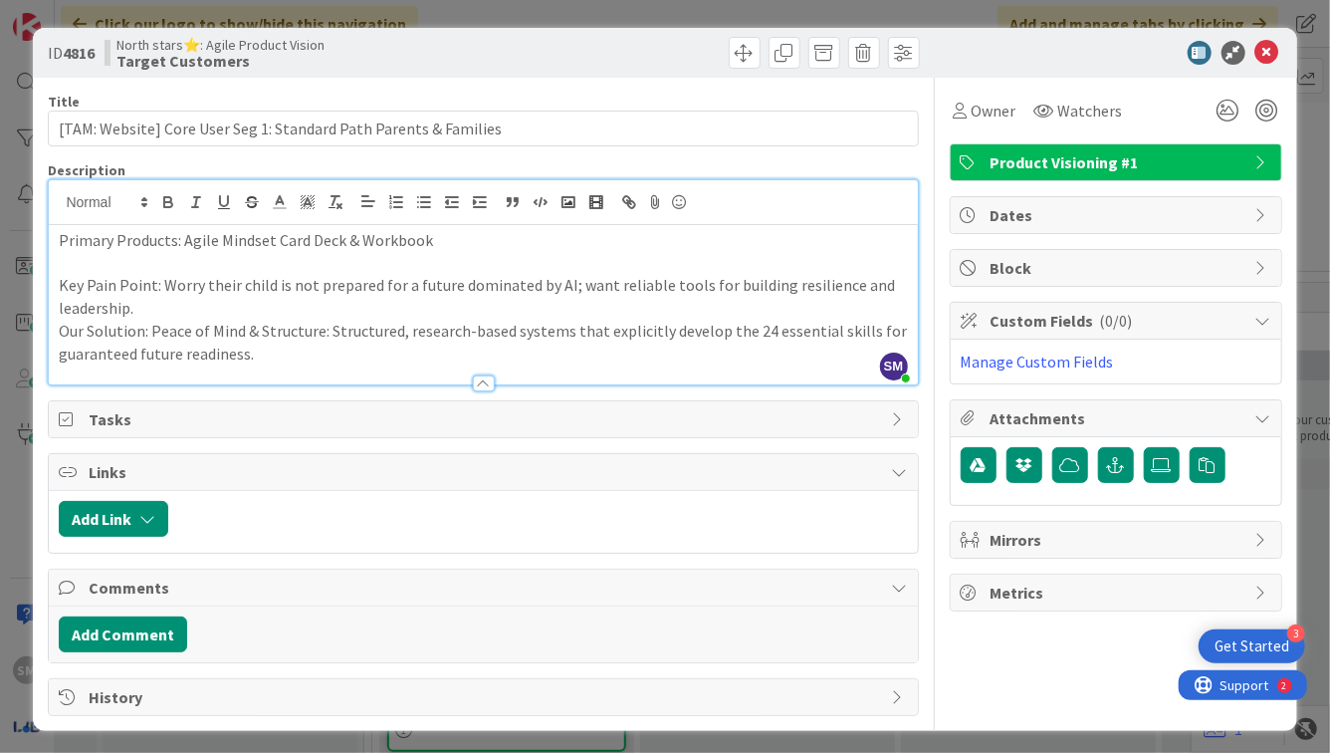
click at [416, 296] on p "Key Pain Point: Worry their child is not prepared for a future dominated by AI;…" at bounding box center [483, 296] width 848 height 45
click at [412, 311] on p "Key Pain Point: Worry their child is not prepared for a future dominated by AI;…" at bounding box center [483, 296] width 848 height 45
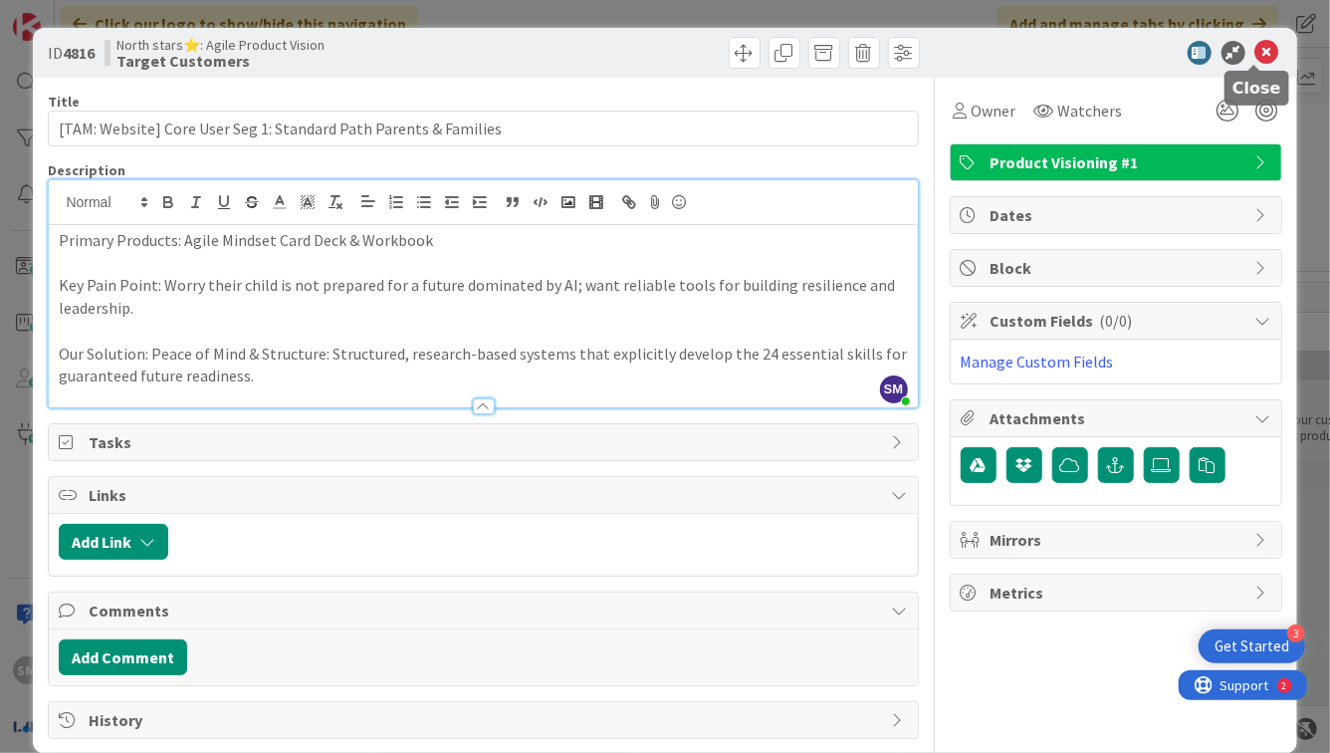
click at [1257, 55] on icon at bounding box center [1268, 53] width 24 height 24
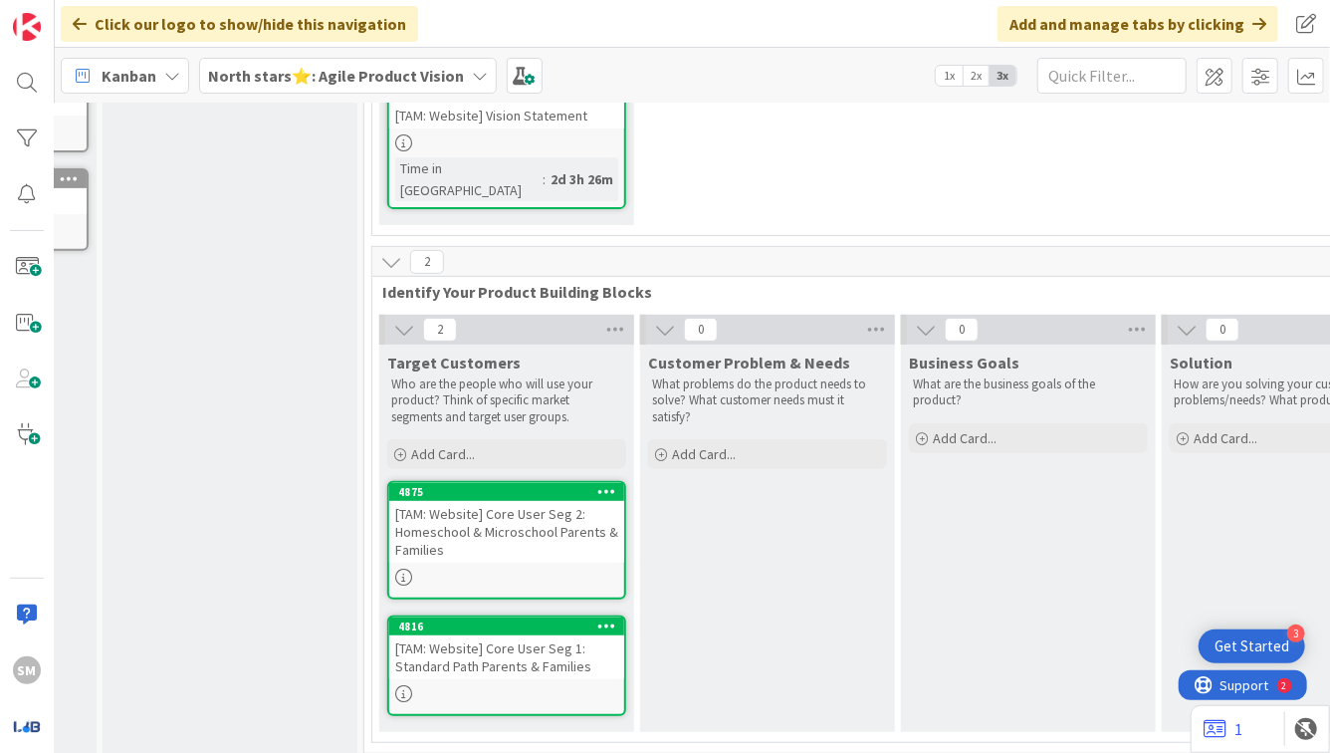
click at [697, 543] on div "Customer Problem & Needs What problems do the product needs to solve? What cust…" at bounding box center [767, 538] width 255 height 387
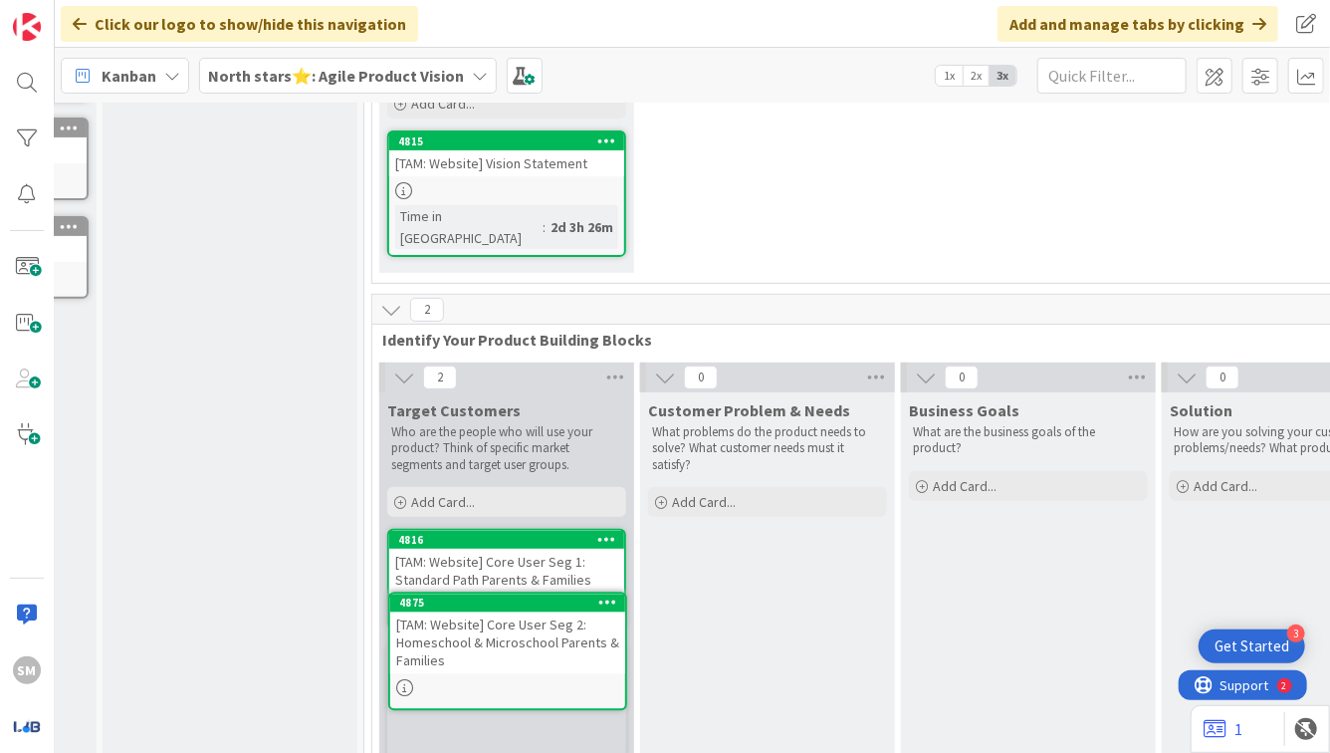
scroll to position [340, 220]
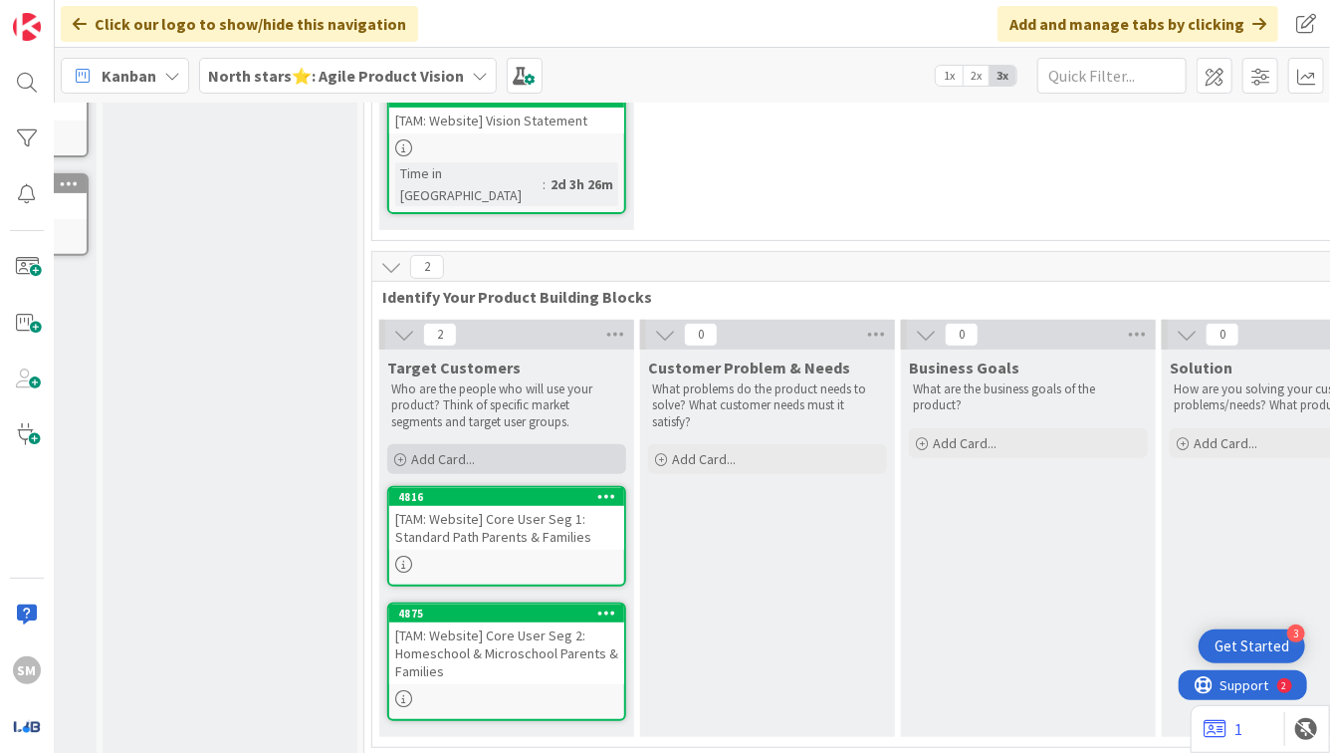
click at [520, 444] on div "Add Card..." at bounding box center [506, 459] width 239 height 30
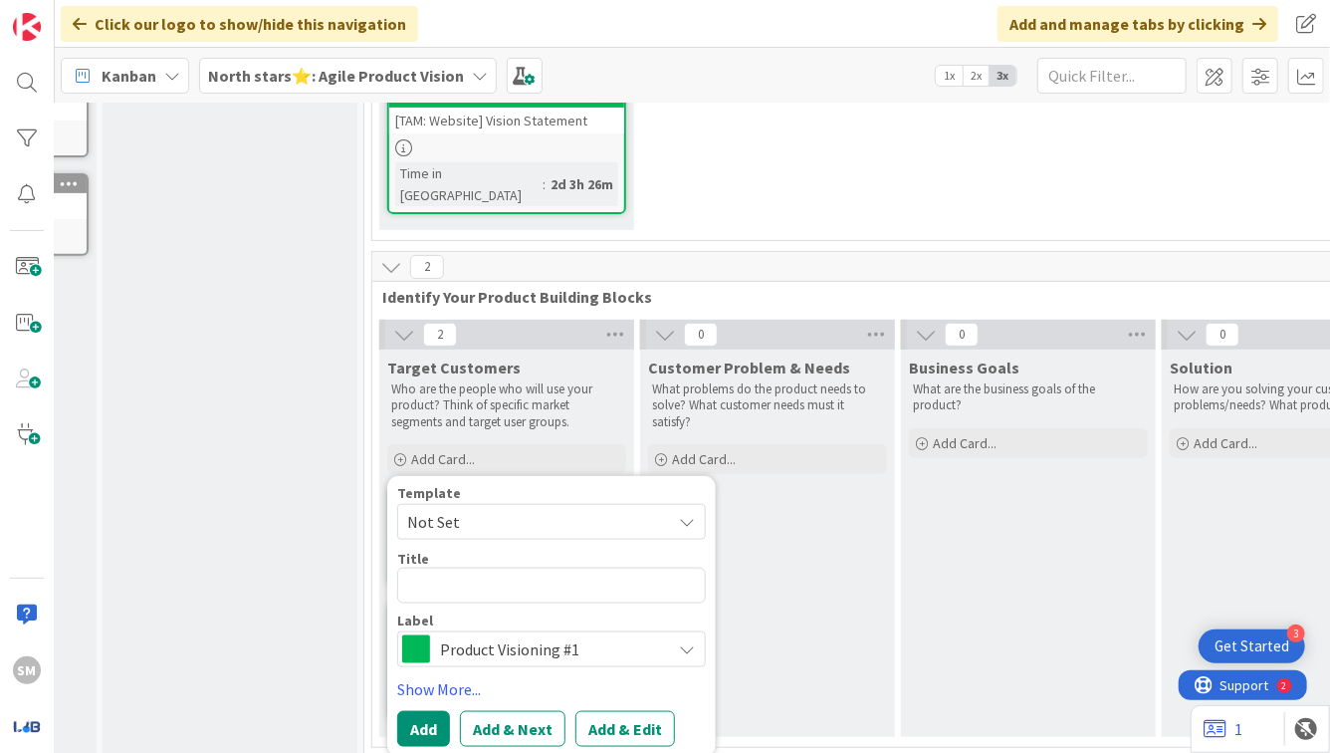
click at [783, 591] on div "Customer Problem & Needs What problems do the product needs to solve? What cust…" at bounding box center [767, 542] width 255 height 387
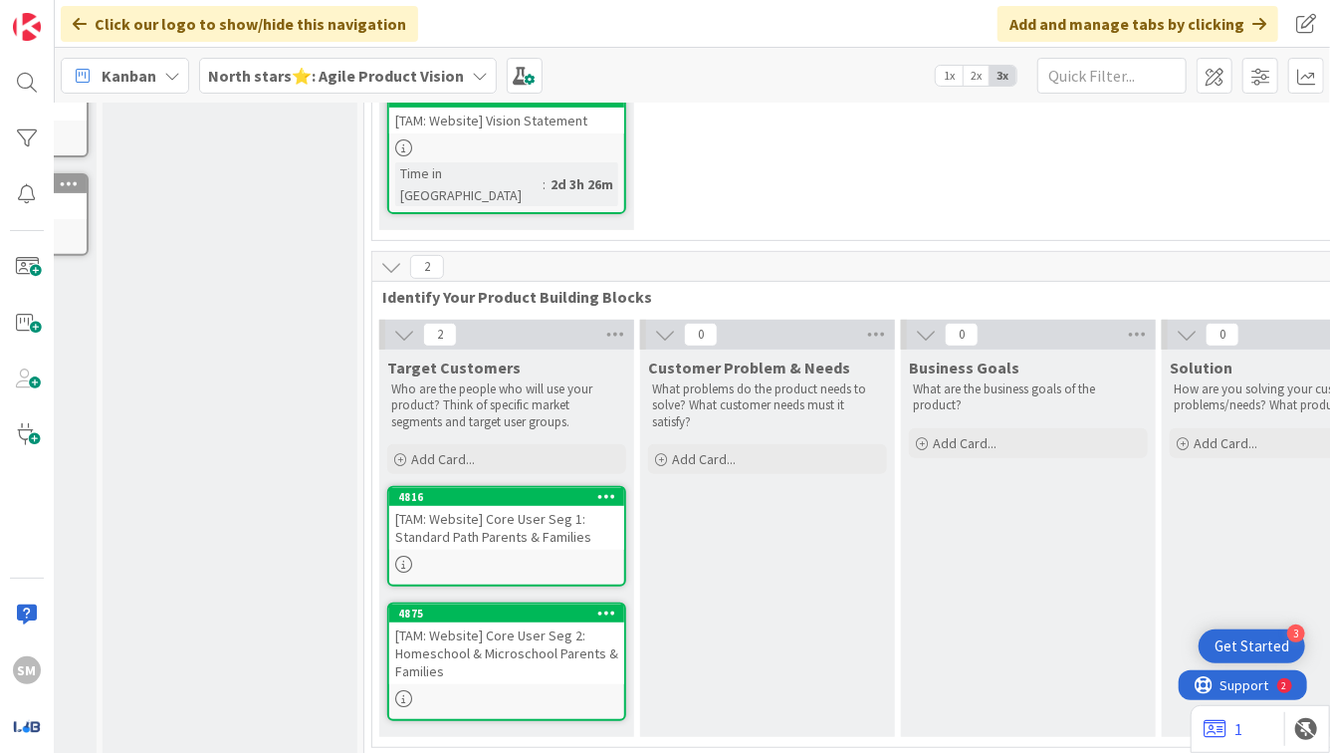
click at [609, 489] on icon at bounding box center [606, 496] width 19 height 14
click at [616, 490] on div at bounding box center [606, 497] width 36 height 14
click at [607, 489] on icon at bounding box center [606, 496] width 19 height 14
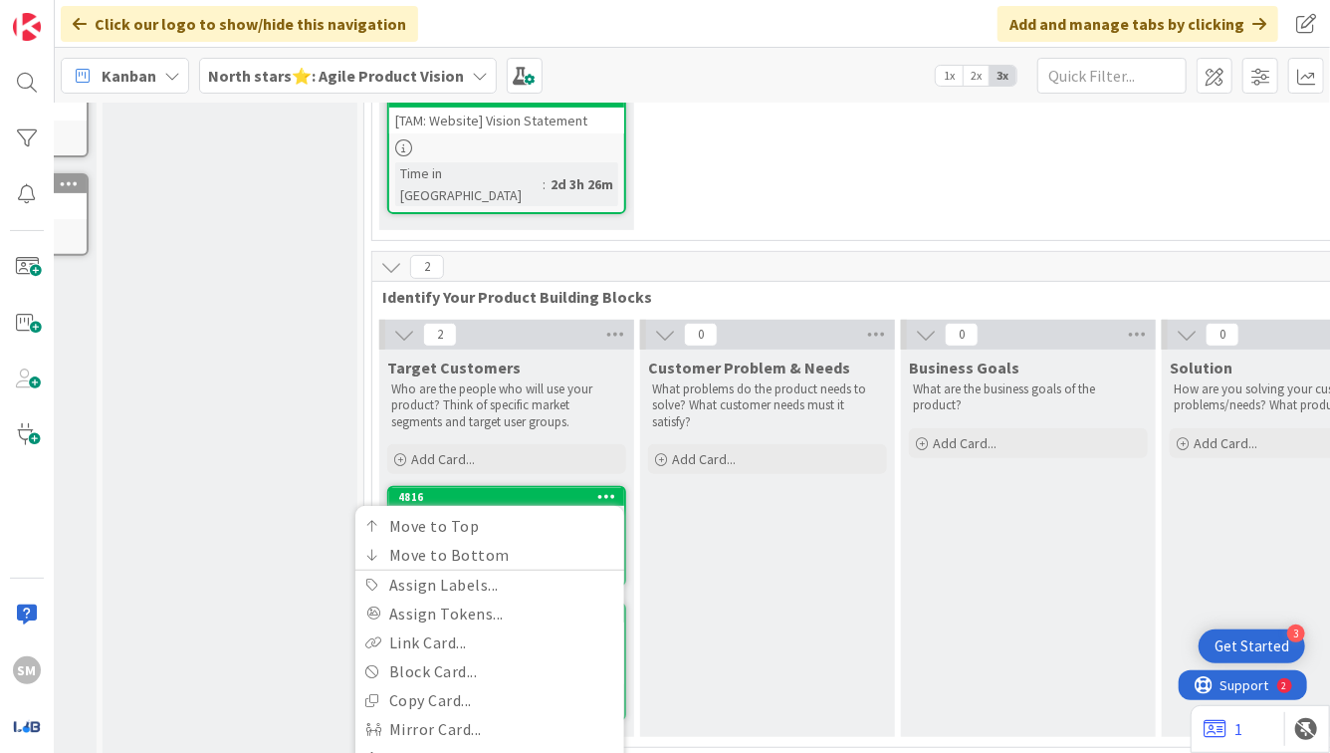
click at [673, 554] on div "Customer Problem & Needs What problems do the product needs to solve? What cust…" at bounding box center [767, 542] width 255 height 387
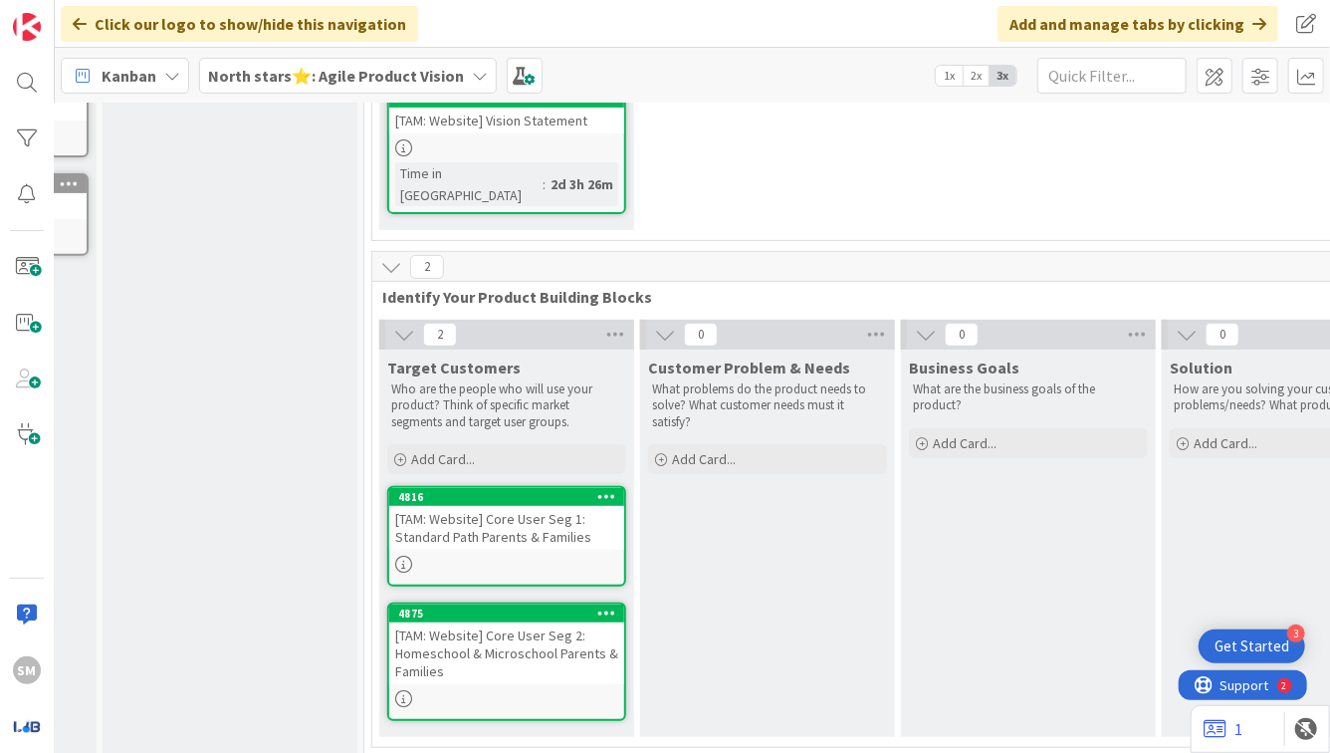
click at [550, 128] on div "[TAM: Website] Vision Statement" at bounding box center [506, 121] width 235 height 26
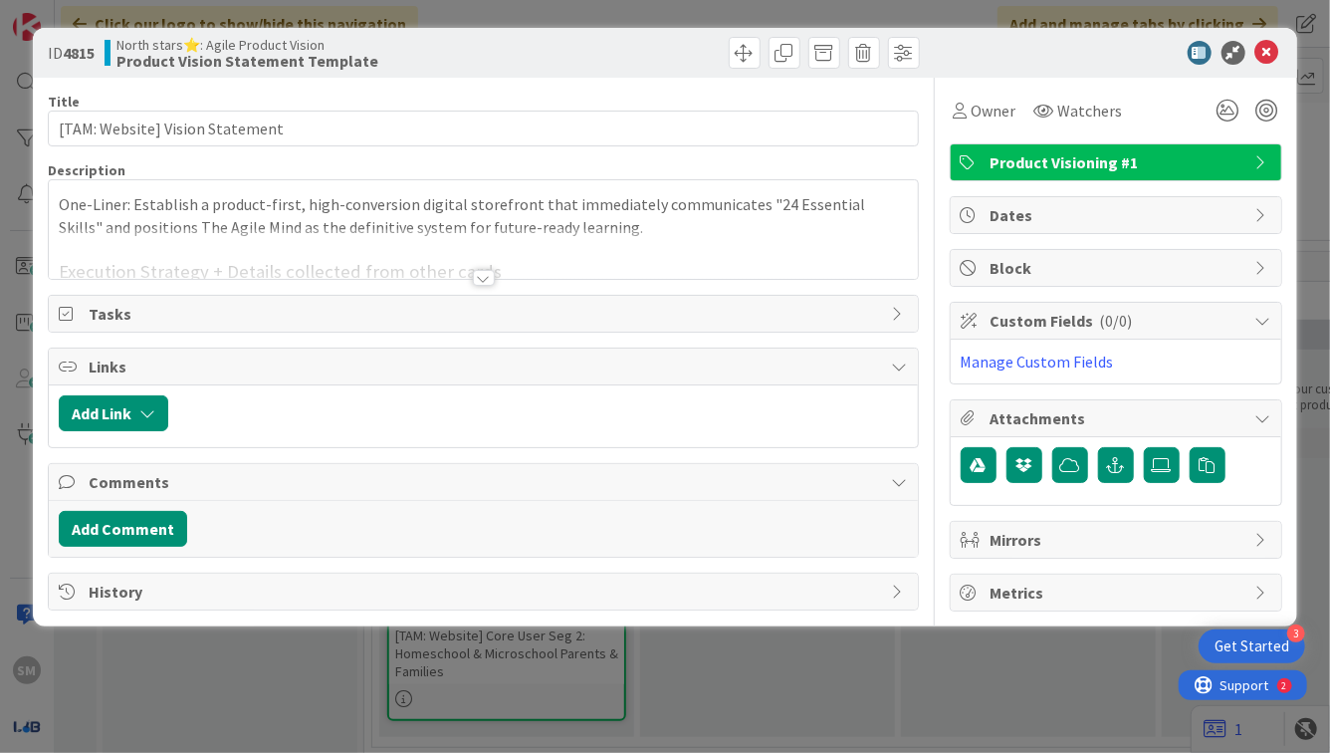
click at [479, 281] on div at bounding box center [484, 278] width 22 height 16
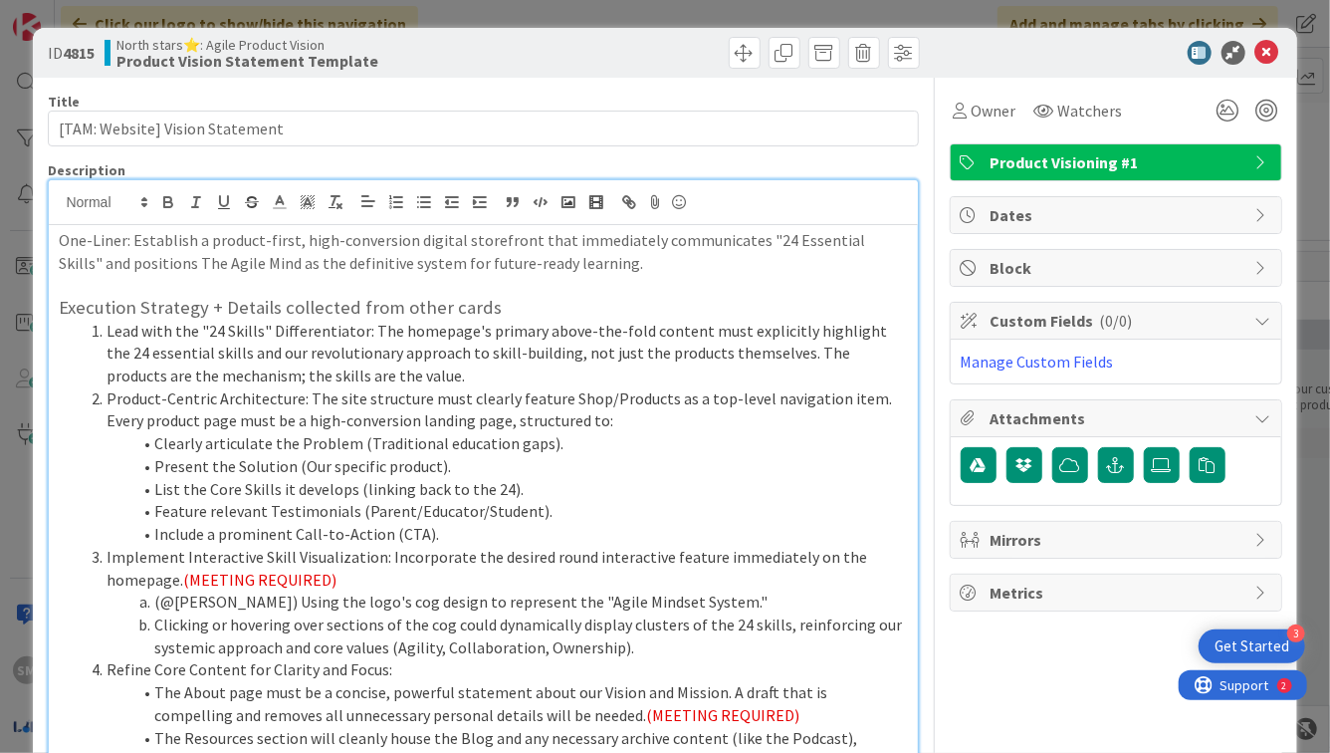
scroll to position [433, 0]
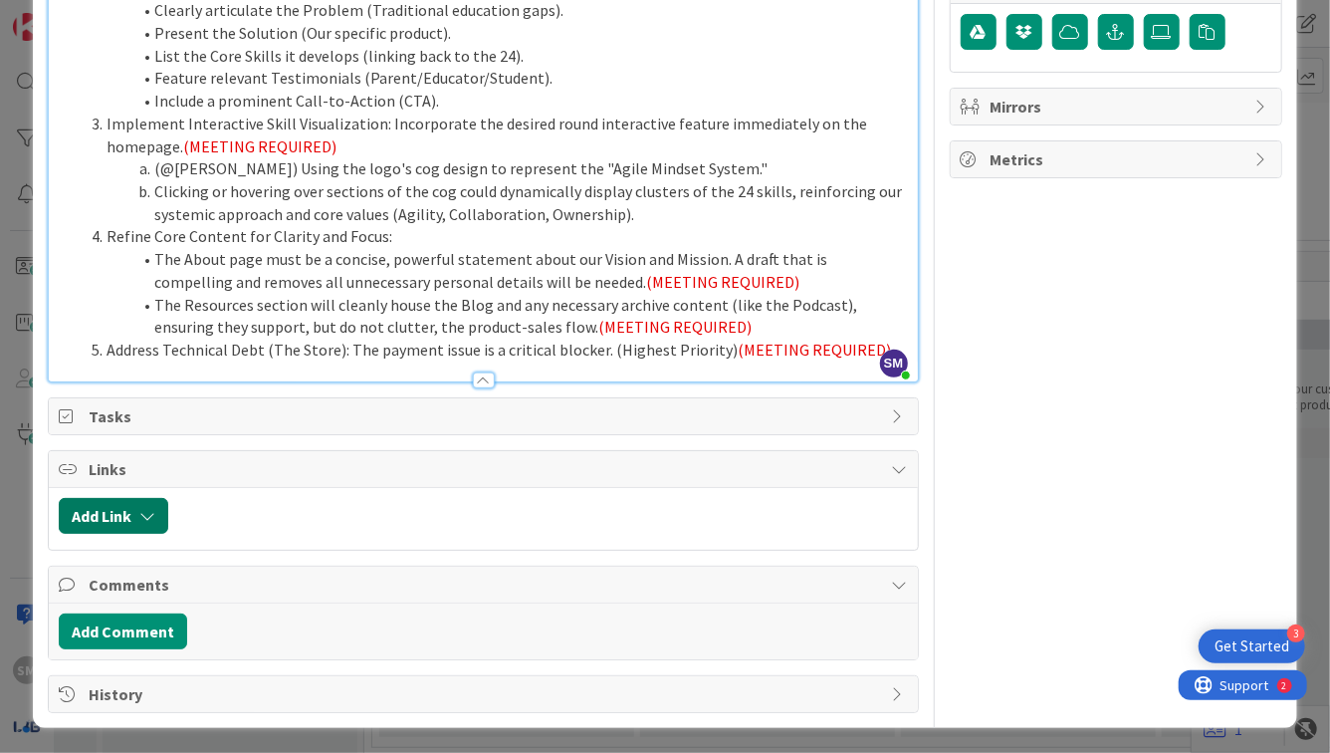
click at [145, 518] on icon "button" at bounding box center [147, 516] width 16 height 16
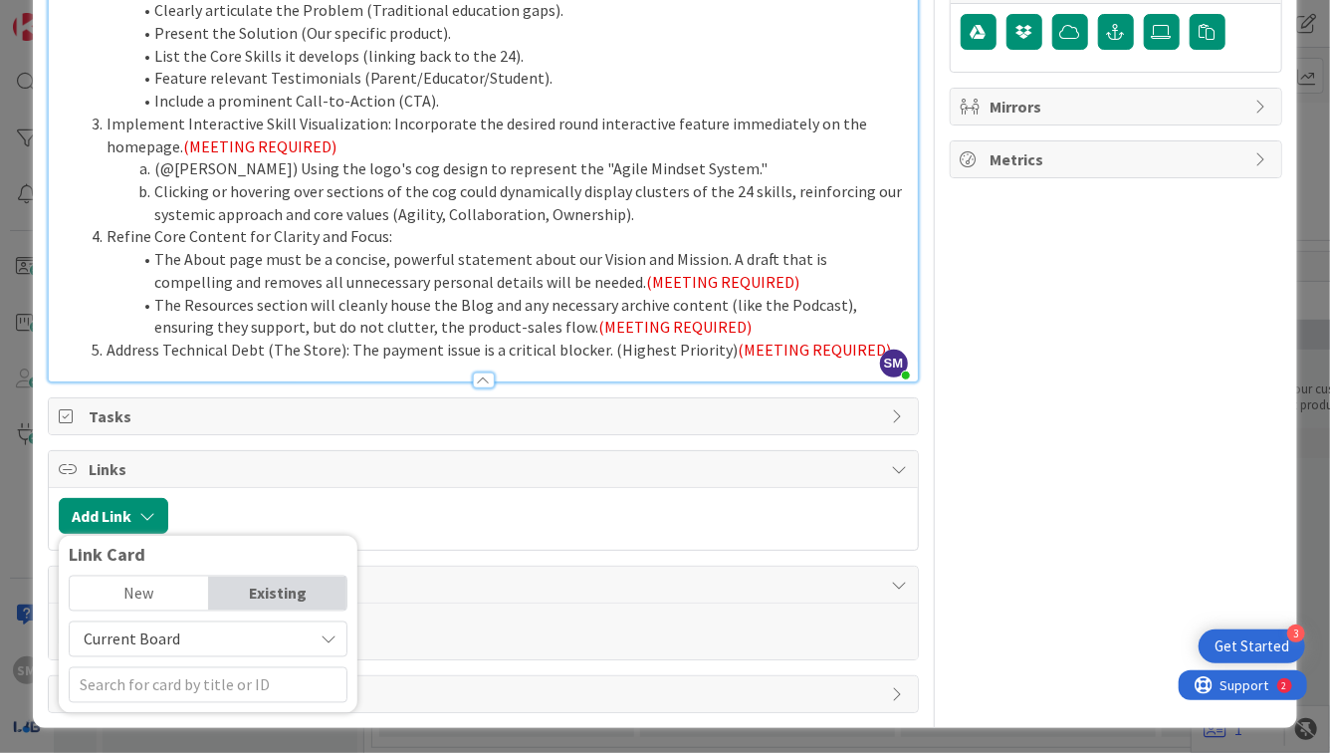
click at [234, 589] on div "Existing" at bounding box center [278, 593] width 138 height 34
click at [279, 583] on div "Existing" at bounding box center [278, 593] width 138 height 34
click at [253, 625] on span "Current Board" at bounding box center [191, 638] width 223 height 28
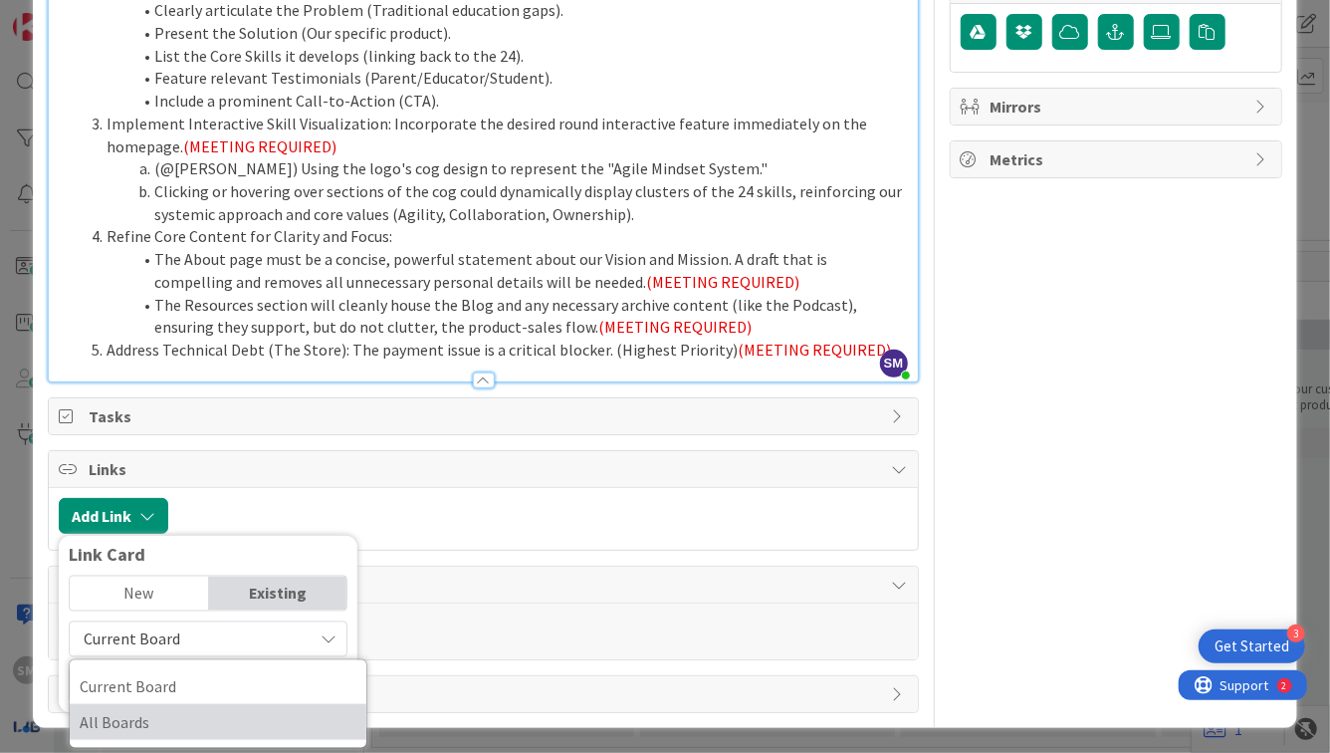
click at [188, 707] on span "All Boards" at bounding box center [218, 722] width 277 height 30
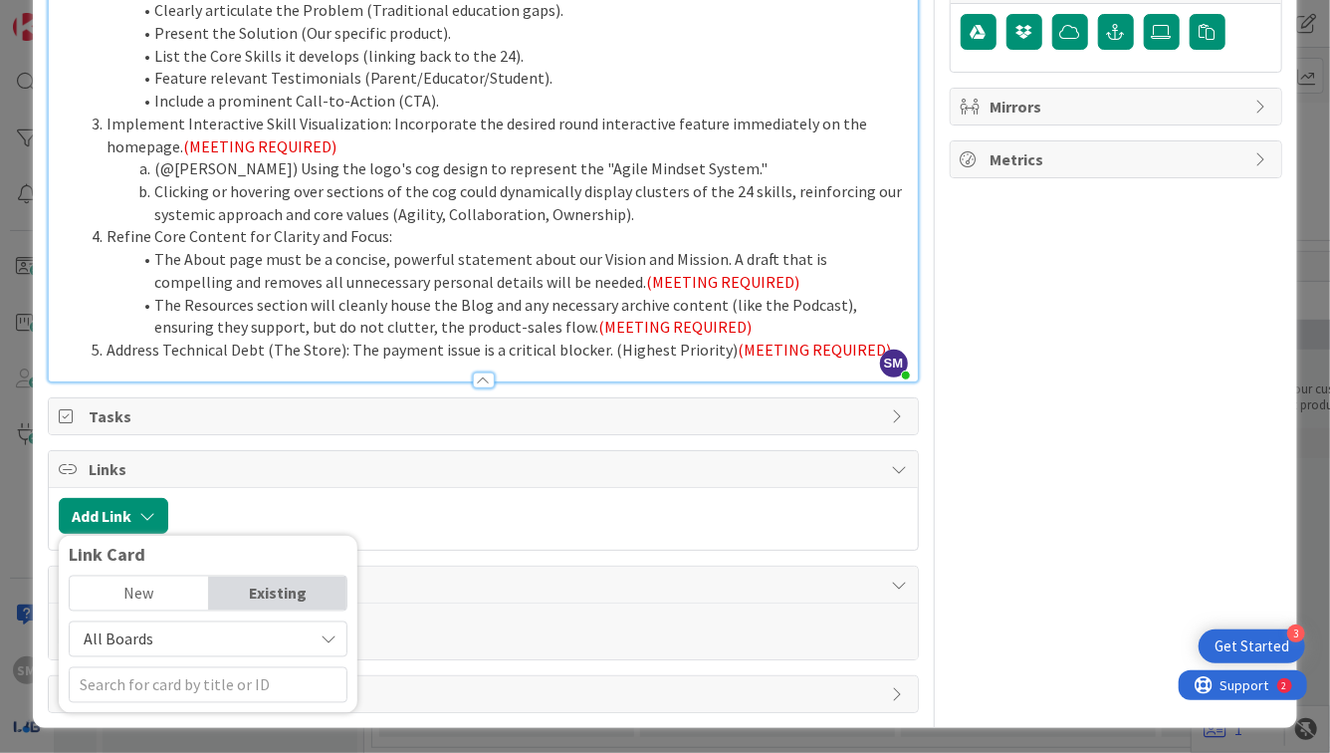
click at [277, 649] on span "All Boards" at bounding box center [191, 638] width 223 height 28
click at [282, 624] on span "All Boards" at bounding box center [191, 638] width 223 height 28
click at [241, 671] on input "text" at bounding box center [208, 684] width 279 height 36
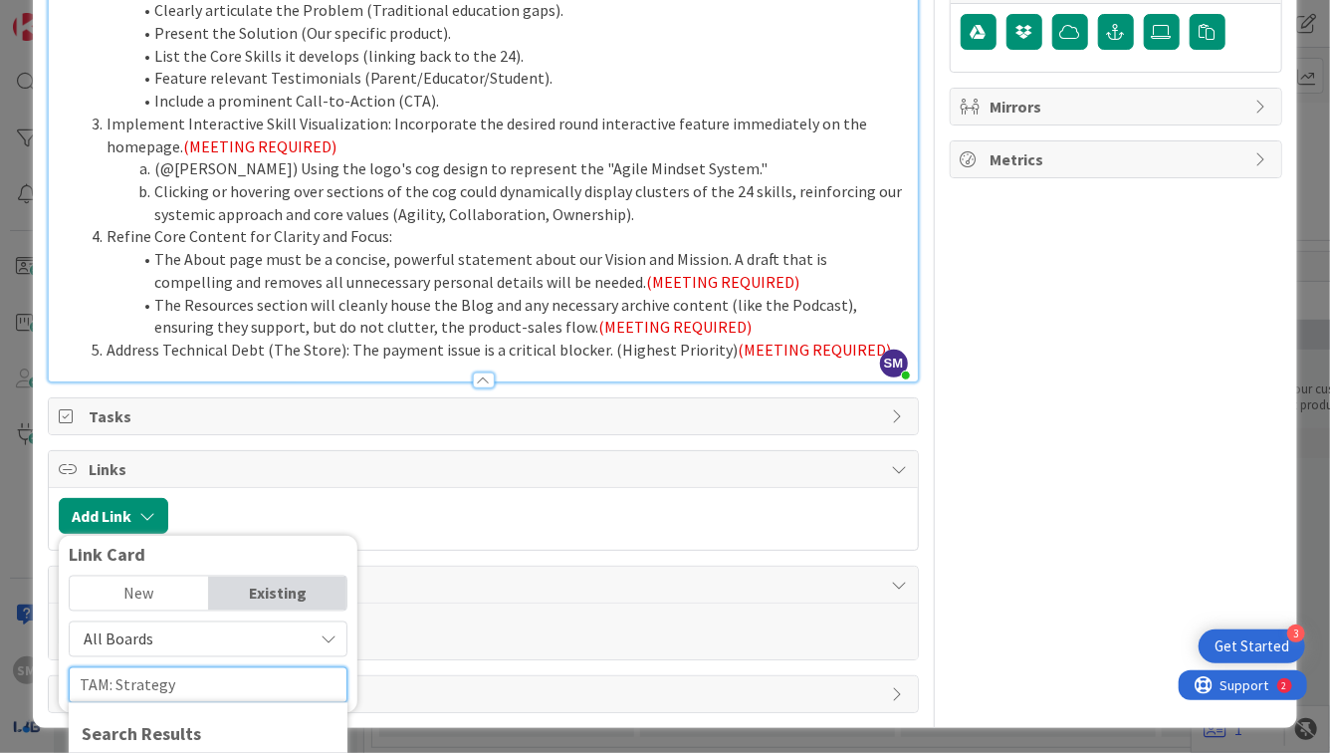
scroll to position [821, 0]
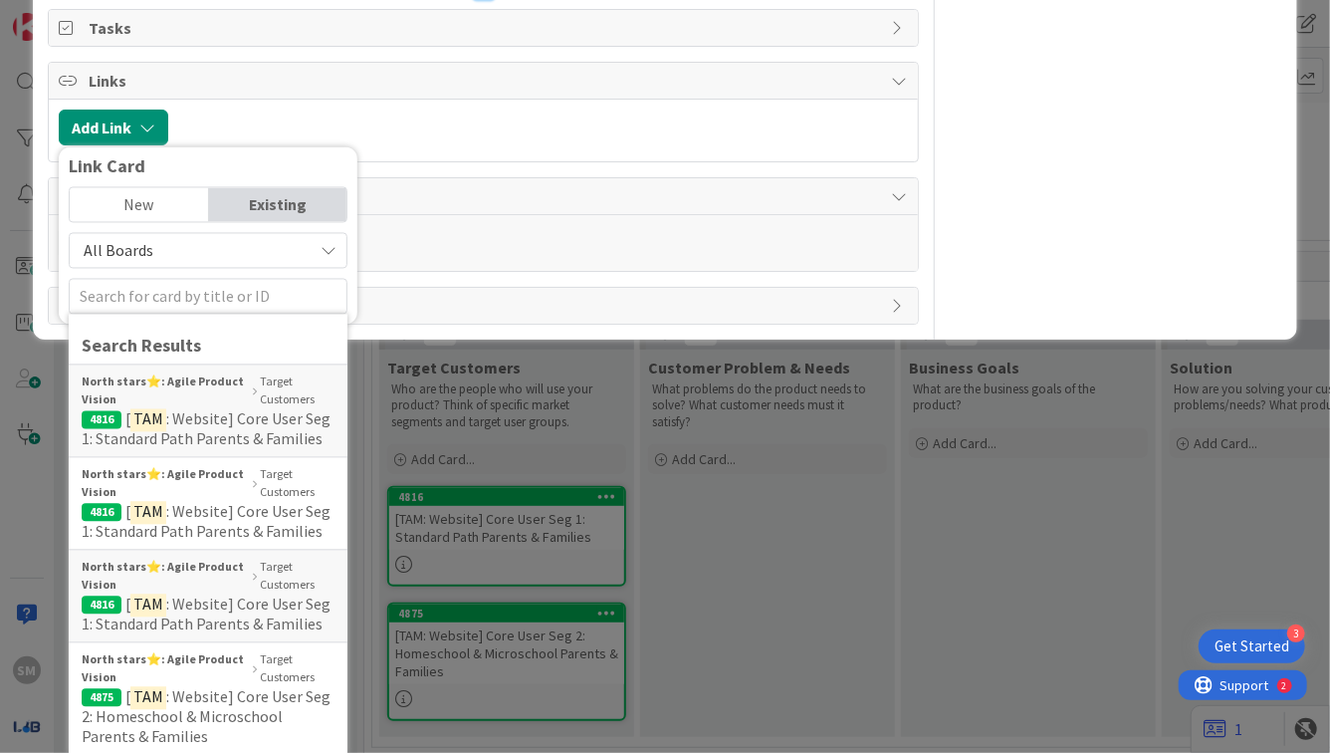
click at [226, 243] on span "All Boards" at bounding box center [191, 250] width 223 height 28
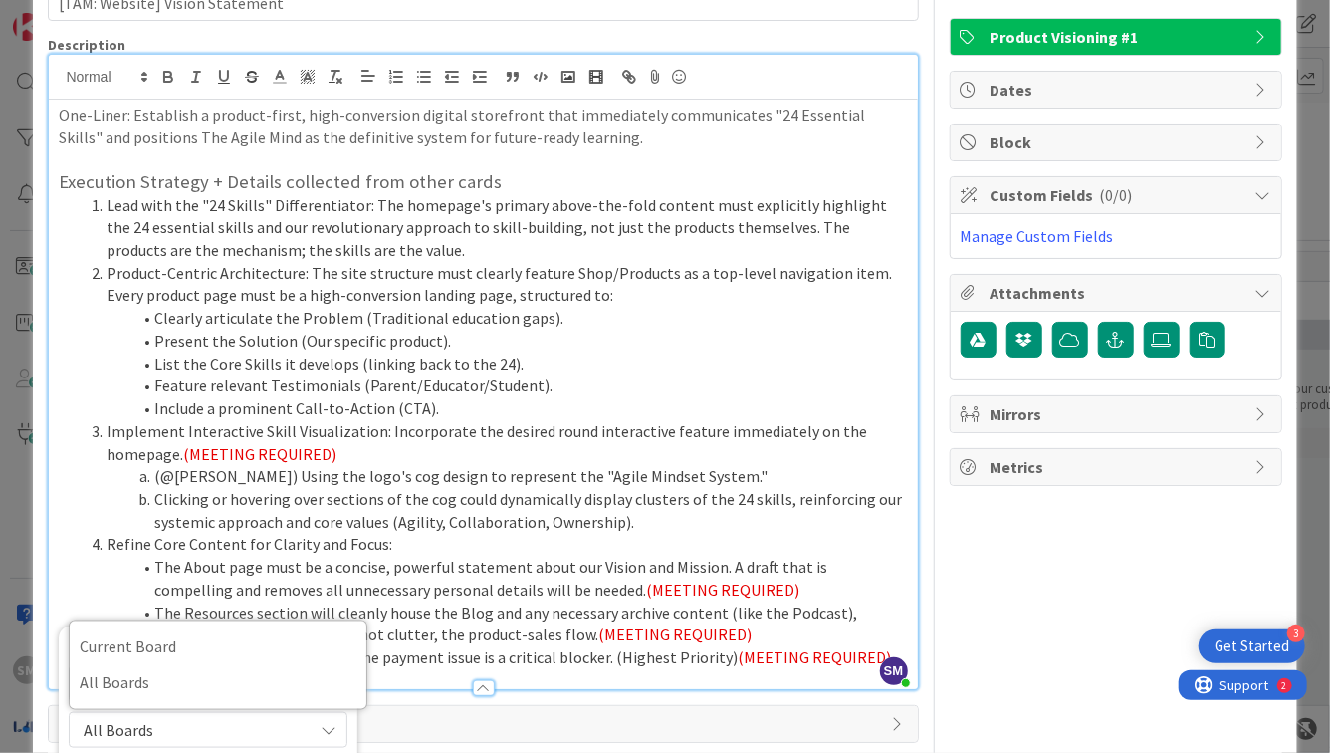
scroll to position [0, 0]
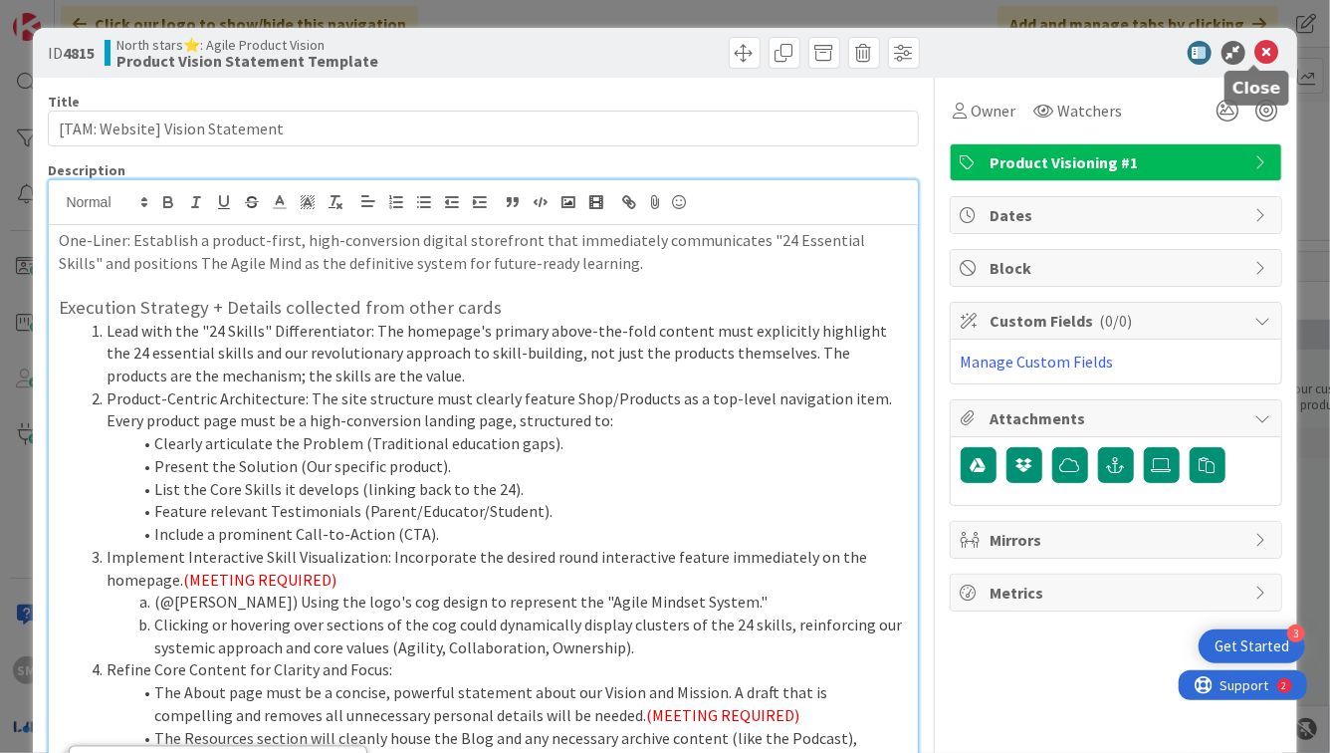
click at [1256, 57] on icon at bounding box center [1268, 53] width 24 height 24
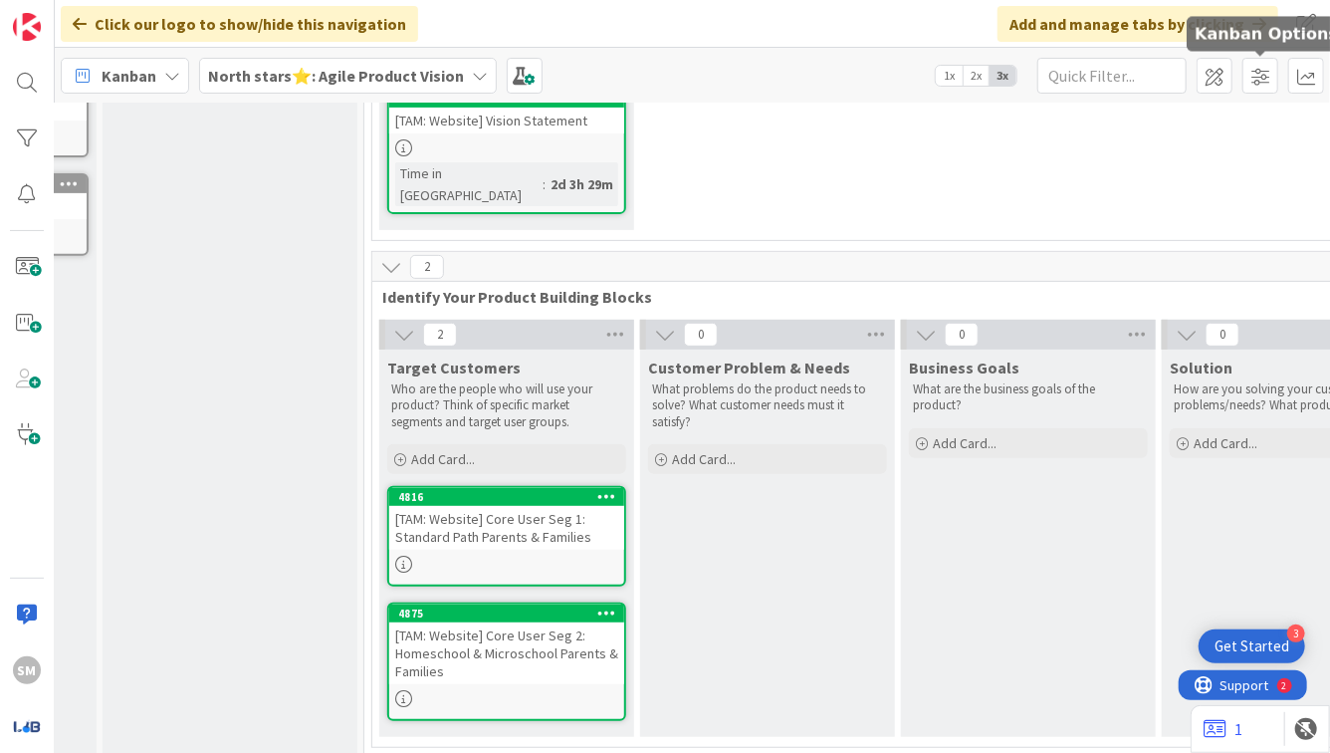
scroll to position [324, 220]
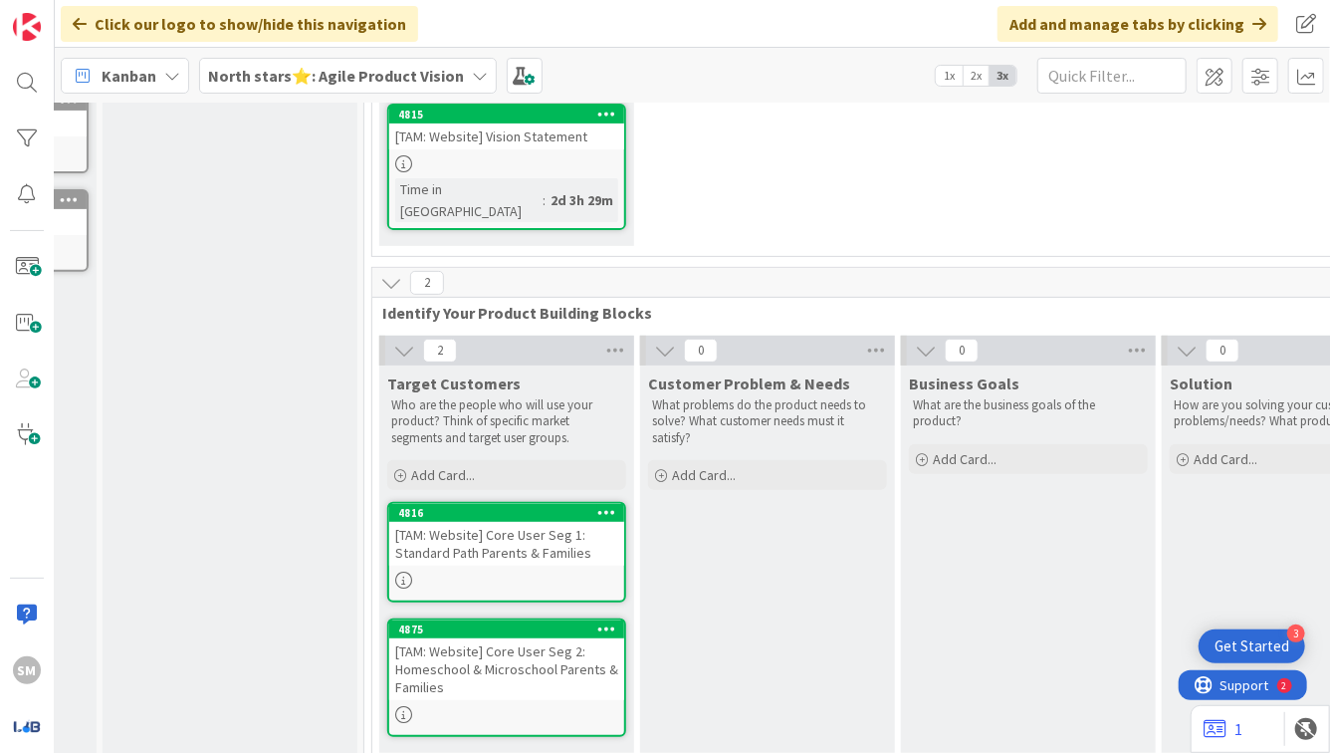
click at [852, 237] on div "1 Write Your Product Vision Statement 1 Product Vision Statement Template This …" at bounding box center [897, 60] width 1059 height 414
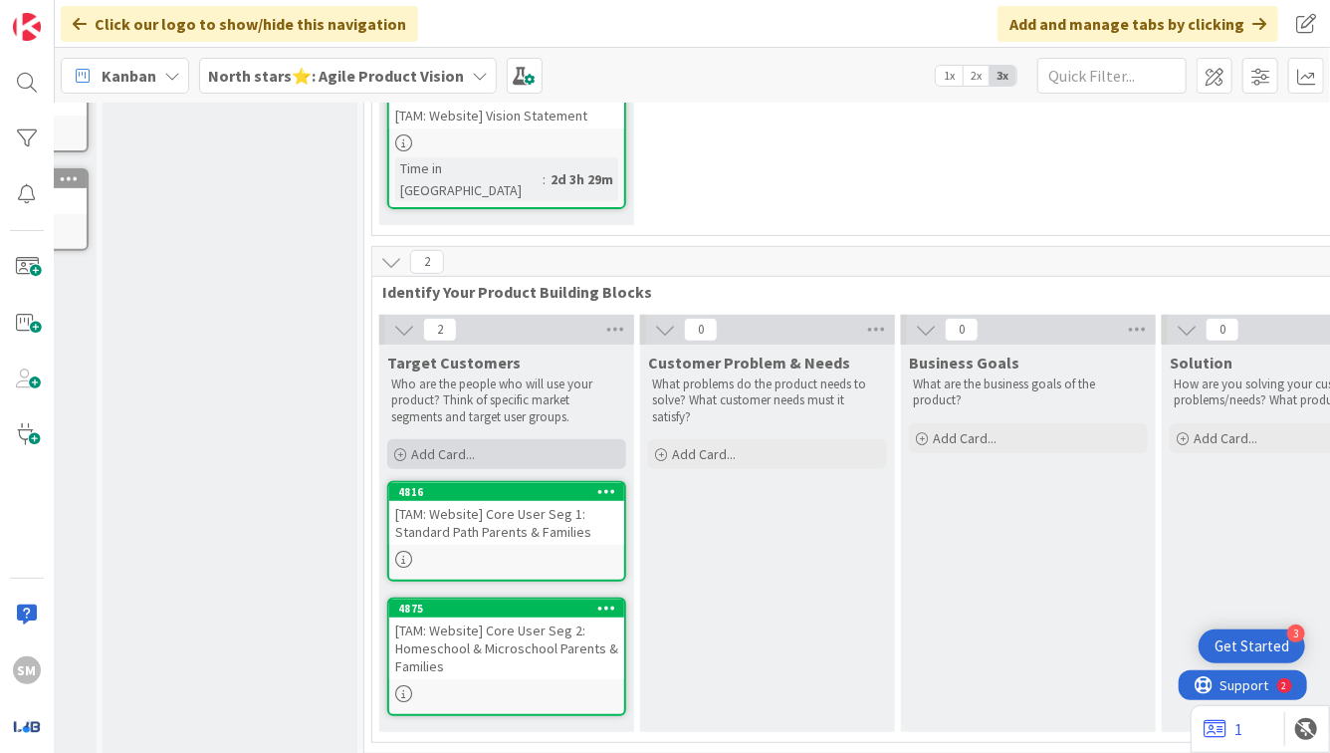
click at [453, 439] on div "Add Card..." at bounding box center [506, 454] width 239 height 30
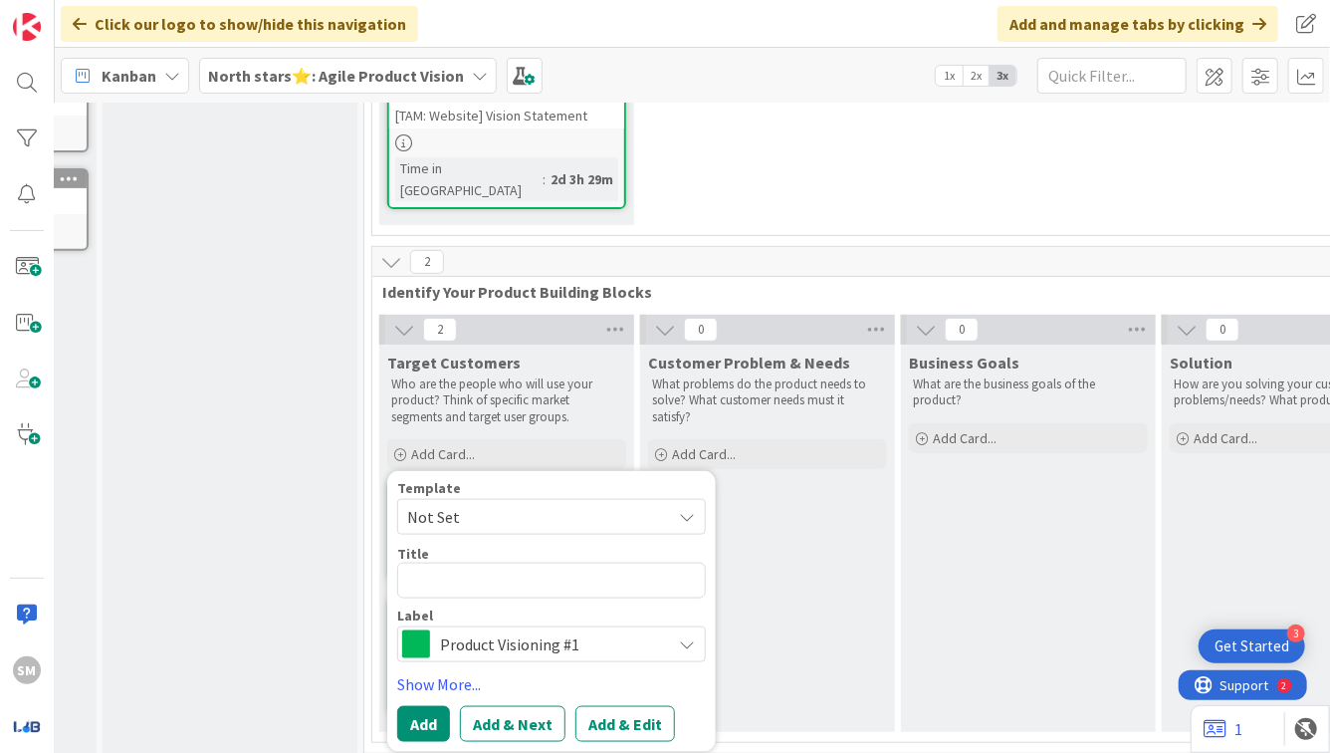
click at [802, 526] on div "Customer Problem & Needs What problems do the product needs to solve? What cust…" at bounding box center [767, 538] width 255 height 387
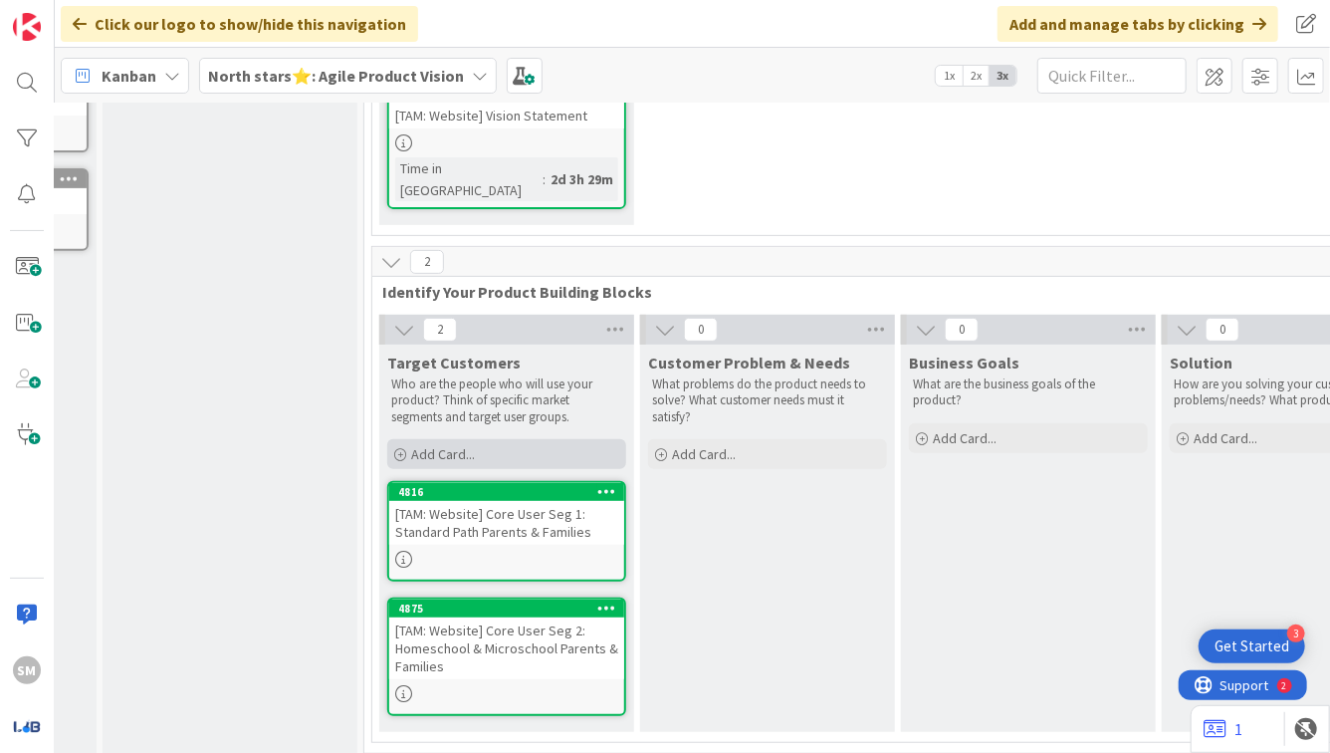
click at [541, 440] on div "Add Card..." at bounding box center [506, 454] width 239 height 30
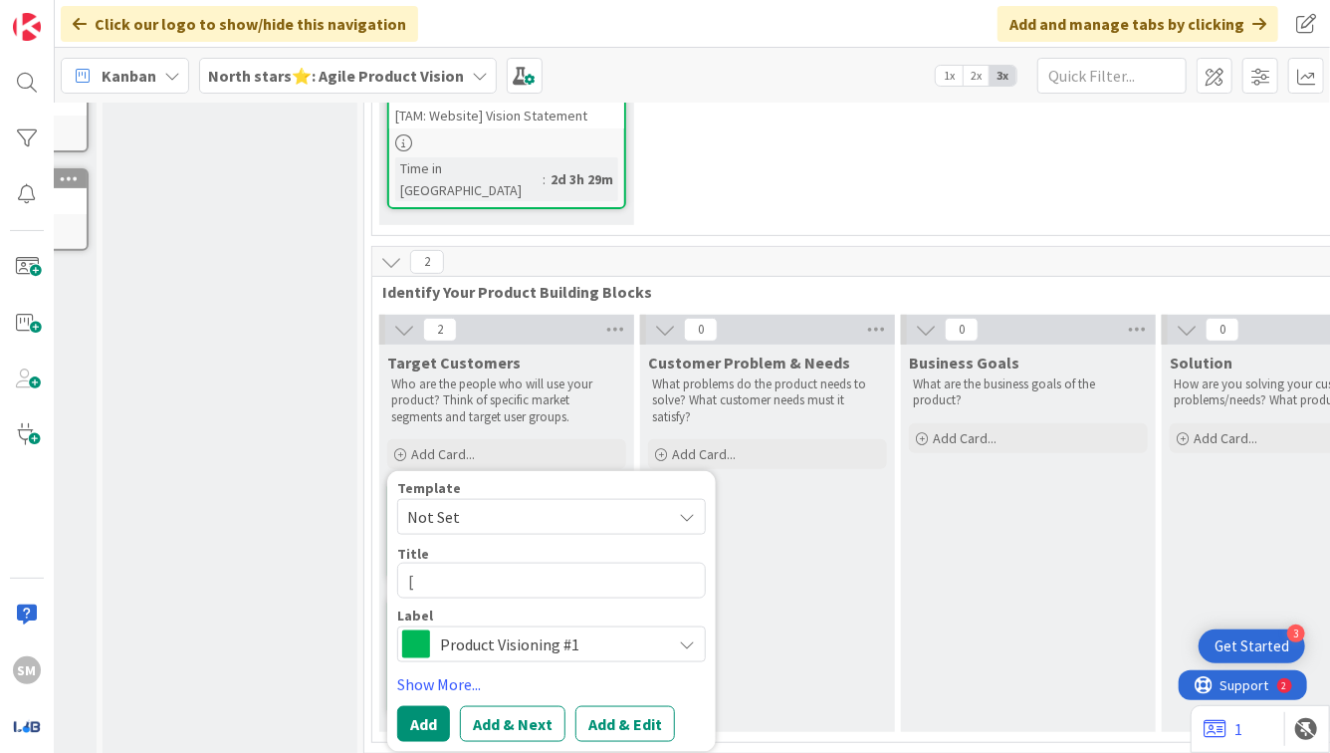
click at [754, 494] on div "Customer Problem & Needs What problems do the product needs to solve? What cust…" at bounding box center [767, 538] width 255 height 387
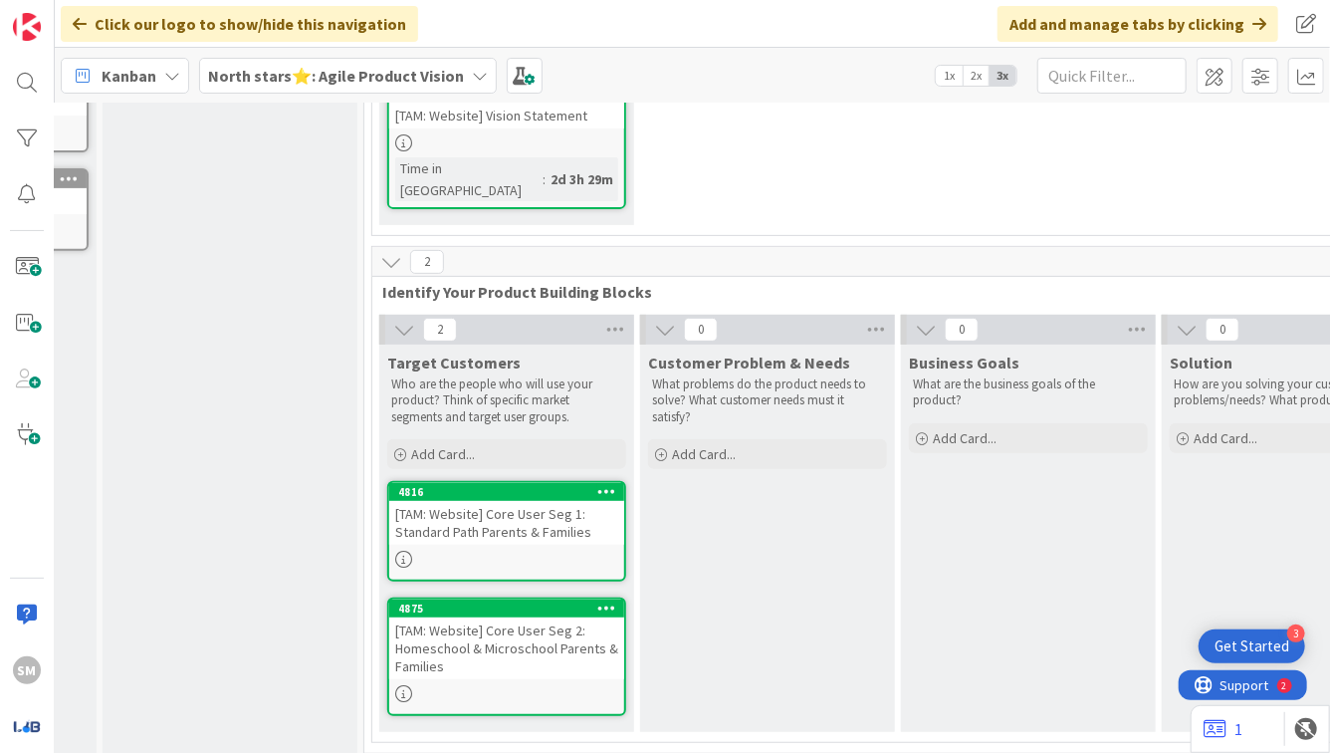
click at [612, 484] on icon at bounding box center [606, 491] width 19 height 14
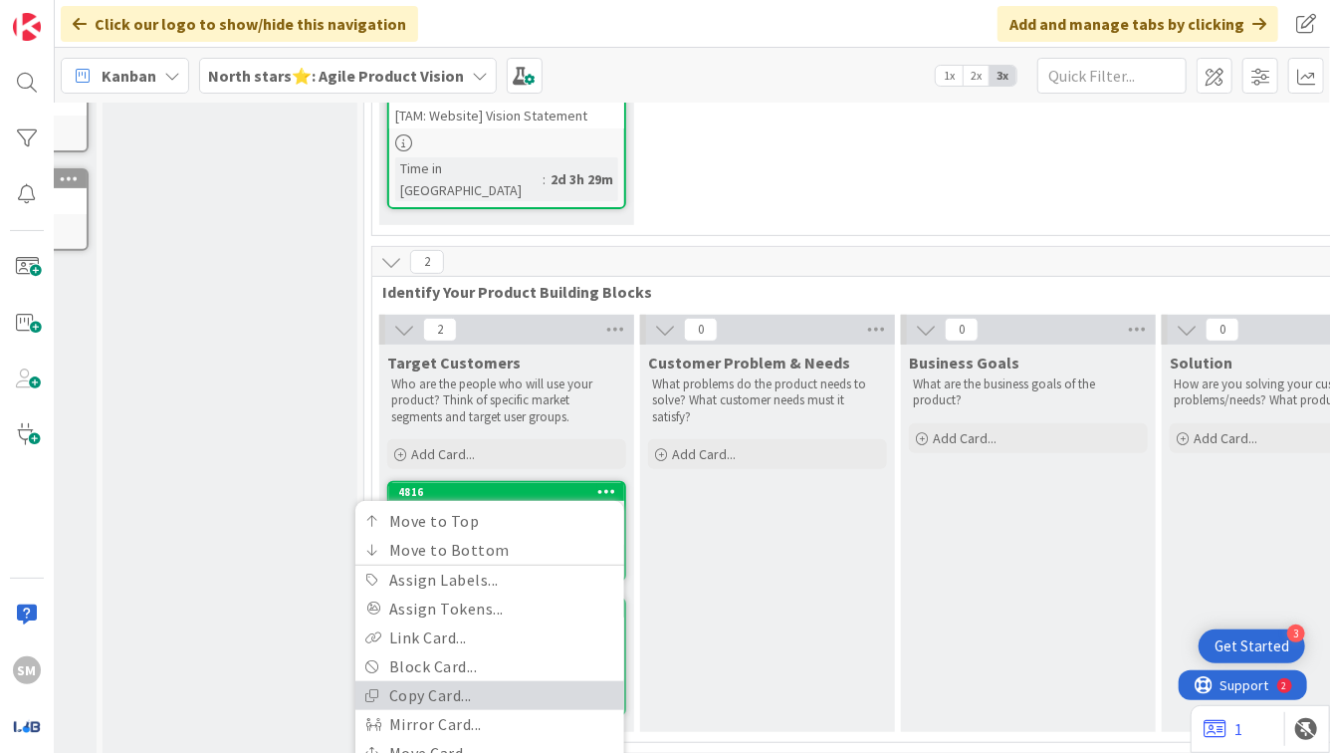
click at [463, 681] on link "Copy Card..." at bounding box center [489, 695] width 269 height 29
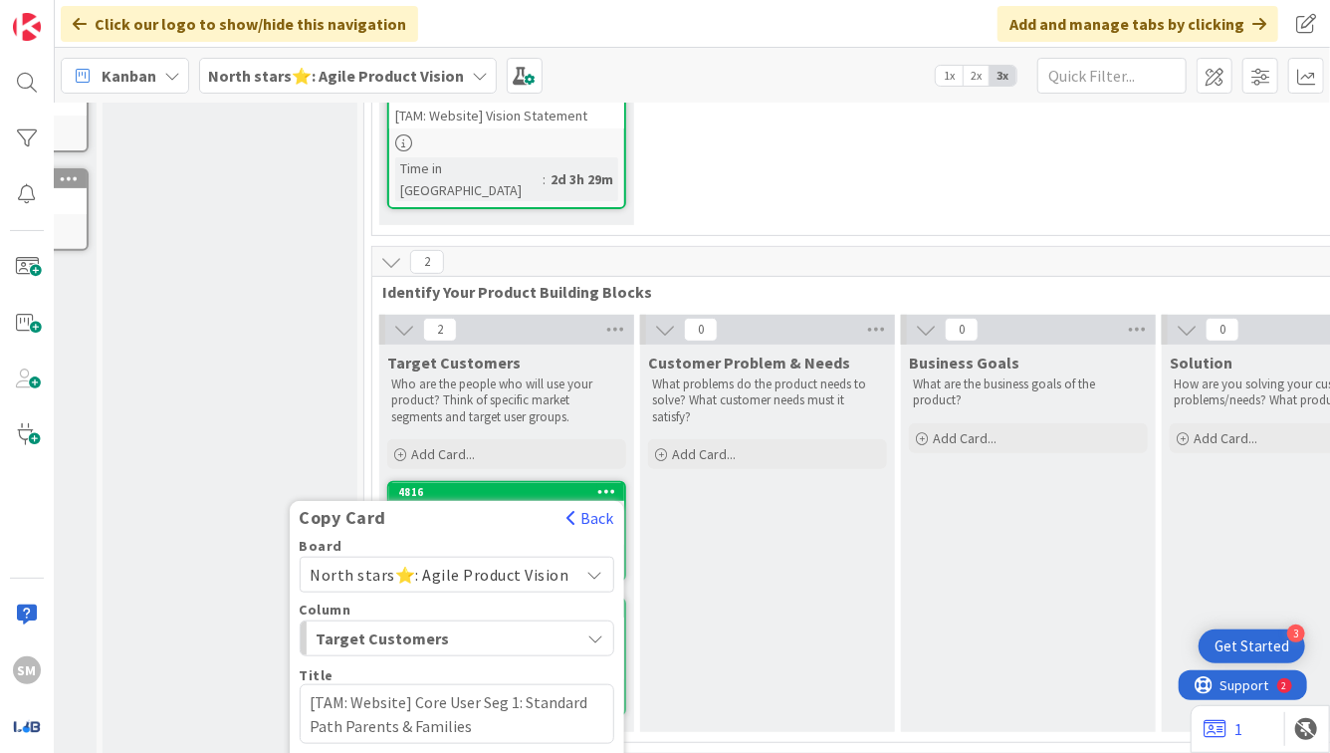
click at [444, 684] on textarea "[TAM: Website] Core User Seg 1: Standard Path Parents & Families" at bounding box center [458, 714] width 316 height 60
click at [533, 692] on textarea "[TAM: Website] Secondary User Seg 1: Standard Path Parents & Families" at bounding box center [458, 714] width 316 height 60
click at [500, 684] on textarea "[TAM: Website] Secondary User Seg 1: Standard Path Parents & Families" at bounding box center [458, 714] width 316 height 60
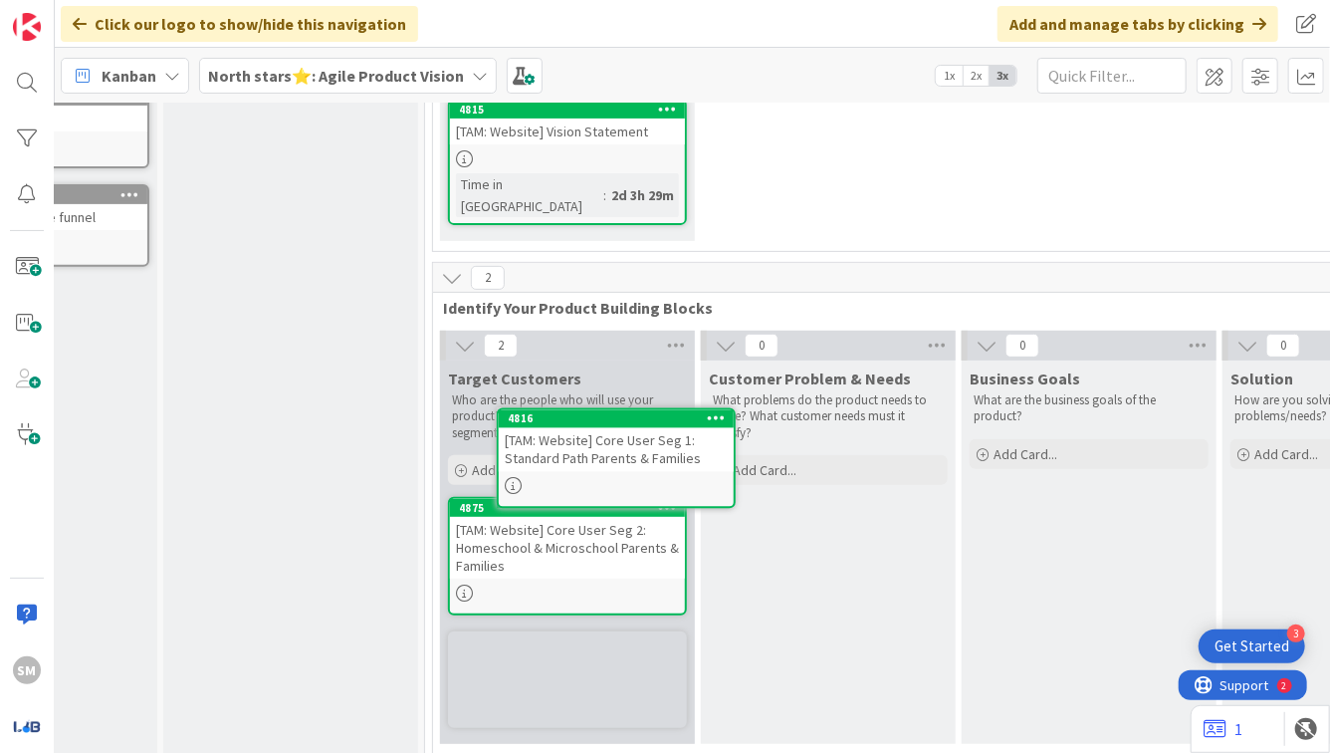
scroll to position [340, 159]
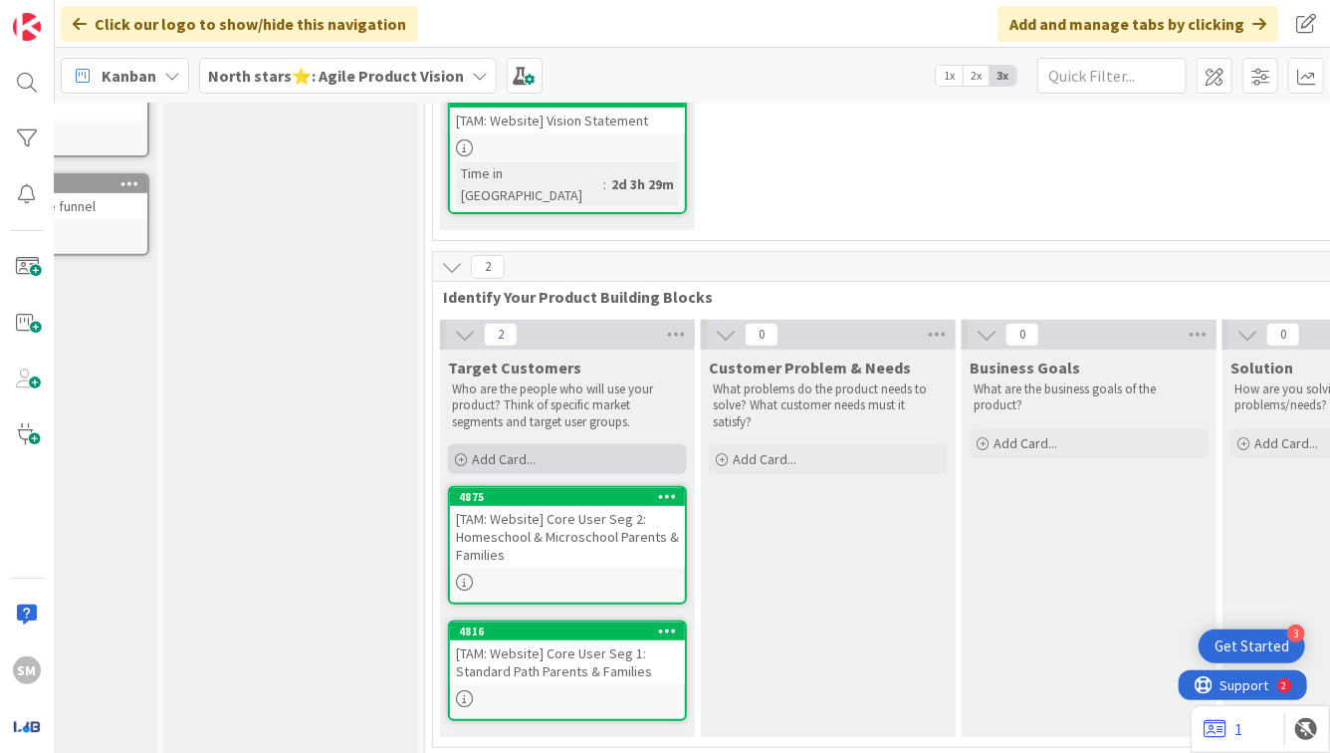
click at [607, 444] on div "Add Card..." at bounding box center [567, 459] width 239 height 30
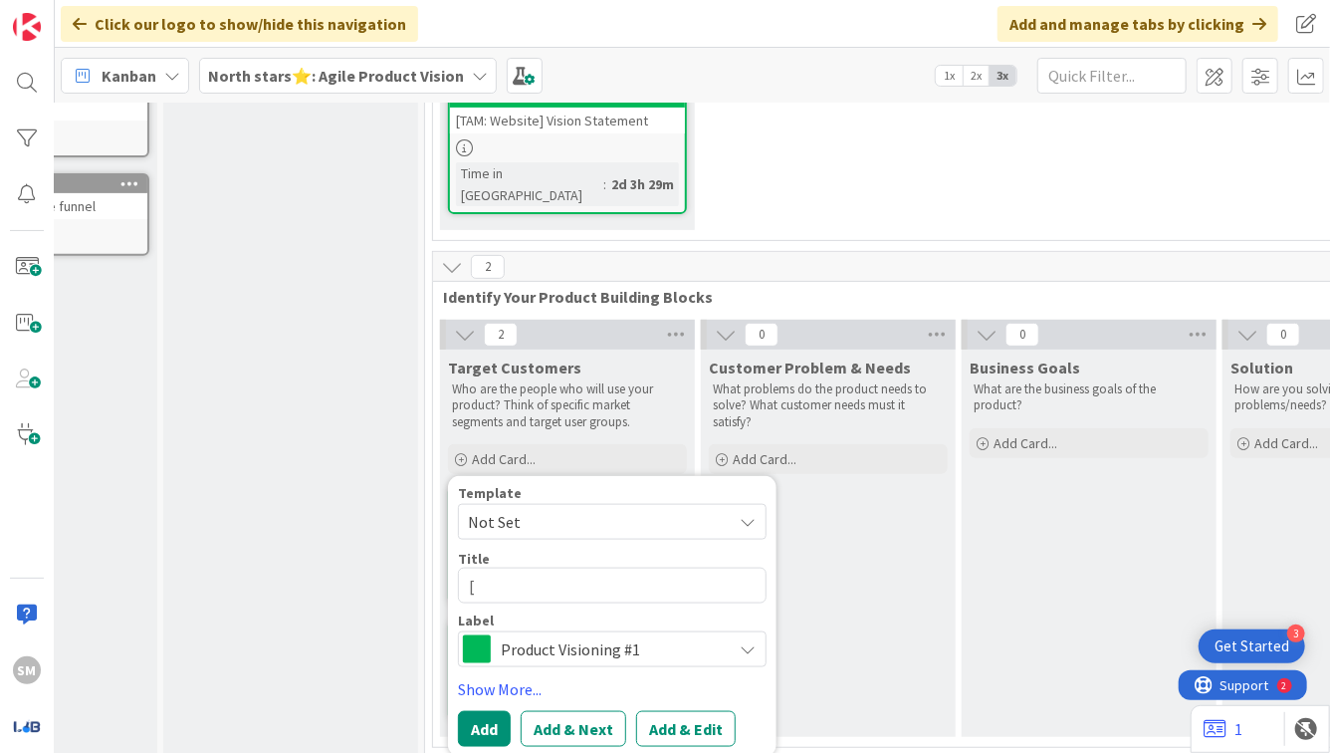
click at [429, 562] on div "2 Identify Your Product Building Blocks 2 Target Customers Who are the people w…" at bounding box center [958, 504] width 1059 height 507
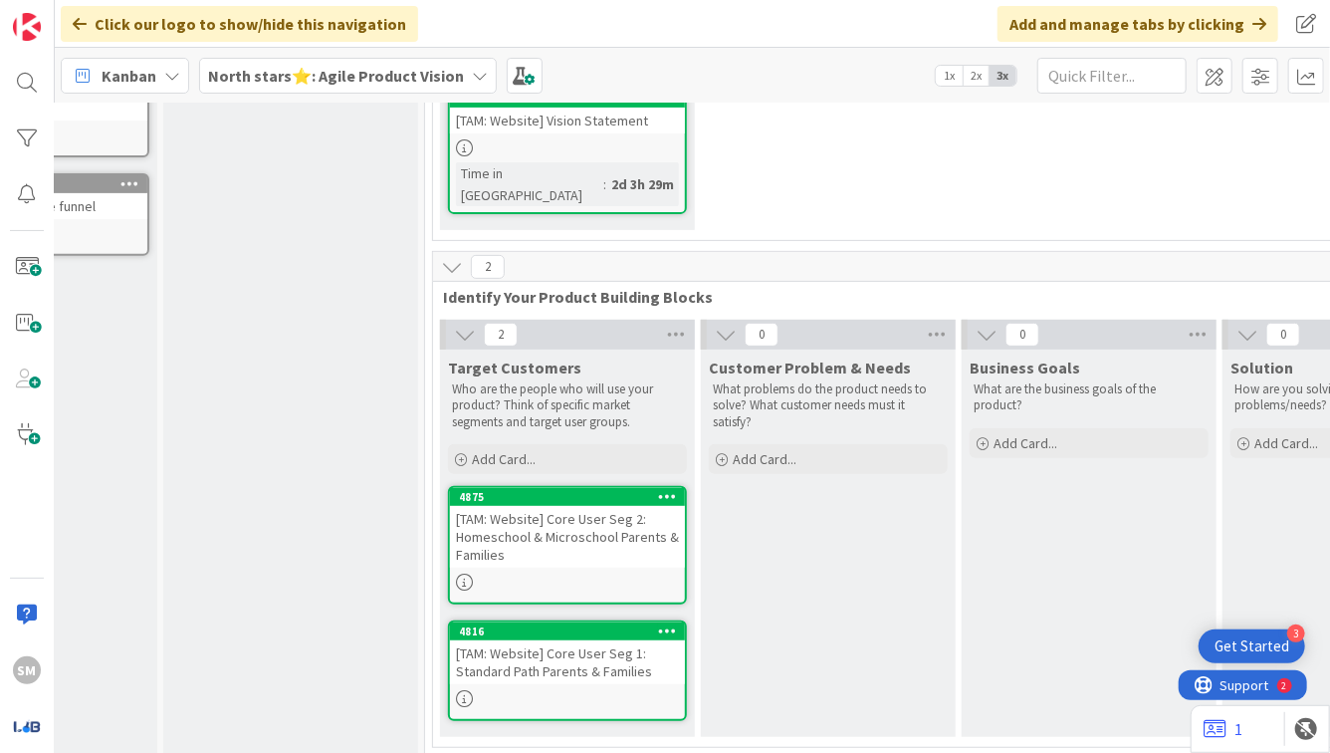
click at [666, 489] on icon at bounding box center [667, 496] width 19 height 14
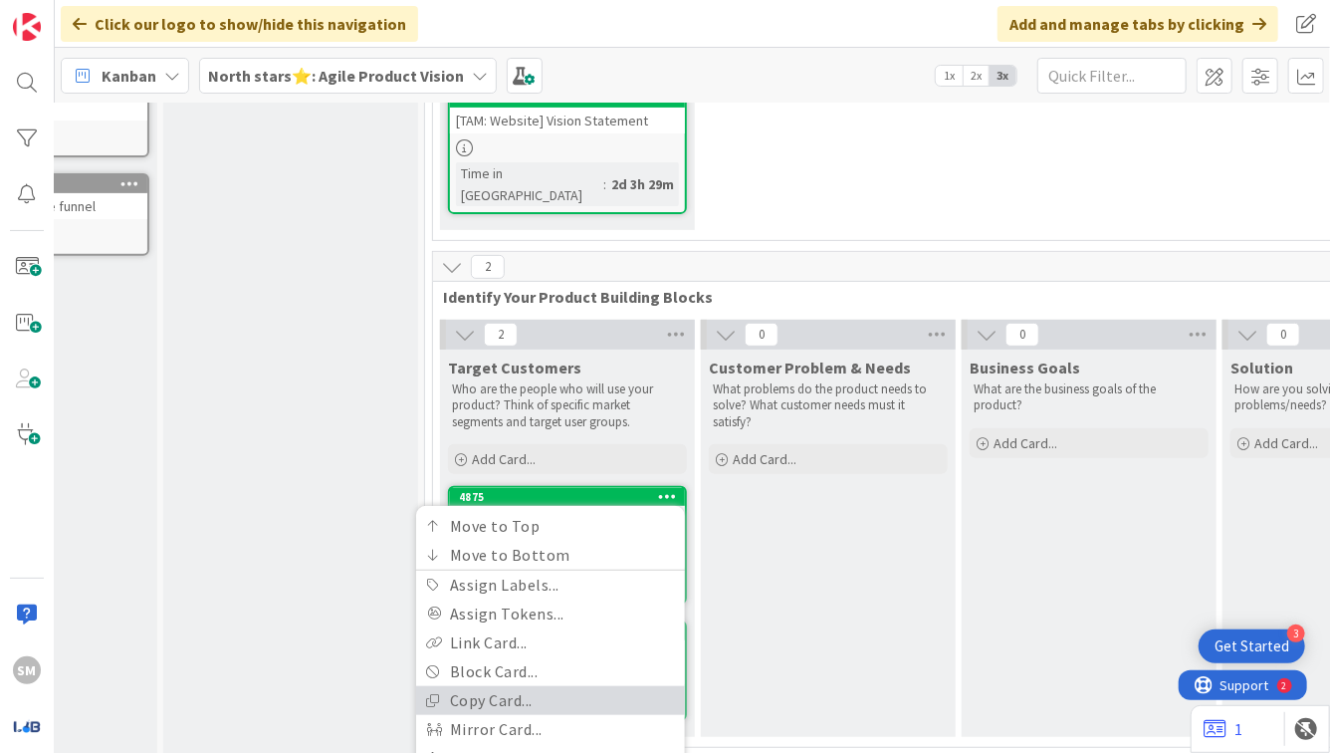
click at [520, 686] on link "Copy Card..." at bounding box center [550, 700] width 269 height 29
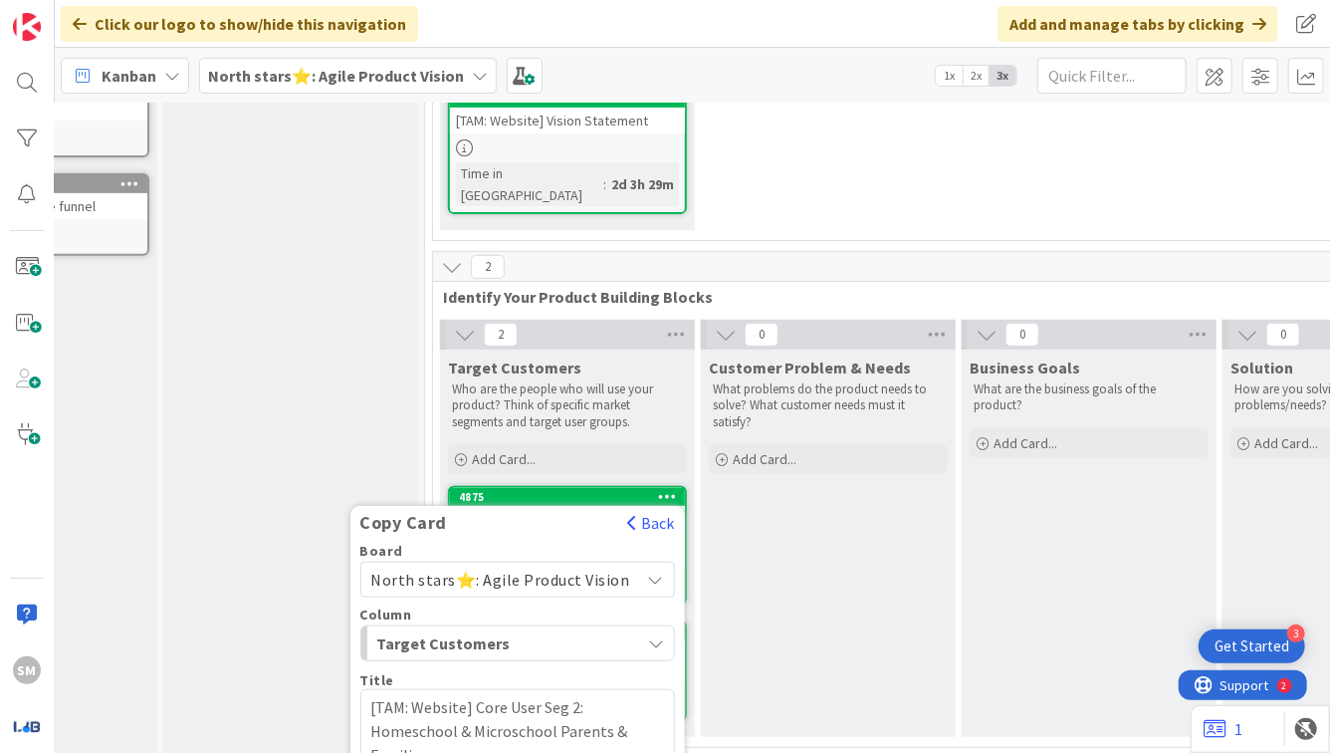
click at [506, 689] on textarea "[TAM: Website] Core User Seg 2: Homeschool & Microschool Parents & Families" at bounding box center [518, 731] width 316 height 84
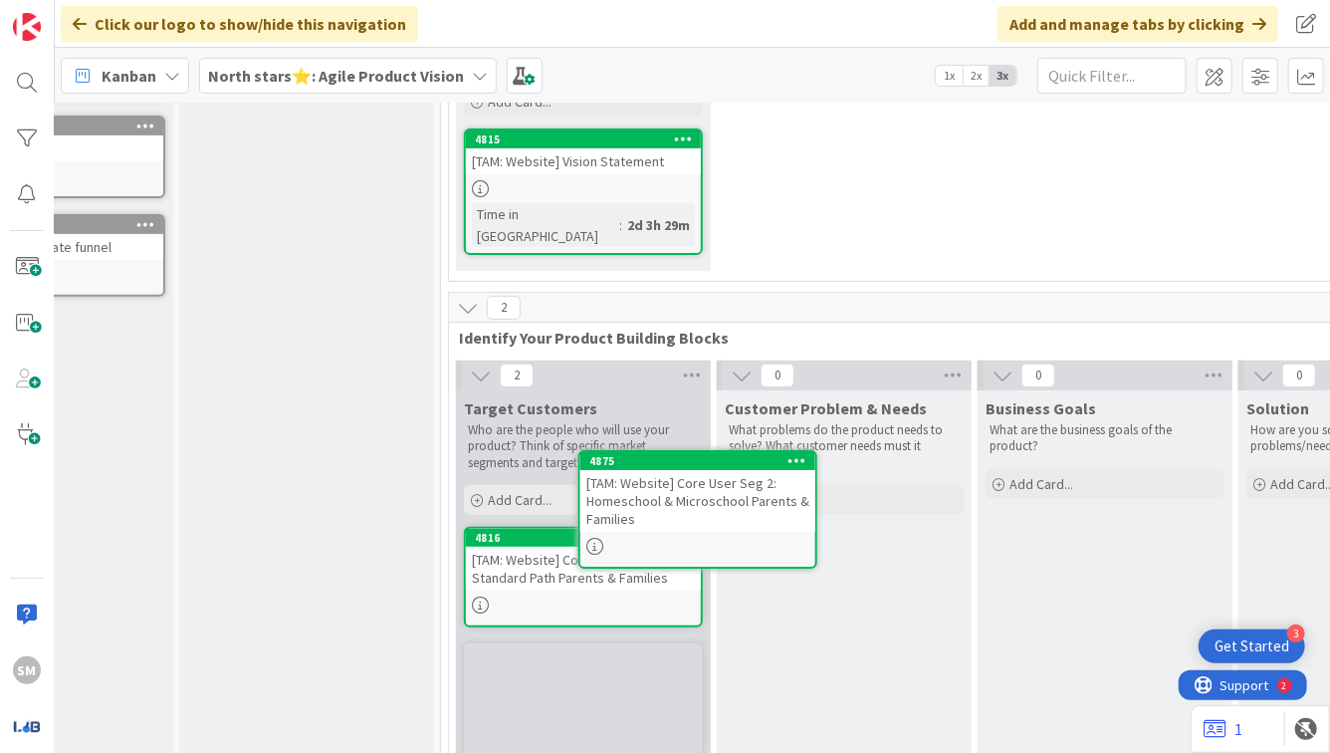
scroll to position [340, 143]
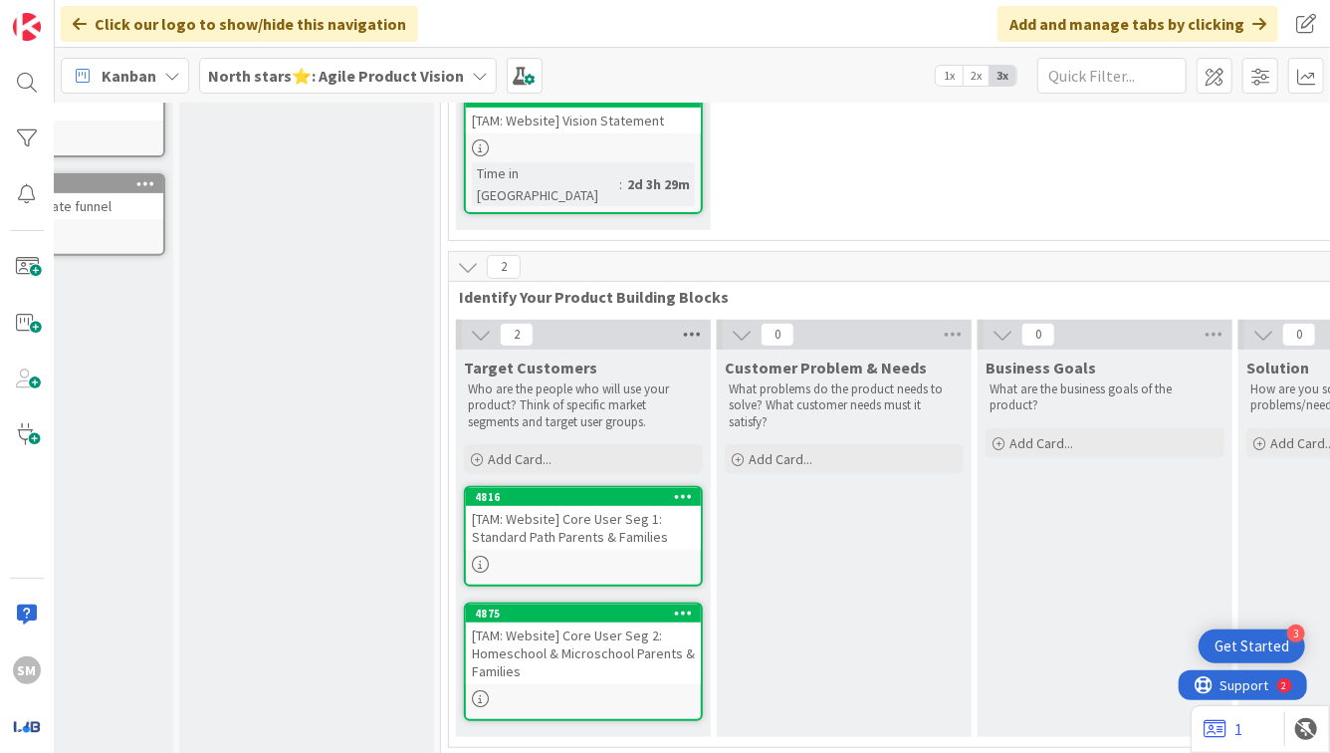
click at [695, 320] on icon at bounding box center [692, 335] width 26 height 30
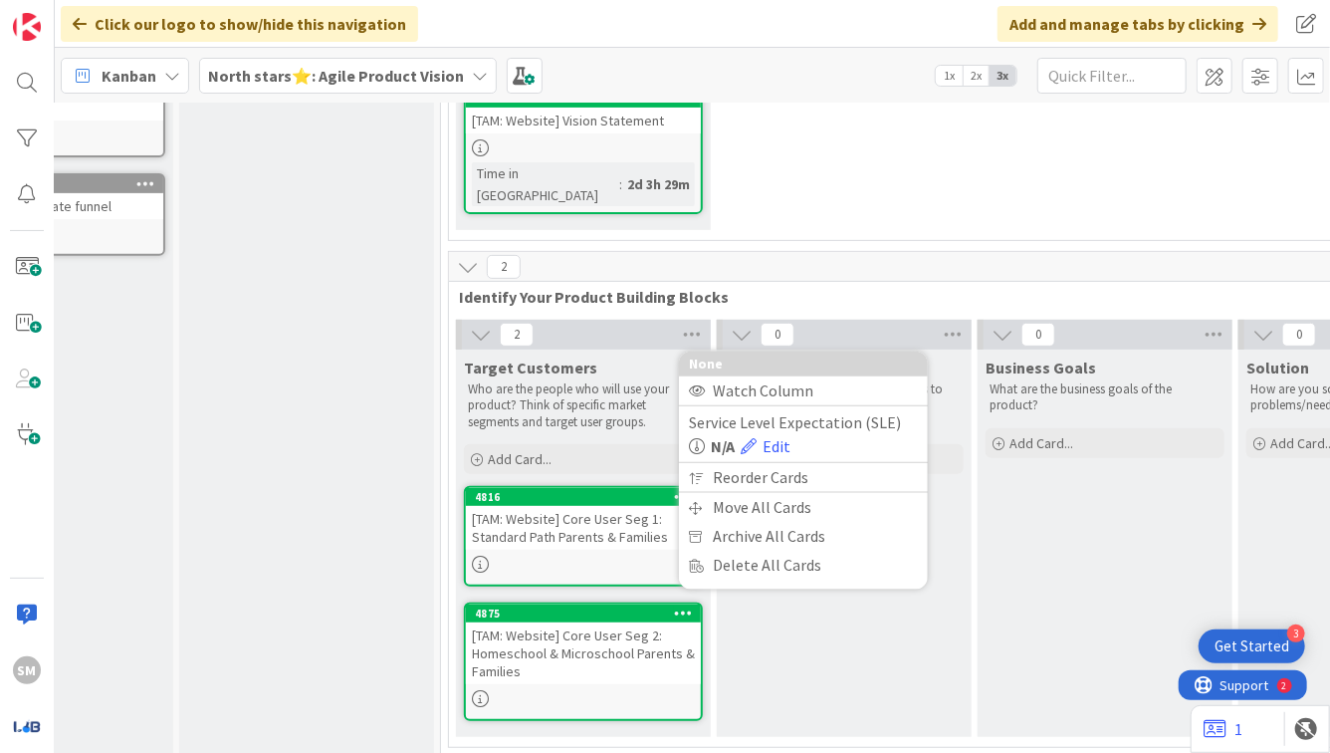
click at [591, 527] on link "4816 Move to Top Move to Bottom Assign Labels... Assign Tokens... Link Card... …" at bounding box center [583, 536] width 239 height 101
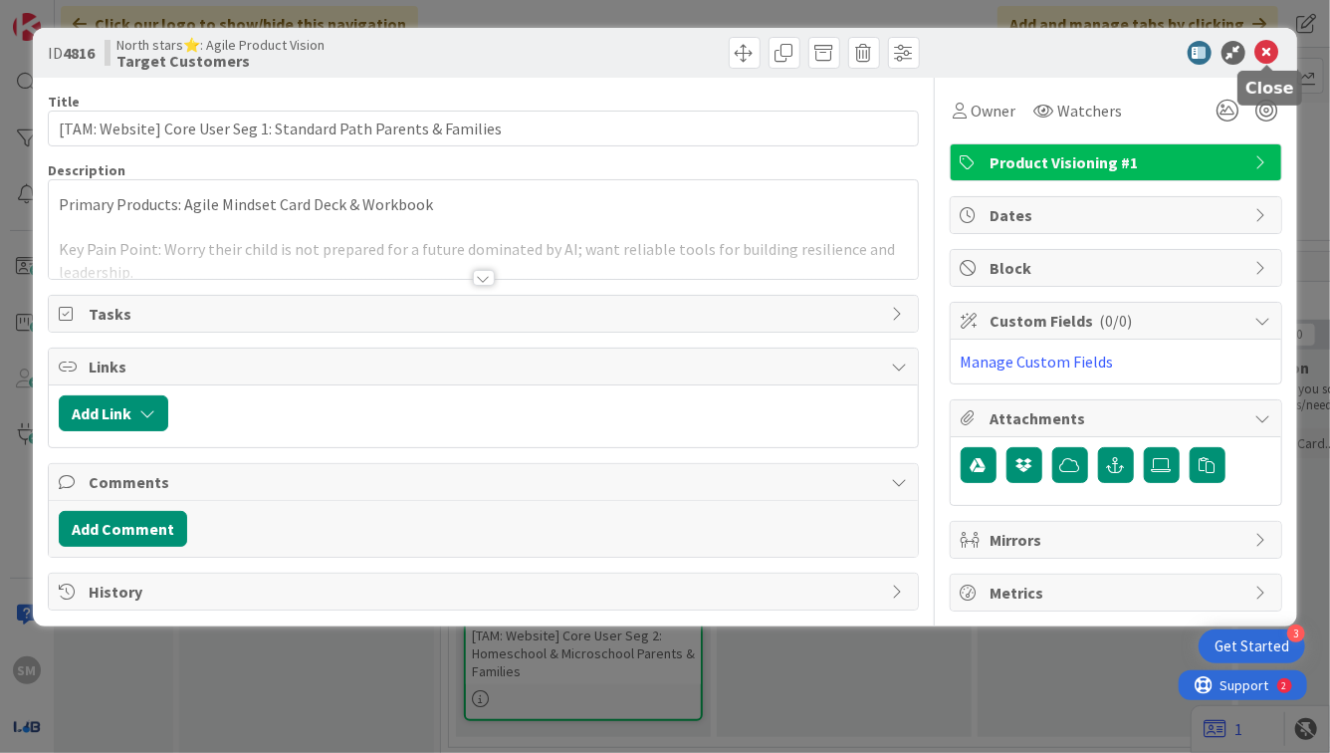
click at [1267, 55] on icon at bounding box center [1268, 53] width 24 height 24
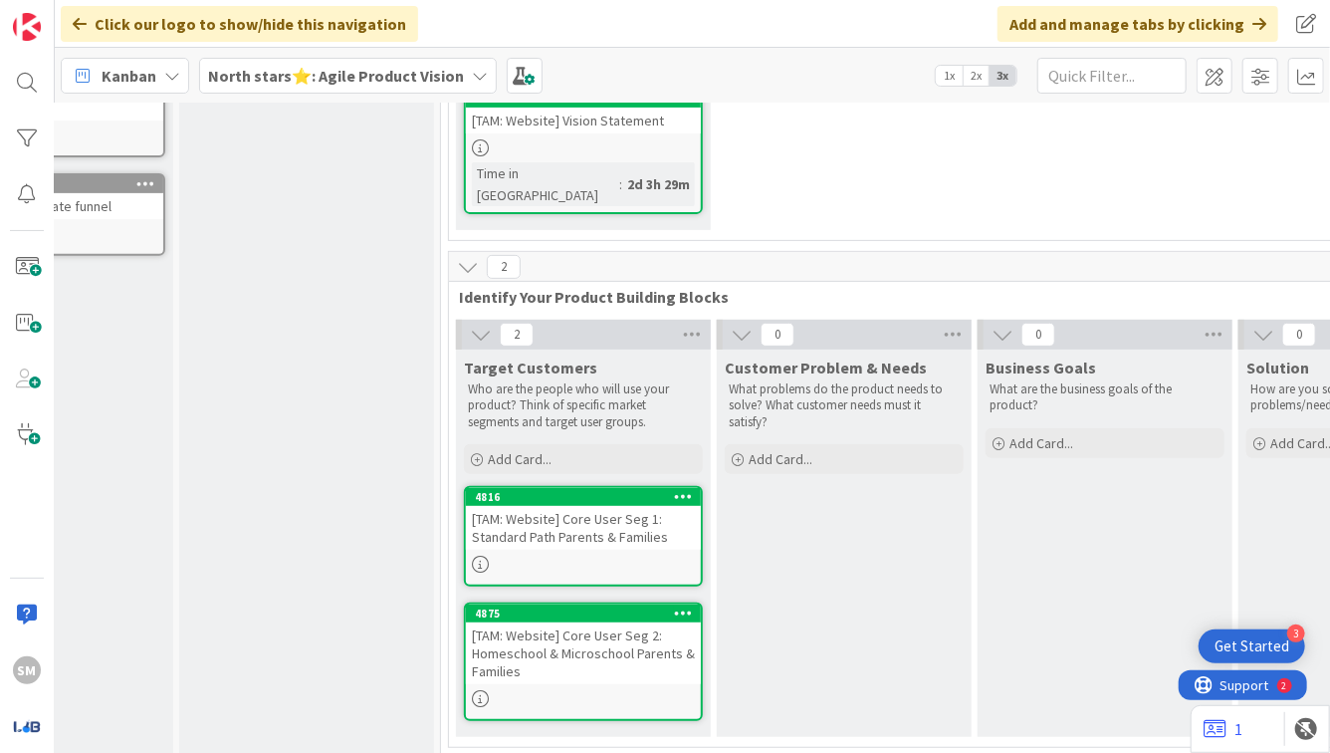
click at [685, 489] on icon at bounding box center [683, 496] width 19 height 14
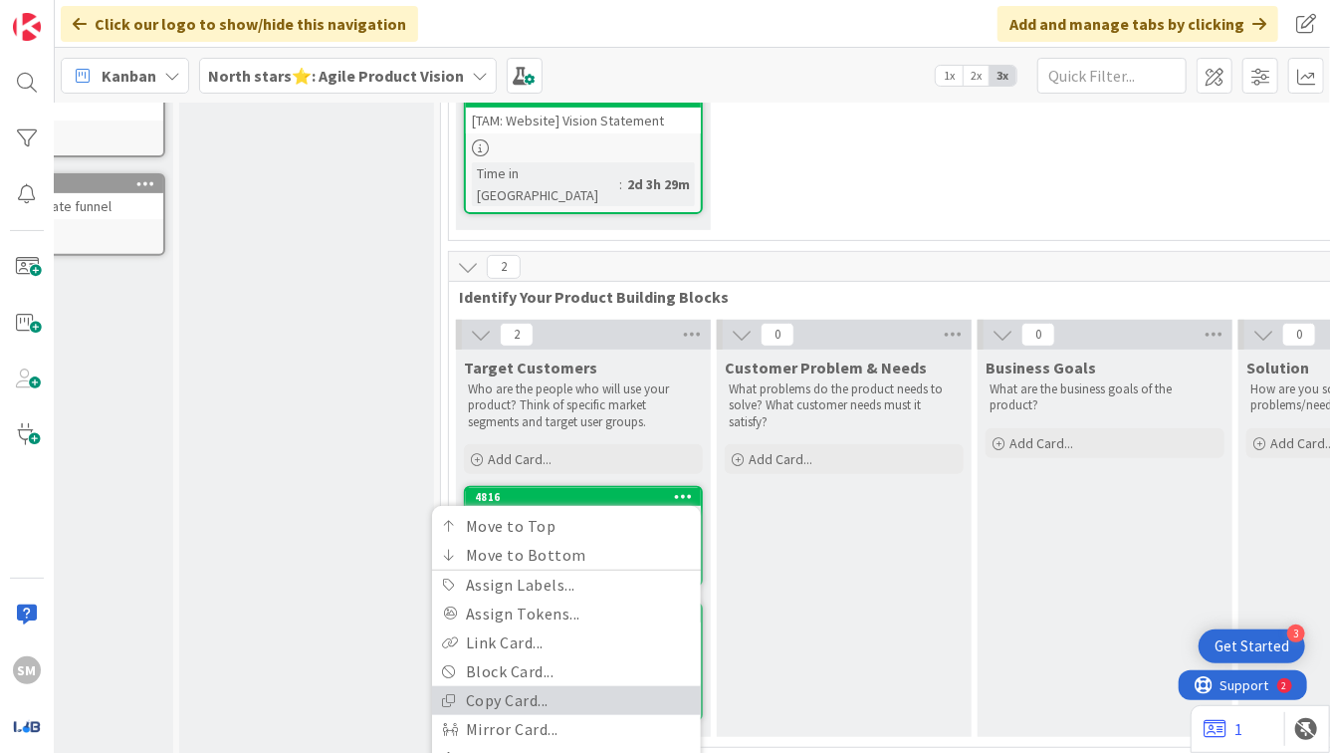
click at [506, 686] on link "Copy Card..." at bounding box center [566, 700] width 269 height 29
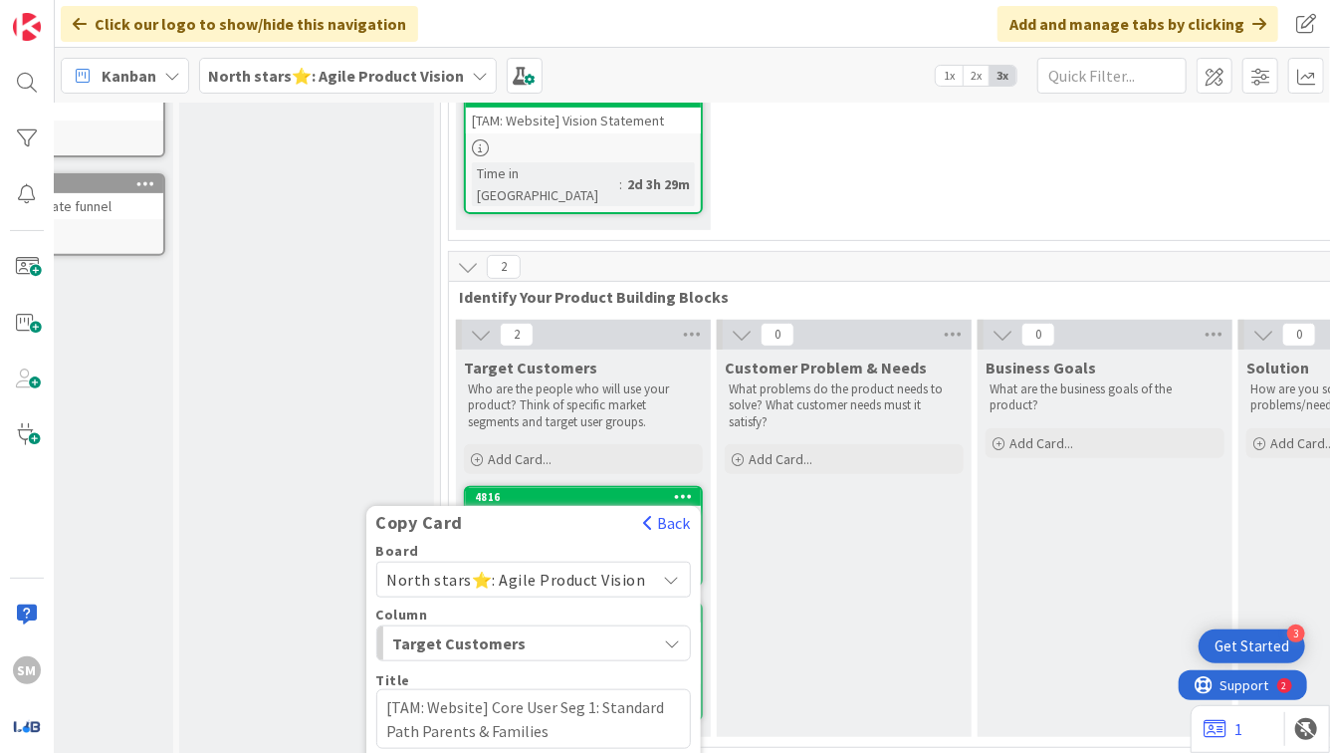
drag, startPoint x: 503, startPoint y: 685, endPoint x: 533, endPoint y: 684, distance: 29.9
click at [508, 689] on textarea "[TAM: Website] SUser Seg 1: Standard Path Parents & Families" at bounding box center [534, 719] width 316 height 60
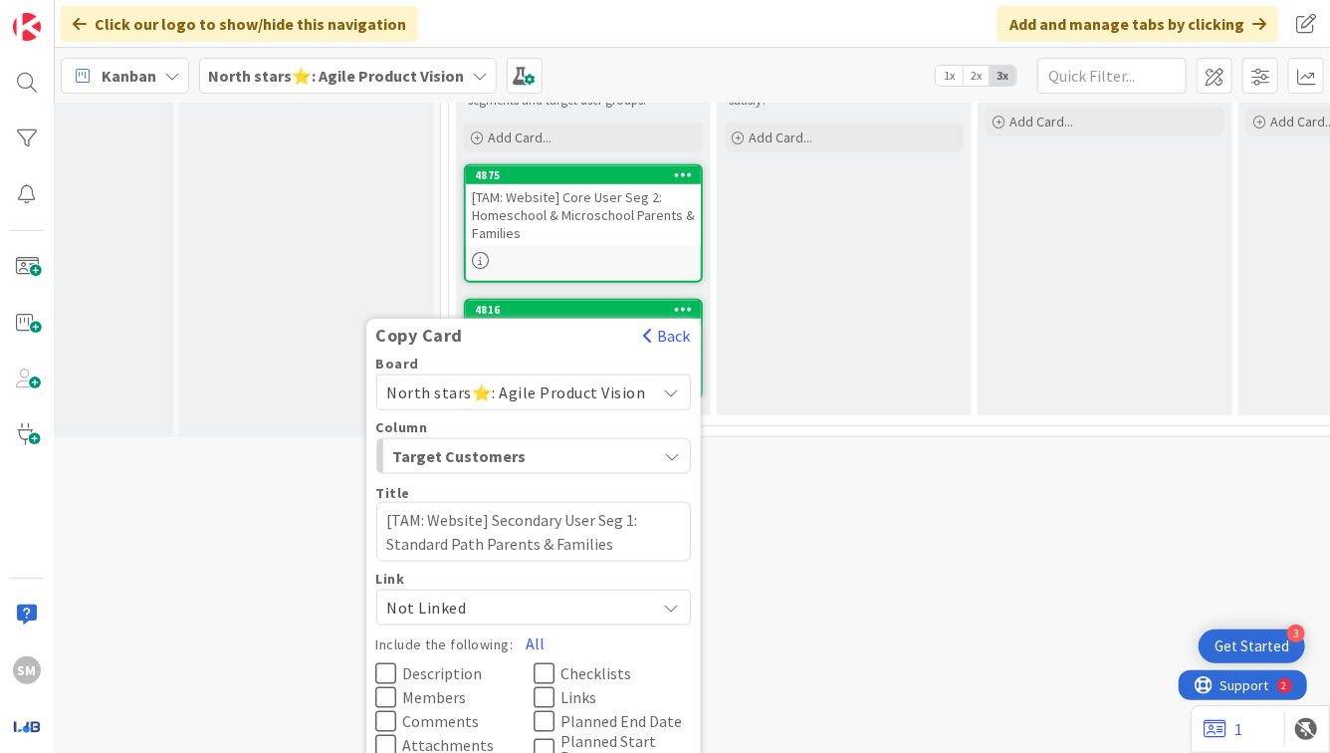
scroll to position [737, 143]
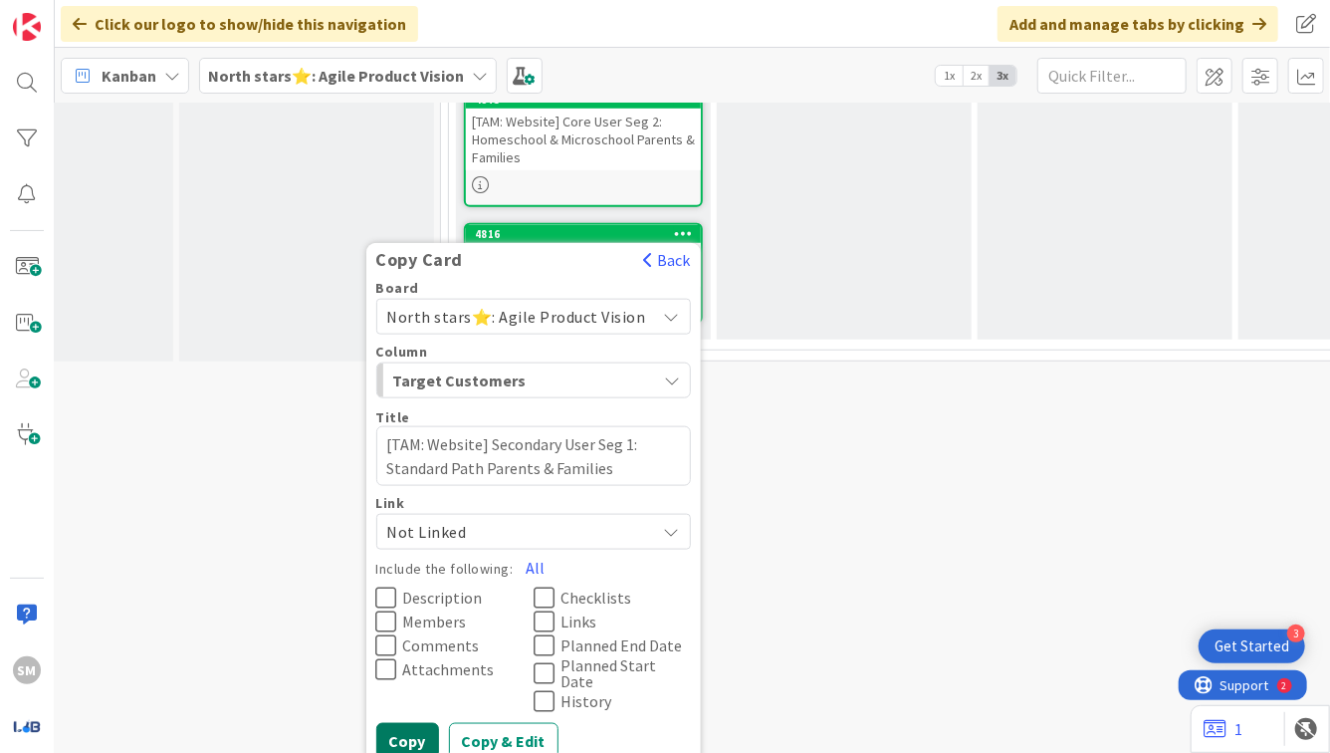
click at [437, 724] on button "Copy" at bounding box center [407, 740] width 63 height 36
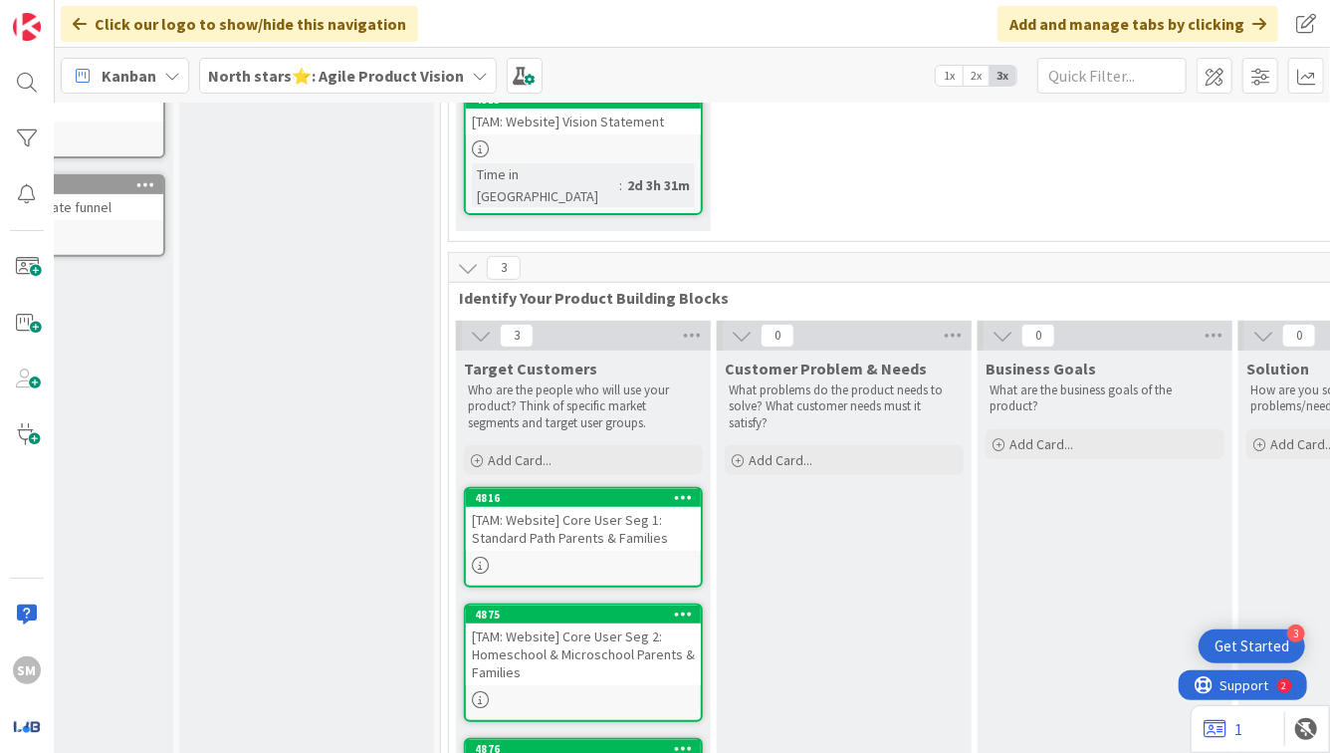
scroll to position [438, 143]
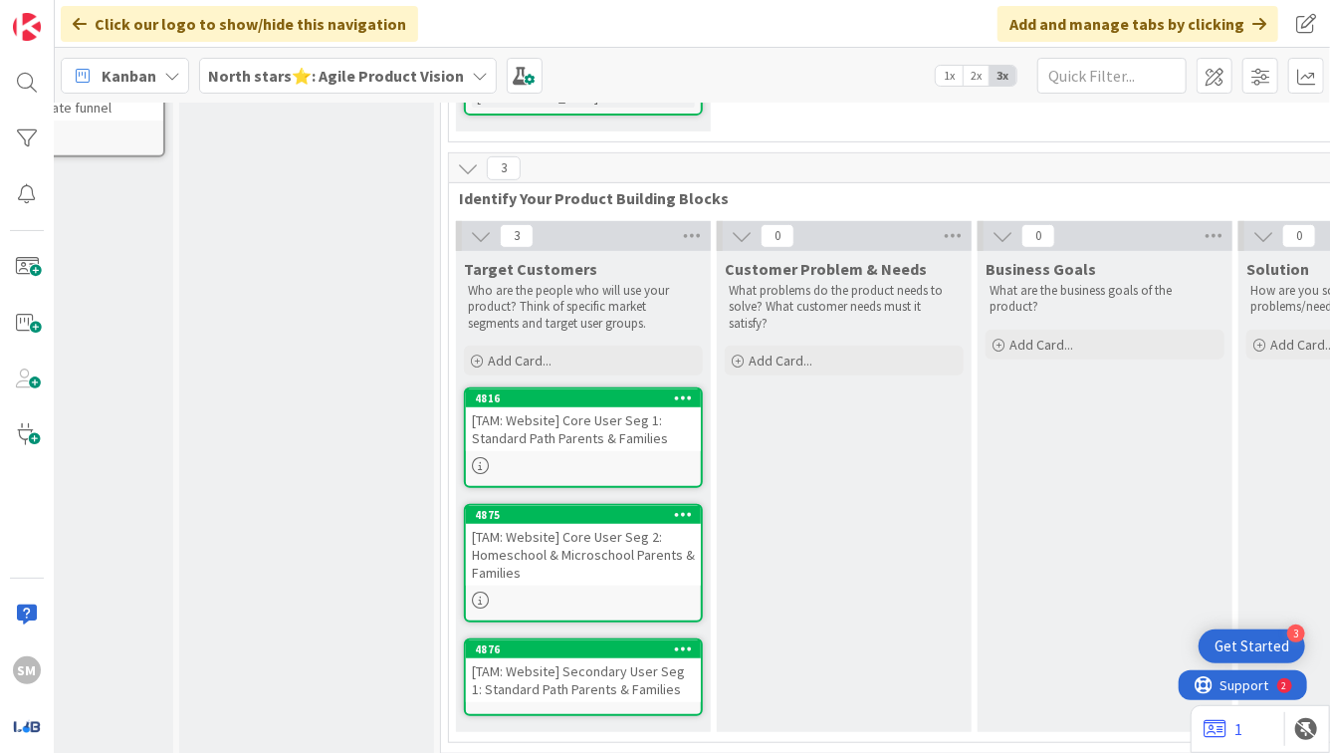
click at [622, 658] on div "[TAM: Website] Secondary User Seg 1: Standard Path Parents & Families" at bounding box center [583, 680] width 235 height 44
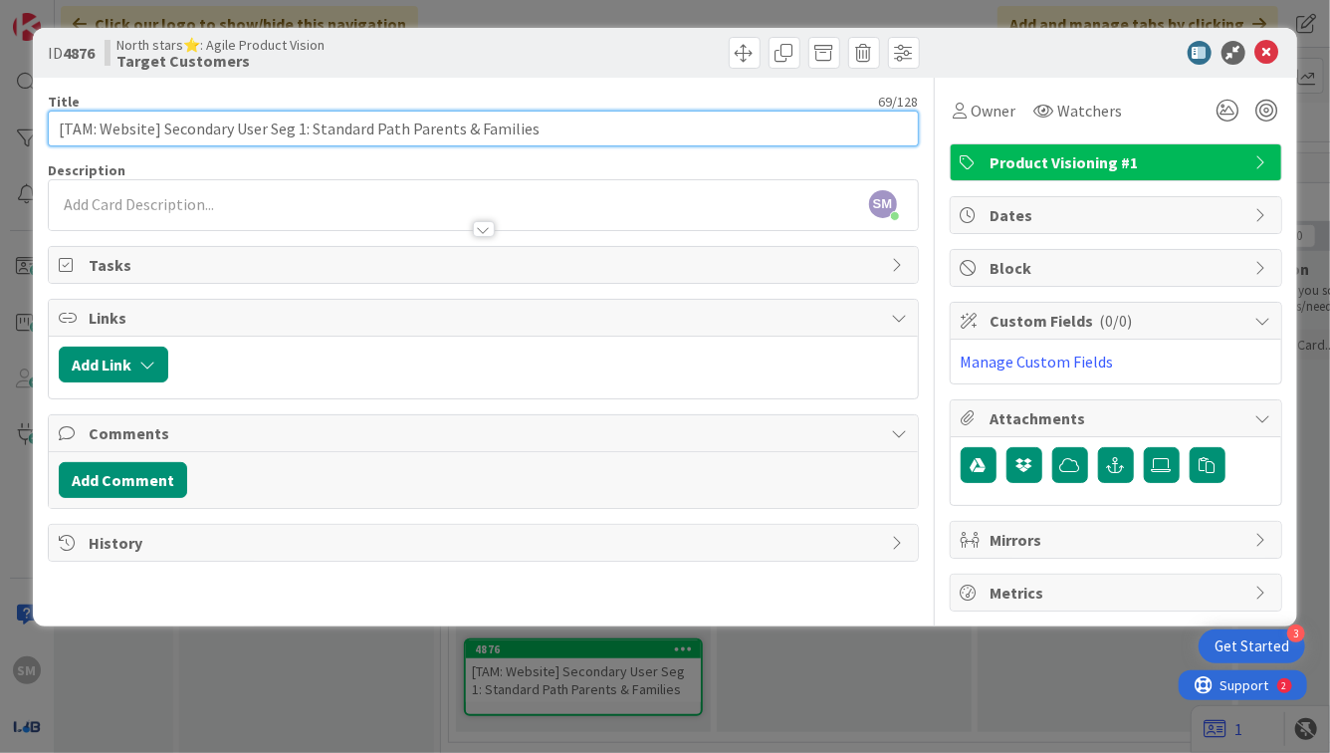
drag, startPoint x: 313, startPoint y: 131, endPoint x: 580, endPoint y: 129, distance: 266.9
click at [580, 130] on input "[TAM: Website] Secondary User Seg 1: Standard Path Parents & Families" at bounding box center [483, 129] width 870 height 36
paste input "School Districts & Teacher"
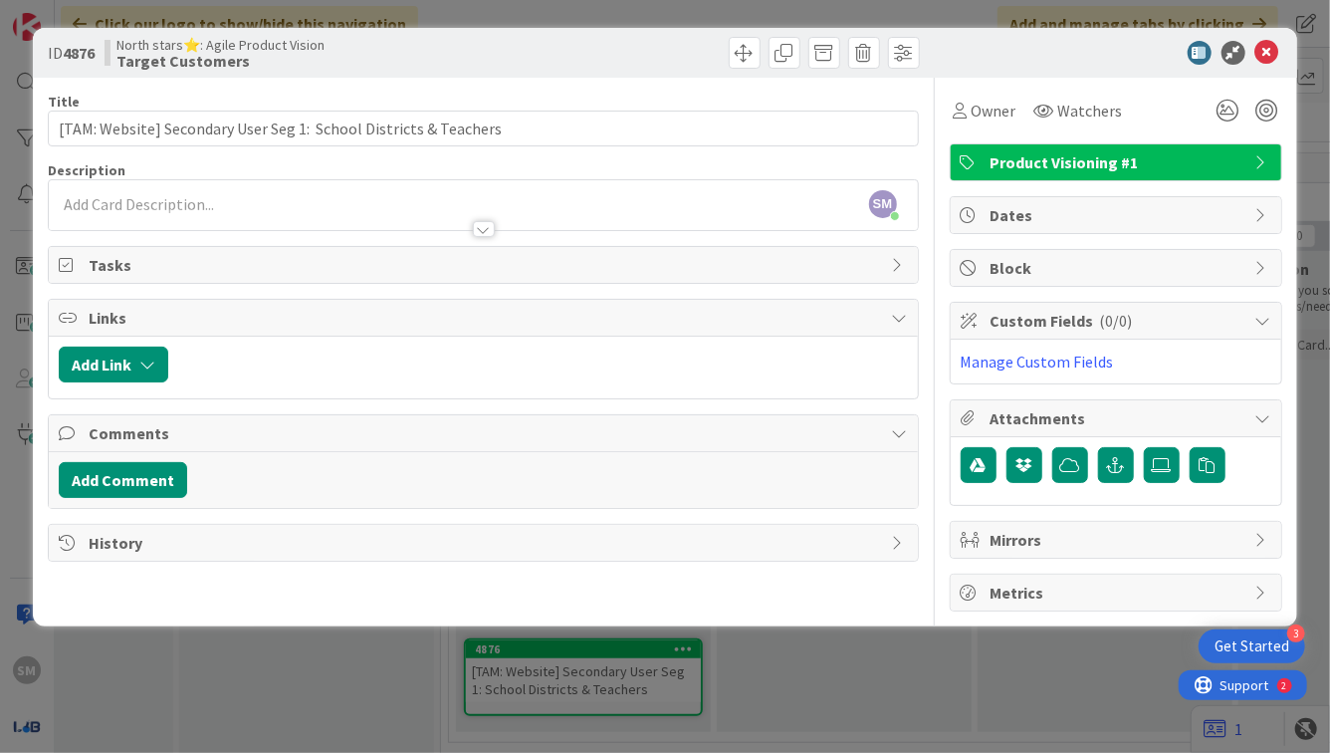
click at [482, 224] on div at bounding box center [484, 229] width 22 height 16
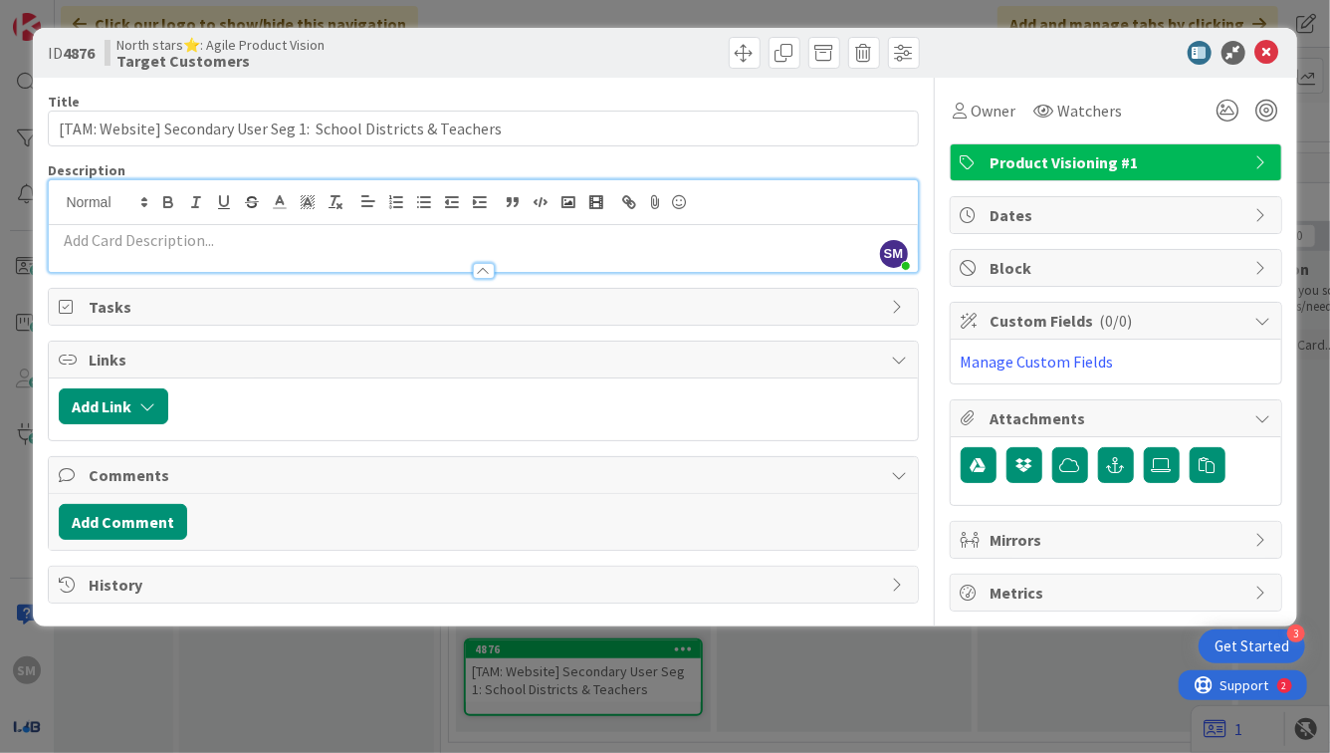
click at [428, 232] on p at bounding box center [483, 240] width 848 height 23
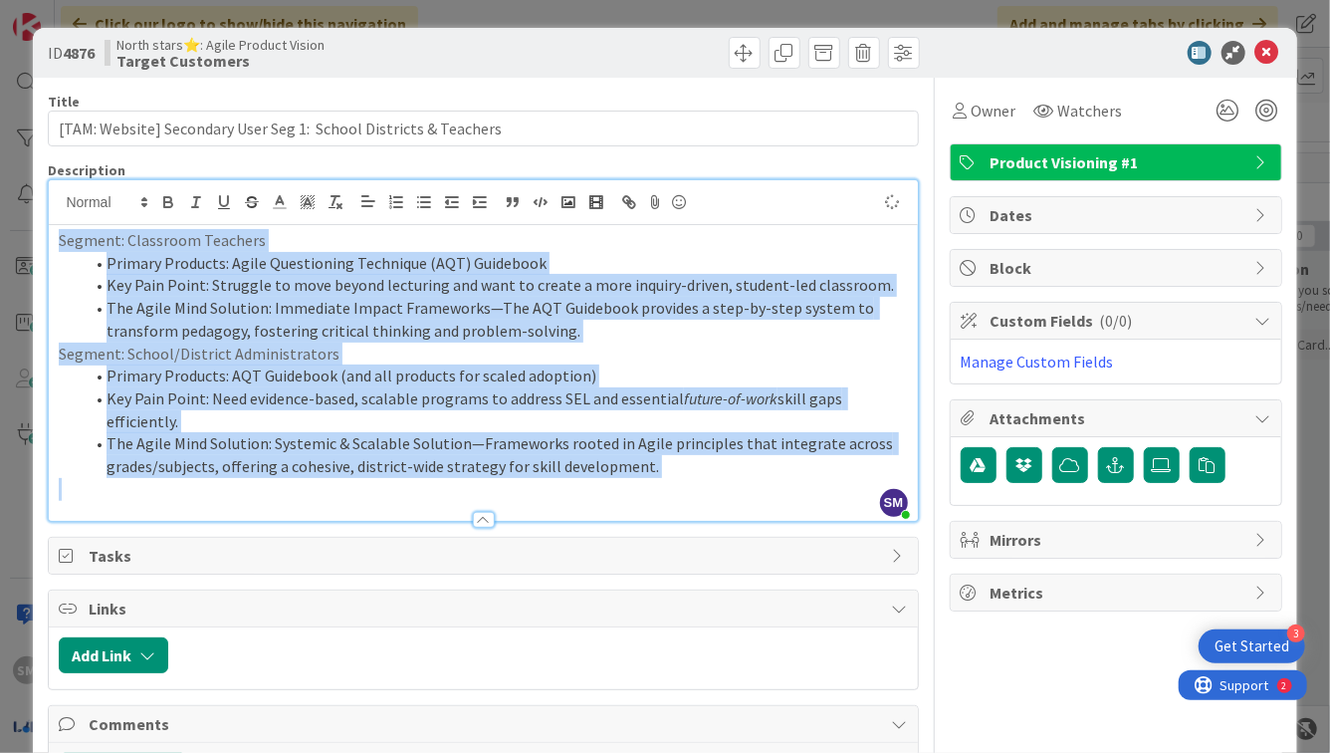
click at [458, 364] on li "Primary Products: AQT Guidebook (and all products for scaled adoption)" at bounding box center [495, 375] width 824 height 23
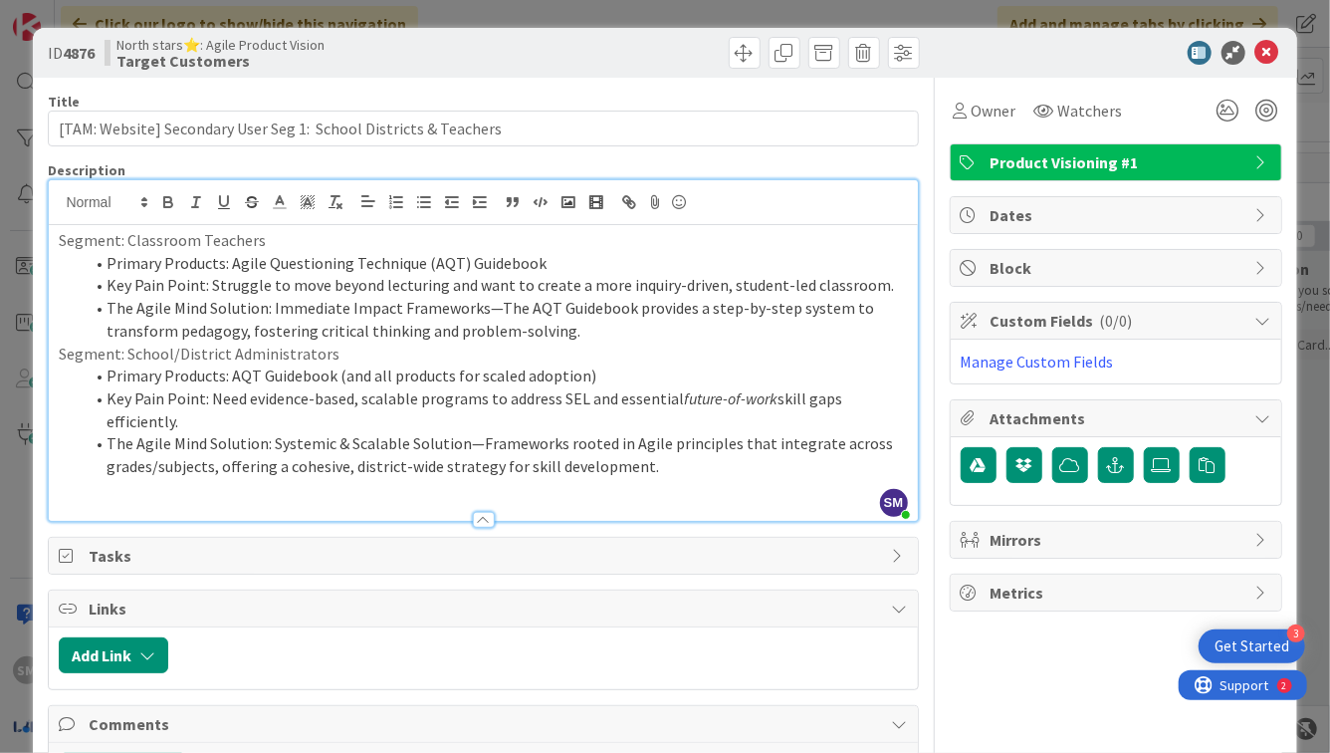
click at [614, 348] on p "Segment: School/District Administrators" at bounding box center [483, 354] width 848 height 23
click at [600, 344] on p "Segment: School/District Administrators" at bounding box center [483, 354] width 848 height 23
click at [596, 343] on p "Segment: School/District Administrators" at bounding box center [483, 354] width 848 height 23
click at [579, 331] on li "The Agile Mind Solution: Immediate Impact Frameworks—The AQT Guidebook provides…" at bounding box center [495, 319] width 824 height 45
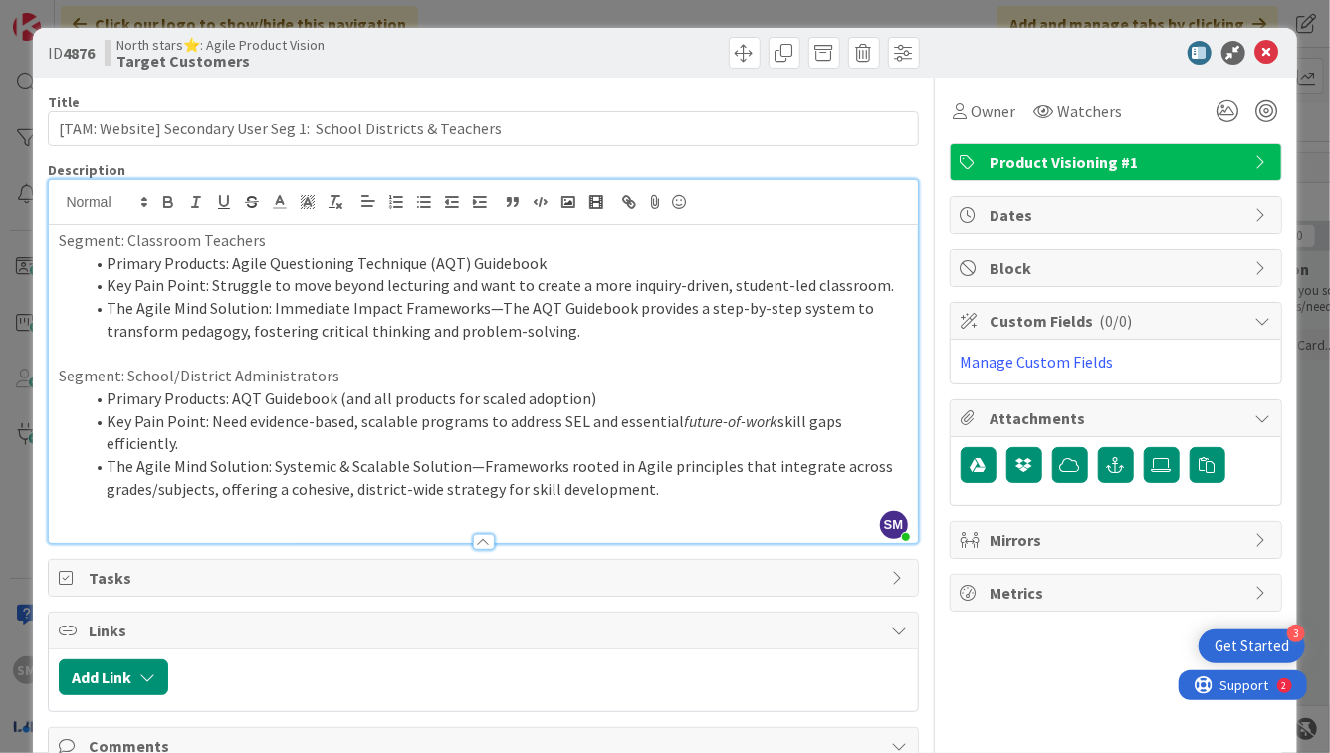
click at [159, 240] on p "Segment: Classroom Teachers" at bounding box center [483, 240] width 848 height 23
copy p "Classroom"
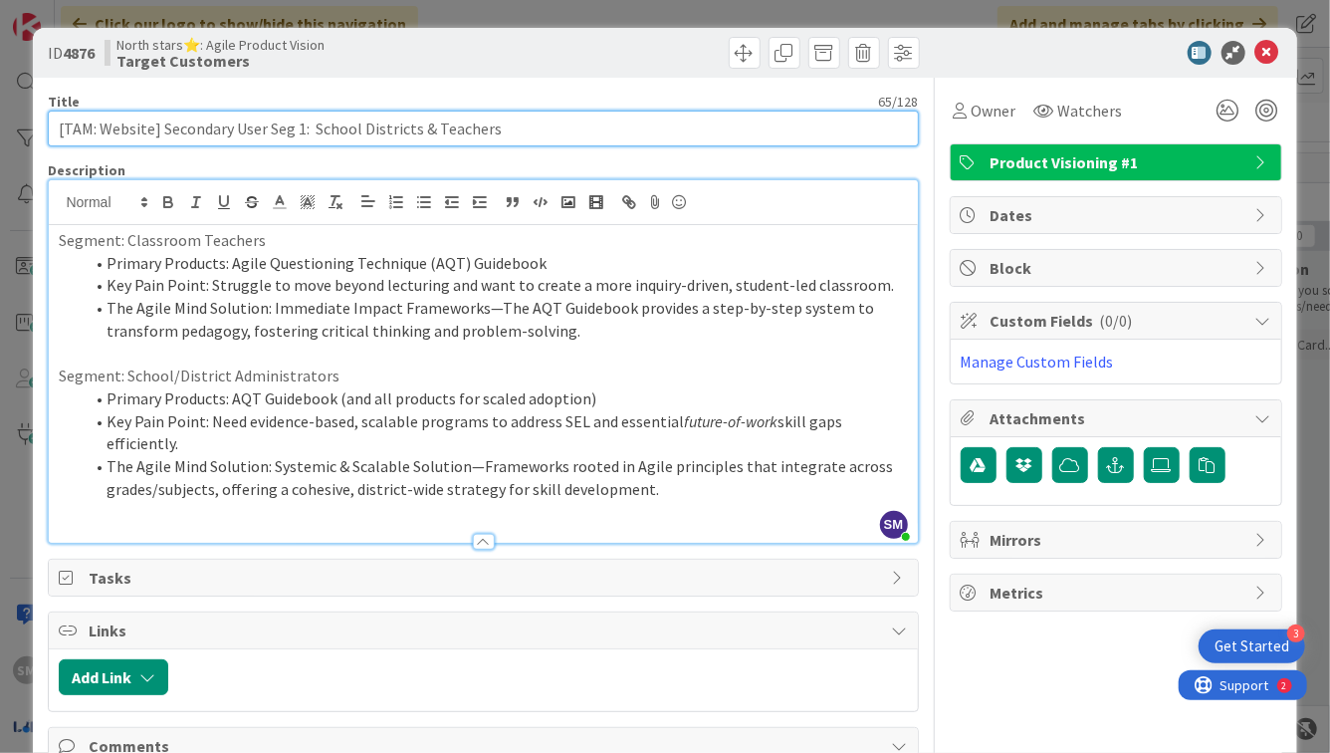
drag, startPoint x: 430, startPoint y: 129, endPoint x: 315, endPoint y: 127, distance: 115.5
click at [315, 127] on input "[TAM: Website] Secondary User Seg 1: School Districts & Teachers" at bounding box center [483, 129] width 870 height 36
paste input "Classroom"
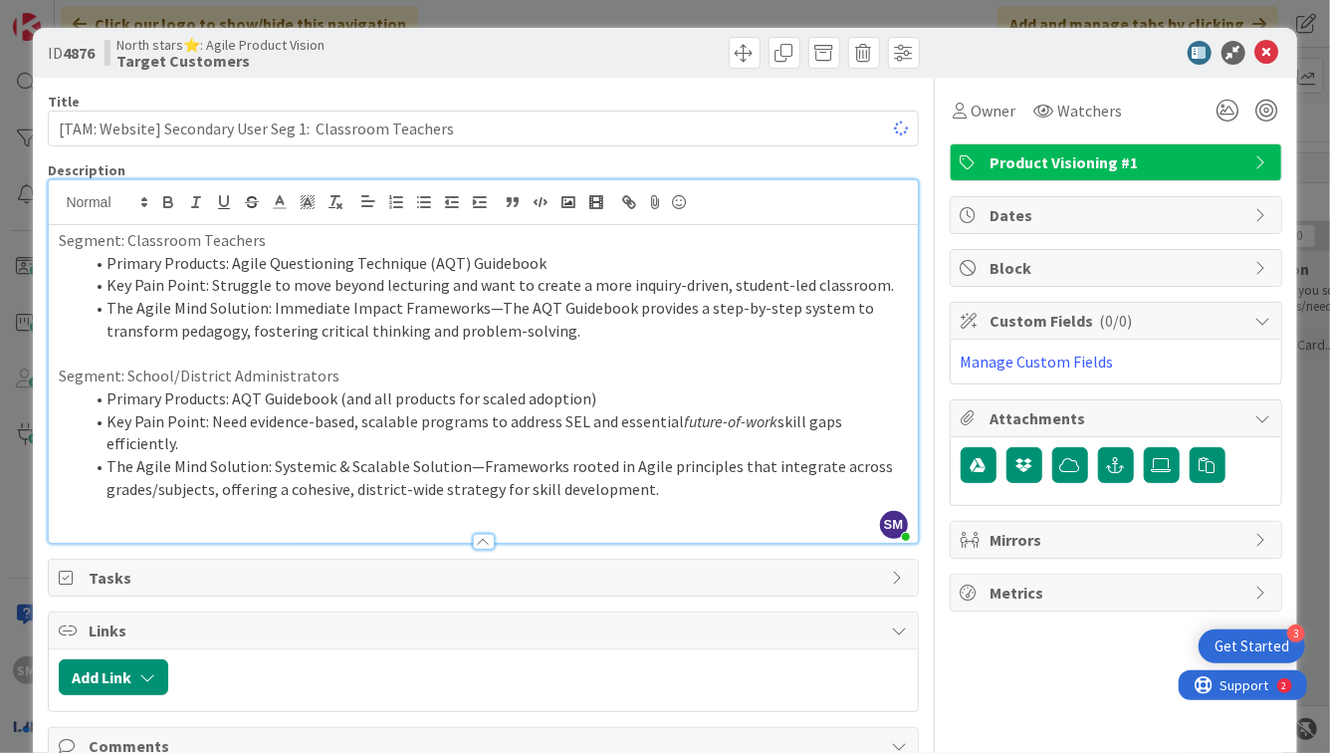
click at [332, 321] on li "The Agile Mind Solution: Immediate Impact Frameworks—The AQT Guidebook provides…" at bounding box center [495, 319] width 824 height 45
click at [118, 244] on p "Segment: Classroom Teachers" at bounding box center [483, 240] width 848 height 23
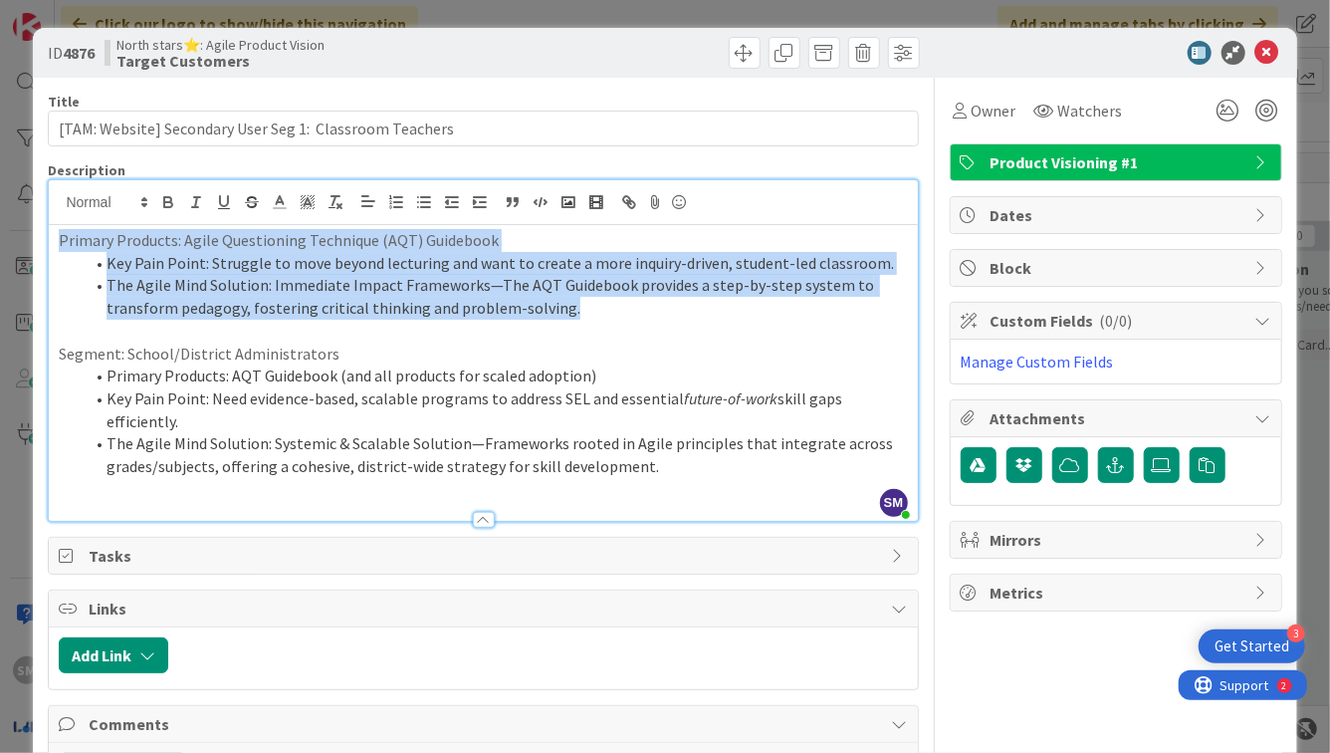
drag, startPoint x: 583, startPoint y: 309, endPoint x: 38, endPoint y: 244, distance: 549.5
click at [38, 244] on div "ID 4876 North stars⭐: Agile Product Vision Target Customers Title 56 / 128 [TAM…" at bounding box center [665, 447] width 1264 height 839
click at [341, 206] on line "button" at bounding box center [340, 206] width 4 height 4
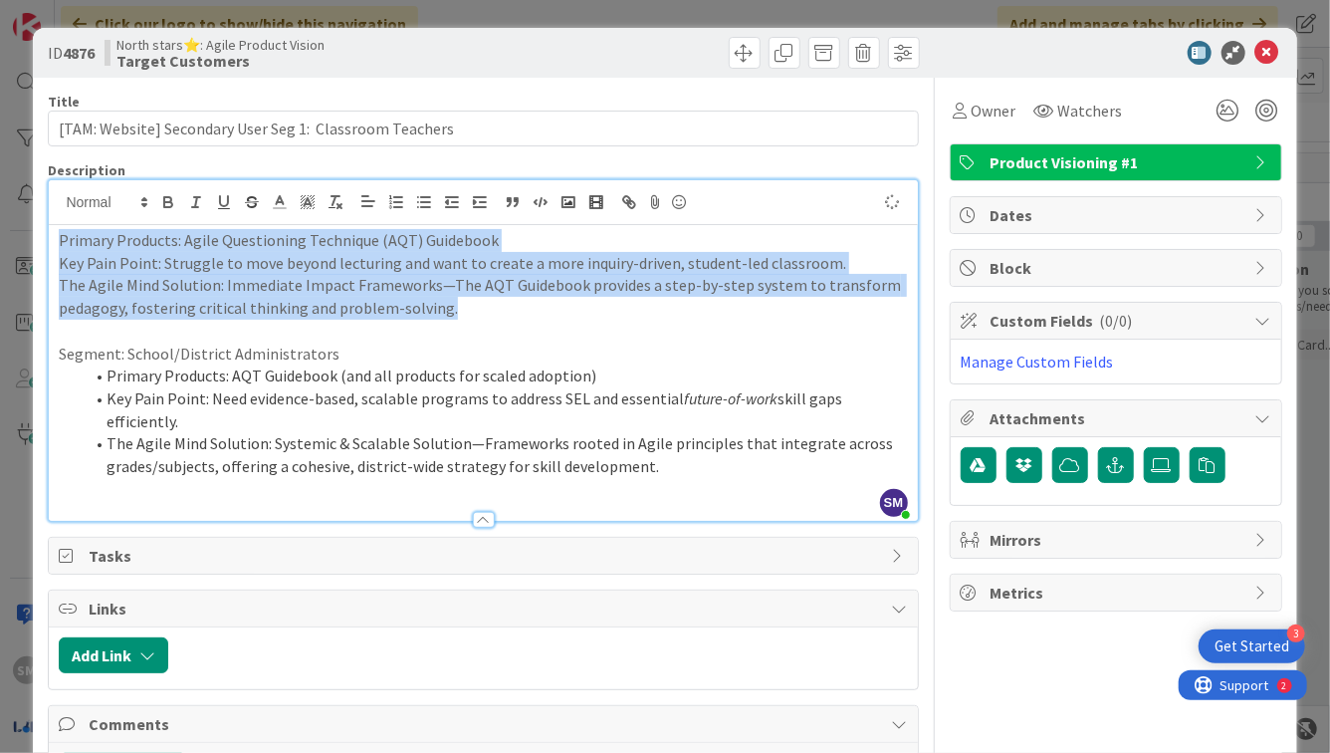
click at [85, 318] on p "The Agile Mind Solution: Immediate Impact Frameworks—The AQT Guidebook provides…" at bounding box center [483, 296] width 848 height 45
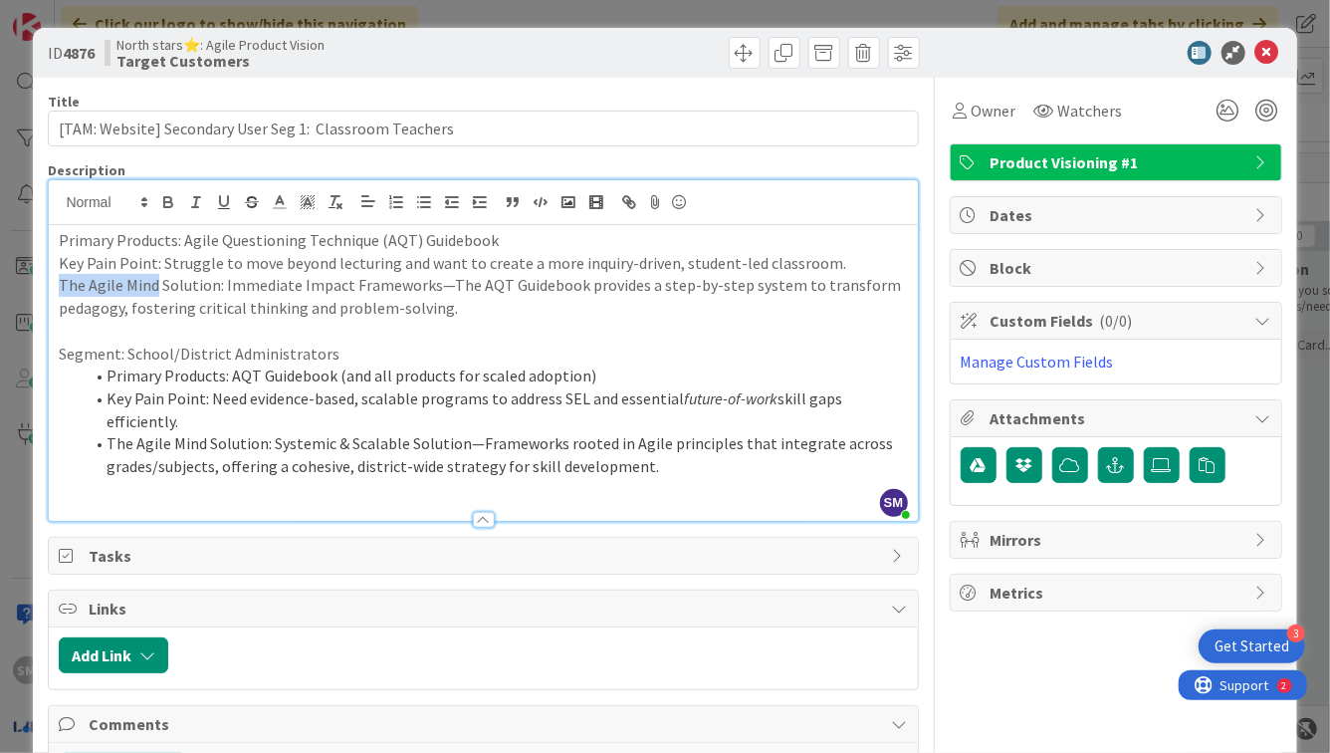
drag, startPoint x: 155, startPoint y: 285, endPoint x: 0, endPoint y: 285, distance: 155.3
click at [0, 285] on div "ID 4876 North stars⭐: Agile Product Vision Target Customers Title 56 / 128 [TAM…" at bounding box center [665, 376] width 1330 height 753
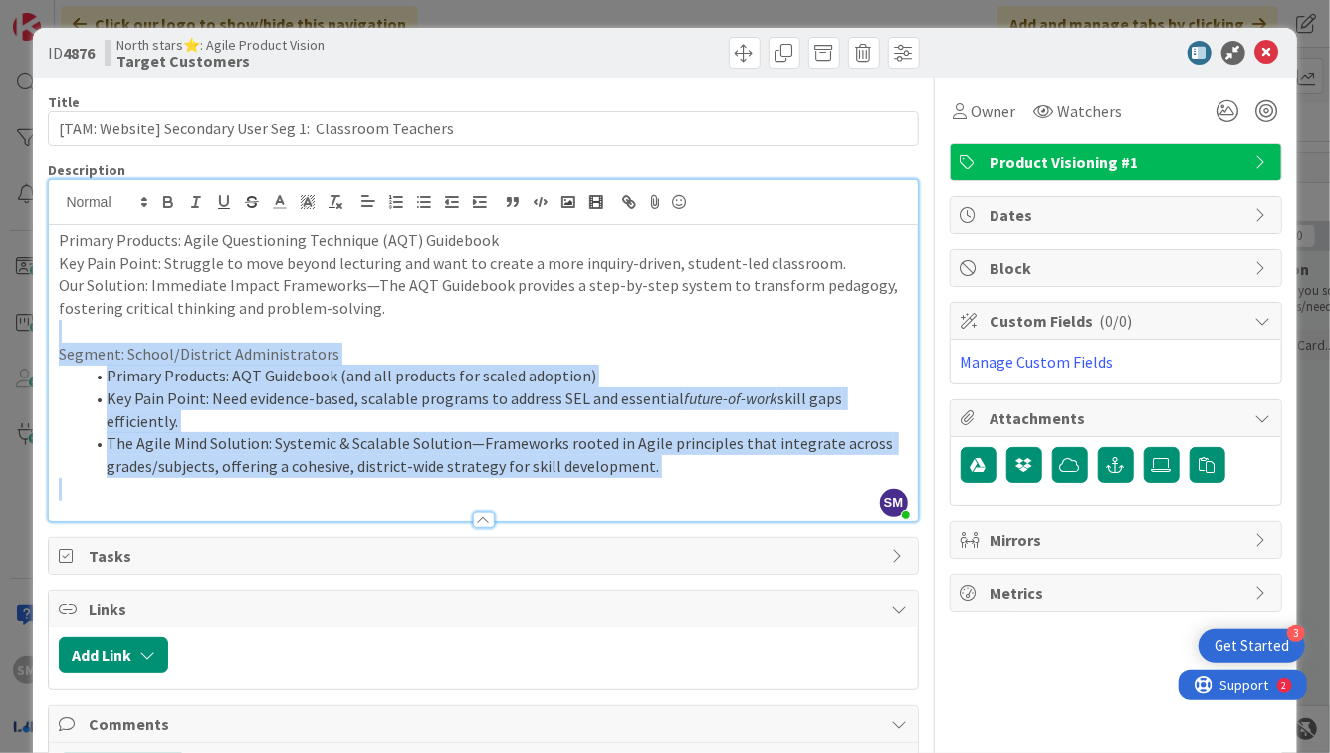
drag, startPoint x: 68, startPoint y: 331, endPoint x: 409, endPoint y: 499, distance: 380.7
click at [415, 499] on div "Description SM [PERSON_NAME] just joined Primary Products: Agile Questioning Te…" at bounding box center [483, 341] width 870 height 360
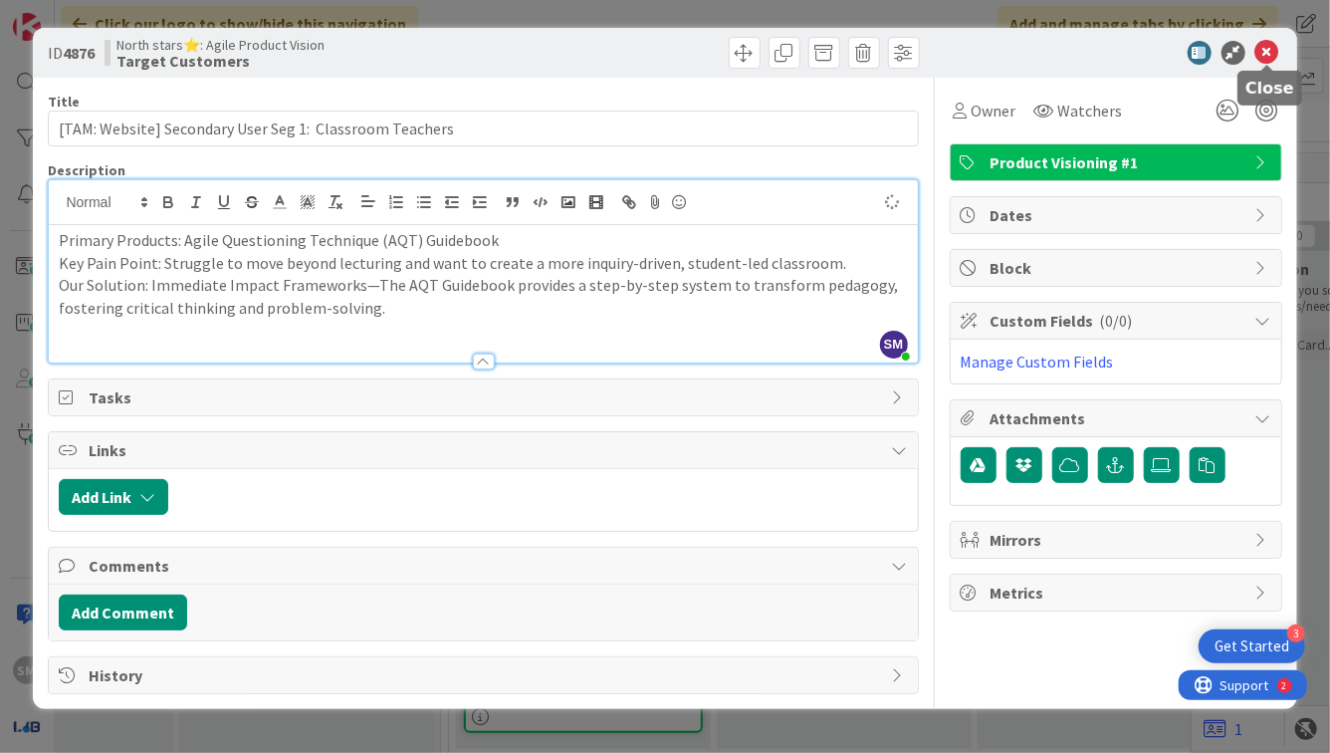
click at [1267, 55] on icon at bounding box center [1268, 53] width 24 height 24
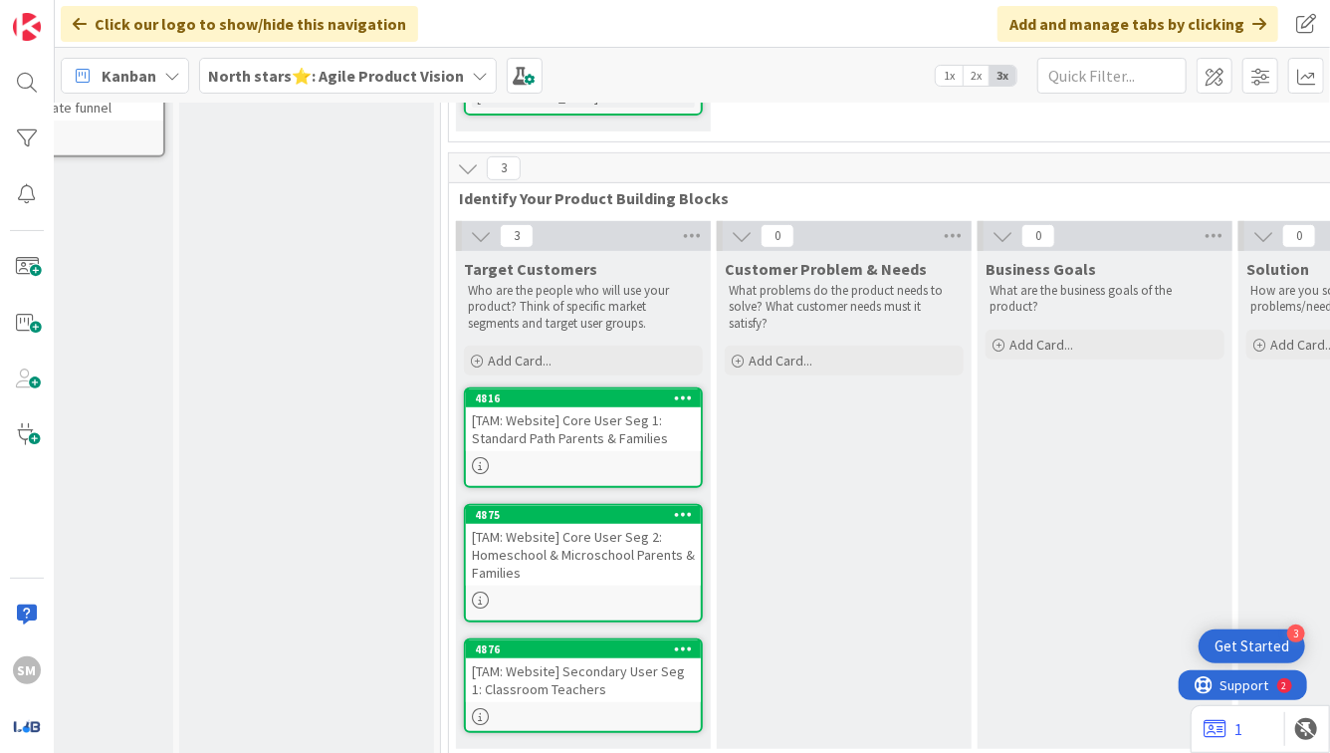
click at [678, 641] on icon at bounding box center [683, 648] width 19 height 14
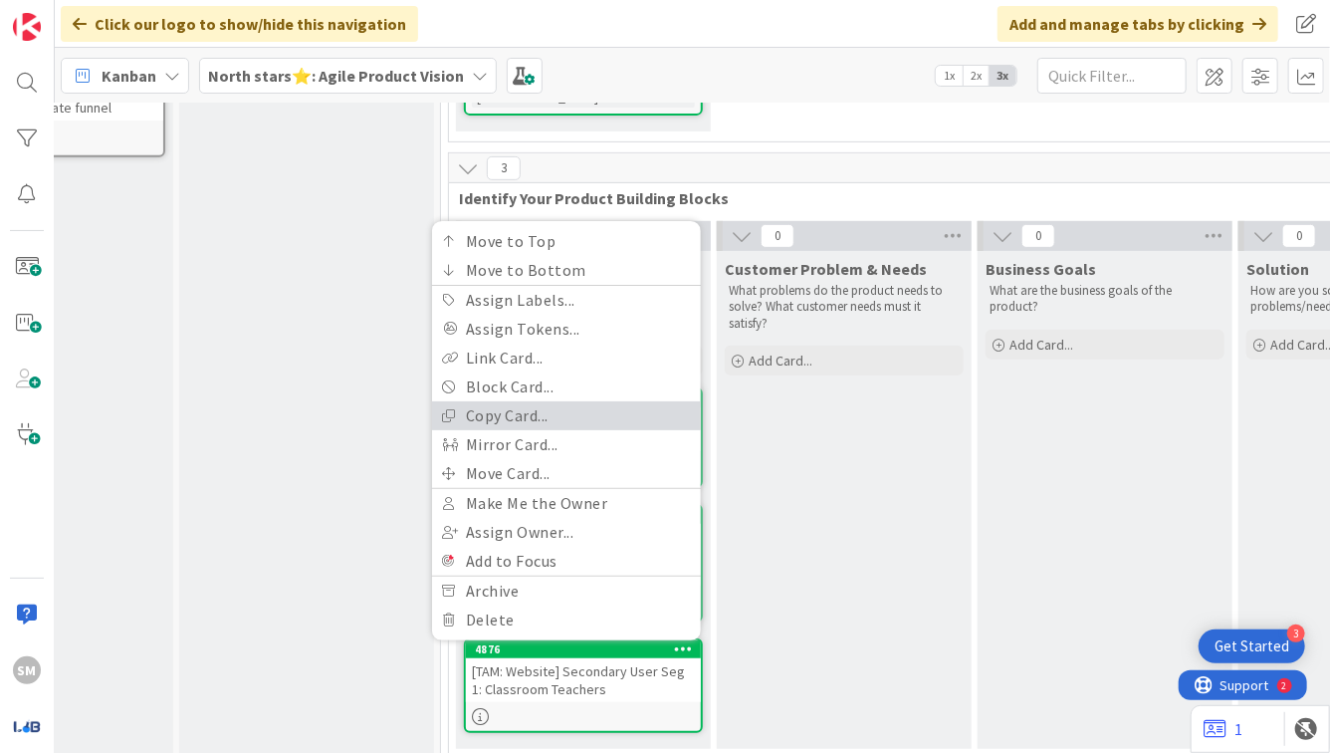
click at [513, 401] on link "Copy Card..." at bounding box center [566, 415] width 269 height 29
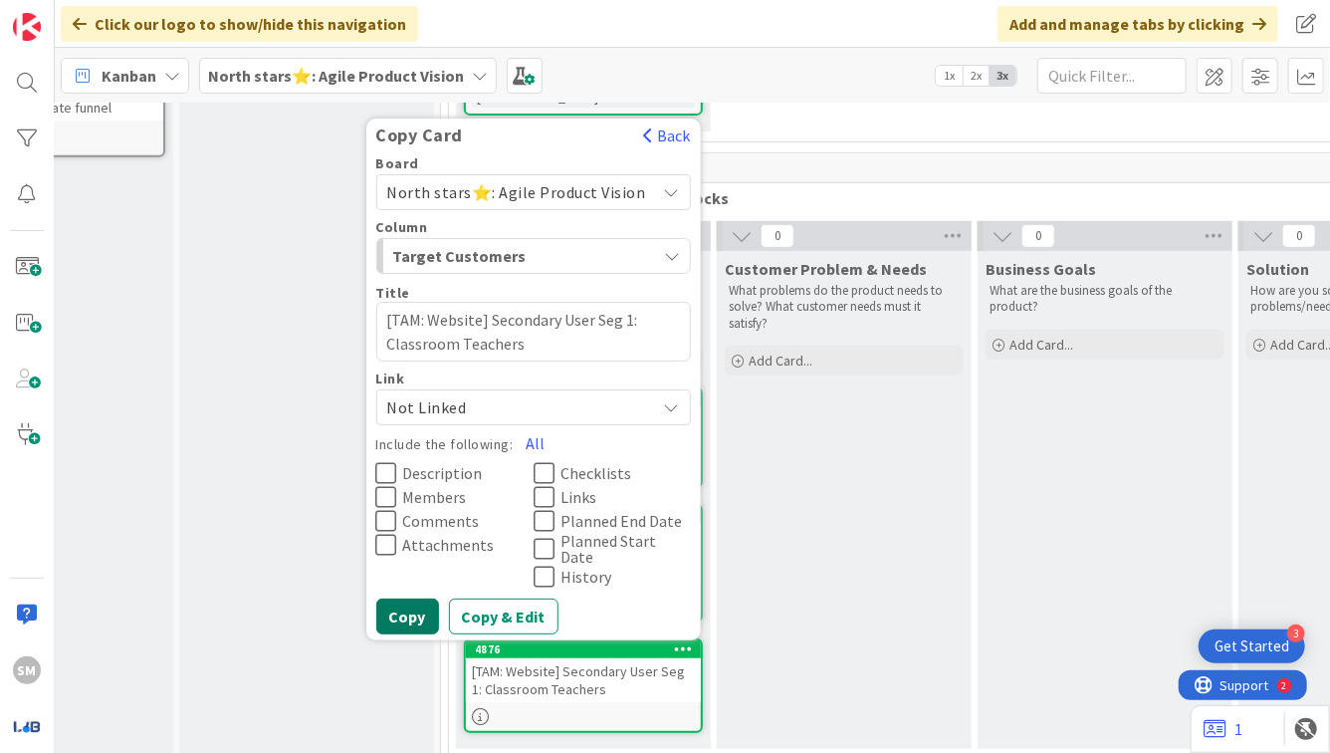
click at [426, 598] on button "Copy" at bounding box center [407, 616] width 63 height 36
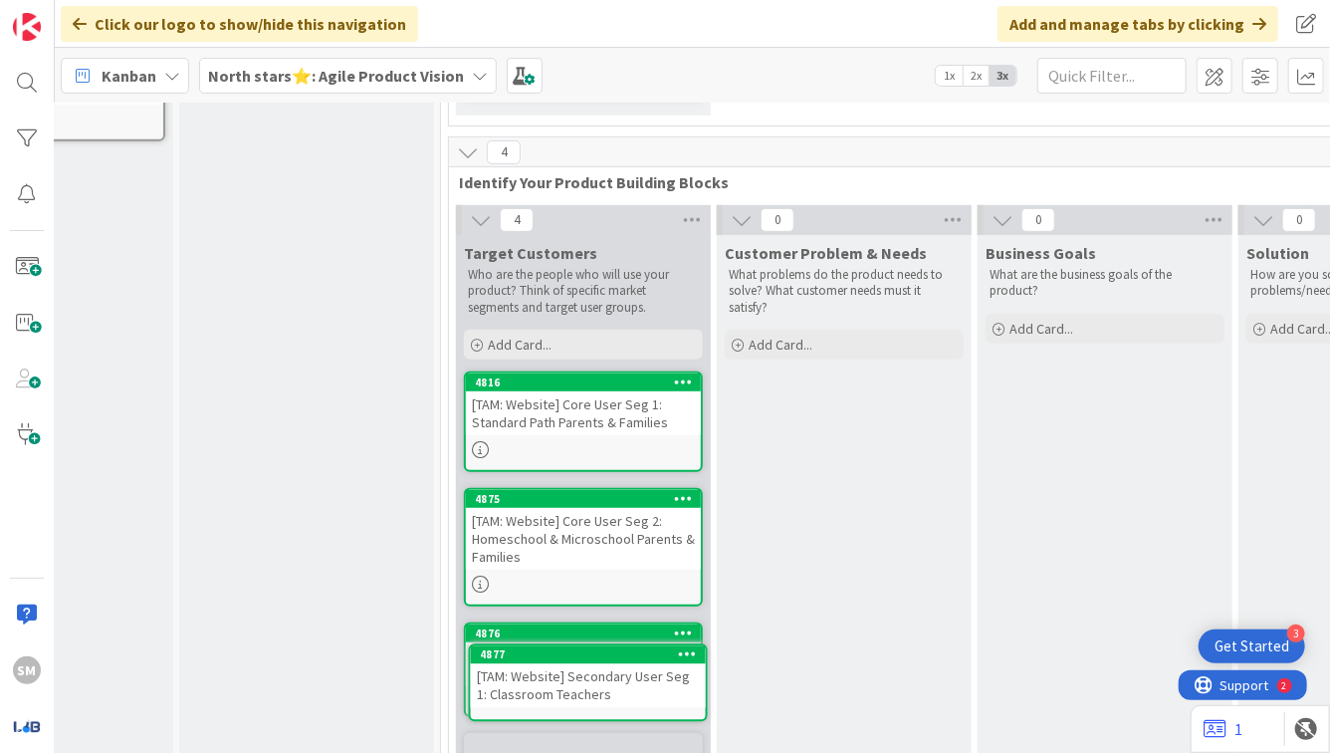
scroll to position [544, 143]
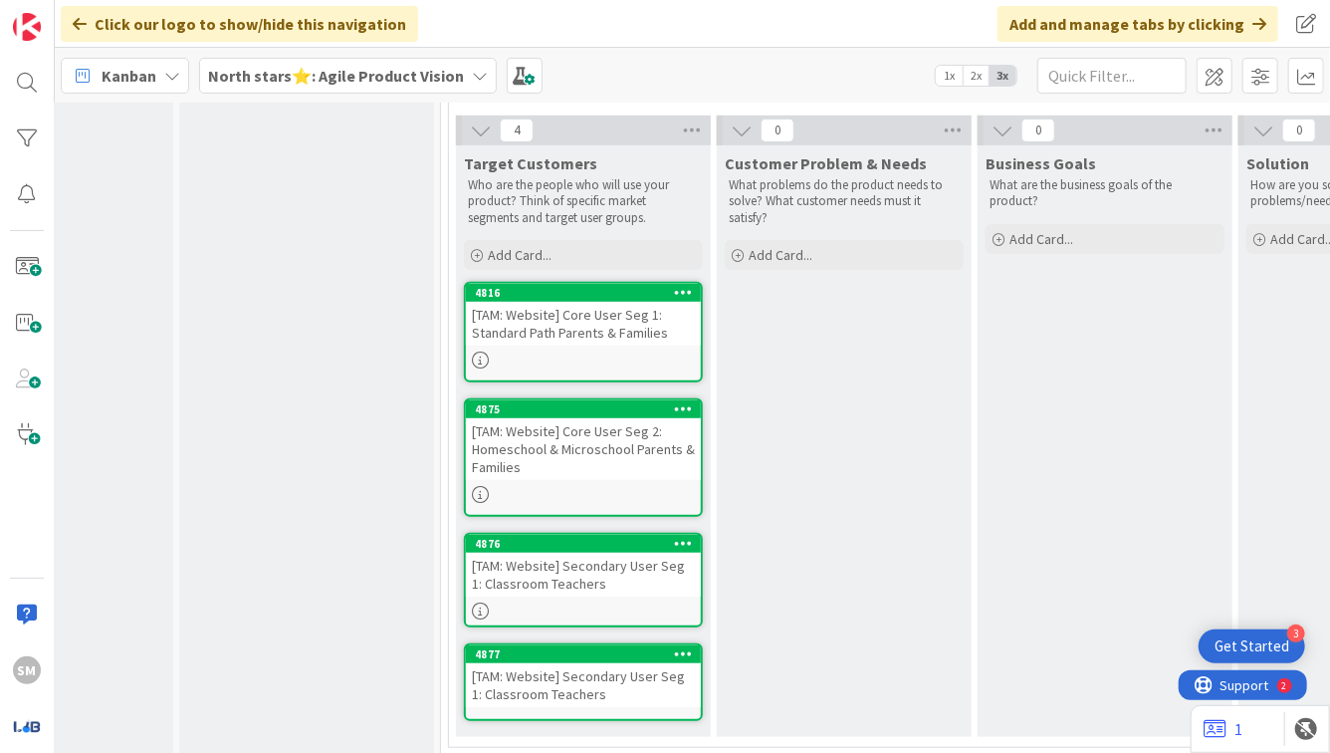
click at [682, 646] on icon at bounding box center [683, 653] width 19 height 14
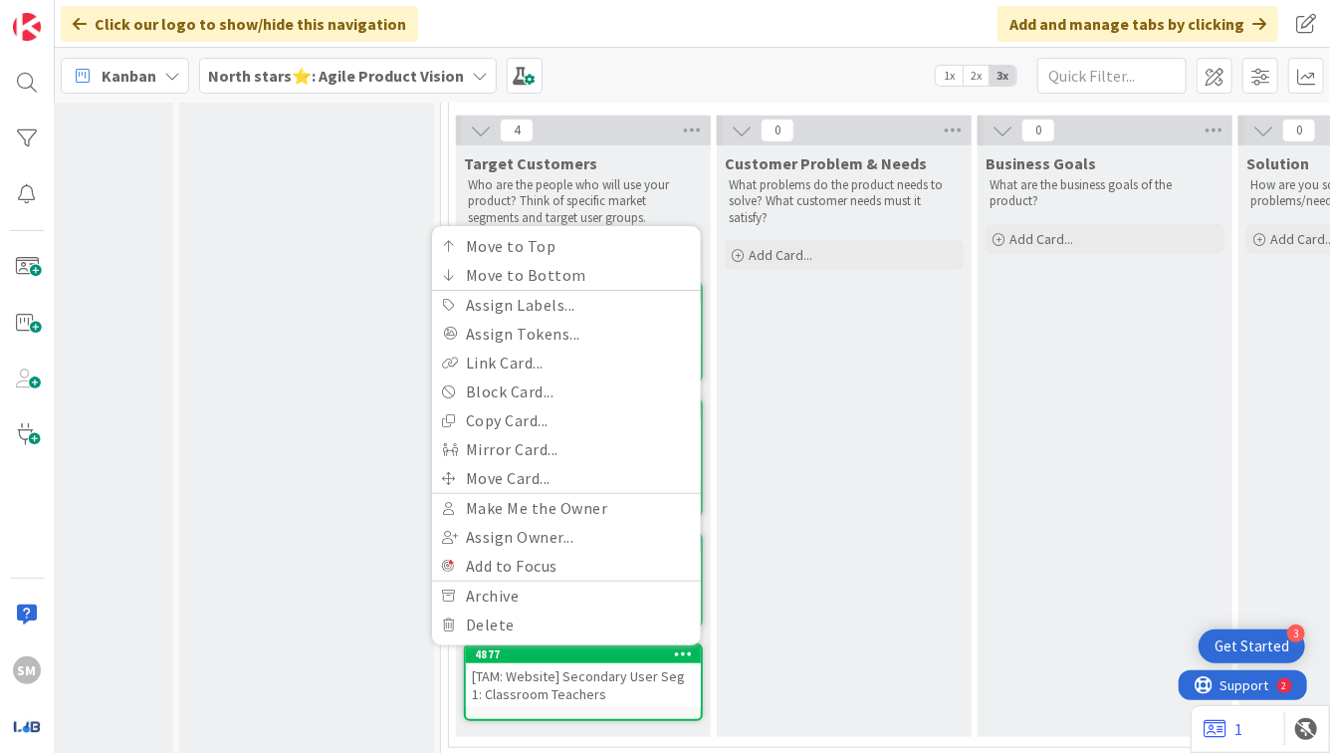
click at [558, 669] on div "[TAM: Website] Secondary User Seg 1: Classroom Teachers" at bounding box center [583, 685] width 235 height 44
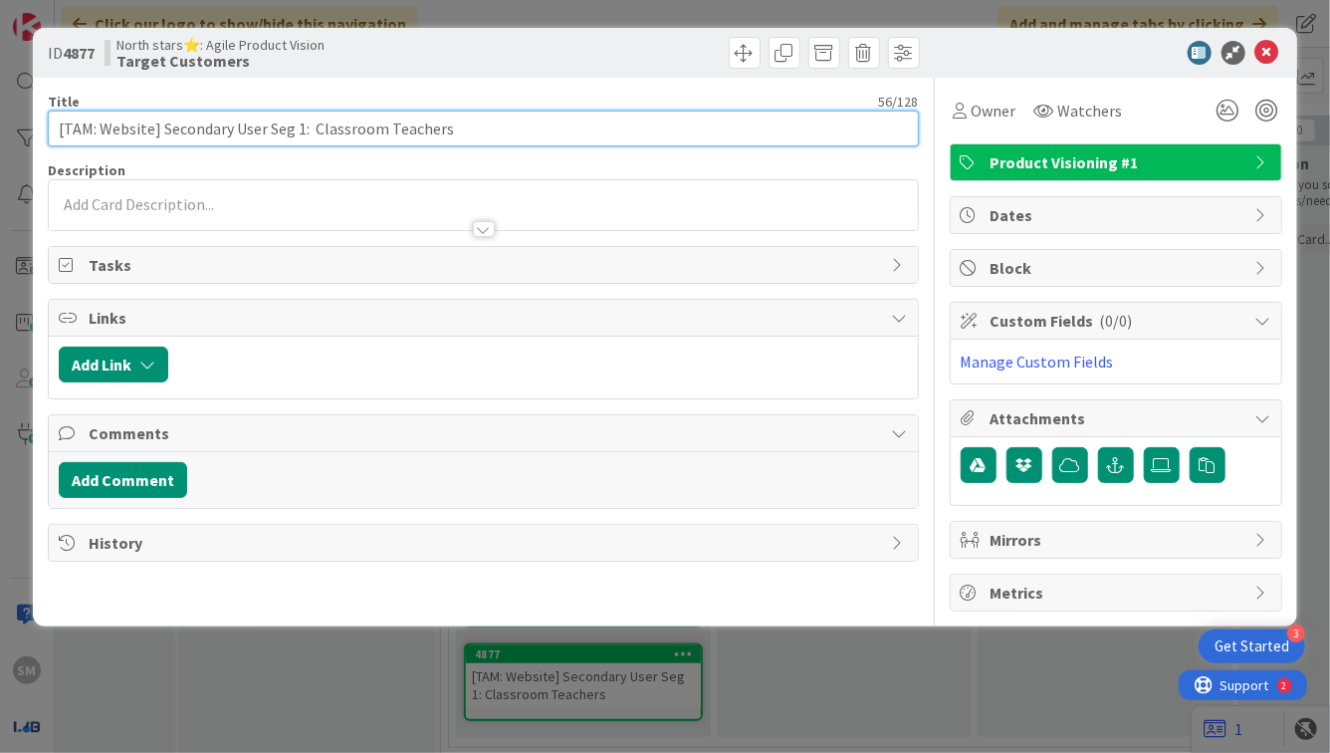
click at [301, 132] on input "[TAM: Website] Secondary User Seg 1: Classroom Teachers" at bounding box center [483, 129] width 870 height 36
drag, startPoint x: 313, startPoint y: 127, endPoint x: 788, endPoint y: 123, distance: 475.0
click at [789, 123] on input "[TAM: Website] Secondary User Seg 2: Classroom Teachers" at bounding box center [483, 129] width 870 height 36
paste input "Segment: School/District Administrators Primary Products: AQT Guidebook (and al…"
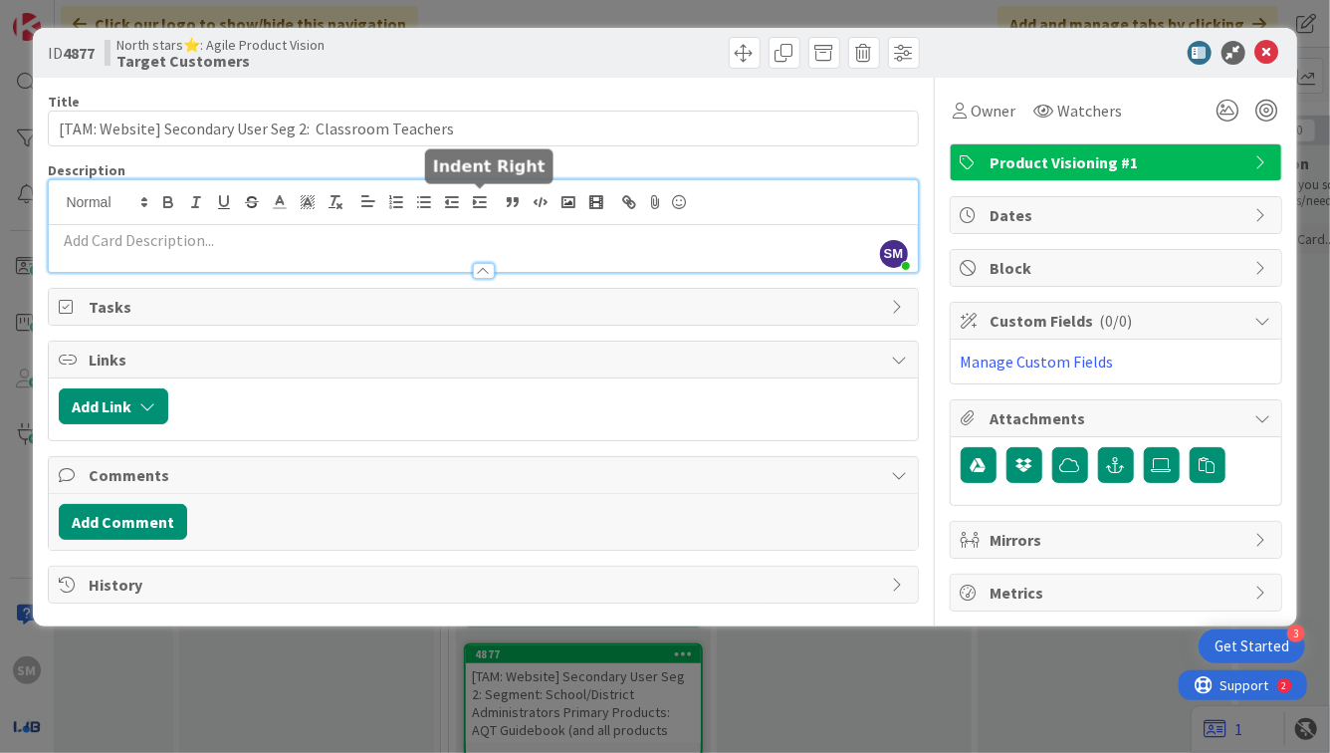
click at [481, 201] on div "SM [PERSON_NAME] just joined" at bounding box center [483, 226] width 868 height 92
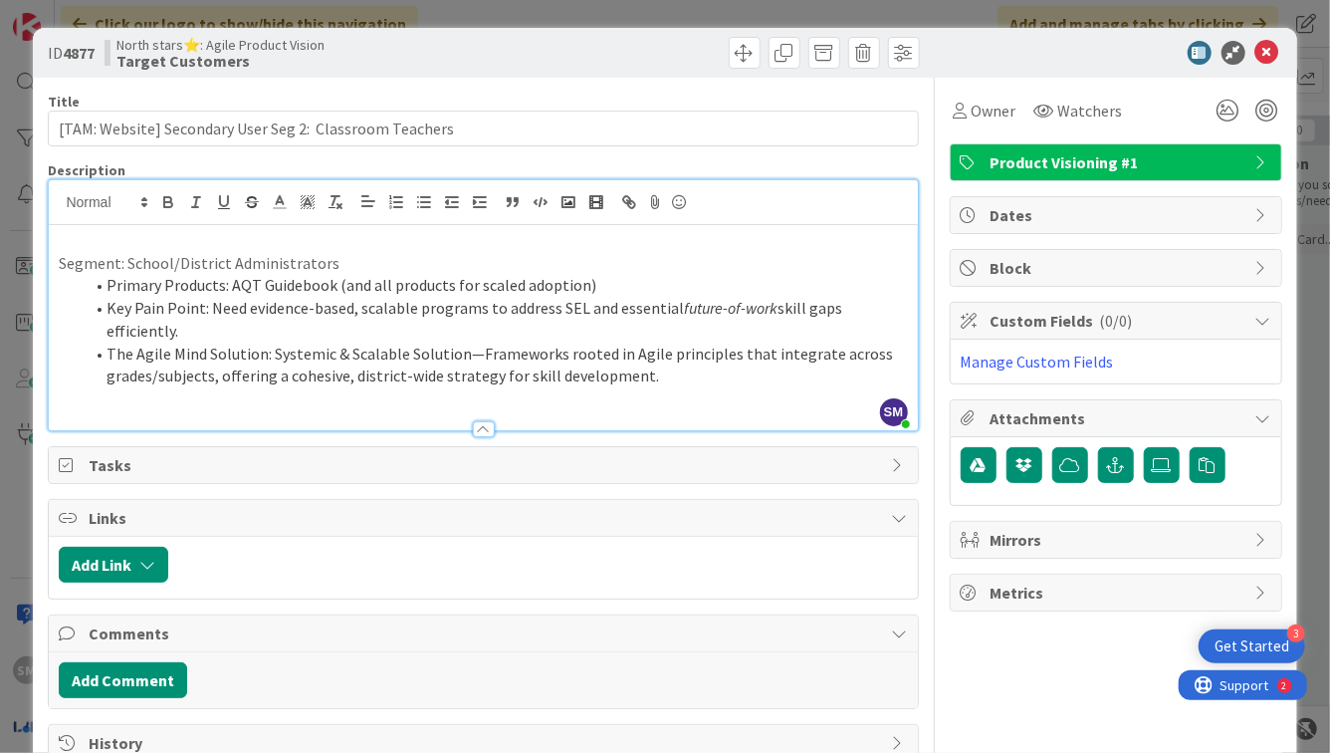
click at [179, 266] on p "Segment: School/District Administrators" at bounding box center [483, 263] width 848 height 23
drag, startPoint x: 124, startPoint y: 263, endPoint x: 428, endPoint y: 260, distance: 303.7
click at [439, 263] on p "Segment: School/District Administrators" at bounding box center [483, 263] width 848 height 23
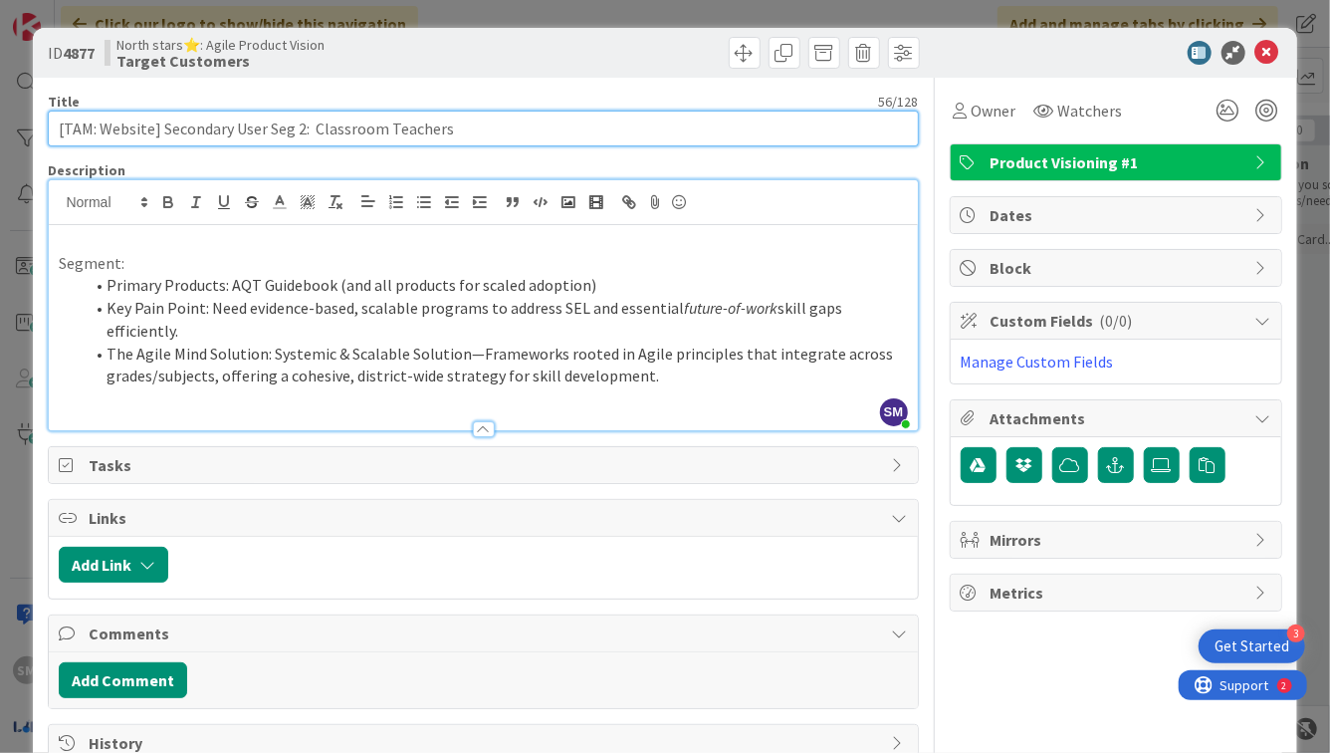
drag, startPoint x: 313, startPoint y: 130, endPoint x: 587, endPoint y: 131, distance: 274.8
click at [589, 131] on input "[TAM: Website] Secondary User Seg 2: Classroom Teachers" at bounding box center [483, 129] width 870 height 36
paste input "School/District Administrato"
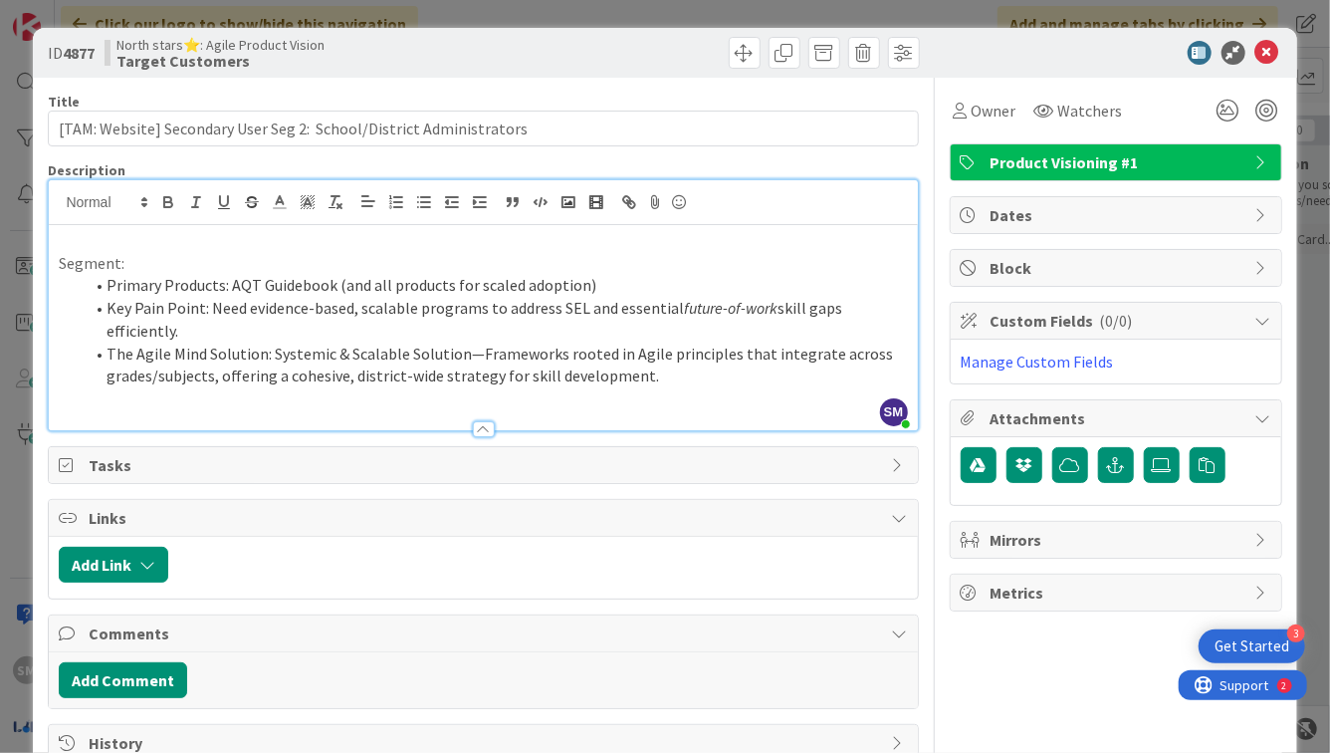
drag, startPoint x: 149, startPoint y: 269, endPoint x: 0, endPoint y: 238, distance: 152.5
click at [0, 238] on div "ID 4877 North stars⭐: Agile Product Vision Target Customers Title 68 / 128 [TAM…" at bounding box center [665, 376] width 1330 height 753
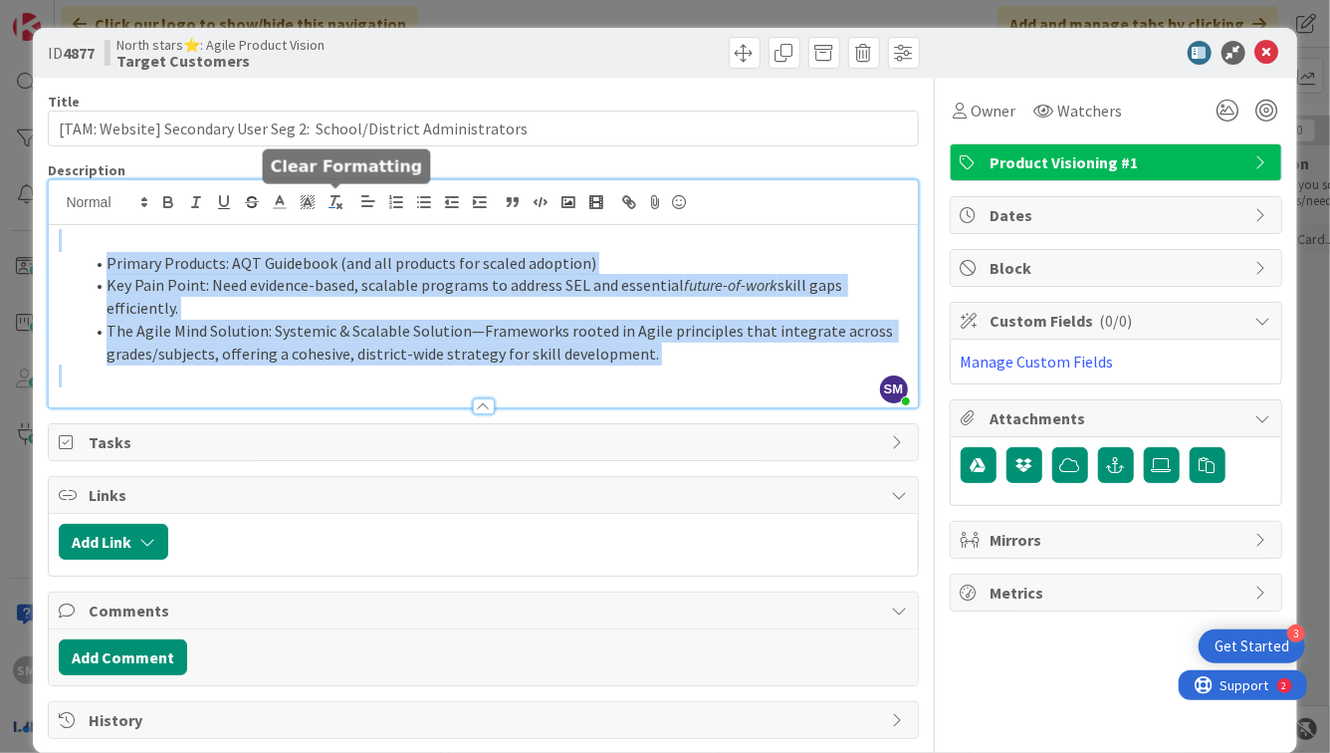
click at [340, 204] on line "button" at bounding box center [340, 206] width 4 height 4
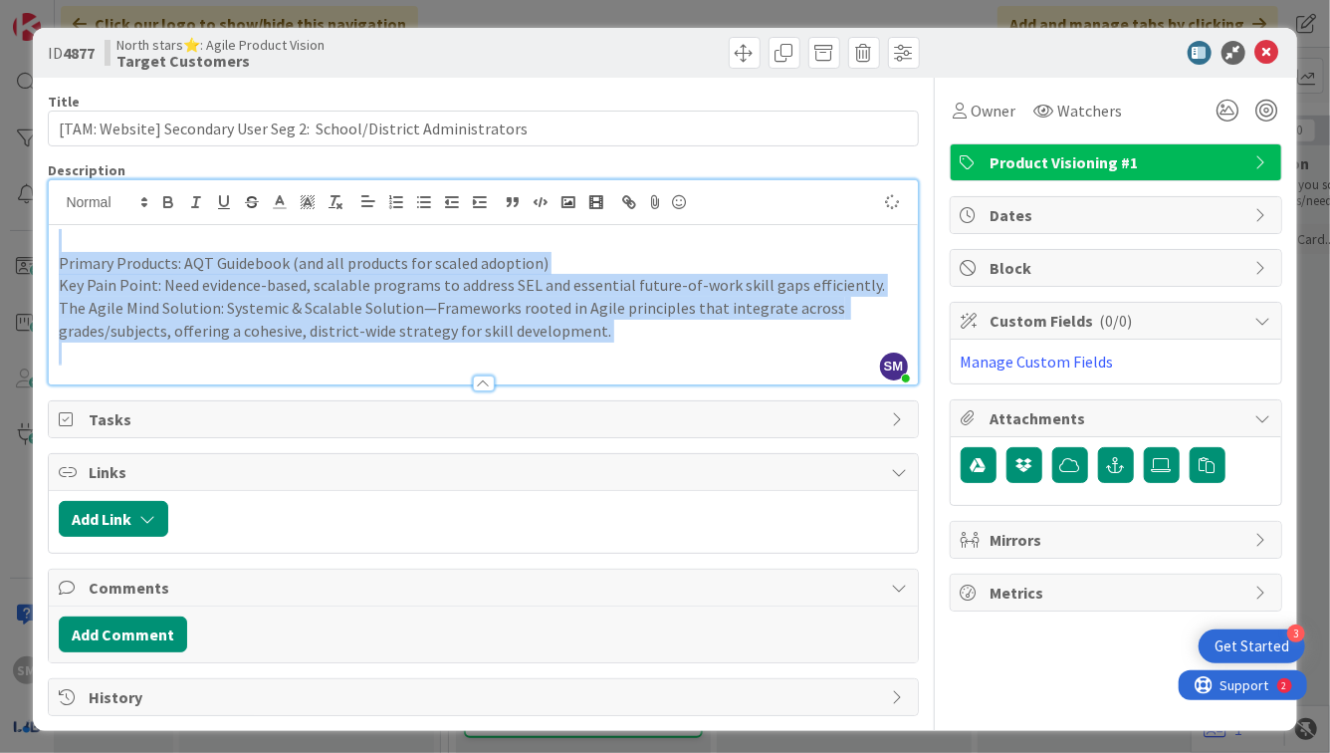
click at [61, 261] on p "Primary Products: AQT Guidebook (and all products for scaled adoption)" at bounding box center [483, 263] width 848 height 23
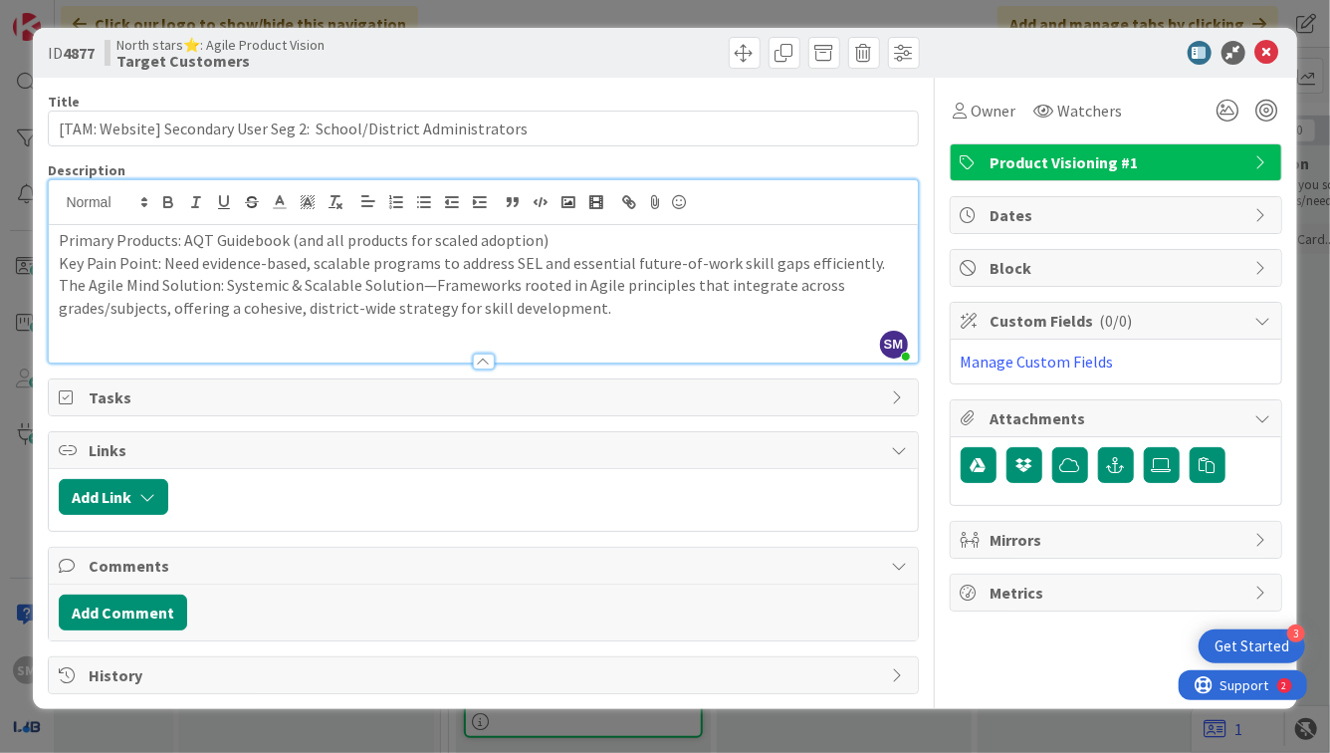
click at [71, 283] on p "The Agile Mind Solution: Systemic & Scalable Solution—Frameworks rooted in Agil…" at bounding box center [483, 296] width 848 height 45
drag, startPoint x: 157, startPoint y: 284, endPoint x: 49, endPoint y: 279, distance: 108.6
click at [48, 279] on div "SM [PERSON_NAME] just joined Primary Products: AQT Guidebook (and all products …" at bounding box center [483, 271] width 870 height 184
click at [356, 290] on p "Our Solution: Systemic & Scalable Solution—Frameworks rooted in Agile principle…" at bounding box center [483, 296] width 848 height 45
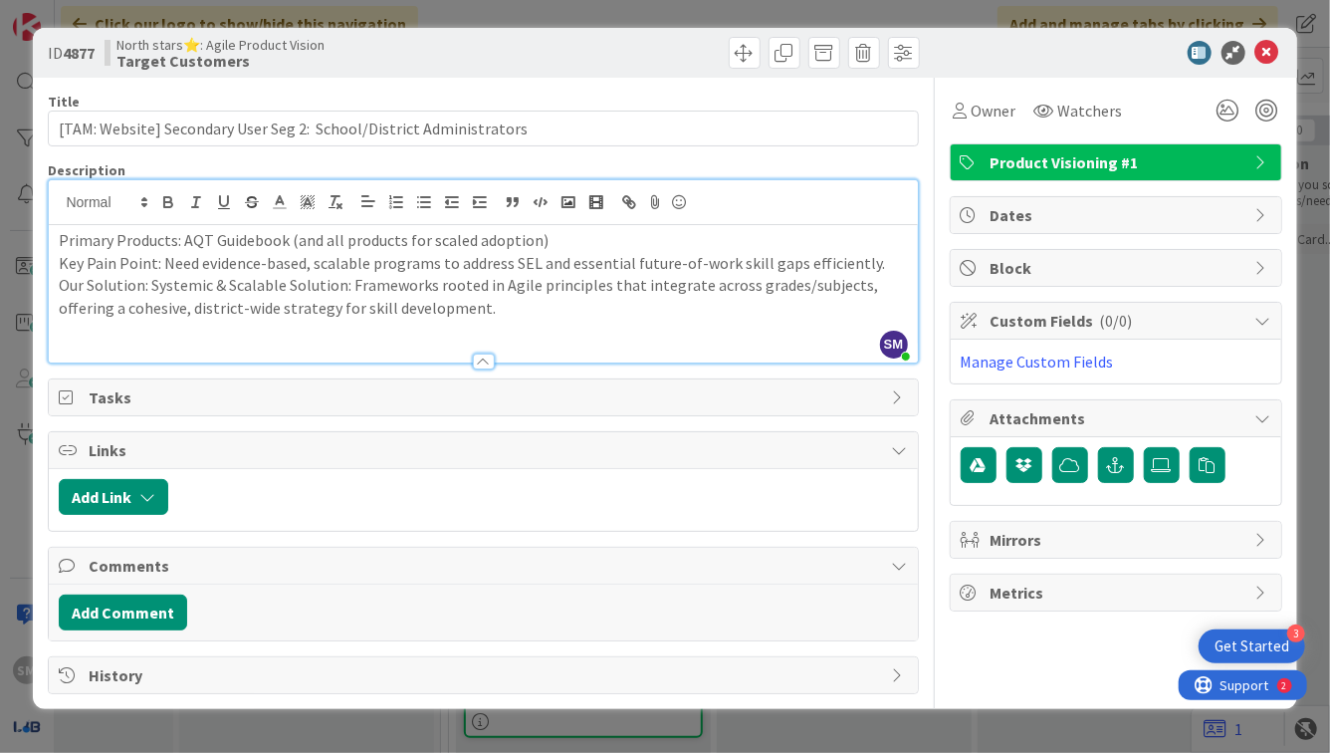
click at [496, 311] on p "Our Solution: Systemic & Scalable Solution: Frameworks rooted in Agile principl…" at bounding box center [483, 296] width 848 height 45
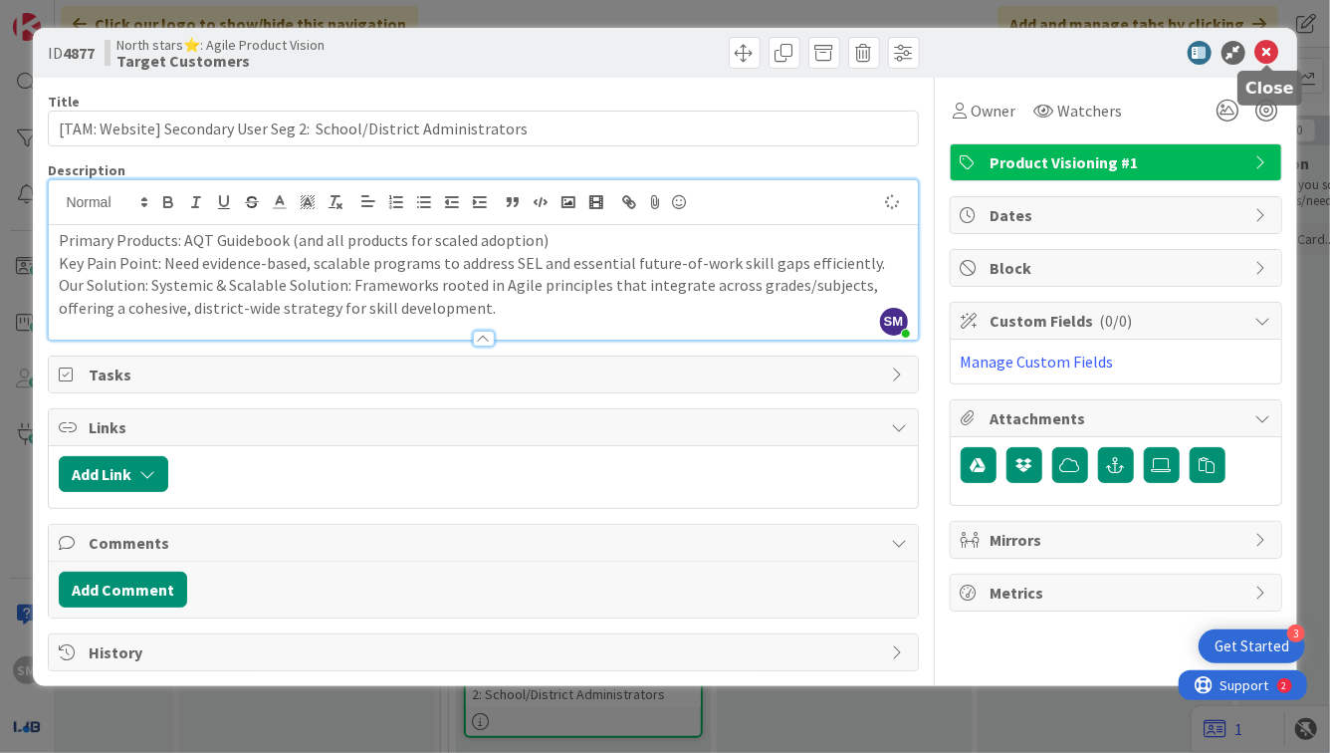
click at [1270, 50] on icon at bounding box center [1268, 53] width 24 height 24
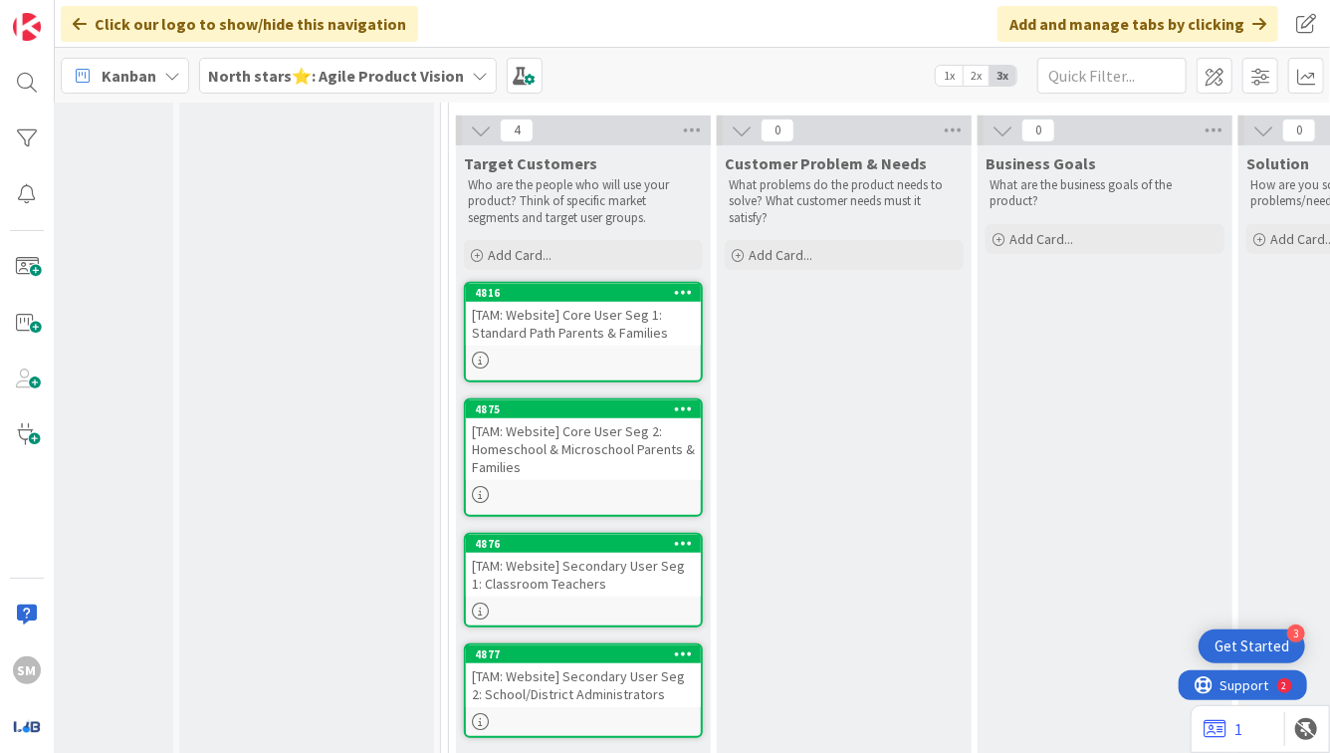
click at [596, 553] on div "[TAM: Website] Secondary User Seg 1: Classroom Teachers" at bounding box center [583, 575] width 235 height 44
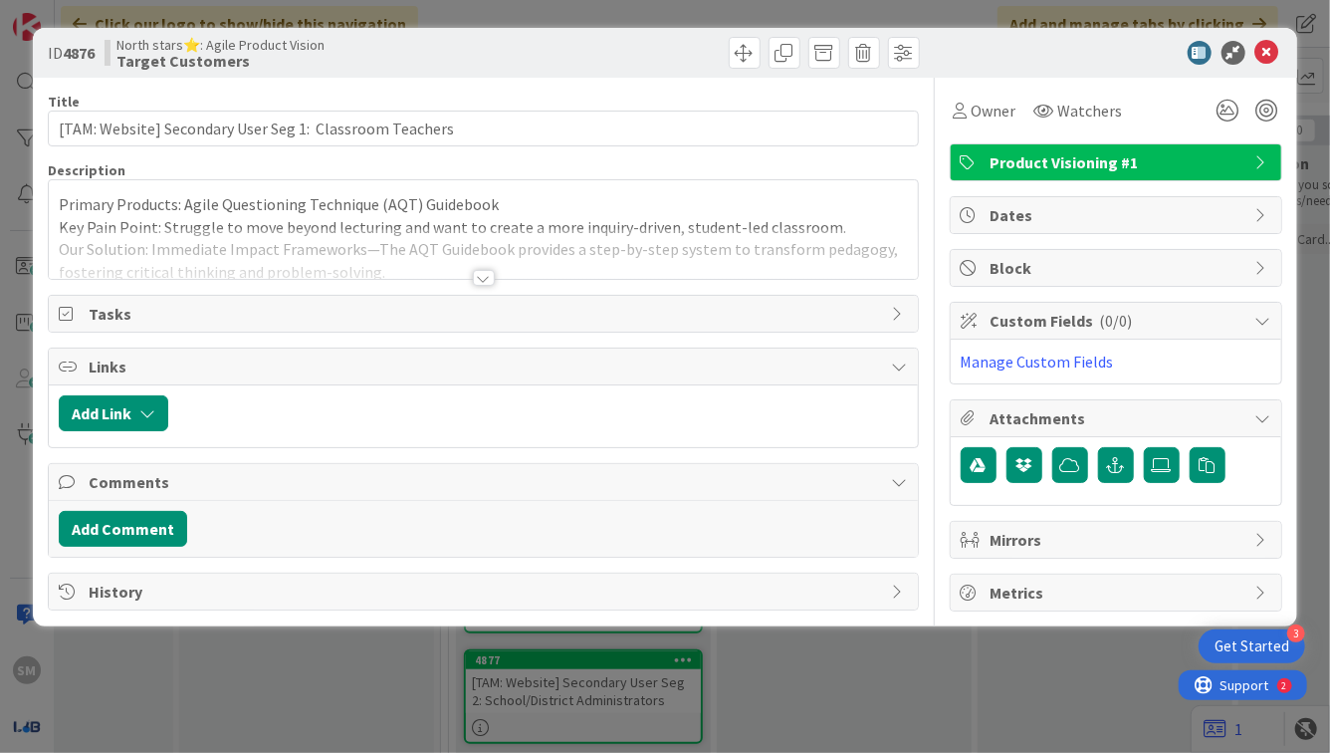
click at [486, 279] on div at bounding box center [484, 278] width 22 height 16
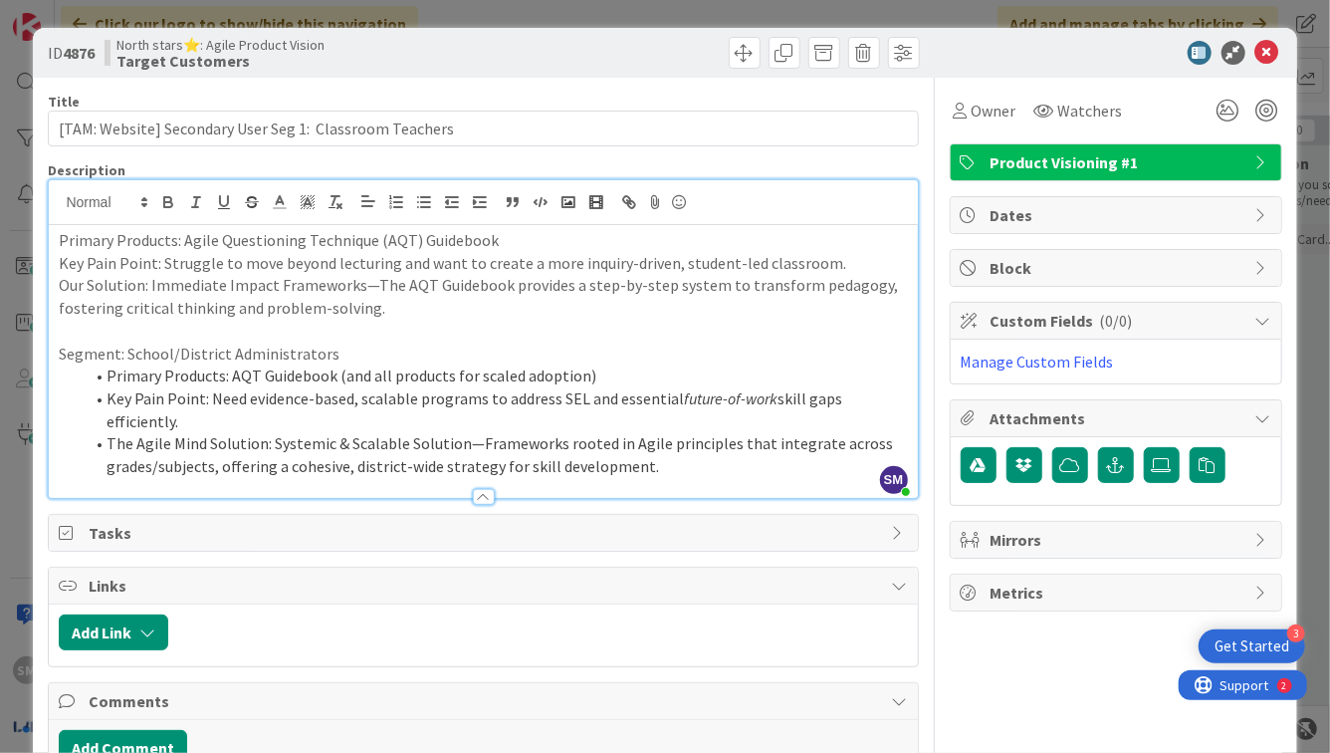
click at [368, 288] on p "Our Solution: Immediate Impact Frameworks—The AQT Guidebook provides a step-by-…" at bounding box center [483, 296] width 848 height 45
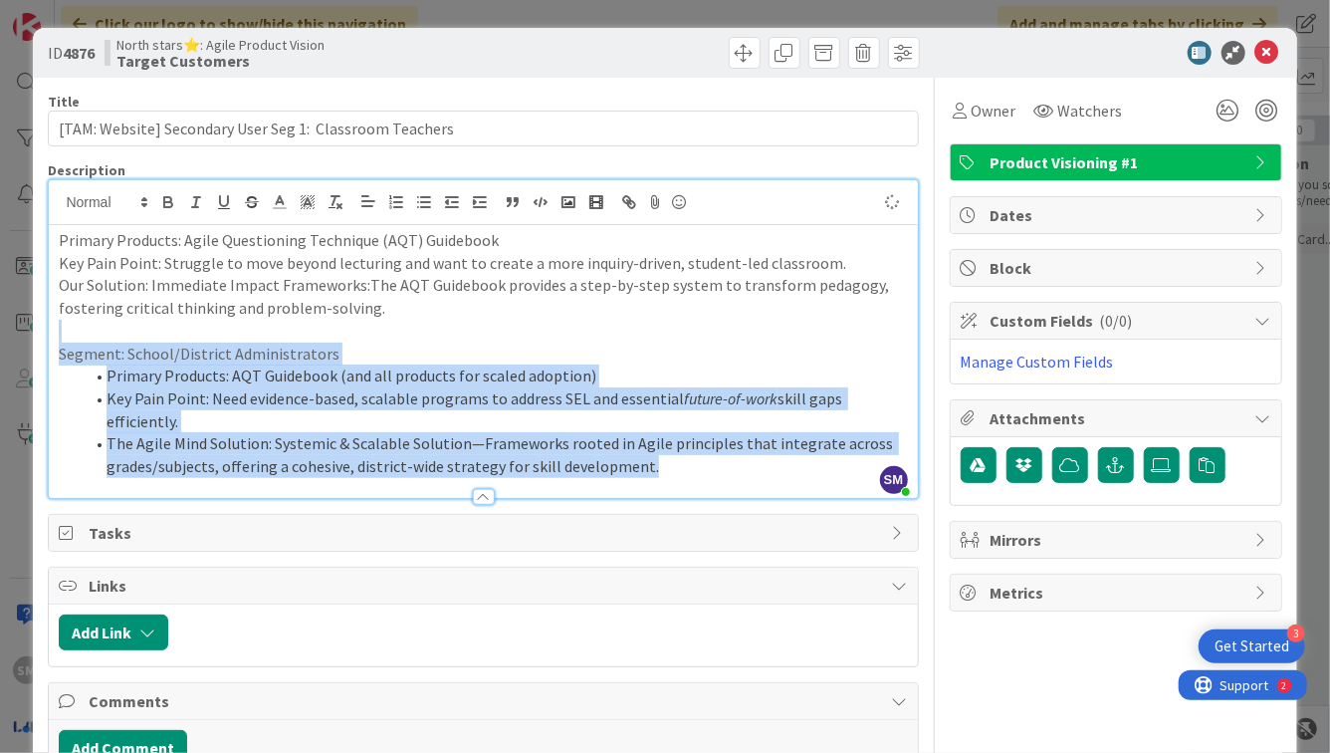
drag, startPoint x: 263, startPoint y: 333, endPoint x: 434, endPoint y: 488, distance: 231.2
click at [435, 488] on div "Description SM [PERSON_NAME] just joined Primary Products: Agile Questioning Te…" at bounding box center [483, 330] width 870 height 338
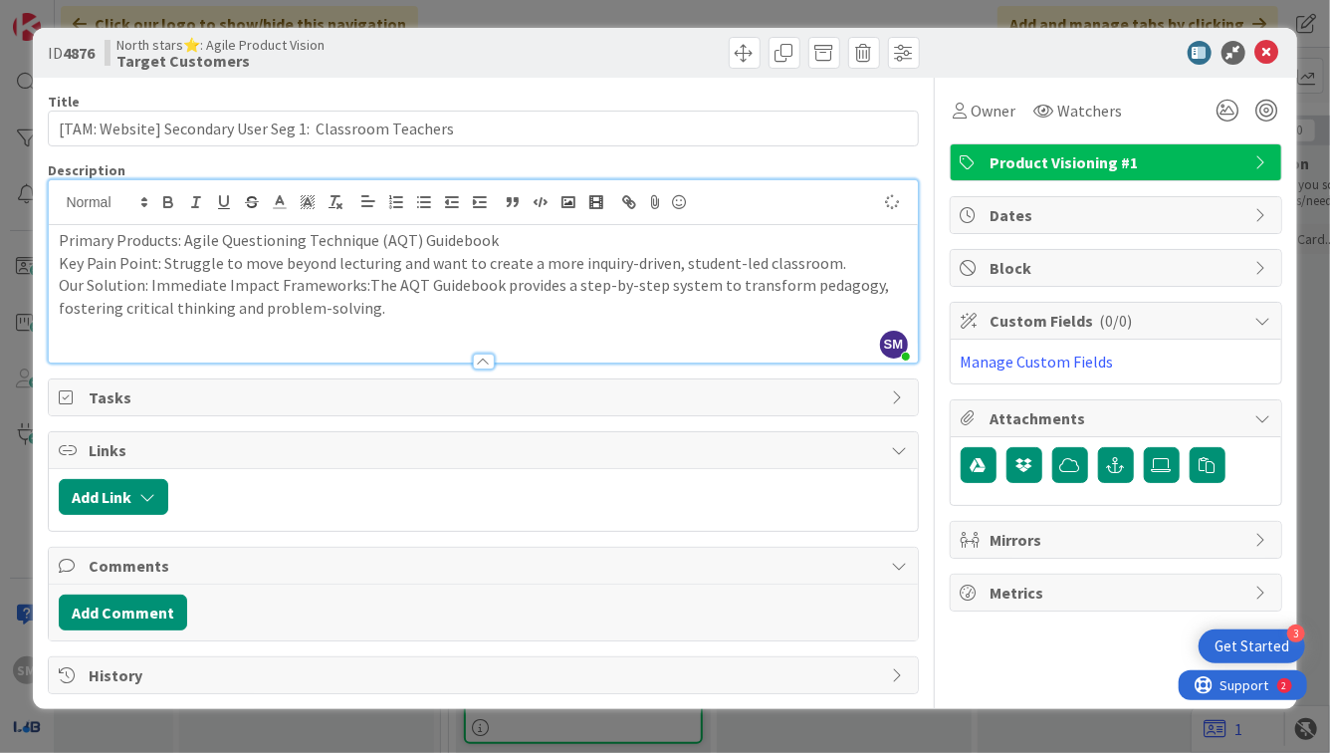
click at [365, 288] on p "Our Solution: Immediate Impact Frameworks:The AQT Guidebook provides a step-by-…" at bounding box center [483, 296] width 848 height 45
click at [363, 287] on p "Our Solution: Immediate Impact Frameworks:The AQT Guidebook provides a step-by-…" at bounding box center [483, 296] width 848 height 45
click at [530, 305] on p "Our Solution: Immediate Impact Frameworks: The AQT Guidebook provides a step-by…" at bounding box center [483, 296] width 848 height 45
click at [1275, 52] on icon at bounding box center [1268, 53] width 24 height 24
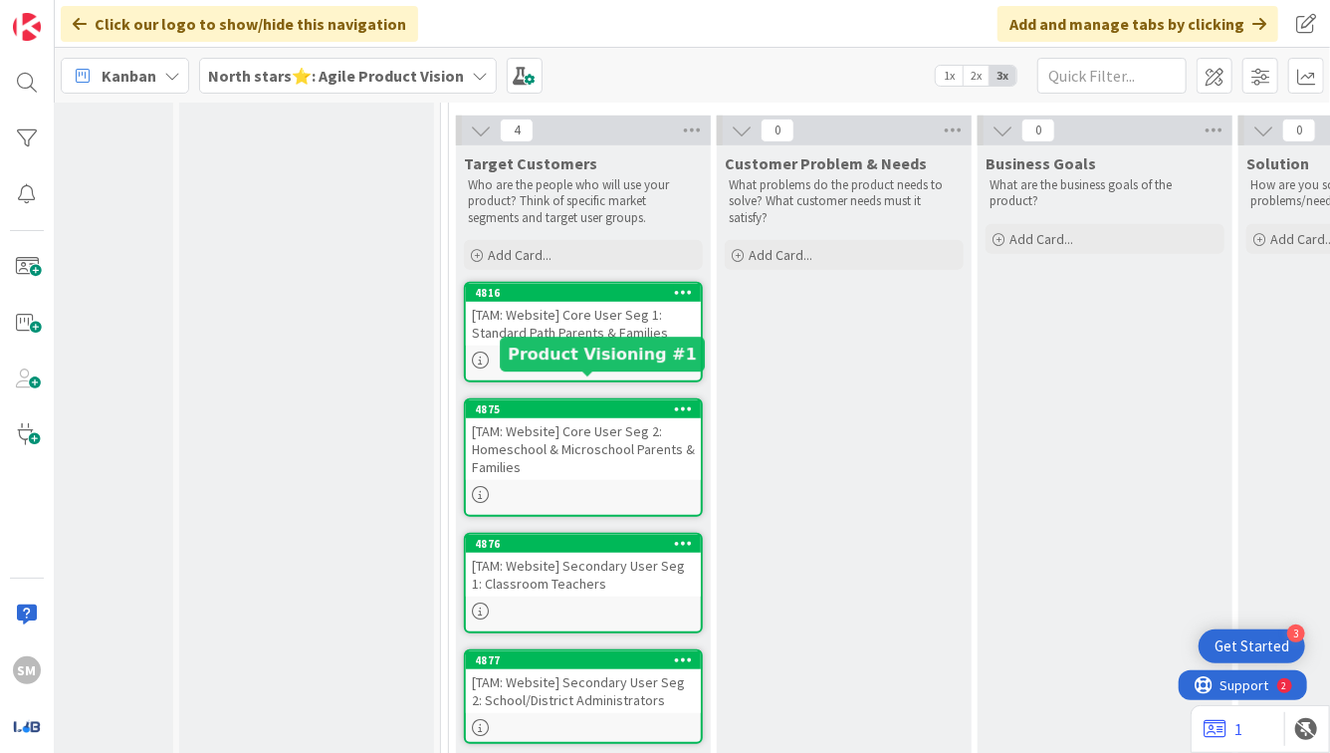
click at [598, 345] on link "4816 Copy Card Back Board North stars⭐: Agile Product Vision Column Target Cust…" at bounding box center [583, 332] width 239 height 101
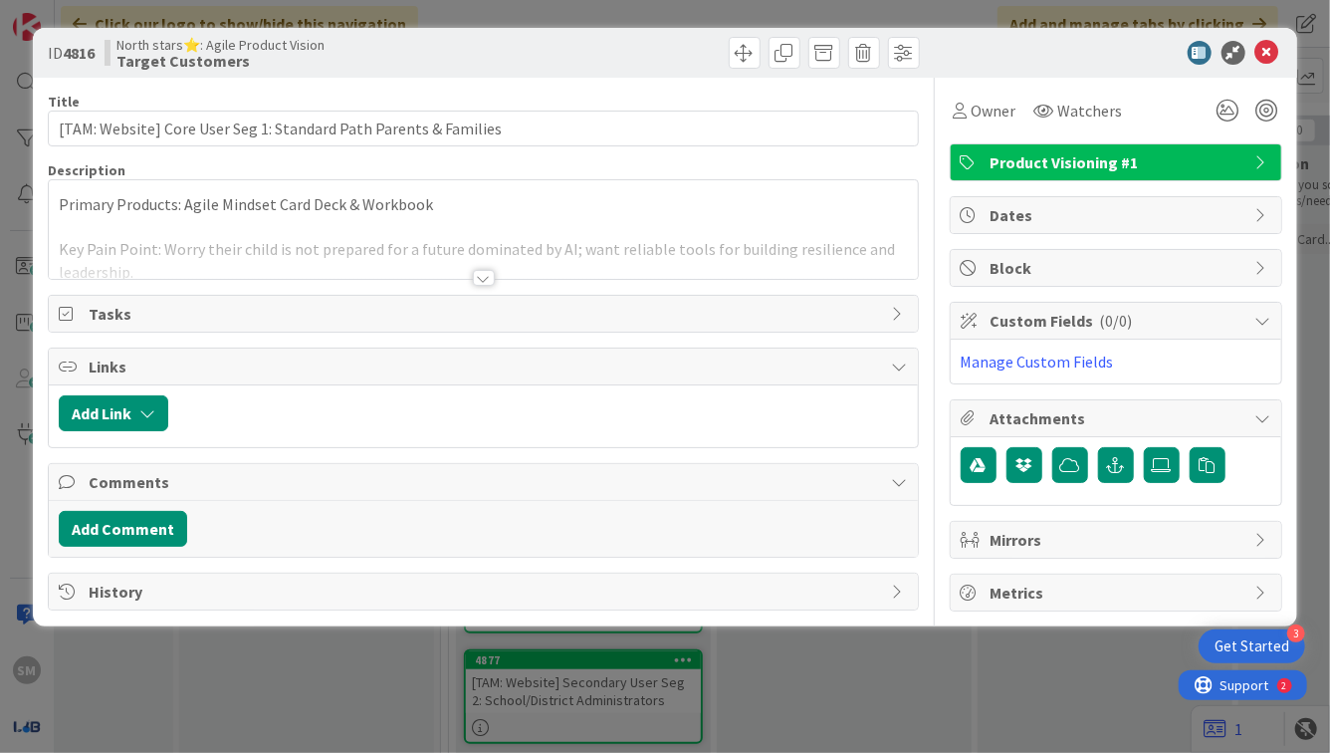
click at [523, 270] on div at bounding box center [483, 253] width 868 height 51
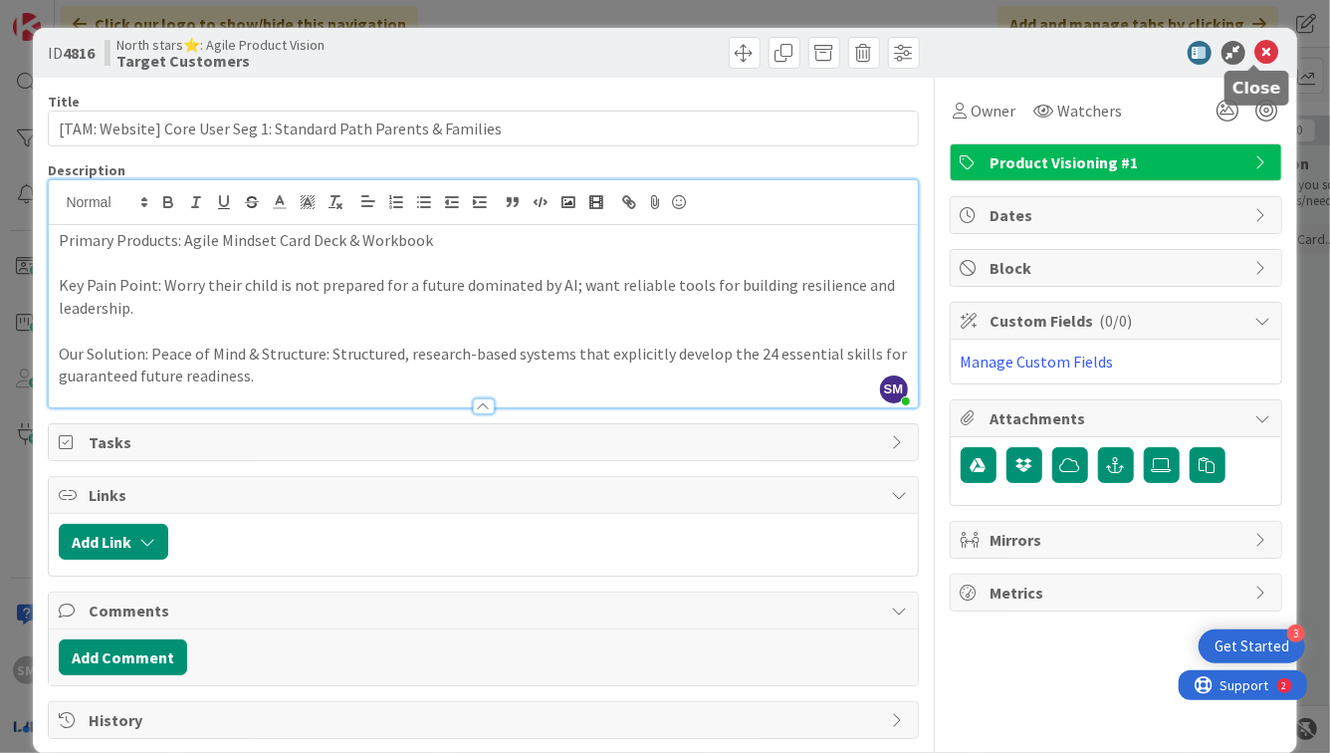
click at [1256, 50] on icon at bounding box center [1268, 53] width 24 height 24
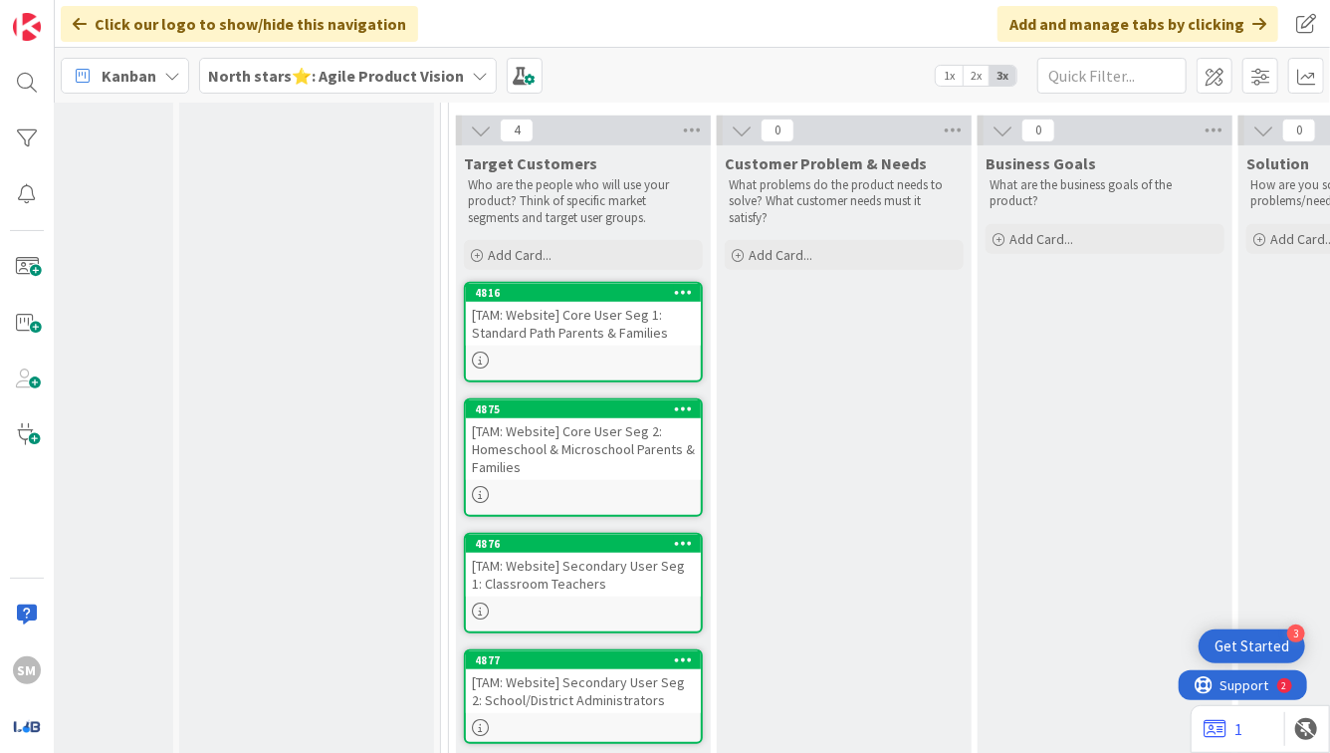
click at [532, 418] on div "[TAM: Website] Core User Seg 2: Homeschool & Microschool Parents & Families" at bounding box center [583, 449] width 235 height 62
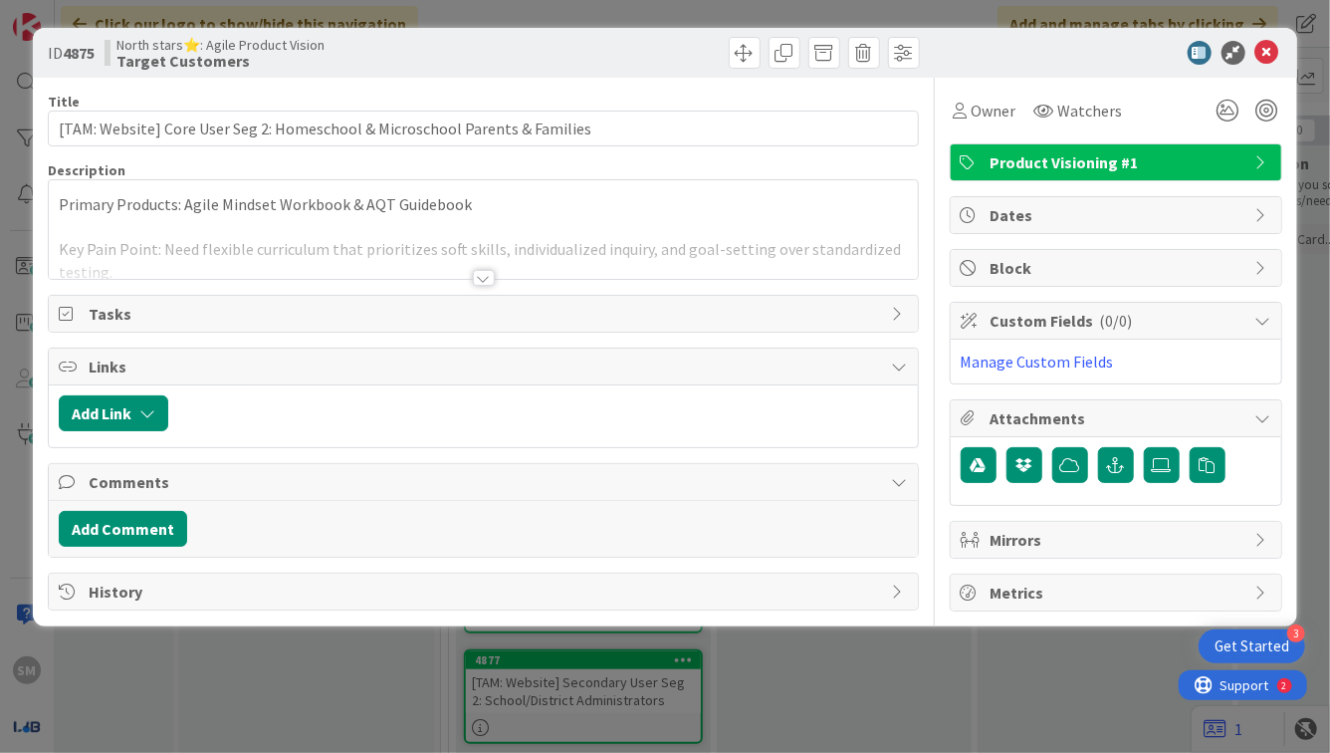
click at [480, 281] on div at bounding box center [484, 278] width 22 height 16
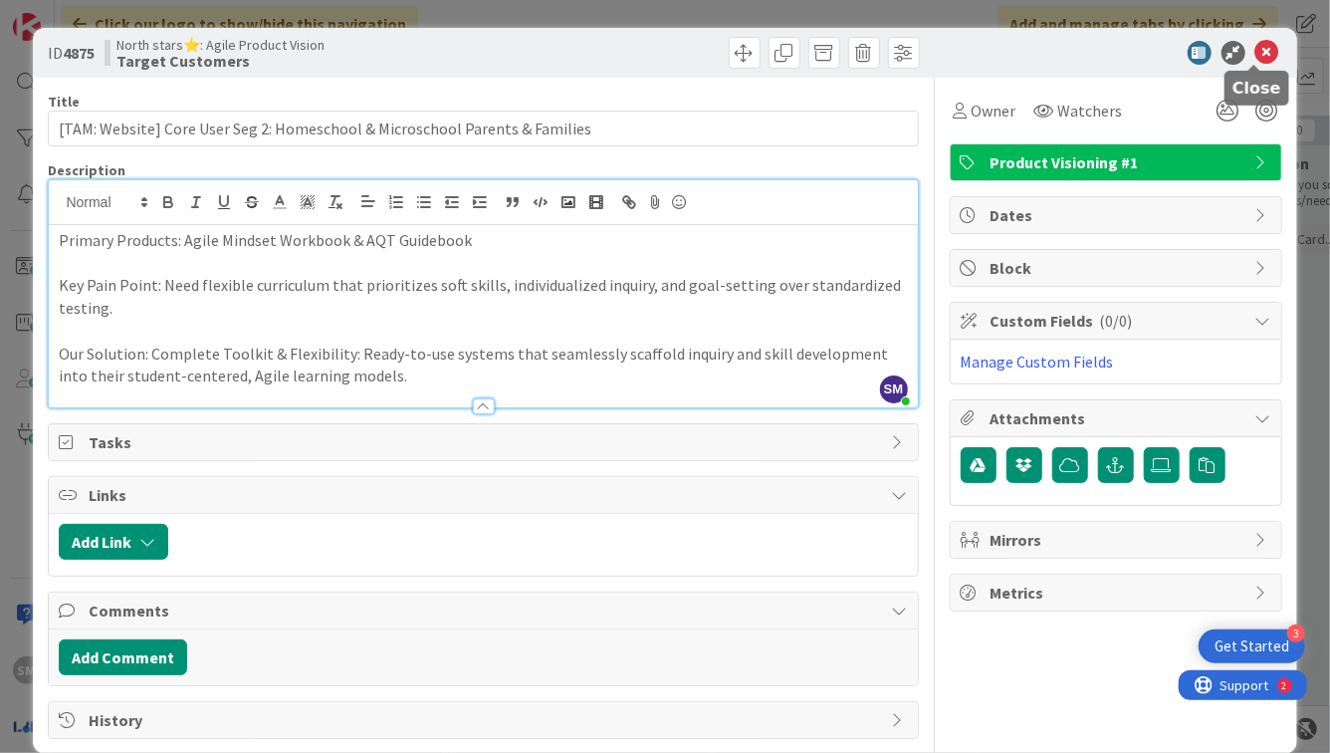
click at [1264, 62] on icon at bounding box center [1268, 53] width 24 height 24
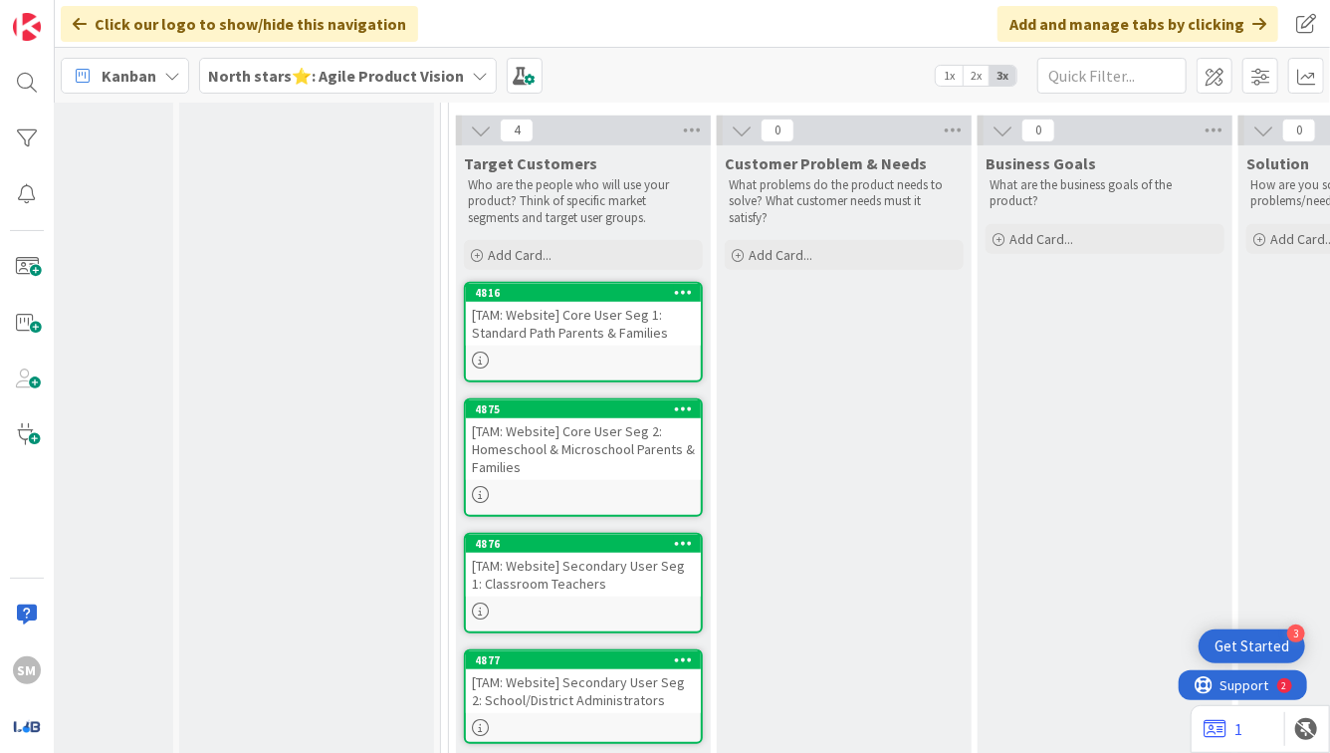
click at [618, 553] on div "[TAM: Website] Secondary User Seg 1: Classroom Teachers" at bounding box center [583, 575] width 235 height 44
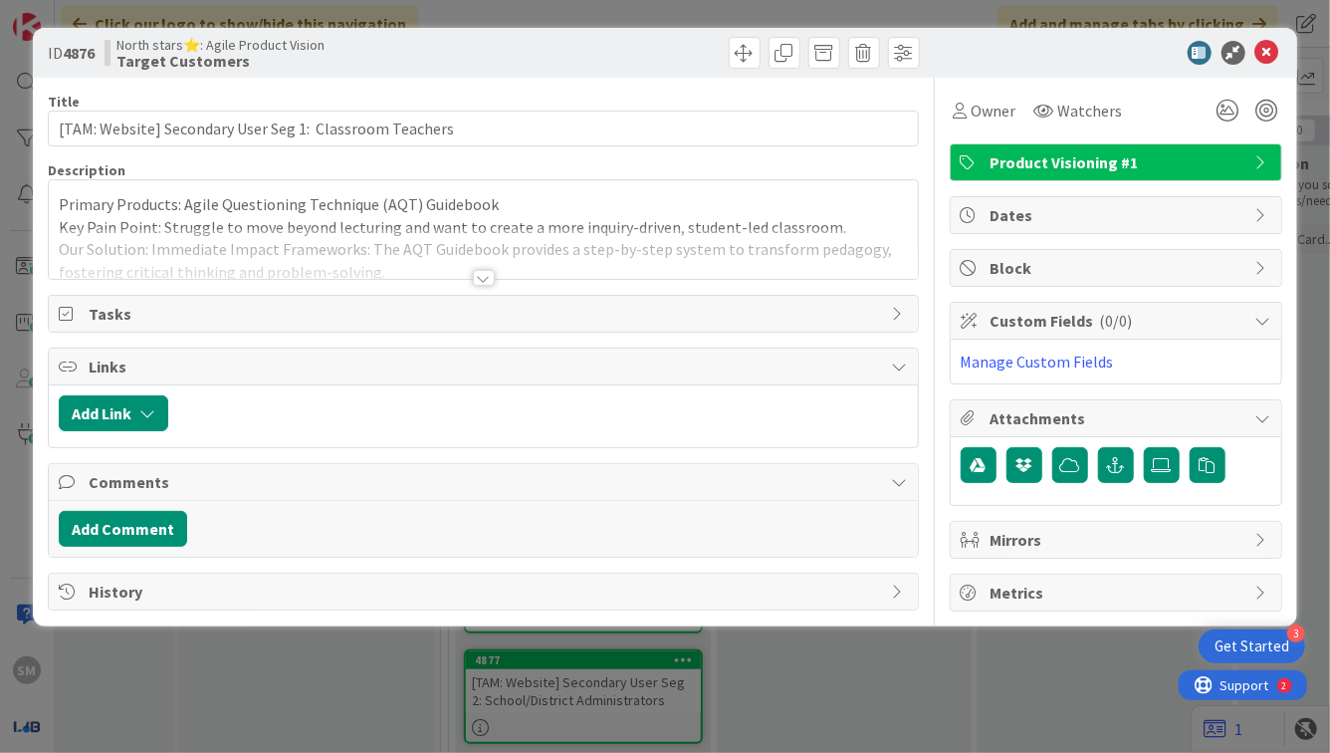
click at [514, 307] on span "Tasks" at bounding box center [485, 314] width 793 height 24
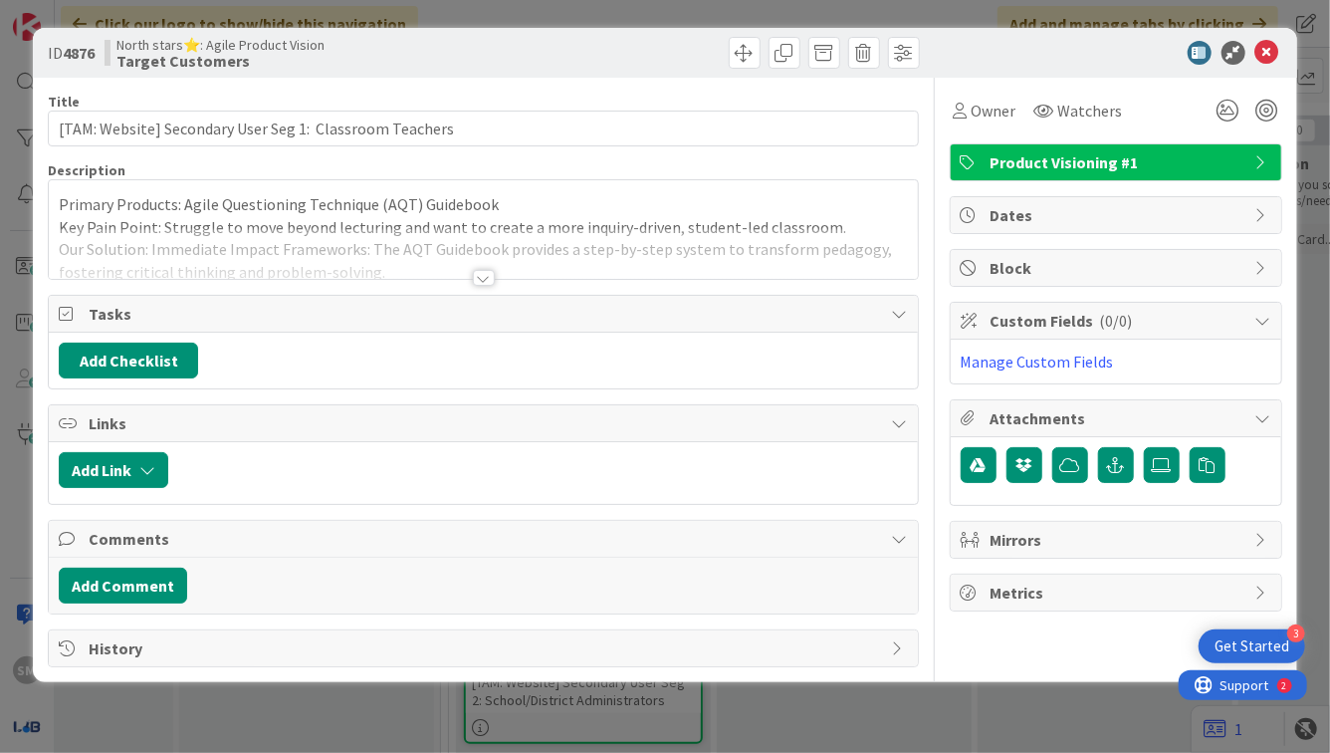
click at [481, 283] on div at bounding box center [484, 278] width 22 height 16
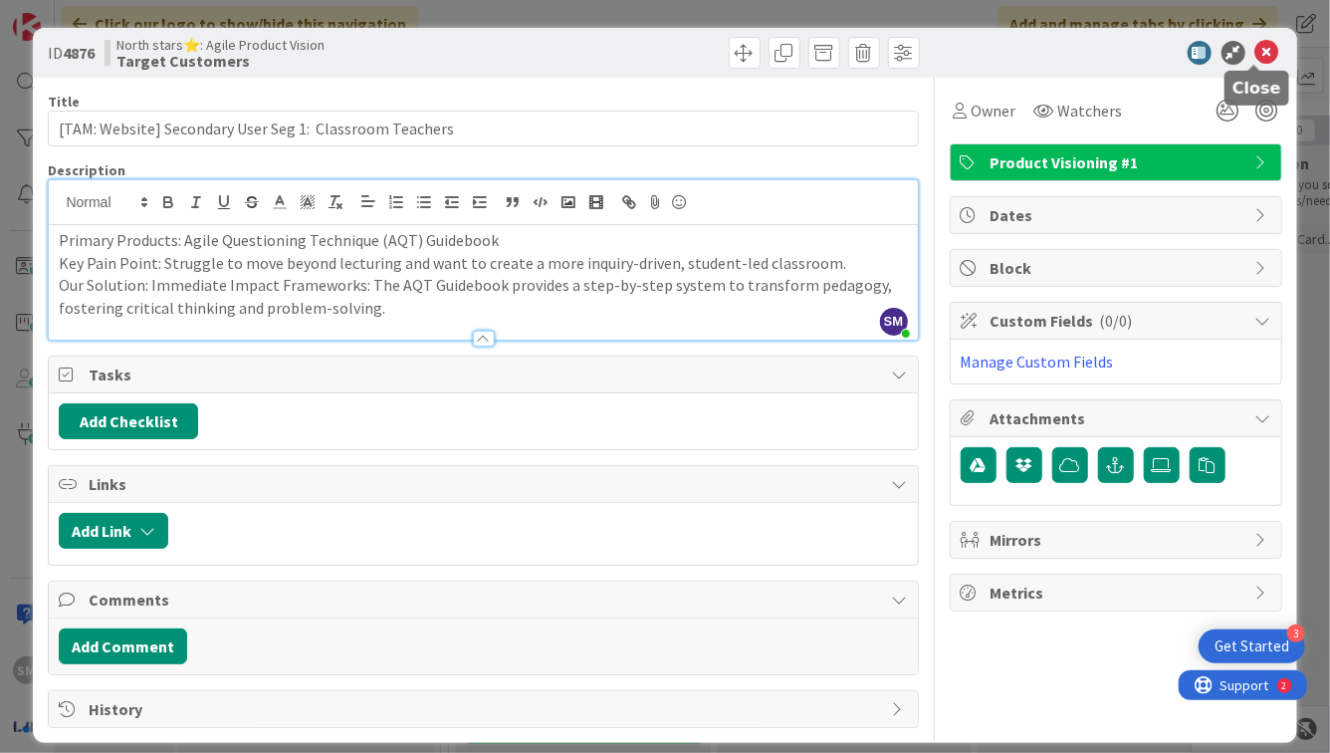
click at [1257, 50] on icon at bounding box center [1268, 53] width 24 height 24
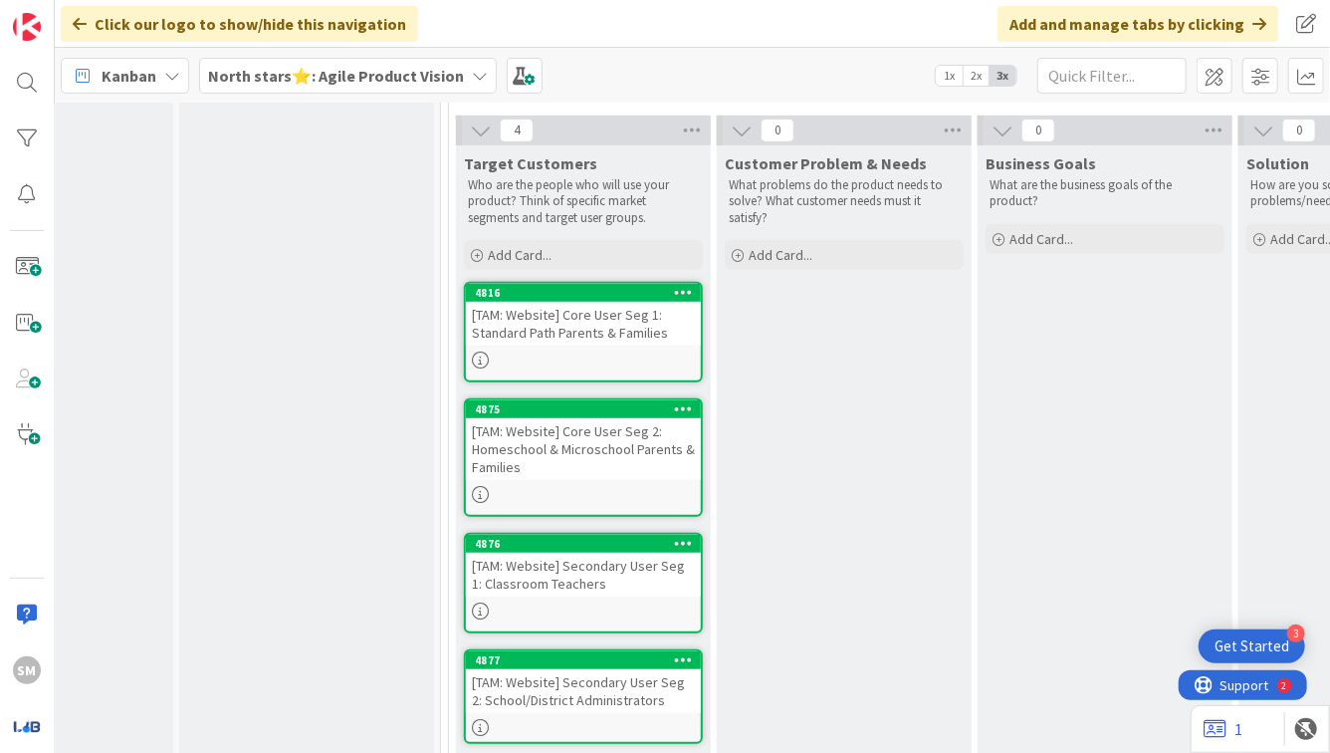
click at [522, 674] on div "[TAM: Website] Secondary User Seg 2: School/District Administrators" at bounding box center [583, 691] width 235 height 44
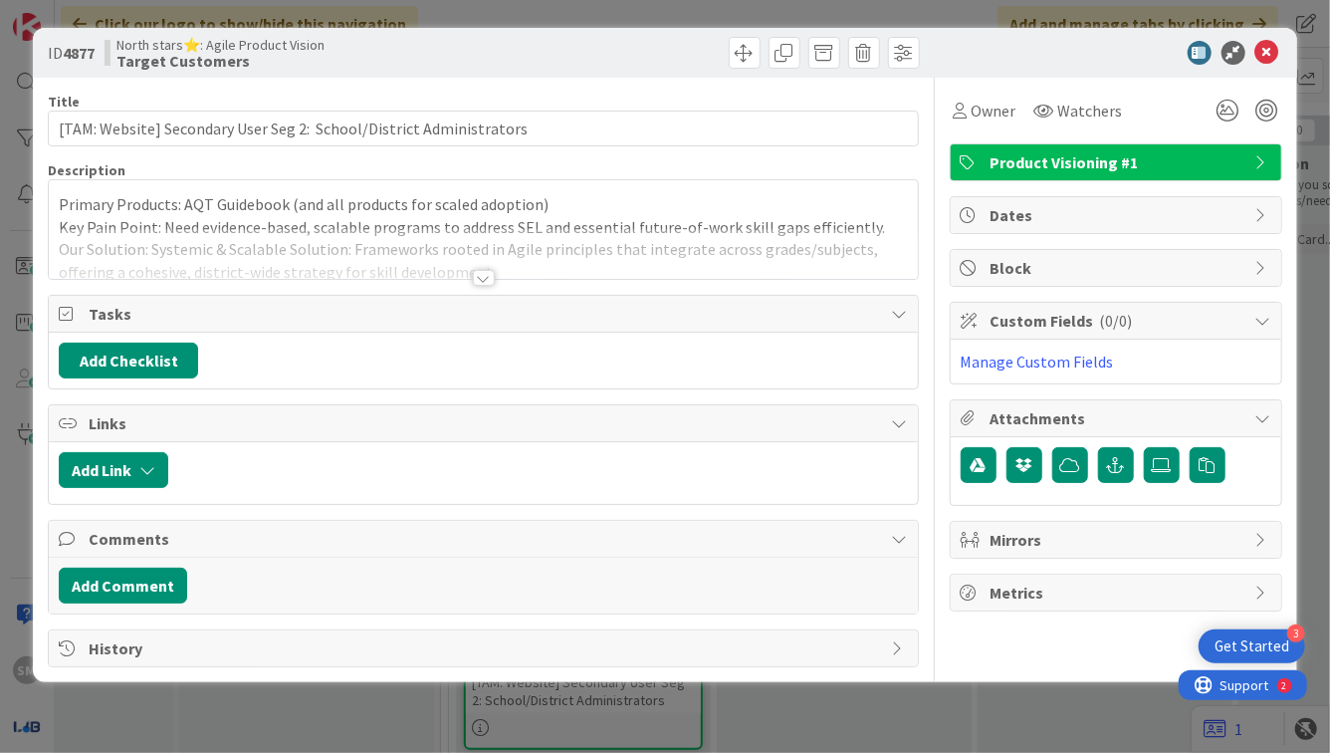
click at [491, 279] on div at bounding box center [484, 278] width 22 height 16
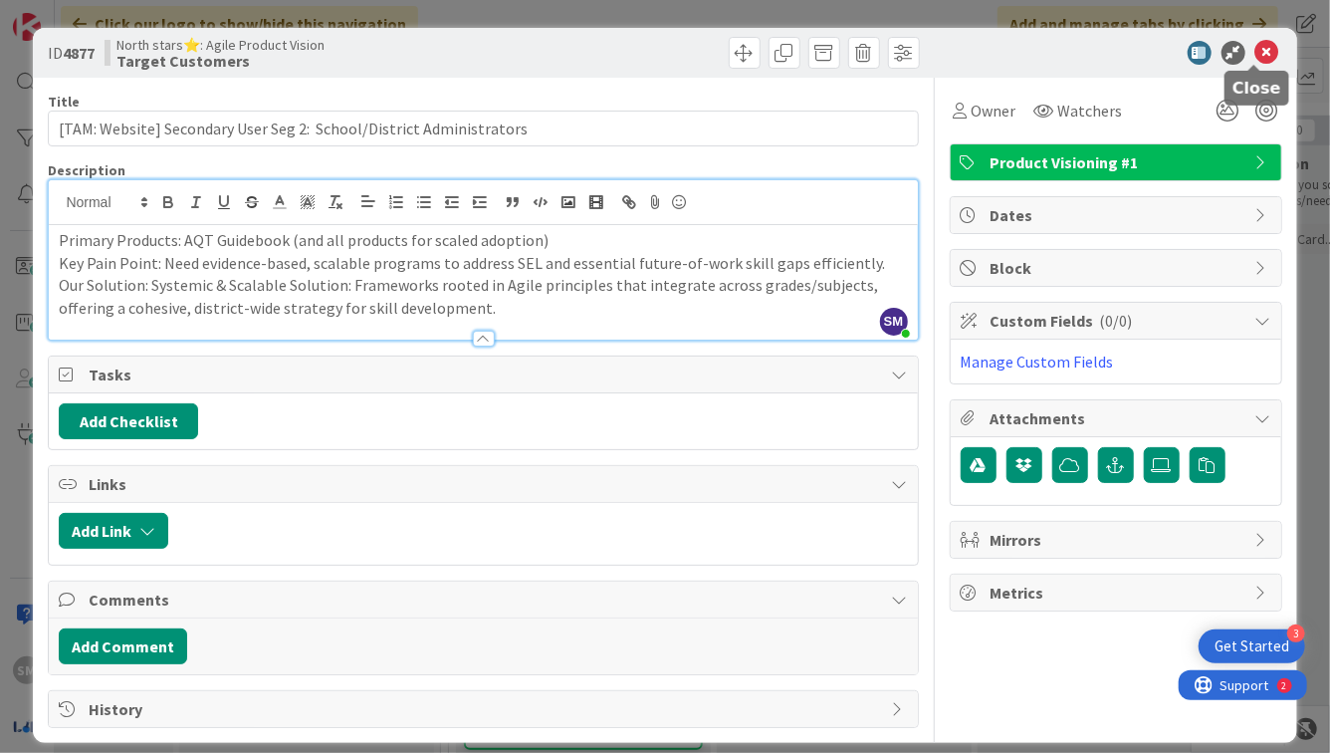
click at [1257, 49] on icon at bounding box center [1268, 53] width 24 height 24
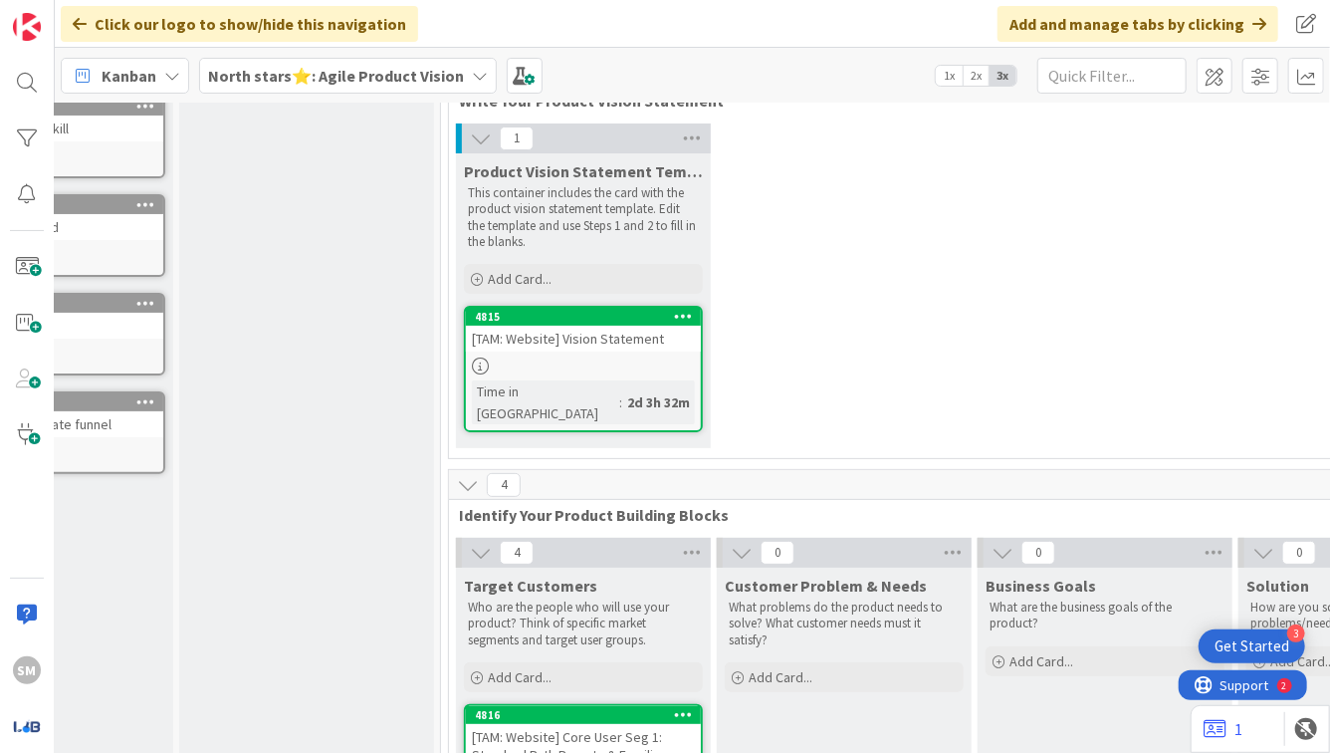
scroll to position [0, 143]
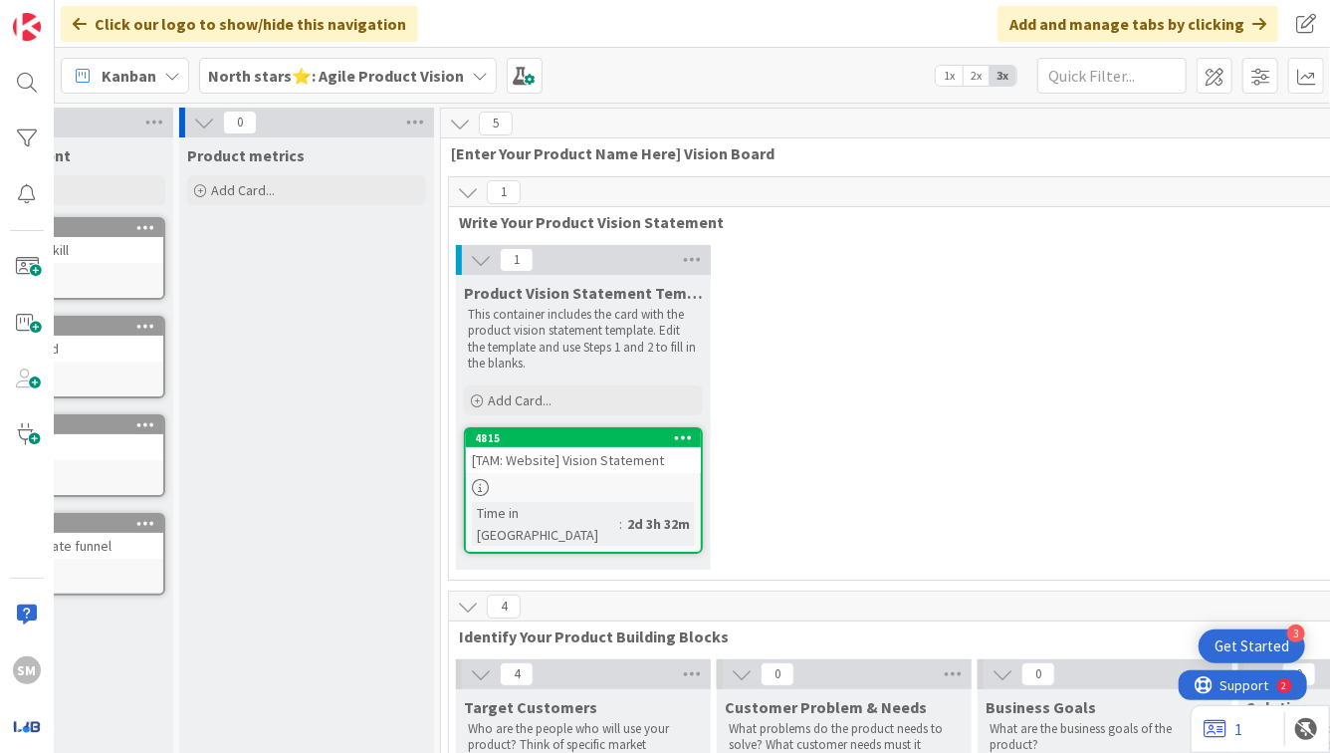
click at [794, 409] on div "1 Product Vision Statement Template This container includes the card with the p…" at bounding box center [974, 412] width 1043 height 335
click at [569, 481] on div at bounding box center [583, 487] width 235 height 17
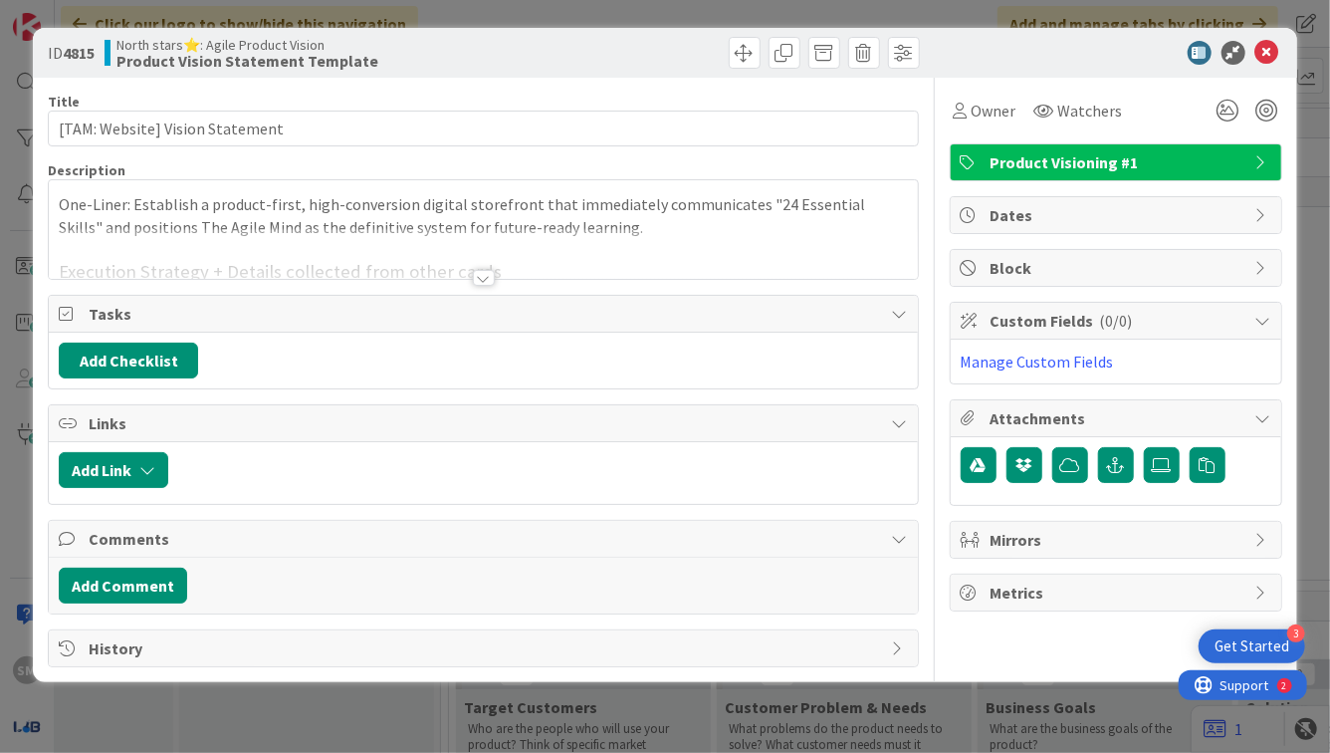
click at [496, 282] on div "Title 31 / 128 [TAM: Website] Vision Statement Description One-Liner: Establish…" at bounding box center [483, 372] width 870 height 589
click at [482, 279] on div at bounding box center [484, 278] width 22 height 16
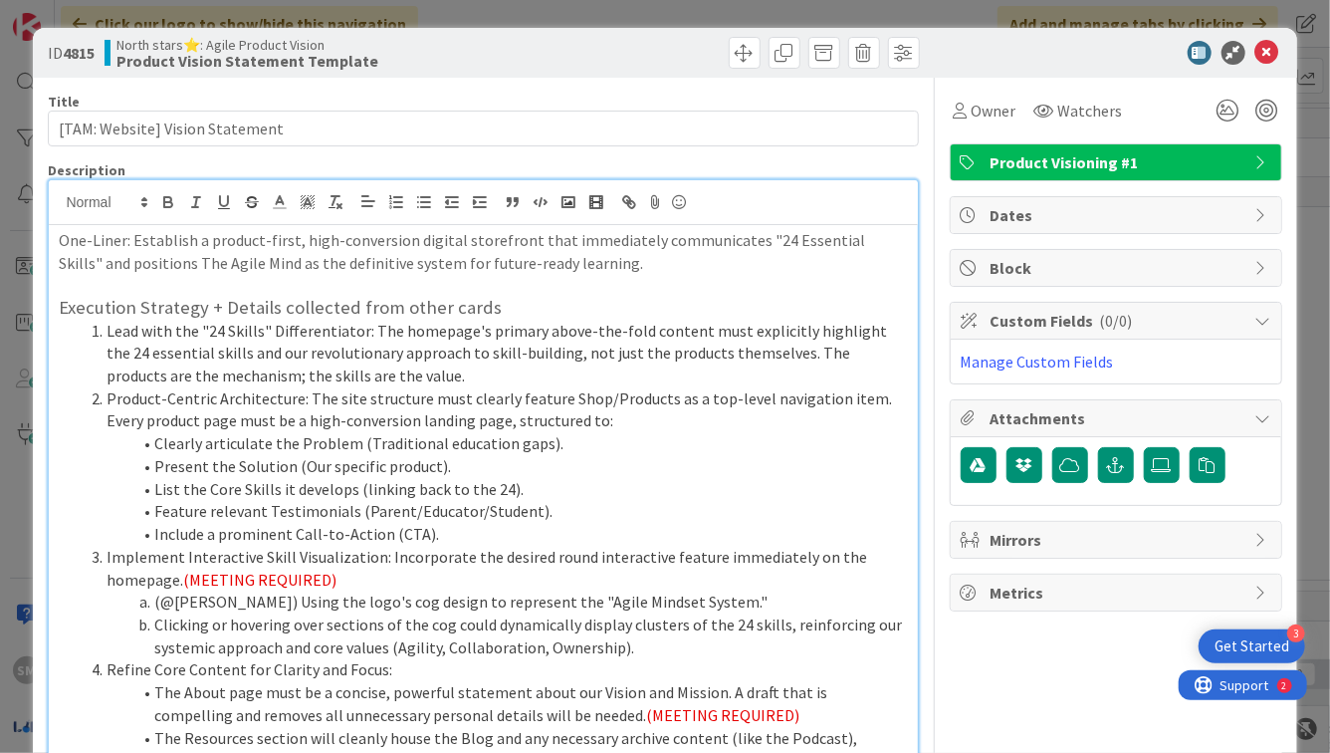
click at [545, 253] on p "One-Liner: Establish a product-first, high-conversion digital storefront that i…" at bounding box center [483, 251] width 848 height 45
click at [659, 245] on p "One-Liner: Establish a product-first, high-conversion digital storefront that i…" at bounding box center [483, 251] width 848 height 45
click at [151, 267] on p "One-Liner: Establish a product-first, high-conversion digital storefront that i…" at bounding box center [483, 251] width 848 height 45
click at [199, 266] on p "One-Liner: Establish a product-first, high-conversion digital storefront that i…" at bounding box center [483, 251] width 848 height 45
click at [529, 266] on p "One-Liner: Establish a product-first, high-conversion digital storefront that i…" at bounding box center [483, 251] width 848 height 45
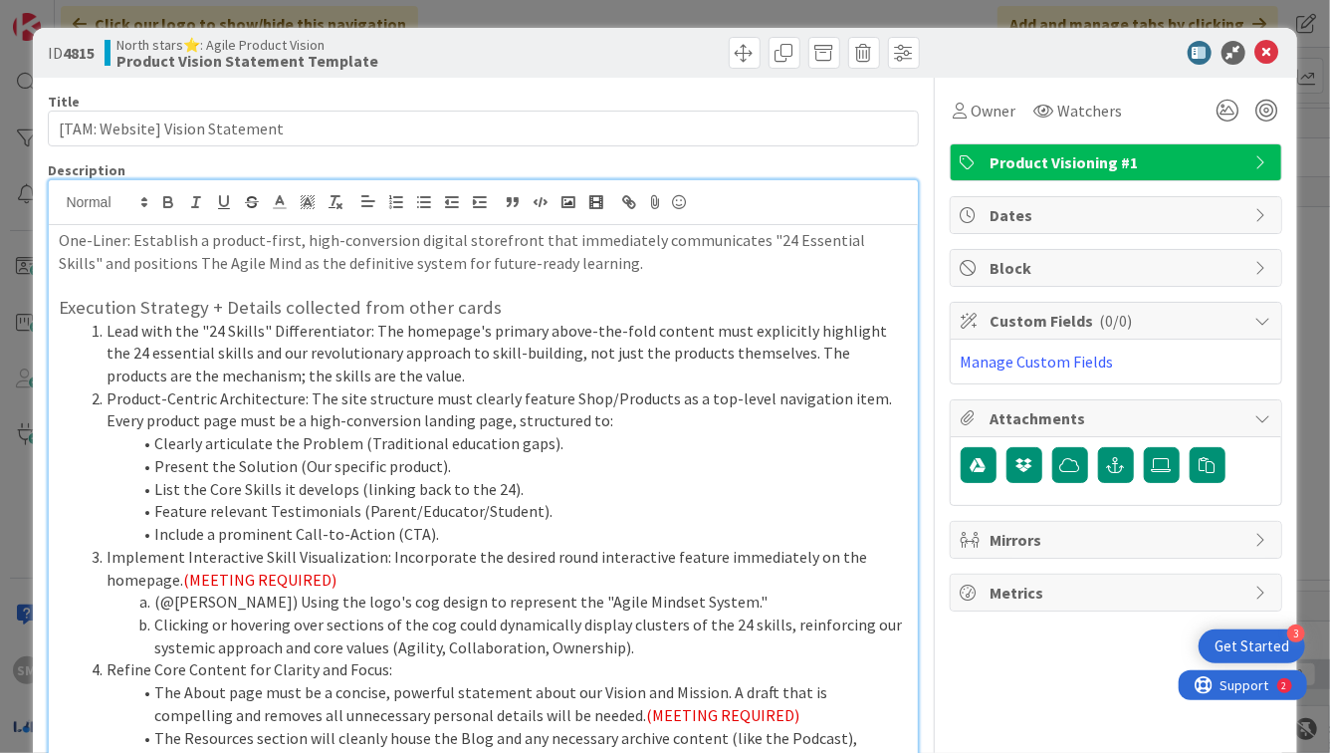
click at [571, 268] on p "One-Liner: Establish a product-first, high-conversion digital storefront that i…" at bounding box center [483, 251] width 848 height 45
click at [724, 267] on p "One-Liner: Establish a product-first, high-conversion digital storefront that i…" at bounding box center [483, 251] width 848 height 45
click at [697, 265] on p "One-Liner: Establish a product-first, high-conversion digital storefront that i…" at bounding box center [483, 251] width 848 height 45
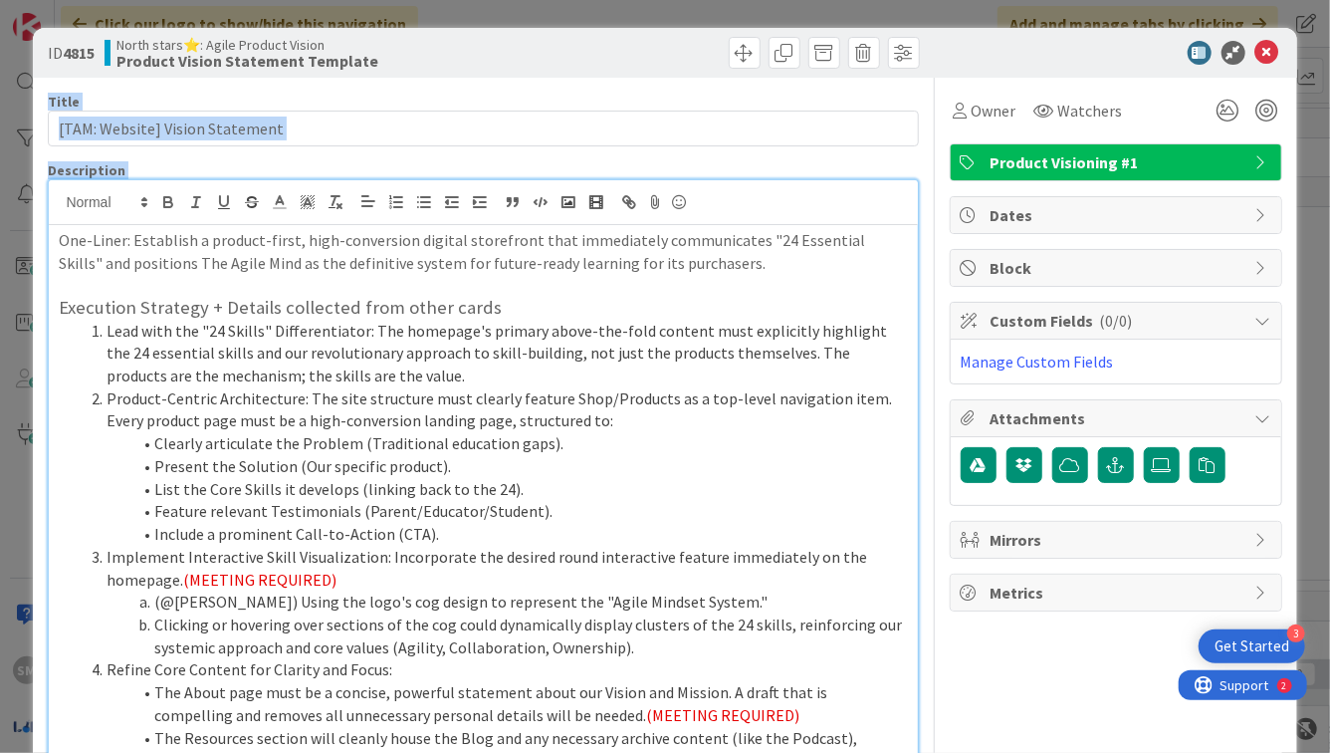
drag, startPoint x: 1252, startPoint y: 45, endPoint x: 629, endPoint y: 414, distance: 723.7
click at [627, 414] on div "ID 4815 North stars⭐: Agile Product Vision Product Vision Statement Template Ti…" at bounding box center [665, 623] width 1264 height 1190
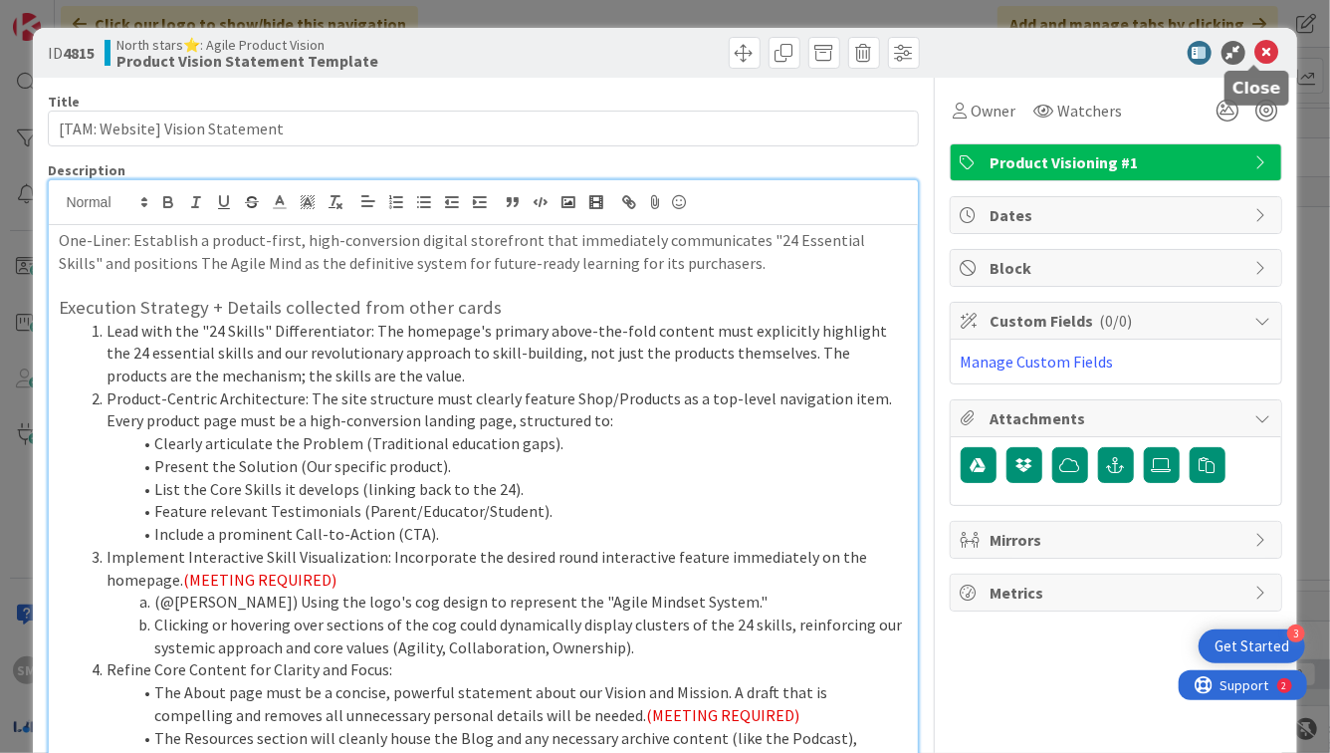
click at [1258, 50] on icon at bounding box center [1268, 53] width 24 height 24
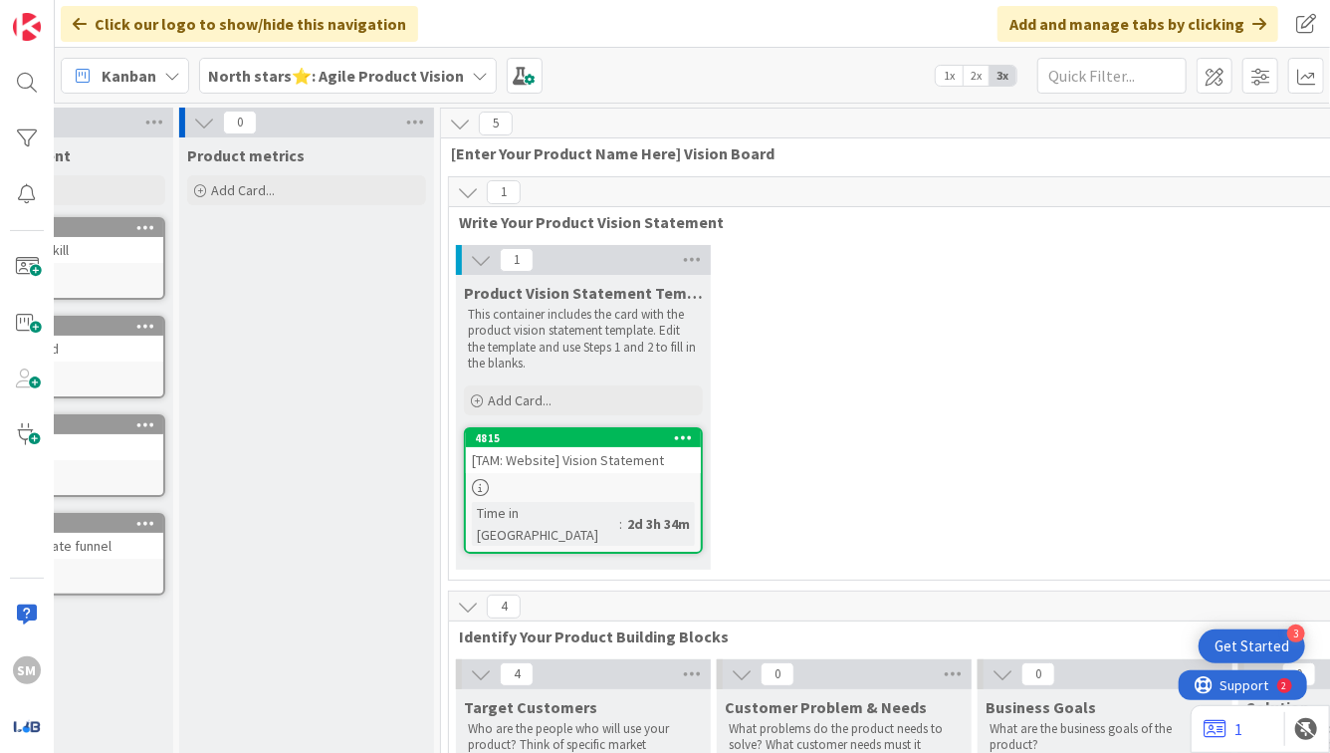
click at [861, 421] on div "1 Product Vision Statement Template This container includes the card with the p…" at bounding box center [974, 412] width 1043 height 335
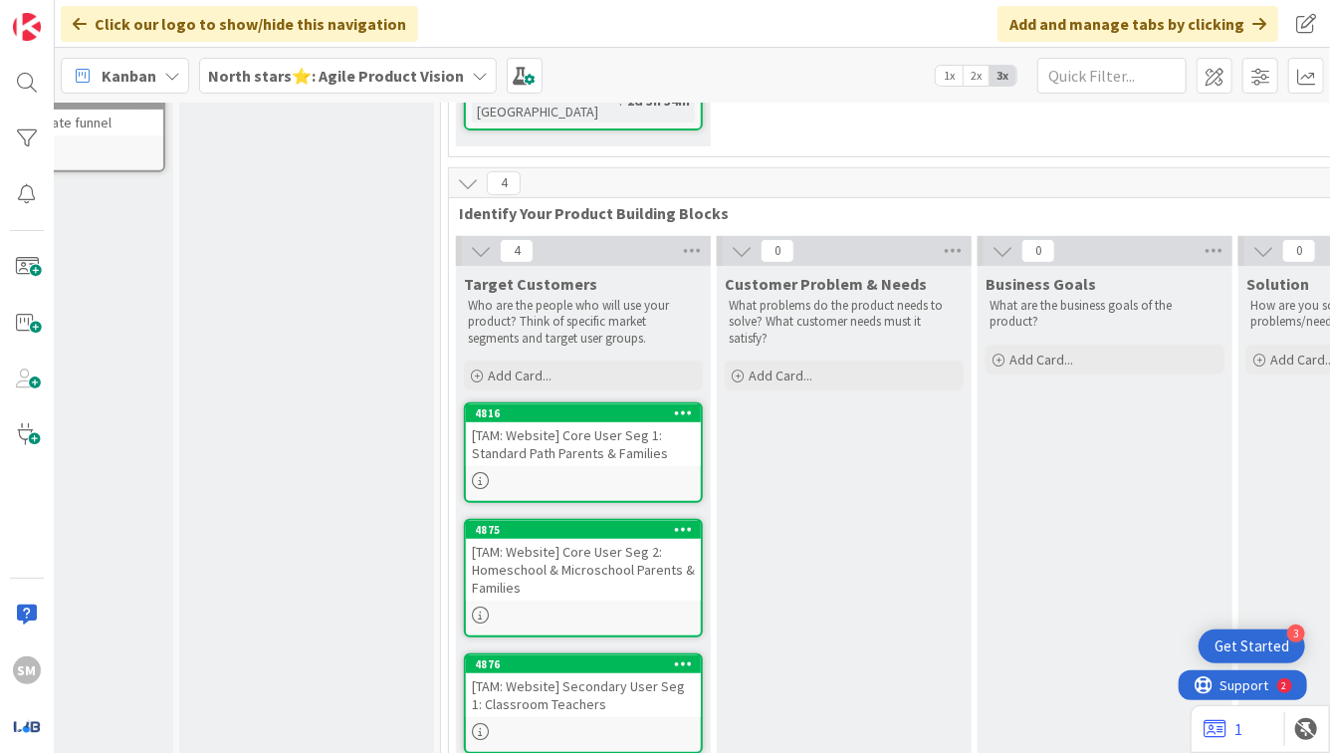
scroll to position [361, 143]
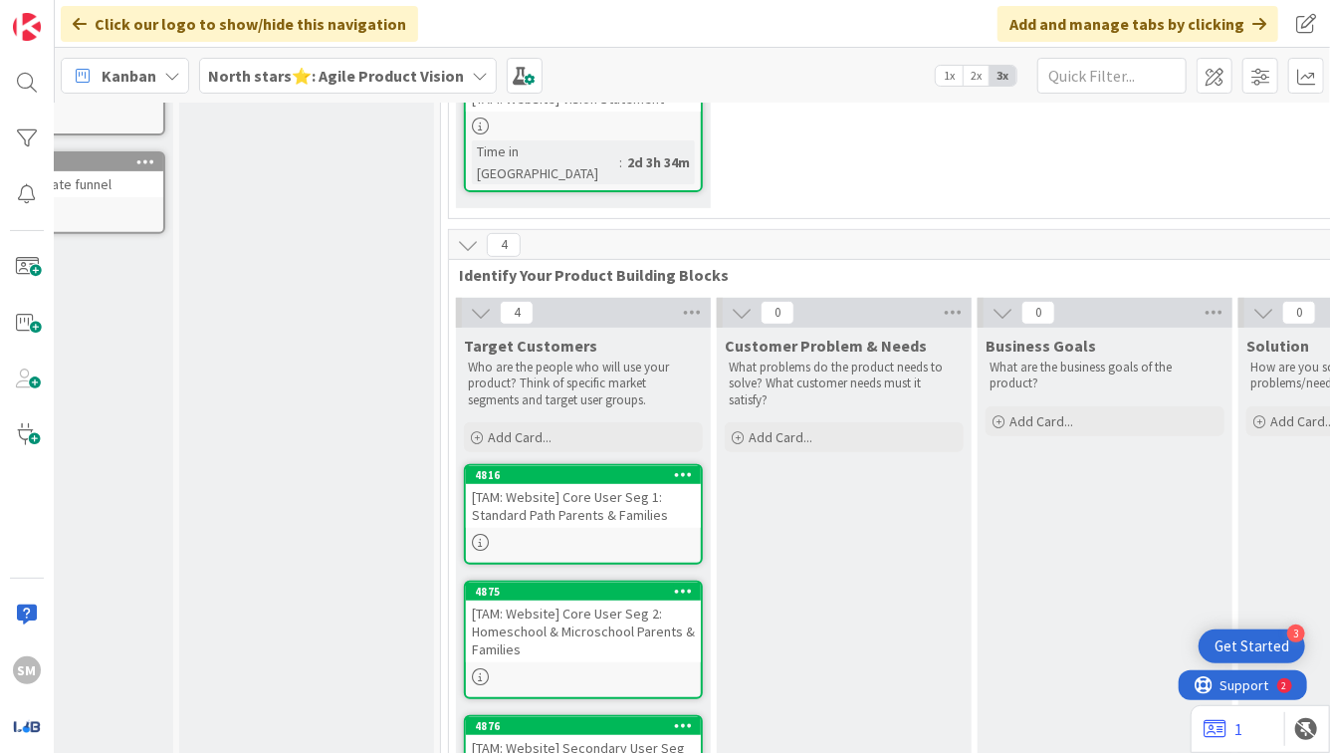
click at [523, 369] on p "Who are the people who will use your product? Think of specific market segments…" at bounding box center [583, 383] width 231 height 49
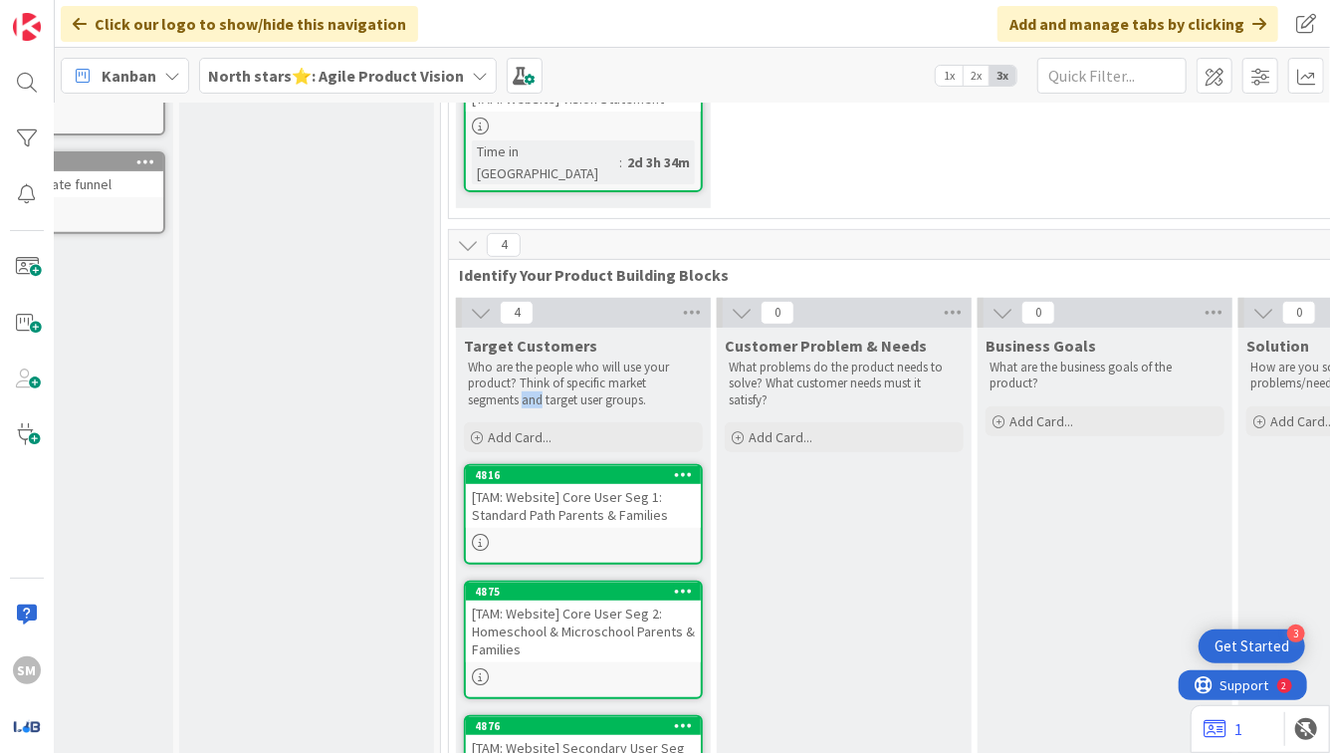
click at [523, 369] on p "Who are the people who will use your product? Think of specific market segments…" at bounding box center [583, 383] width 231 height 49
click at [588, 368] on p "Who are the people who will use your product? Think of specific market segments…" at bounding box center [583, 383] width 231 height 49
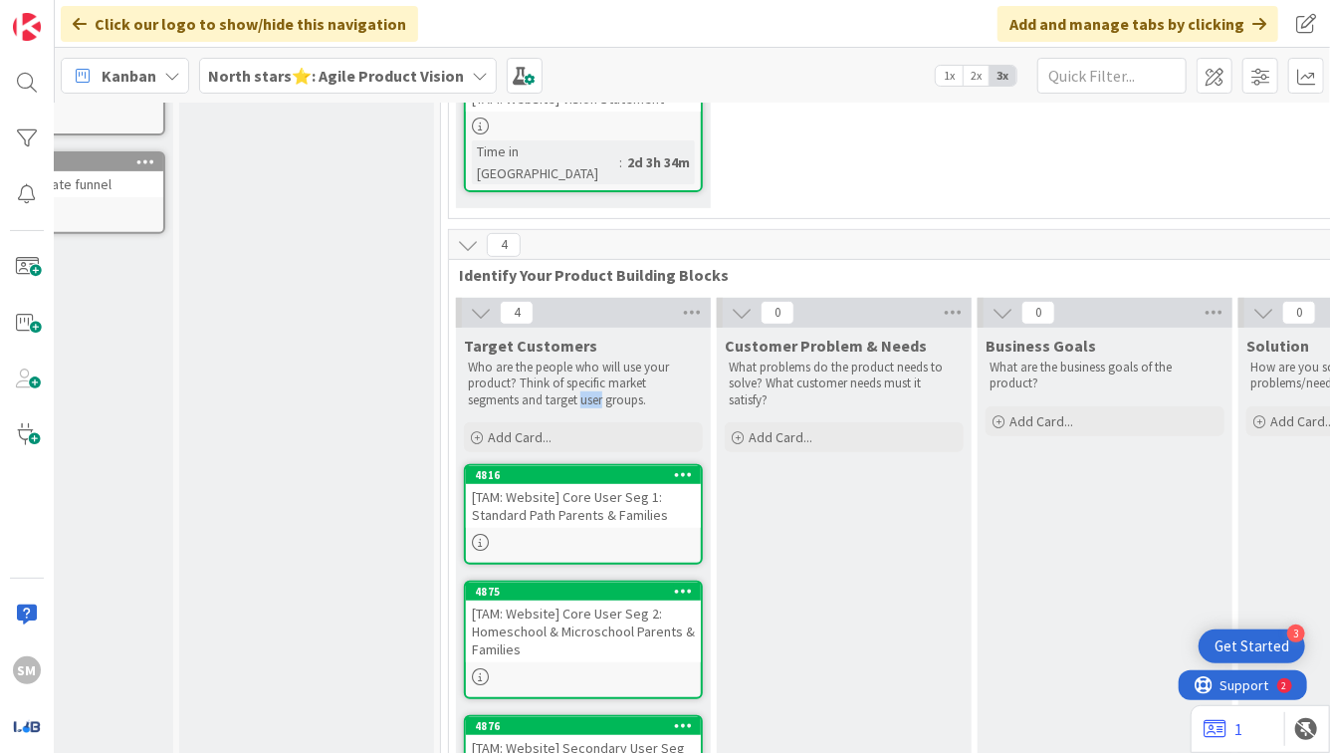
click at [588, 368] on p "Who are the people who will use your product? Think of specific market segments…" at bounding box center [583, 383] width 231 height 49
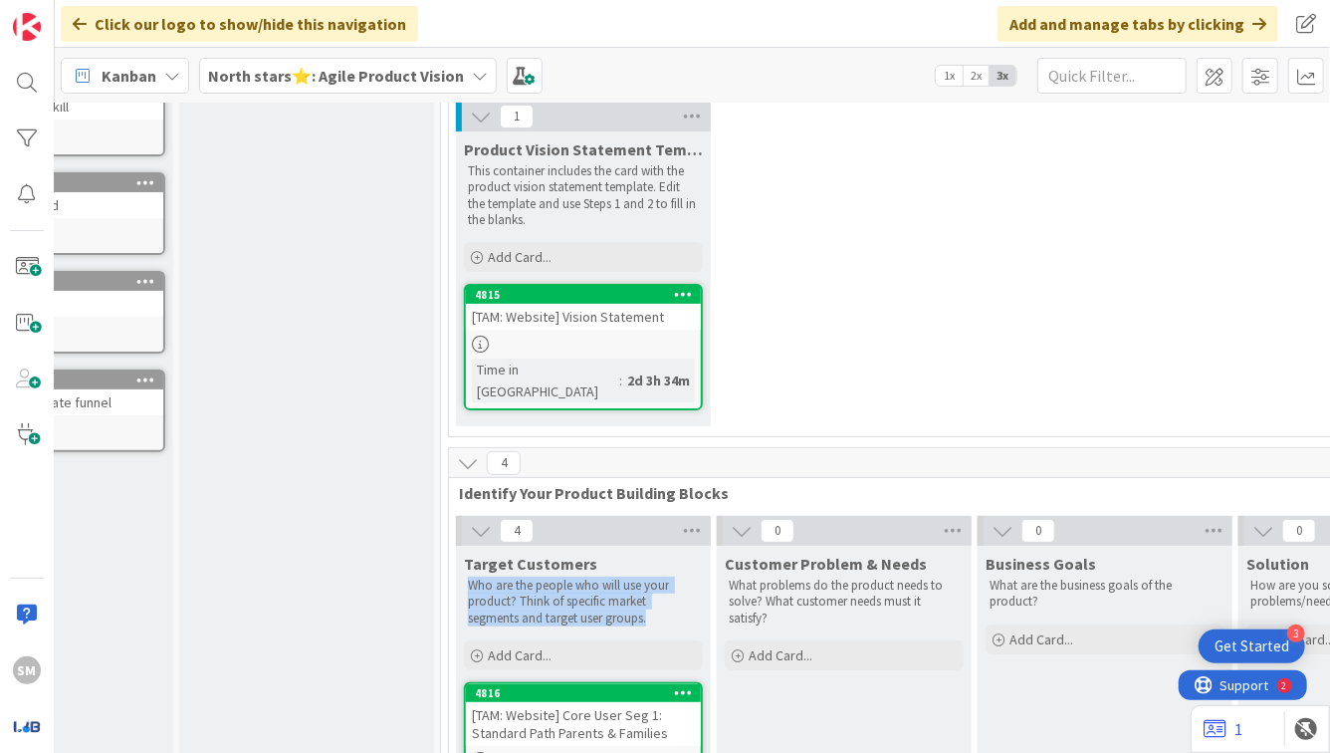
scroll to position [0, 143]
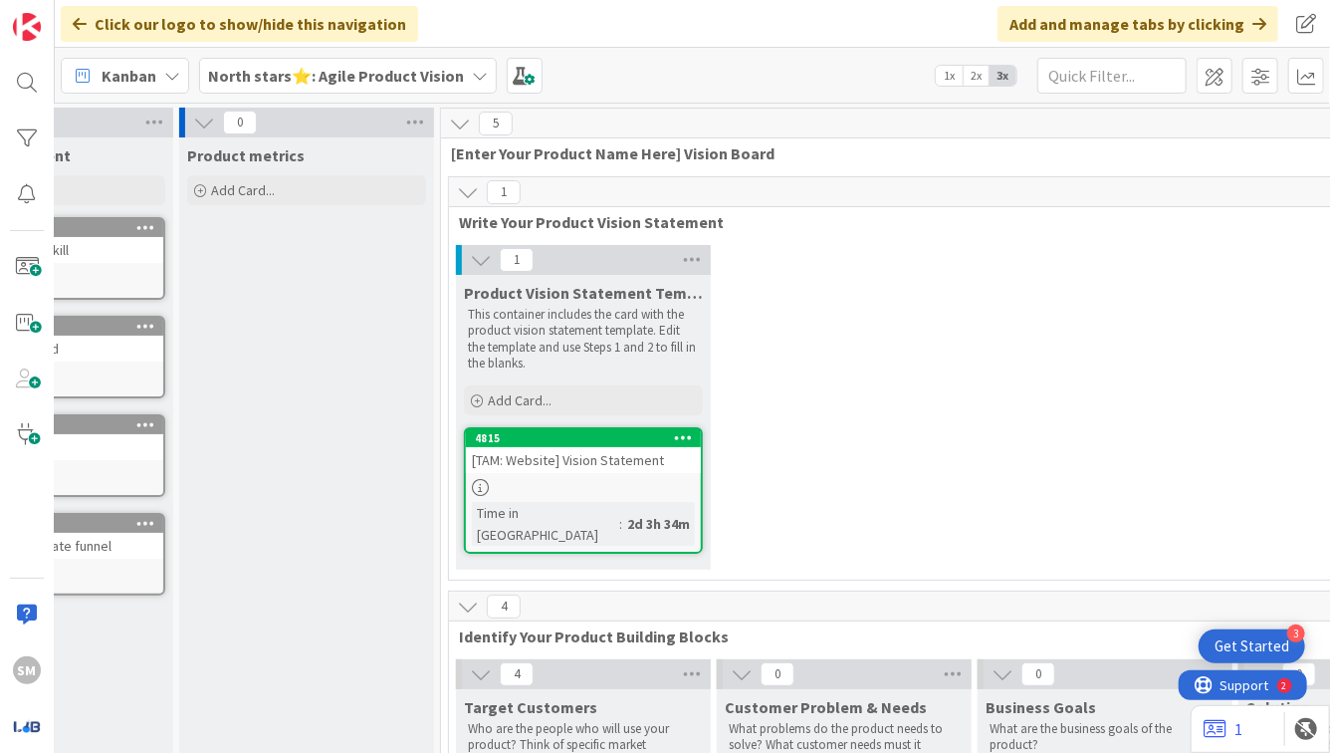
click at [826, 348] on div "1 Product Vision Statement Template This container includes the card with the p…" at bounding box center [974, 412] width 1043 height 335
